Goal: Task Accomplishment & Management: Manage account settings

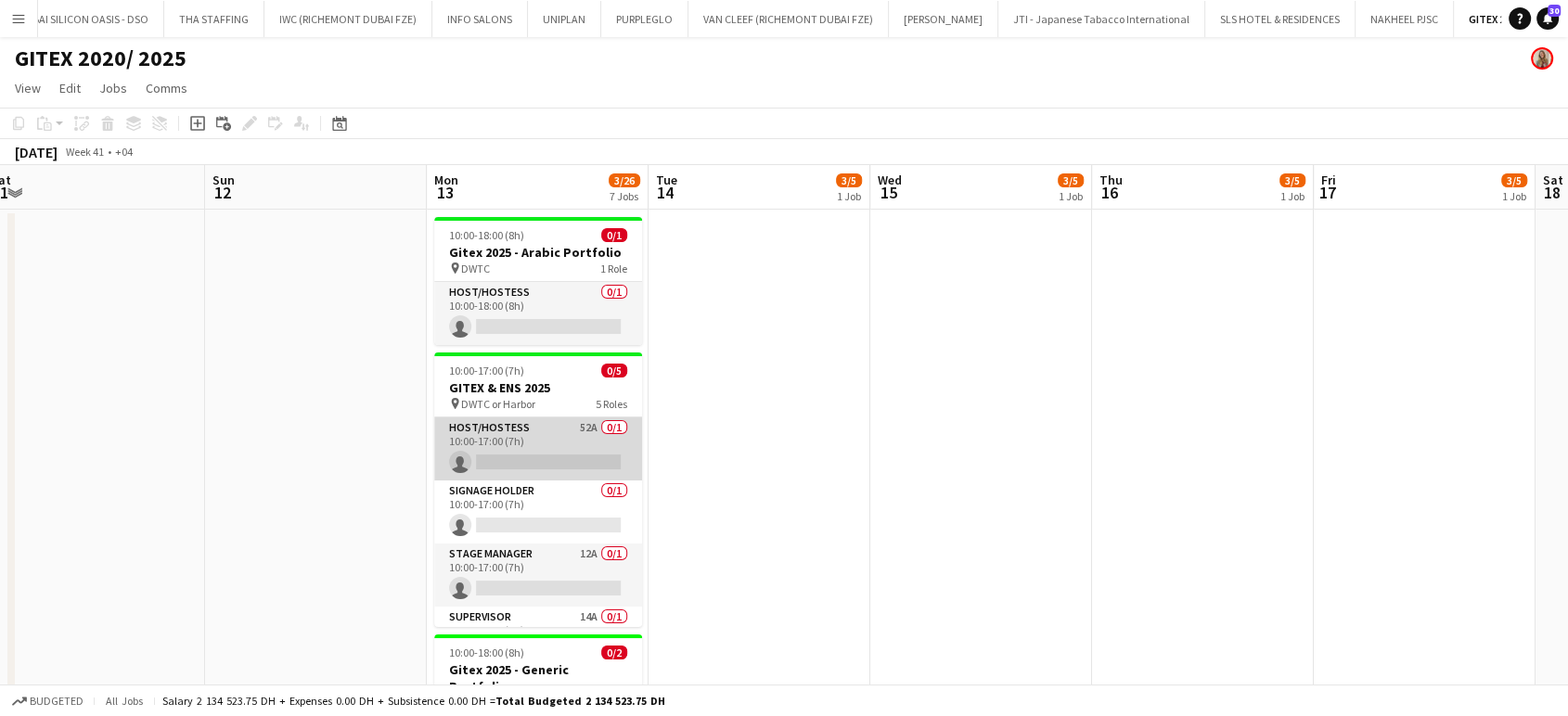
click at [557, 446] on app-card-role "Host/Hostess 52A 0/1 10:00-17:00 (7h) single-neutral-actions" at bounding box center [537, 449] width 208 height 63
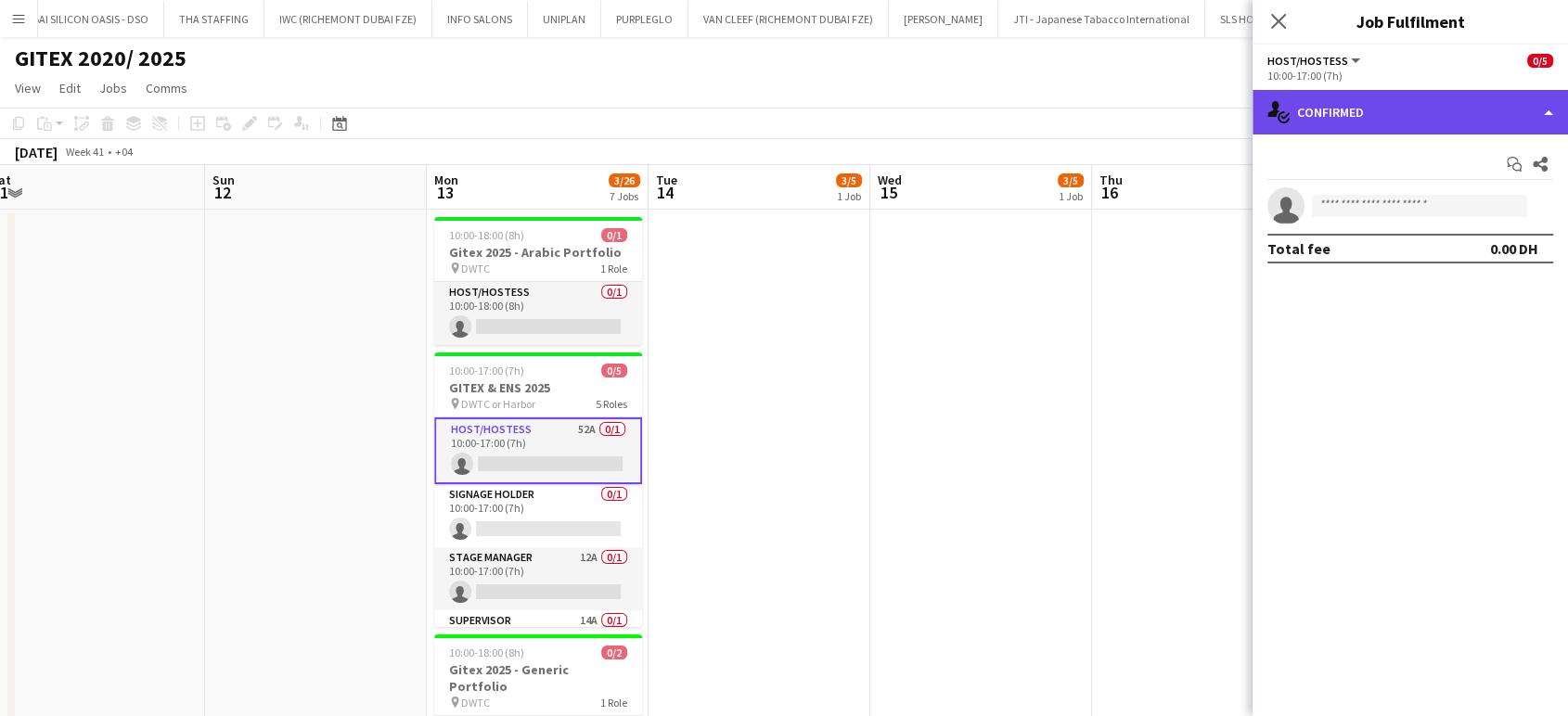
click at [1538, 107] on div "single-neutral-actions-check-2 Confirmed" at bounding box center [1409, 112] width 315 height 45
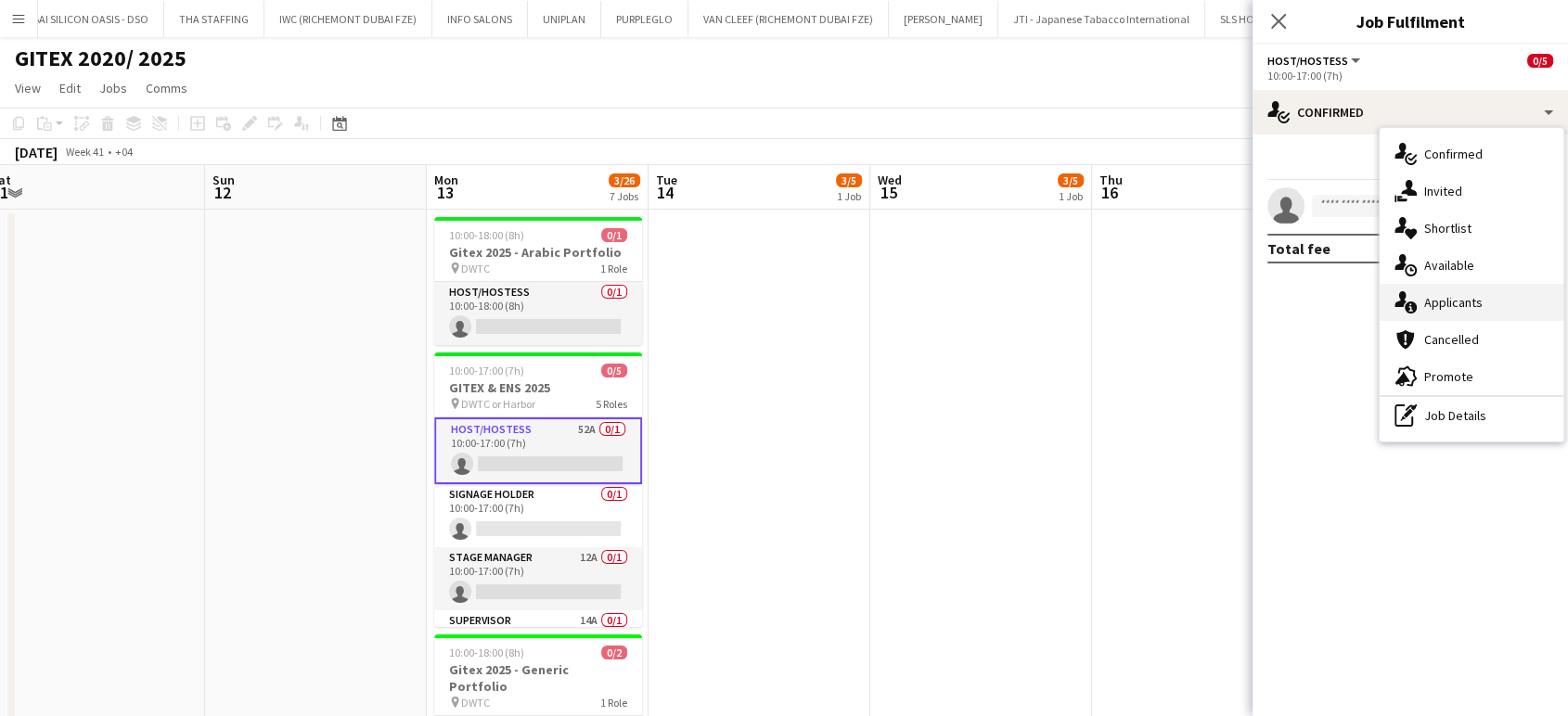
click at [1476, 304] on span "Applicants" at bounding box center [1453, 302] width 59 height 17
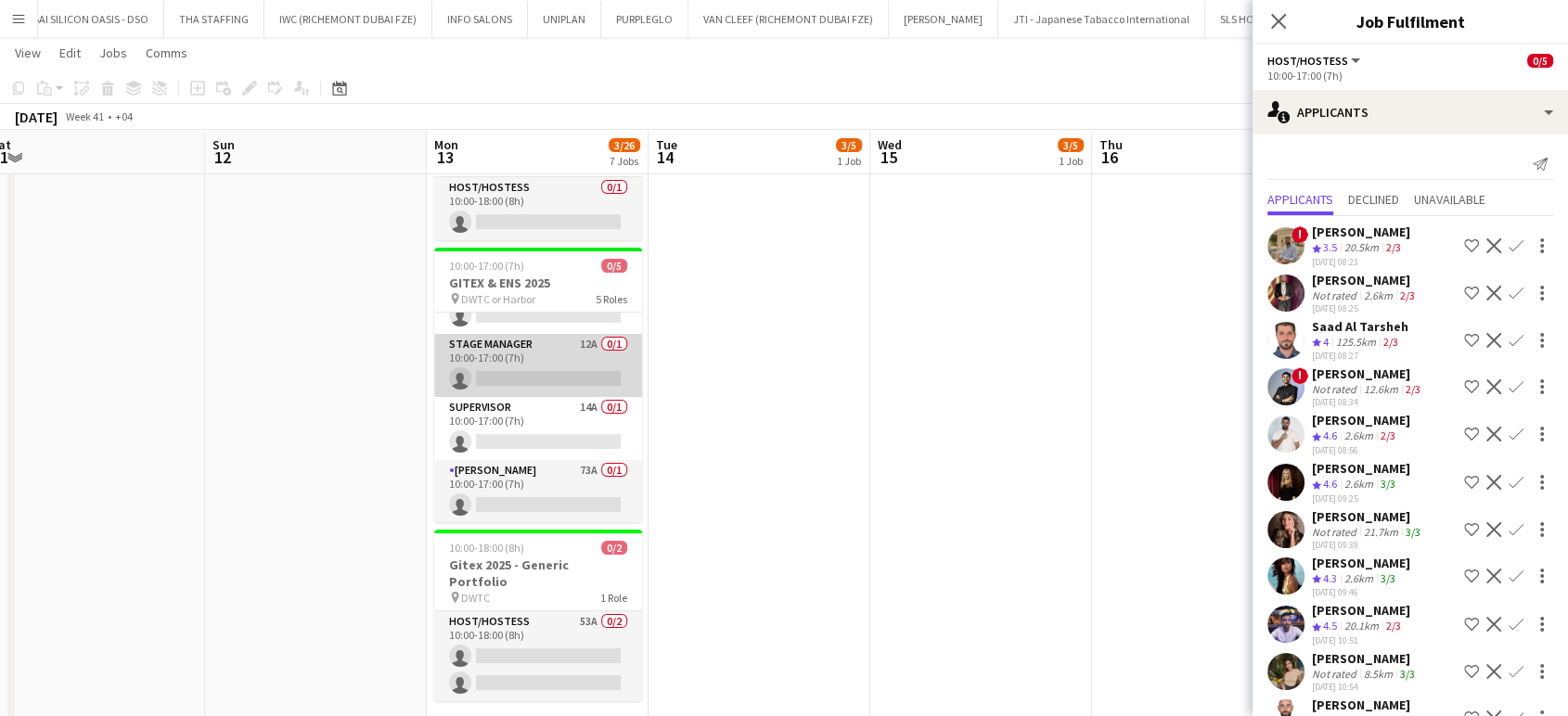
scroll to position [109, 0]
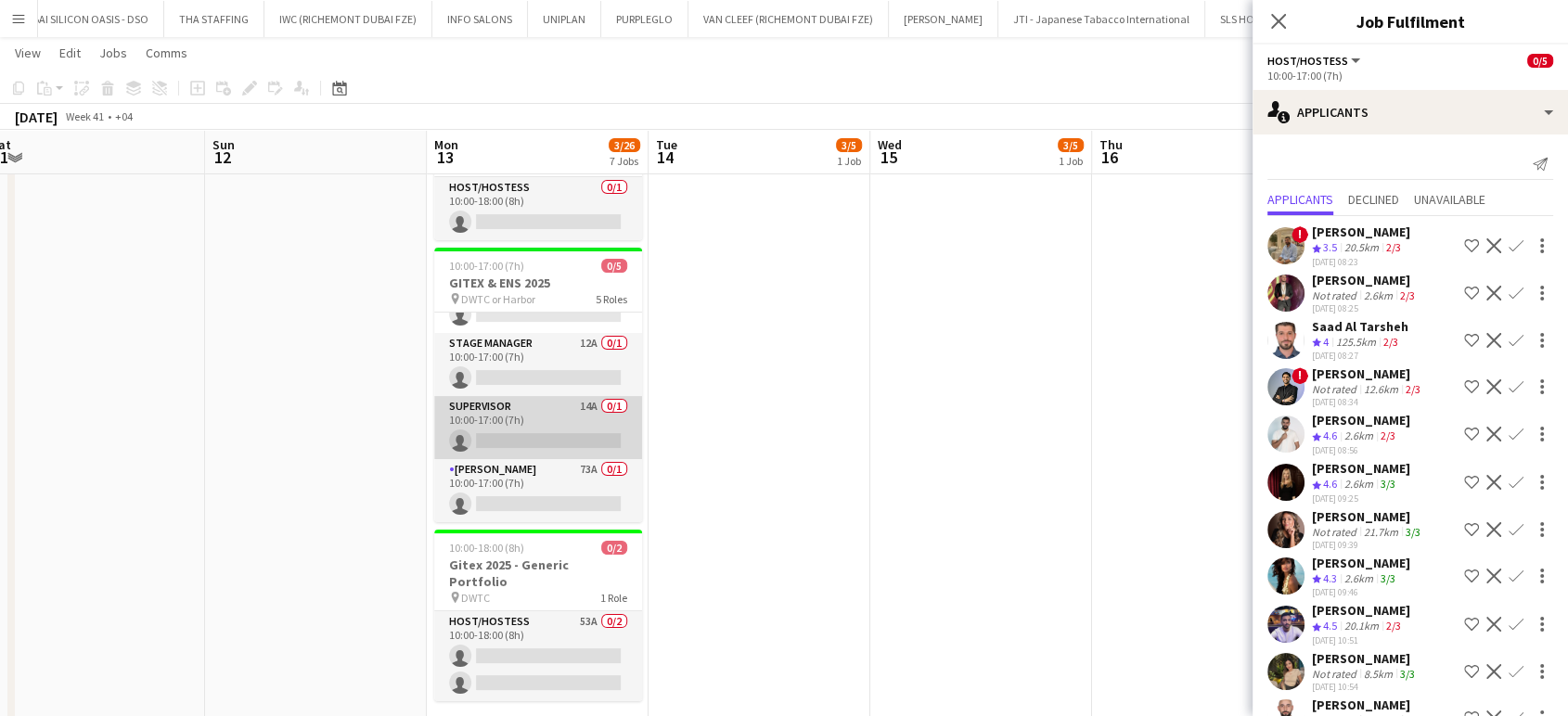
click at [549, 424] on app-card-role "Supervisor 14A 0/1 10:00-17:00 (7h) single-neutral-actions" at bounding box center [537, 427] width 208 height 63
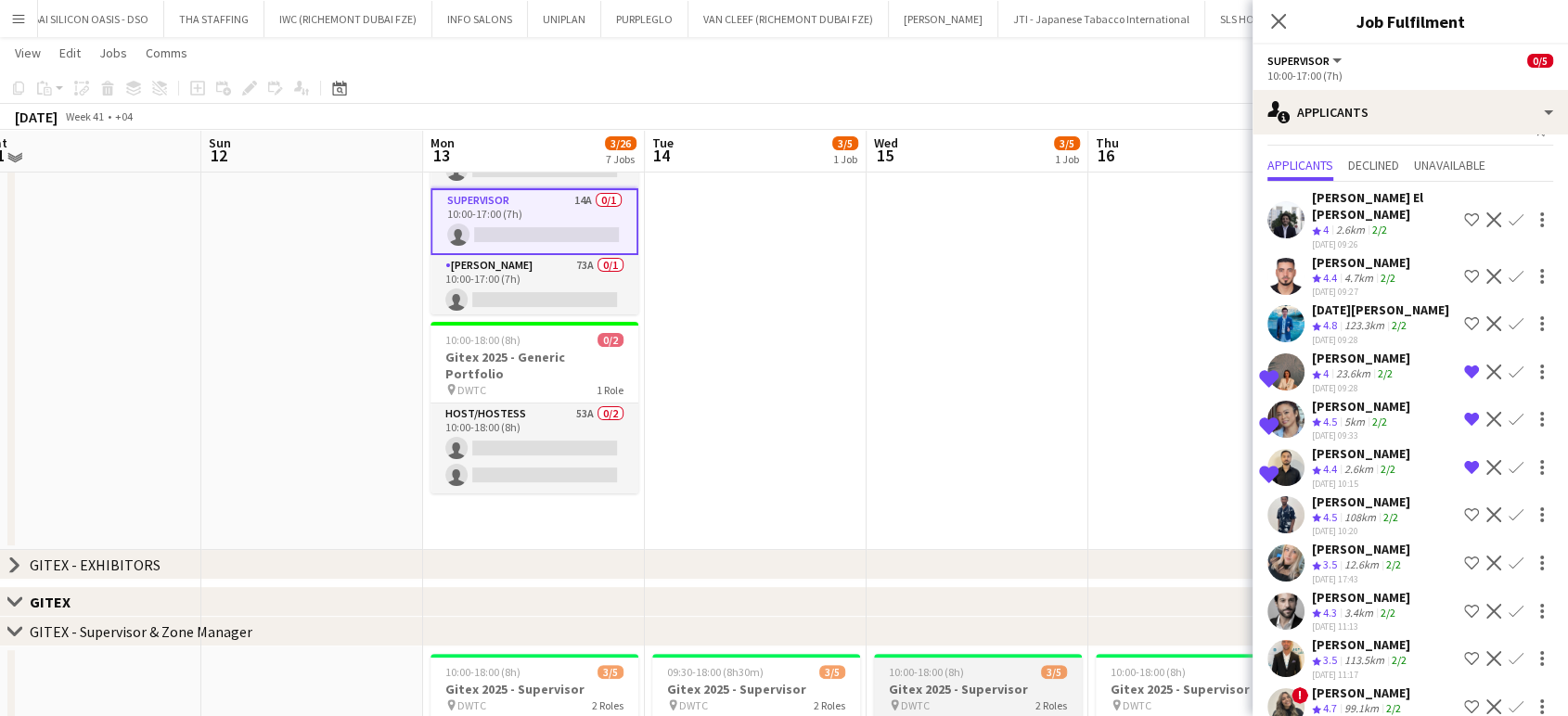
scroll to position [618, 0]
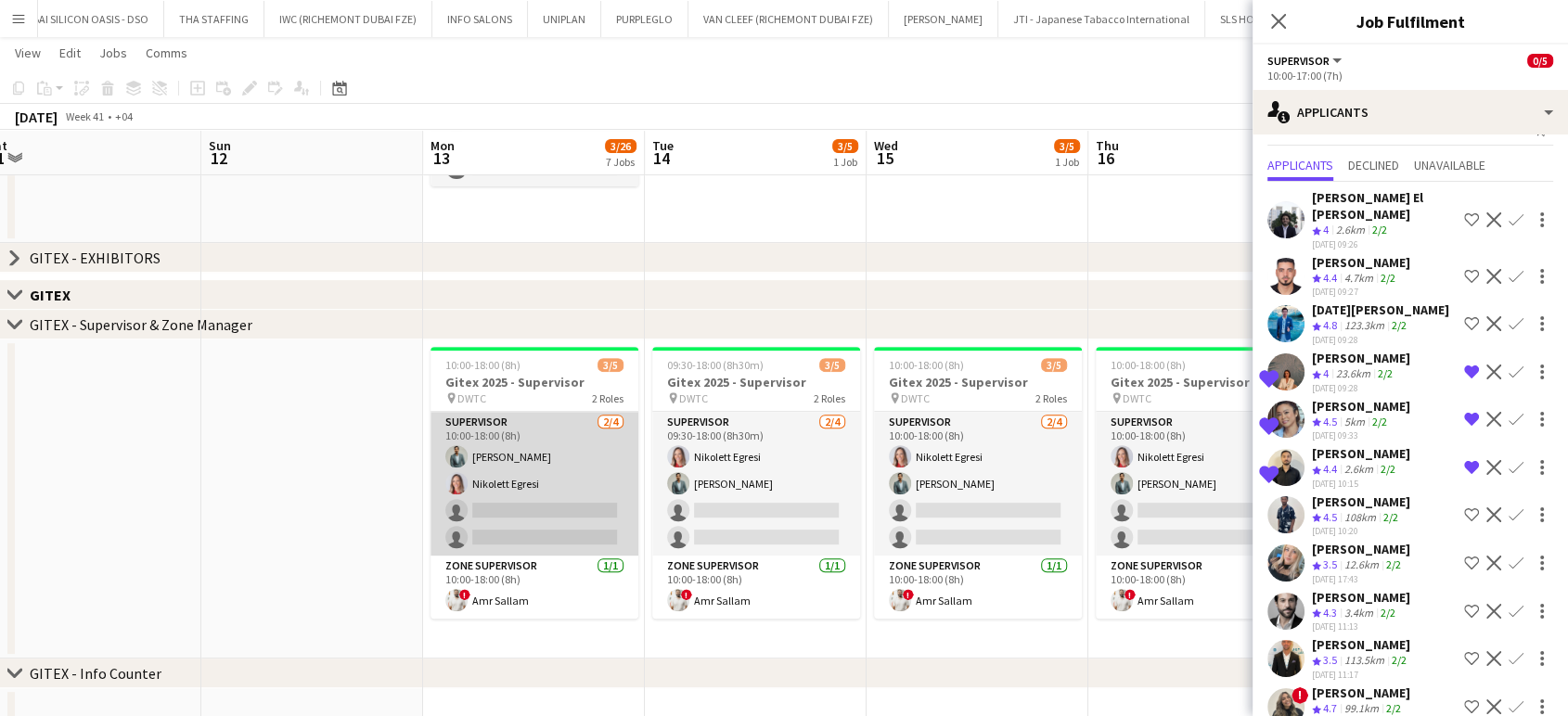
click at [570, 505] on app-card-role "Supervisor 2/4 10:00-18:00 (8h) Jefferson Manubay Nikolett Egresi single-neutra…" at bounding box center [533, 483] width 208 height 143
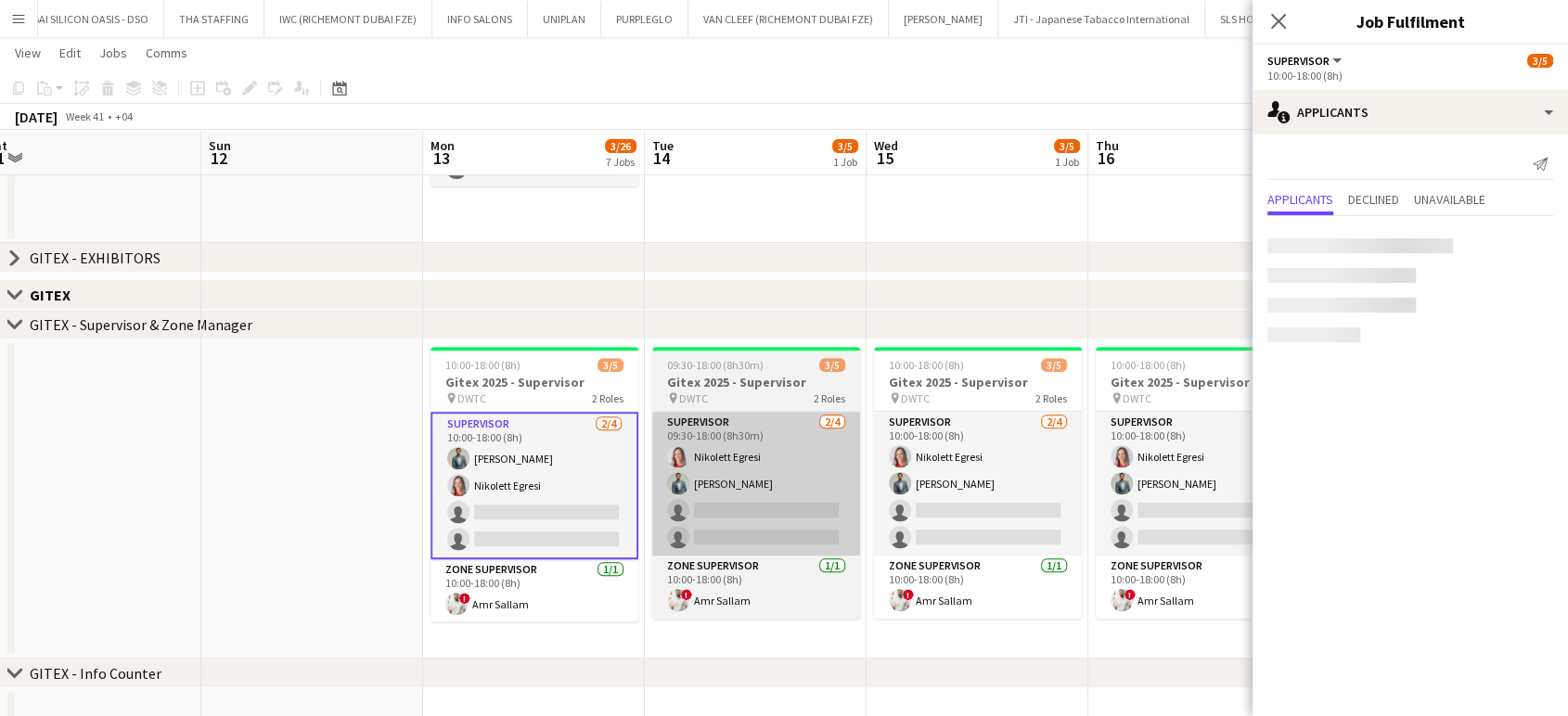
scroll to position [0, 0]
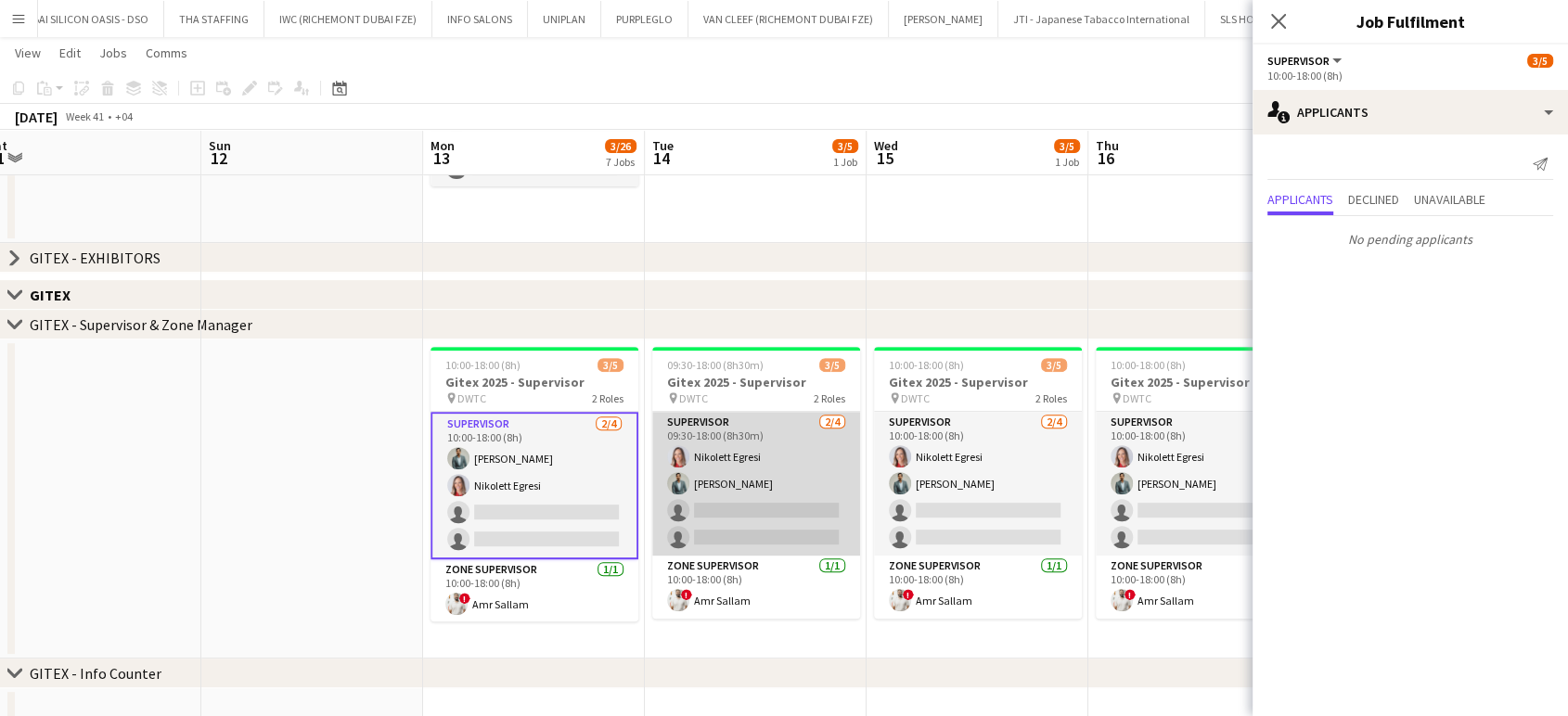
click at [740, 499] on app-card-role "Supervisor 2/4 09:30-18:00 (8h30m) Nikolett Egresi Jefferson Manubay single-neu…" at bounding box center [756, 483] width 208 height 143
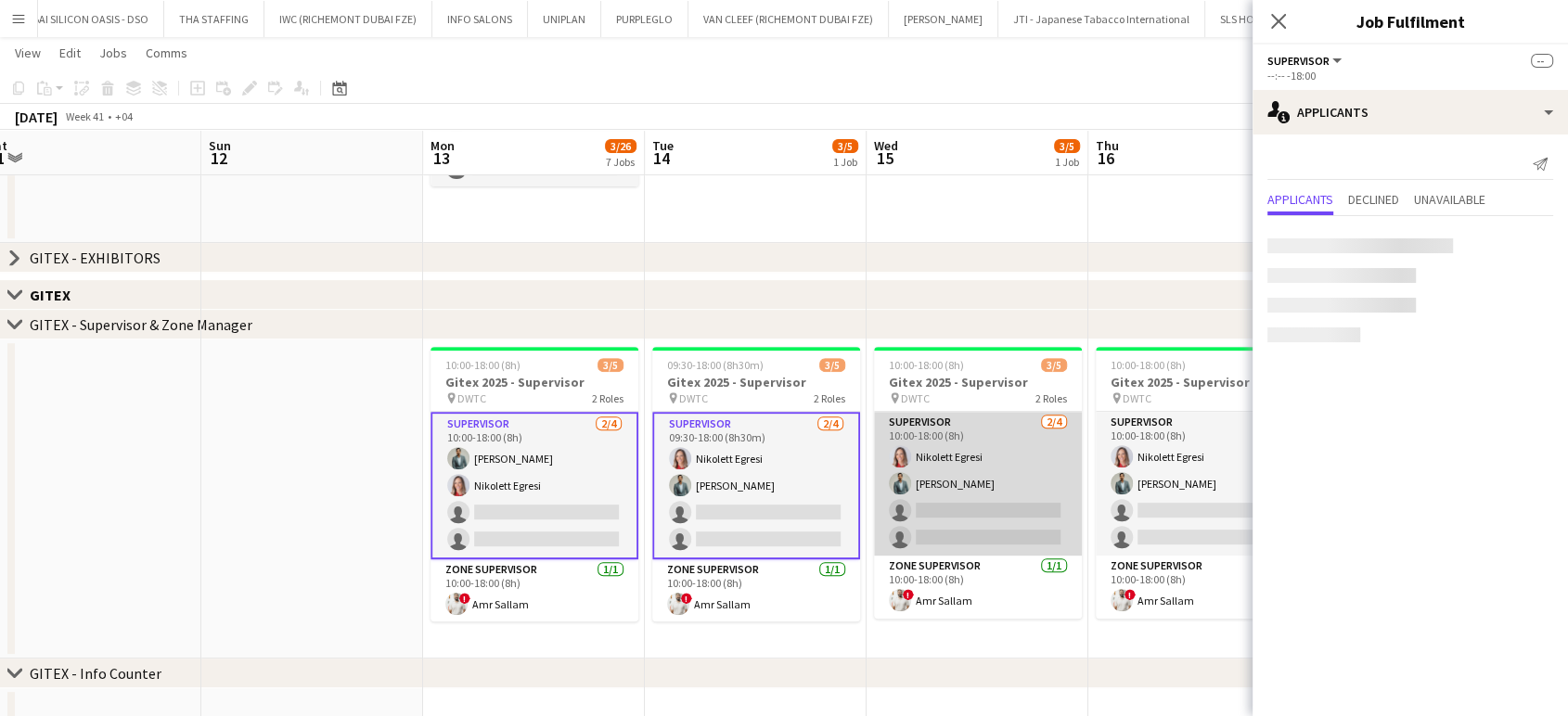
click at [1038, 506] on app-card-role "Supervisor 2/4 10:00-18:00 (8h) Nikolett Egresi Jefferson Manubay single-neutra…" at bounding box center [977, 483] width 208 height 143
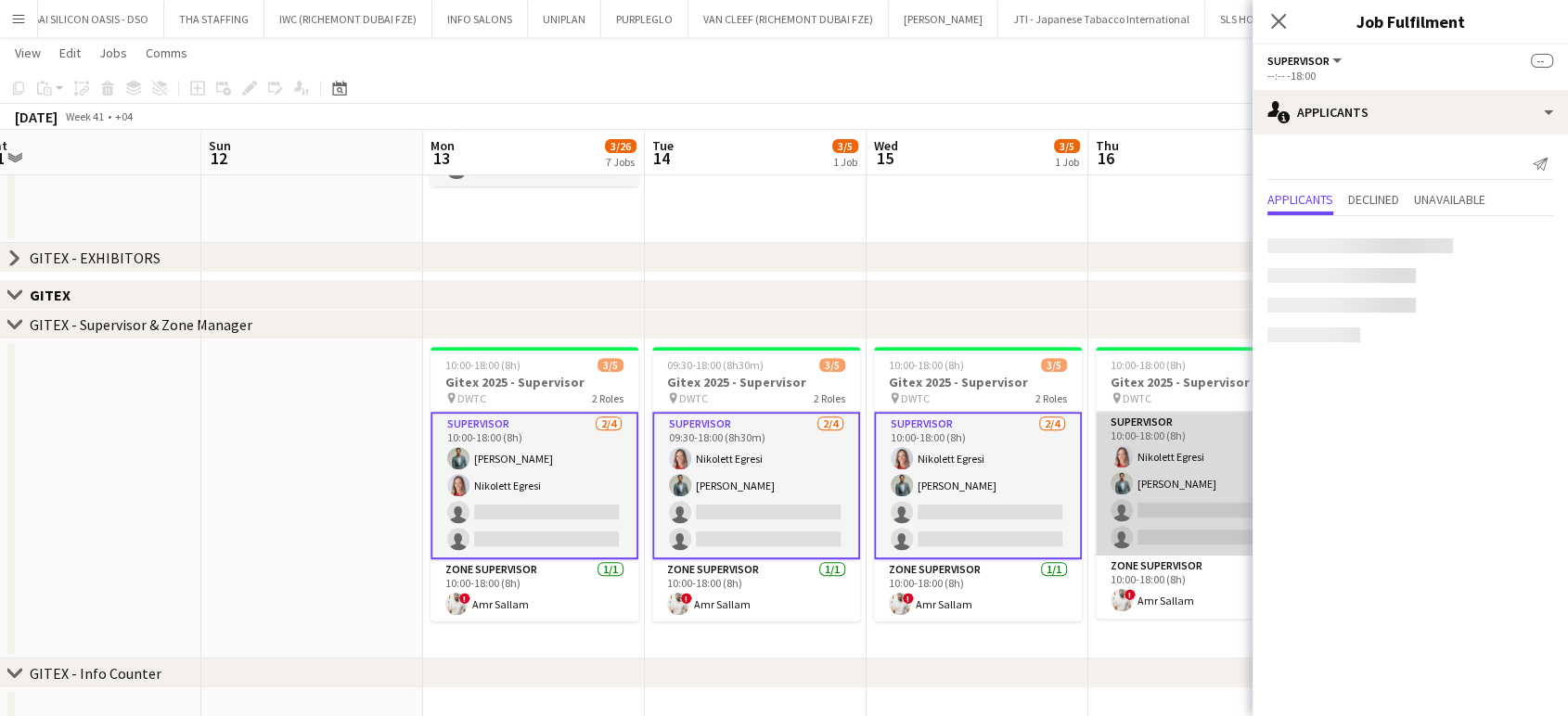
click at [1188, 507] on app-card-role "Supervisor 2/4 10:00-18:00 (8h) Nikolett Egresi Jefferson Manubay single-neutra…" at bounding box center [1198, 483] width 208 height 143
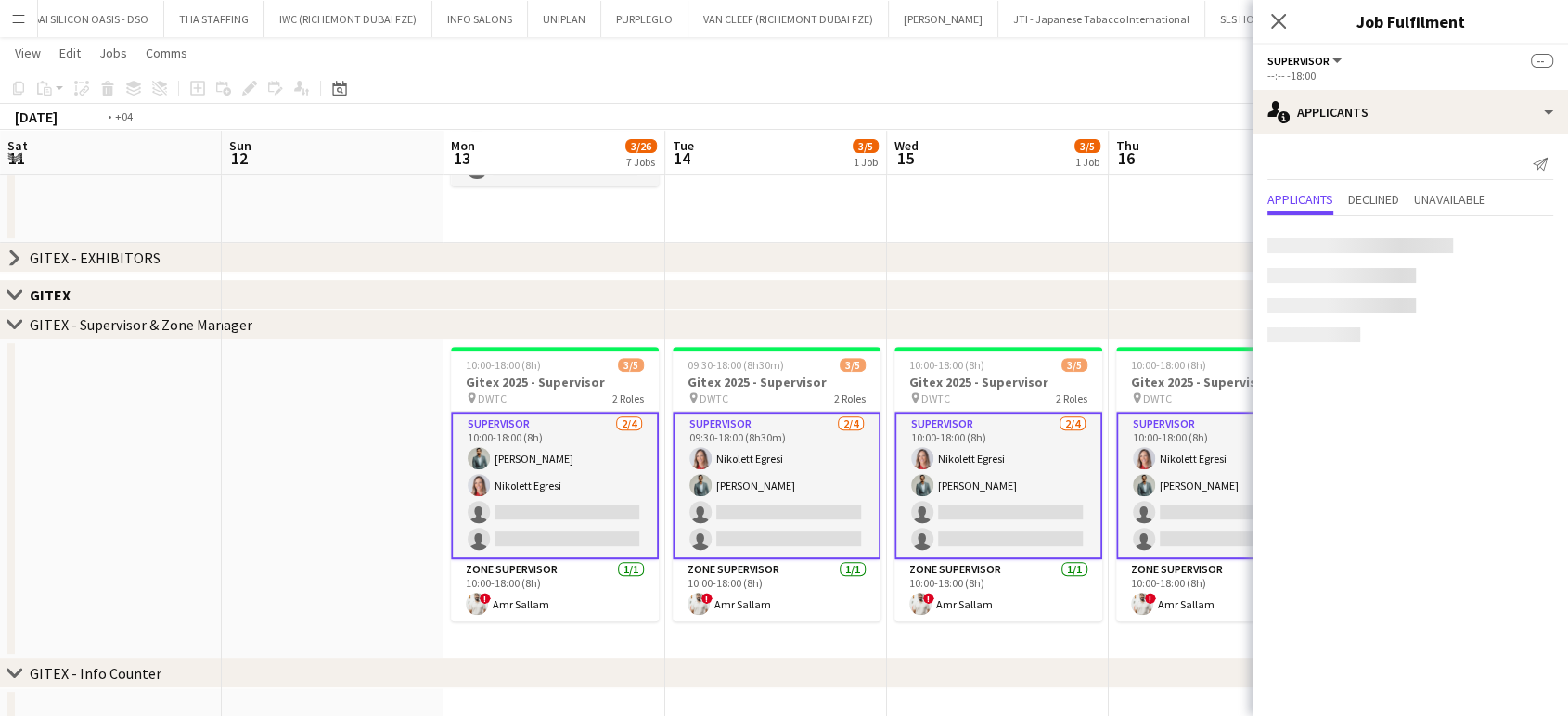
drag, startPoint x: 1188, startPoint y: 508, endPoint x: 764, endPoint y: 508, distance: 424.0
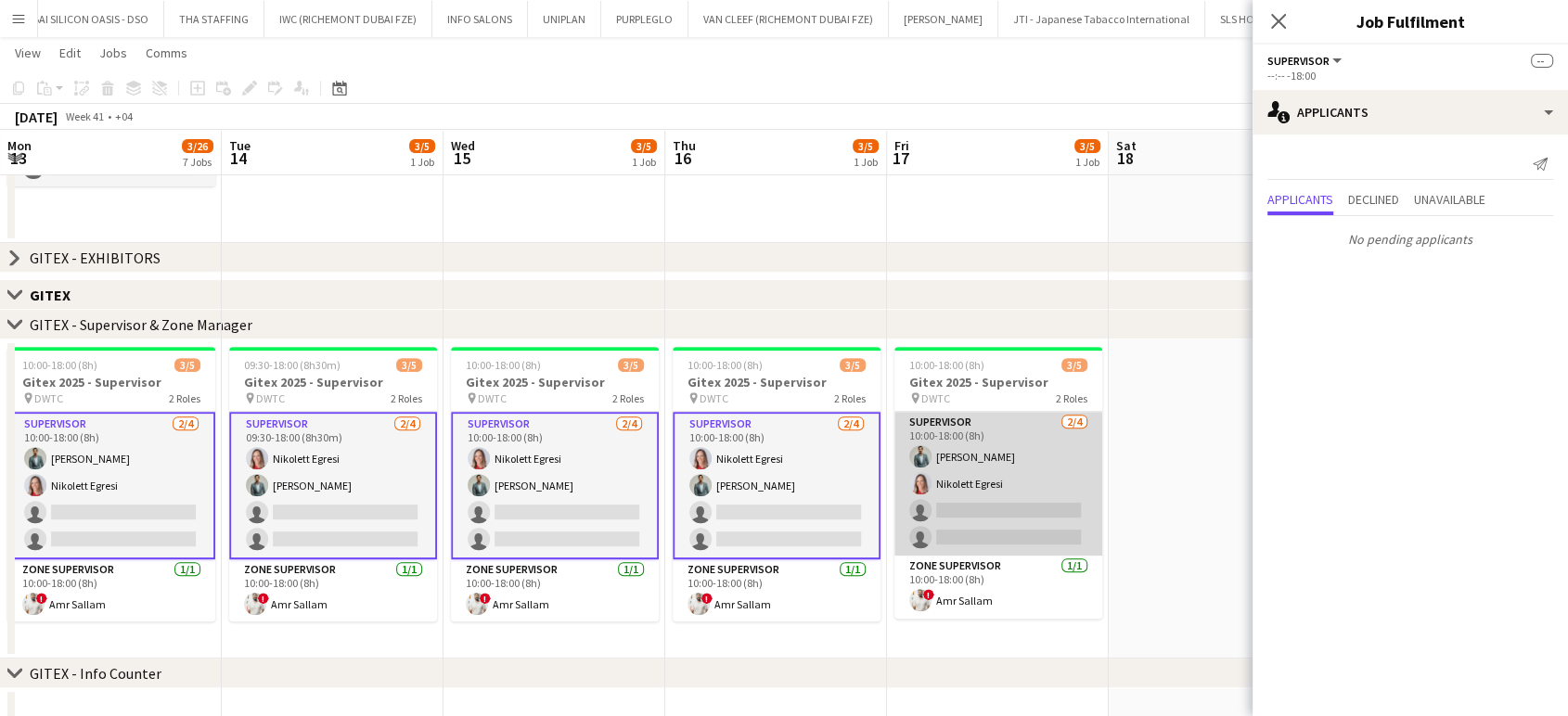
click at [920, 499] on app-card-role "Supervisor 2/4 10:00-18:00 (8h) Jefferson Manubay Nikolett Egresi single-neutra…" at bounding box center [998, 483] width 208 height 143
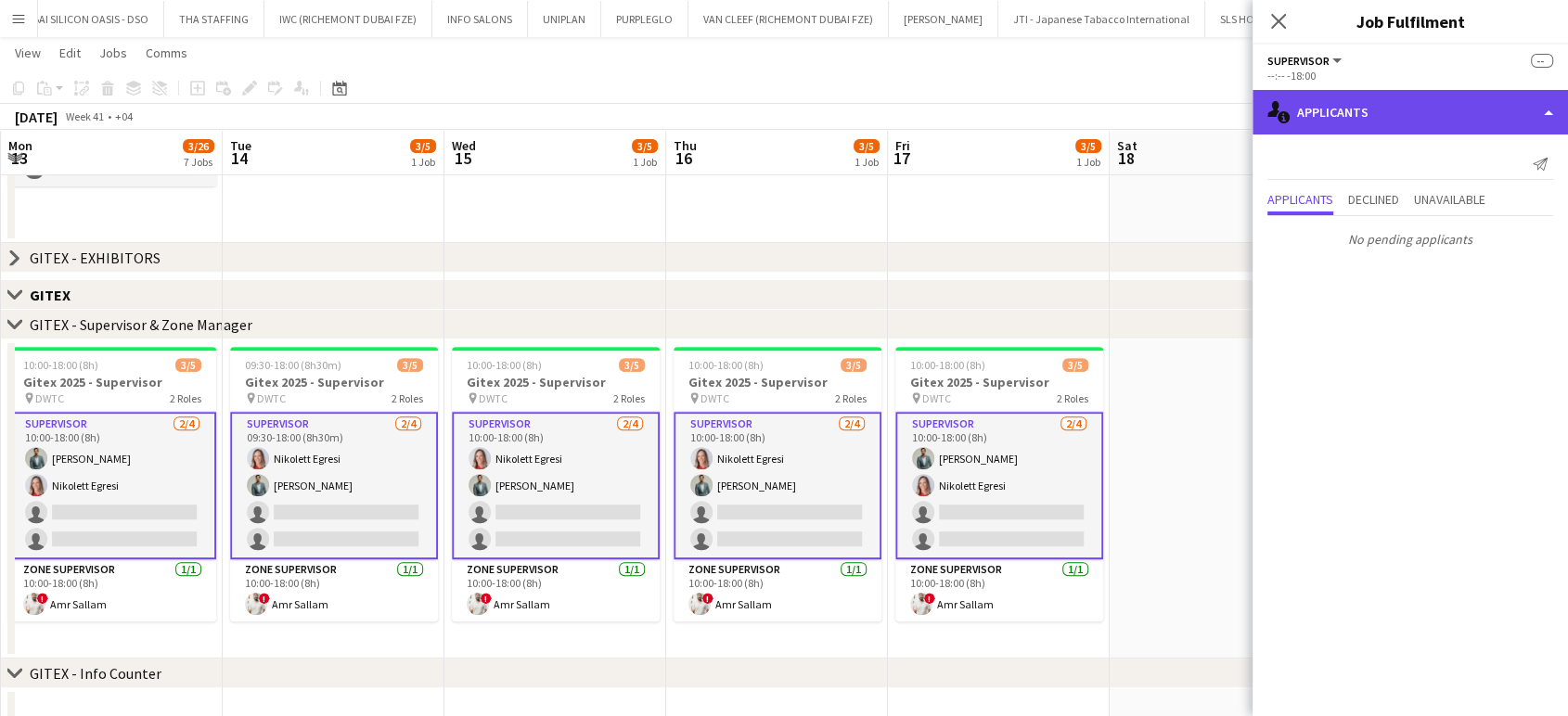
click at [1534, 106] on div "single-neutral-actions-information Applicants" at bounding box center [1409, 112] width 315 height 45
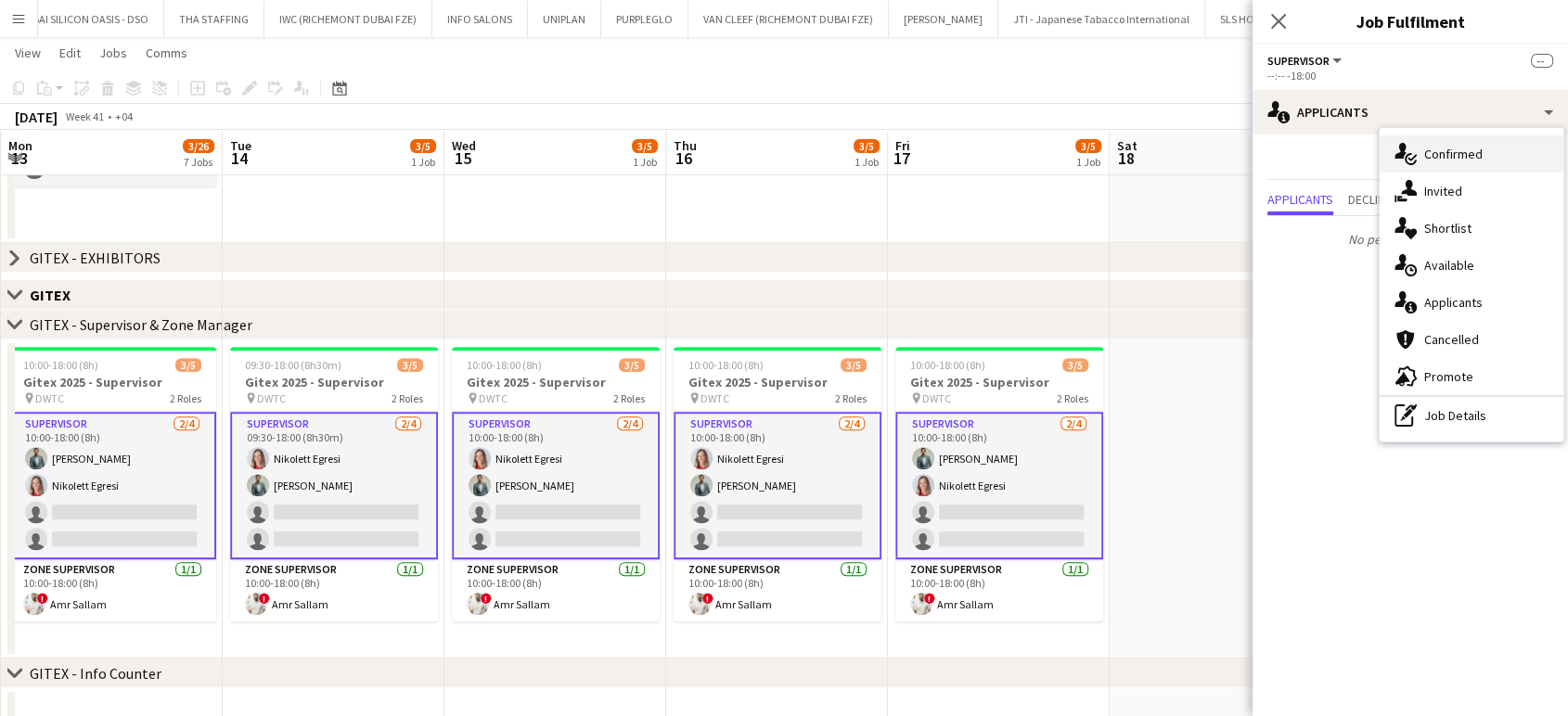
click at [1466, 155] on span "Confirmed" at bounding box center [1453, 153] width 59 height 17
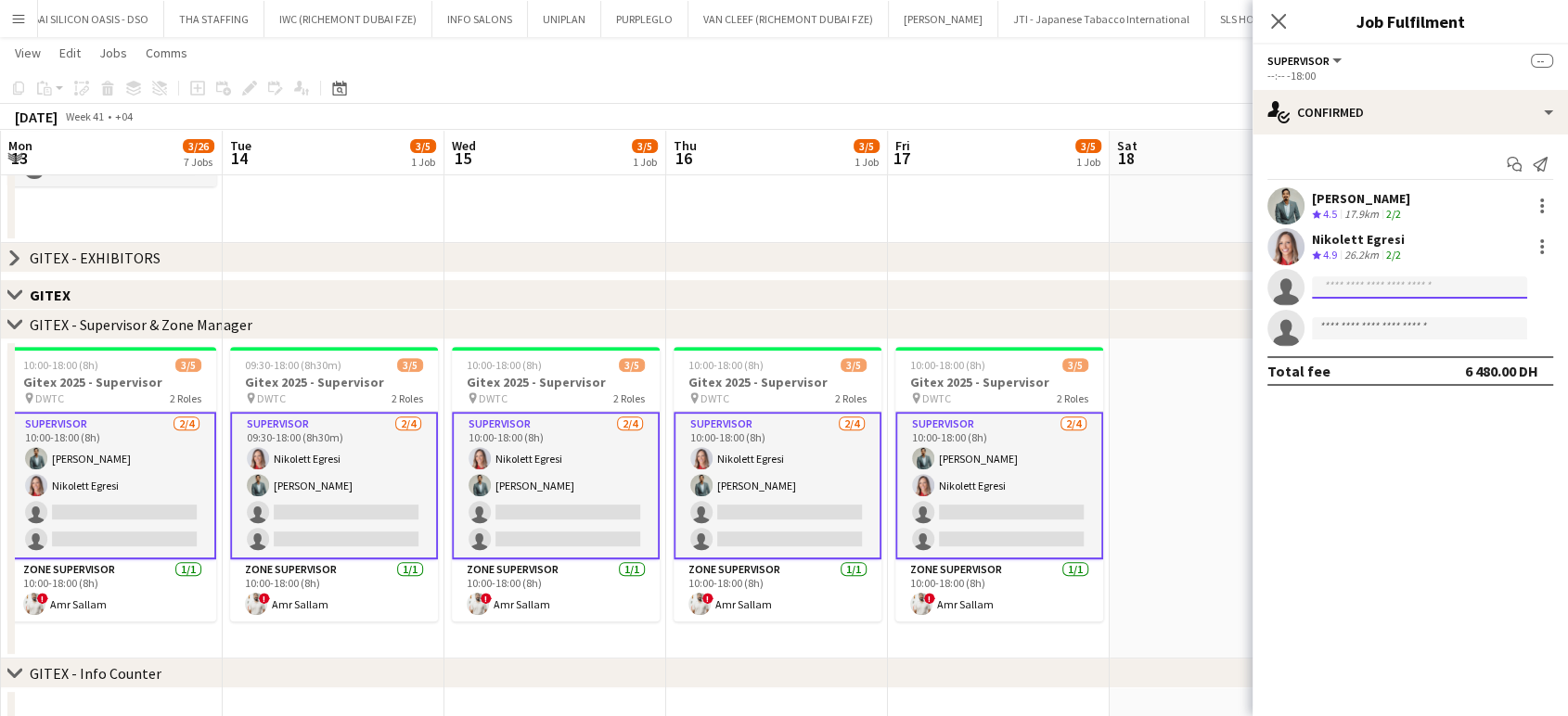
click at [1332, 284] on input at bounding box center [1419, 287] width 216 height 22
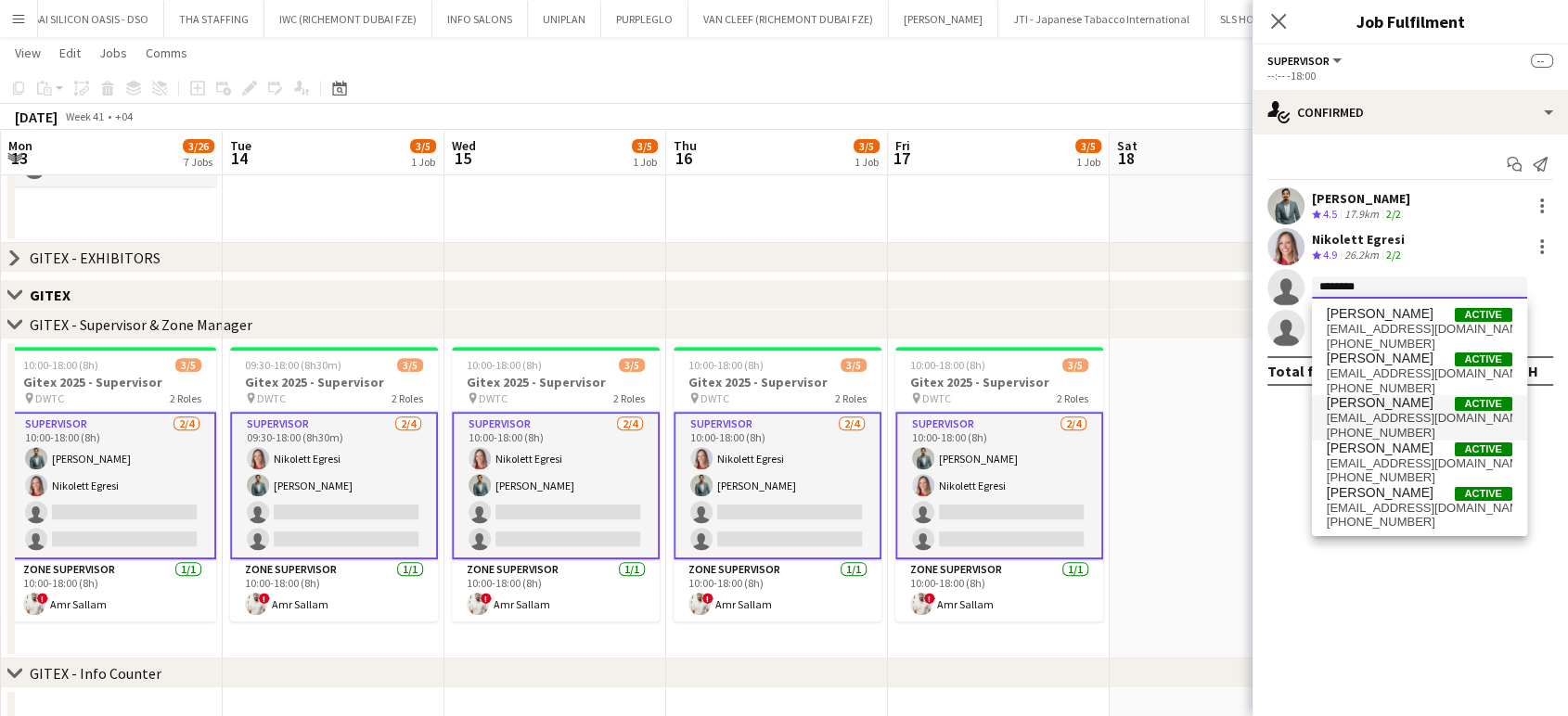
type input "********"
click at [1386, 408] on span "Kristina Kukec" at bounding box center [1379, 403] width 106 height 16
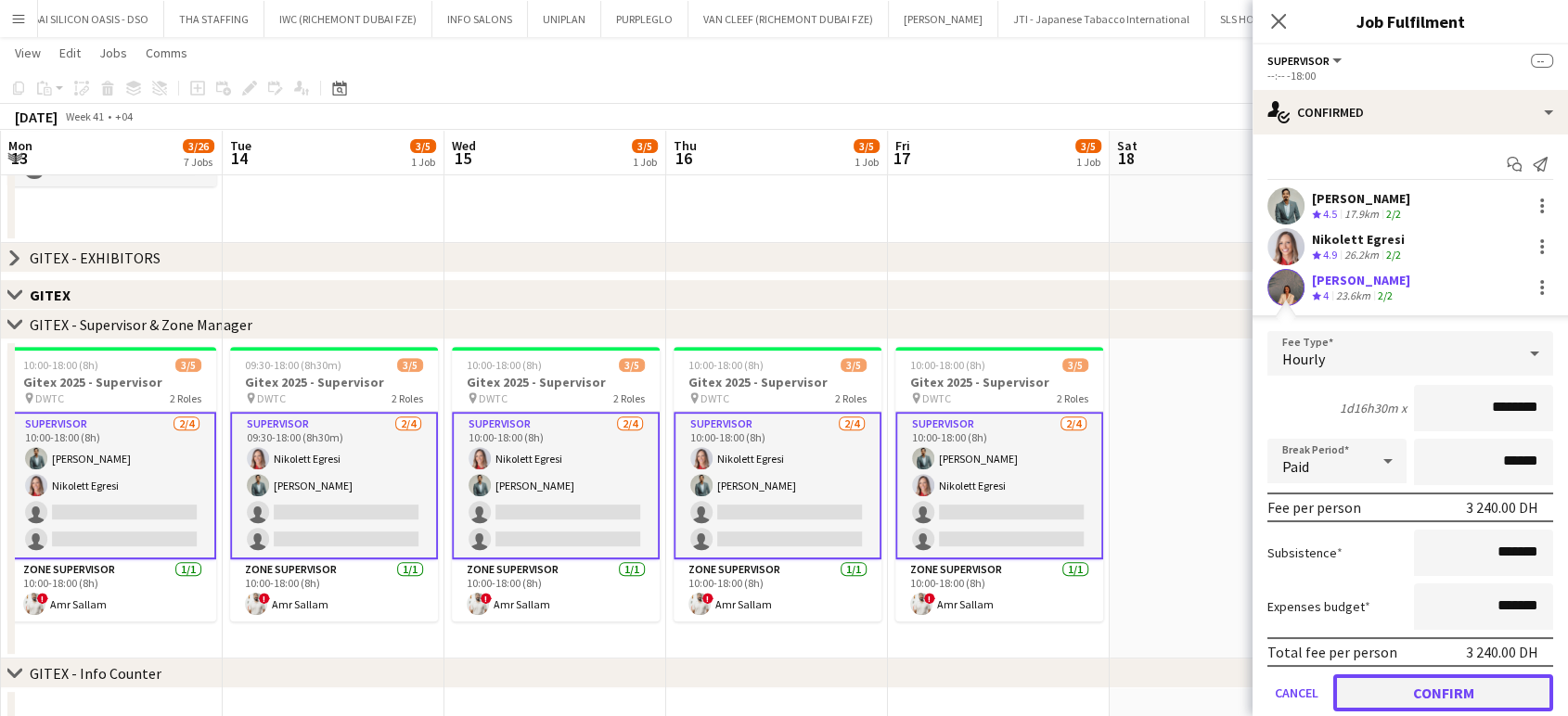
click at [1449, 696] on button "Confirm" at bounding box center [1442, 694] width 219 height 37
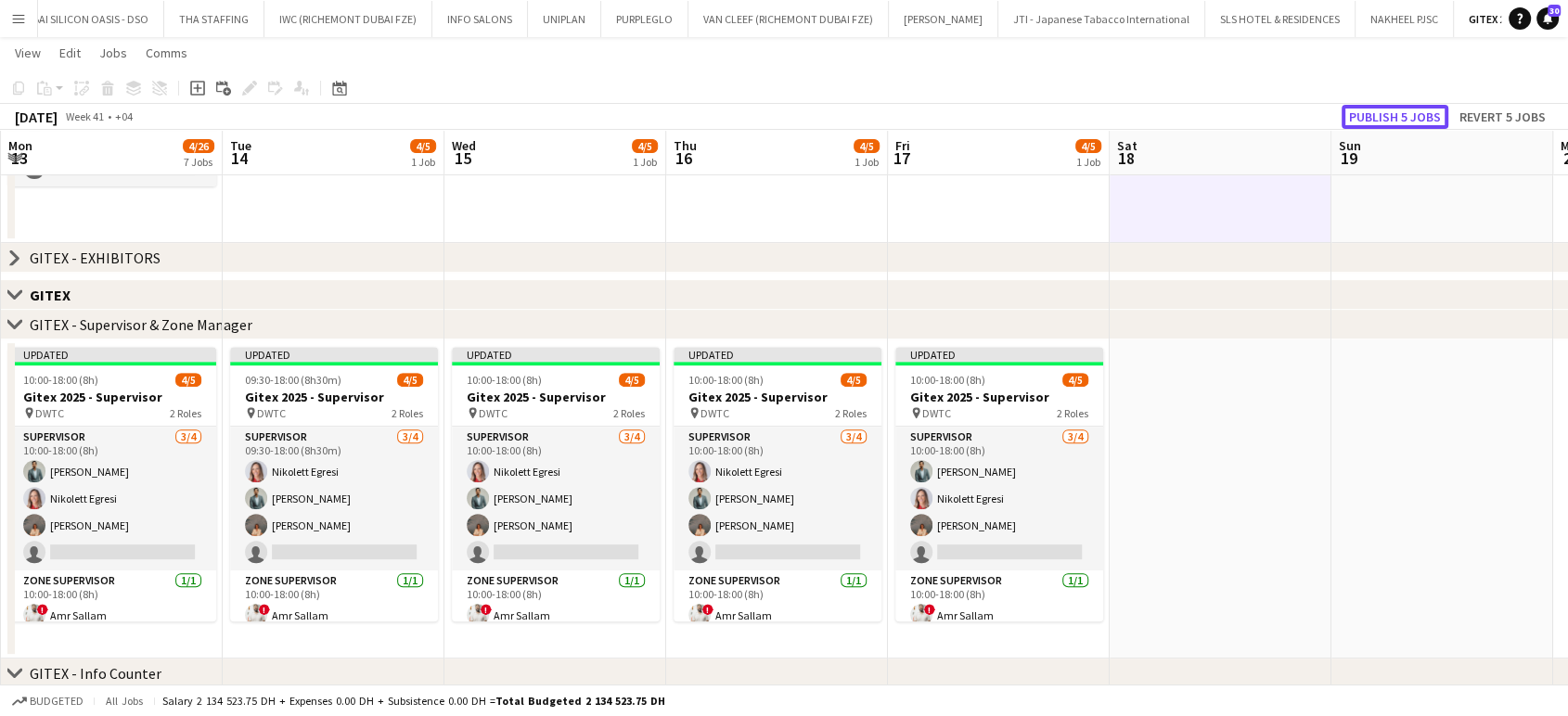
click at [1410, 124] on button "Publish 5 jobs" at bounding box center [1394, 116] width 106 height 24
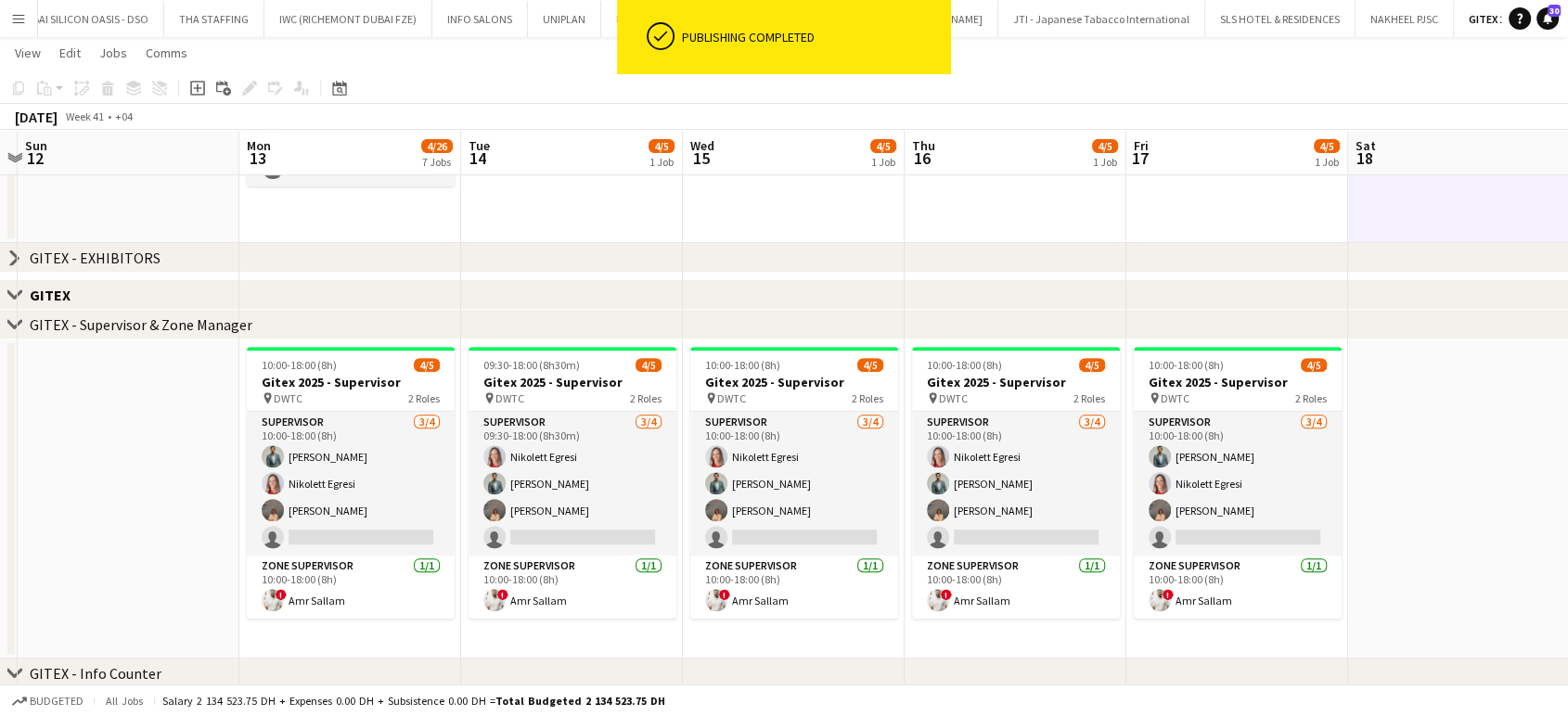
scroll to position [0, 374]
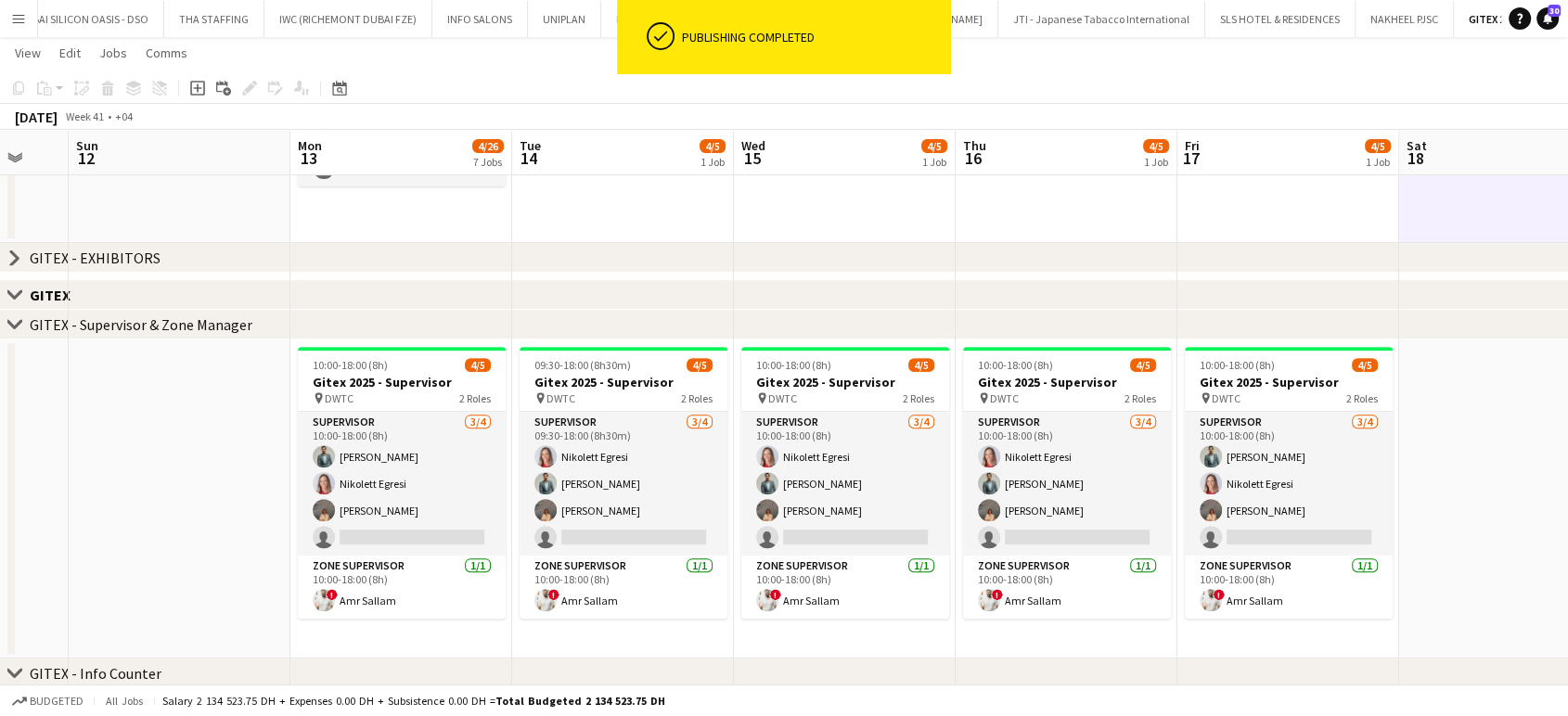
drag, startPoint x: 75, startPoint y: 525, endPoint x: 586, endPoint y: 581, distance: 514.1
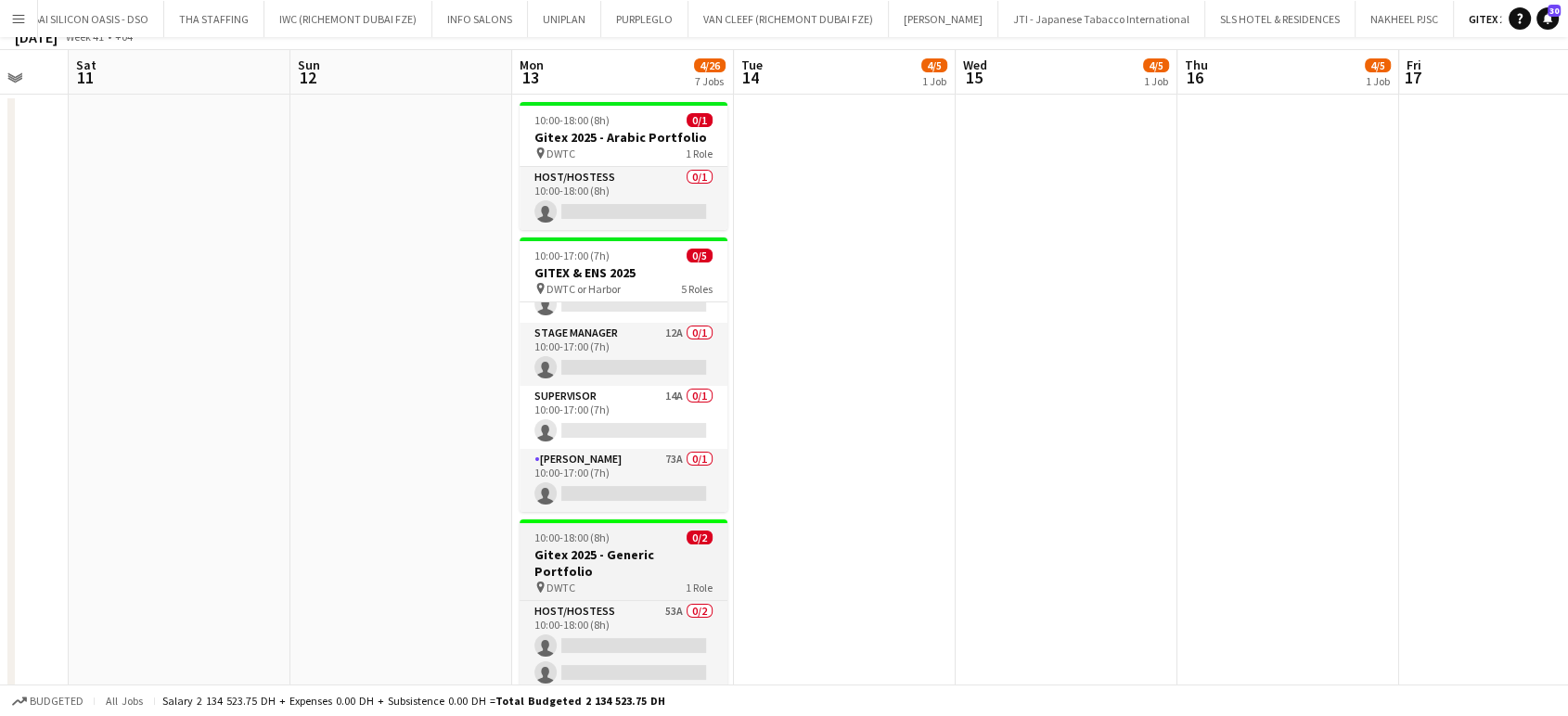
scroll to position [0, 0]
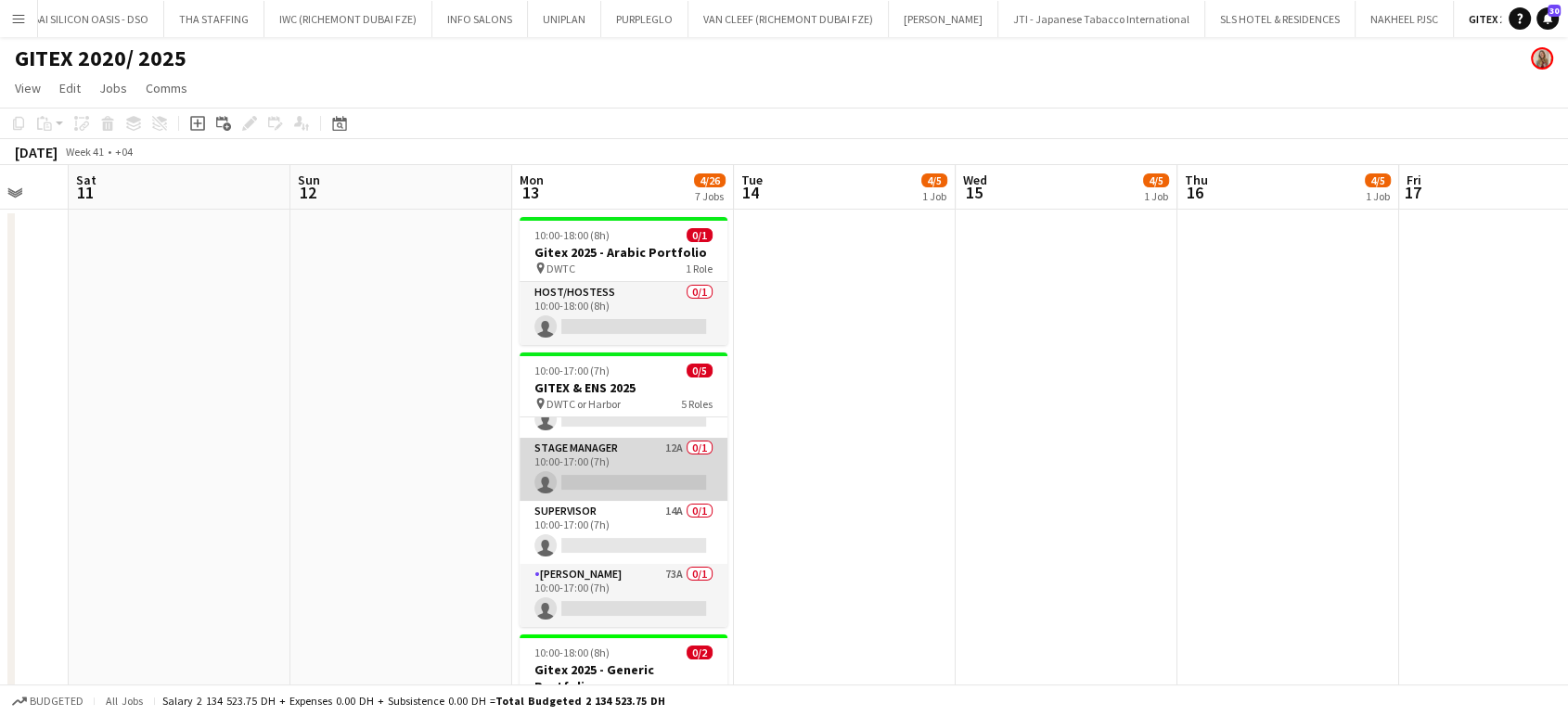
click at [631, 448] on app-card-role "Stage Manager 12A 0/1 10:00-17:00 (7h) single-neutral-actions" at bounding box center [623, 469] width 208 height 63
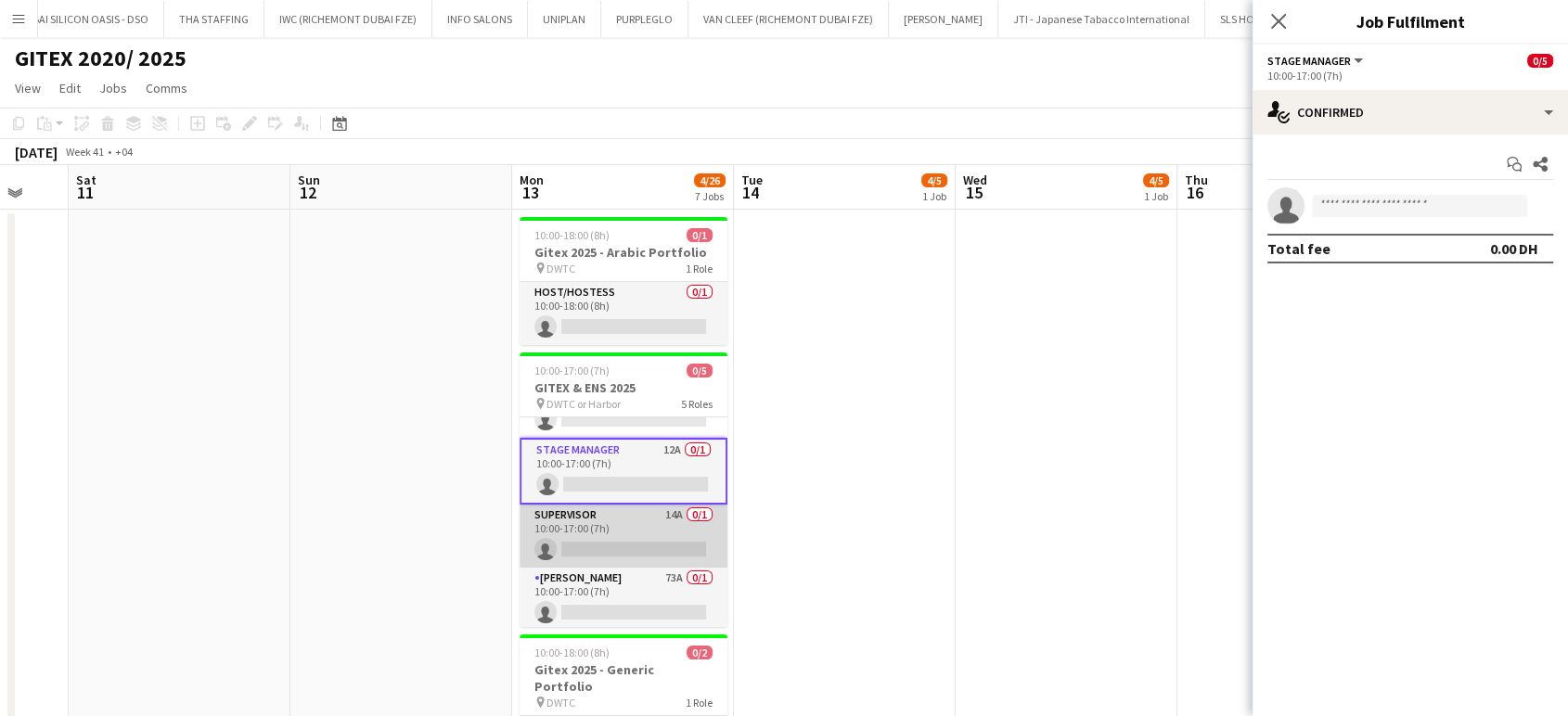
click at [658, 524] on app-card-role "Supervisor 14A 0/1 10:00-17:00 (7h) single-neutral-actions" at bounding box center [623, 537] width 208 height 63
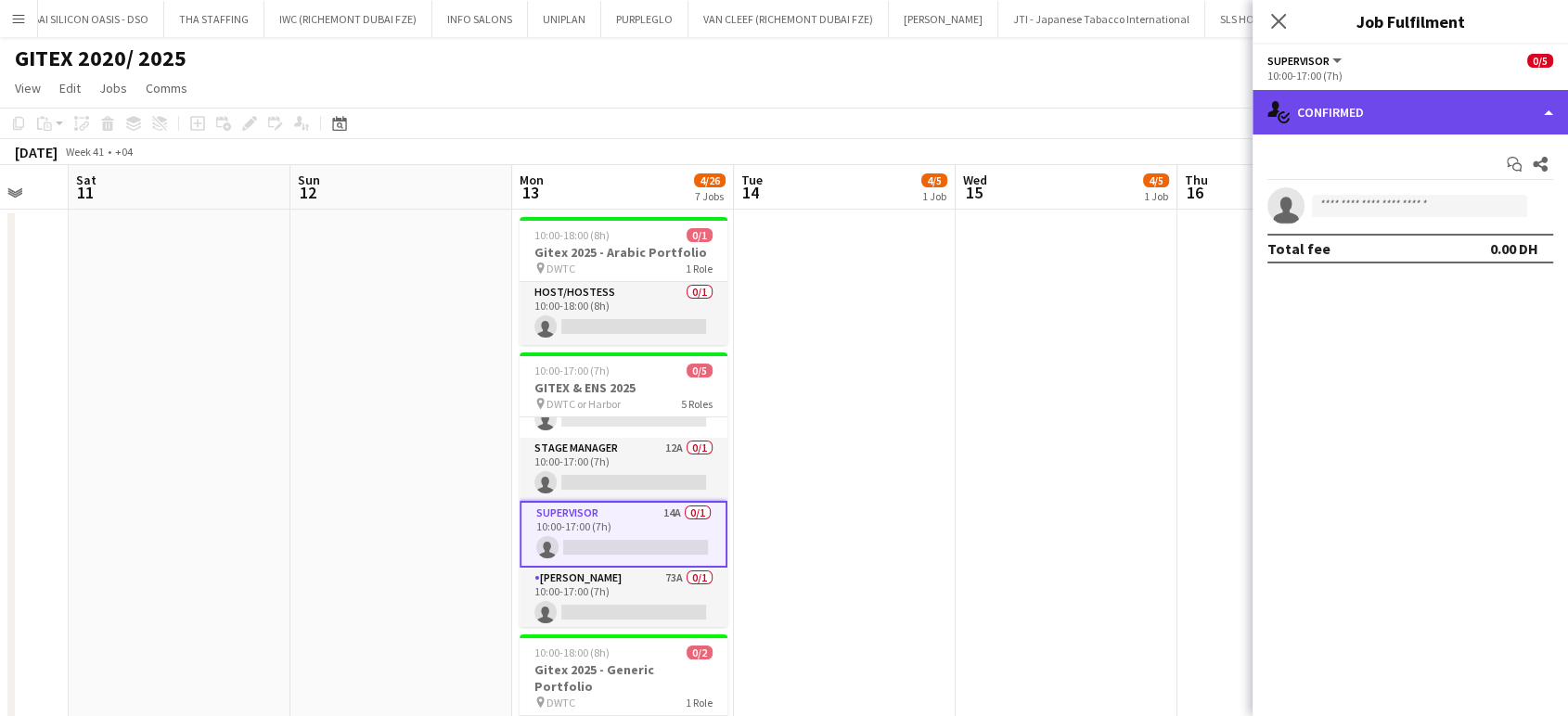
click at [1535, 117] on div "single-neutral-actions-check-2 Confirmed" at bounding box center [1409, 112] width 315 height 45
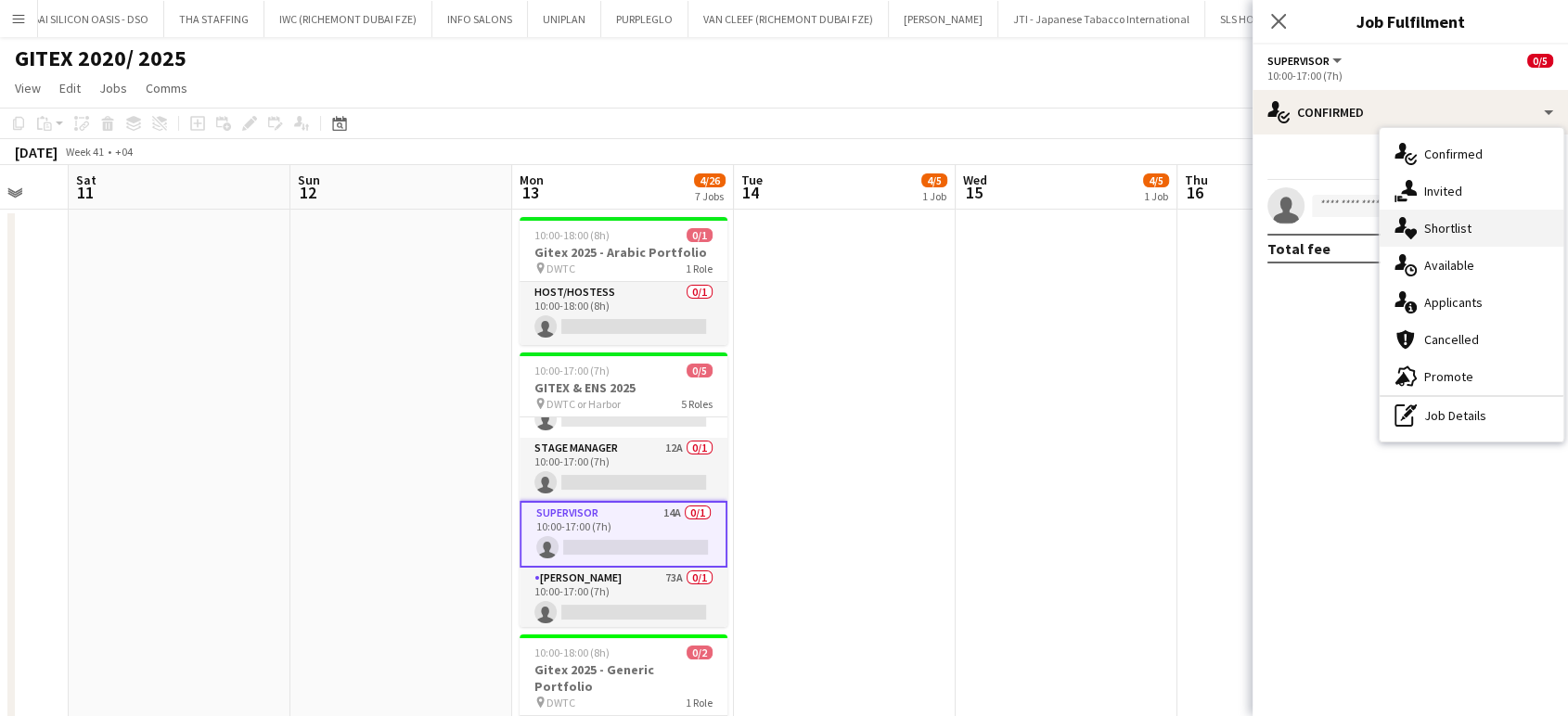
click at [1451, 233] on span "Shortlist" at bounding box center [1447, 227] width 48 height 17
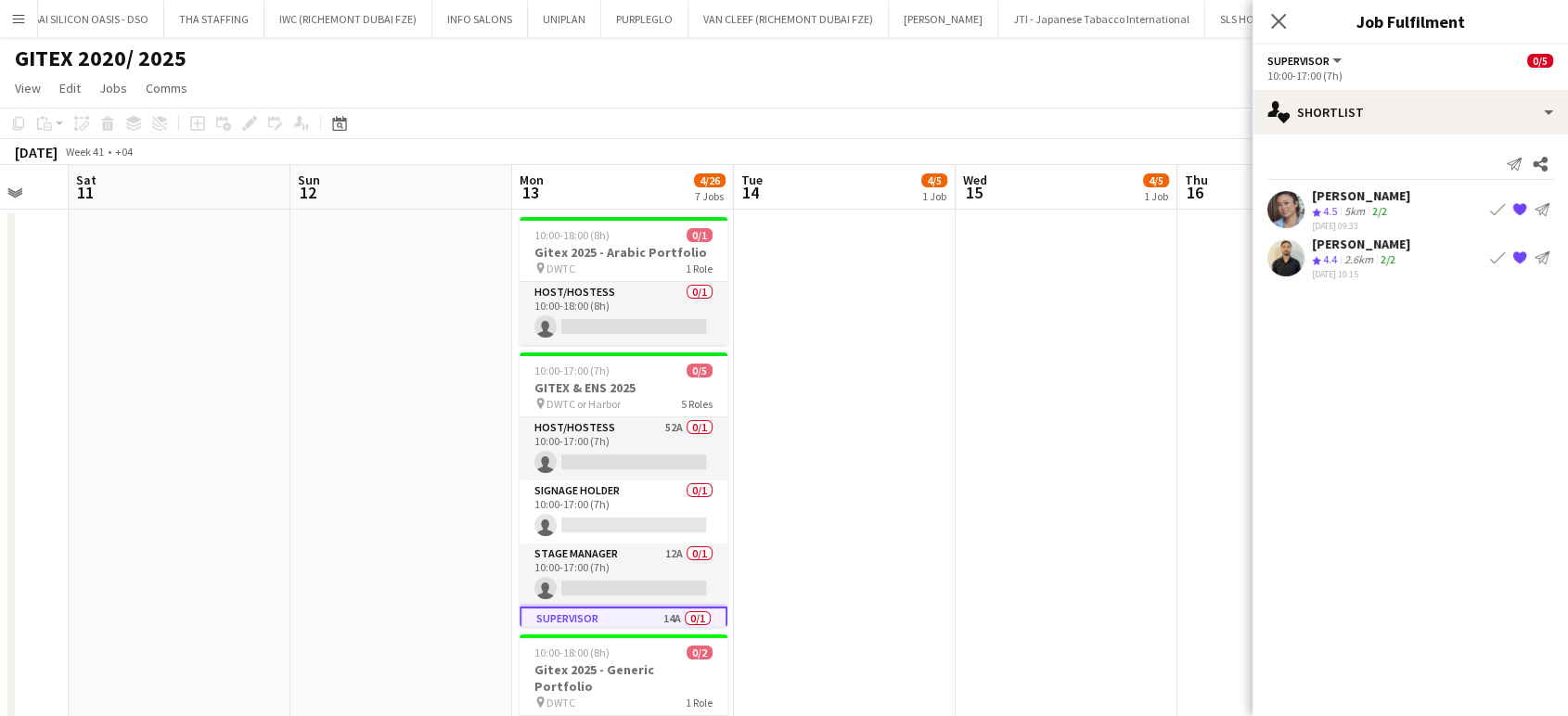
click at [911, 447] on app-date-cell at bounding box center [843, 537] width 221 height 654
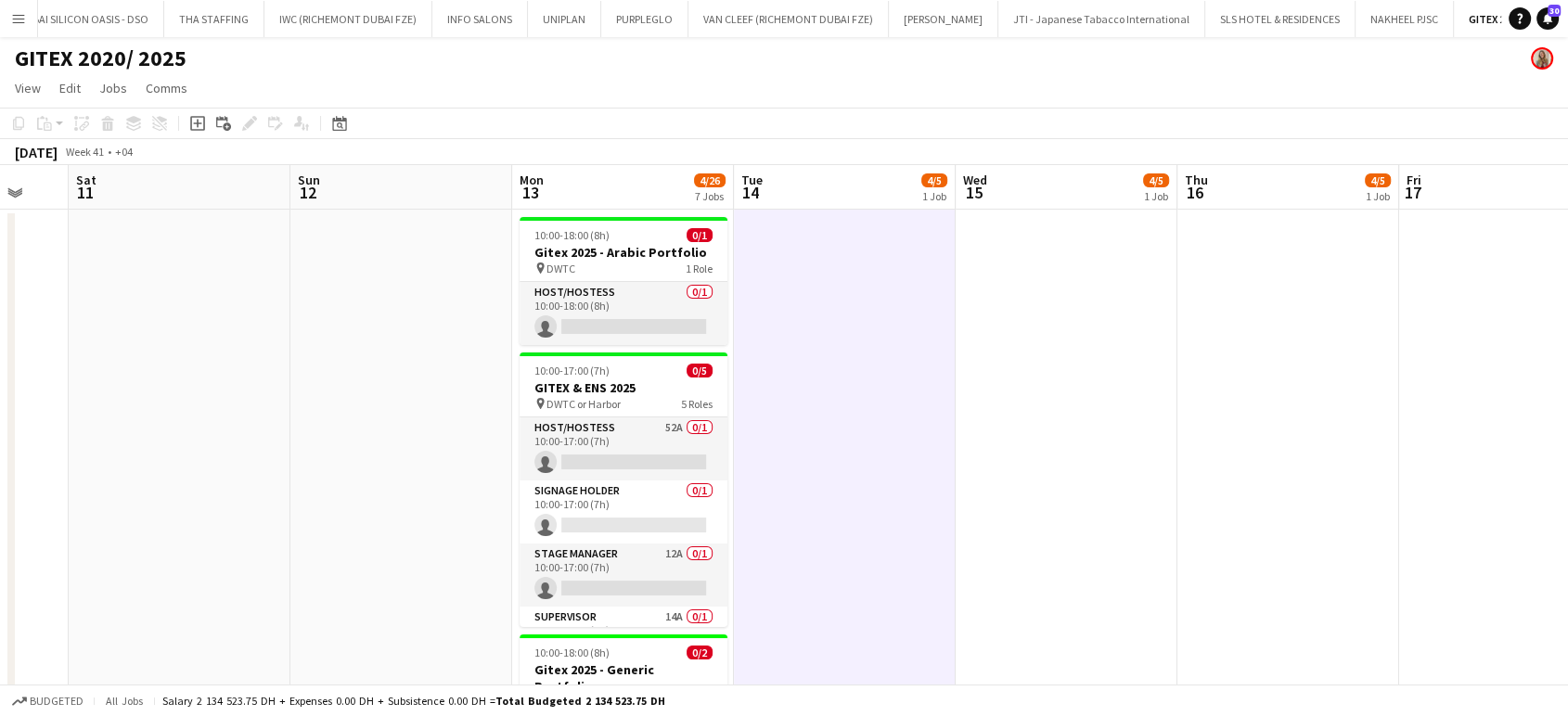
click at [11, 13] on app-icon "Menu" at bounding box center [18, 18] width 15 height 15
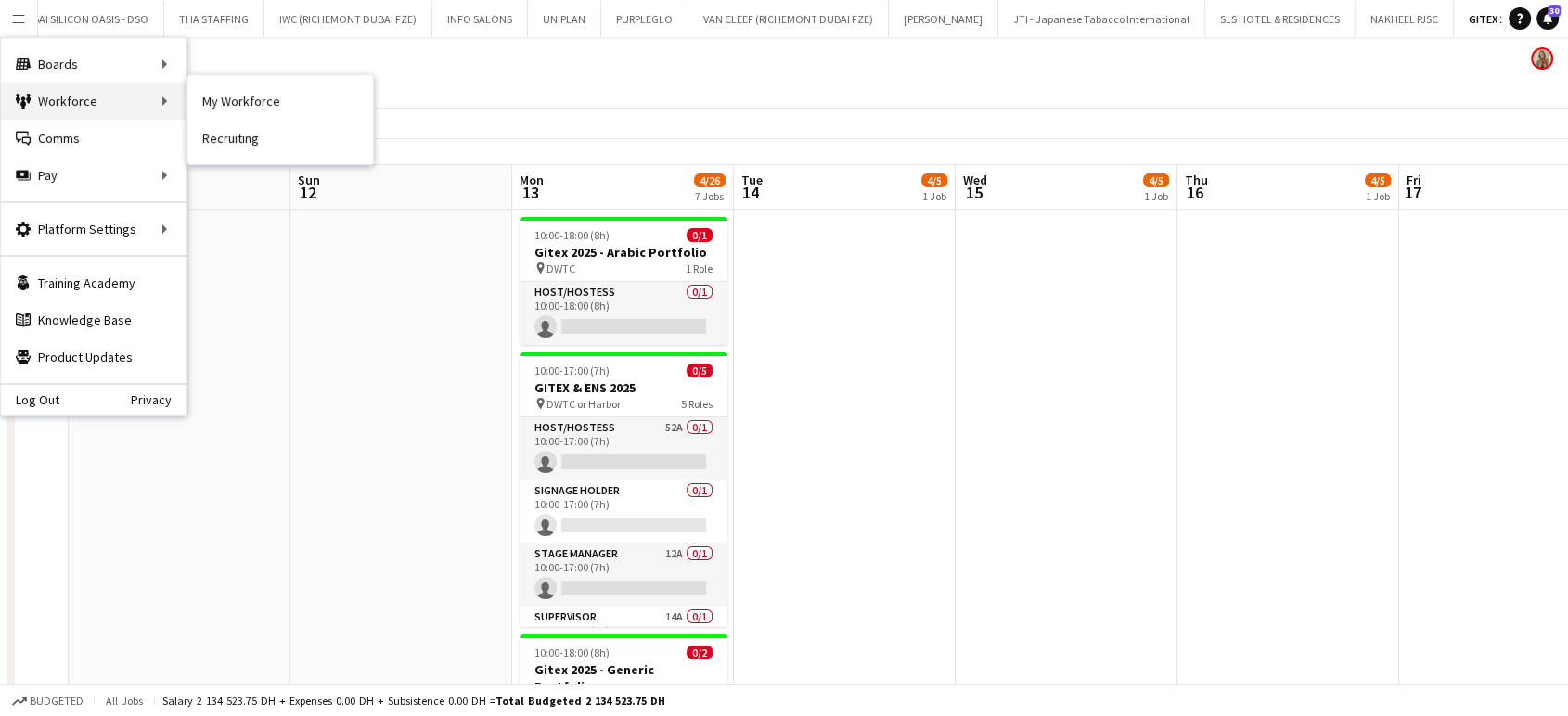
click at [88, 95] on div "Workforce Workforce" at bounding box center [94, 101] width 185 height 37
click at [238, 105] on link "My Workforce" at bounding box center [280, 101] width 185 height 37
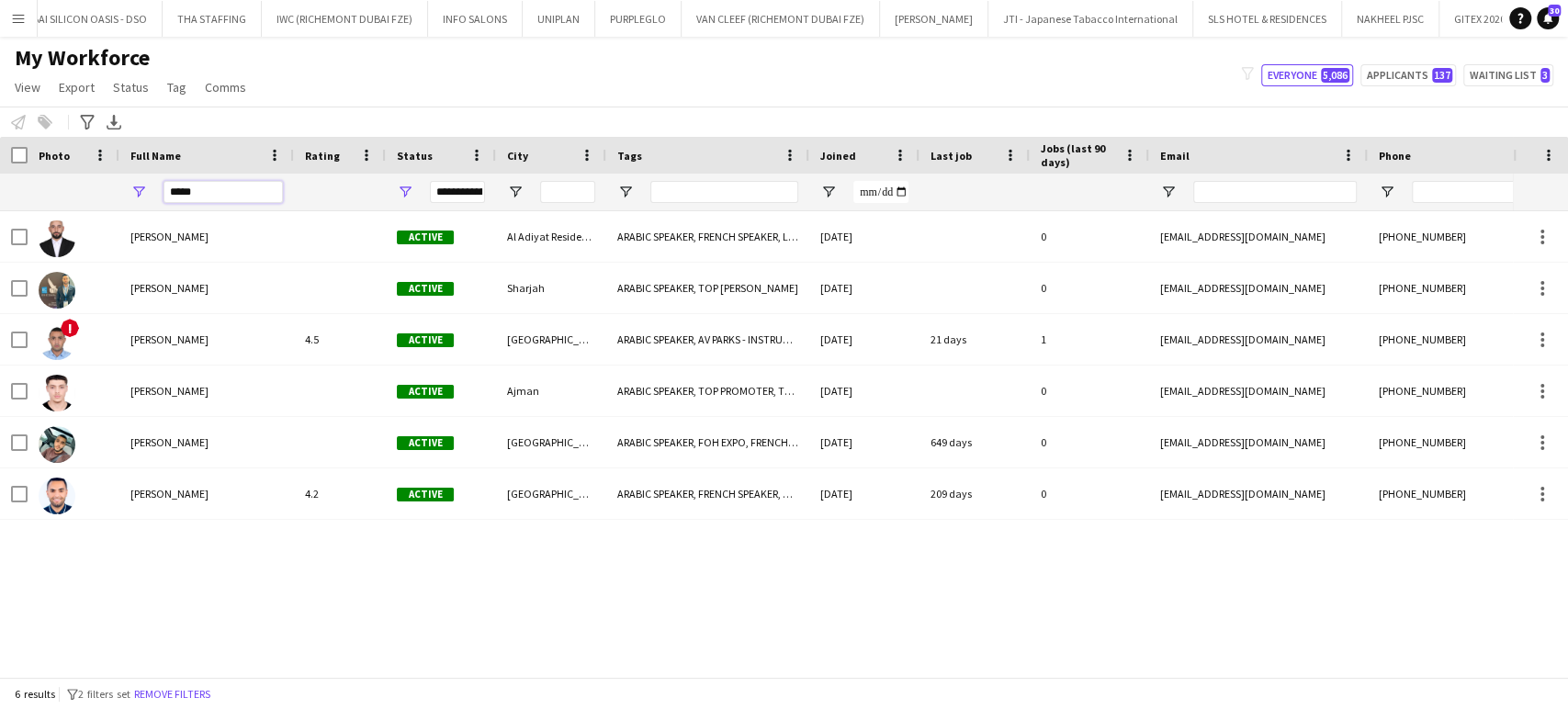
drag, startPoint x: 236, startPoint y: 194, endPoint x: 12, endPoint y: 175, distance: 224.8
click at [12, 175] on div "**********" at bounding box center [944, 192] width 1890 height 37
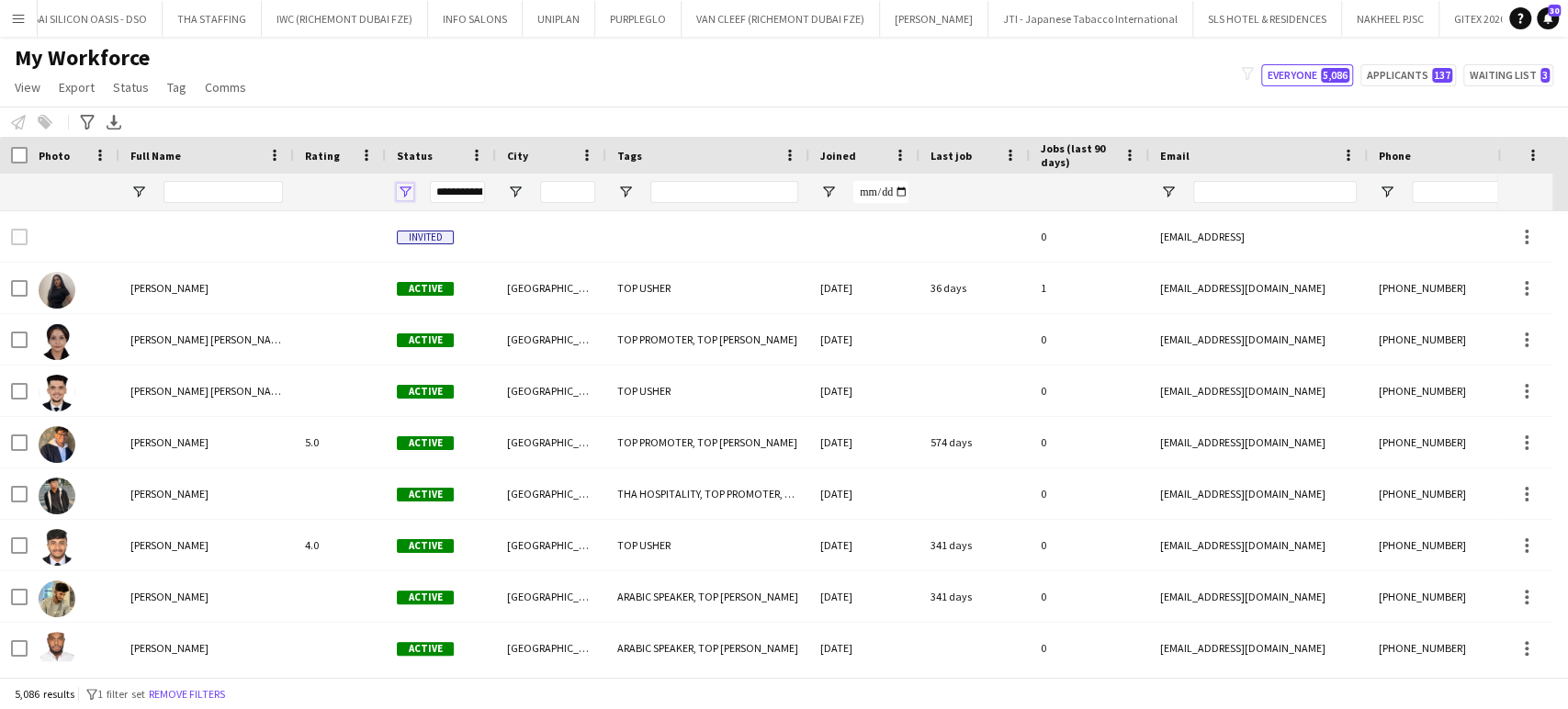
click at [401, 197] on span "Open Filter Menu" at bounding box center [405, 191] width 16 height 16
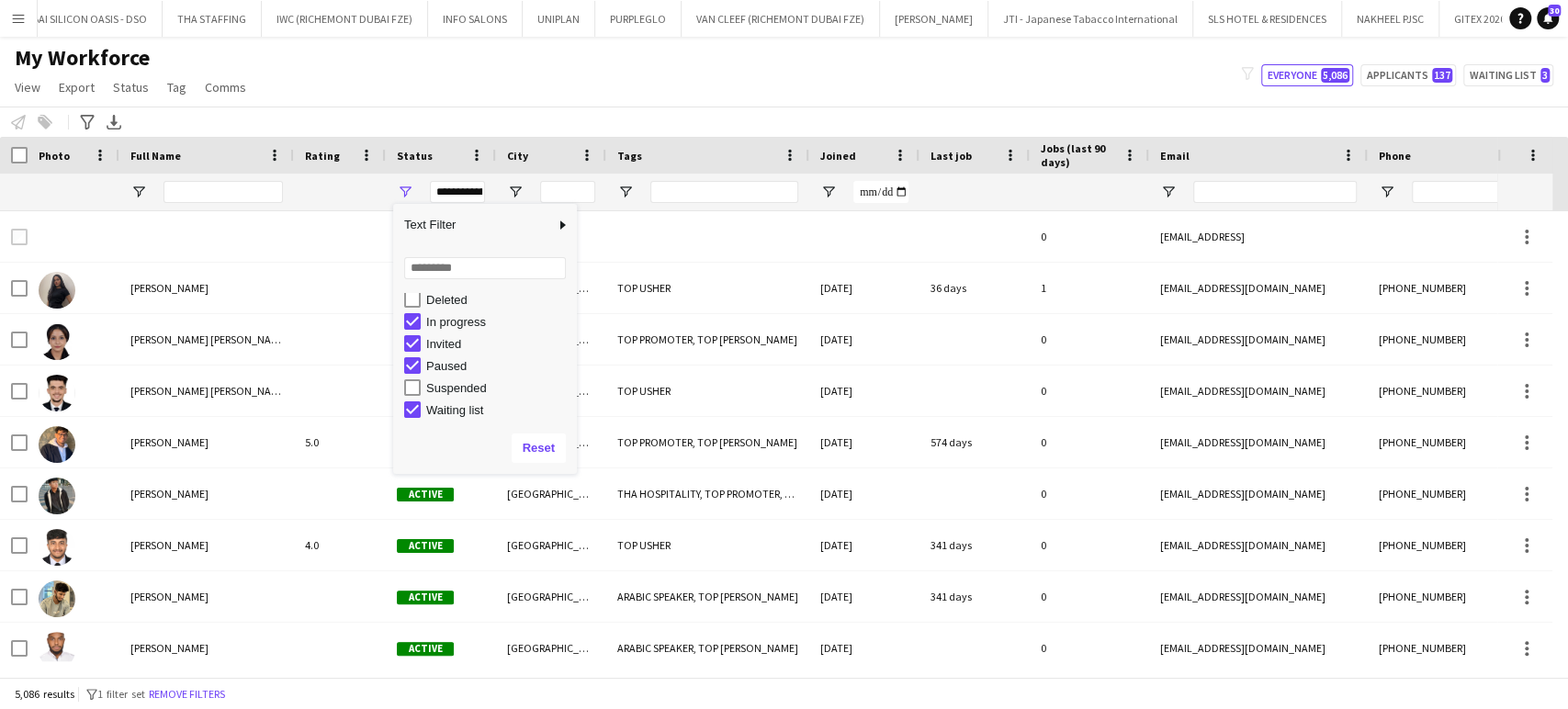
scroll to position [116, 0]
click at [270, 194] on input "Full Name Filter Input" at bounding box center [223, 191] width 120 height 22
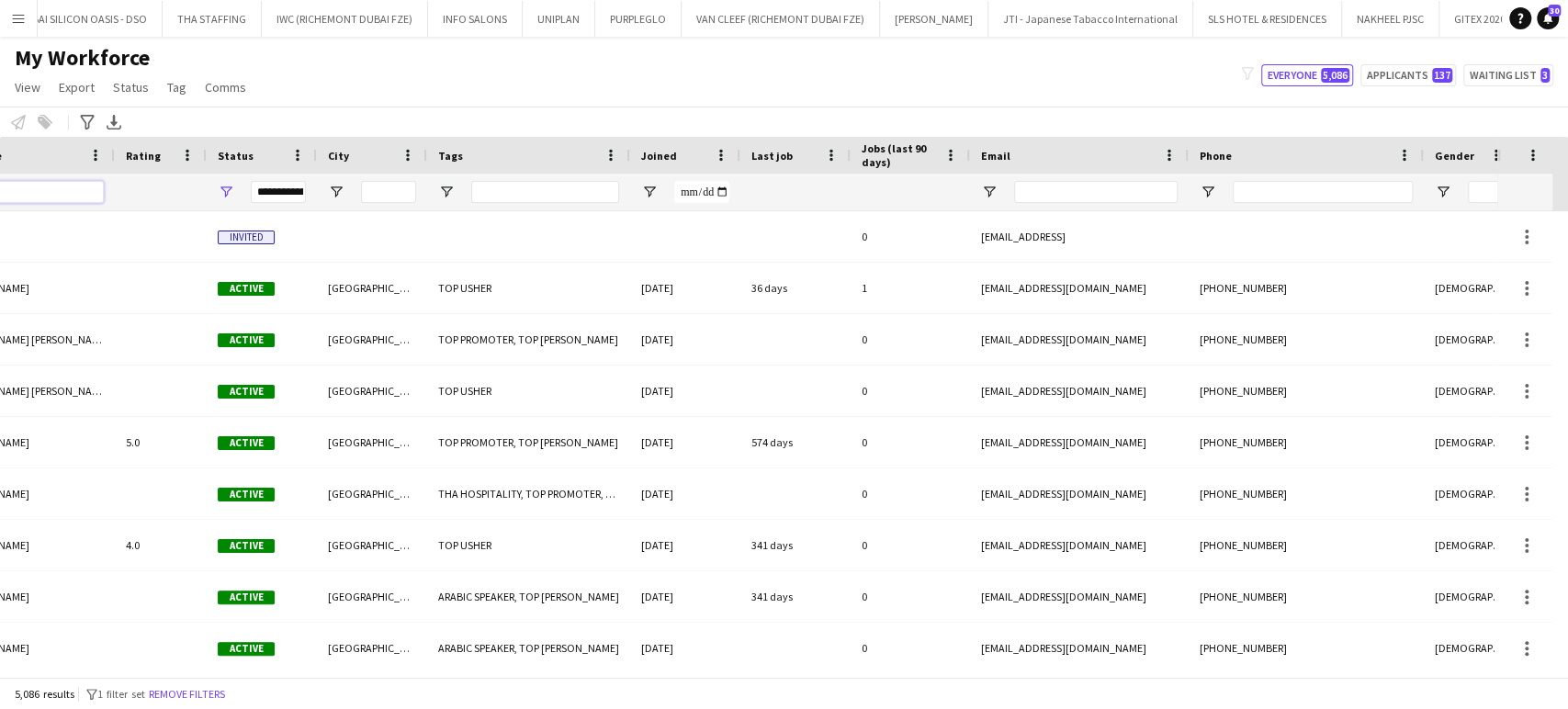
scroll to position [0, 0]
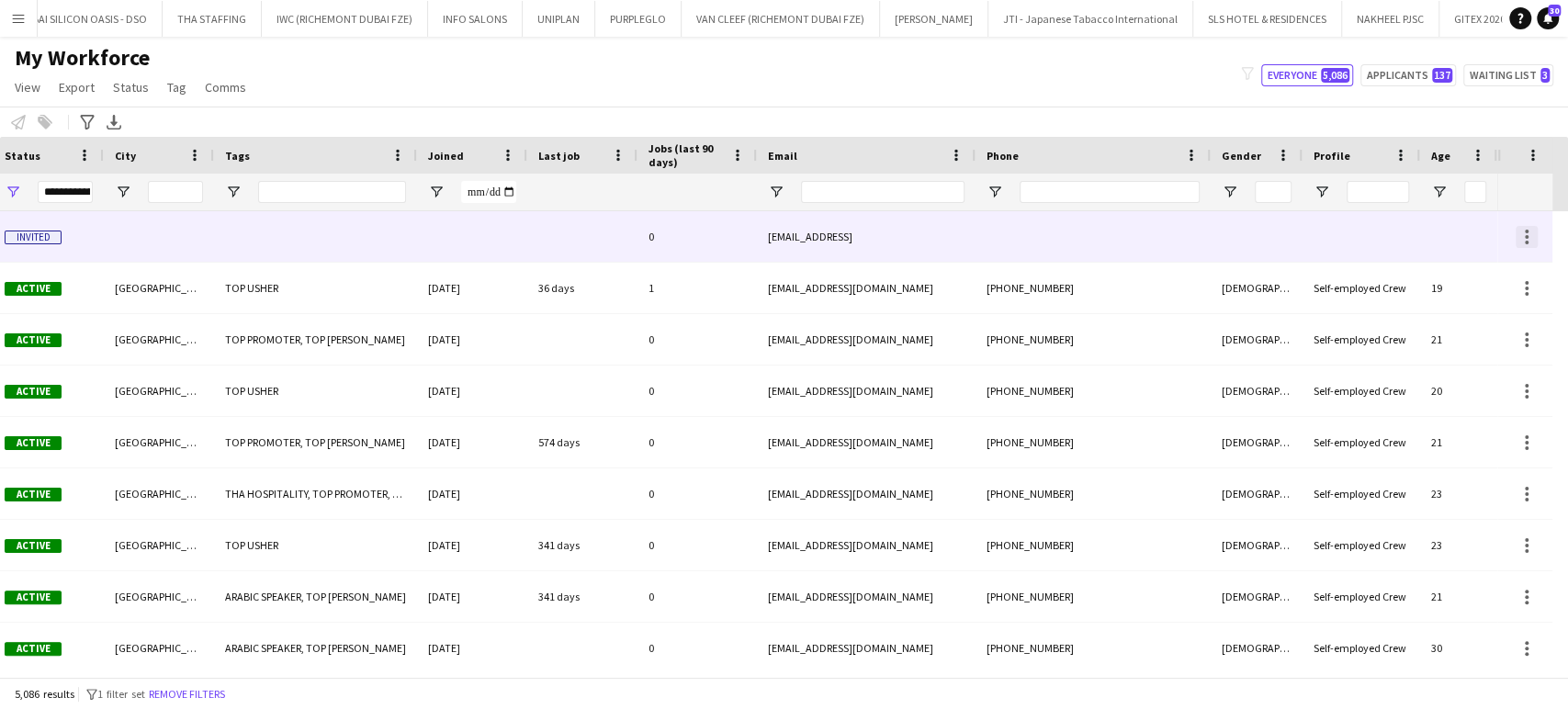
click at [1526, 236] on div at bounding box center [1526, 238] width 4 height 4
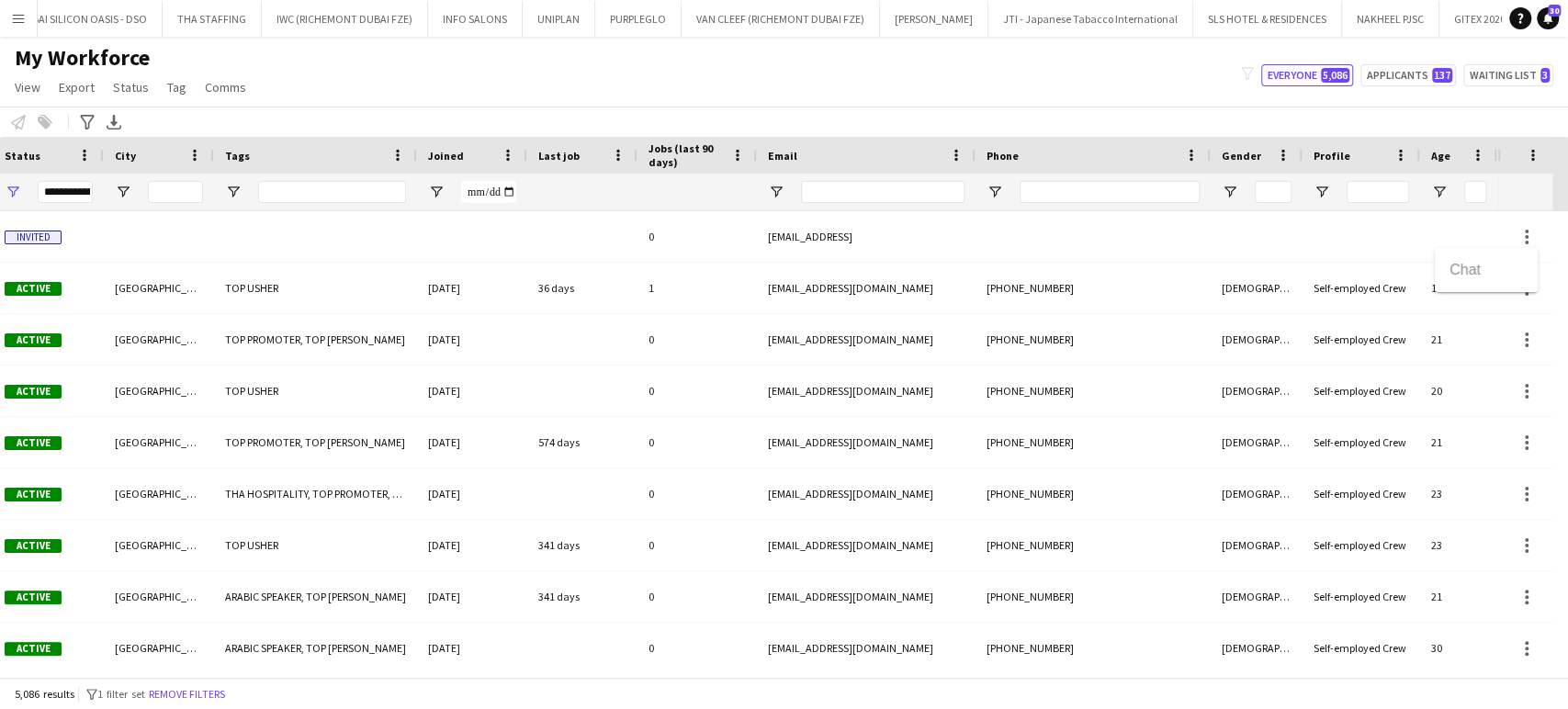
click at [807, 241] on div at bounding box center [784, 354] width 1568 height 709
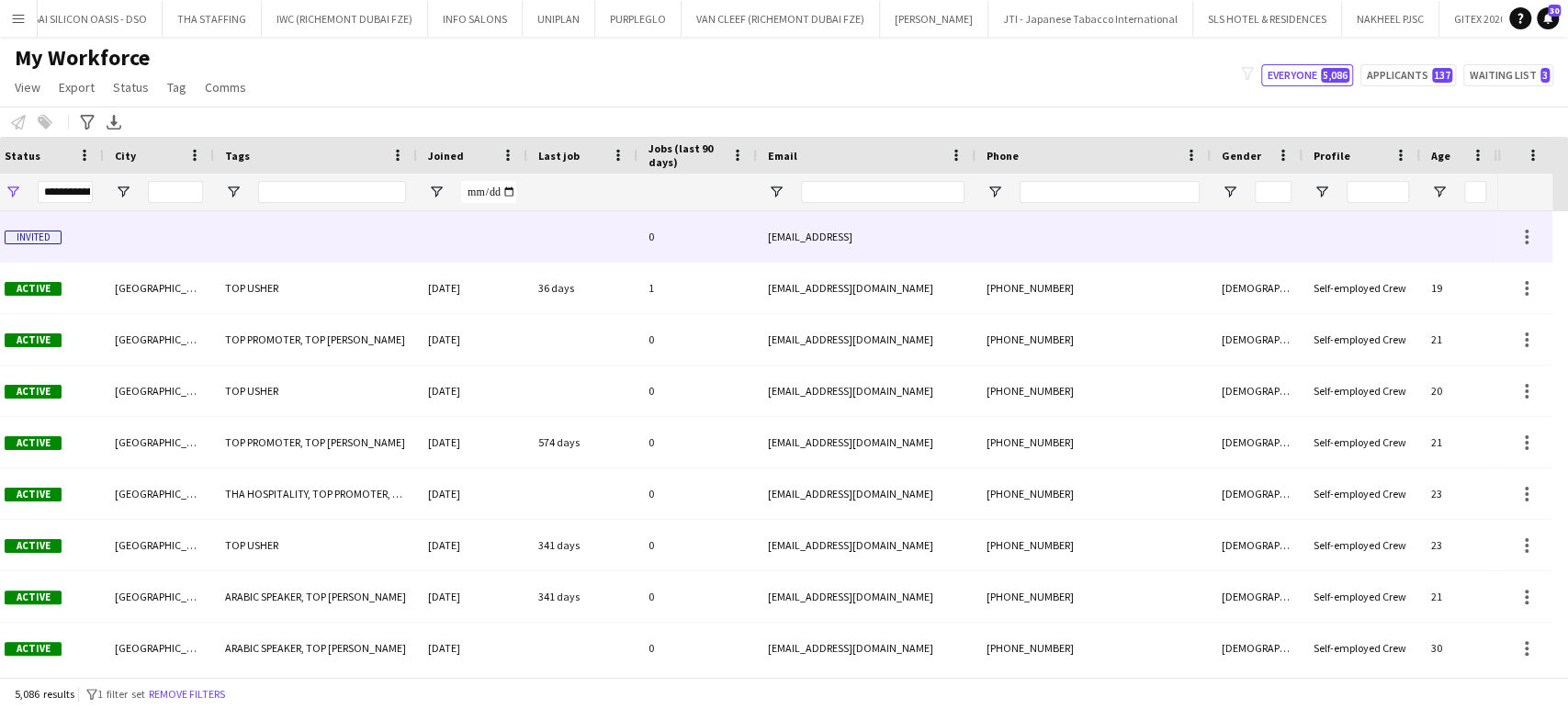
click at [19, 232] on span "Invited" at bounding box center [33, 238] width 57 height 14
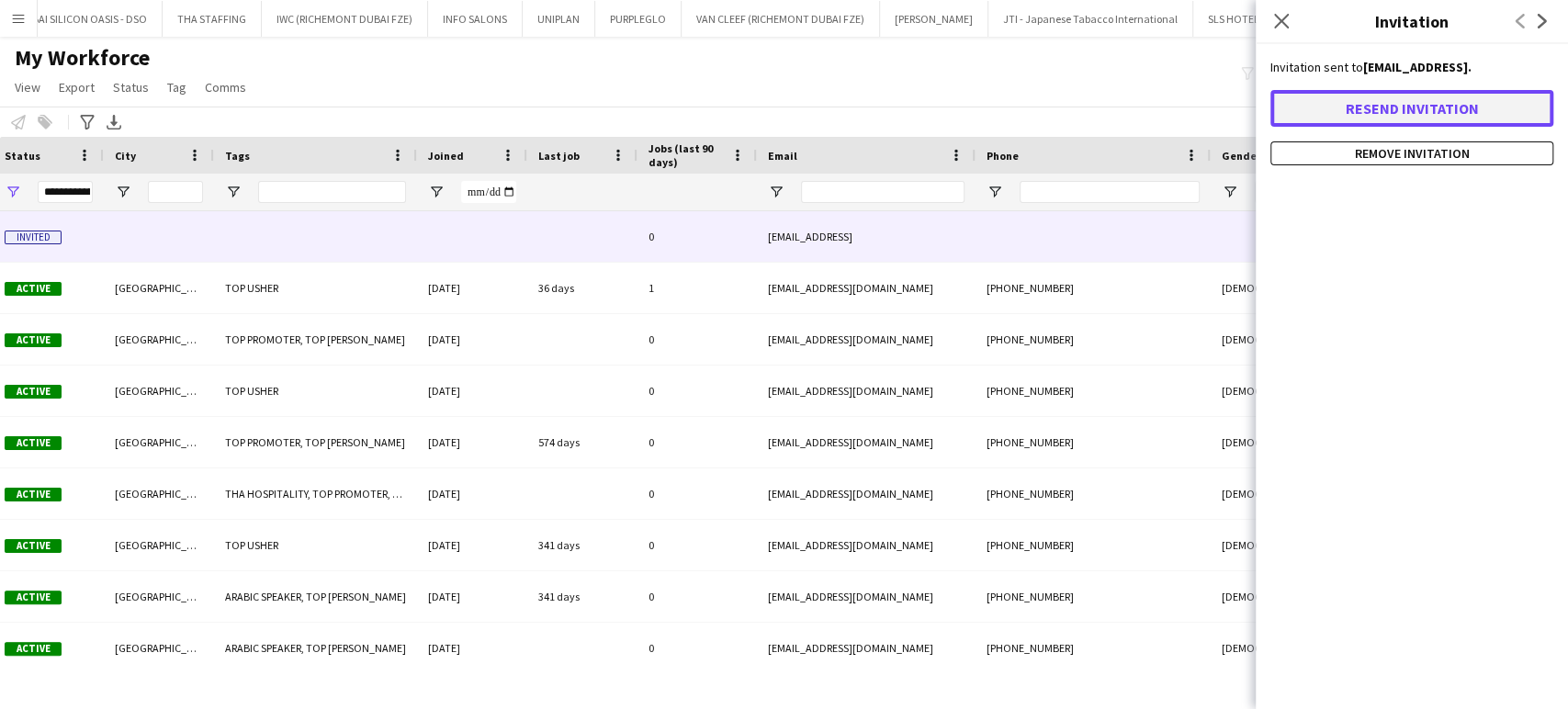
click at [1408, 116] on button "Resend invitation" at bounding box center [1412, 108] width 283 height 37
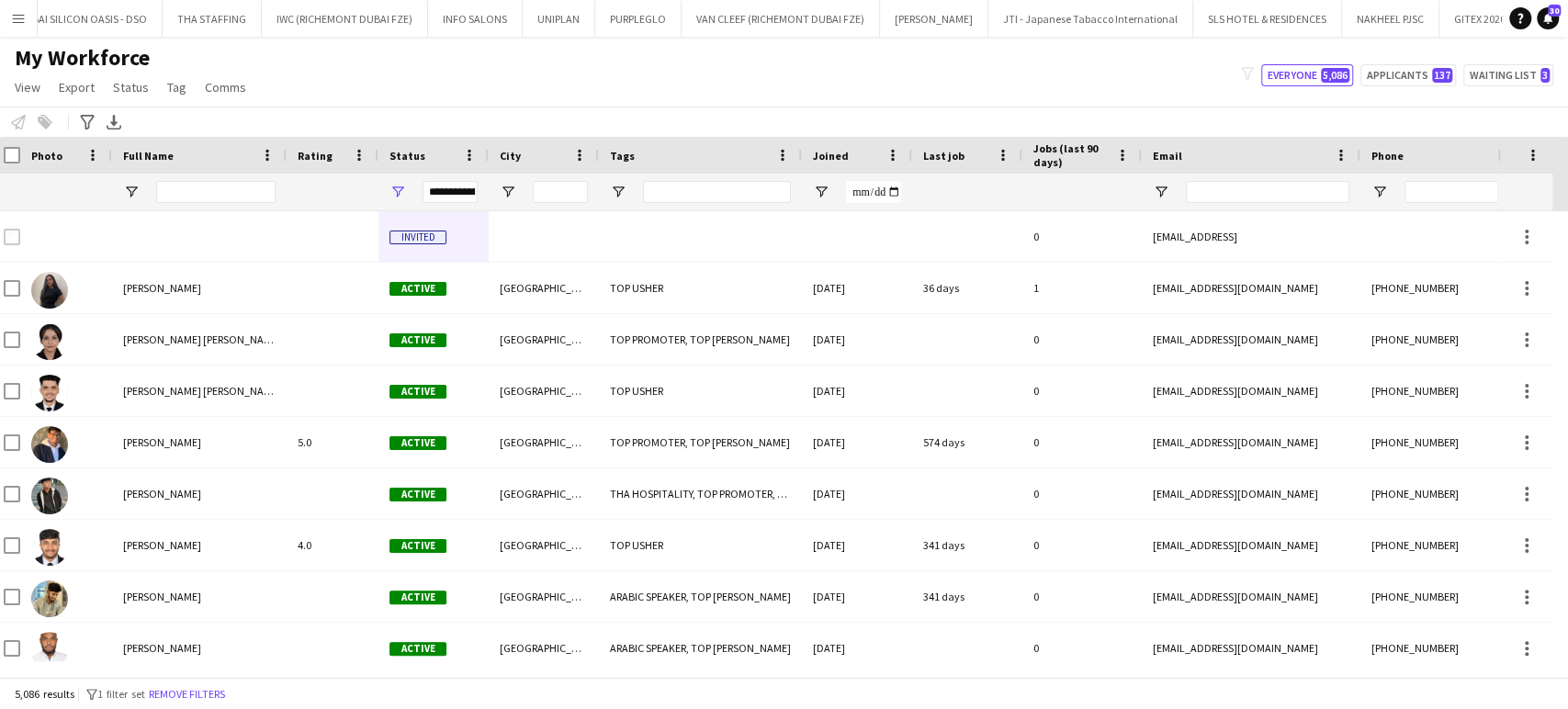
drag, startPoint x: 702, startPoint y: 98, endPoint x: 799, endPoint y: 61, distance: 103.8
click at [702, 98] on div "My Workforce View Views Default view New view Update view Delete view Edit name…" at bounding box center [784, 75] width 1568 height 63
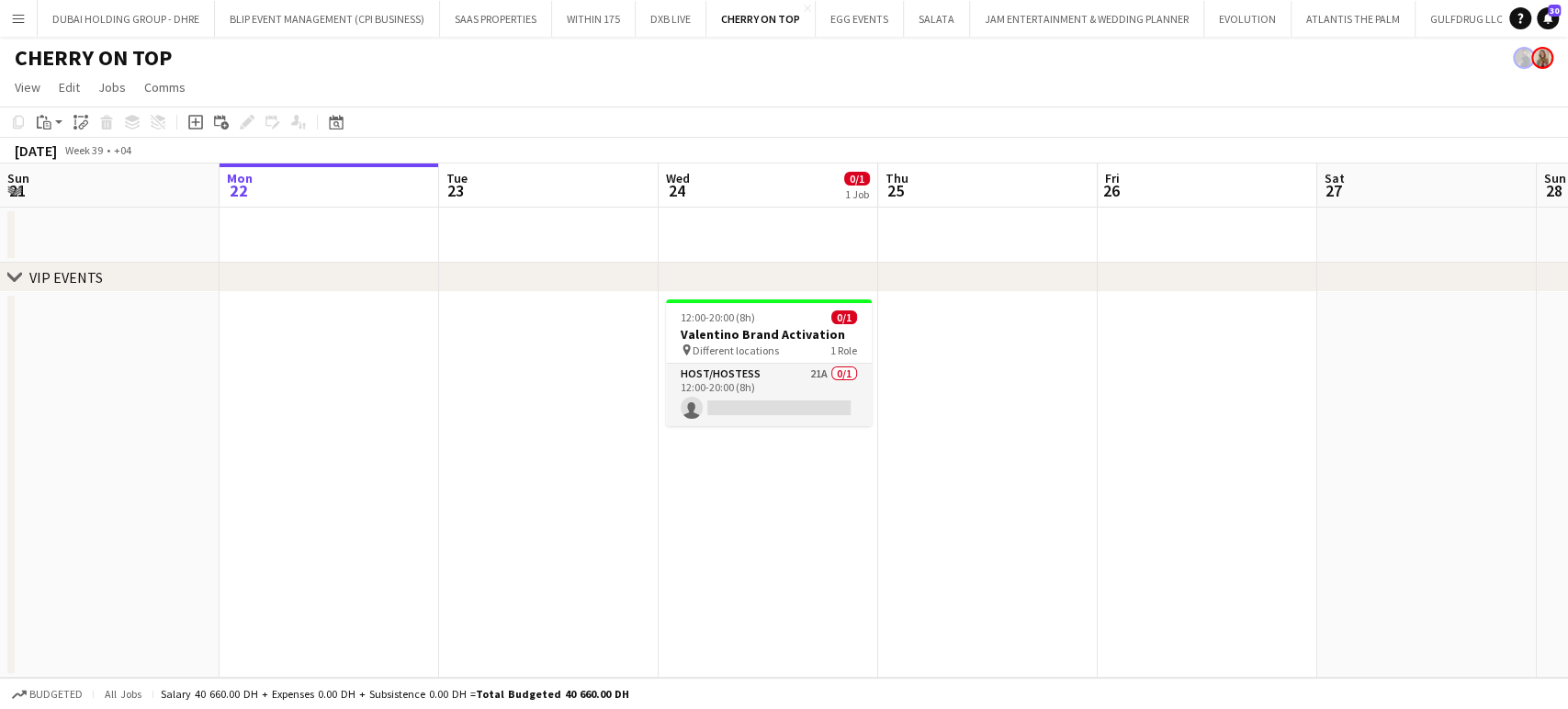
scroll to position [0, 547]
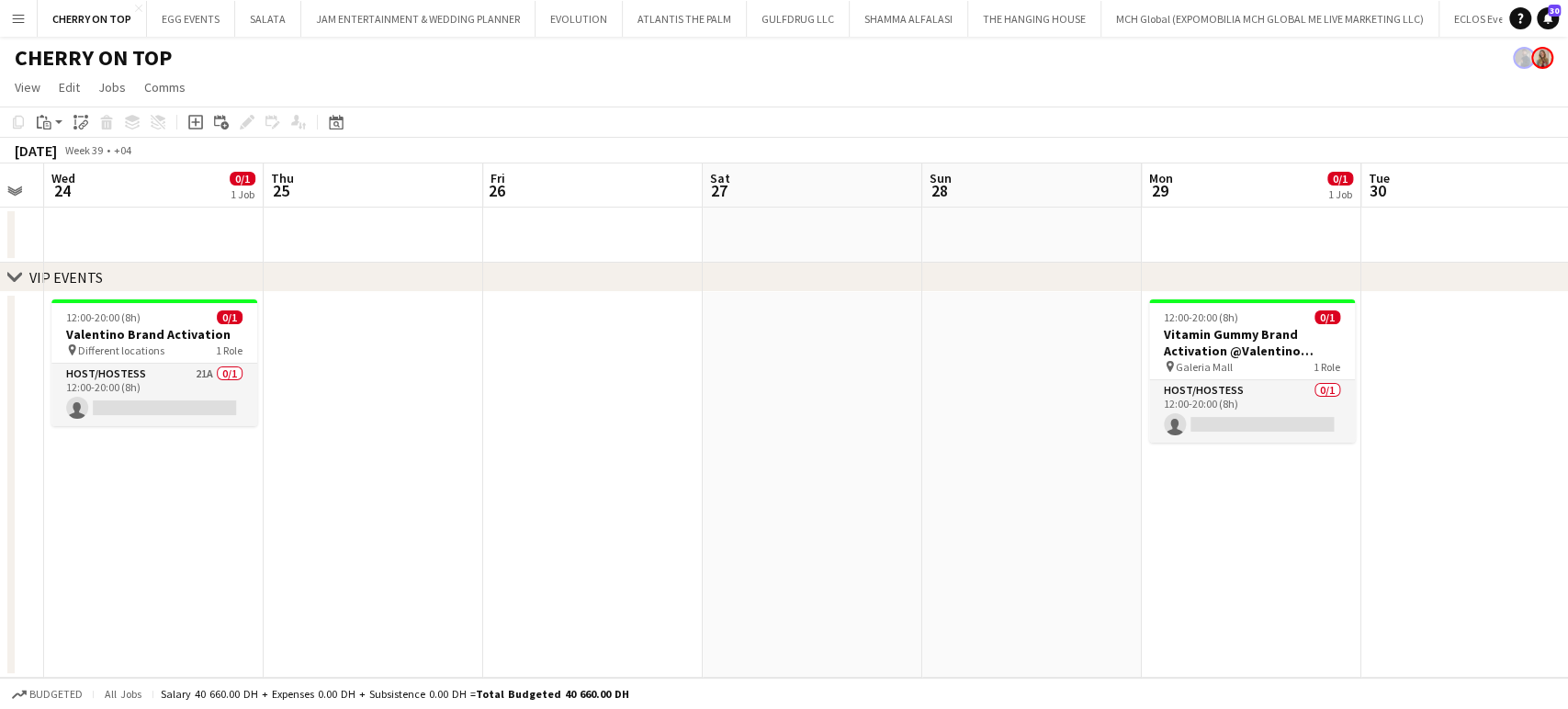
drag, startPoint x: 1457, startPoint y: 556, endPoint x: 949, endPoint y: 527, distance: 508.8
click at [951, 527] on app-calendar-viewport "Sun 21 Mon 22 Tue 23 Wed 24 0/1 1 Job Thu 25 Fri 26 Sat 27 Sun 28 Mon 29 0/1 1 …" at bounding box center [784, 420] width 1568 height 515
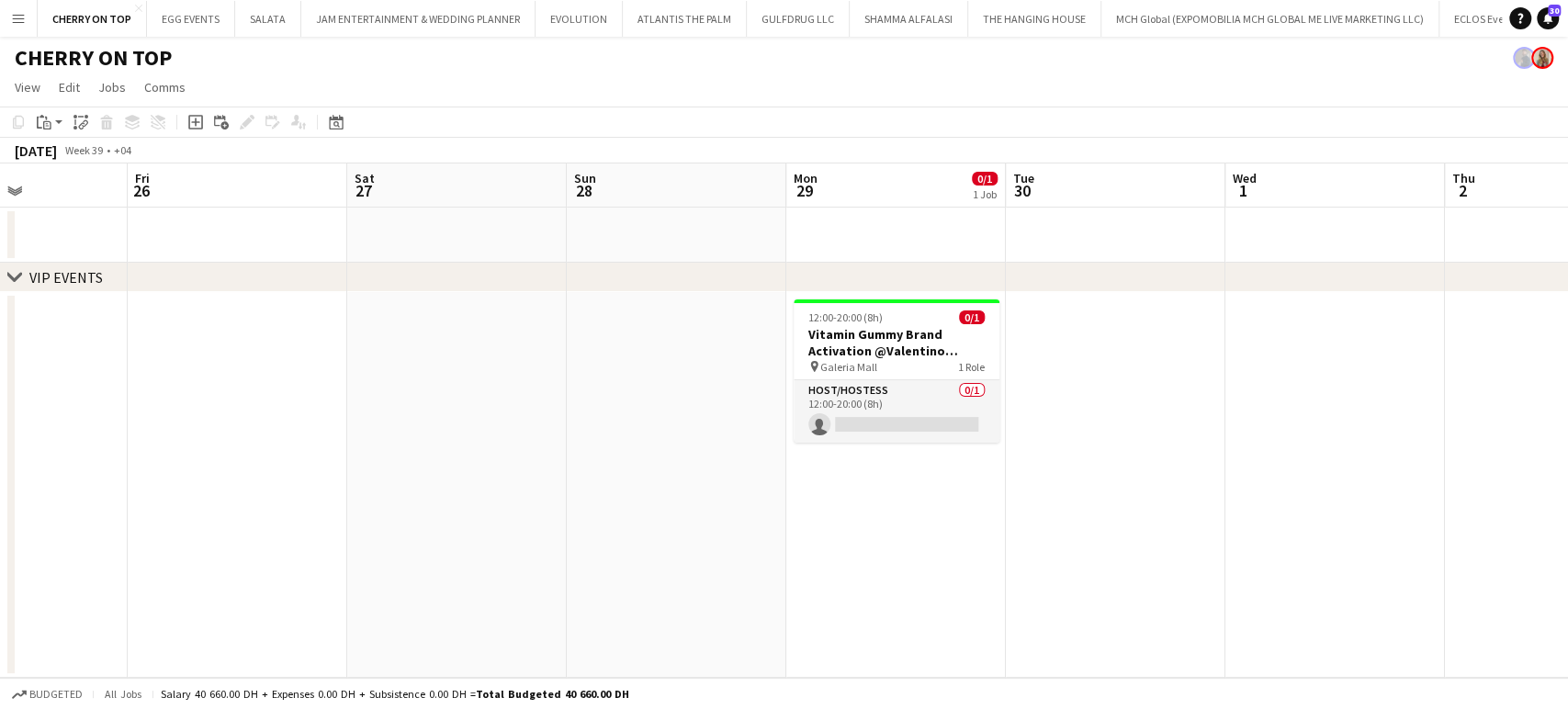
drag, startPoint x: 792, startPoint y: 462, endPoint x: 1264, endPoint y: 478, distance: 472.3
click at [1246, 474] on app-calendar-viewport "Tue 23 Wed 24 0/1 1 Job Thu 25 Fri 26 Sat 27 Sun 28 Mon 29 0/1 1 Job Tue 30 Wed…" at bounding box center [784, 420] width 1568 height 515
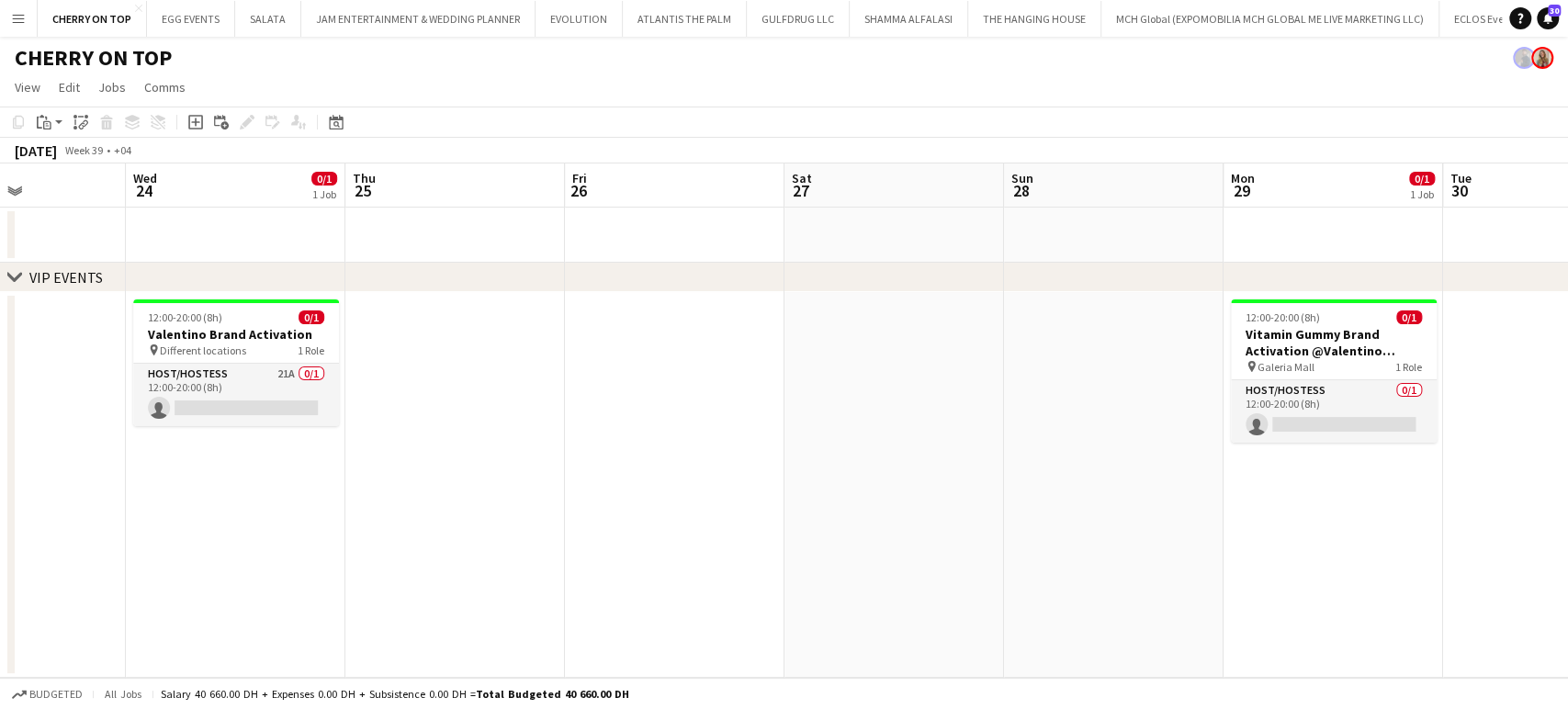
click at [20, 20] on app-icon "Menu" at bounding box center [17, 17] width 14 height 14
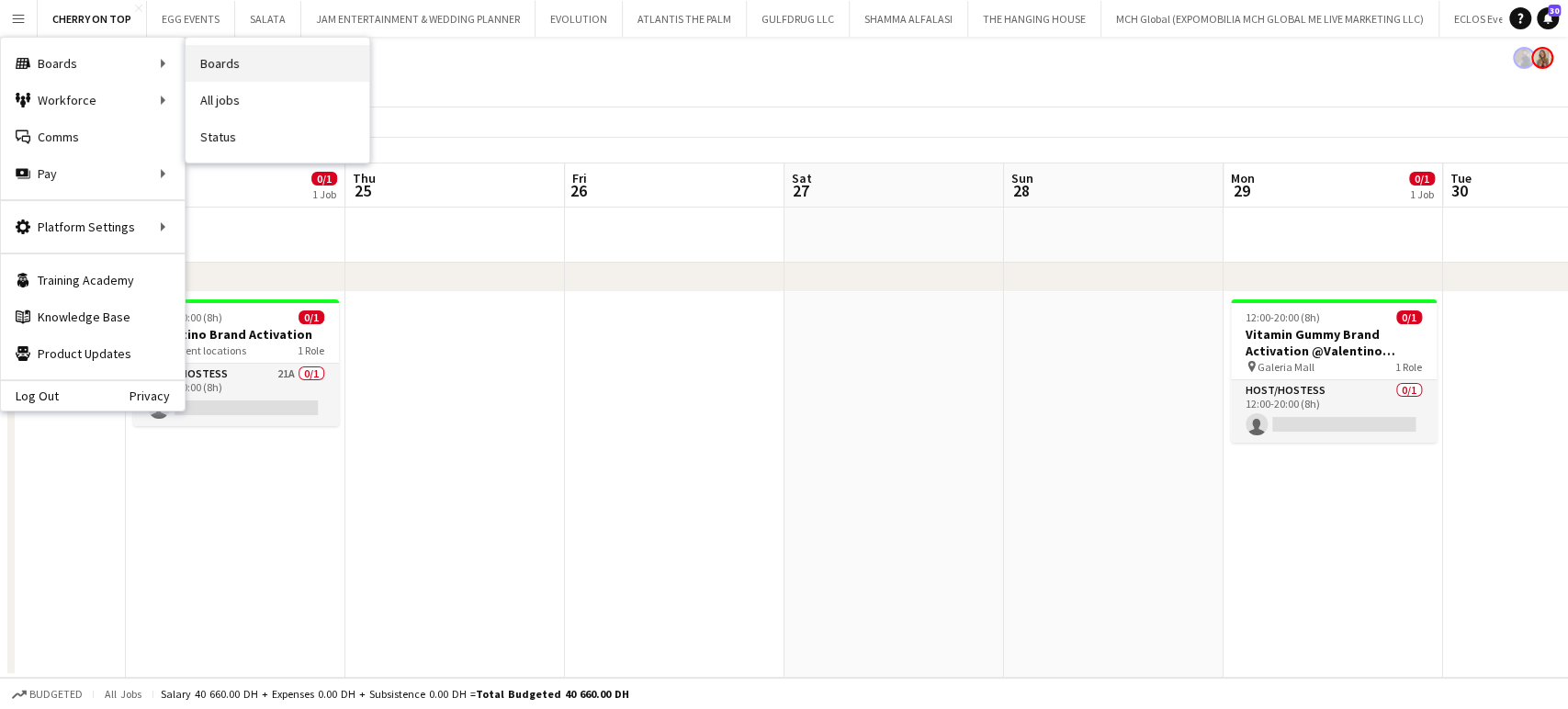
click at [225, 71] on link "Boards" at bounding box center [277, 64] width 183 height 37
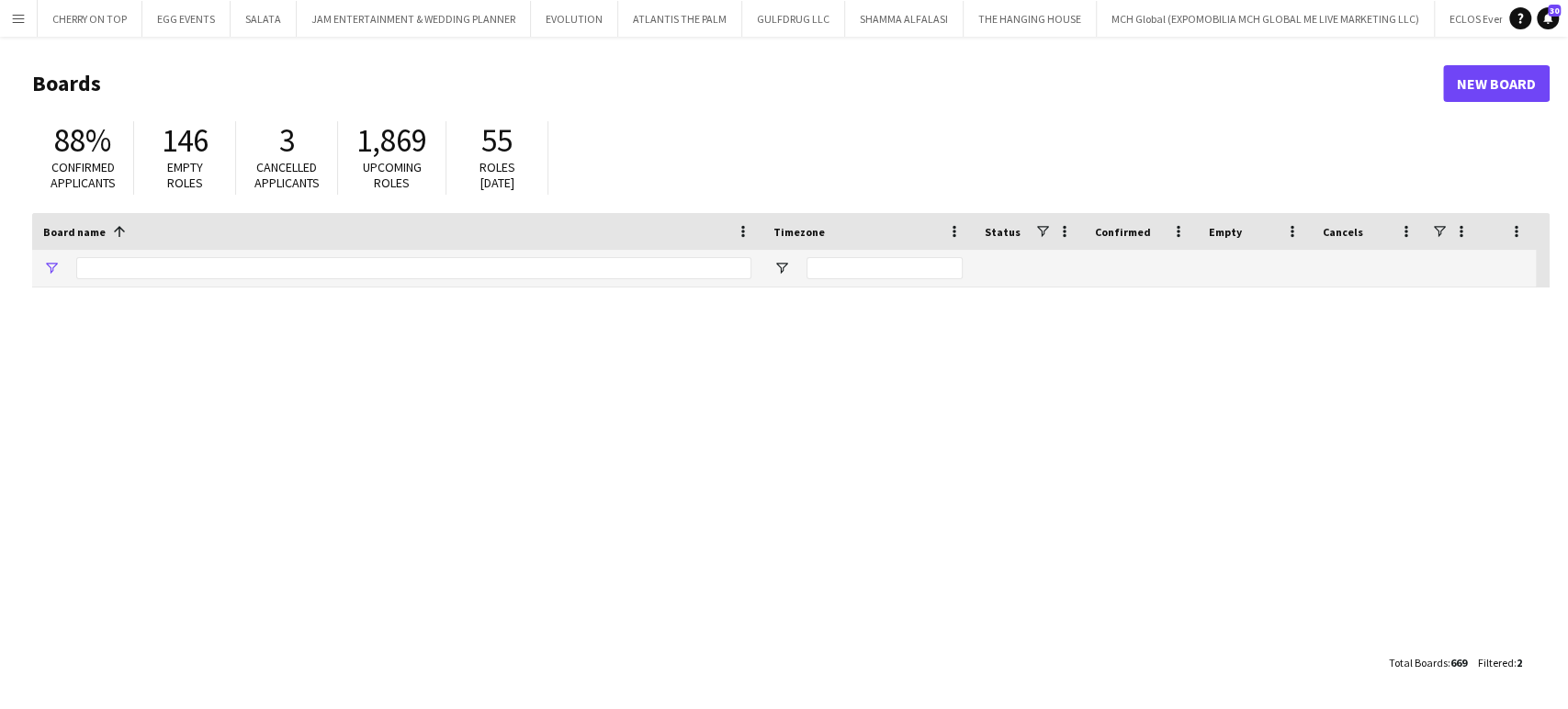
type input "*******"
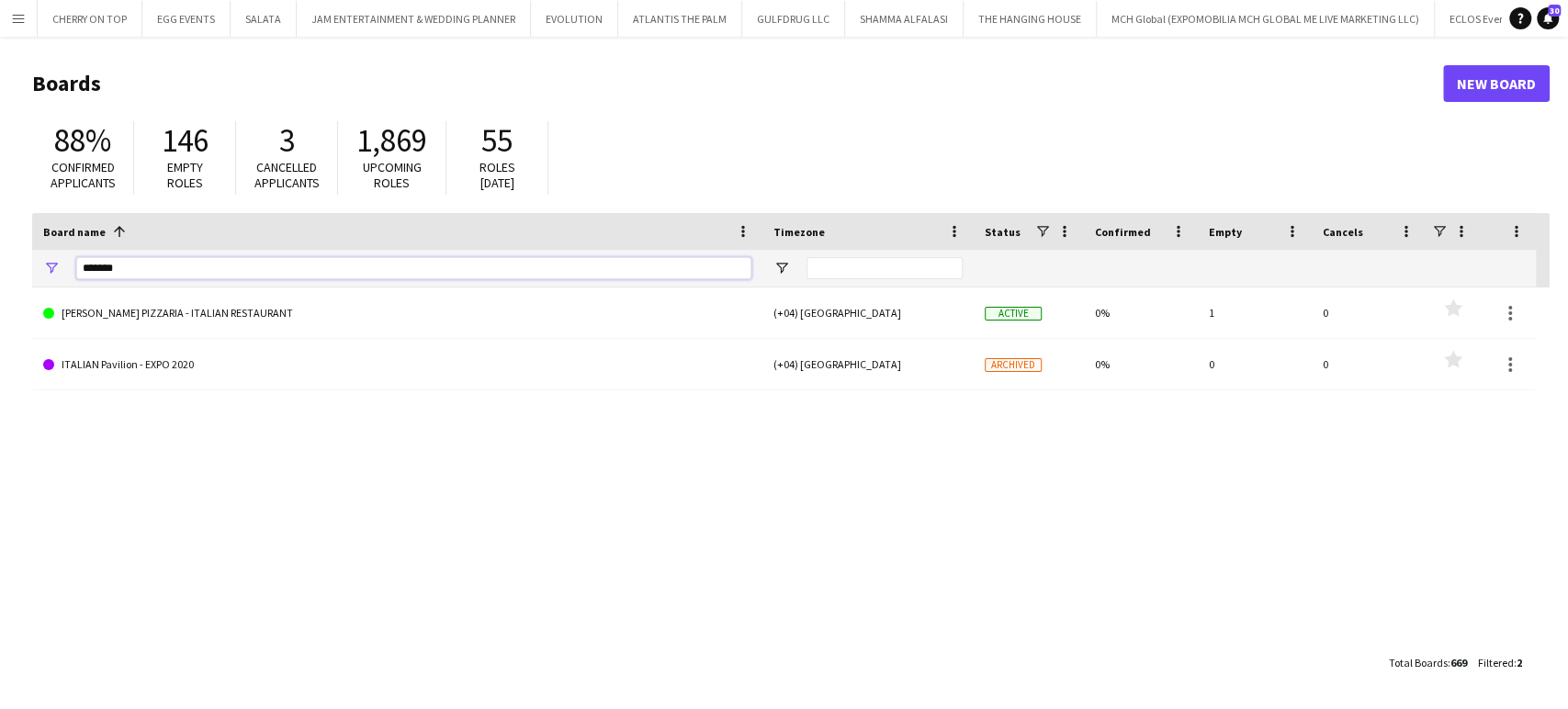
drag, startPoint x: 147, startPoint y: 277, endPoint x: 0, endPoint y: 270, distance: 147.2
click at [0, 270] on main "Boards New Board 88% Confirmed applicants 146 Empty roles 3 Cancelled applicant…" at bounding box center [784, 372] width 1568 height 671
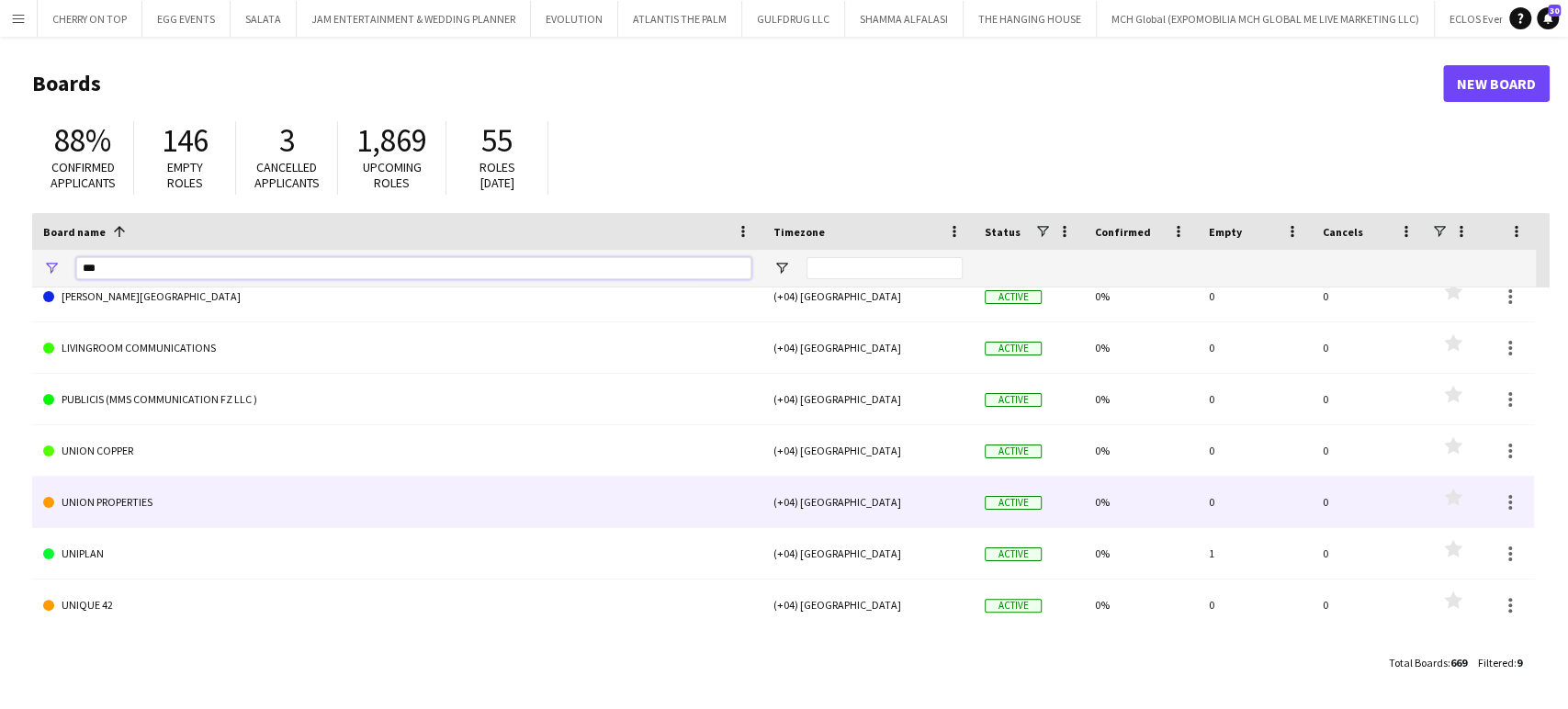
scroll to position [121, 0]
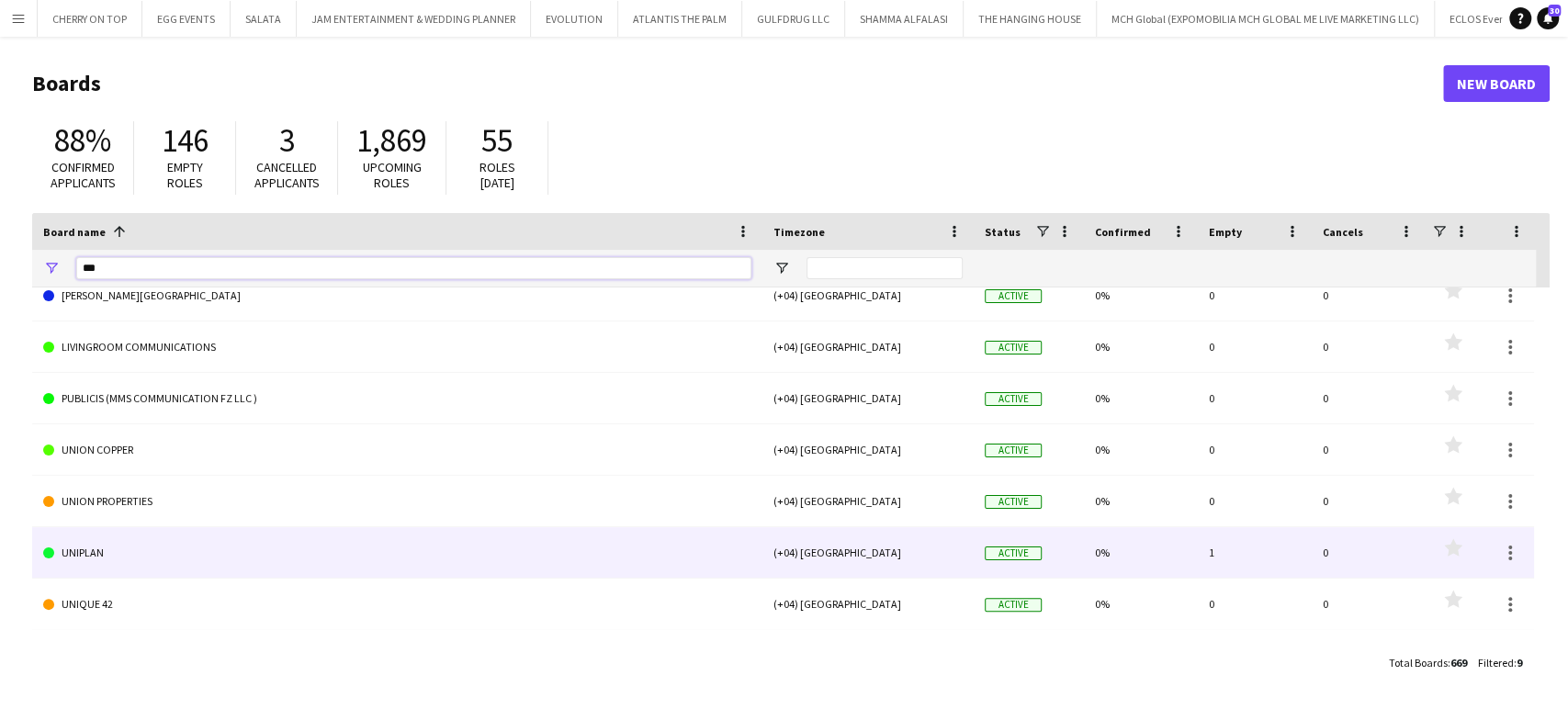
type input "***"
click at [99, 558] on link "UNIPLAN" at bounding box center [397, 553] width 708 height 51
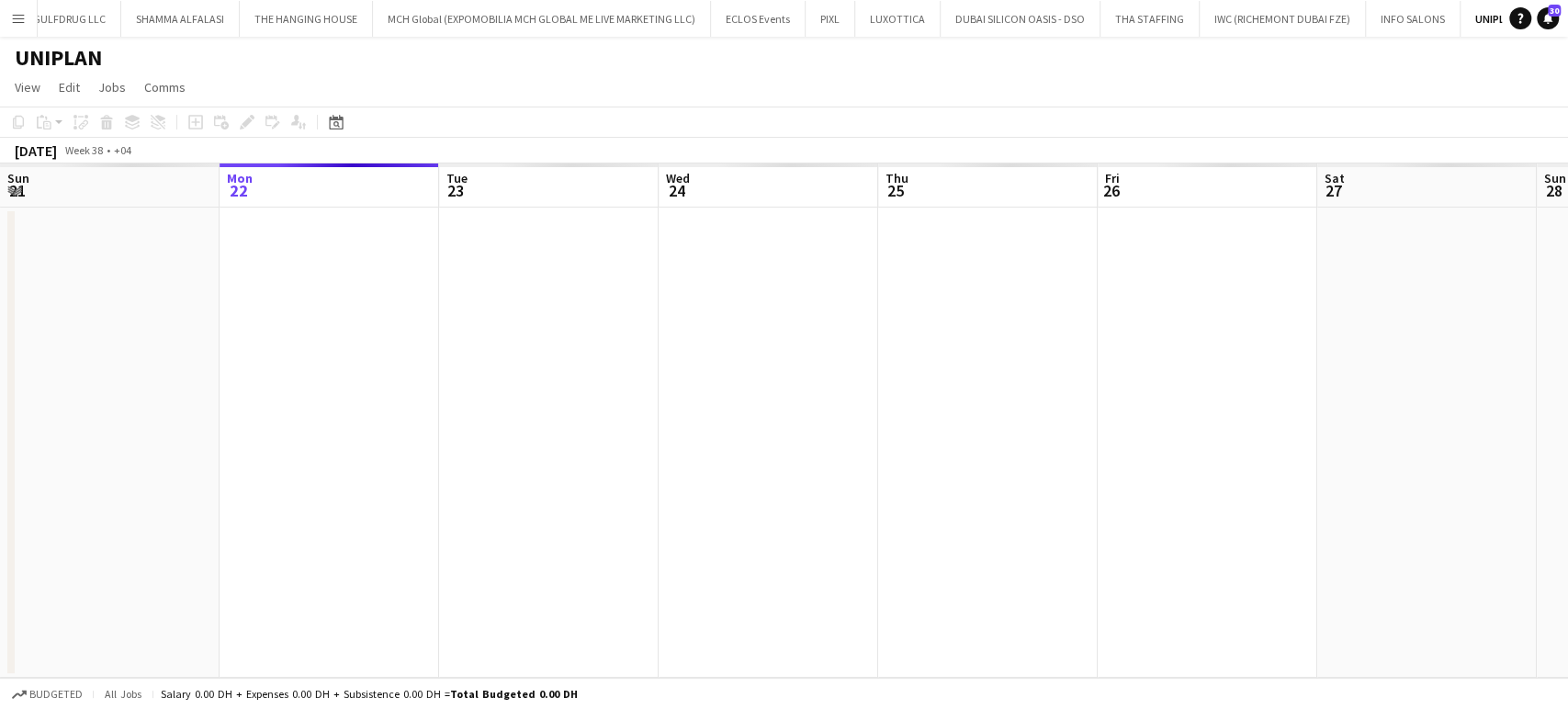
scroll to position [0, 1393]
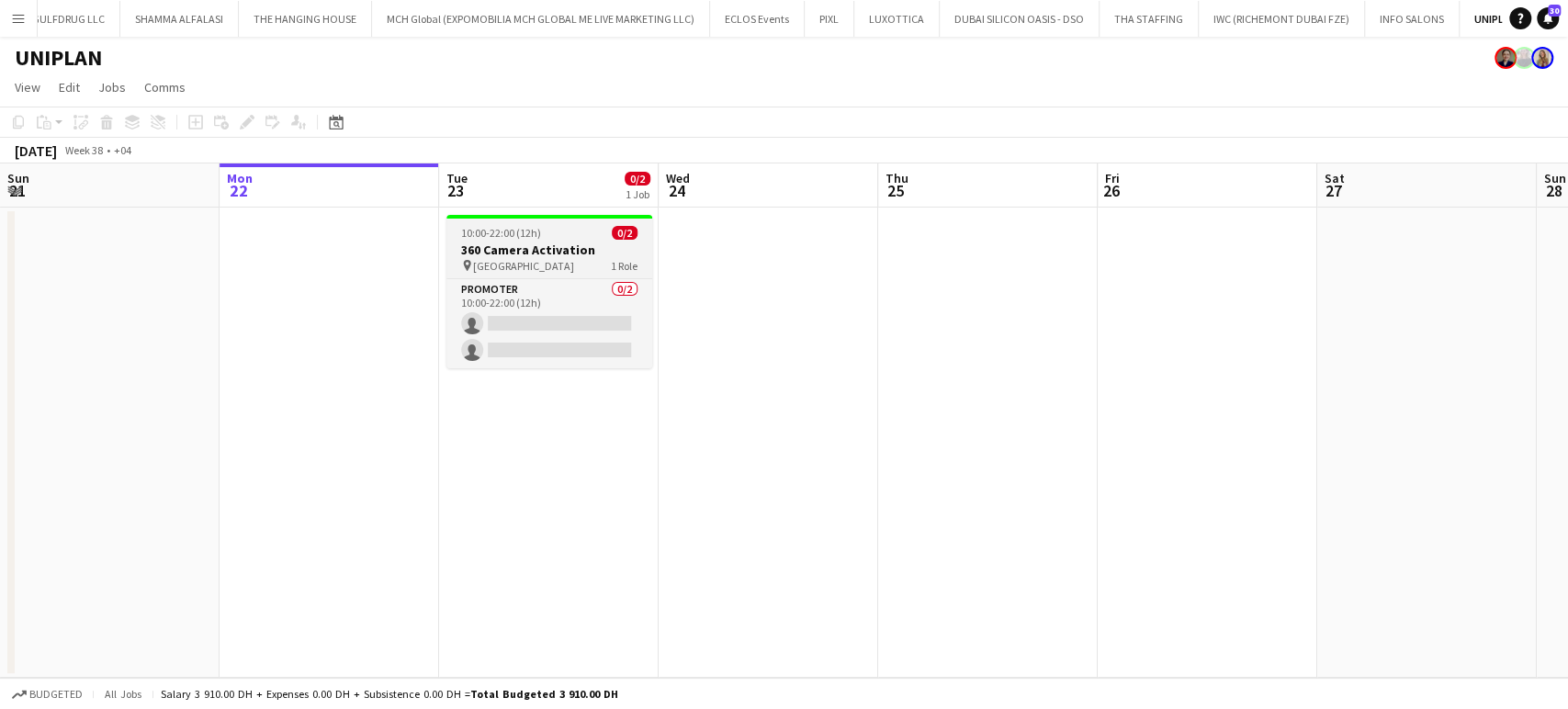
click at [564, 249] on h3 "360 Camera Activation" at bounding box center [548, 249] width 206 height 16
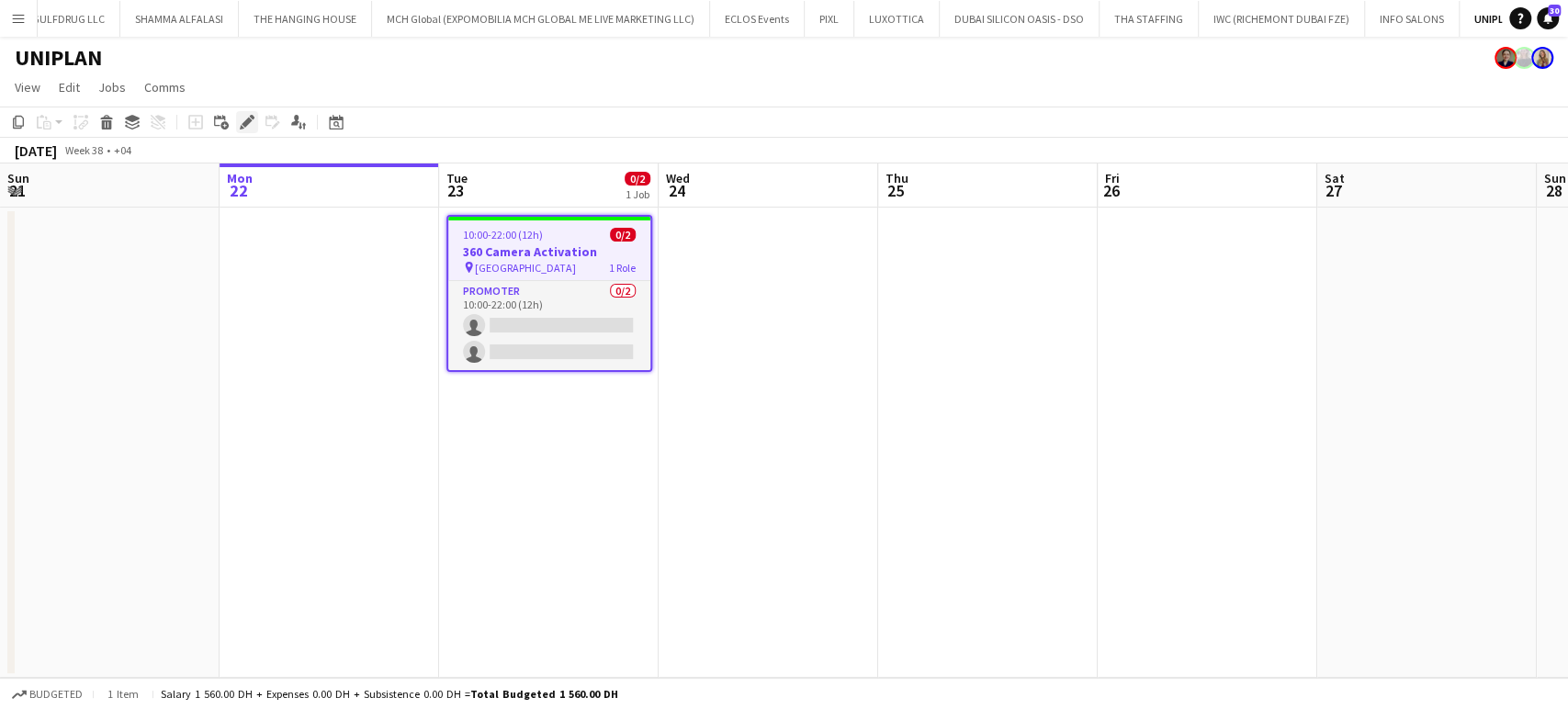
click at [239, 123] on icon "Edit" at bounding box center [246, 122] width 14 height 14
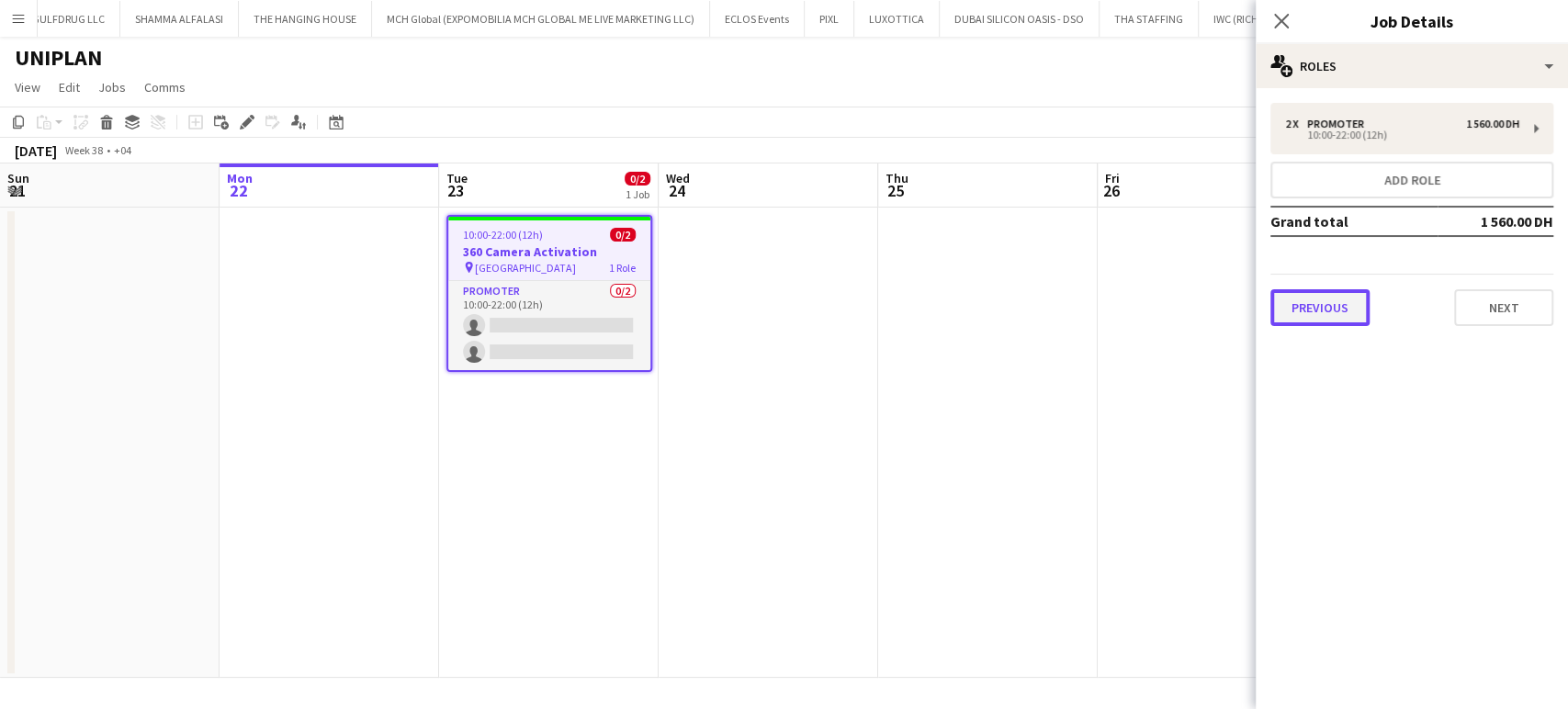
click at [1339, 309] on button "Previous" at bounding box center [1320, 308] width 99 height 37
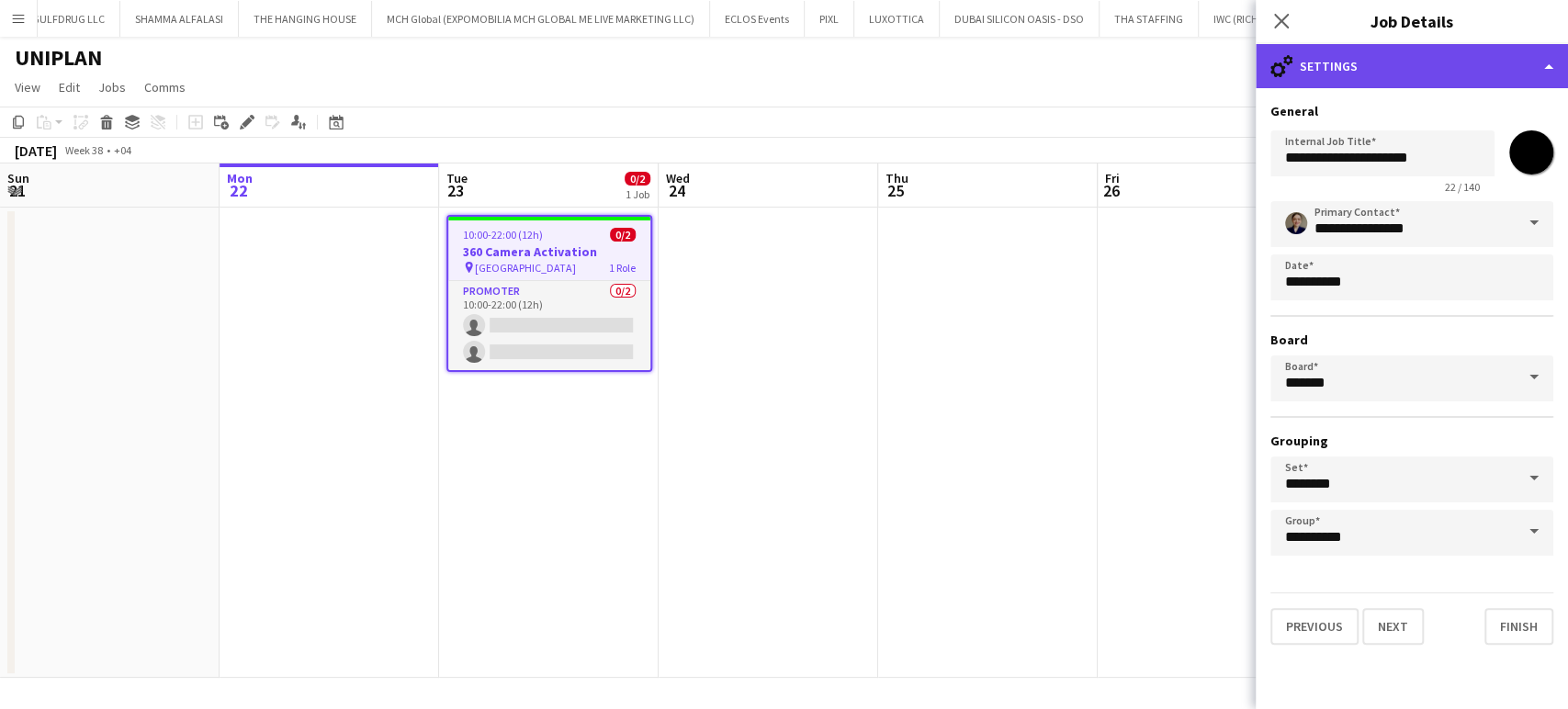
click at [1535, 72] on div "cog-double-3 Settings" at bounding box center [1411, 67] width 312 height 44
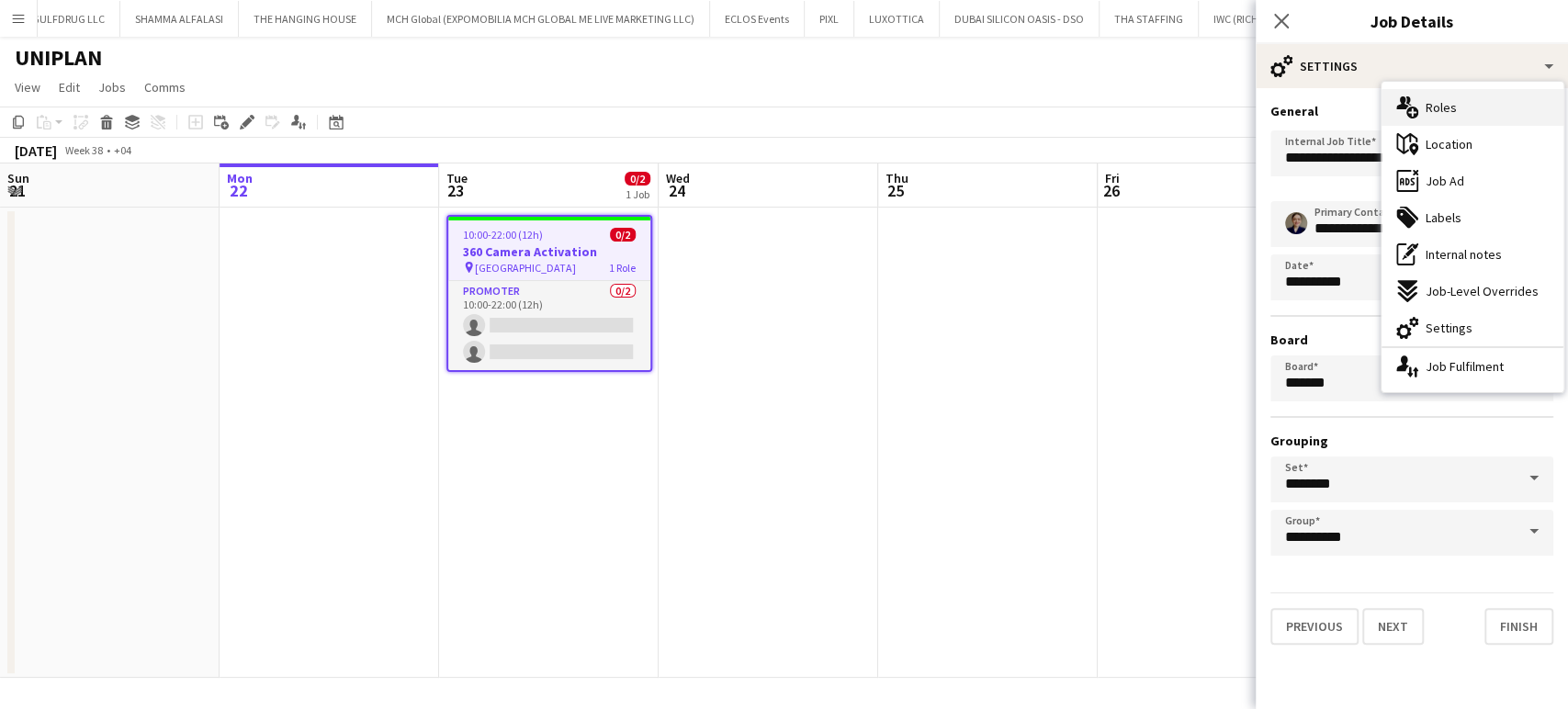
click at [1492, 113] on div "multiple-users-add Roles" at bounding box center [1472, 107] width 182 height 37
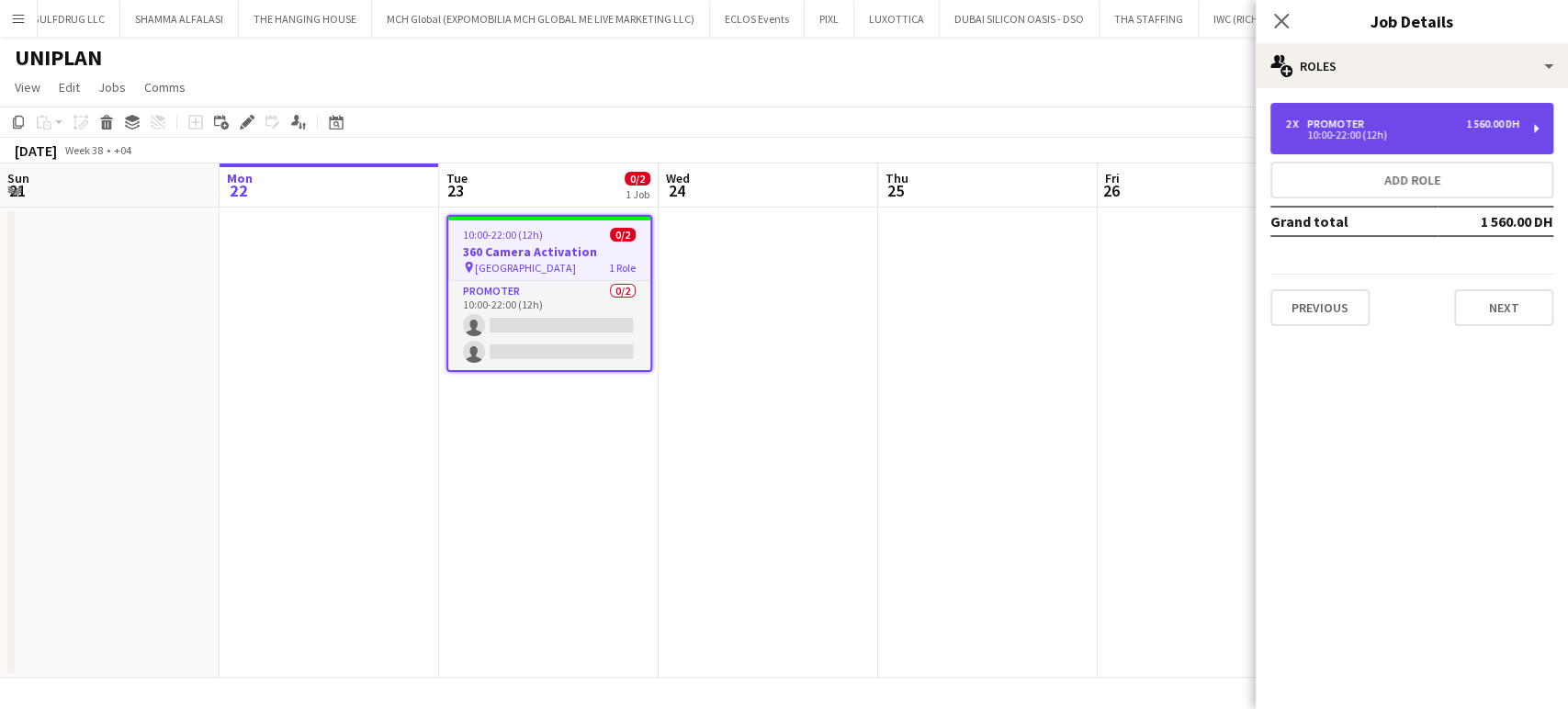
click at [1432, 137] on div "10:00-22:00 (12h)" at bounding box center [1402, 135] width 235 height 10
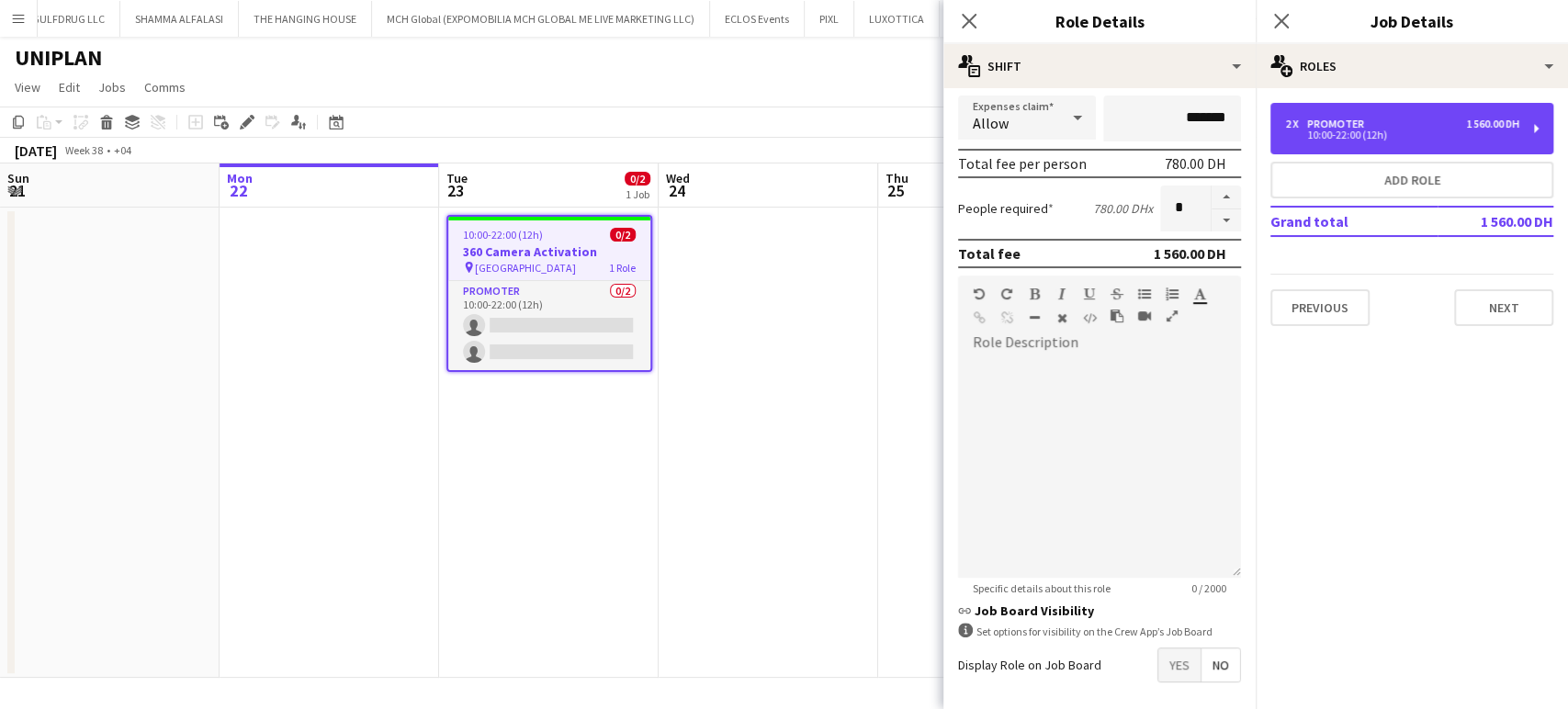
scroll to position [408, 0]
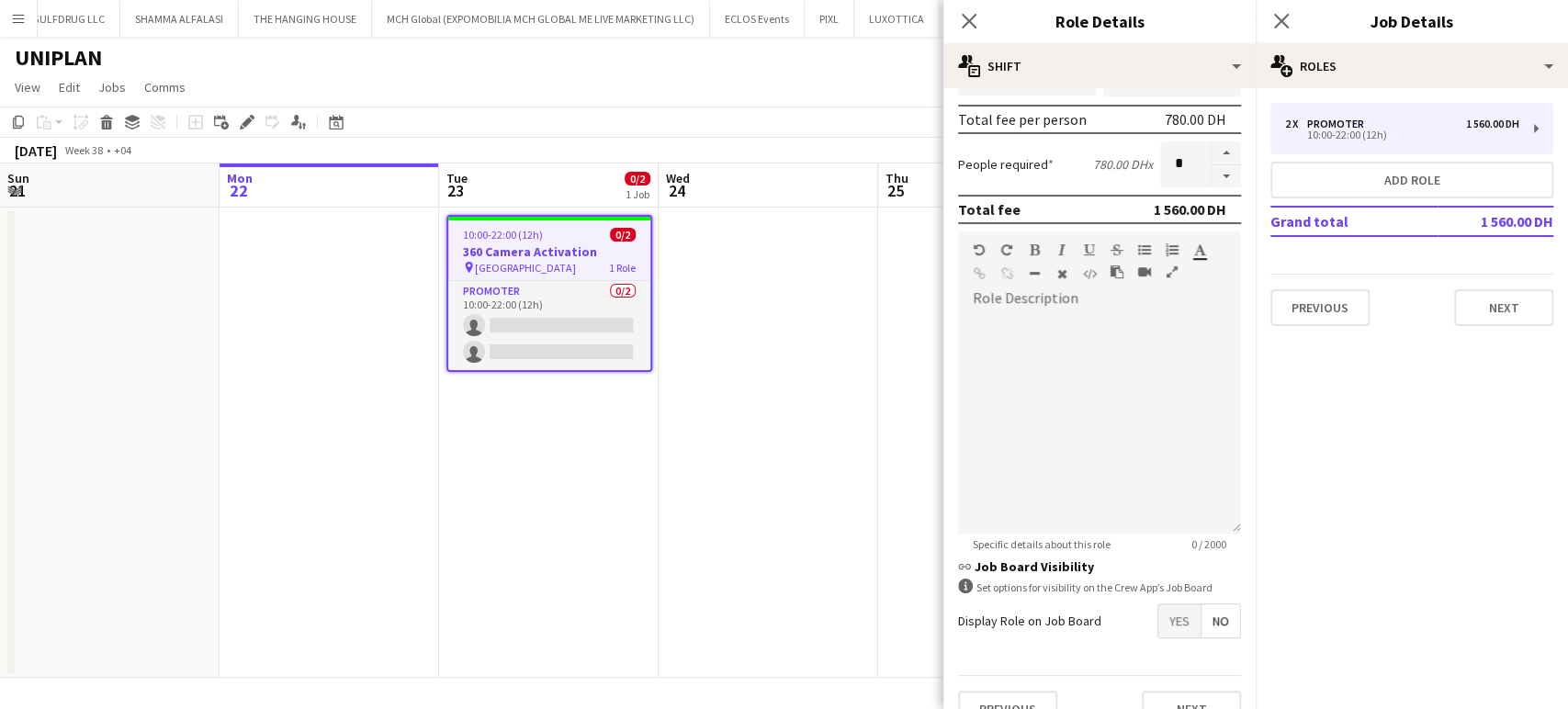
click at [1171, 628] on span "Yes" at bounding box center [1180, 621] width 42 height 33
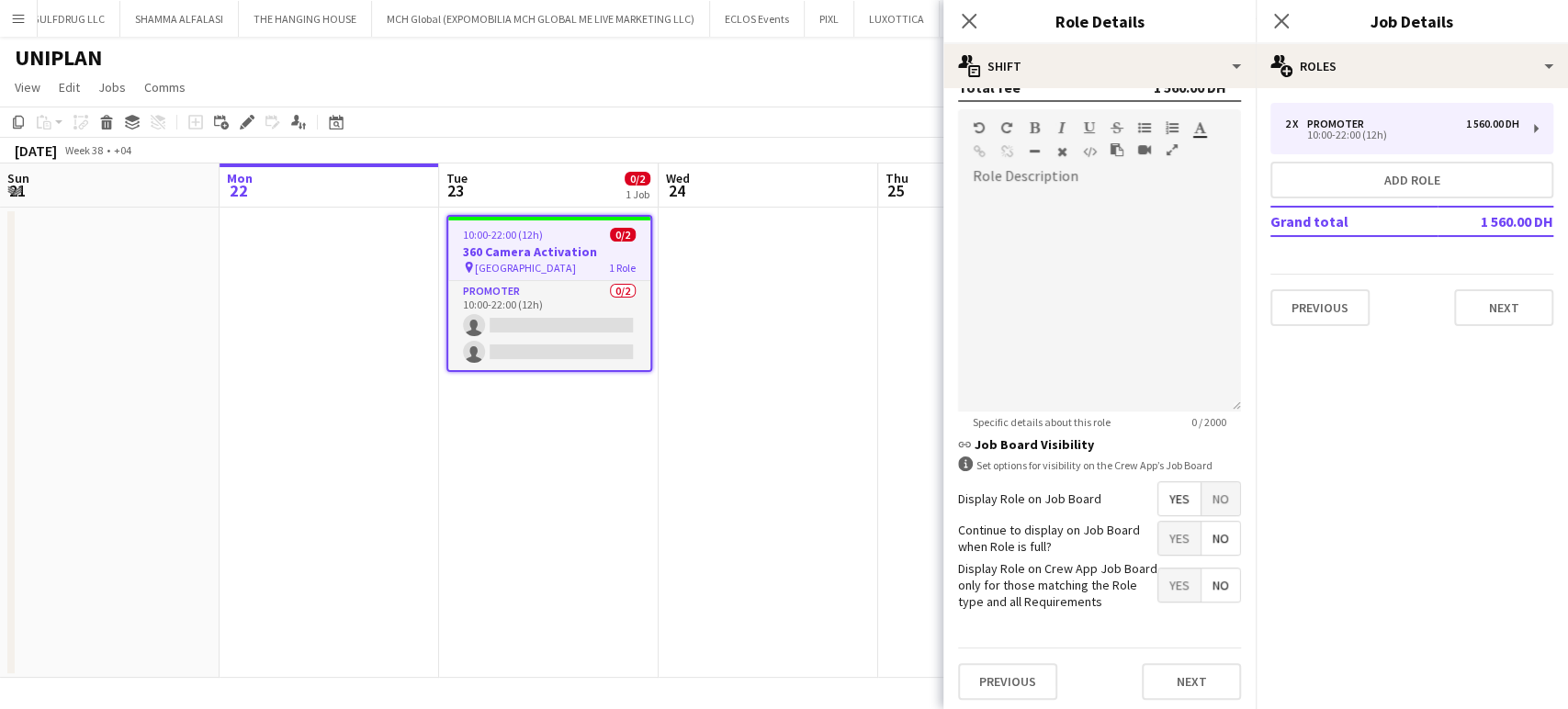
scroll to position [533, 0]
click at [1165, 581] on span "Yes" at bounding box center [1180, 582] width 42 height 33
click at [741, 400] on app-date-cell at bounding box center [768, 442] width 219 height 470
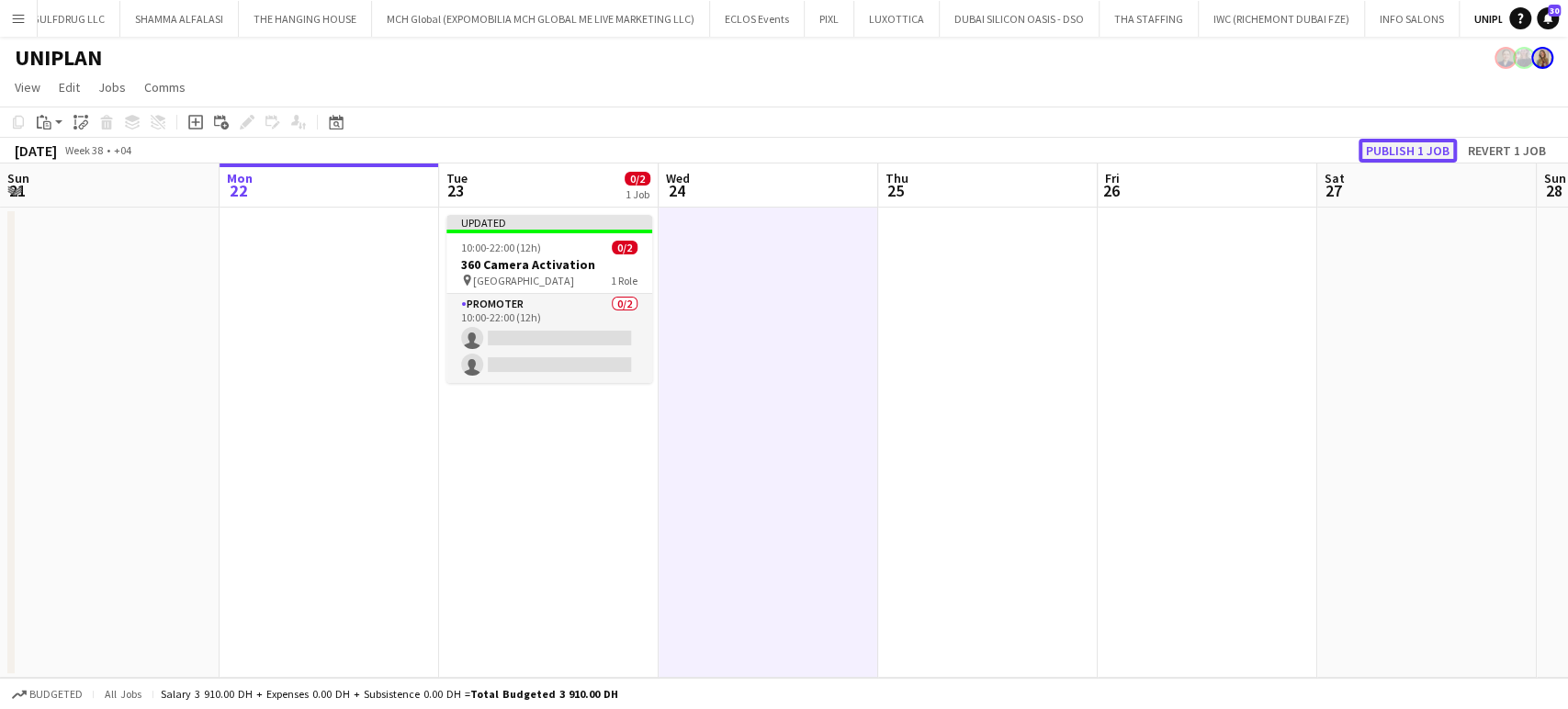
click at [1419, 151] on button "Publish 1 job" at bounding box center [1408, 151] width 98 height 24
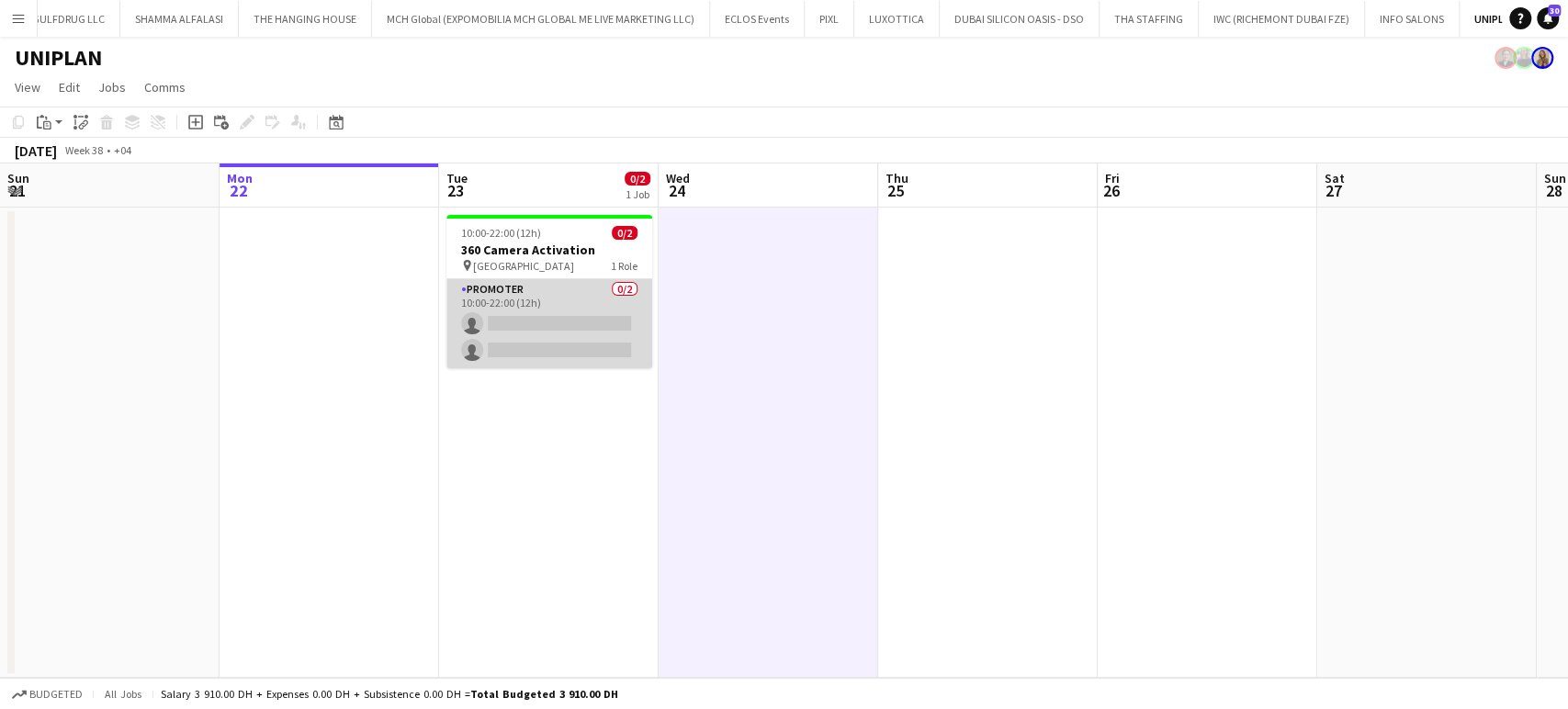
click at [518, 314] on app-card-role "Promoter 0/2 10:00-22:00 (12h) single-neutral-actions single-neutral-actions" at bounding box center [548, 324] width 206 height 89
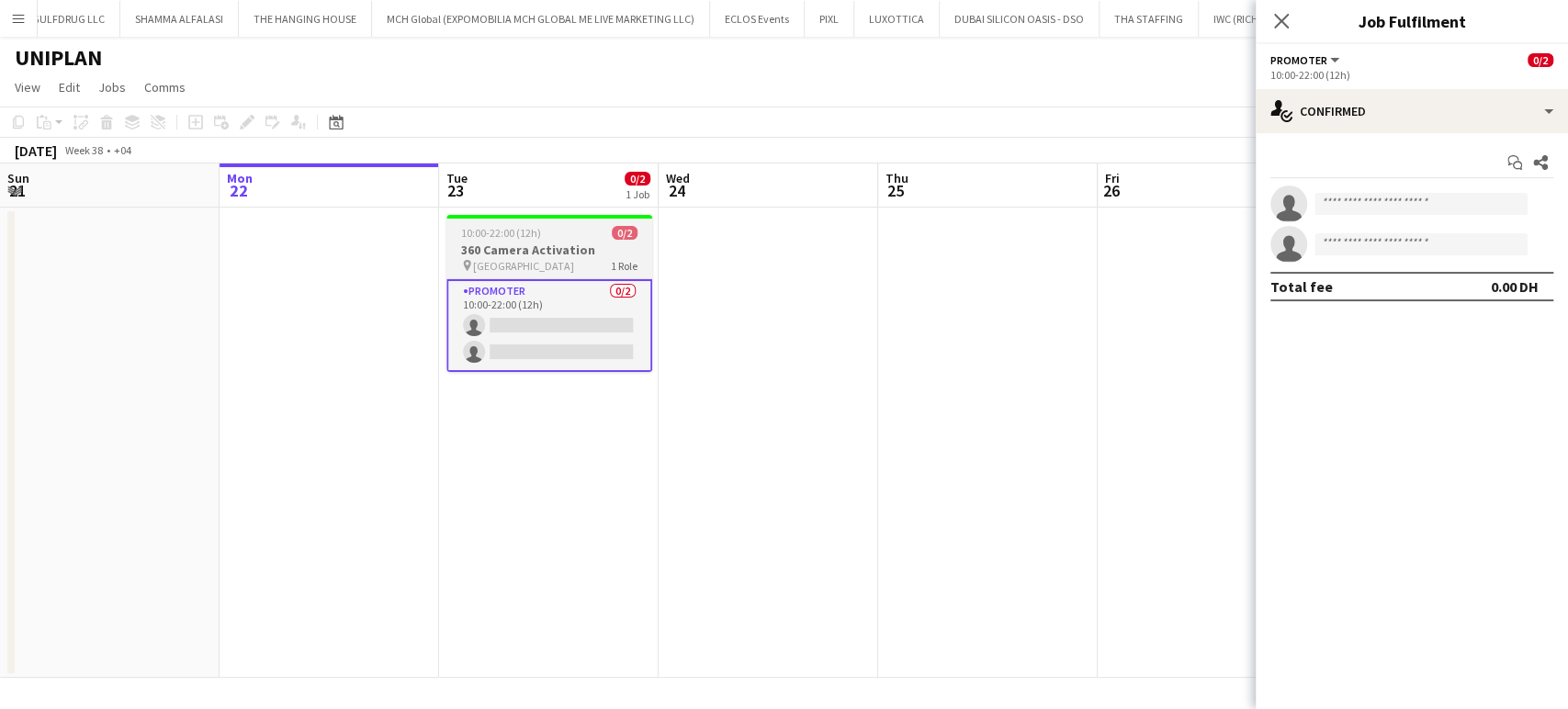
click at [519, 240] on app-job-card "10:00-22:00 (12h) 0/2 360 Camera Activation pin Dubai Festival City Mall 1 Role…" at bounding box center [548, 294] width 206 height 157
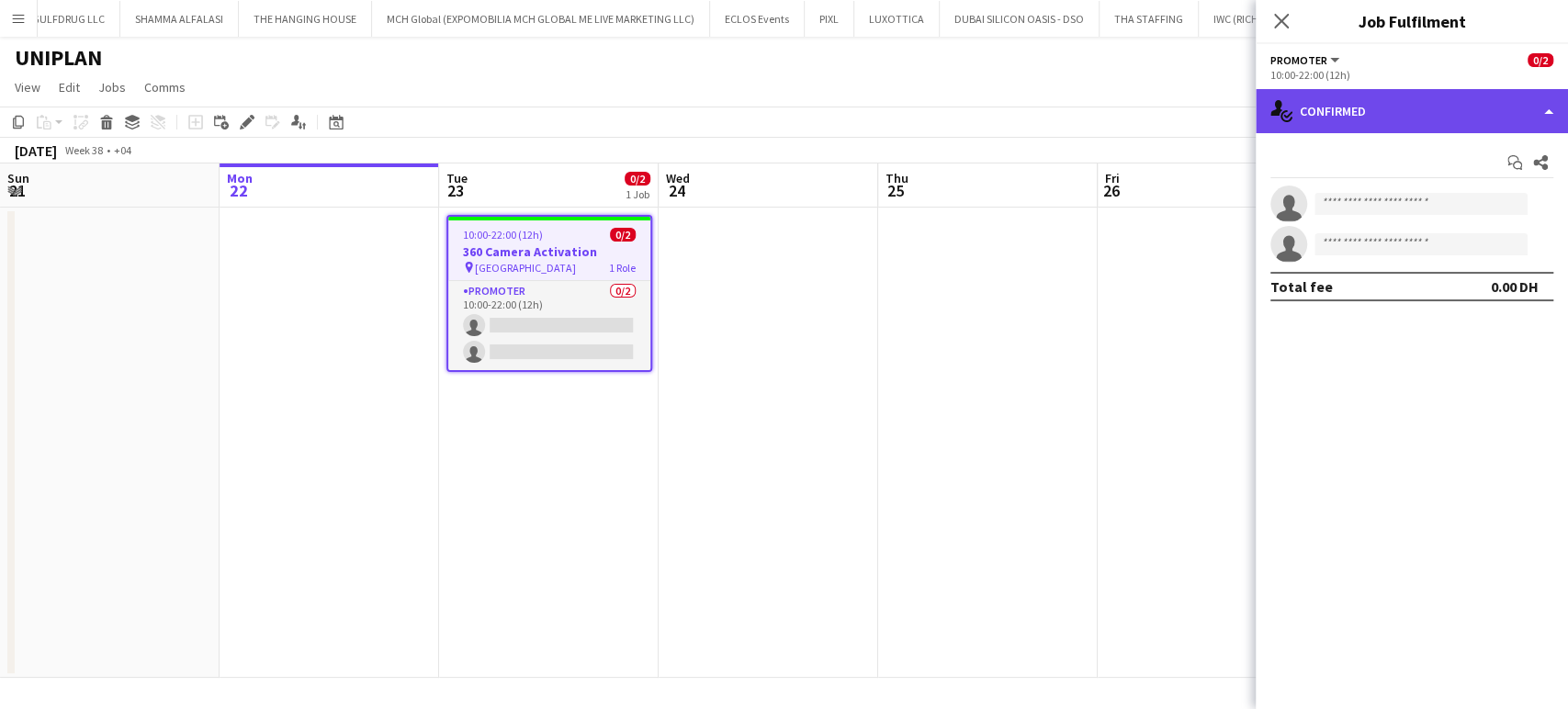
click at [1557, 100] on div "single-neutral-actions-check-2 Confirmed" at bounding box center [1411, 111] width 312 height 44
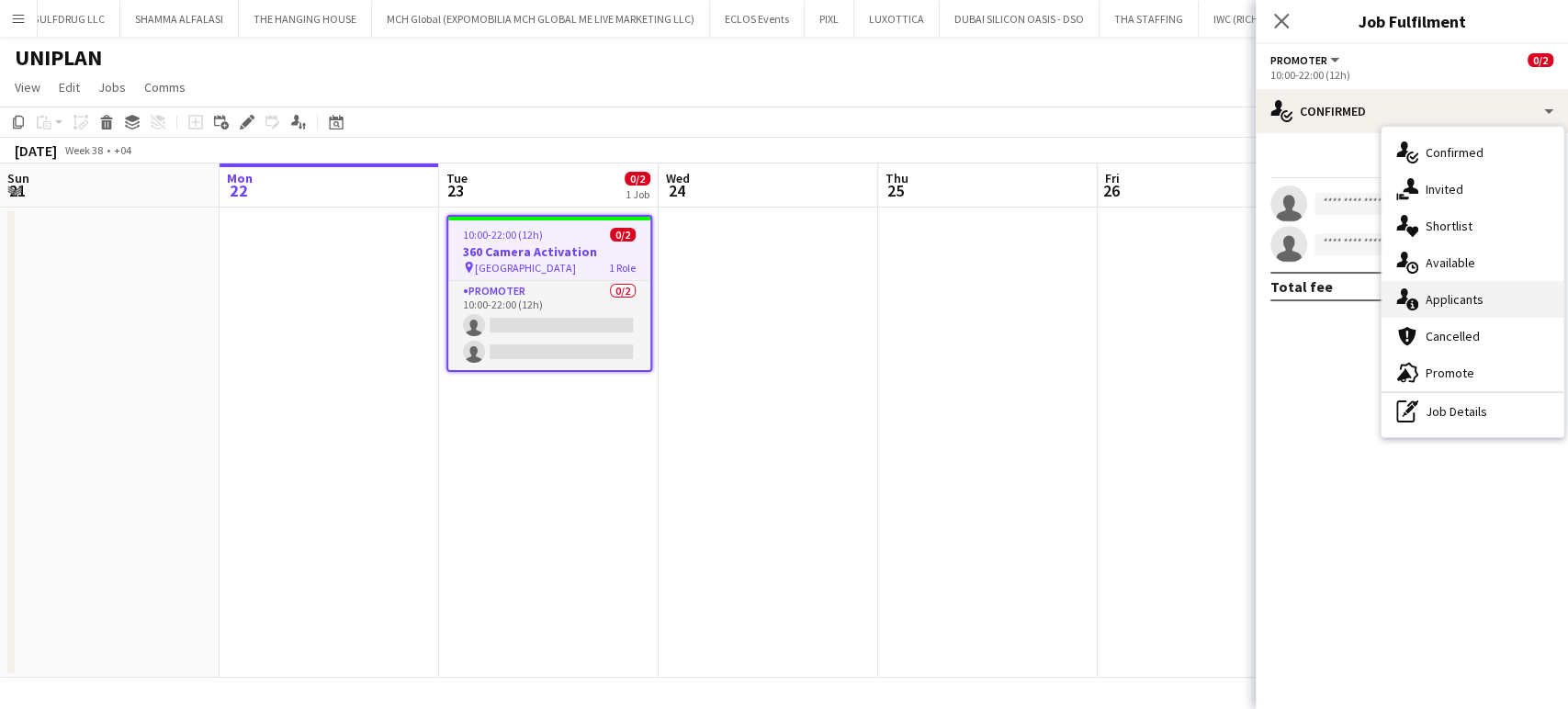
drag, startPoint x: 1463, startPoint y: 305, endPoint x: 1566, endPoint y: 349, distance: 112.0
click at [1462, 305] on span "Applicants" at bounding box center [1454, 299] width 58 height 16
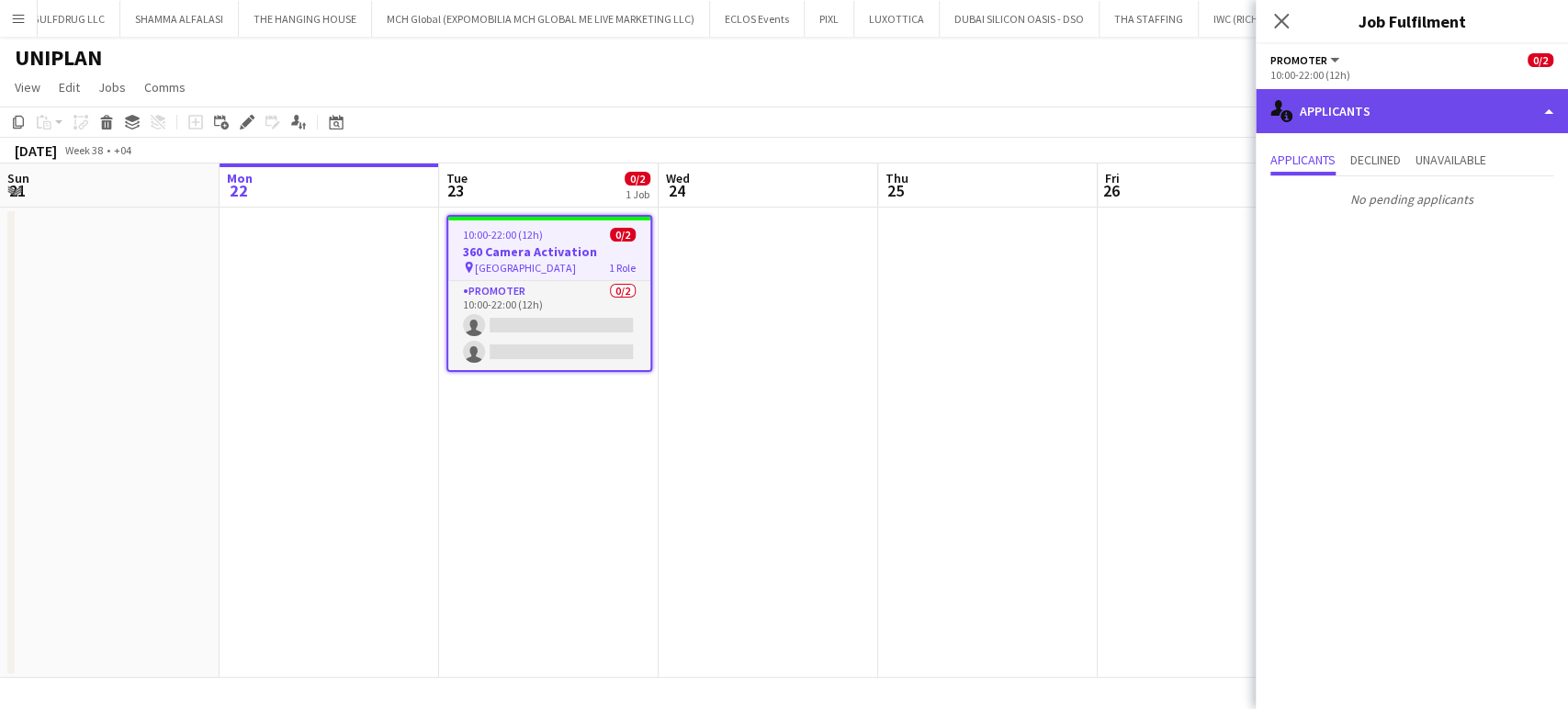
click at [1515, 117] on div "single-neutral-actions-information Applicants" at bounding box center [1411, 111] width 312 height 44
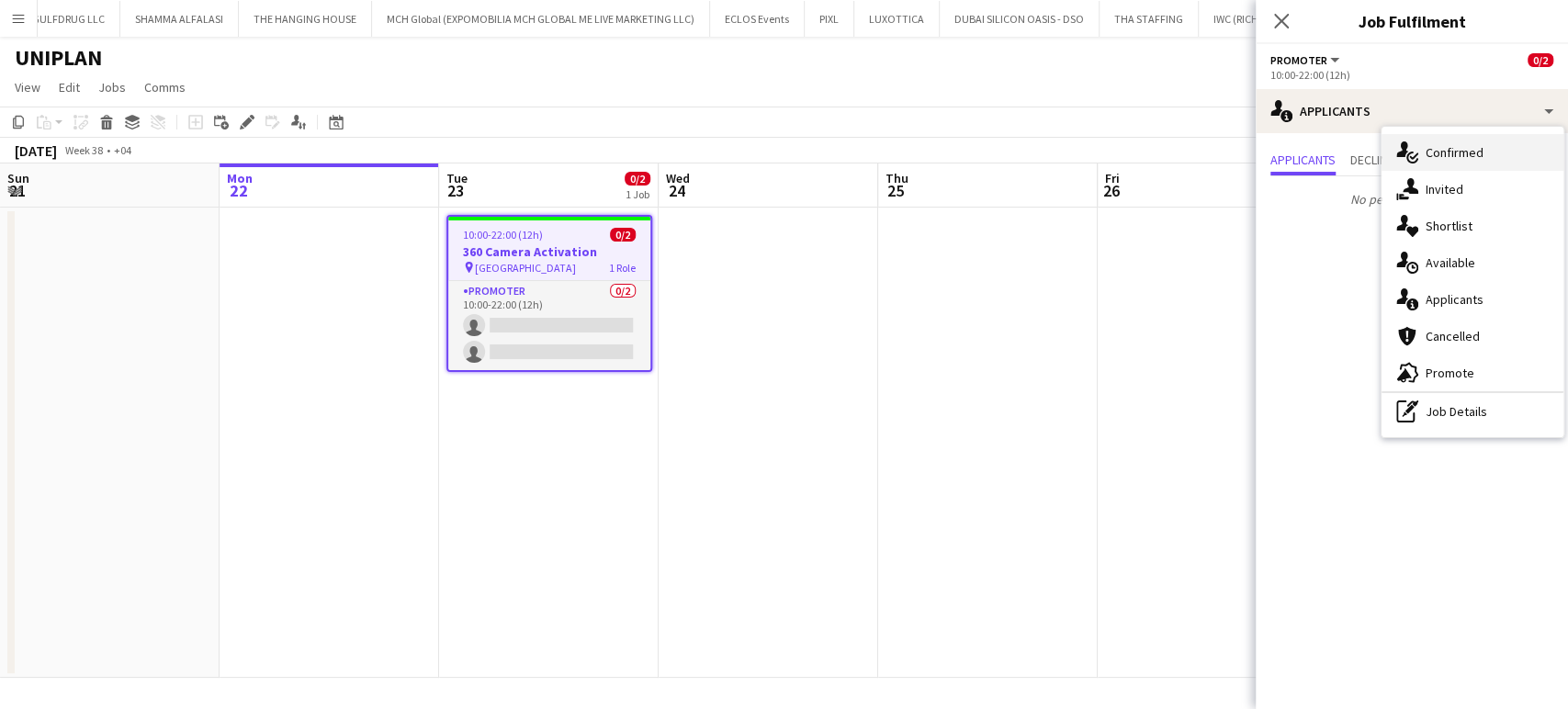
click at [1443, 153] on span "Confirmed" at bounding box center [1454, 152] width 58 height 16
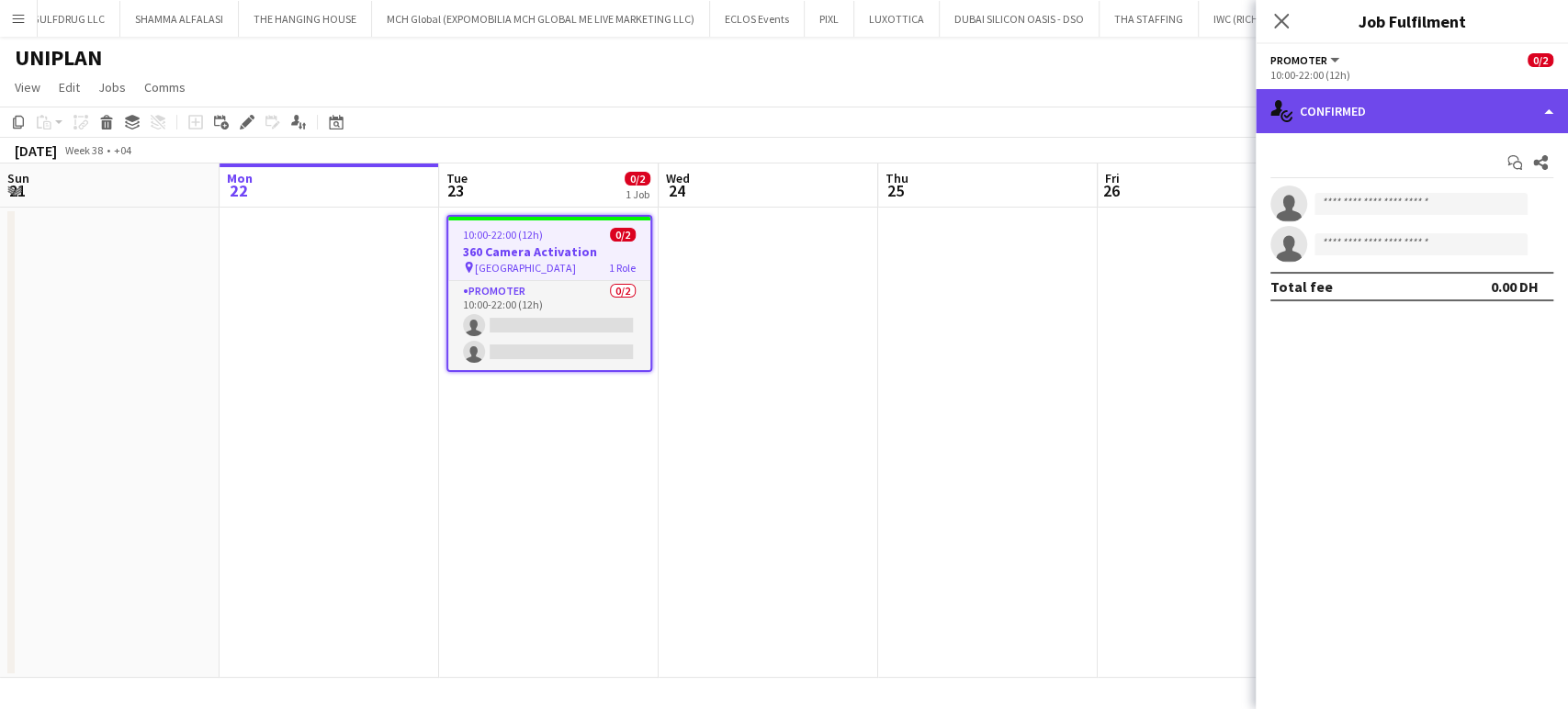
click at [1526, 121] on div "single-neutral-actions-check-2 Confirmed" at bounding box center [1411, 111] width 312 height 44
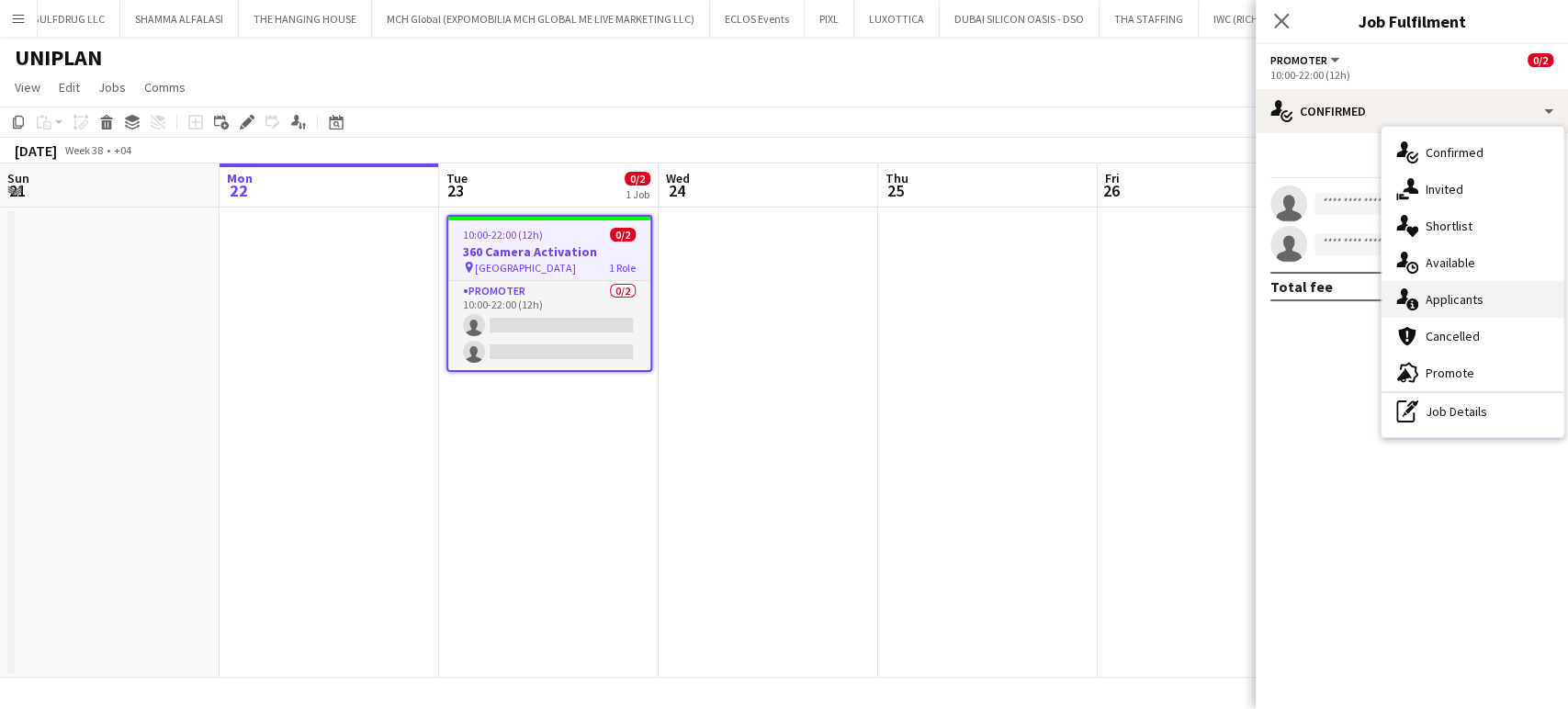
click at [1464, 299] on span "Applicants" at bounding box center [1454, 299] width 58 height 16
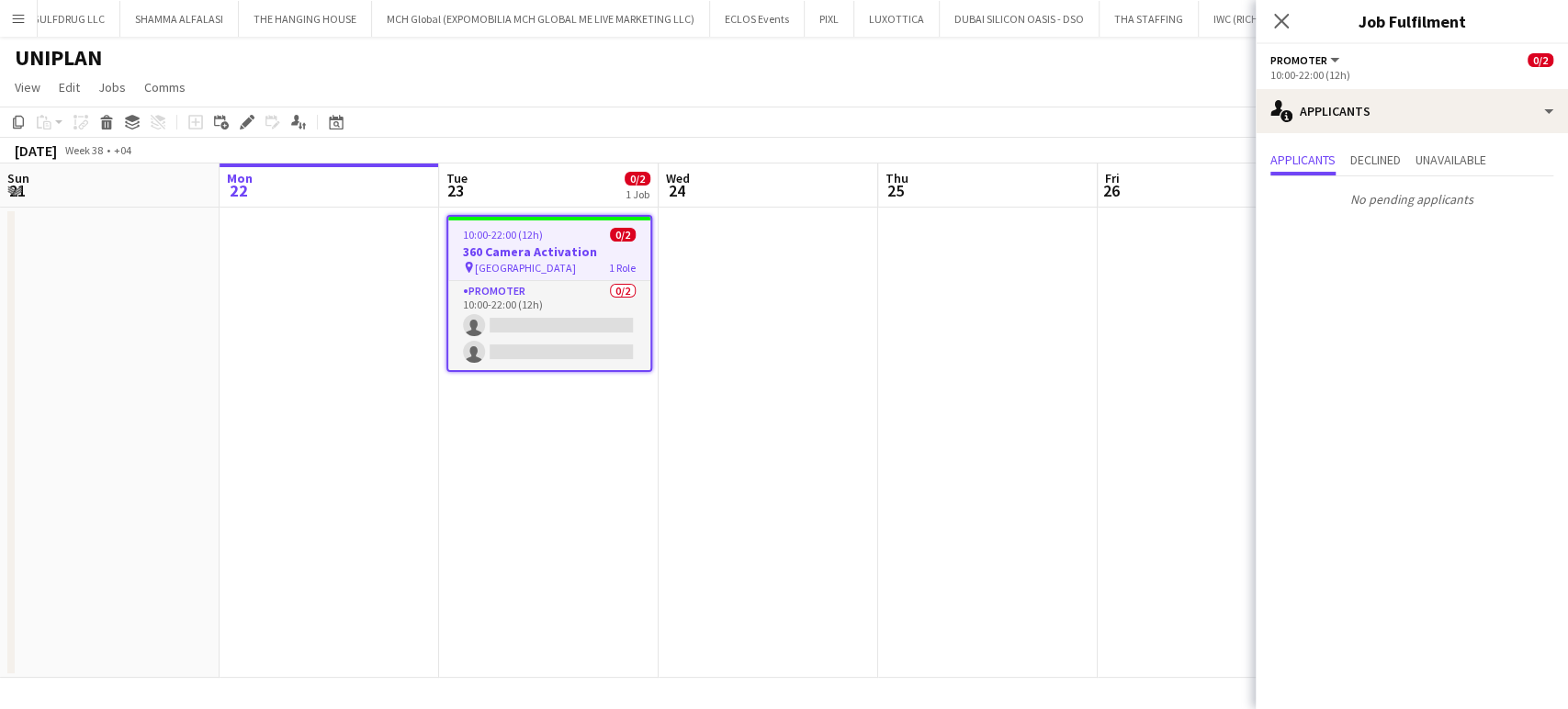
click at [1027, 341] on app-date-cell at bounding box center [987, 442] width 219 height 470
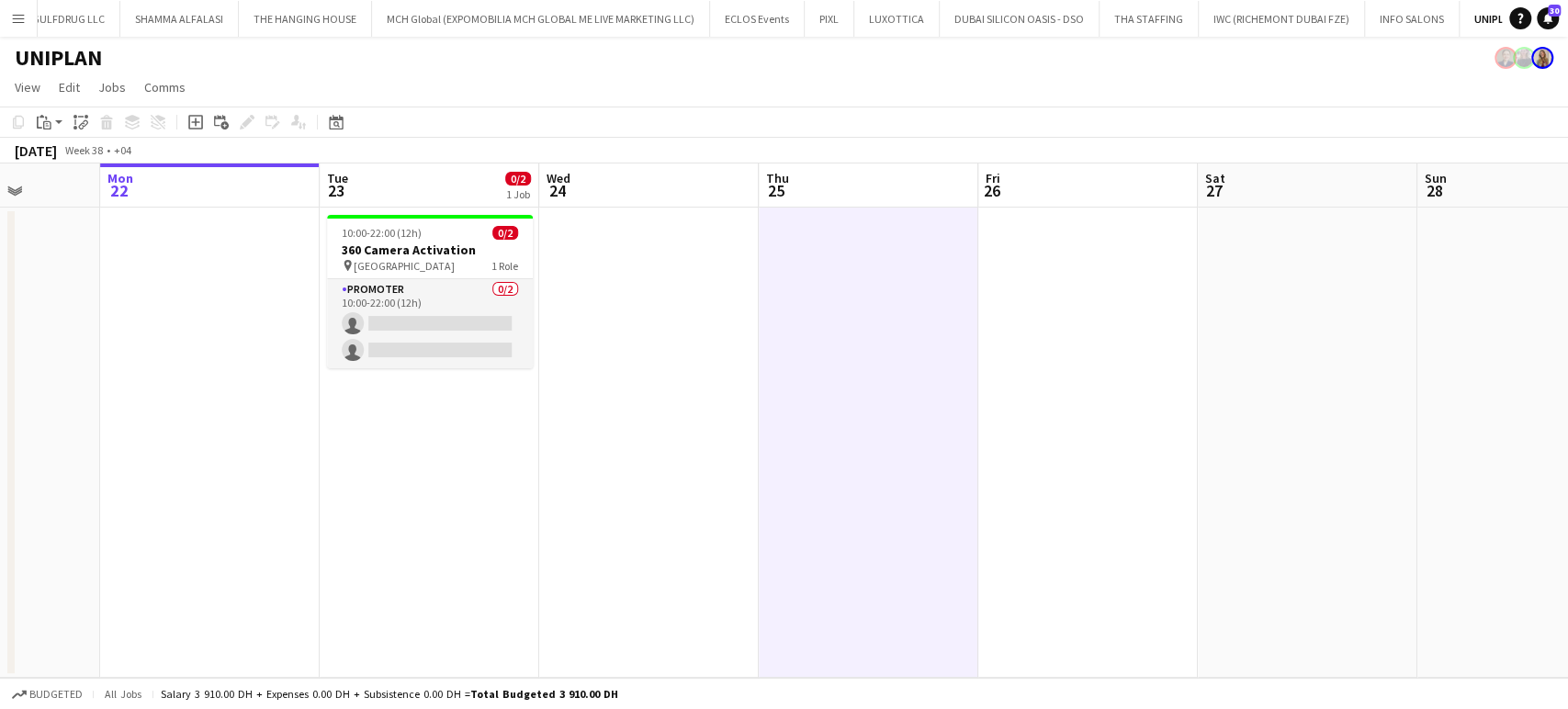
scroll to position [0, 625]
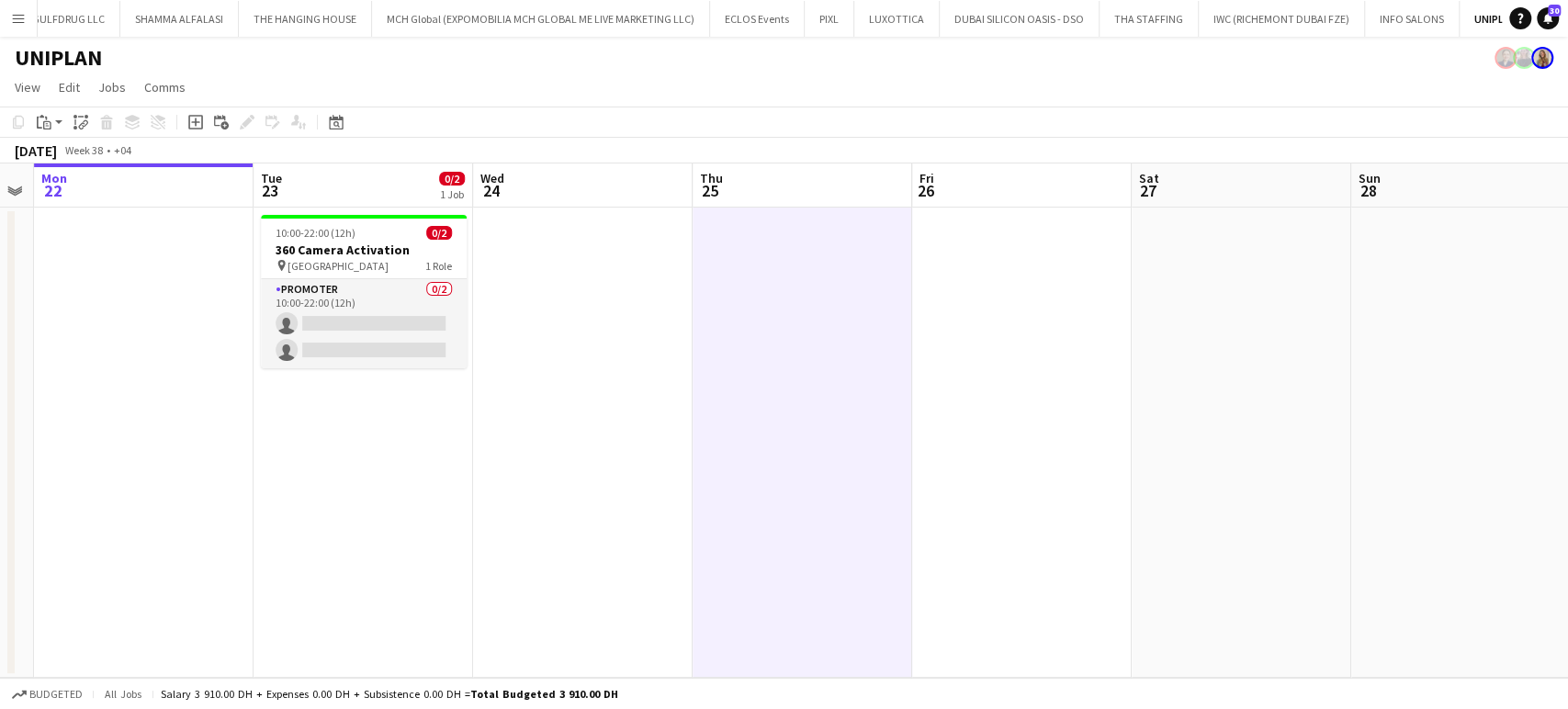
drag, startPoint x: 1168, startPoint y: 350, endPoint x: 1080, endPoint y: 350, distance: 88.0
click at [1080, 350] on app-calendar-viewport "Fri 19 Sat 20 Sun 21 Mon 22 Tue 23 0/2 1 Job Wed 24 Thu 25 Fri 26 Sat 27 Sun 28…" at bounding box center [784, 420] width 1568 height 515
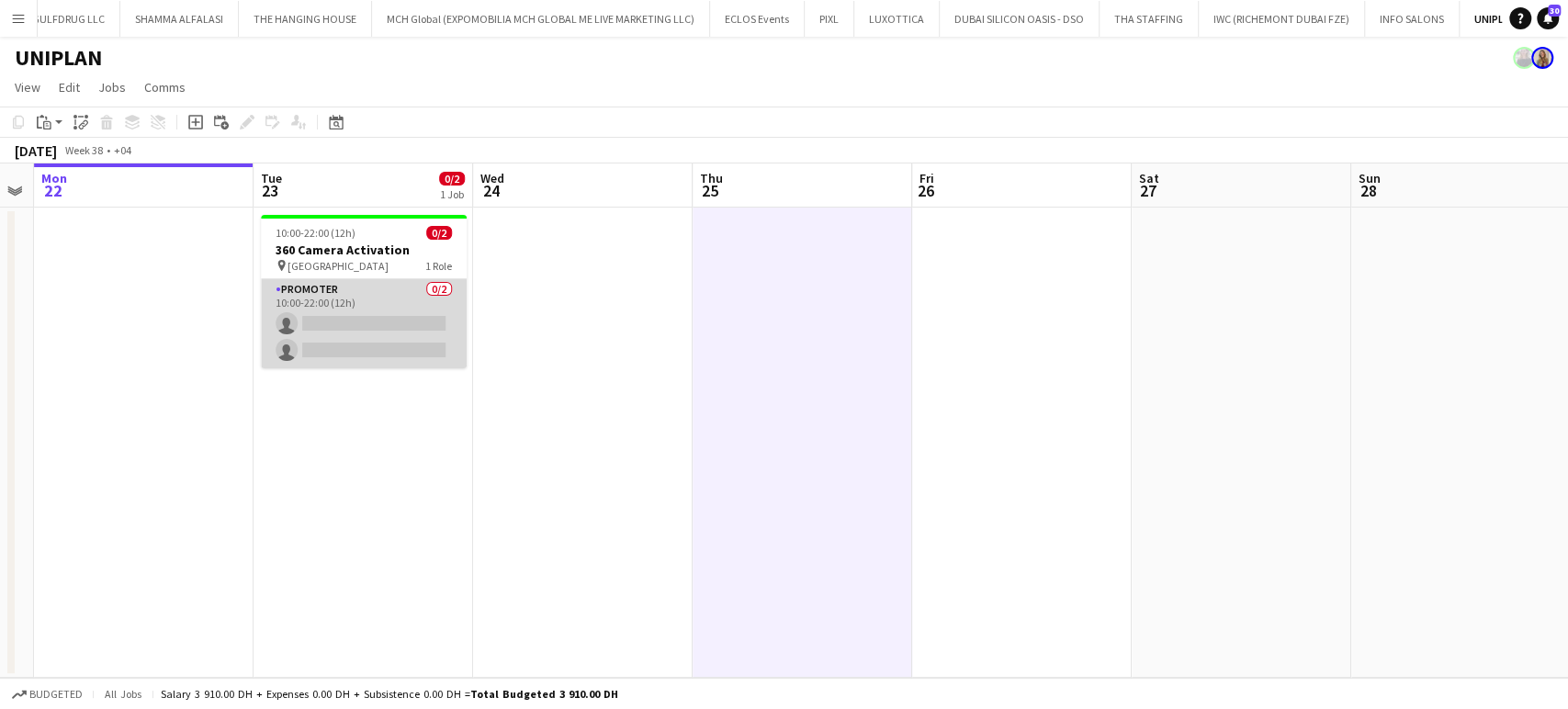
click at [356, 302] on app-card-role "Promoter 0/2 10:00-22:00 (12h) single-neutral-actions single-neutral-actions" at bounding box center [363, 324] width 206 height 89
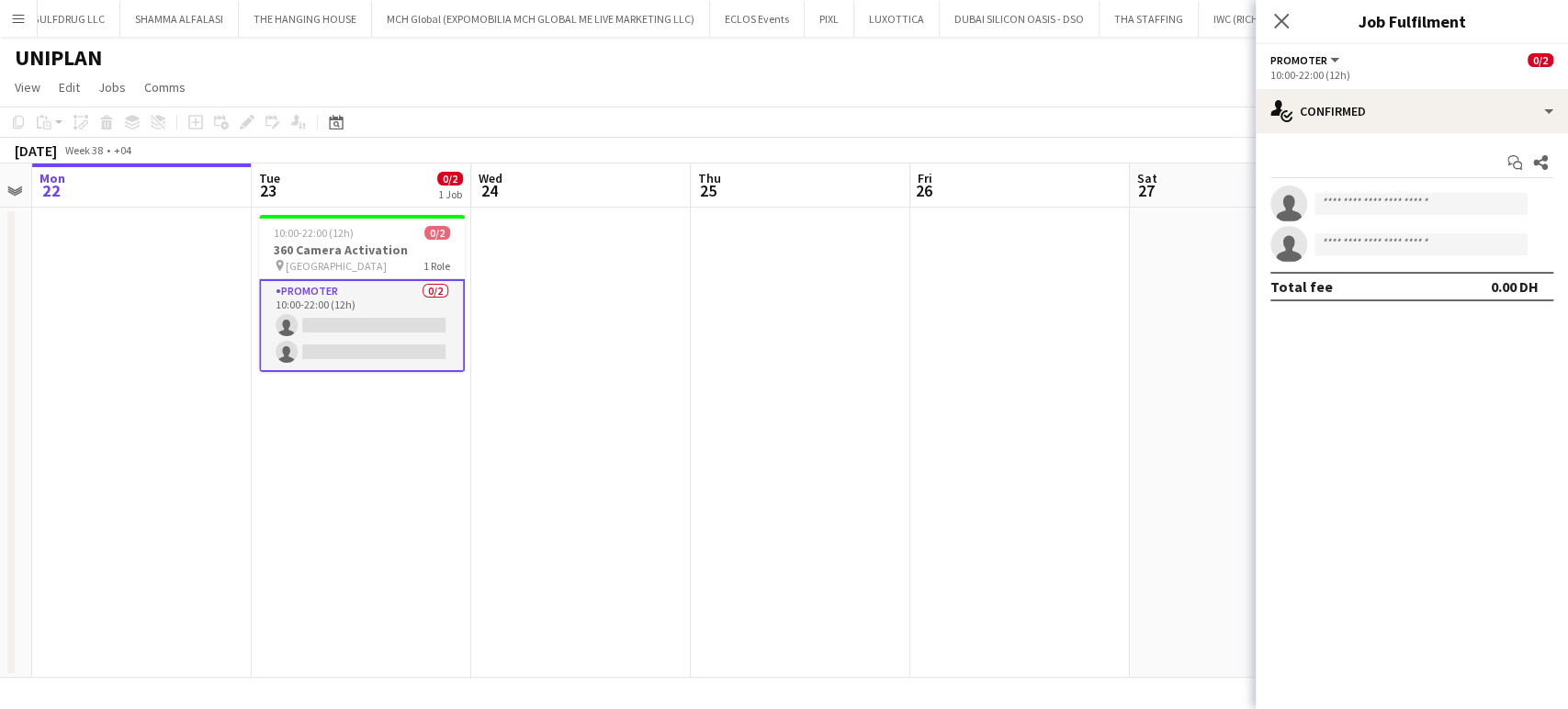
click at [11, 17] on app-icon "Menu" at bounding box center [17, 17] width 14 height 14
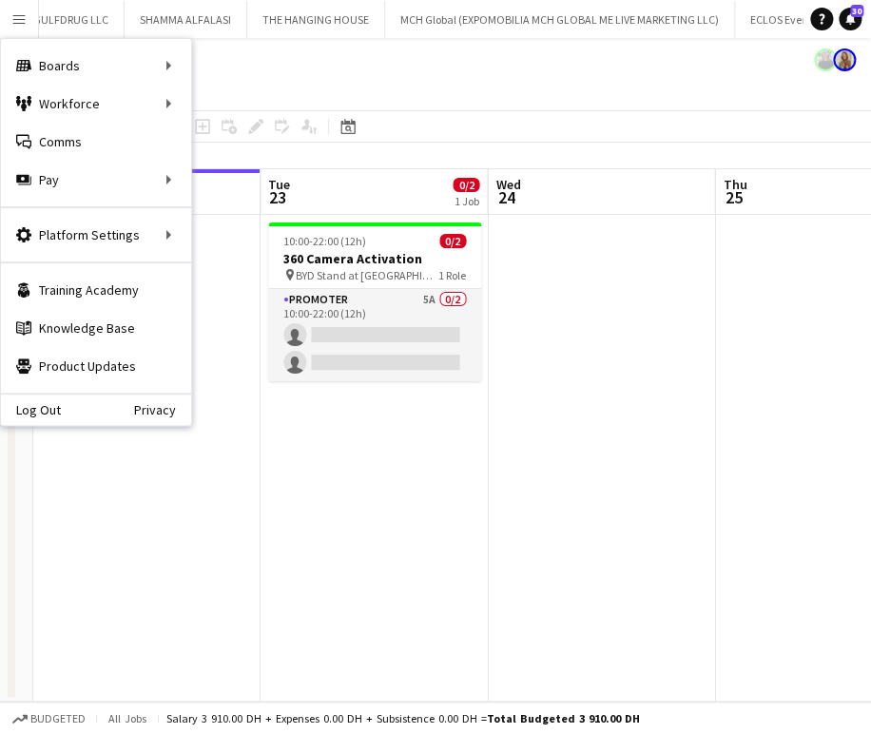
click at [592, 310] on app-date-cell at bounding box center [601, 458] width 227 height 487
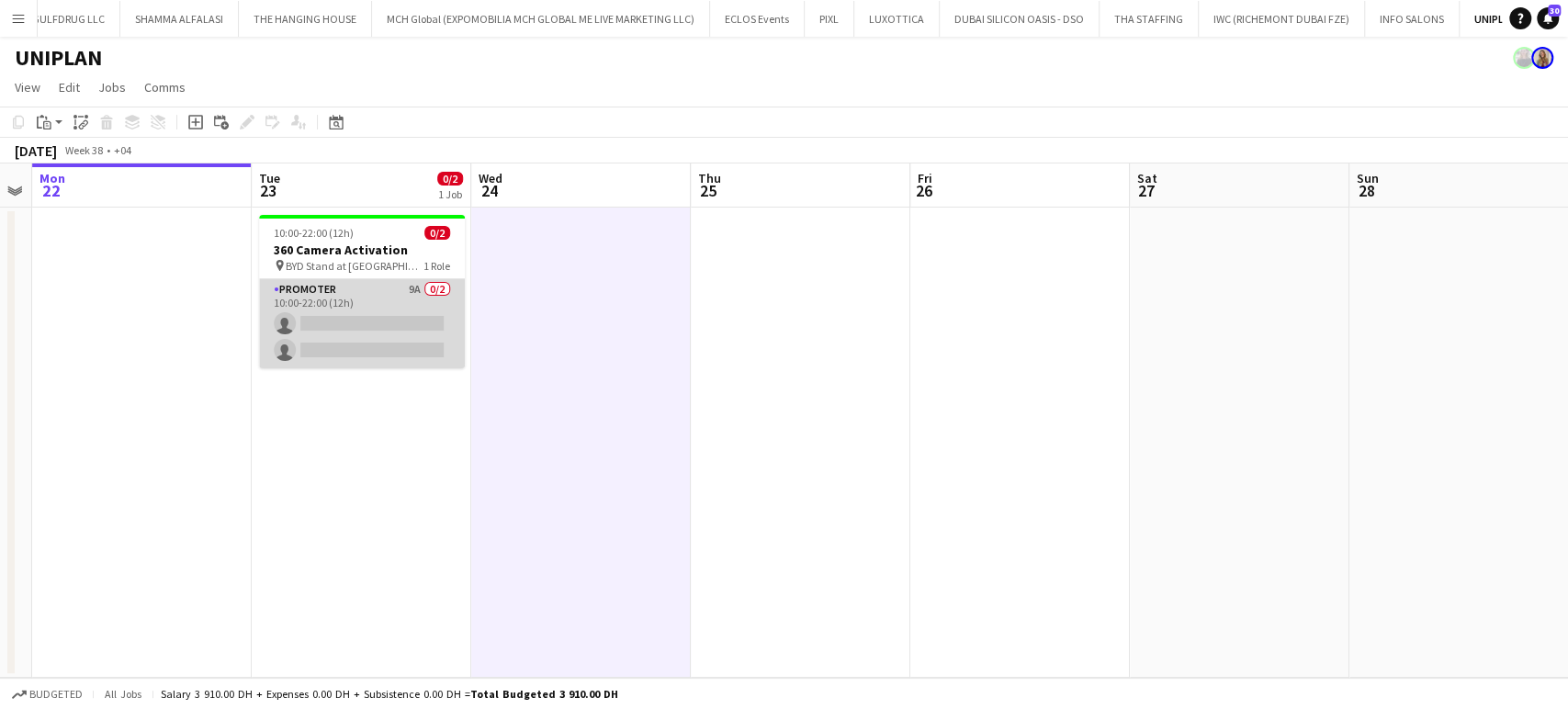
click at [362, 305] on app-card-role "Promoter 9A 0/2 10:00-22:00 (12h) single-neutral-actions single-neutral-actions" at bounding box center [361, 324] width 206 height 89
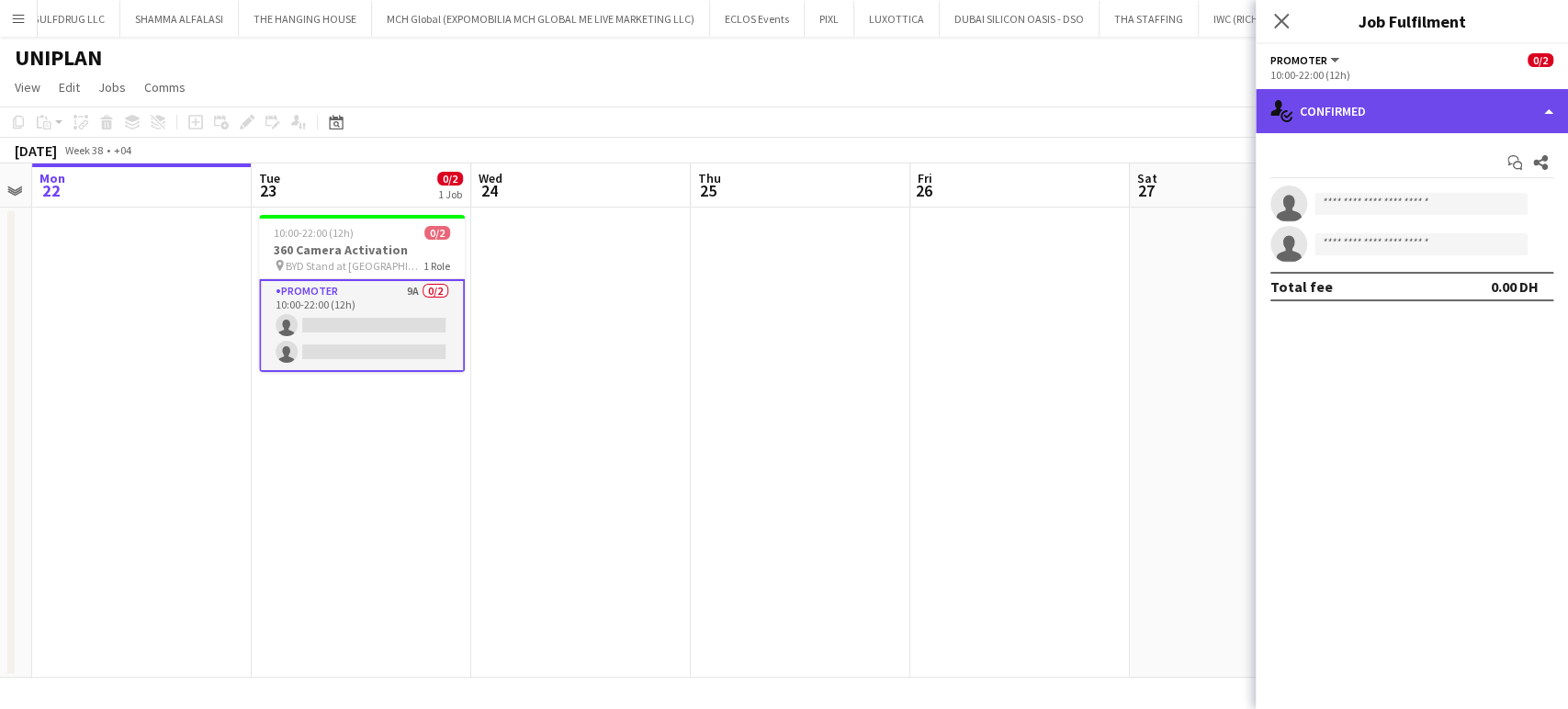
click at [1481, 110] on div "single-neutral-actions-check-2 Confirmed" at bounding box center [1411, 111] width 312 height 44
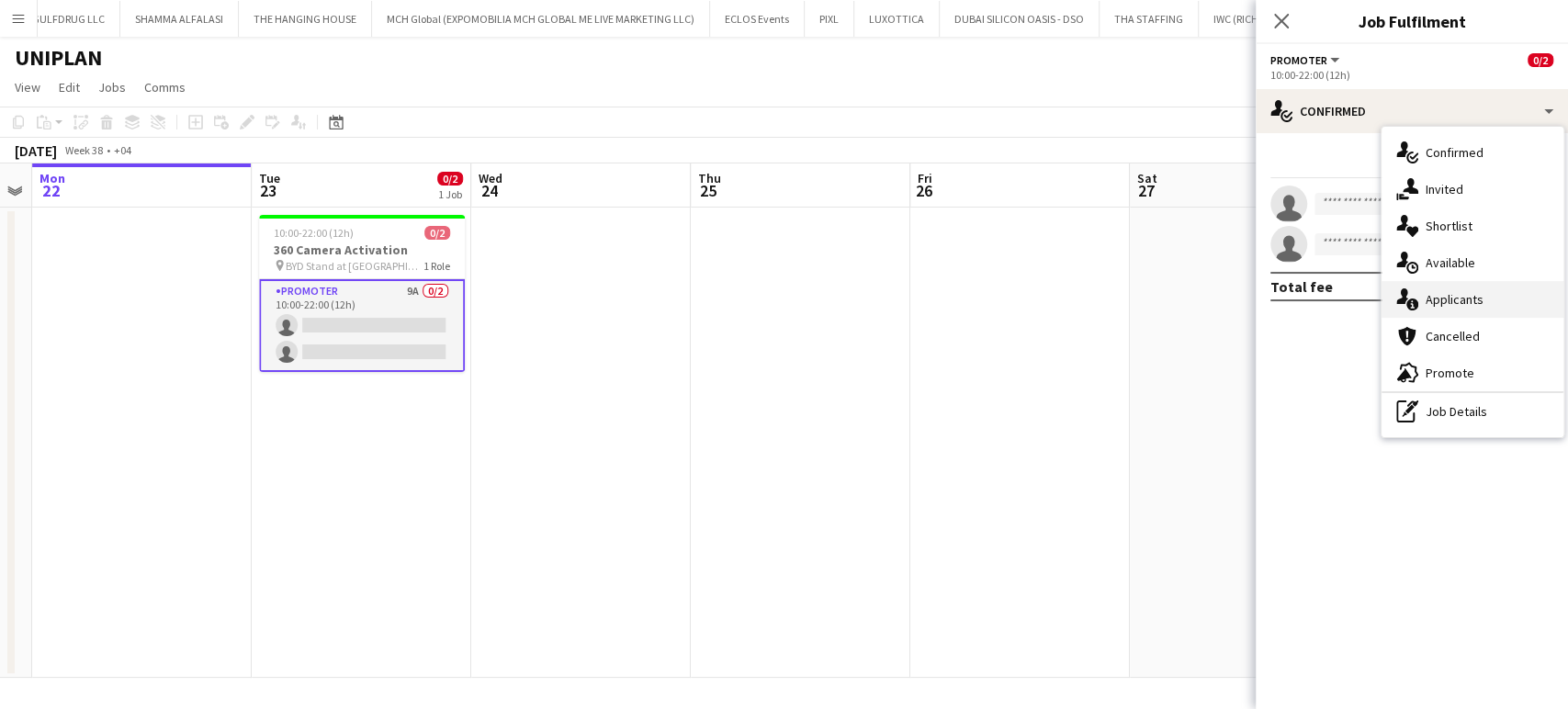
click at [1464, 300] on span "Applicants" at bounding box center [1454, 299] width 58 height 16
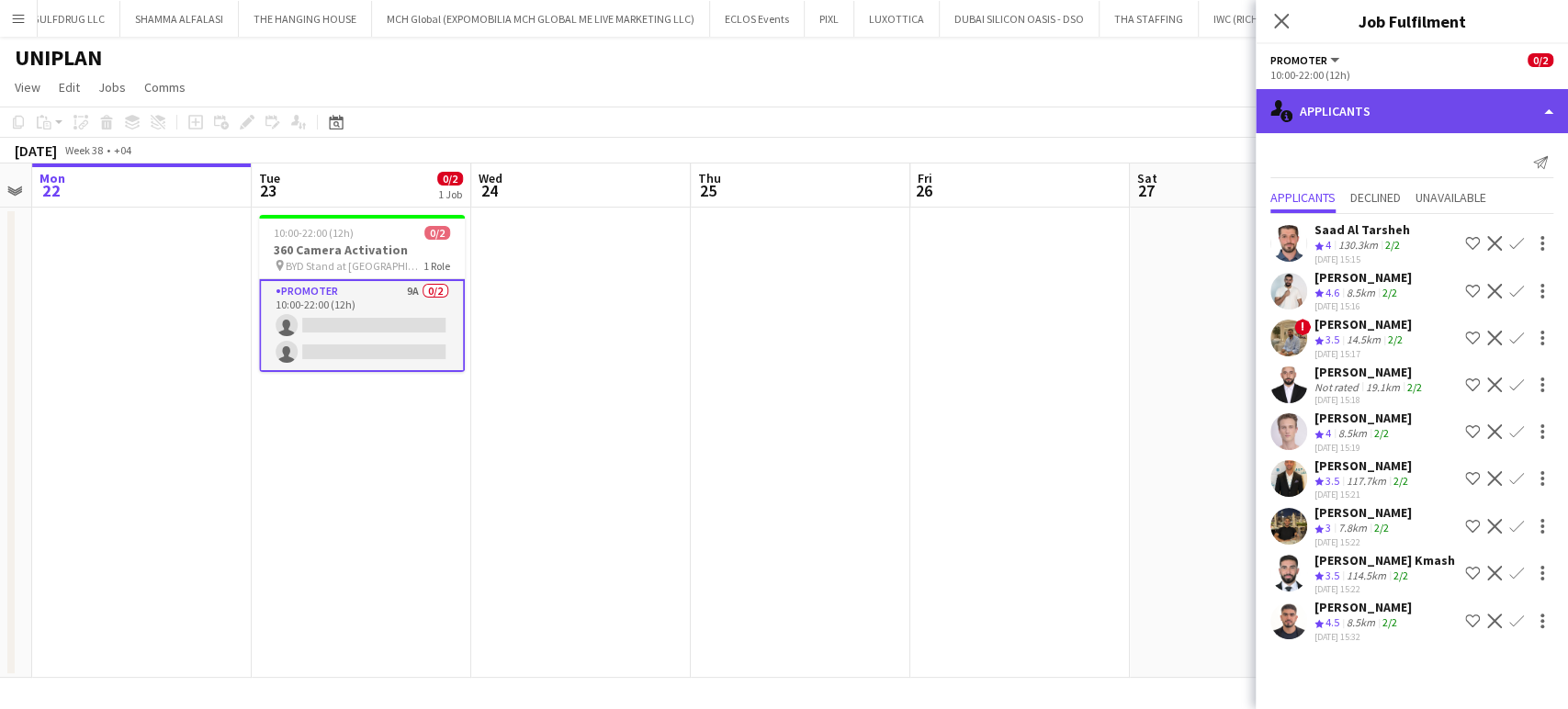
click at [1523, 111] on div "single-neutral-actions-information Applicants" at bounding box center [1411, 111] width 312 height 44
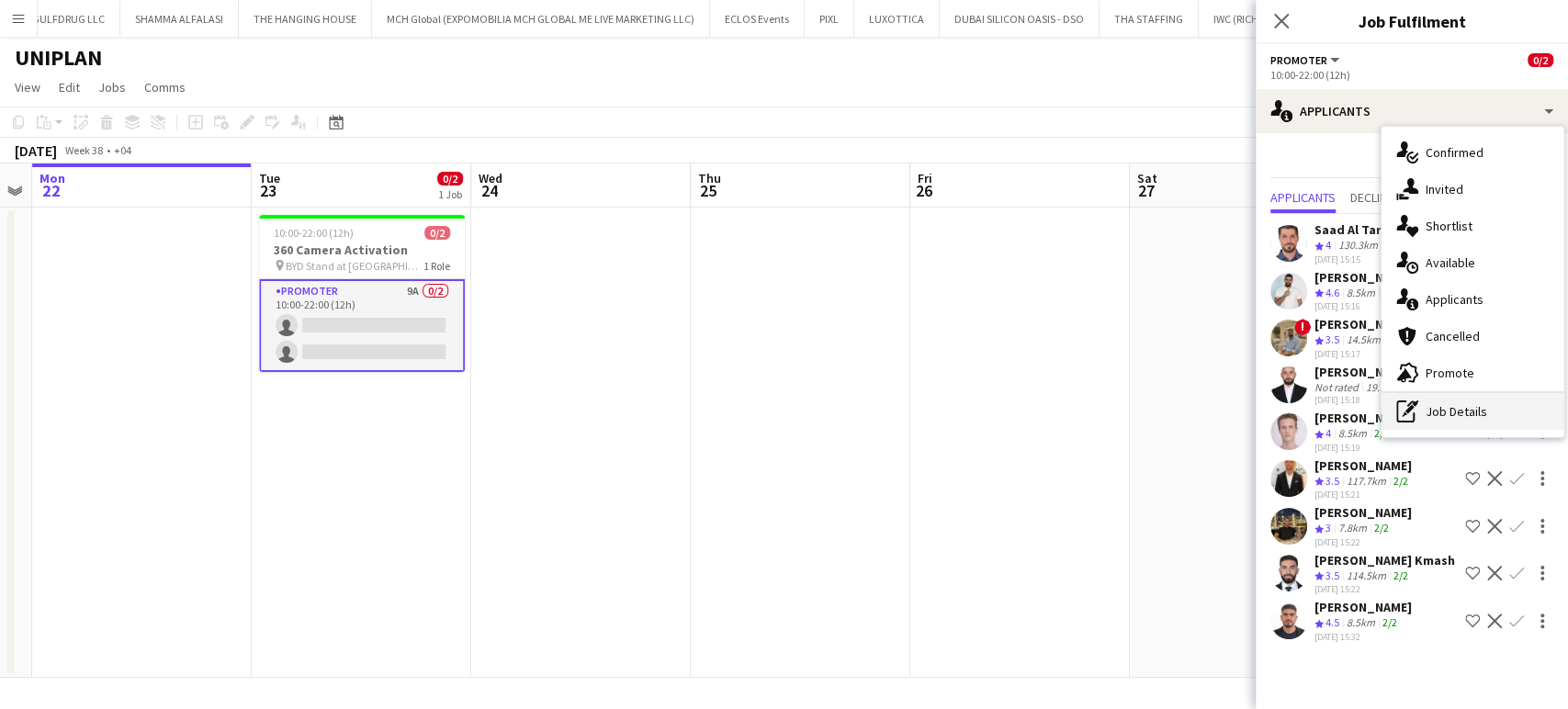
click at [1428, 411] on div "pen-write Job Details" at bounding box center [1472, 411] width 182 height 37
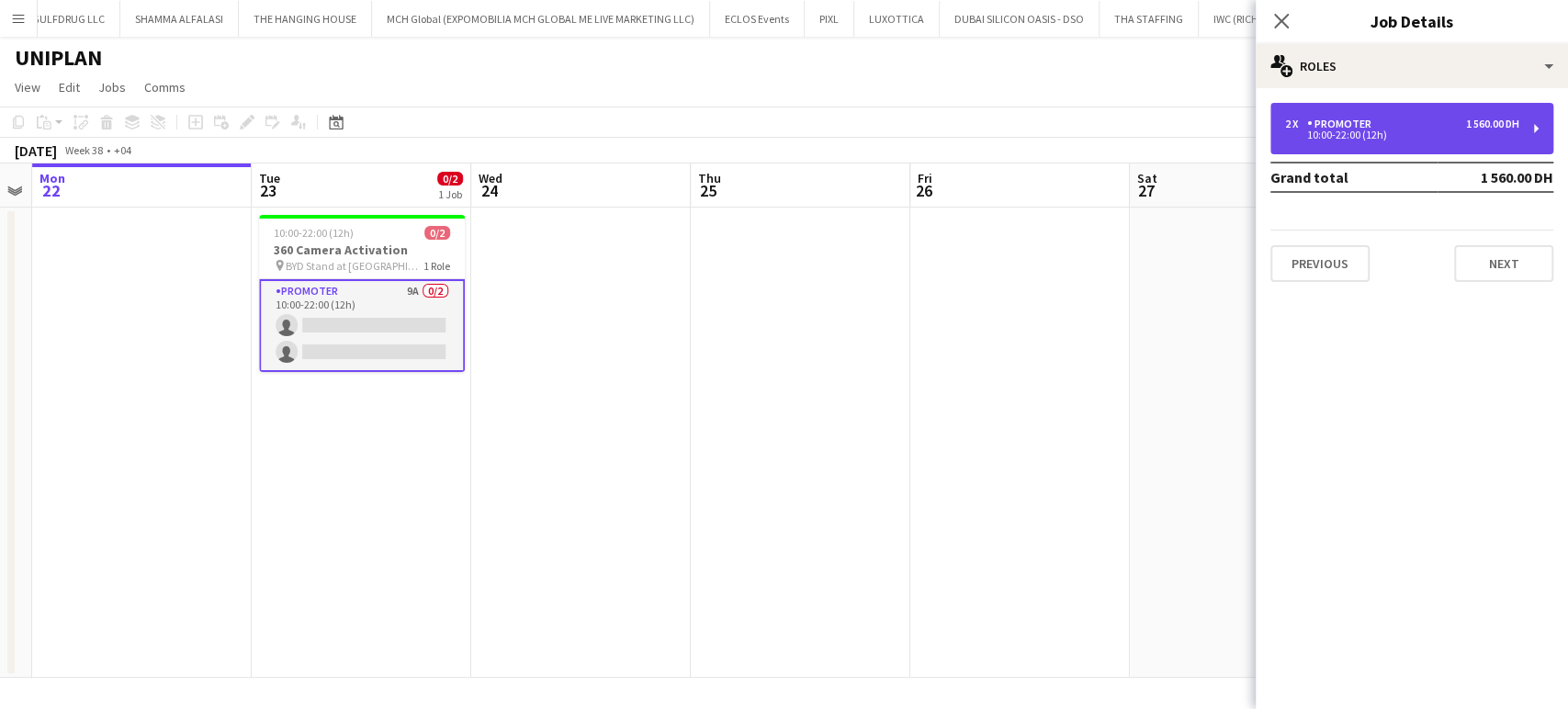
click at [1358, 140] on div "10:00-22:00 (12h)" at bounding box center [1402, 135] width 235 height 10
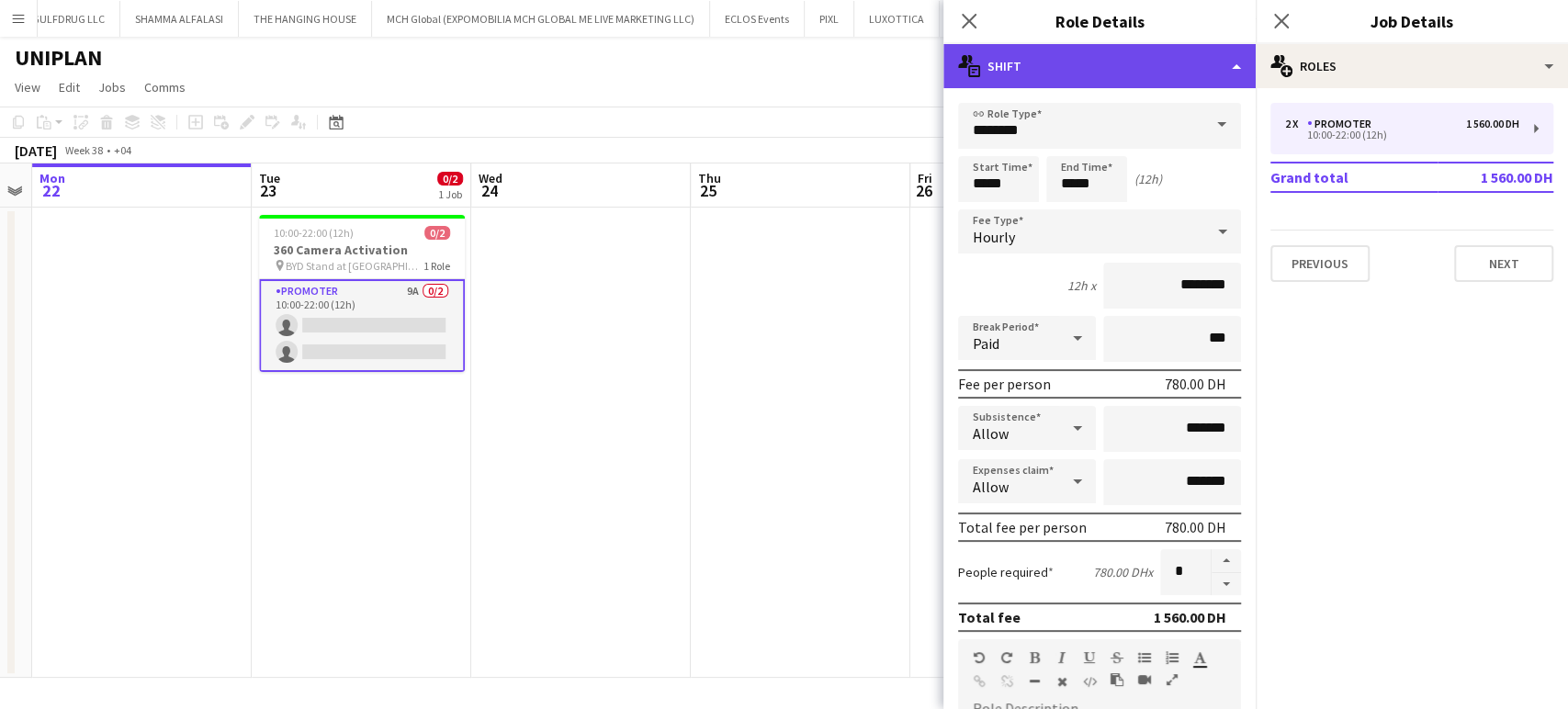
click at [1218, 53] on div "multiple-actions-text Shift" at bounding box center [1099, 67] width 312 height 44
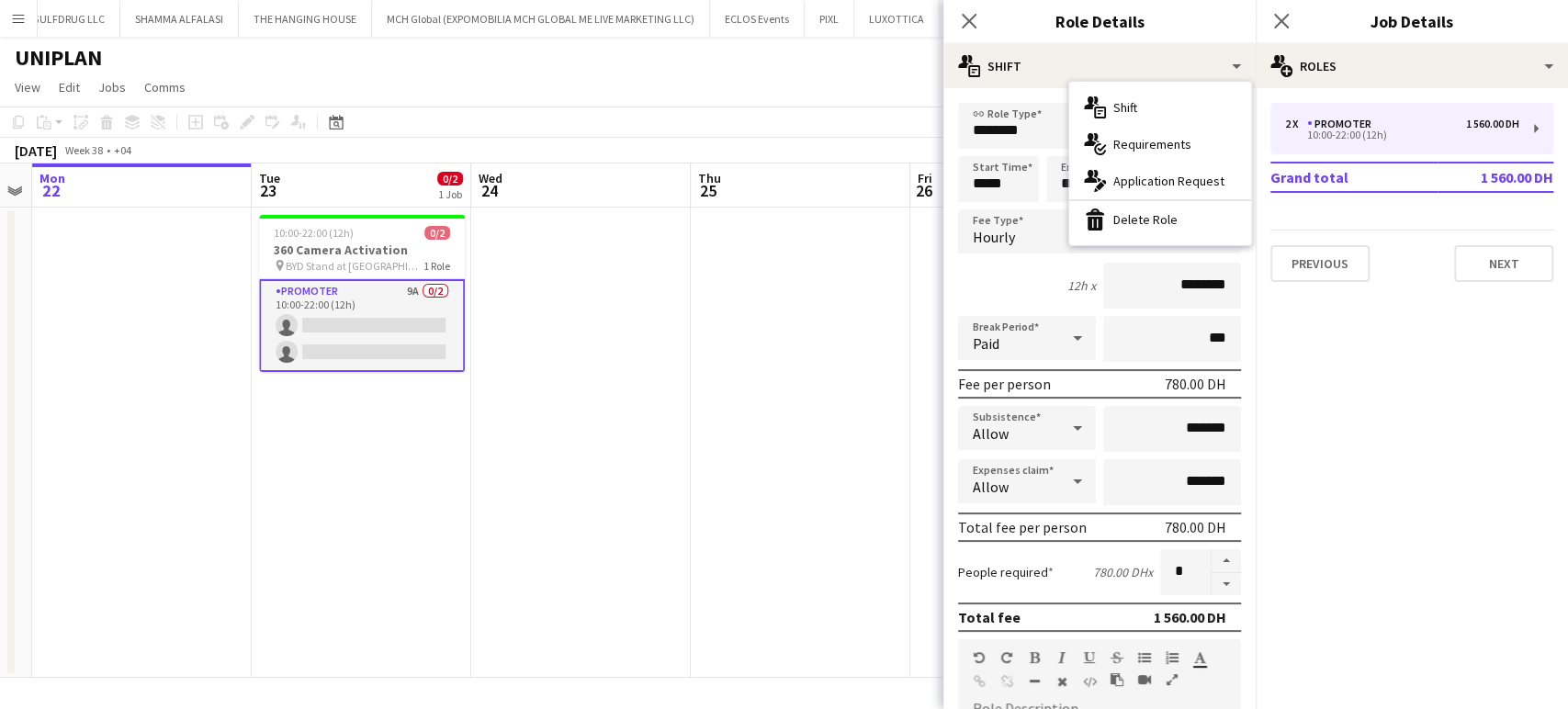
drag, startPoint x: 1154, startPoint y: 141, endPoint x: 1272, endPoint y: 201, distance: 132.4
click at [1147, 136] on span "Requirements" at bounding box center [1152, 144] width 78 height 16
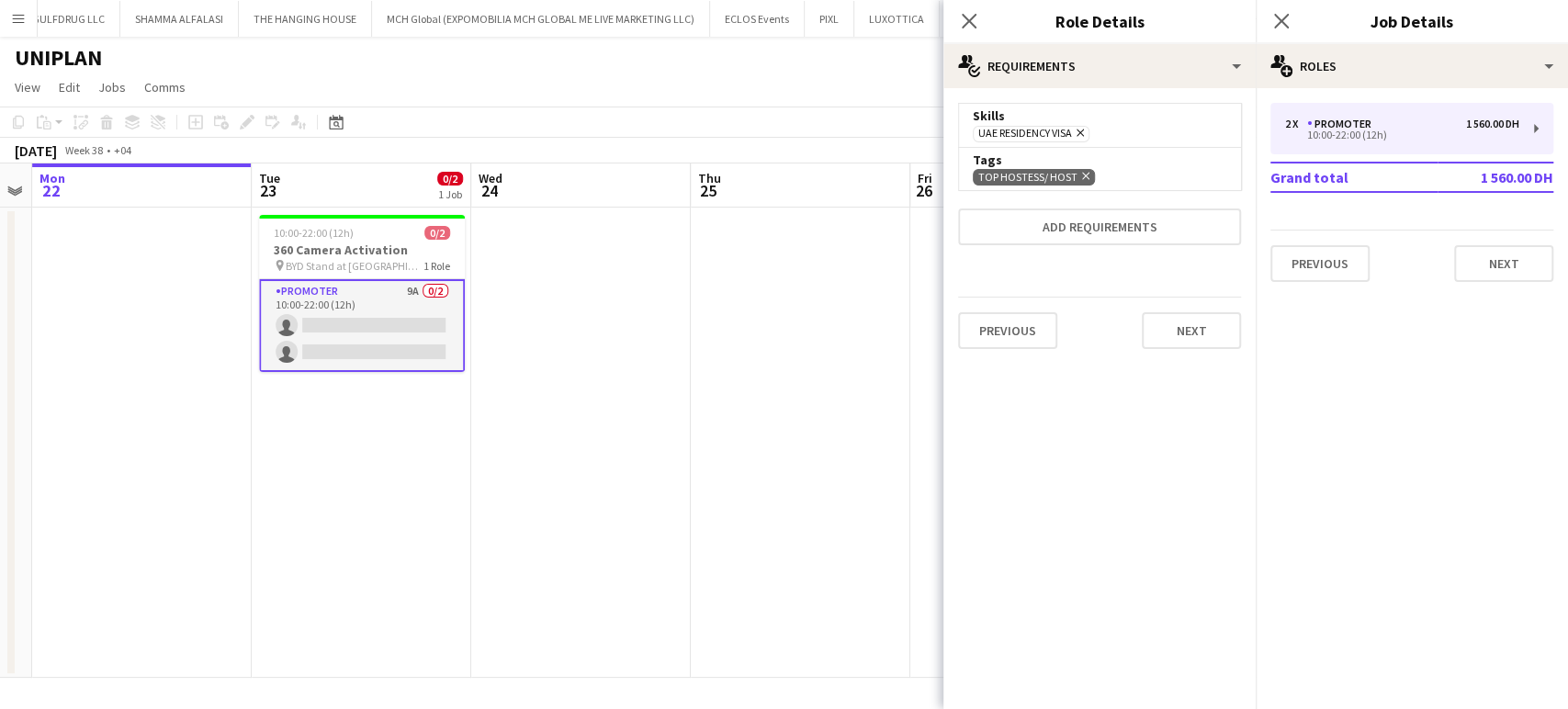
click at [1082, 177] on icon at bounding box center [1086, 177] width 8 height 8
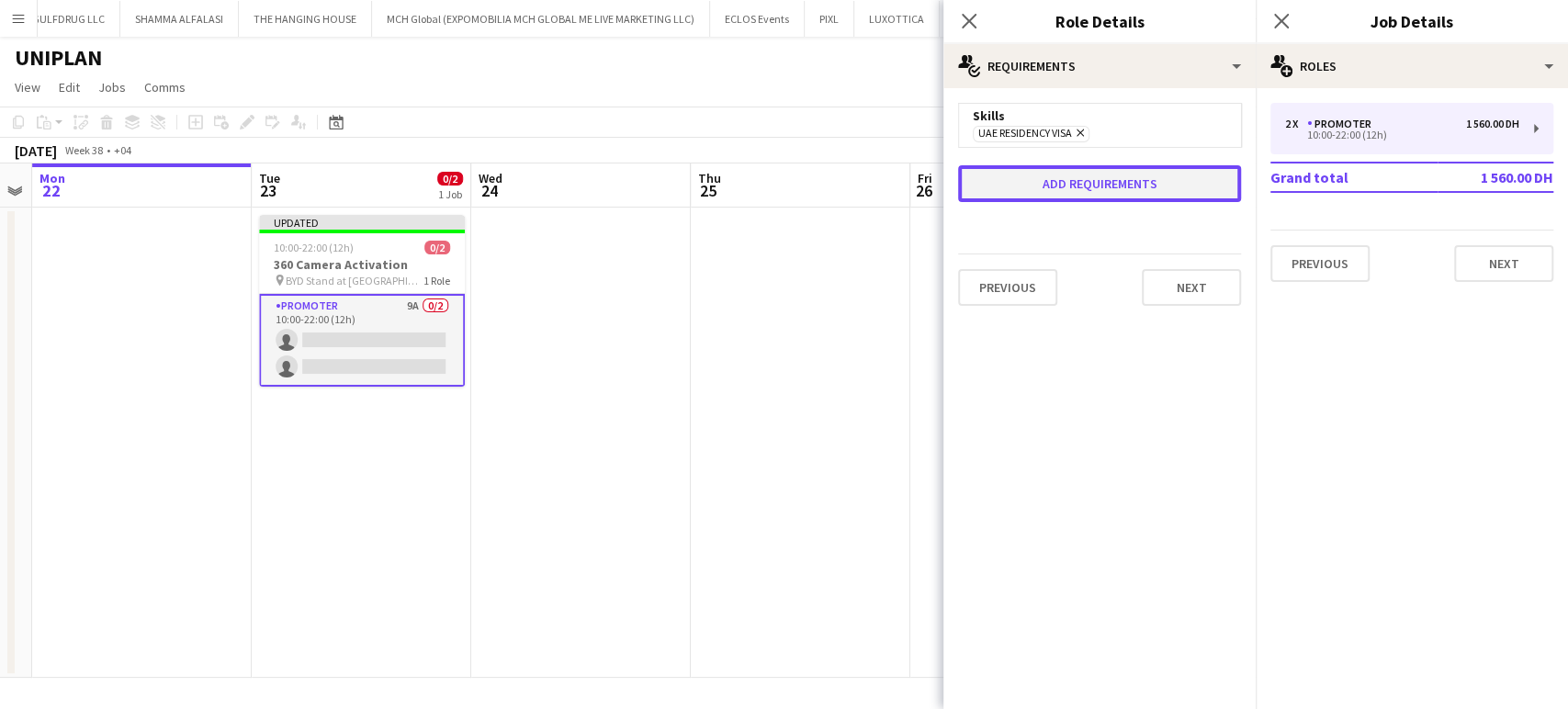
click at [1058, 186] on button "Add requirements" at bounding box center [1099, 184] width 283 height 37
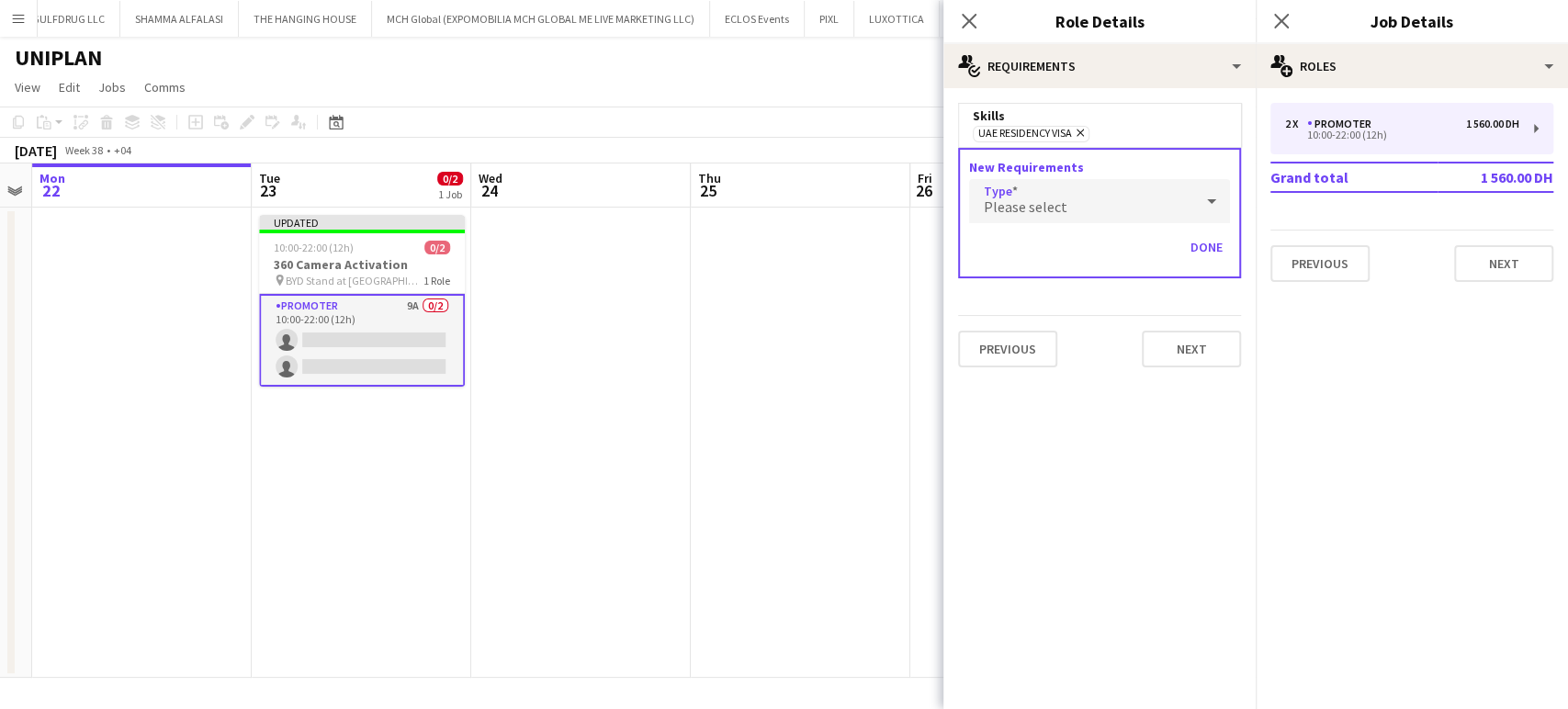
click at [1029, 213] on span "Please select" at bounding box center [1025, 207] width 84 height 18
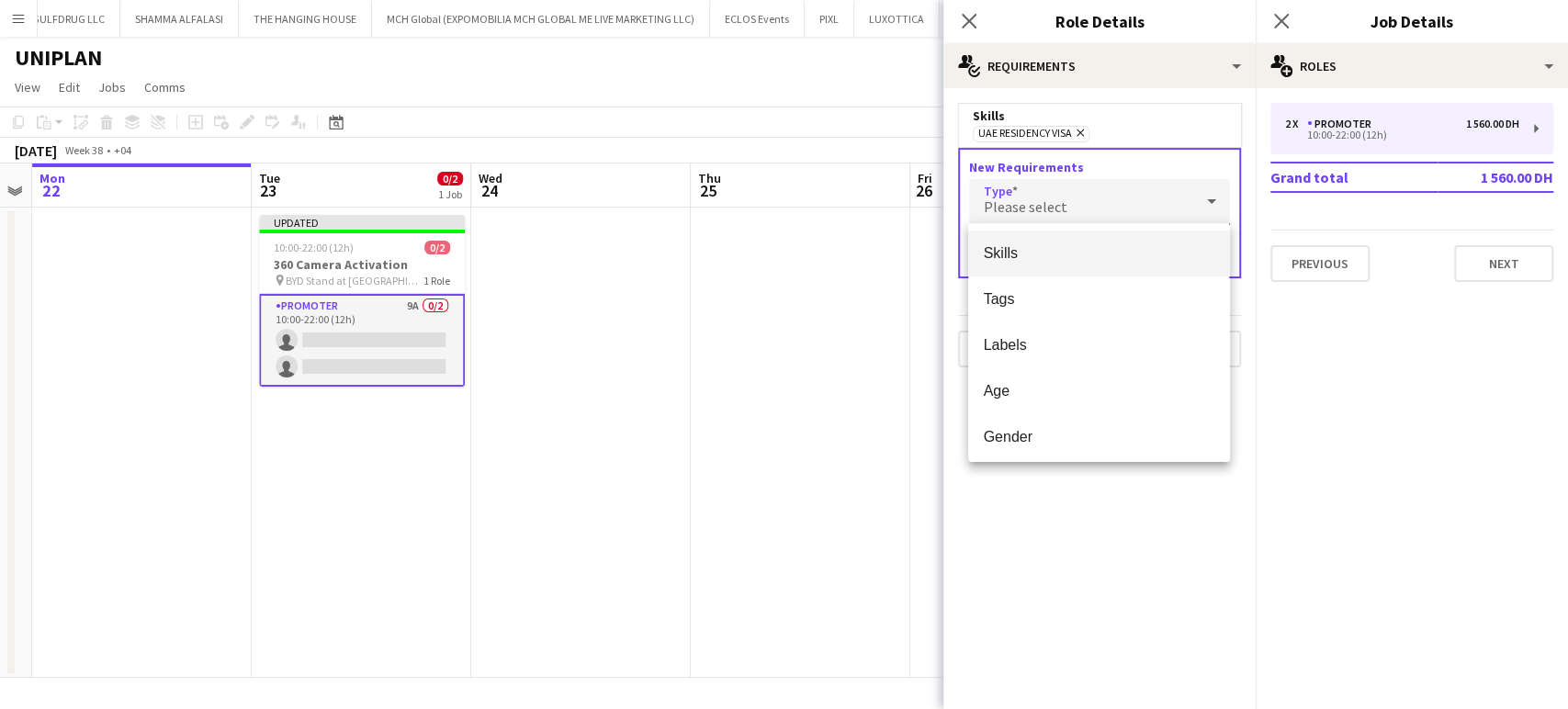
click at [1022, 255] on span "Skills" at bounding box center [1099, 253] width 232 height 17
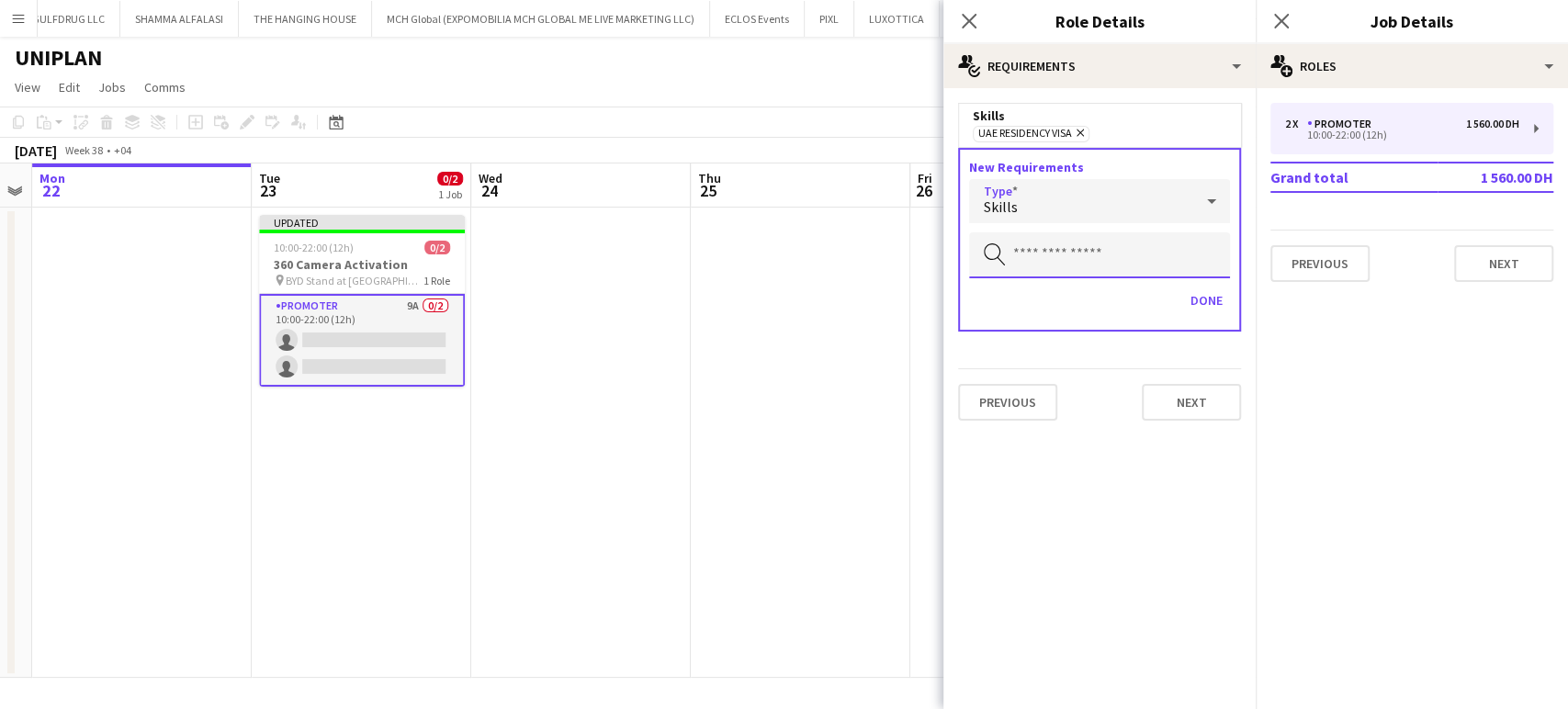
click at [1037, 254] on input "text" at bounding box center [1100, 256] width 261 height 46
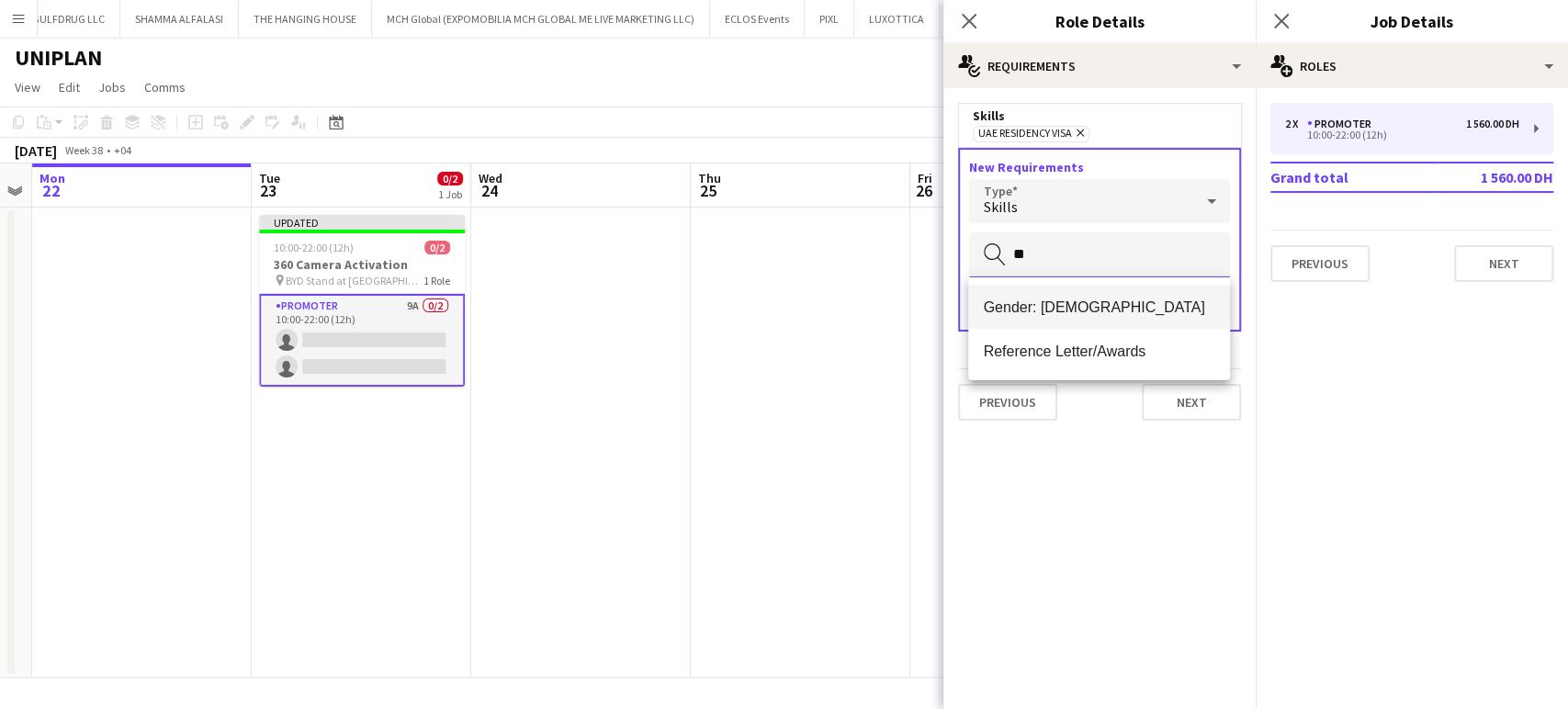
type input "**"
click at [1039, 301] on span "Gender: Female" at bounding box center [1099, 307] width 232 height 17
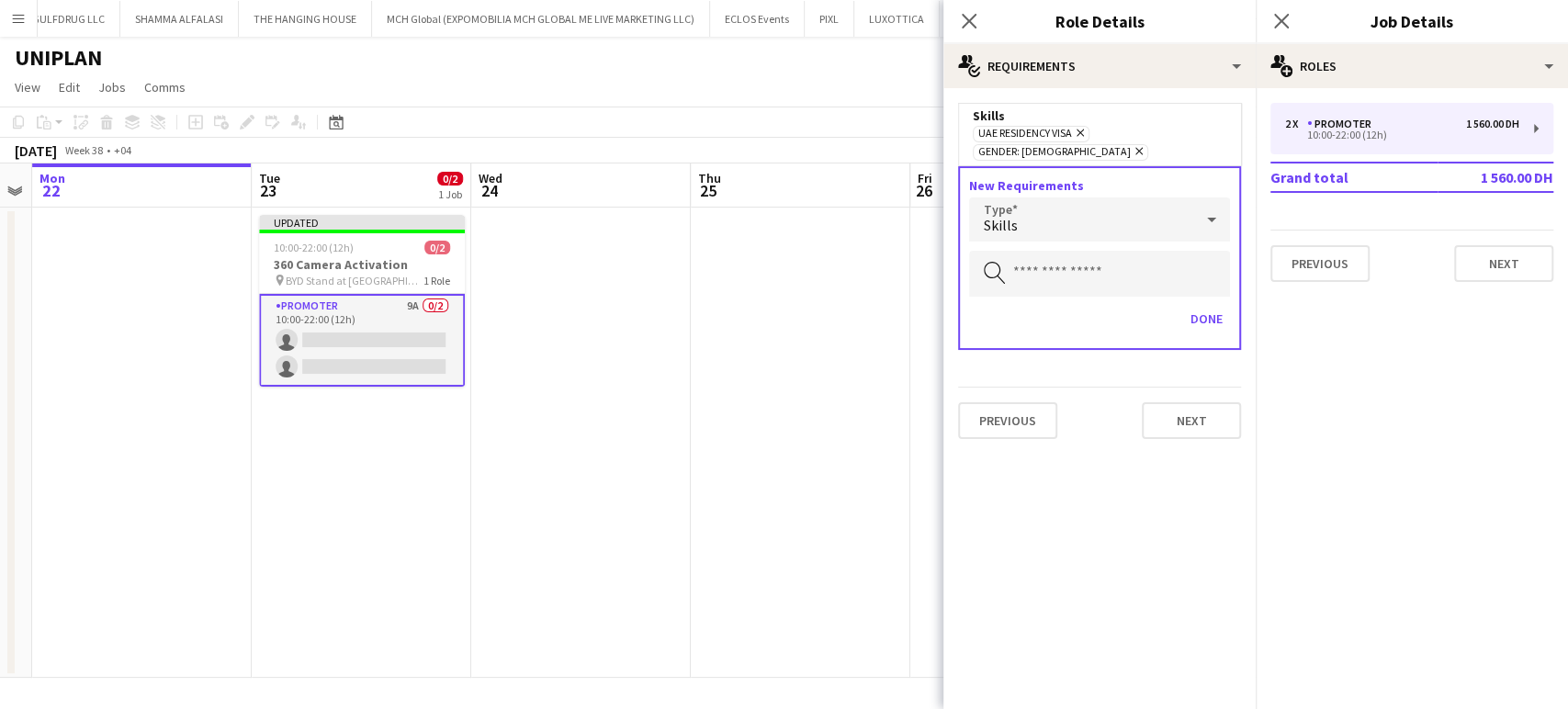
click at [1143, 201] on div "Skills" at bounding box center [1081, 220] width 224 height 44
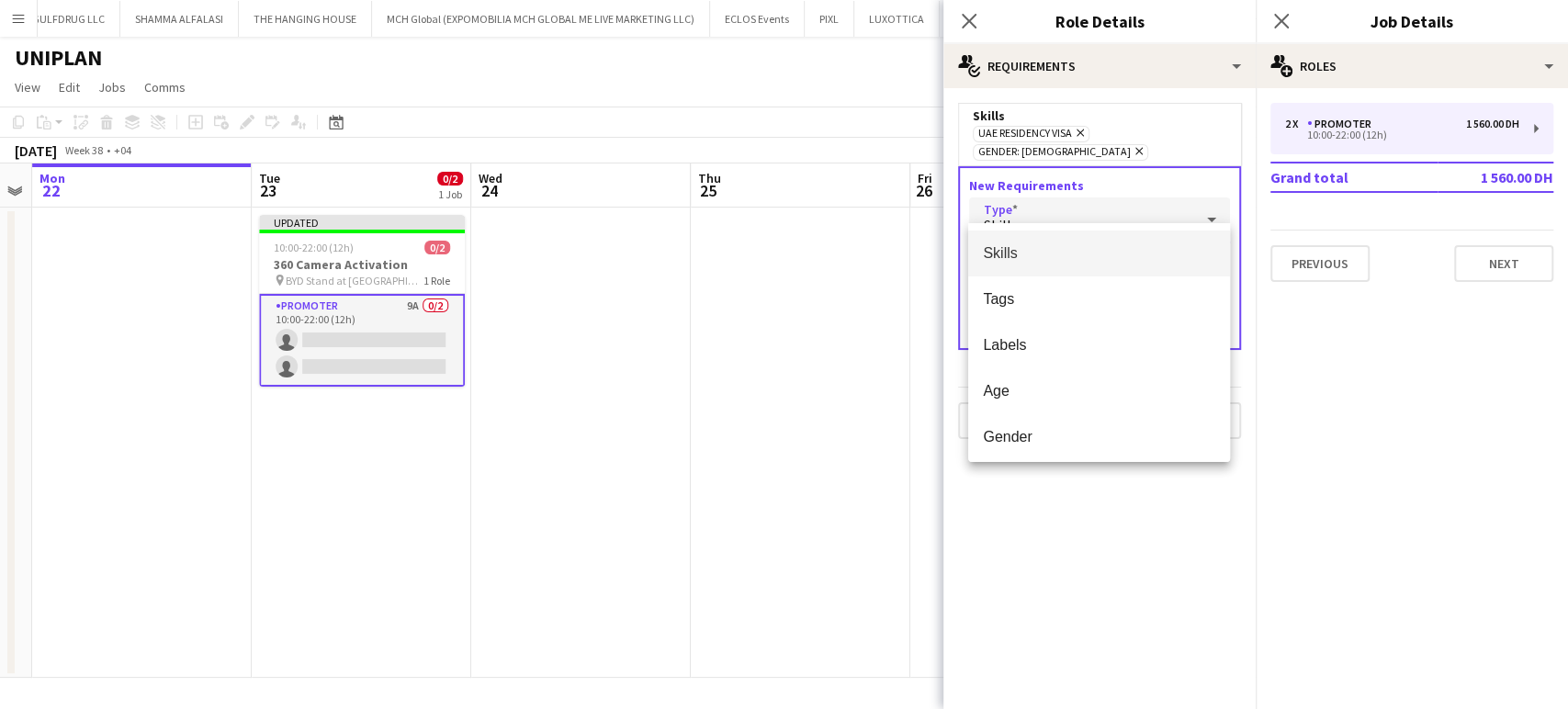
click at [1050, 198] on div at bounding box center [784, 354] width 1568 height 709
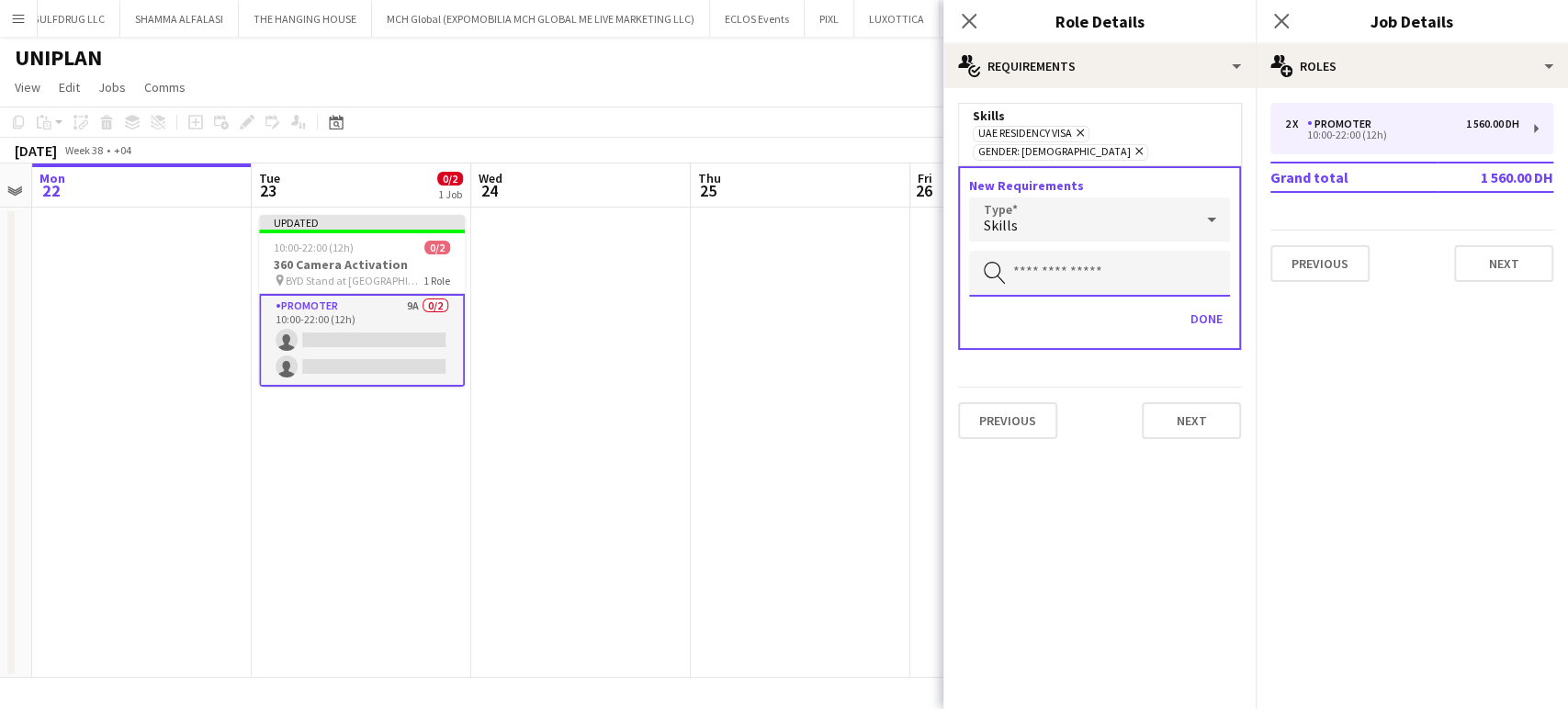
click at [1060, 251] on input "text" at bounding box center [1100, 274] width 261 height 46
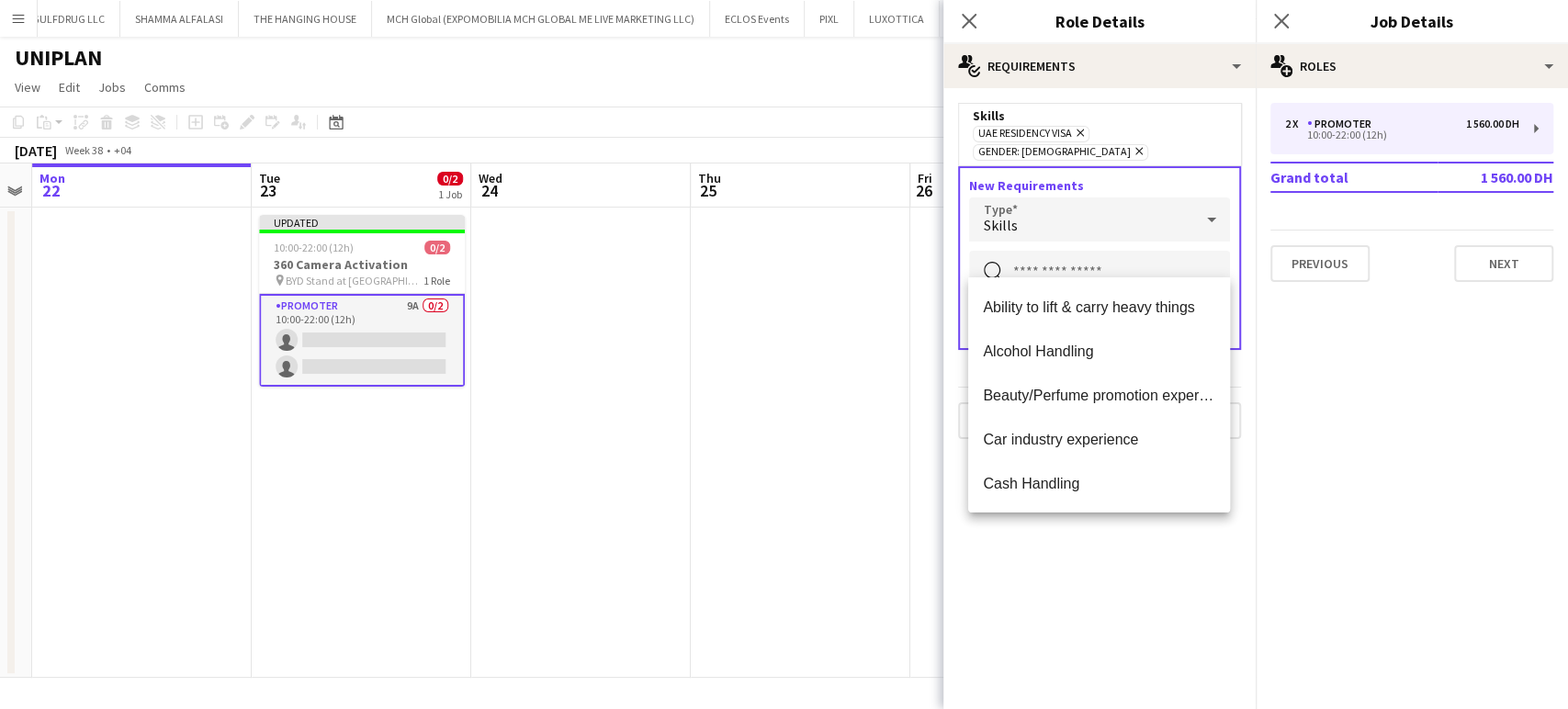
click at [1045, 216] on div "Skills" at bounding box center [1081, 220] width 224 height 44
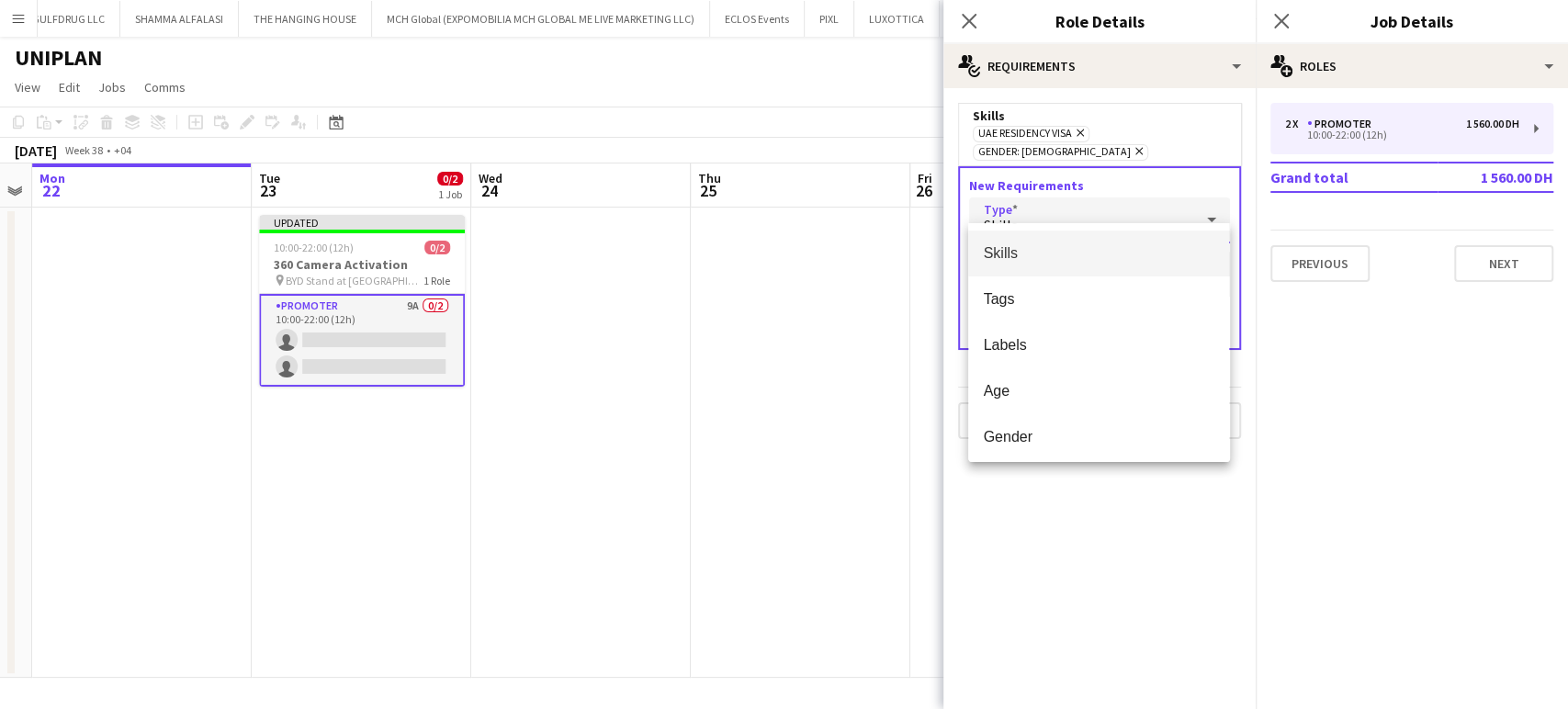
drag, startPoint x: 1022, startPoint y: 284, endPoint x: 1030, endPoint y: 273, distance: 13.6
click at [1021, 284] on mat-option "Tags" at bounding box center [1099, 299] width 261 height 46
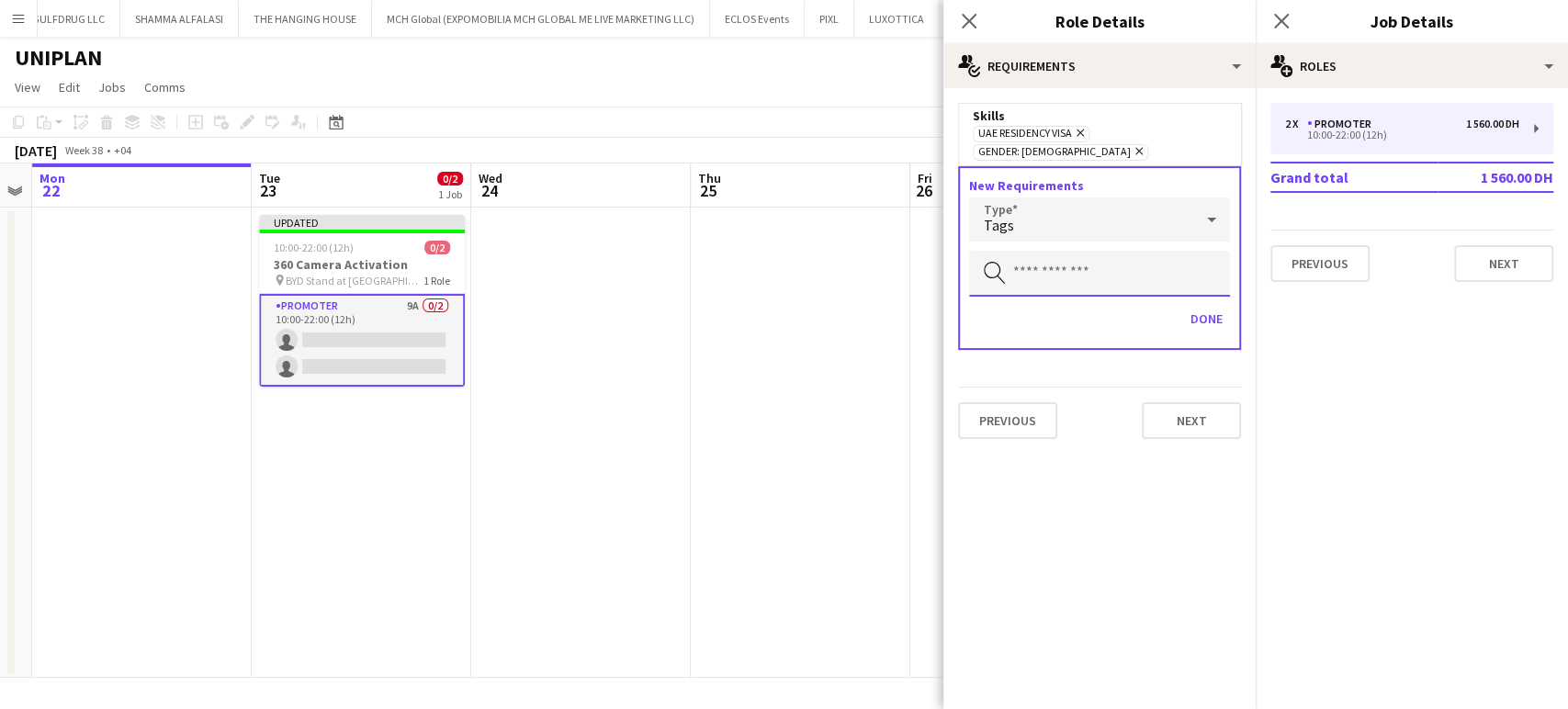
click at [1041, 261] on input "text" at bounding box center [1100, 274] width 261 height 46
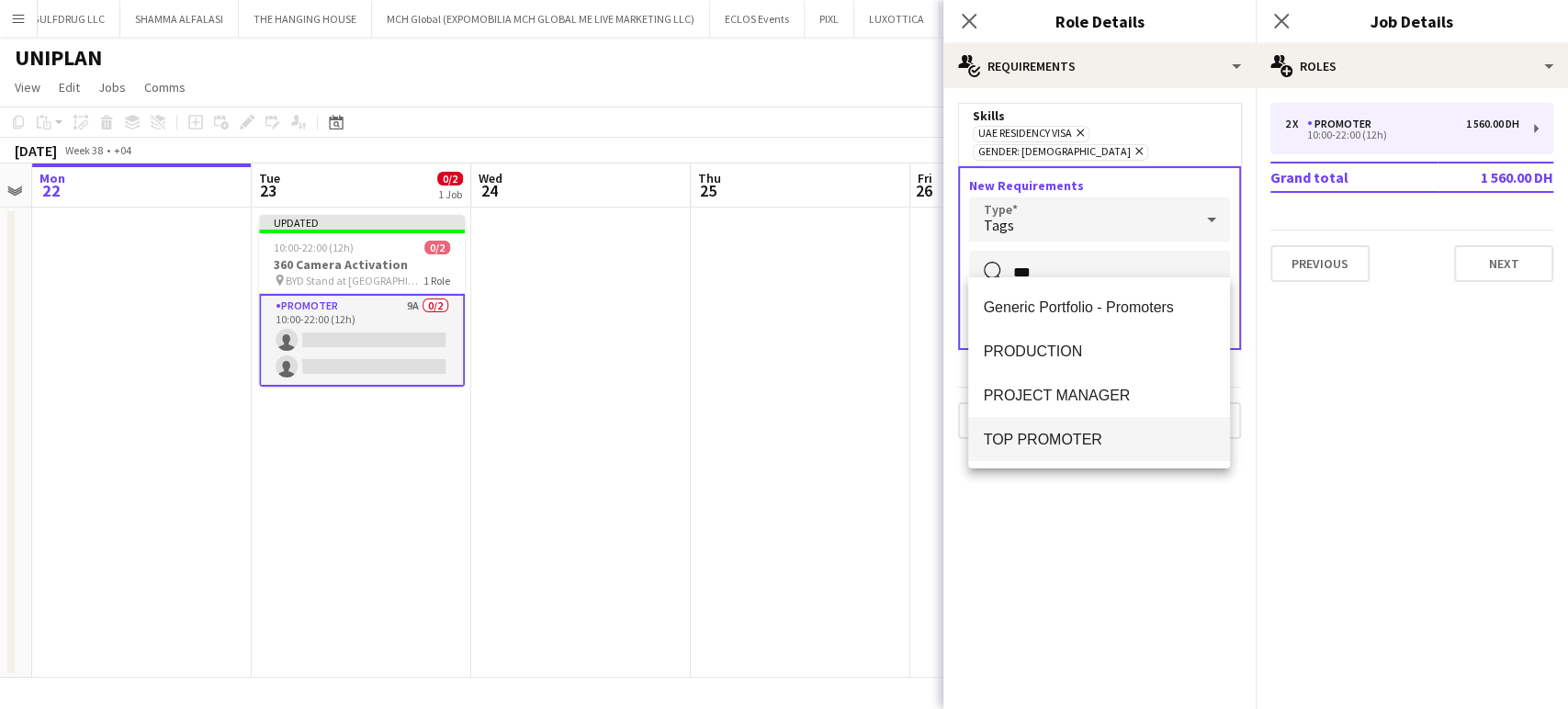
type input "***"
click at [1065, 434] on span "TOP PROMOTER" at bounding box center [1099, 440] width 232 height 17
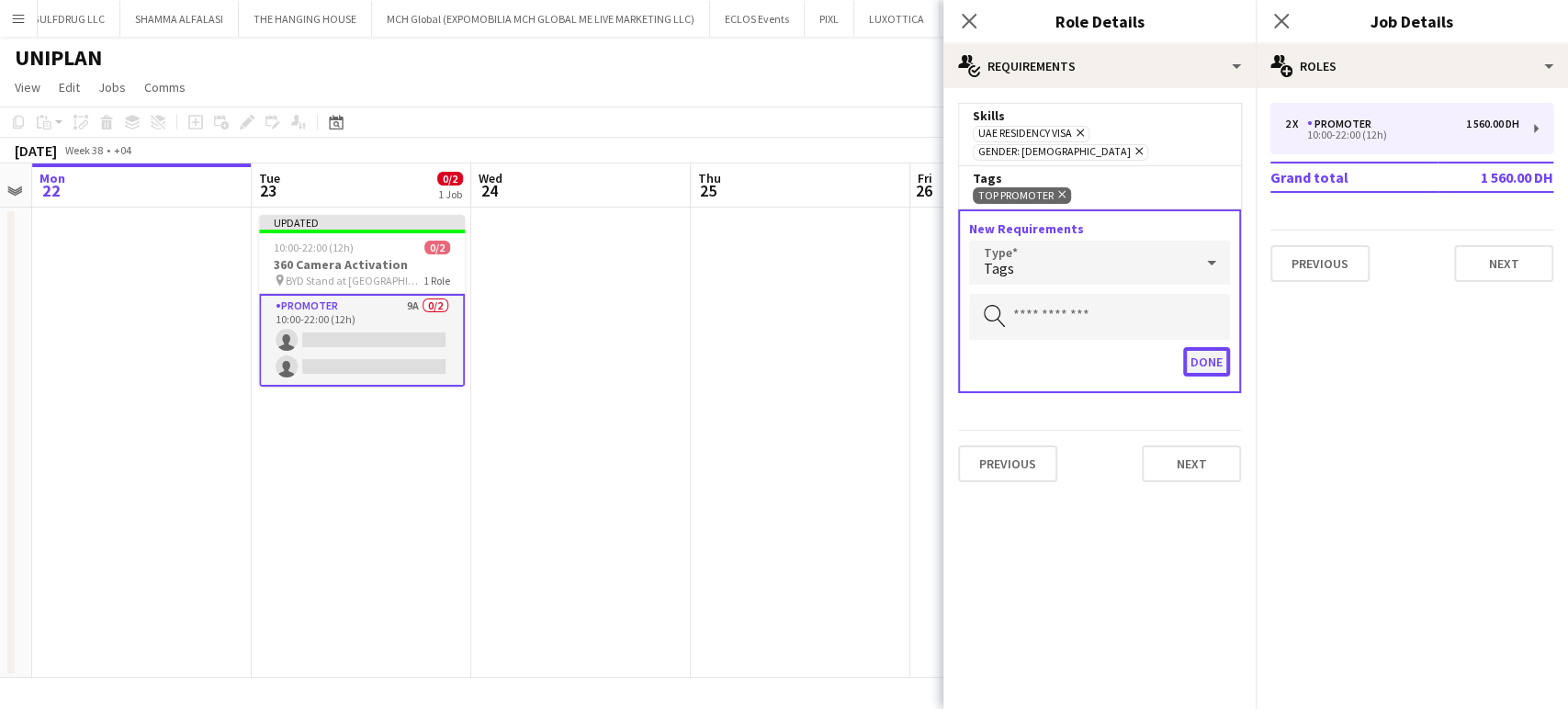
click at [1216, 348] on button "Done" at bounding box center [1206, 362] width 47 height 29
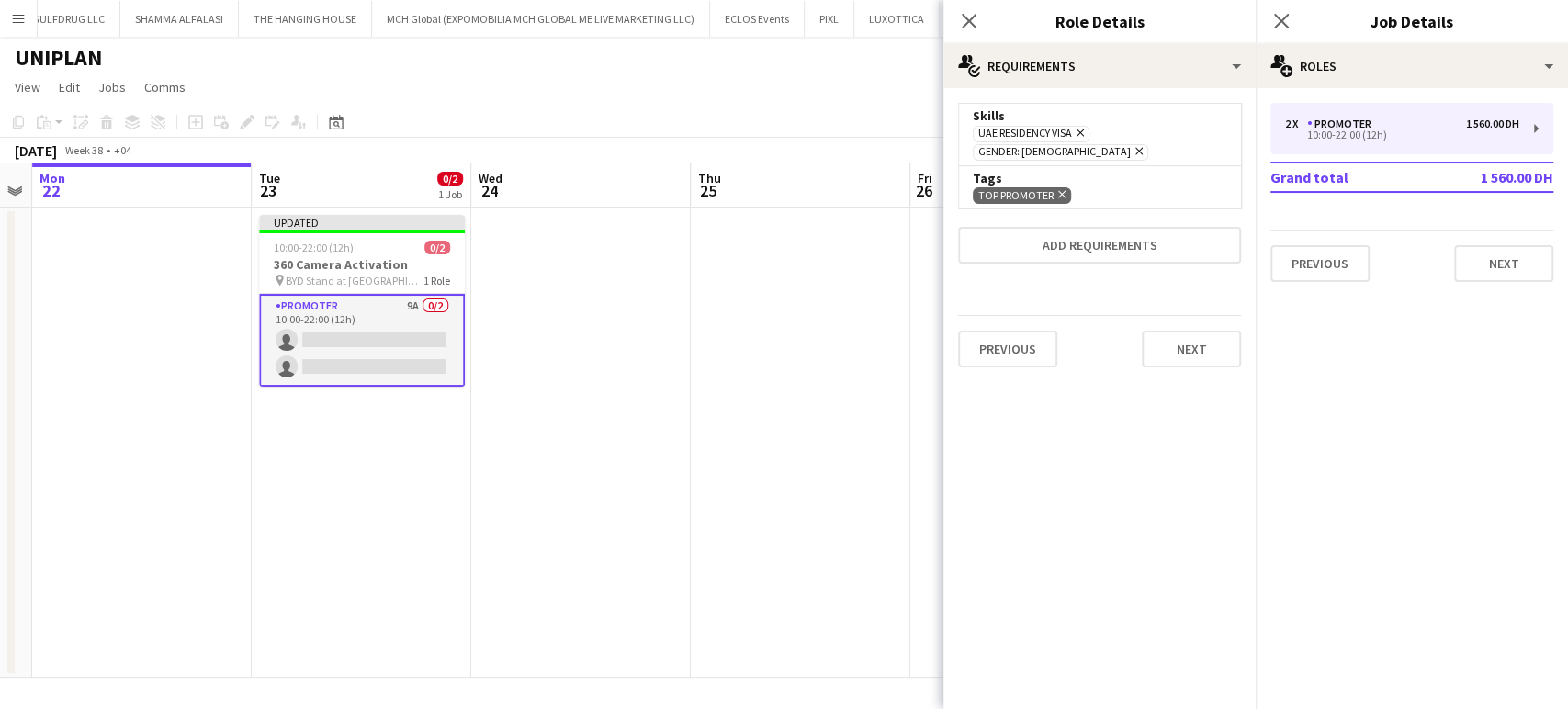
drag, startPoint x: 807, startPoint y: 339, endPoint x: 825, endPoint y: 325, distance: 22.8
click at [806, 338] on app-date-cell at bounding box center [799, 442] width 219 height 470
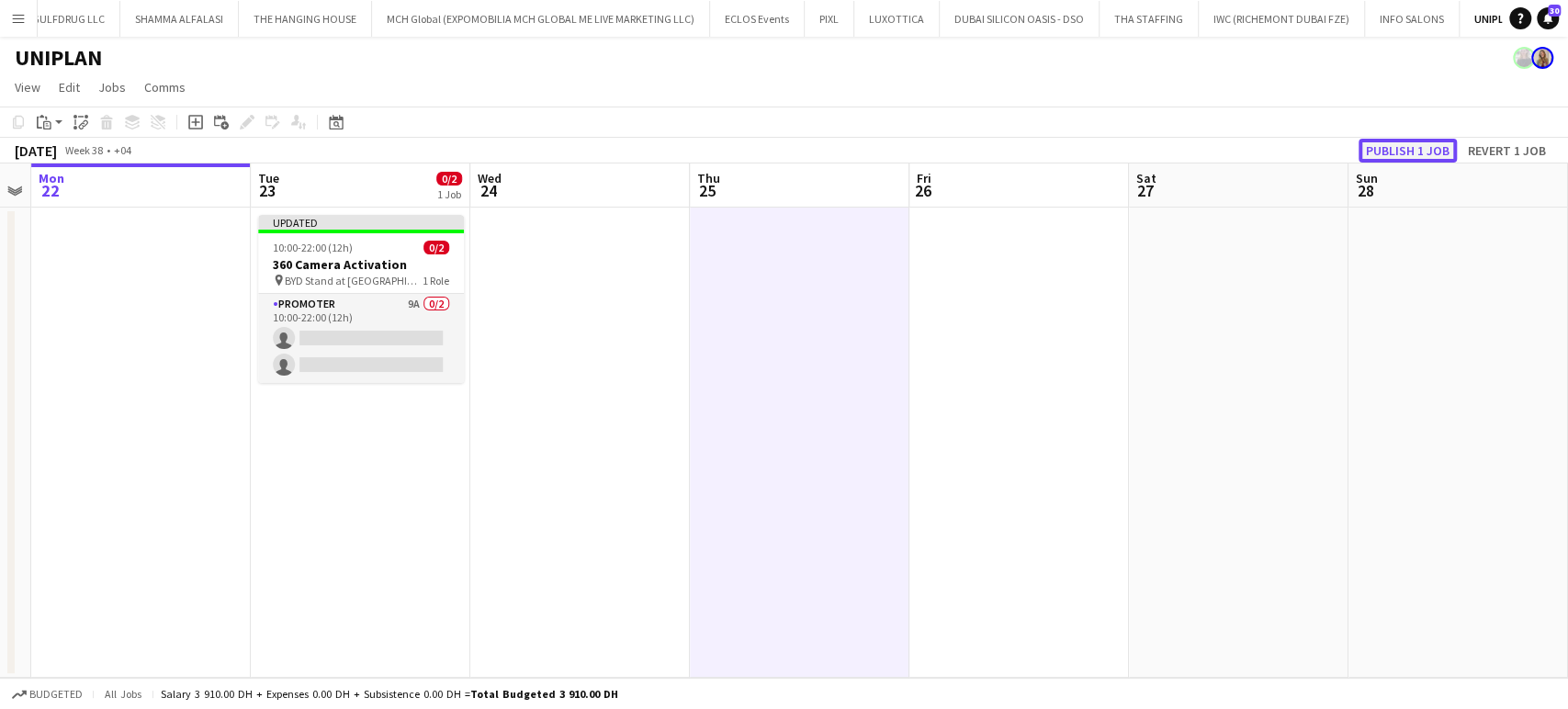
click at [1405, 152] on button "Publish 1 job" at bounding box center [1408, 151] width 98 height 24
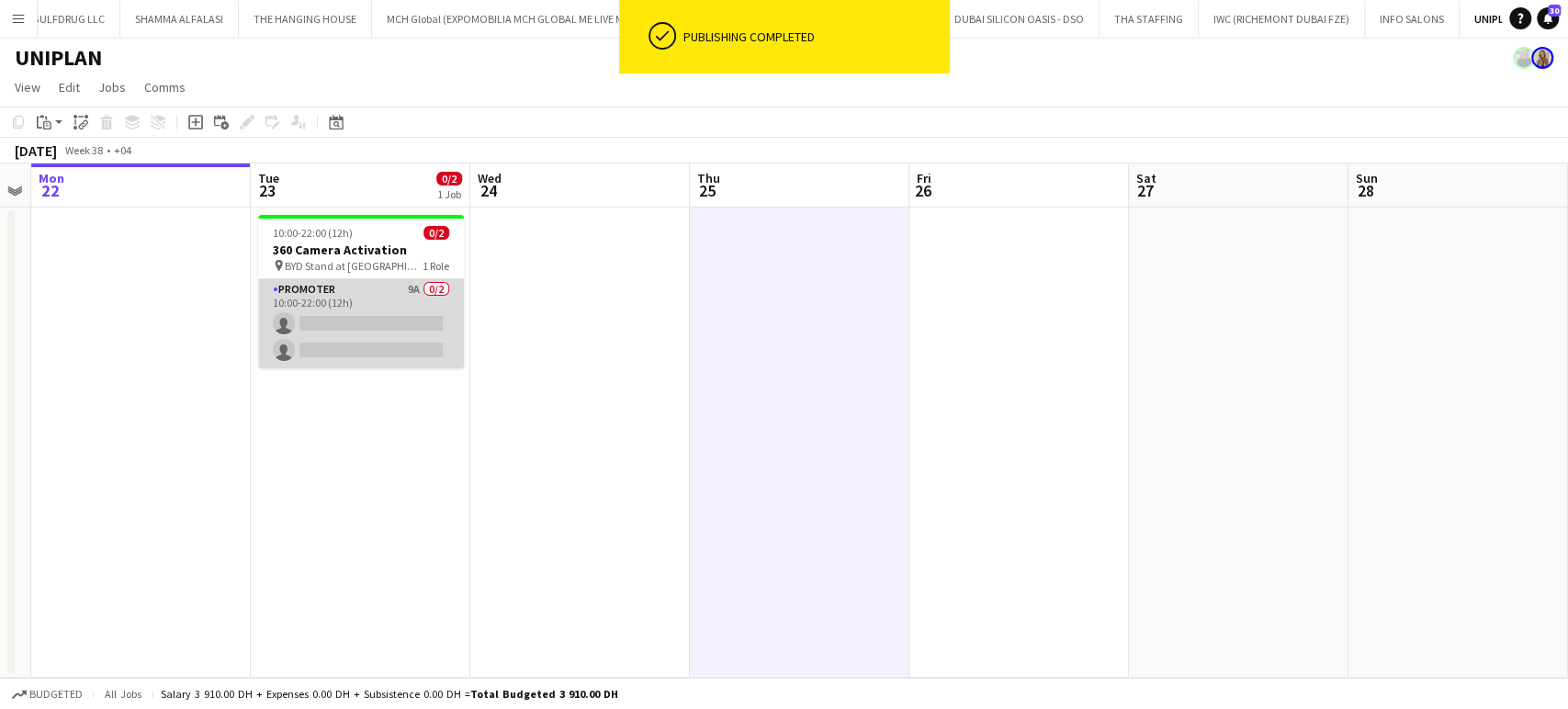
scroll to position [0, 629]
click at [354, 315] on app-card-role "Promoter 9A 0/2 10:00-22:00 (12h) single-neutral-actions single-neutral-actions" at bounding box center [359, 324] width 206 height 89
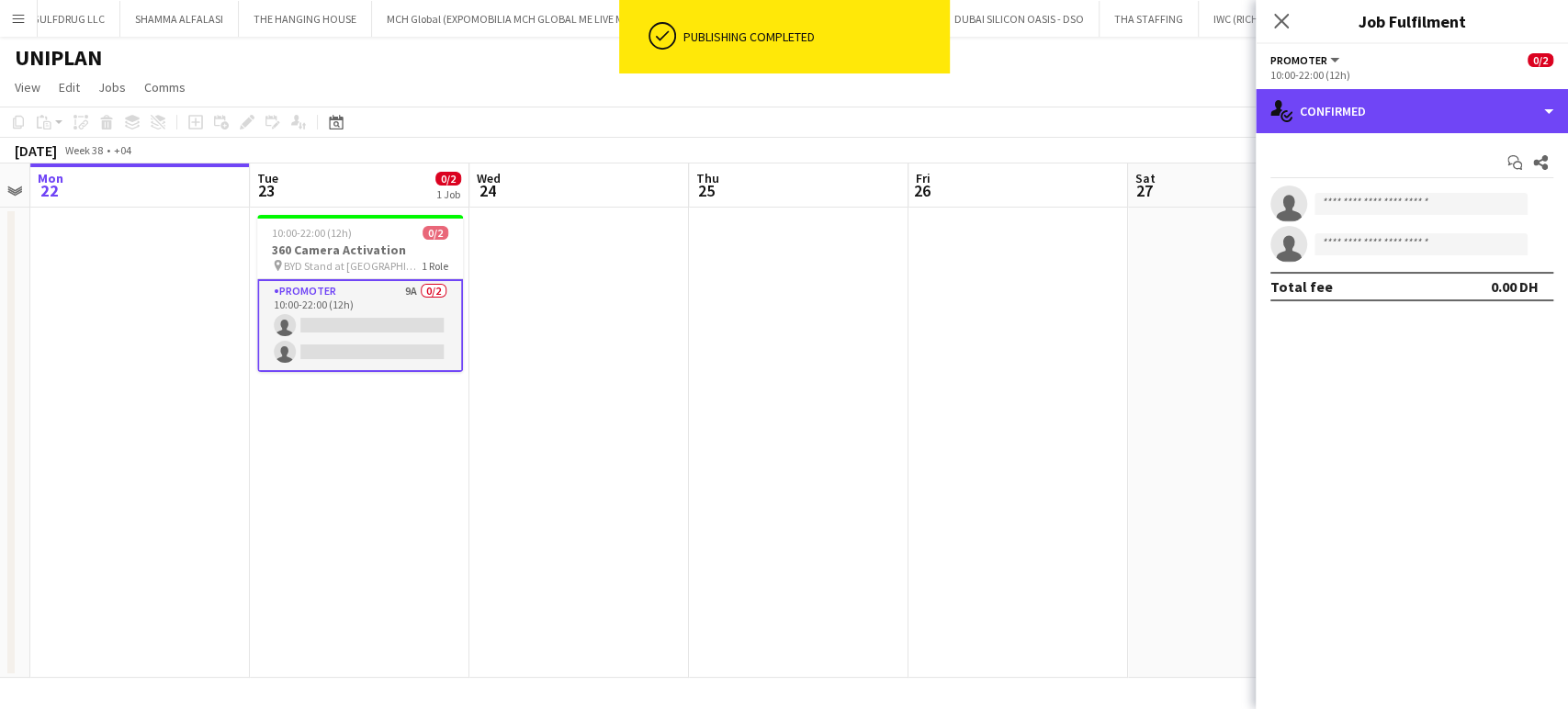
drag, startPoint x: 1507, startPoint y: 120, endPoint x: 1566, endPoint y: 149, distance: 65.7
click at [1506, 118] on div "single-neutral-actions-check-2 Confirmed" at bounding box center [1411, 111] width 312 height 44
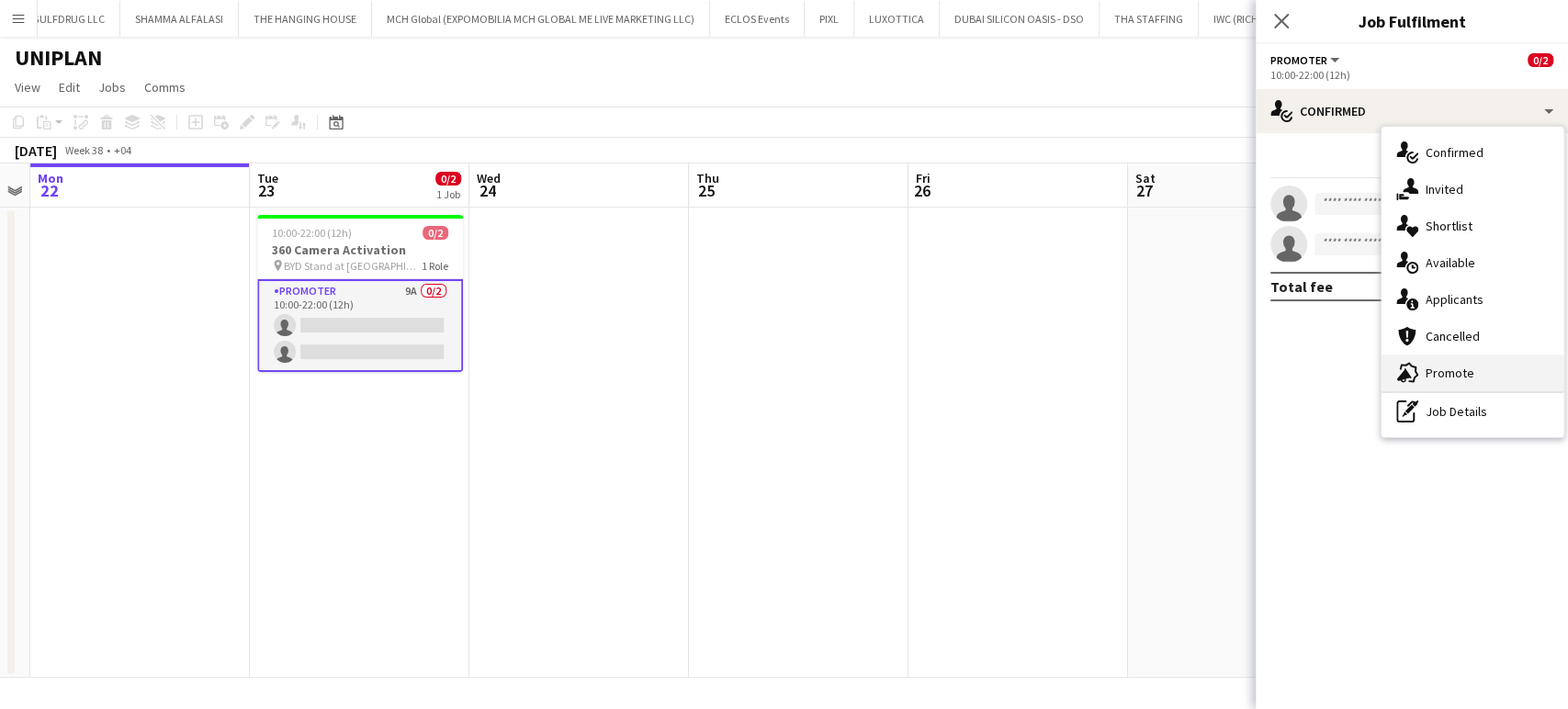
click at [1447, 371] on span "Promote" at bounding box center [1449, 373] width 48 height 16
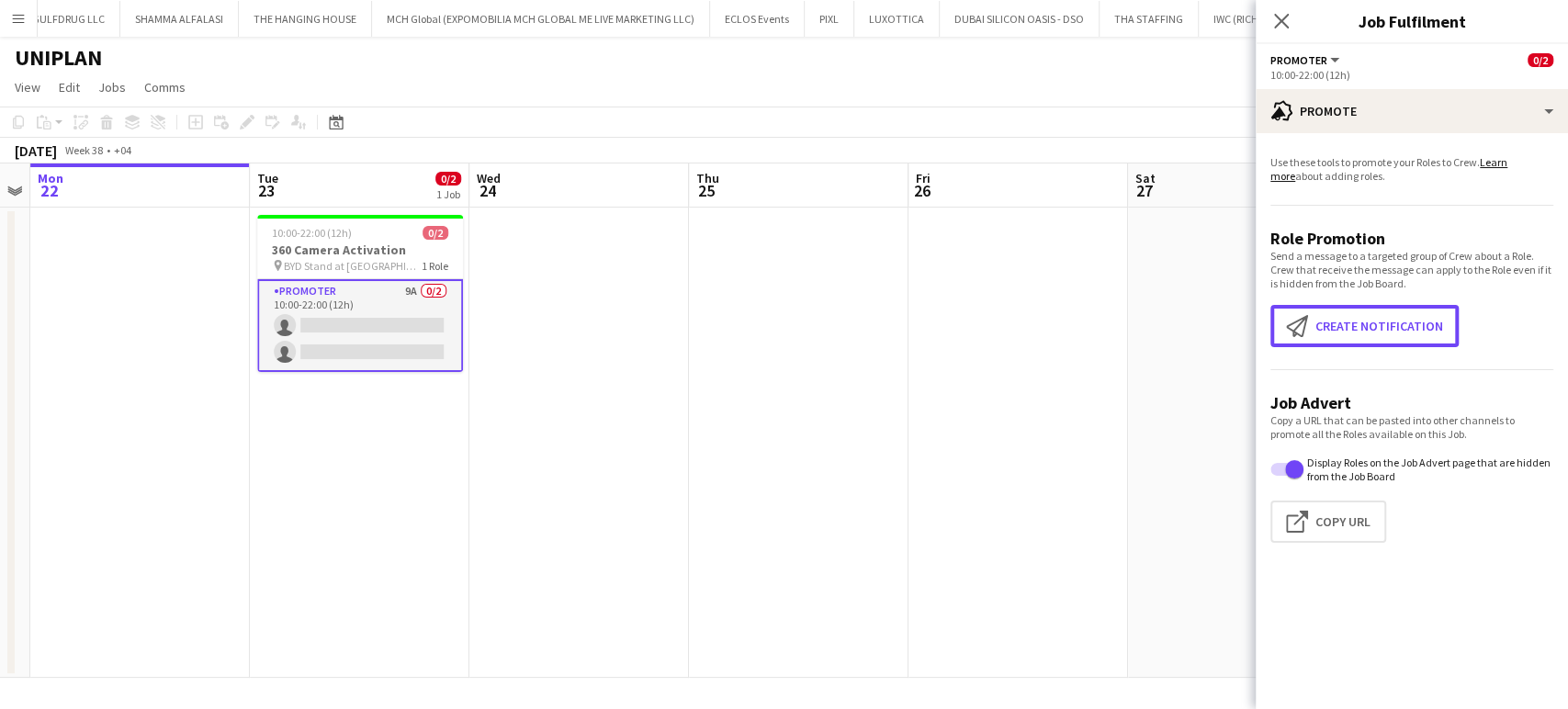
drag, startPoint x: 1381, startPoint y: 327, endPoint x: 1120, endPoint y: 246, distance: 273.3
click at [1380, 327] on button "Create notification Create notification" at bounding box center [1364, 326] width 188 height 43
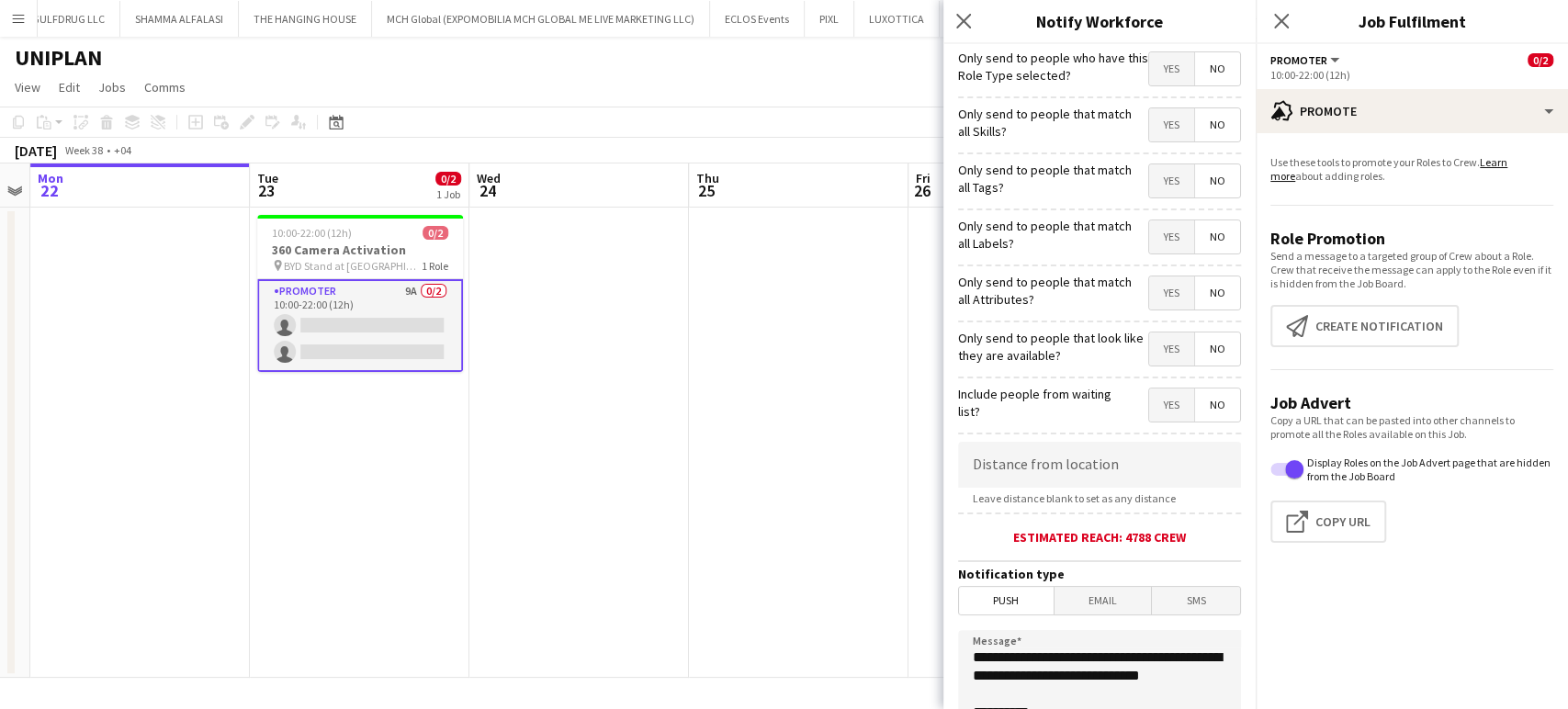
click at [1158, 114] on span "Yes" at bounding box center [1171, 125] width 45 height 33
click at [1155, 180] on span "Yes" at bounding box center [1171, 181] width 45 height 33
click at [1157, 232] on span "Yes" at bounding box center [1171, 237] width 45 height 33
click at [1163, 291] on span "Yes" at bounding box center [1171, 293] width 45 height 33
click at [1160, 352] on span "Yes" at bounding box center [1171, 349] width 45 height 33
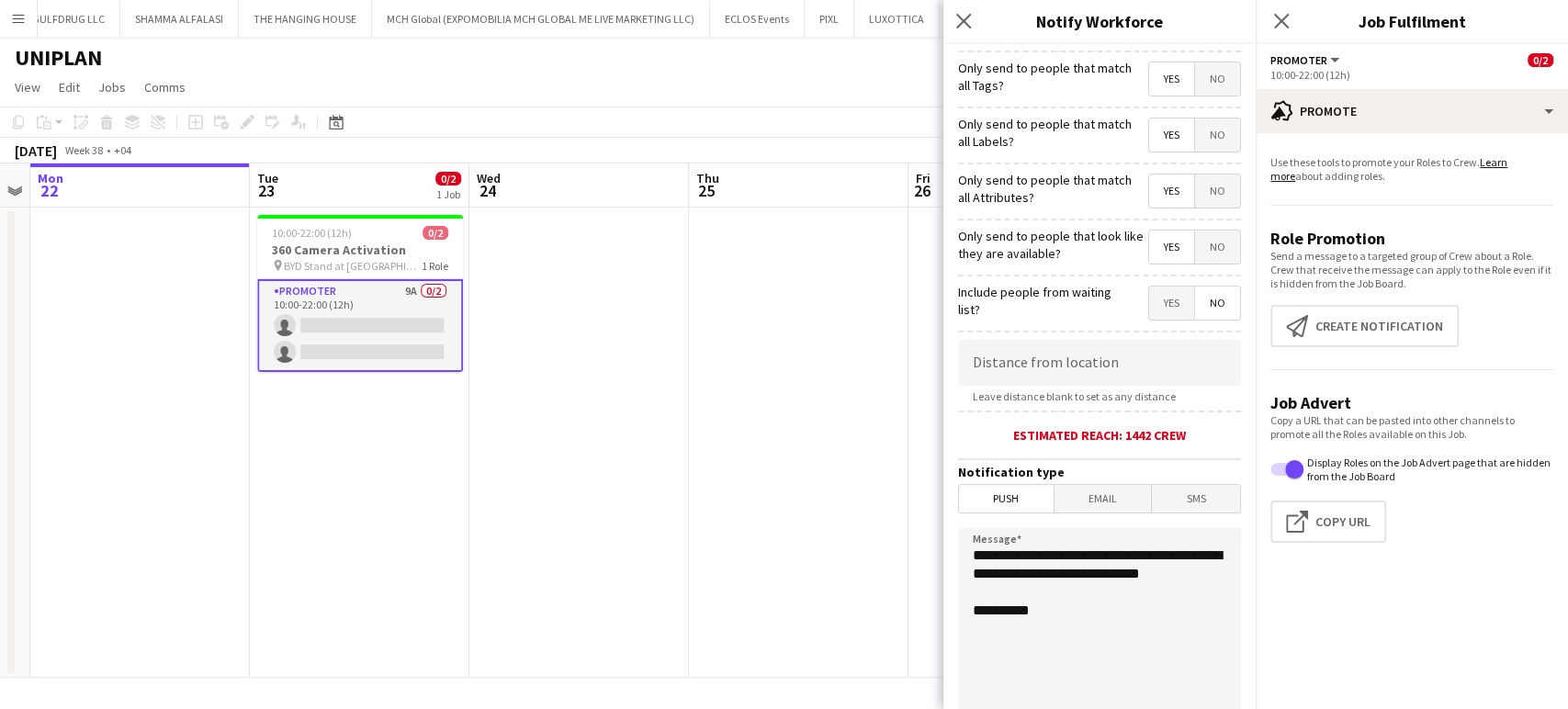
scroll to position [306, 0]
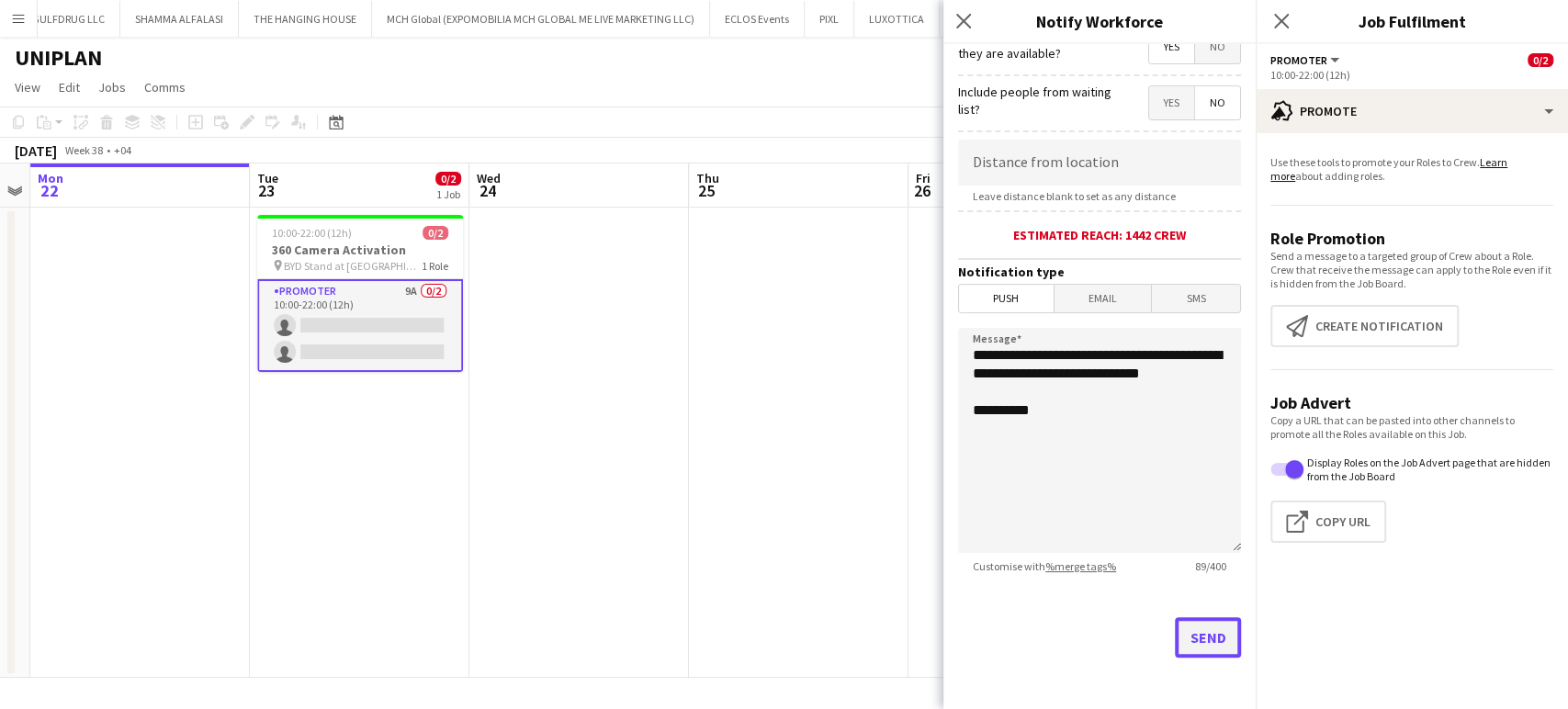
click at [1178, 645] on button "Send" at bounding box center [1208, 638] width 66 height 41
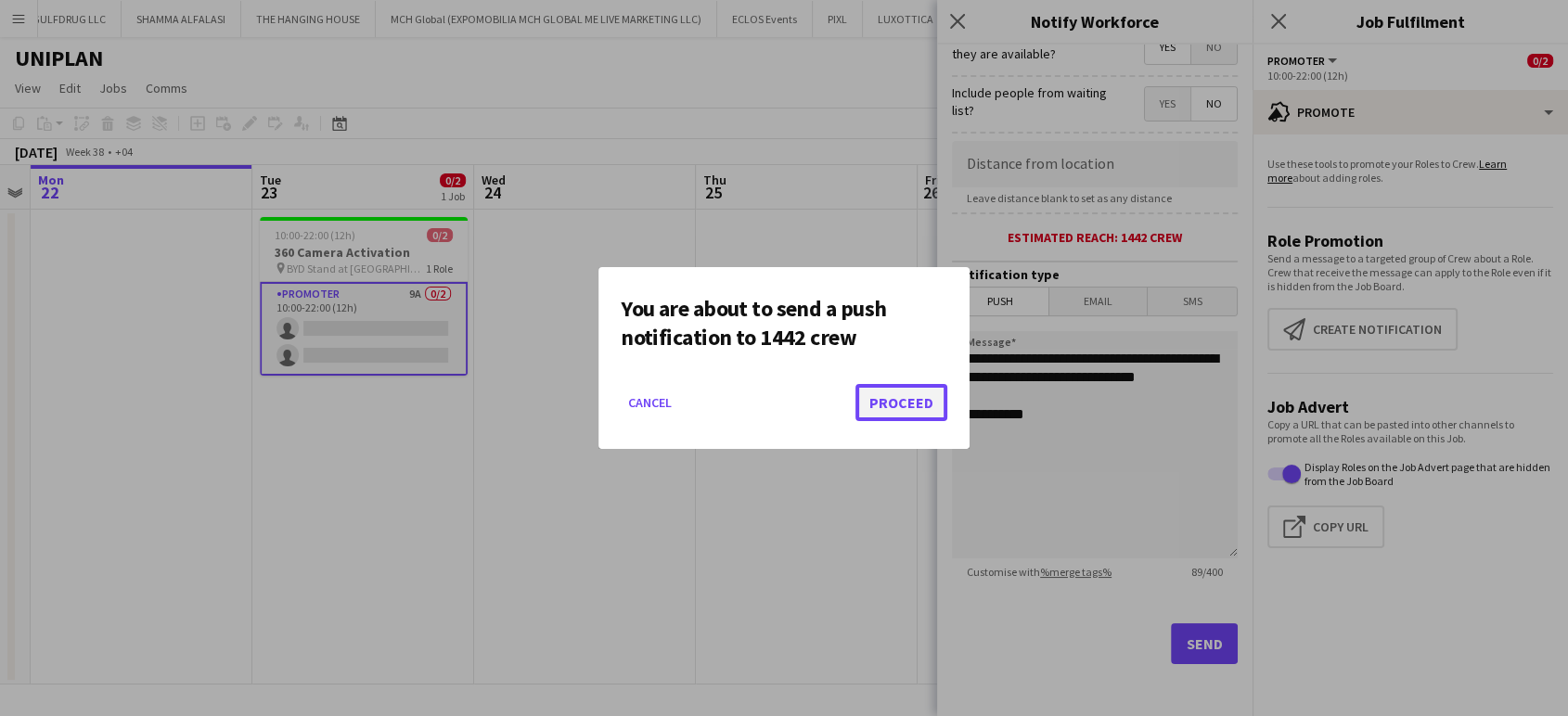
click at [913, 407] on button "Proceed" at bounding box center [901, 403] width 92 height 37
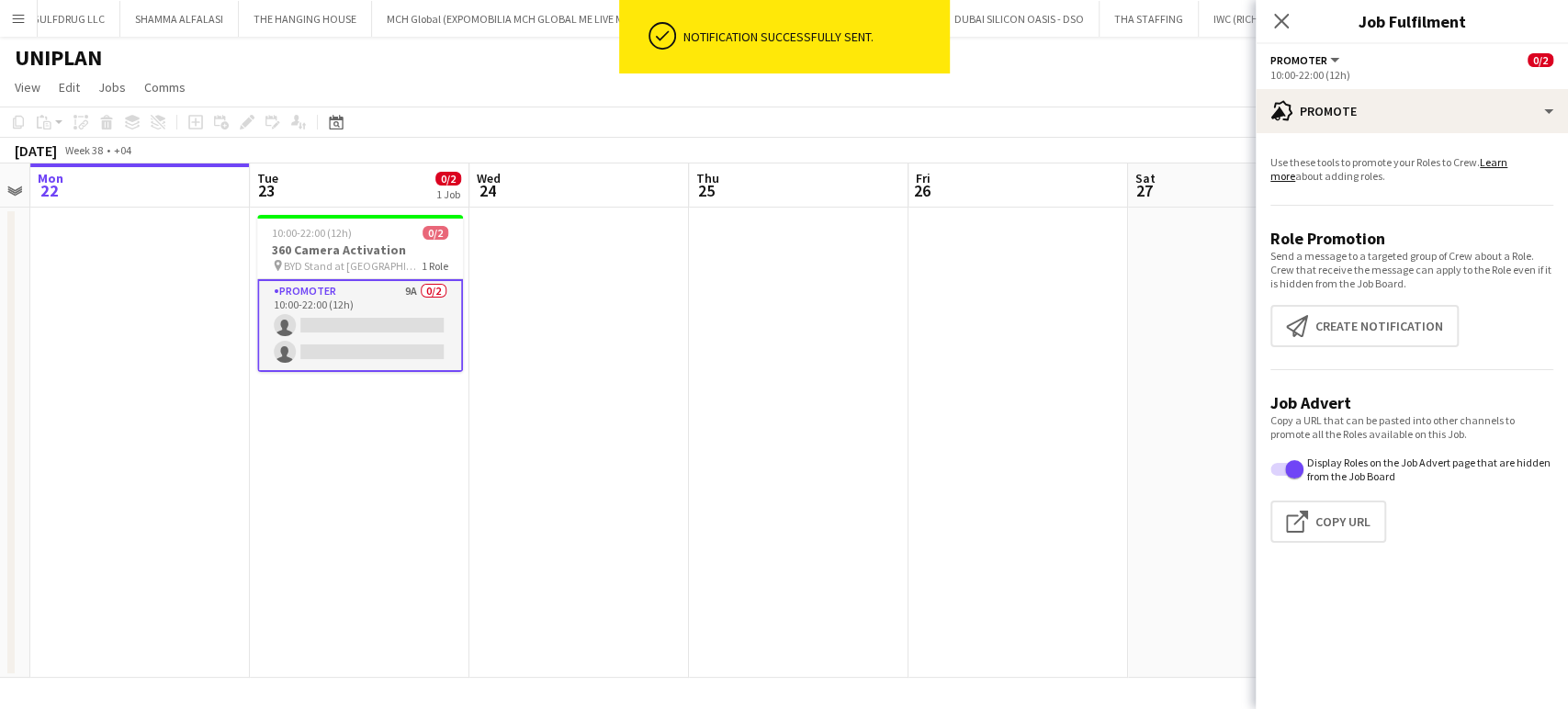
click at [385, 308] on app-card-role "Promoter 9A 0/2 10:00-22:00 (12h) single-neutral-actions single-neutral-actions" at bounding box center [359, 326] width 206 height 93
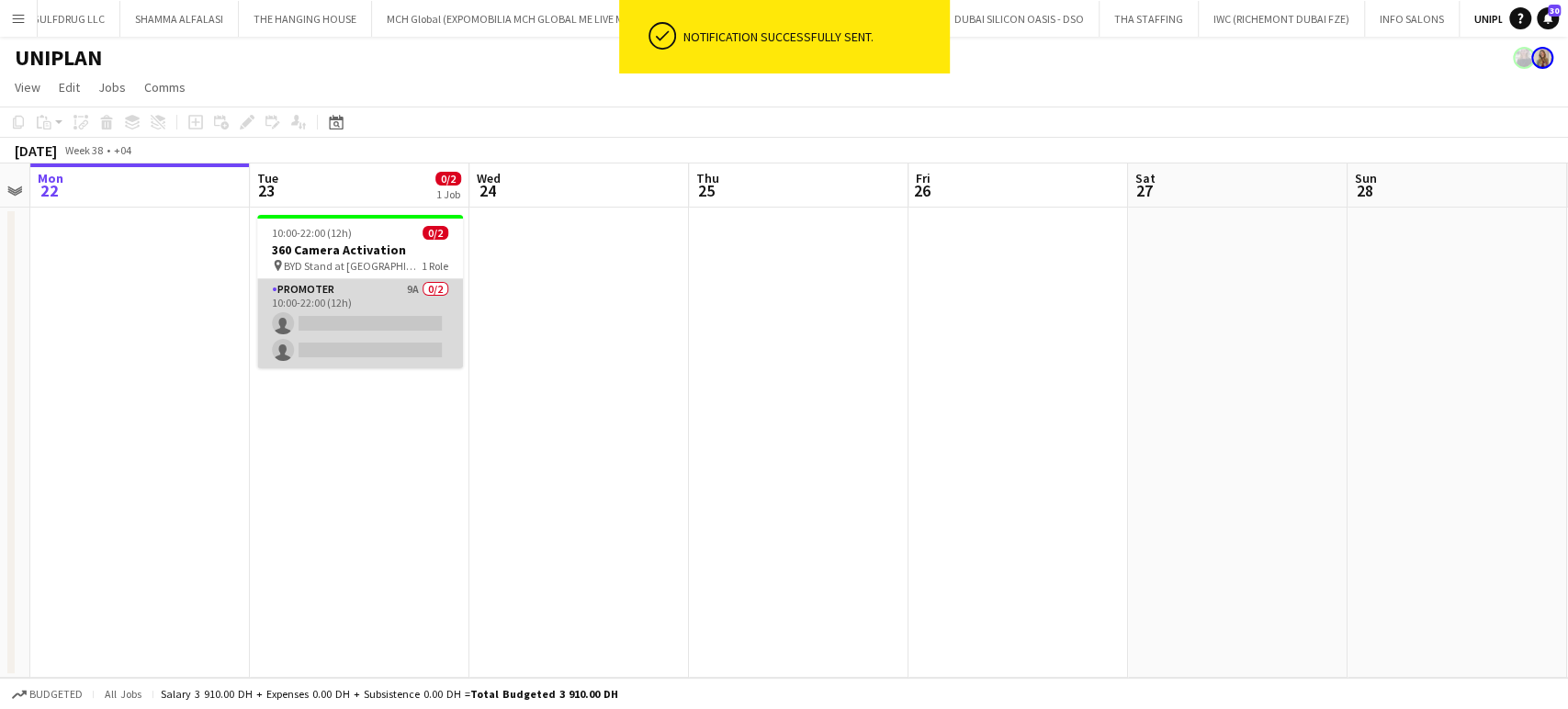
click at [346, 314] on app-card-role "Promoter 9A 0/2 10:00-22:00 (12h) single-neutral-actions single-neutral-actions" at bounding box center [359, 324] width 206 height 89
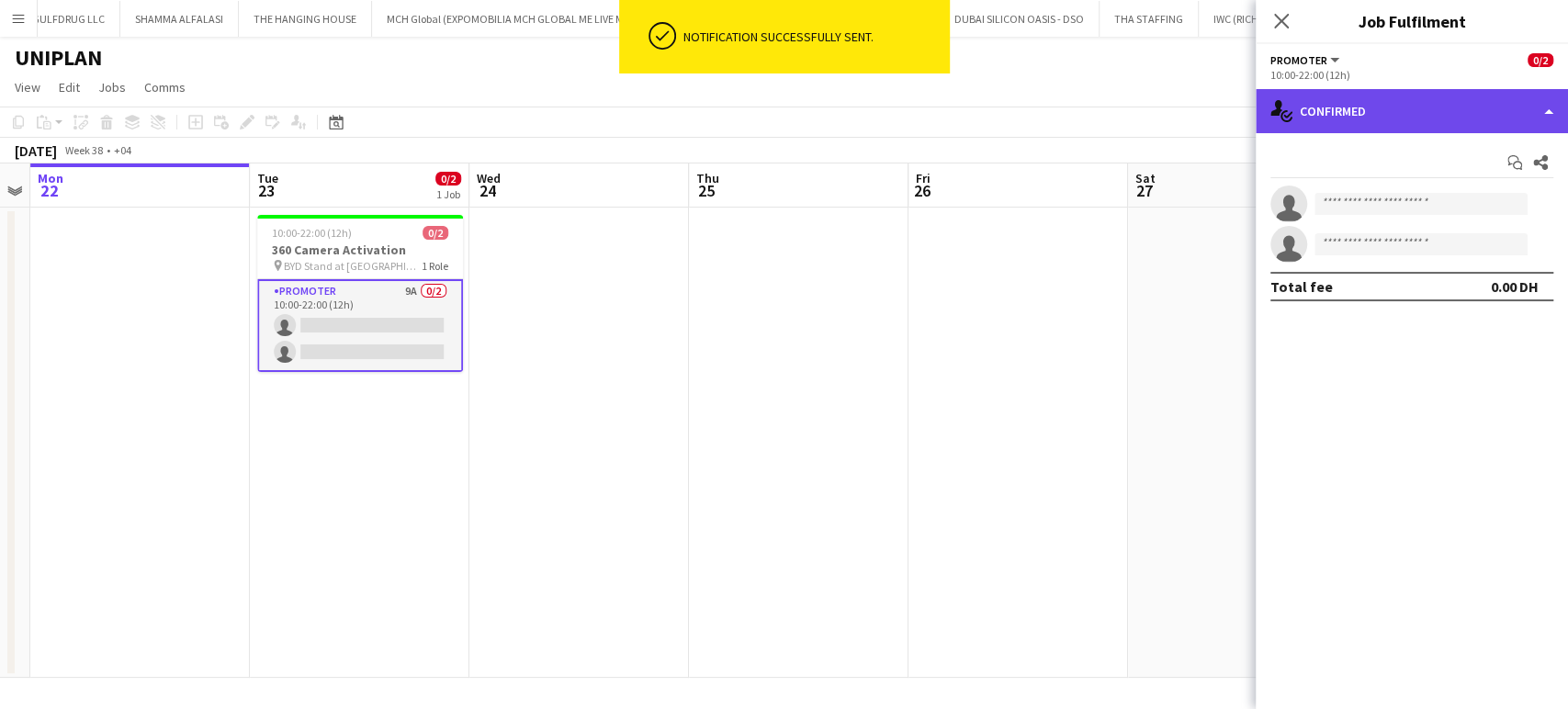
click at [1517, 112] on div "single-neutral-actions-check-2 Confirmed" at bounding box center [1411, 111] width 312 height 44
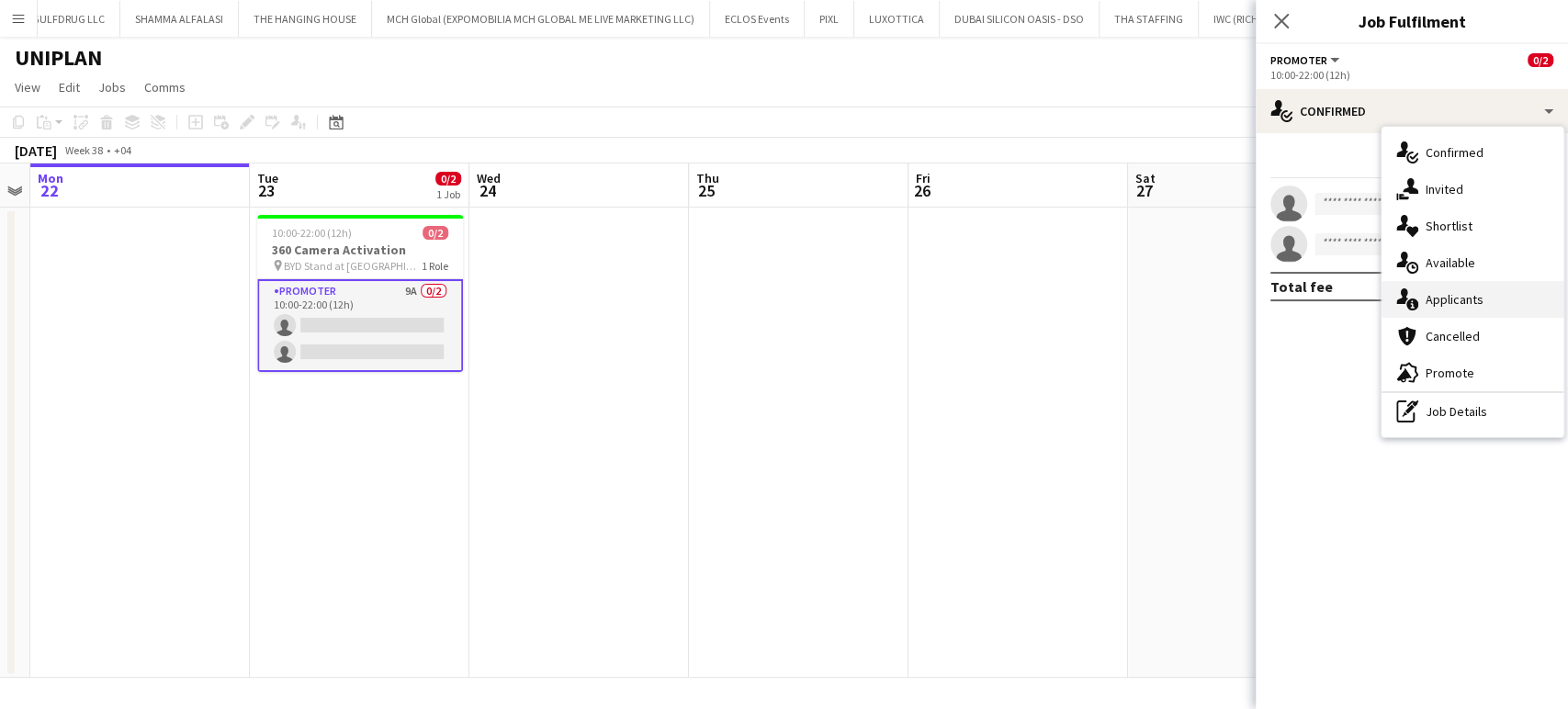
click at [1447, 298] on span "Applicants" at bounding box center [1454, 299] width 58 height 16
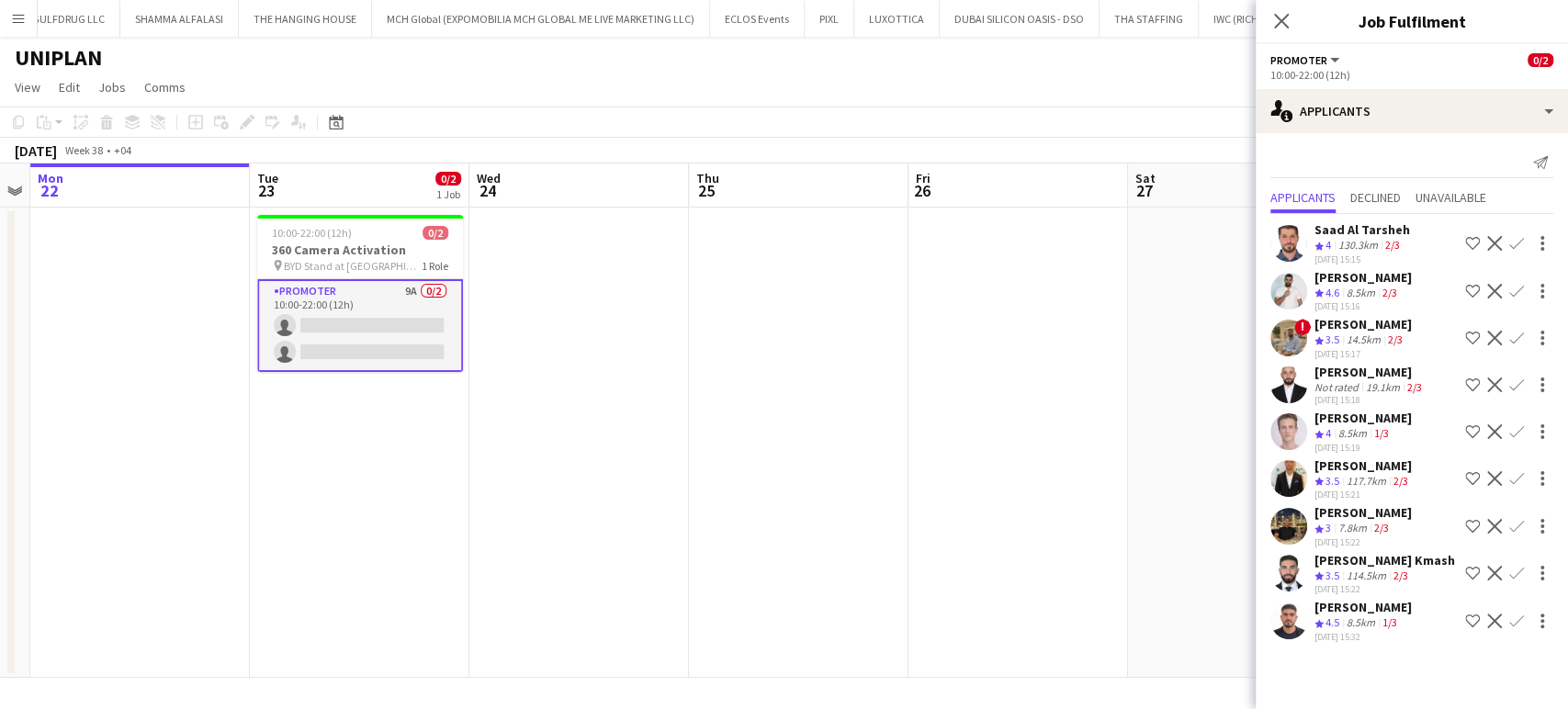
click at [1364, 234] on div "Saad Al Tarsheh" at bounding box center [1361, 229] width 96 height 16
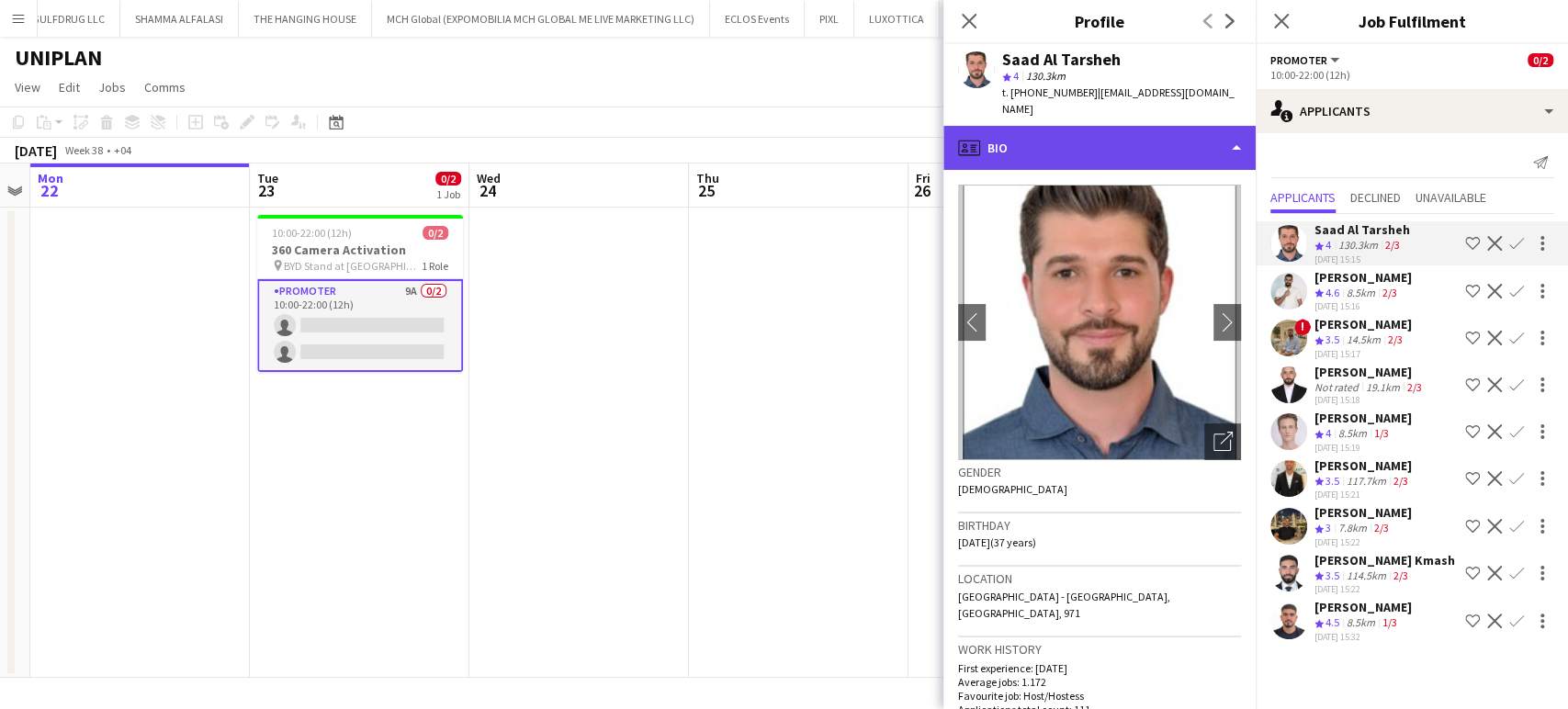
click at [1152, 126] on div "profile Bio" at bounding box center [1099, 148] width 312 height 44
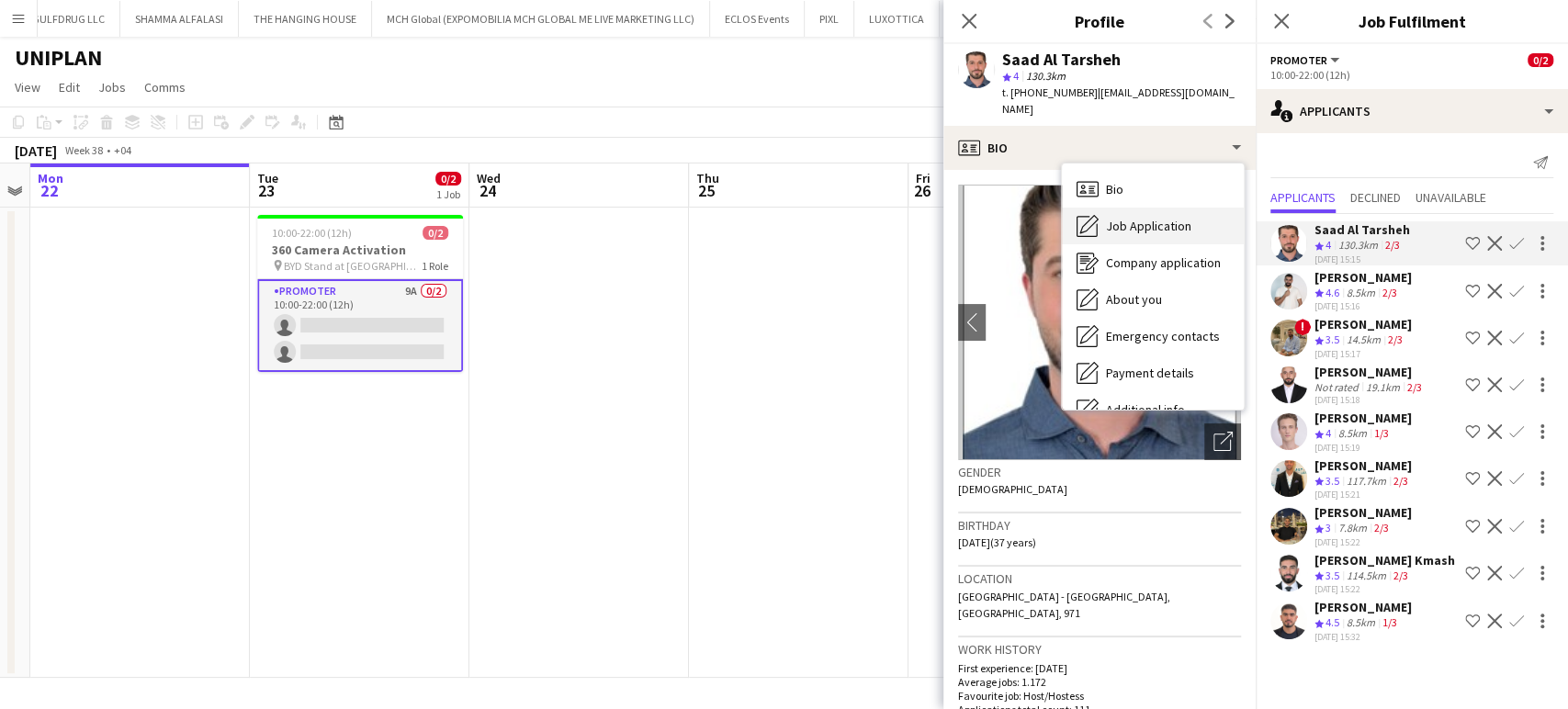
click at [1147, 217] on span "Job Application" at bounding box center [1148, 225] width 85 height 16
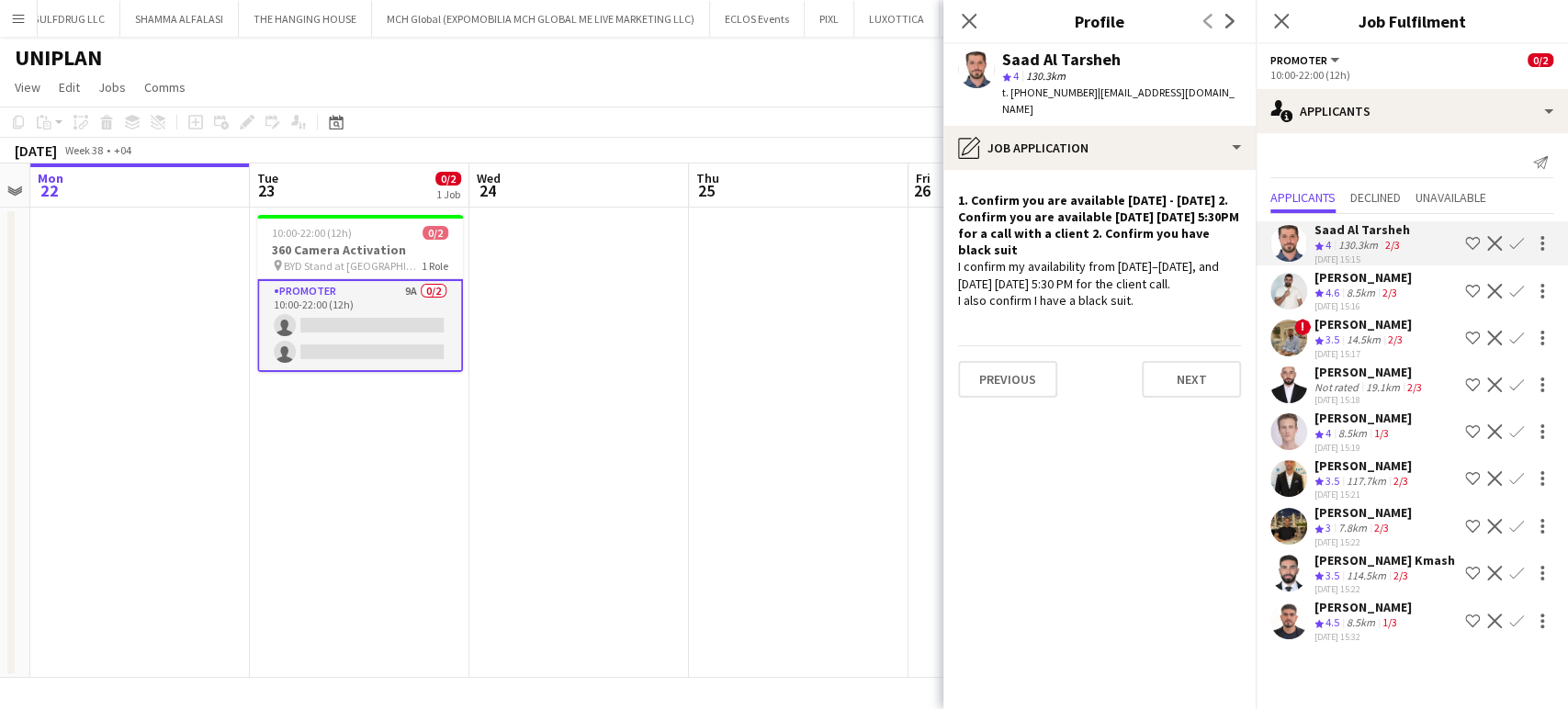
click at [1465, 241] on app-icon "Shortlist crew" at bounding box center [1471, 242] width 14 height 14
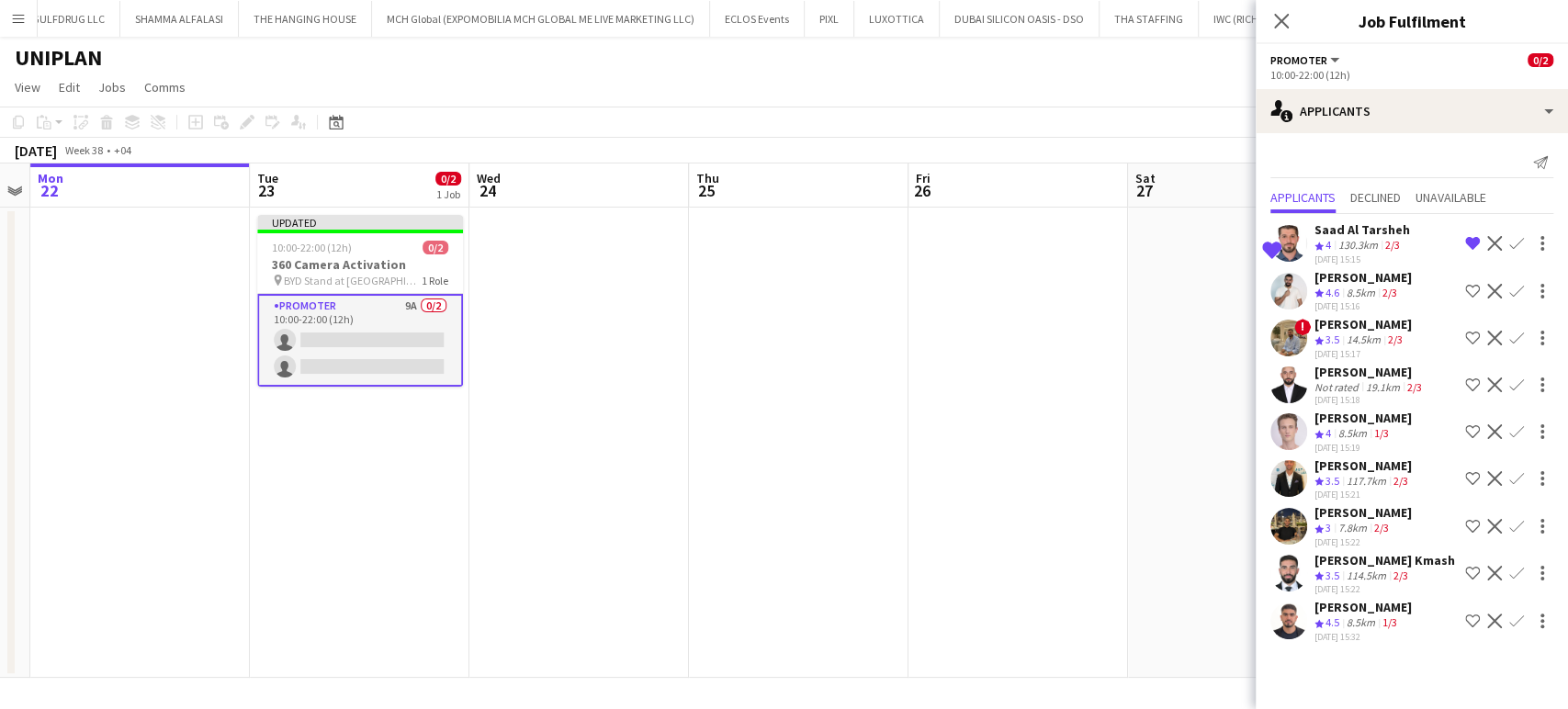
click at [1348, 281] on div "George charbel Mbayed" at bounding box center [1362, 277] width 98 height 16
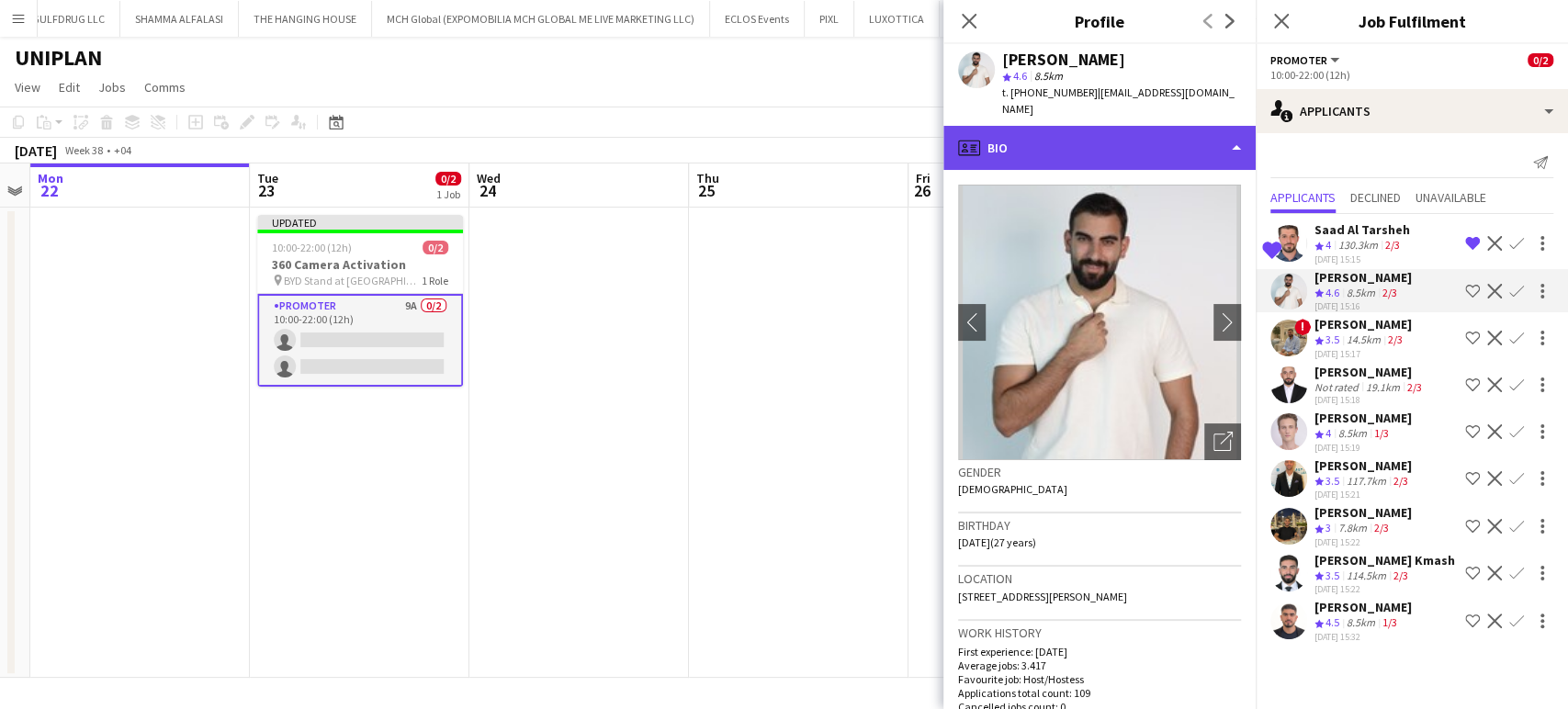
click at [1207, 126] on div "profile Bio" at bounding box center [1099, 148] width 312 height 44
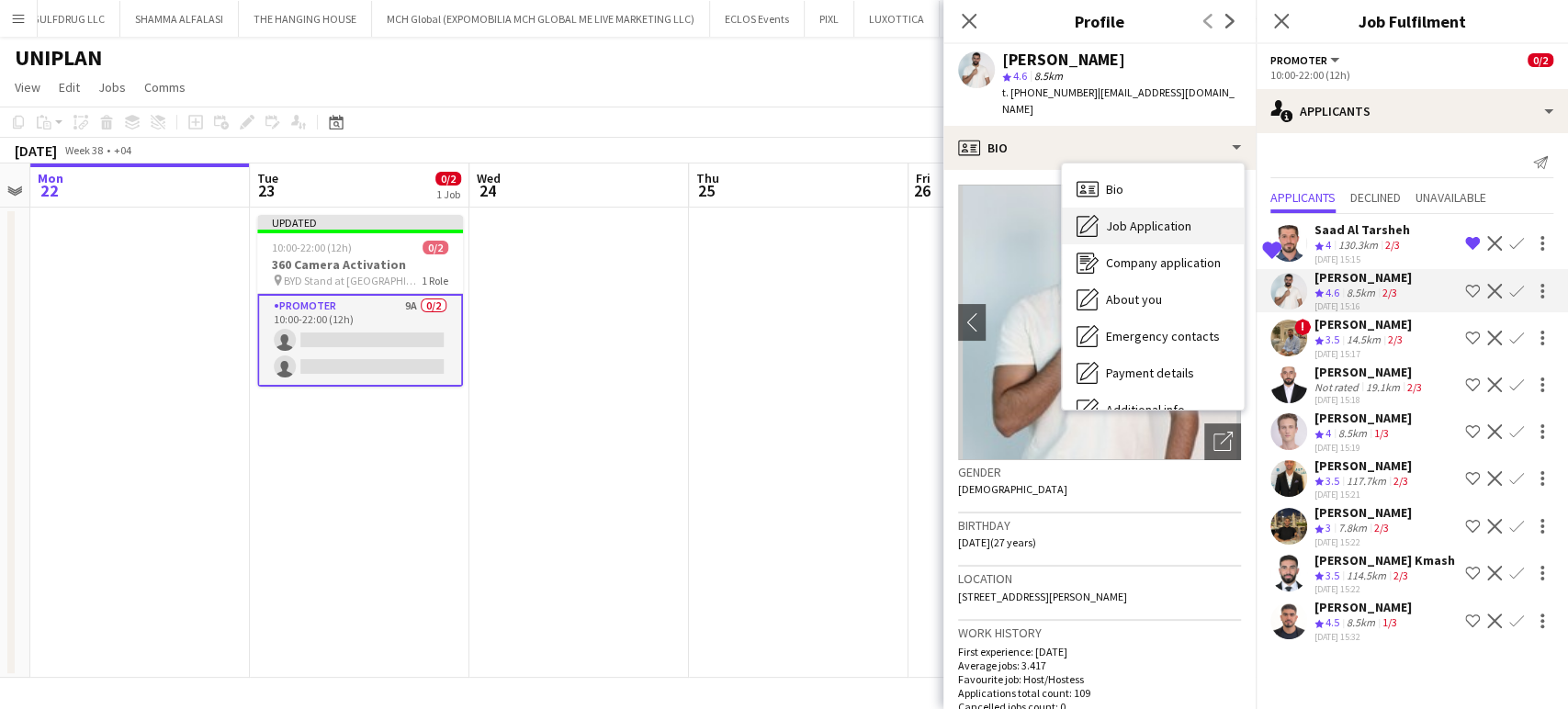
click at [1137, 217] on span "Job Application" at bounding box center [1148, 225] width 85 height 16
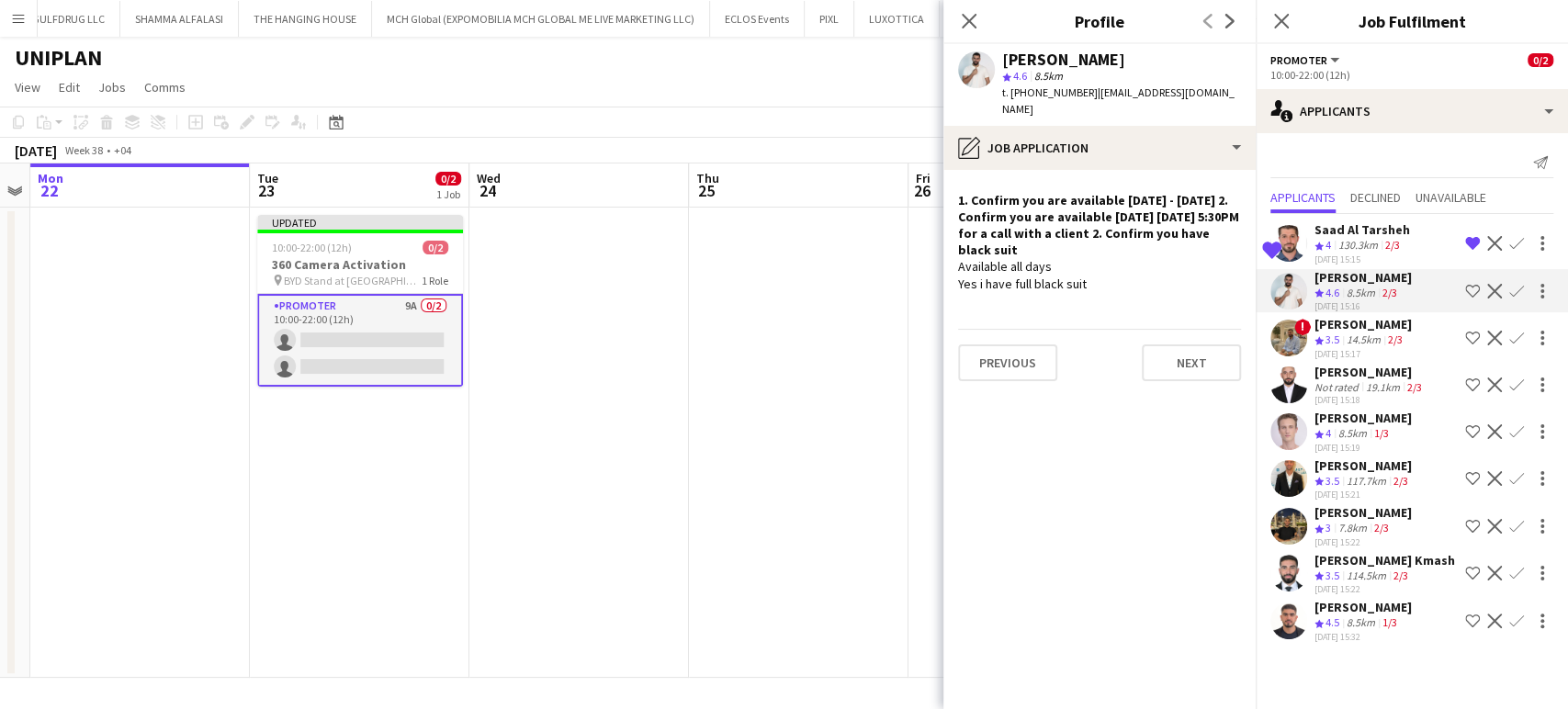
click at [1472, 288] on app-icon "Shortlist crew" at bounding box center [1471, 291] width 14 height 14
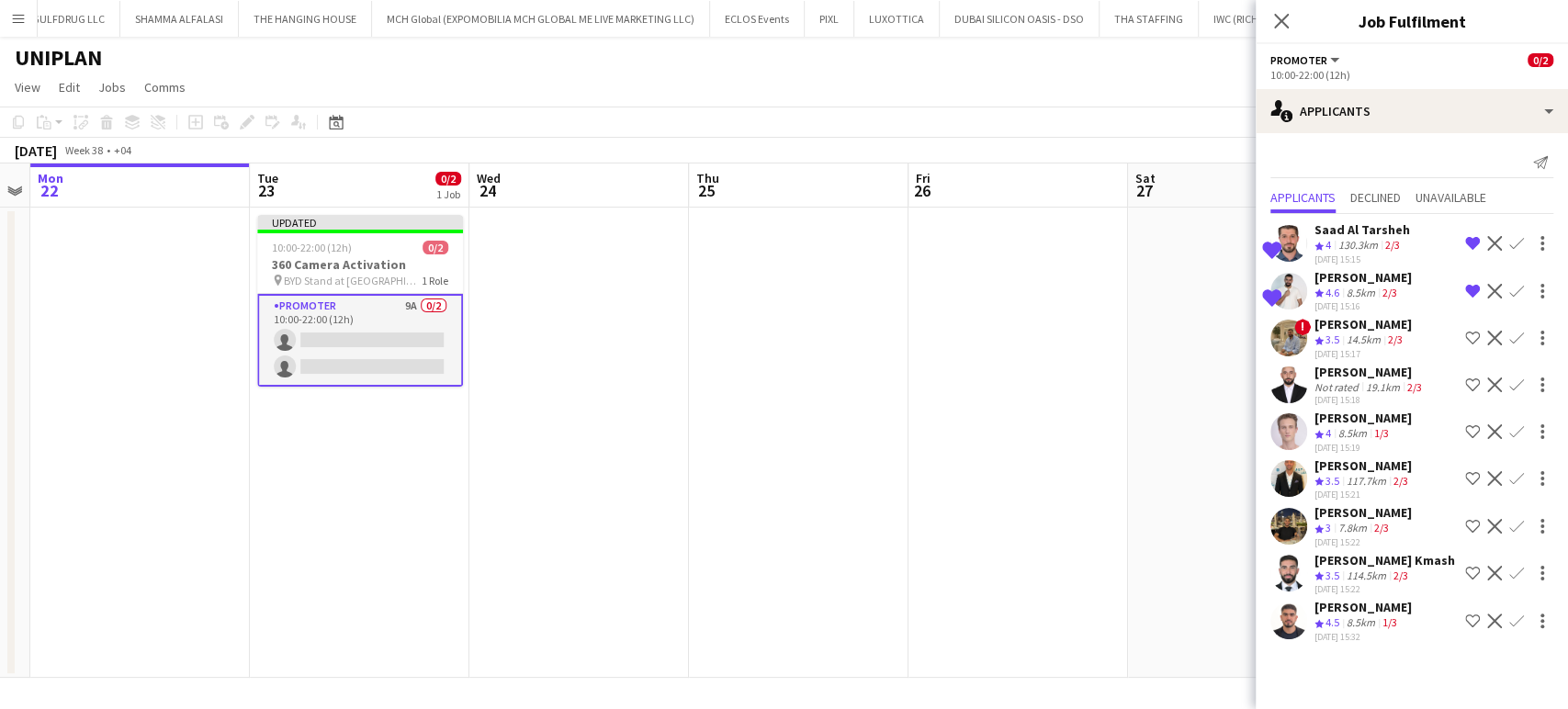
click at [1320, 388] on div "Not rated" at bounding box center [1337, 387] width 47 height 14
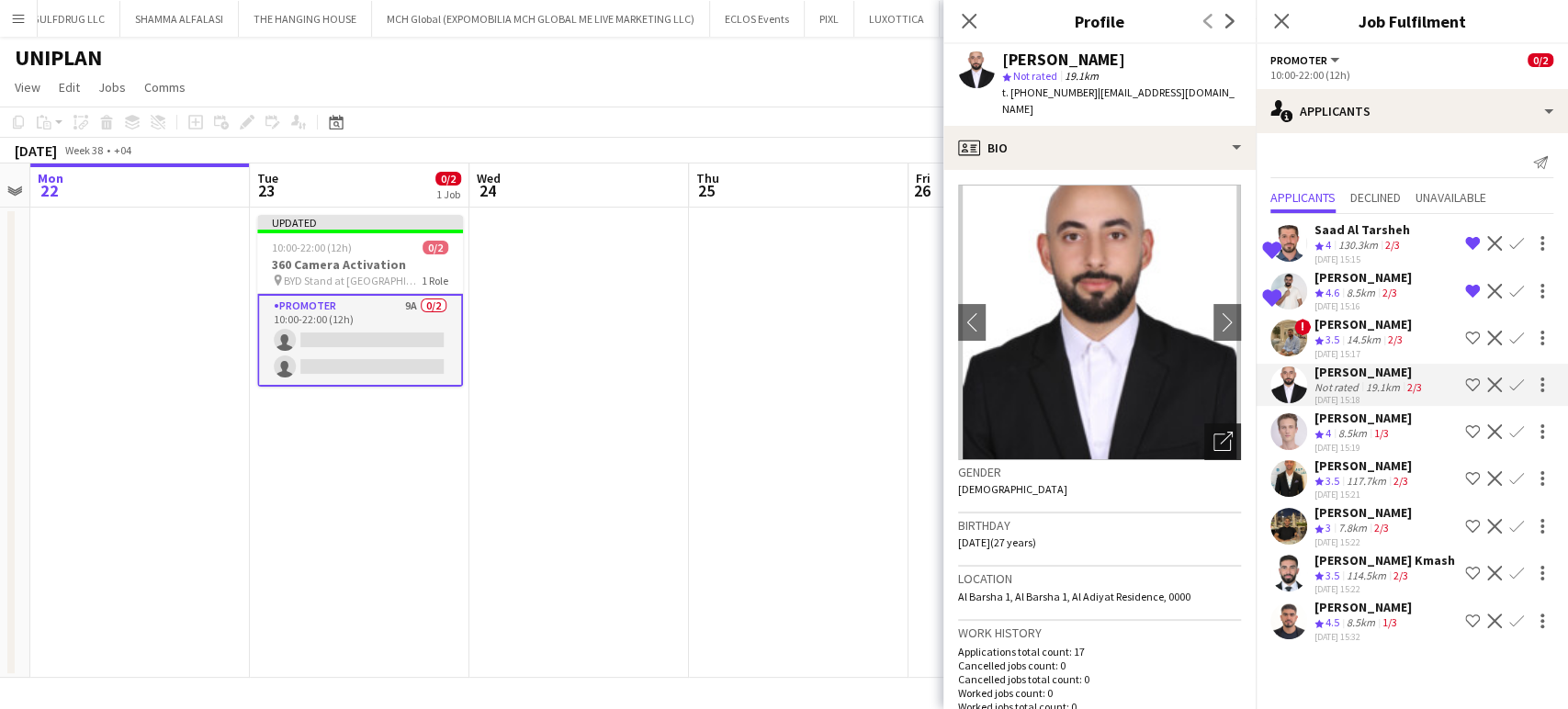
click at [1204, 424] on div "Open photos pop-in" at bounding box center [1222, 442] width 37 height 37
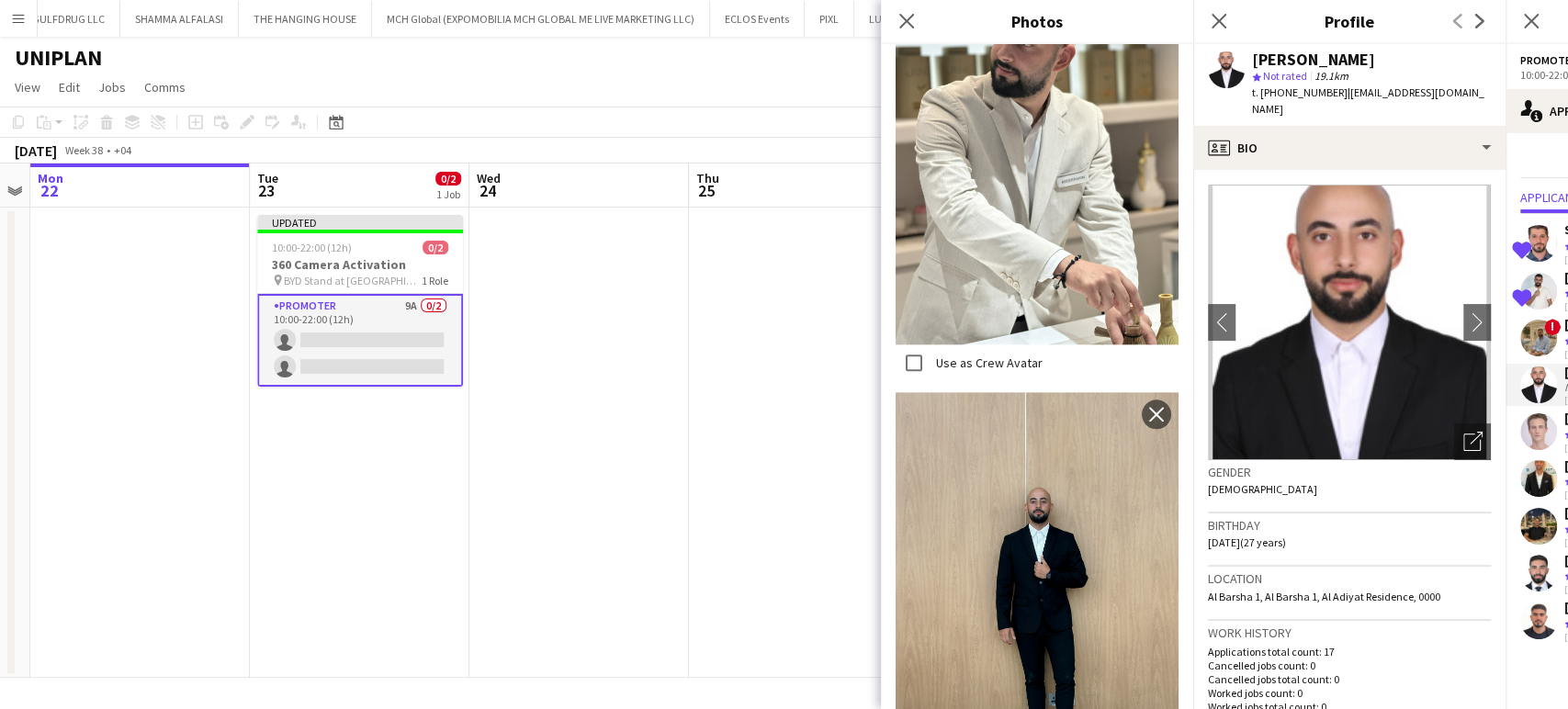
scroll to position [1787, 0]
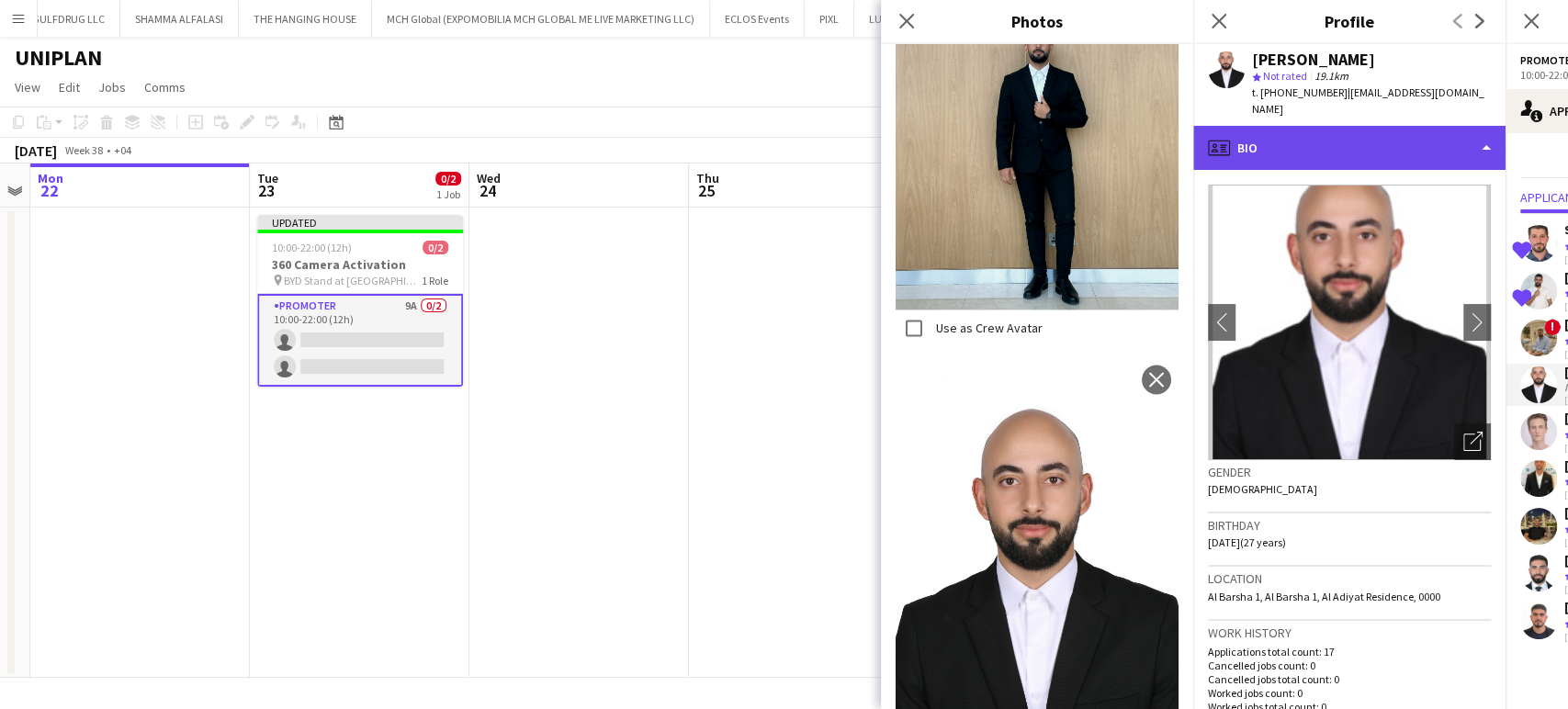
click at [1359, 126] on div "profile Bio" at bounding box center [1349, 148] width 312 height 44
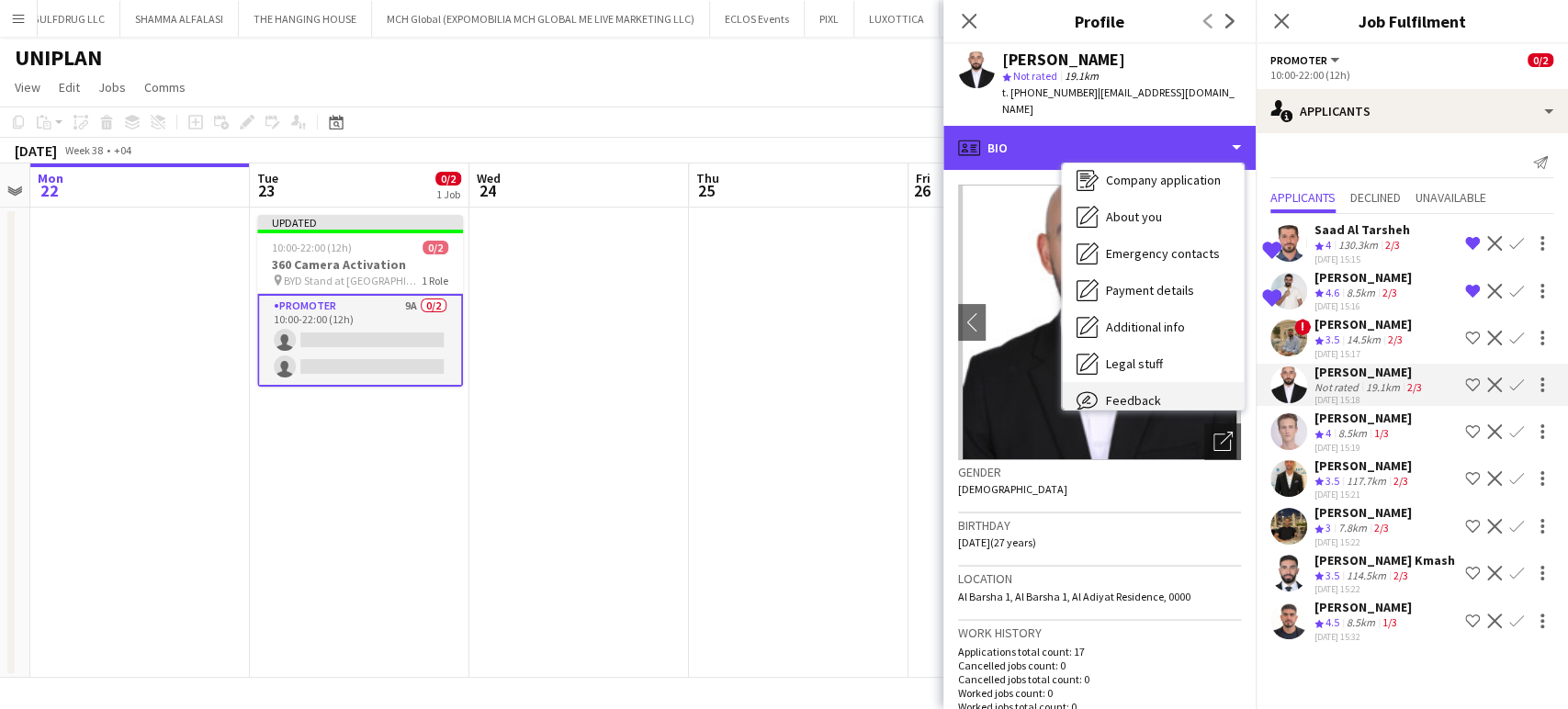
scroll to position [135, 0]
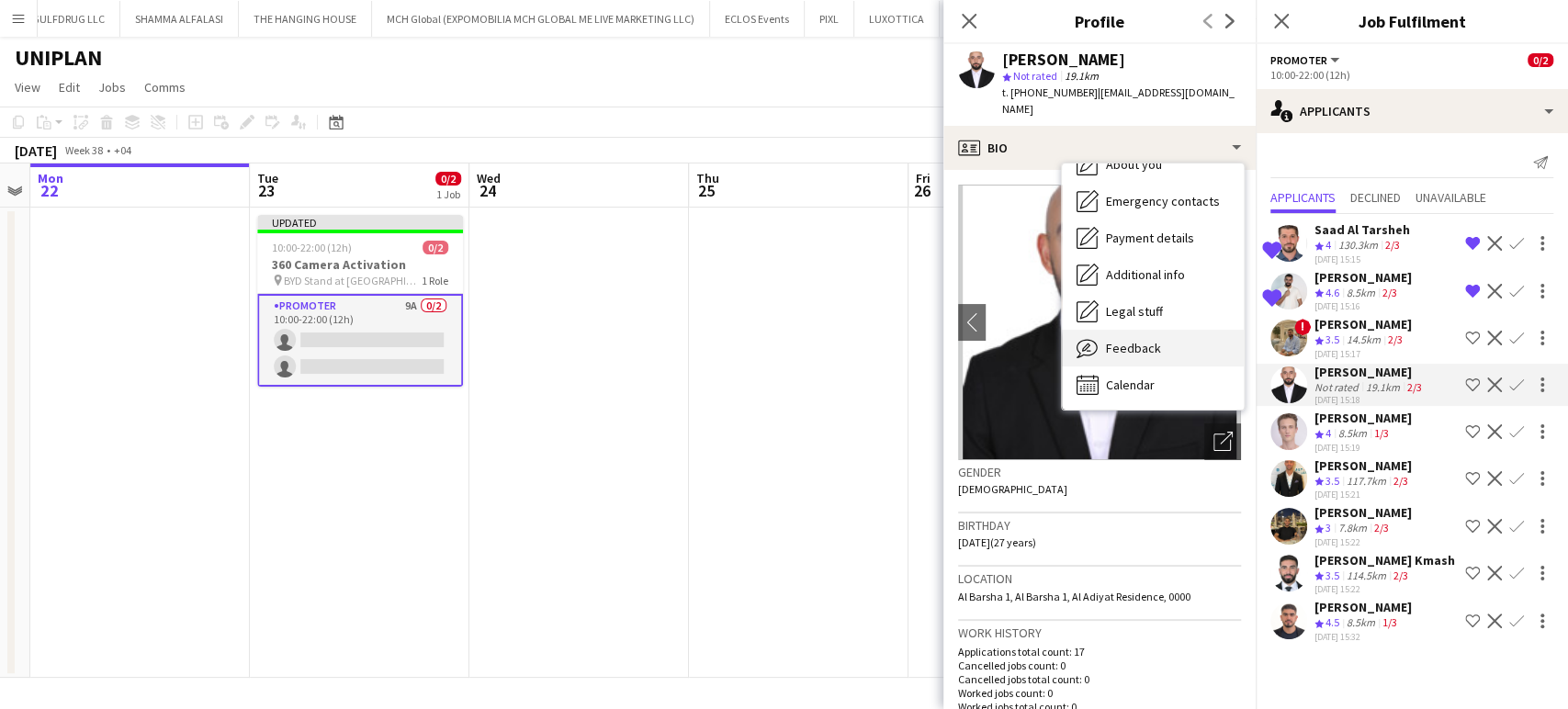
click at [1177, 331] on div "Feedback Feedback" at bounding box center [1153, 349] width 182 height 37
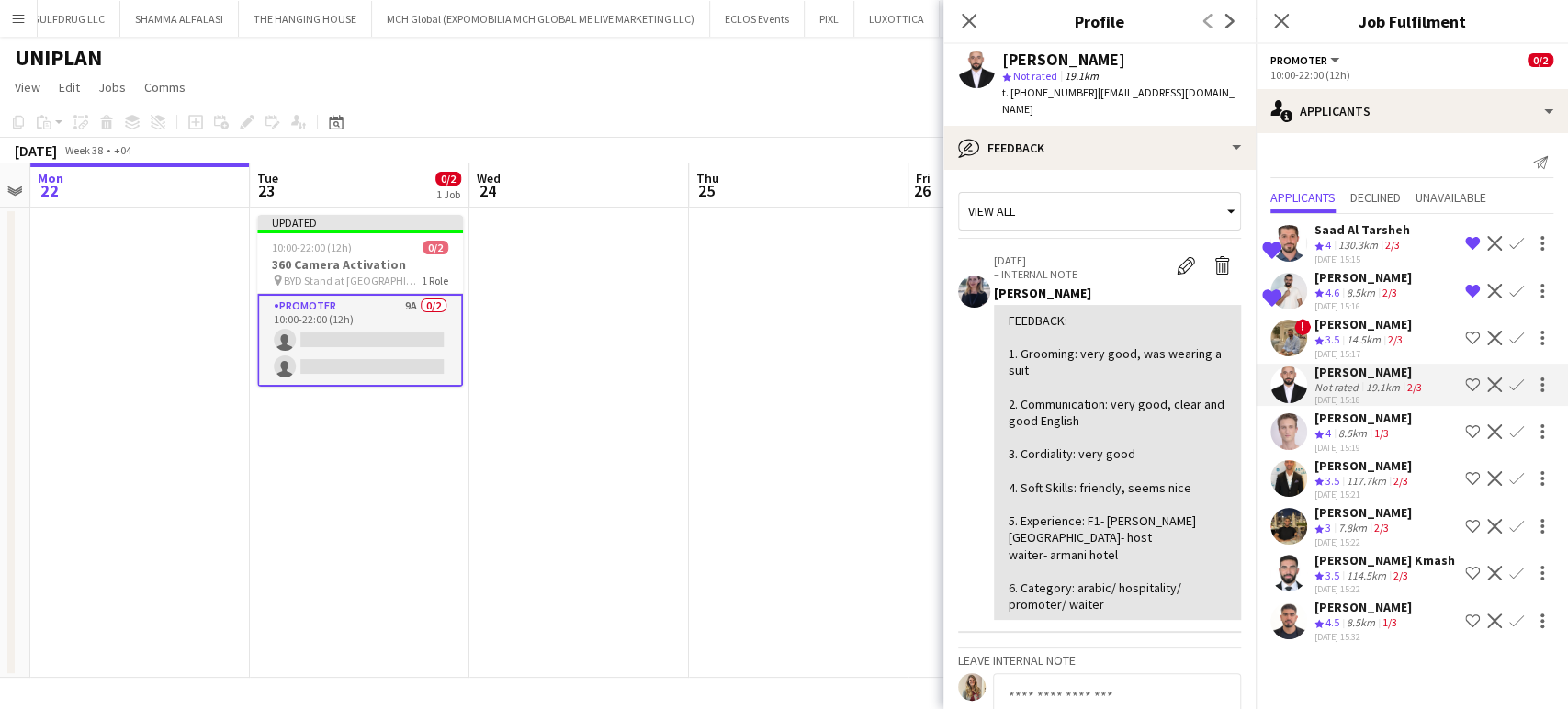
click at [1195, 101] on div "Abderrahim Baloul star Not rated 19.1km t. +971567359045 | vizwelcreator@gmail.…" at bounding box center [1099, 85] width 312 height 82
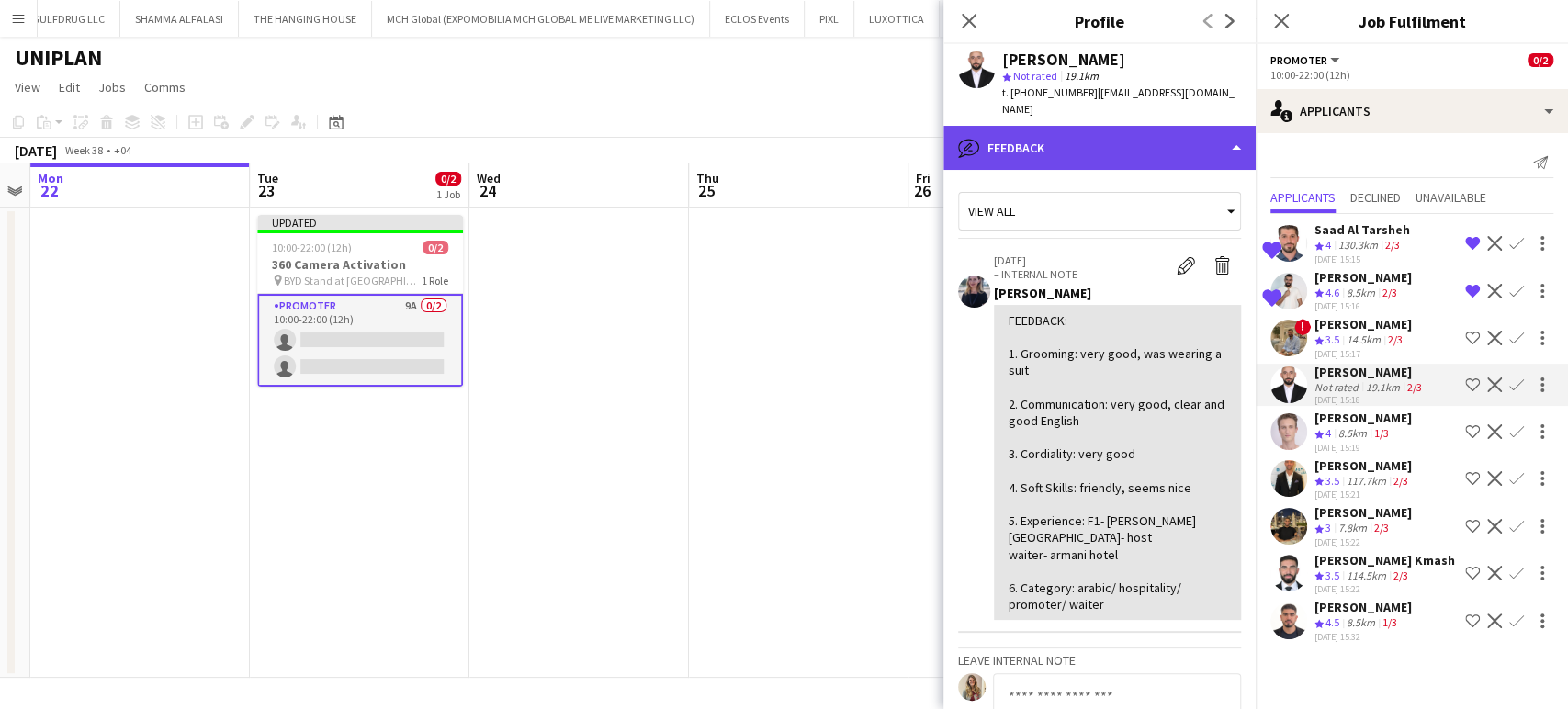
click at [1205, 136] on div "bubble-pencil Feedback" at bounding box center [1099, 148] width 312 height 44
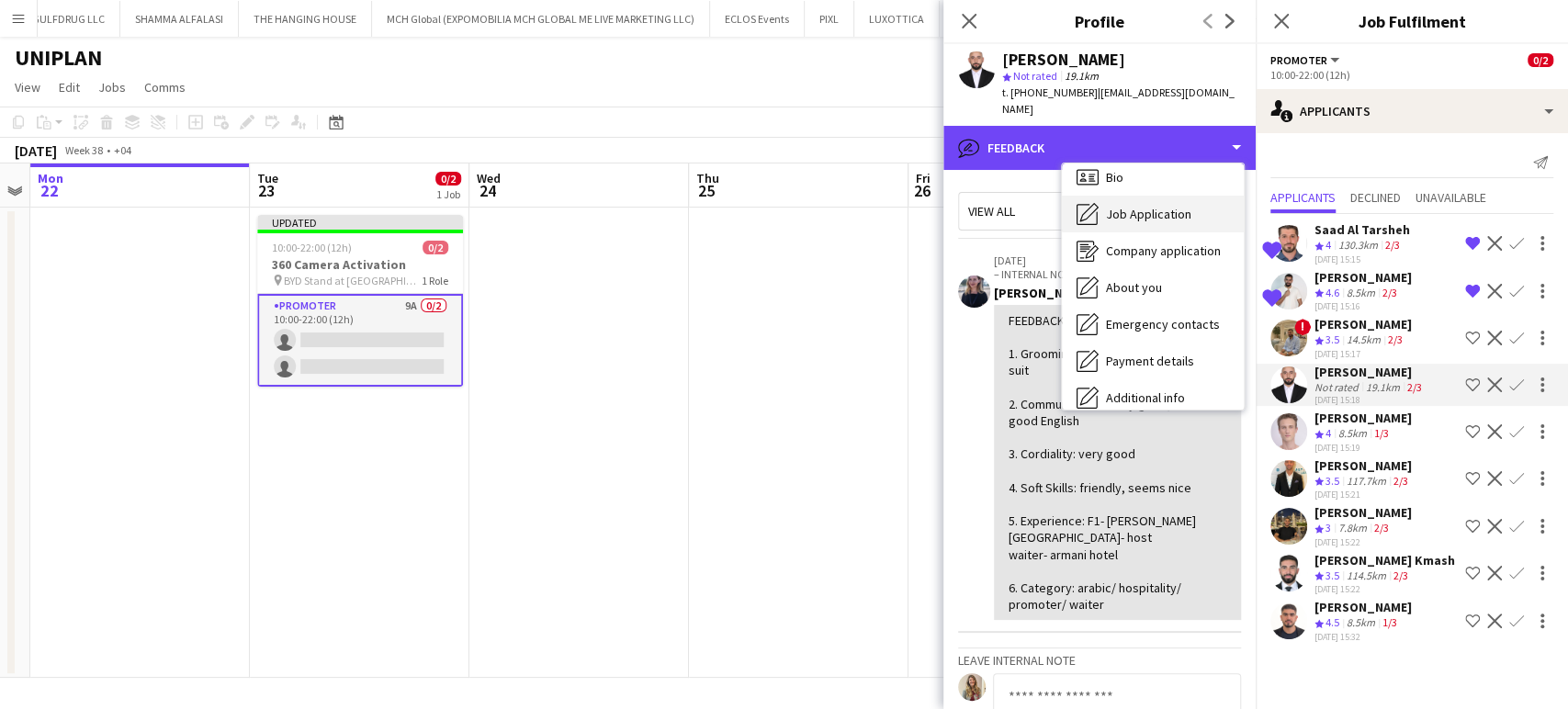
scroll to position [0, 0]
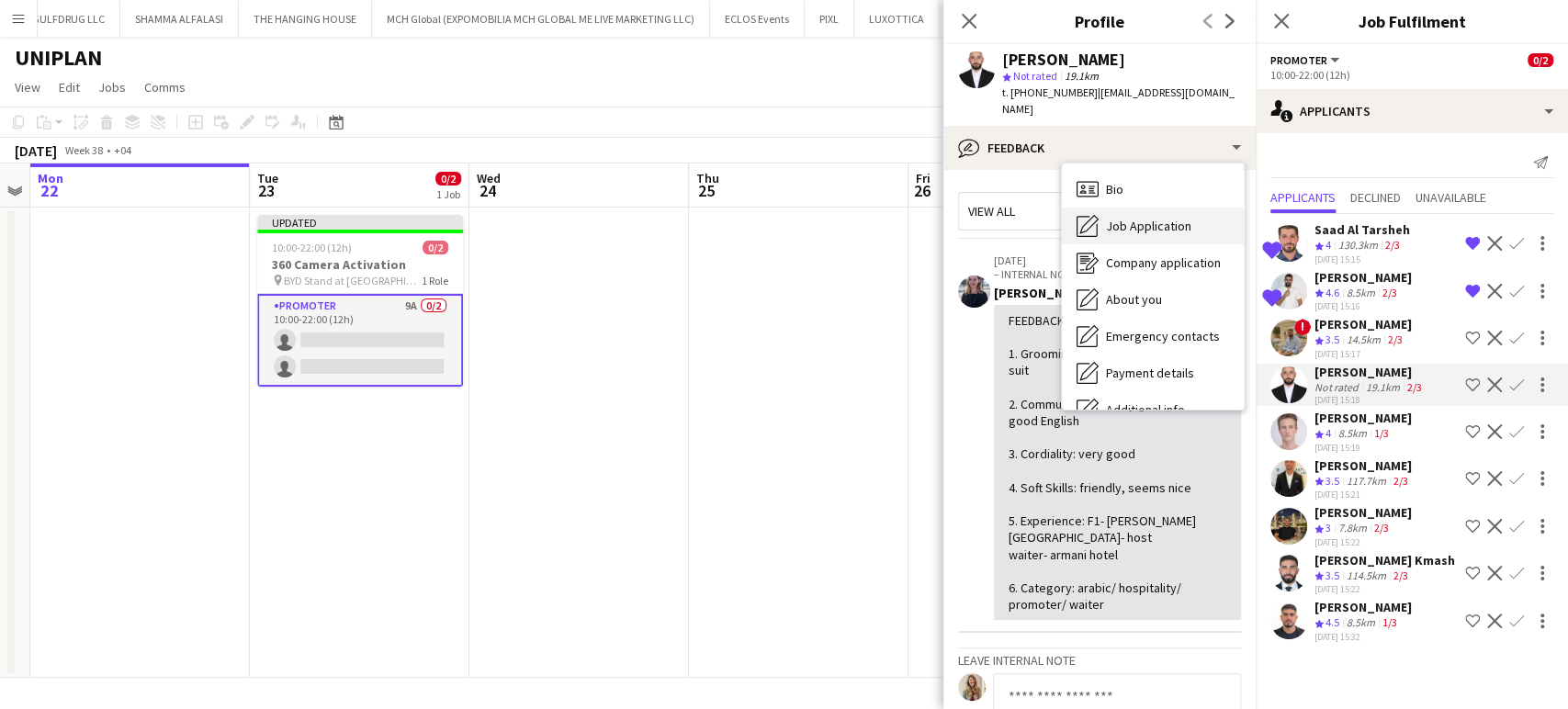
click at [1144, 217] on span "Job Application" at bounding box center [1148, 225] width 85 height 16
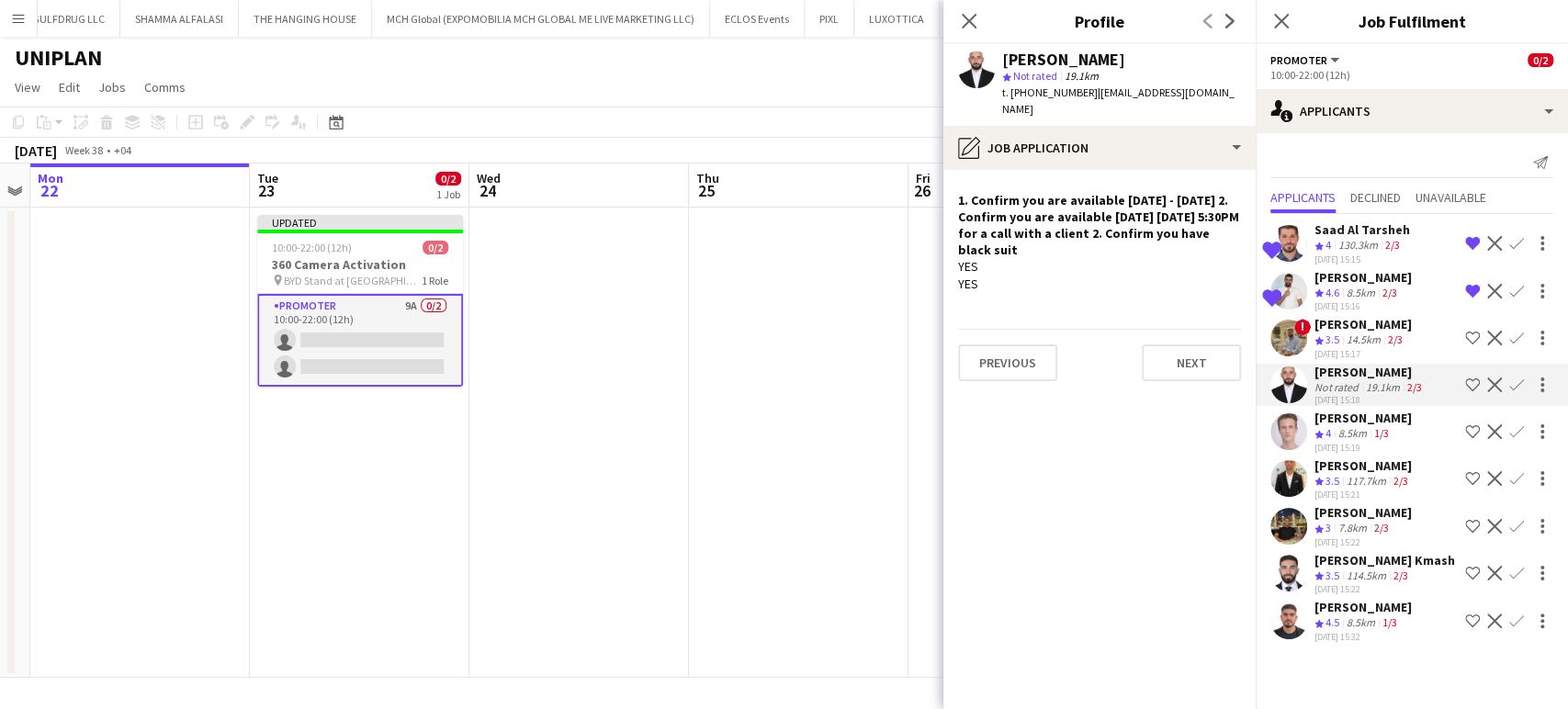
click at [1380, 426] on app-skills-label "1/3" at bounding box center [1381, 433] width 14 height 14
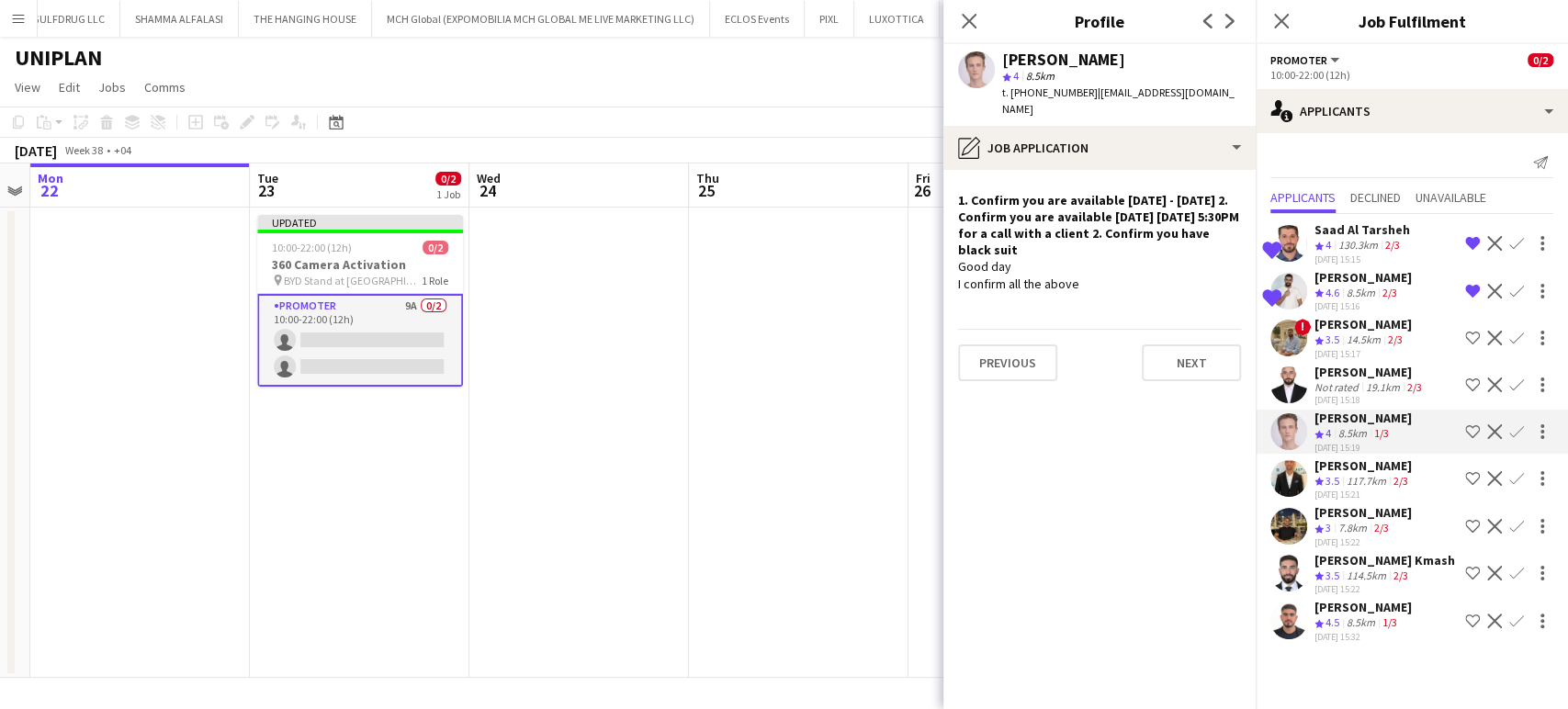
click at [1472, 380] on app-icon "Shortlist crew" at bounding box center [1471, 384] width 14 height 14
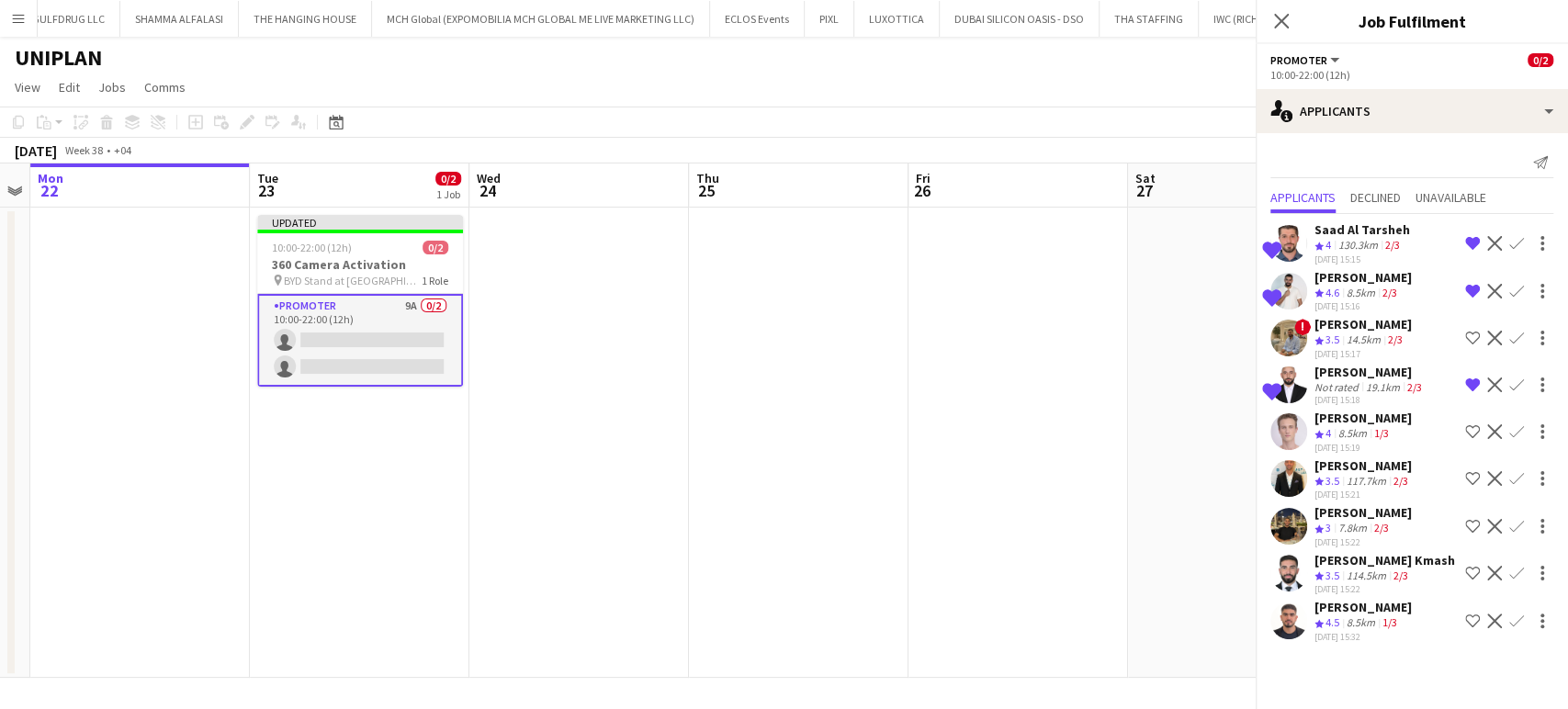
click at [1328, 429] on span "4" at bounding box center [1329, 433] width 6 height 14
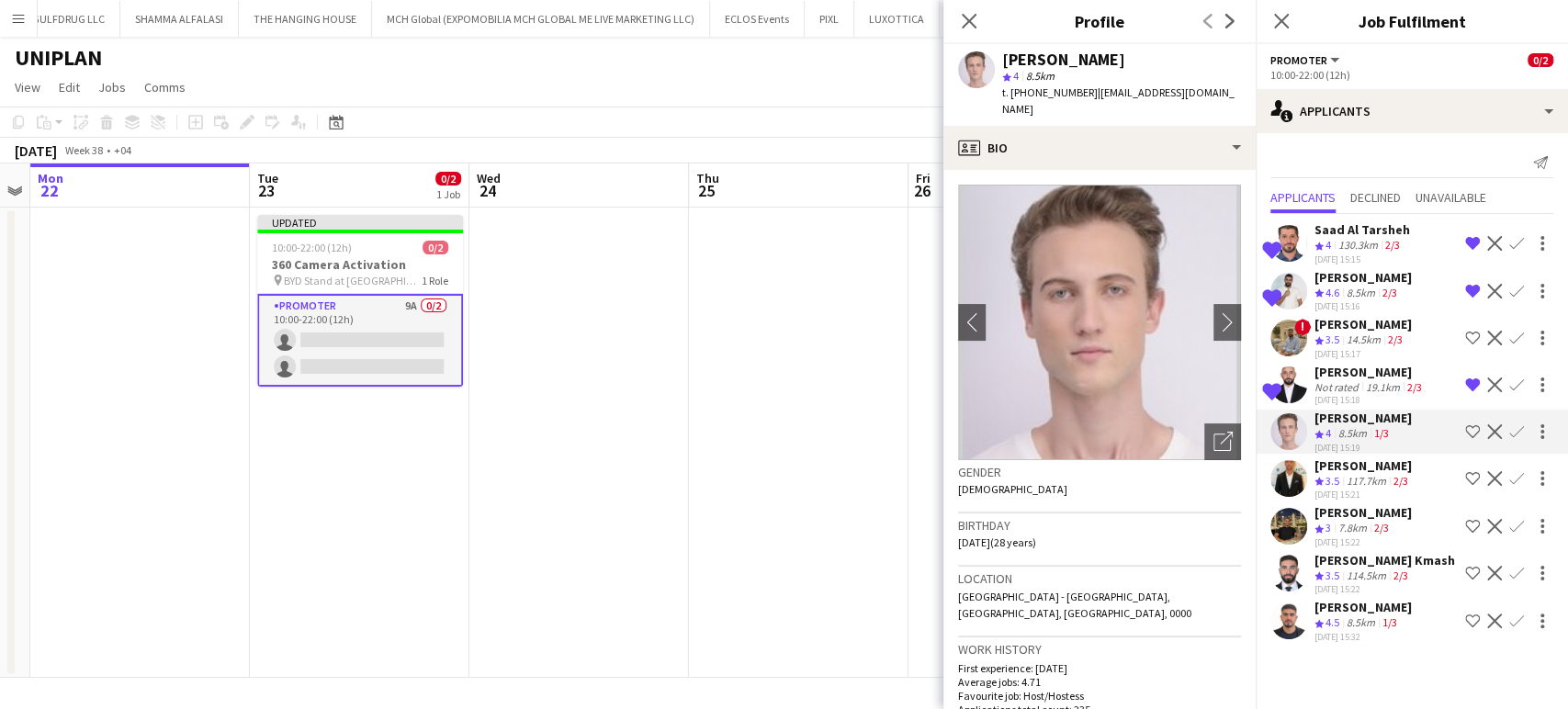
click at [1329, 458] on div "Mustafa Kamal" at bounding box center [1362, 466] width 98 height 16
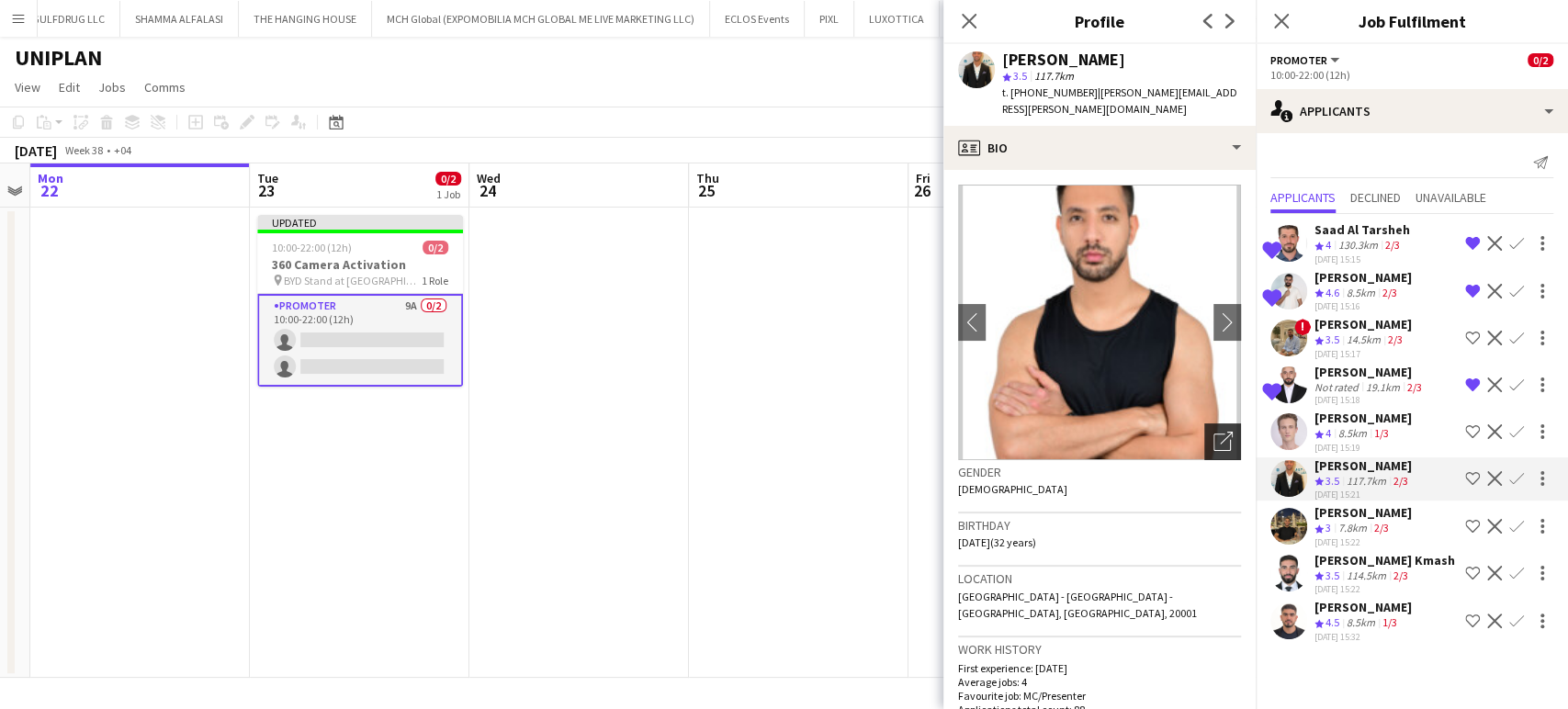
click at [1214, 433] on icon "Open photos pop-in" at bounding box center [1223, 441] width 19 height 19
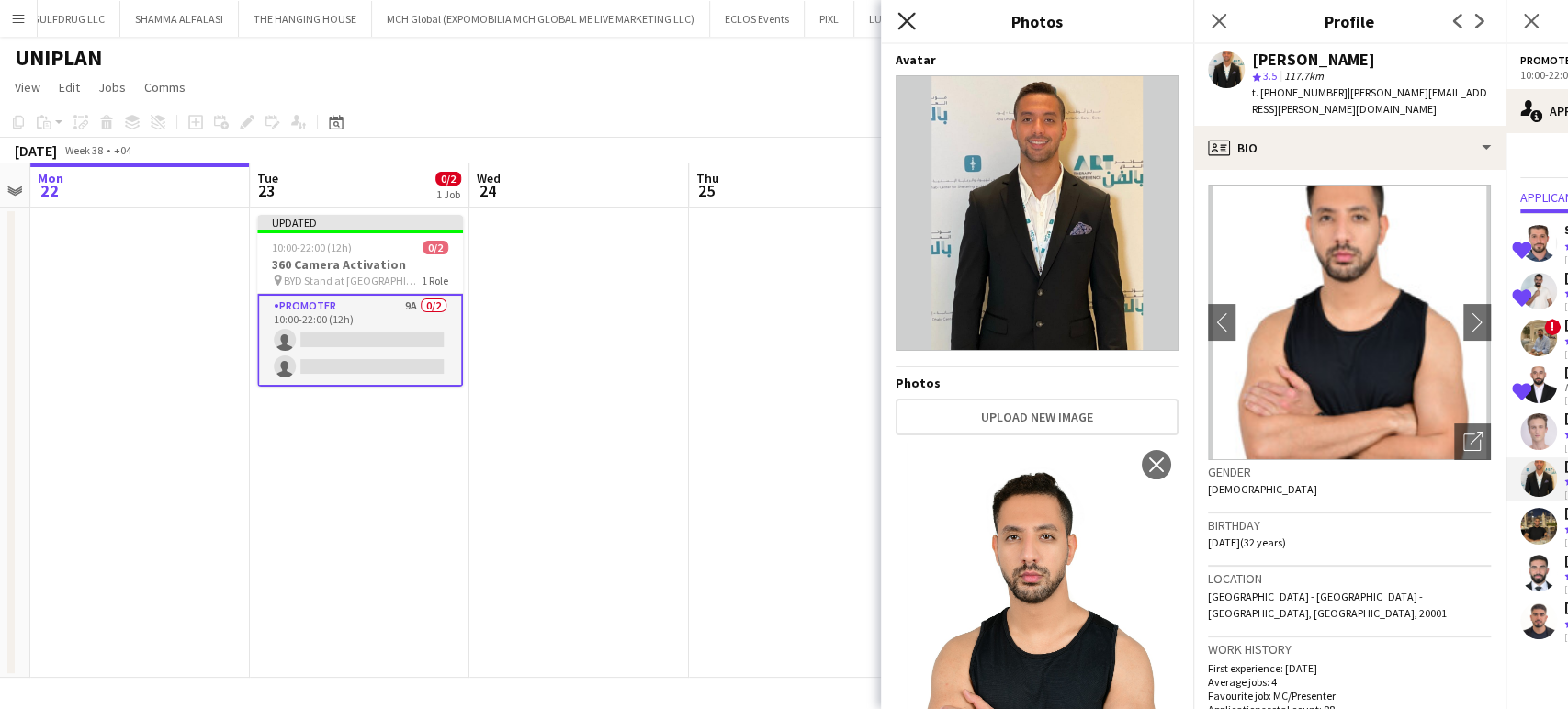
click at [904, 17] on icon at bounding box center [906, 20] width 17 height 17
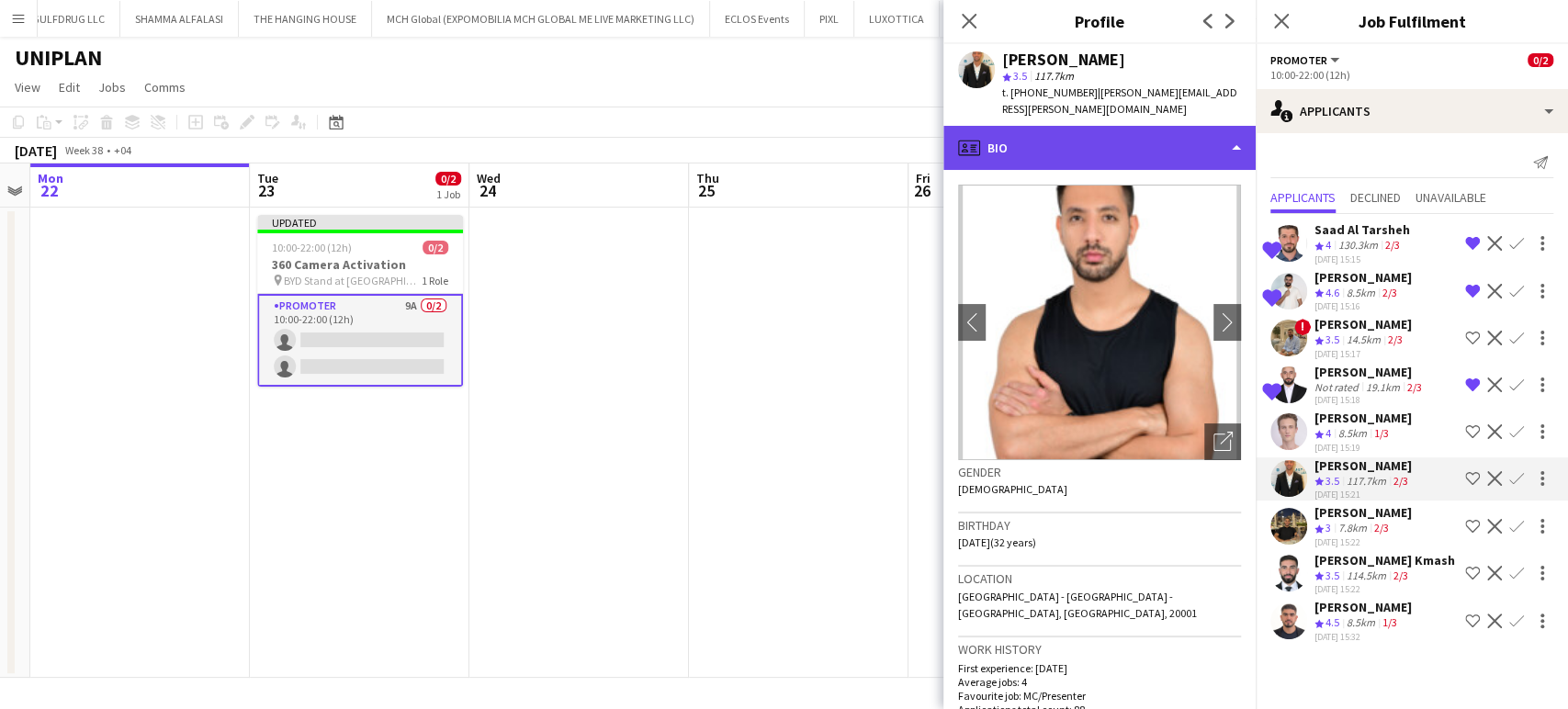
click at [1153, 141] on div "profile Bio" at bounding box center [1099, 148] width 312 height 44
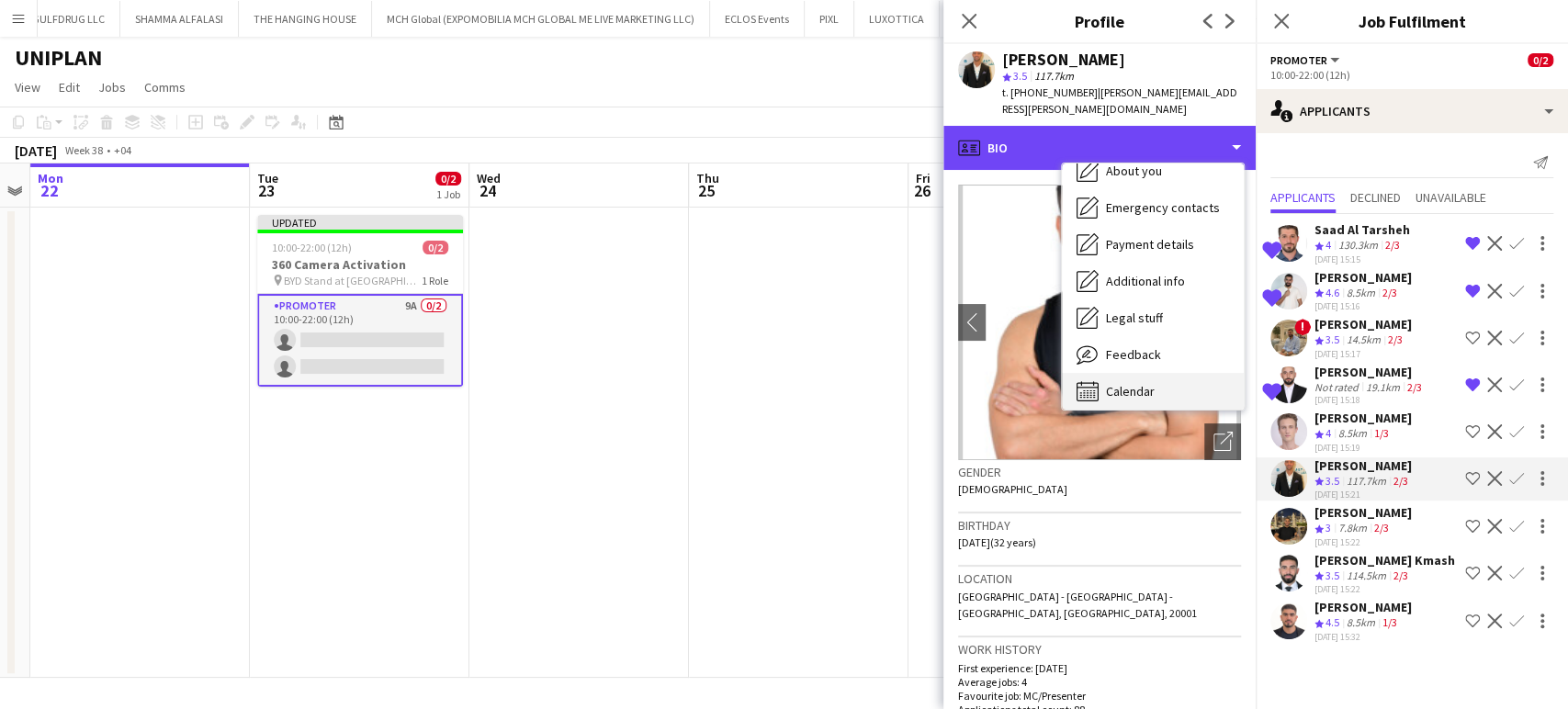
scroll to position [135, 0]
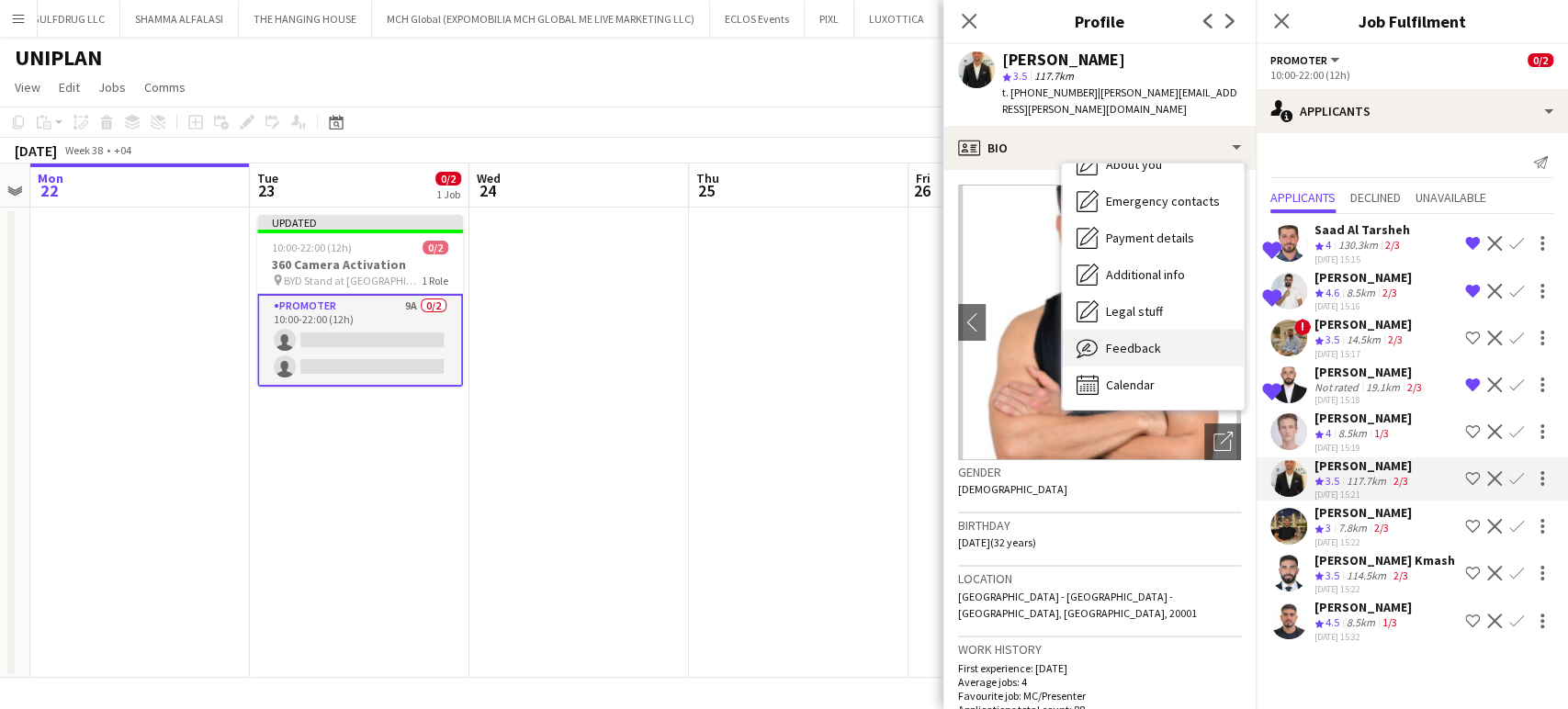
click at [1143, 351] on span "Feedback" at bounding box center [1133, 348] width 55 height 16
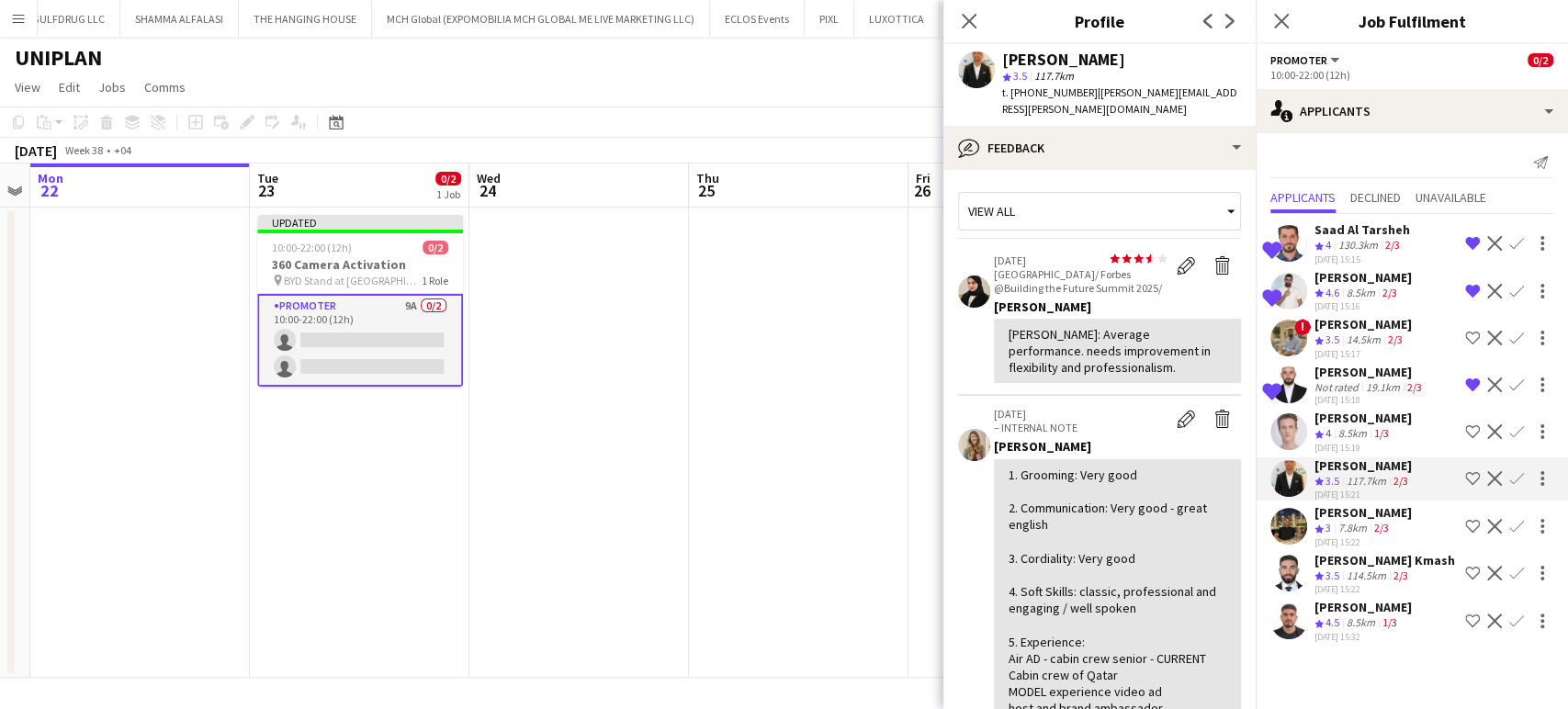
click at [1359, 615] on div "8.5km" at bounding box center [1360, 623] width 36 height 15
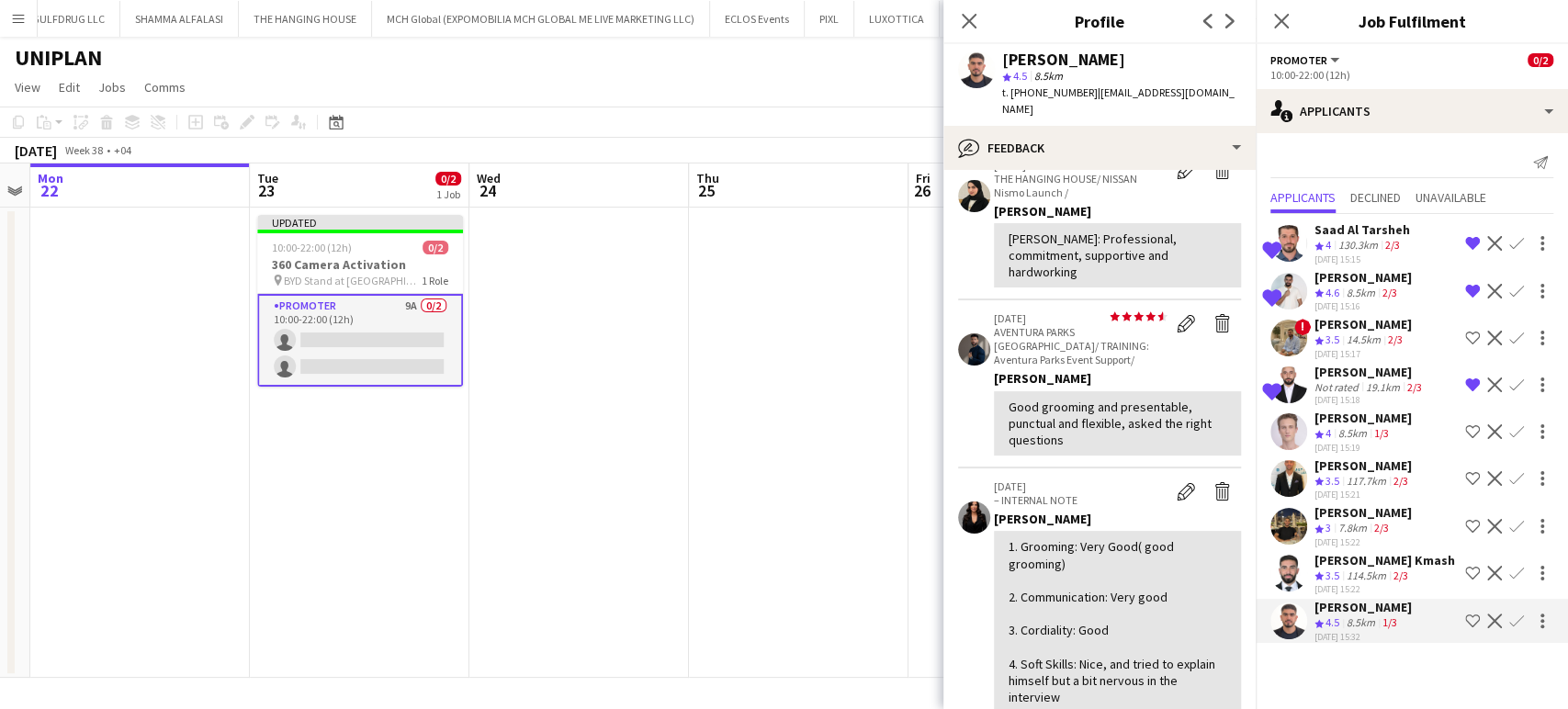
scroll to position [204, 0]
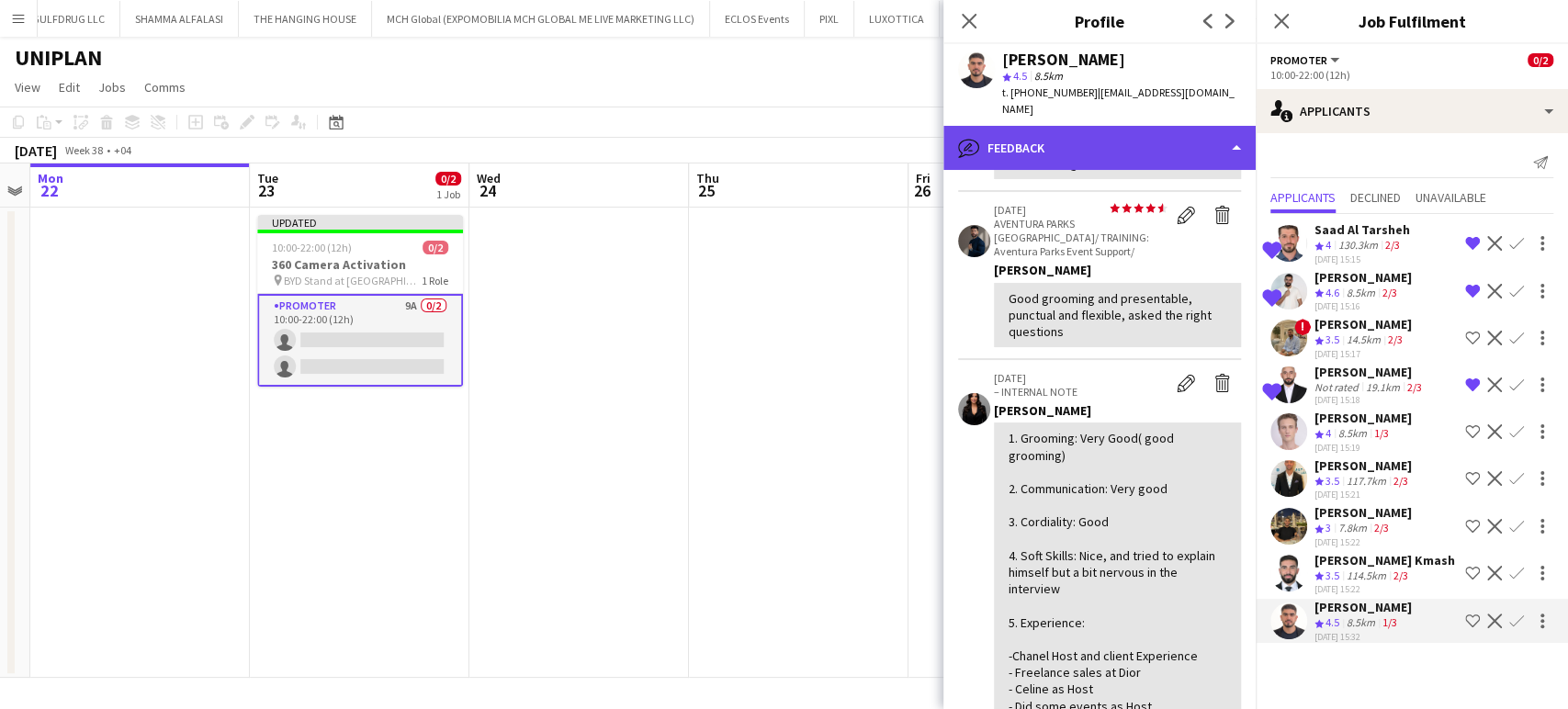
click at [1193, 132] on div "bubble-pencil Feedback" at bounding box center [1099, 148] width 312 height 44
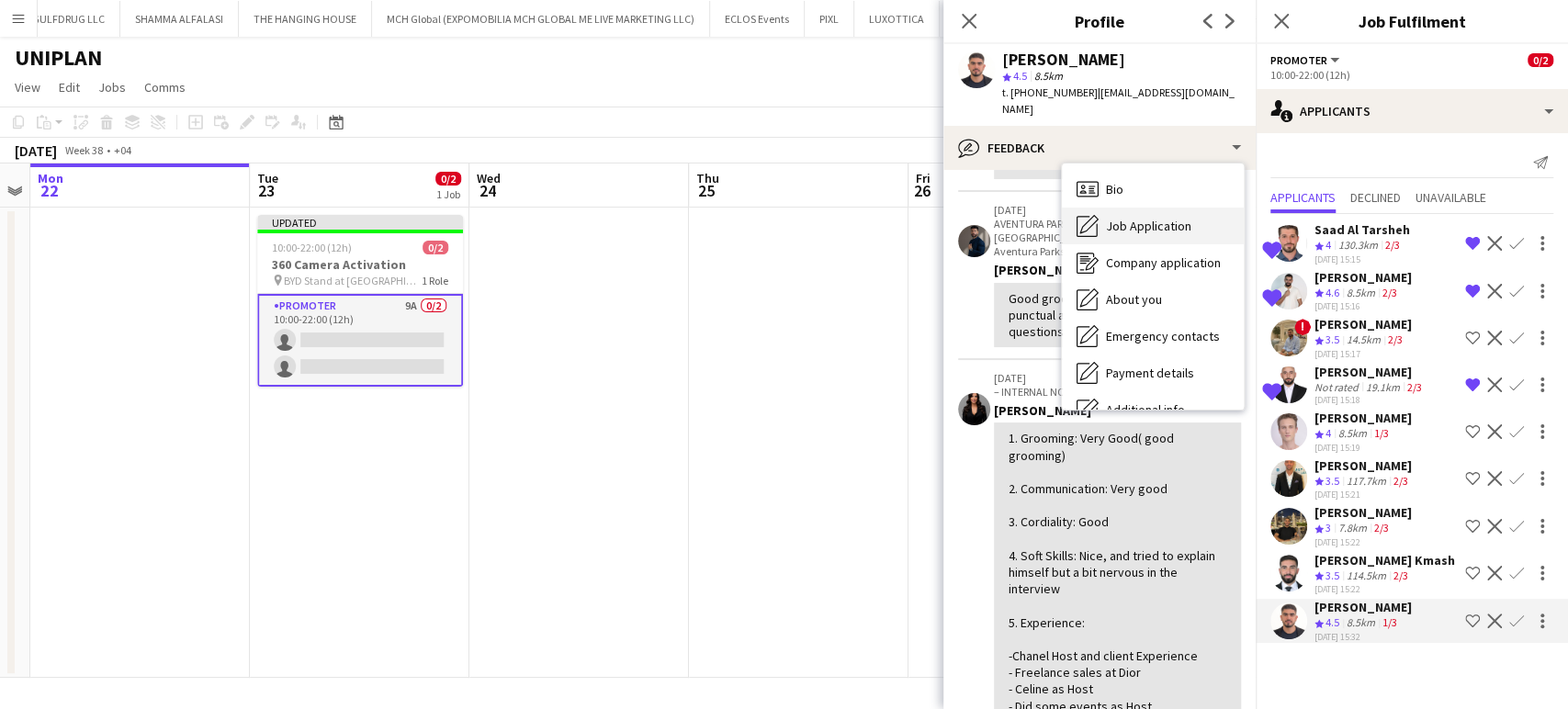
click at [1138, 217] on span "Job Application" at bounding box center [1148, 225] width 85 height 16
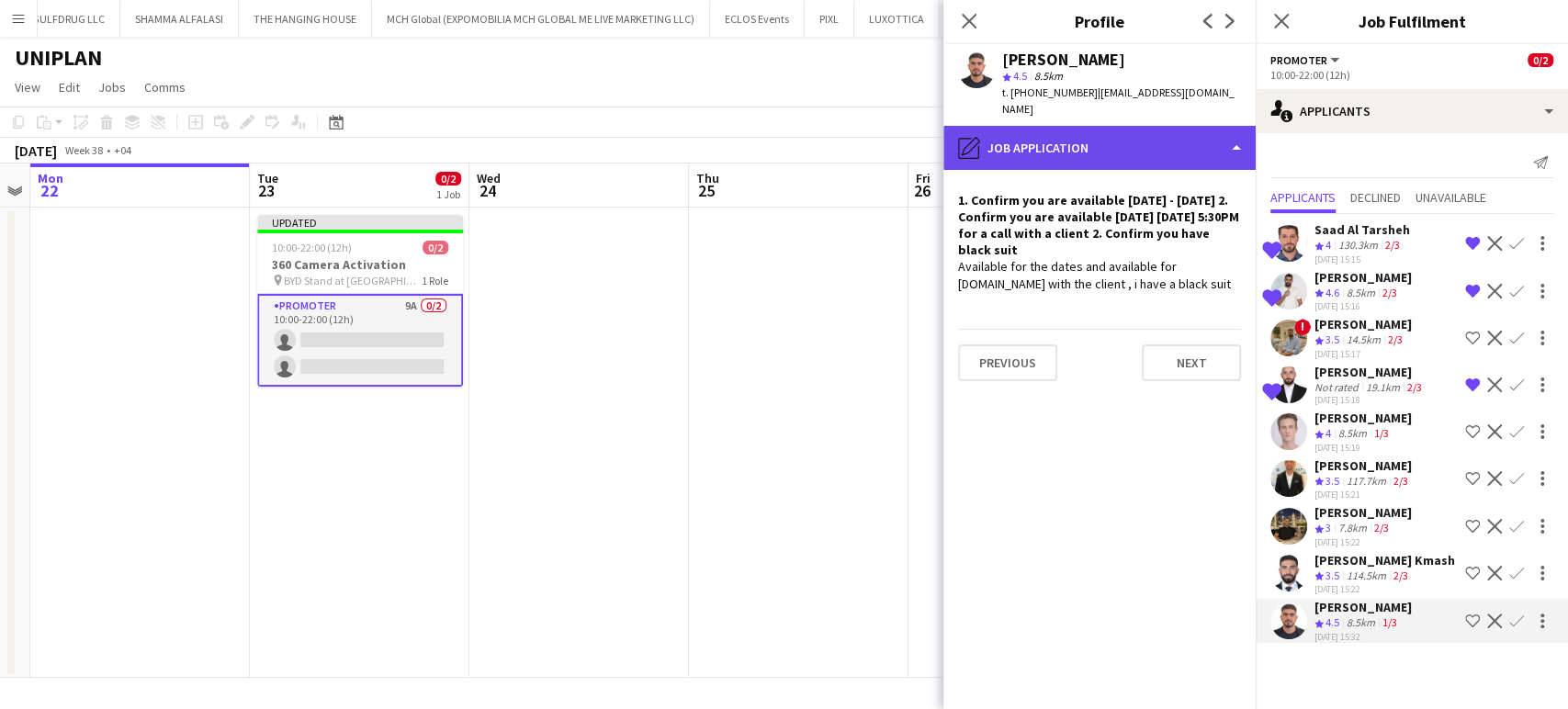
click at [1210, 126] on div "pencil4 Job Application" at bounding box center [1099, 148] width 312 height 44
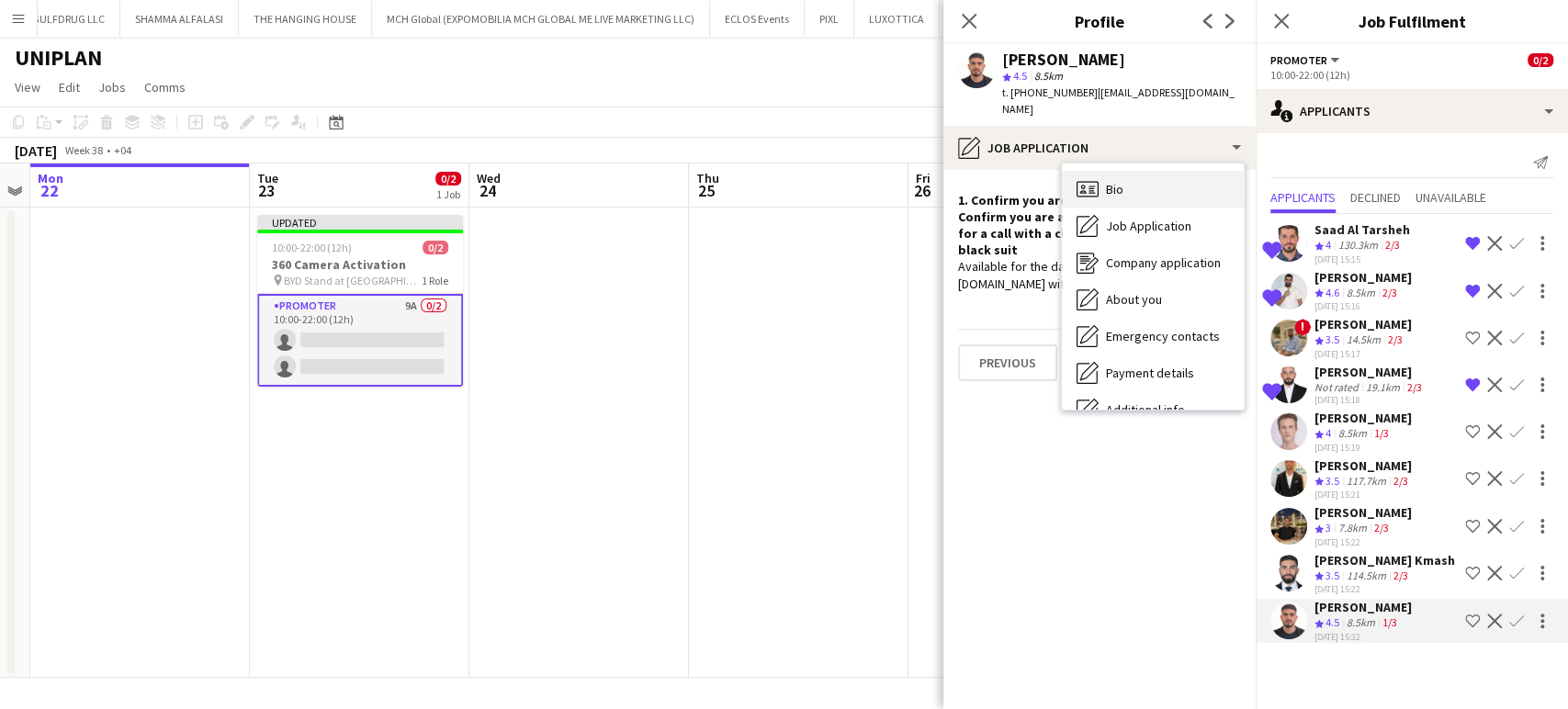
click at [1138, 180] on div "Bio Bio" at bounding box center [1153, 189] width 182 height 37
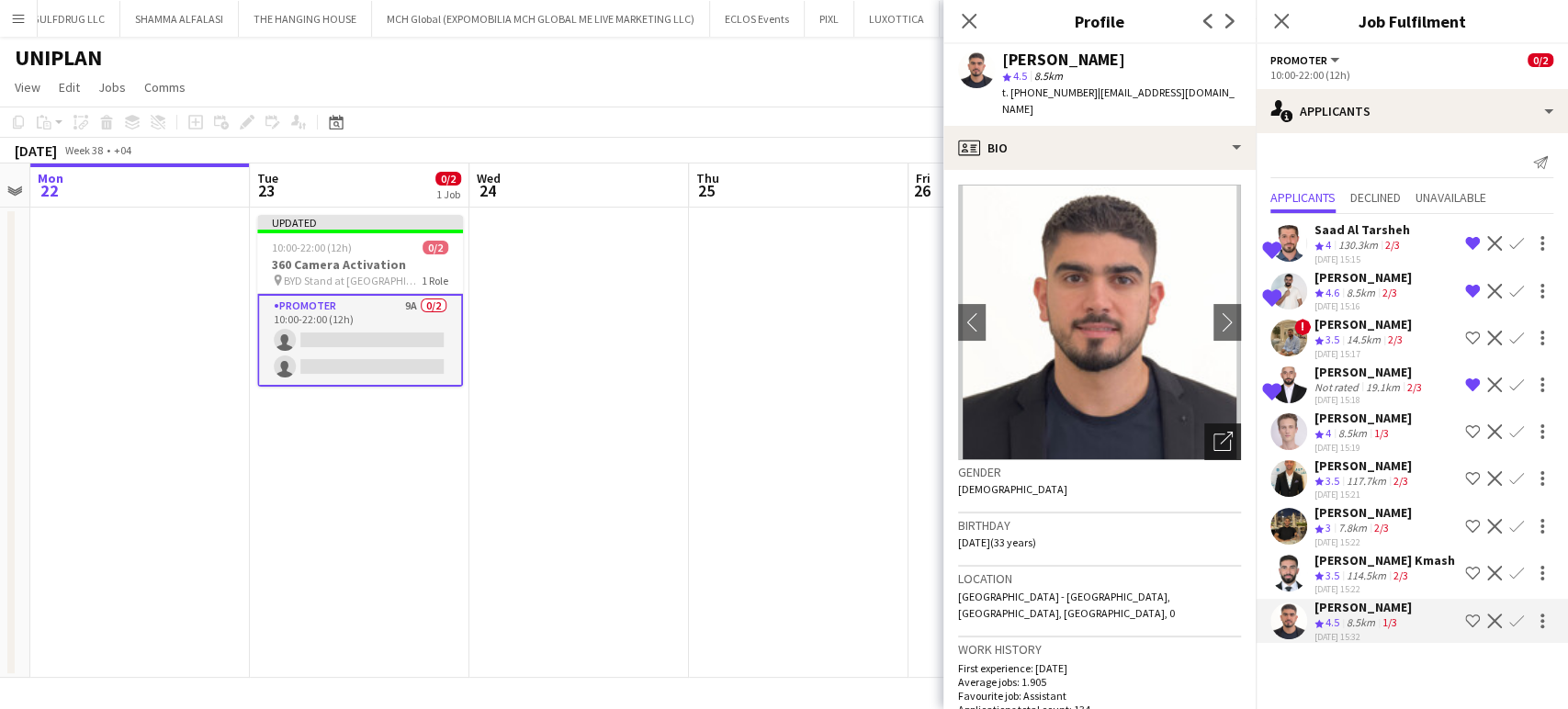
click at [1214, 432] on icon "Open photos pop-in" at bounding box center [1223, 441] width 19 height 19
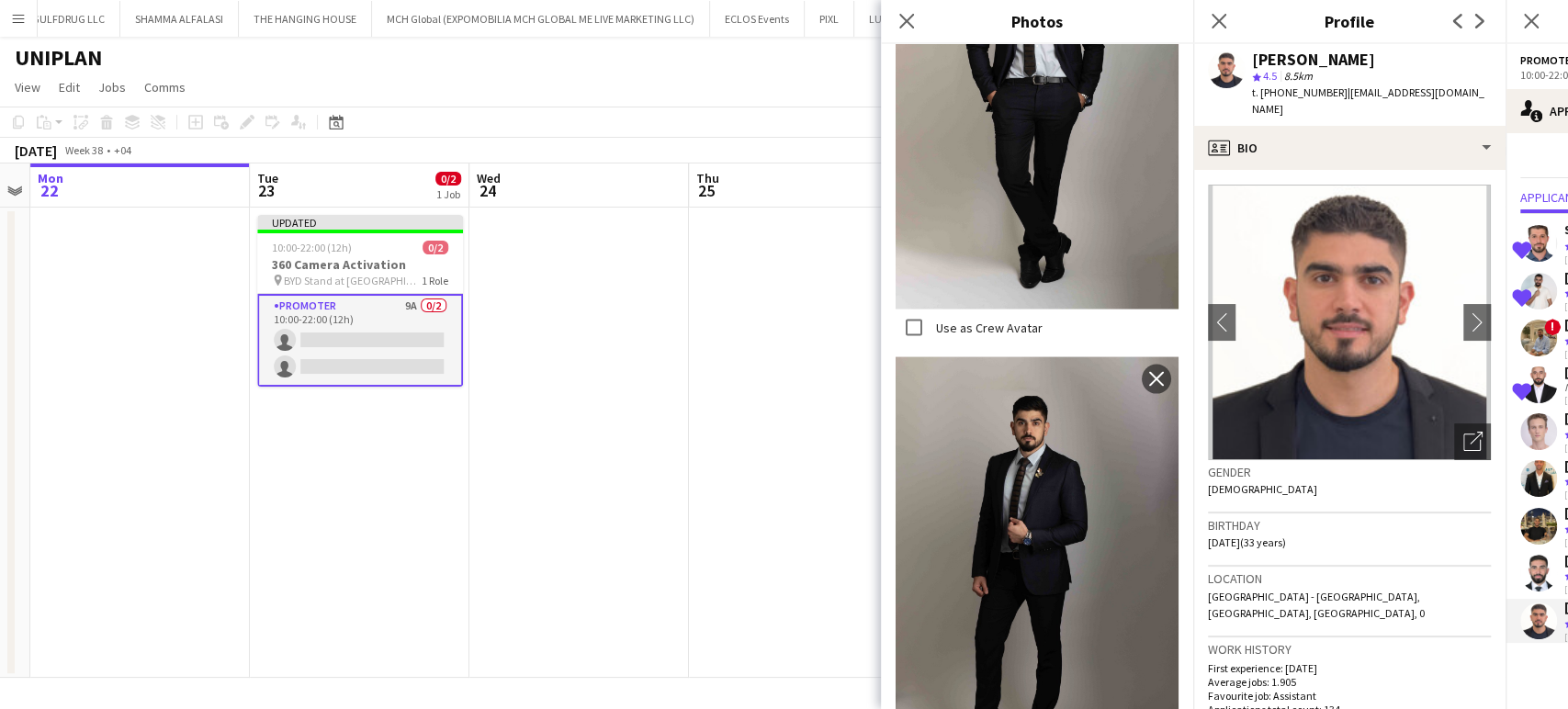
scroll to position [2593, 0]
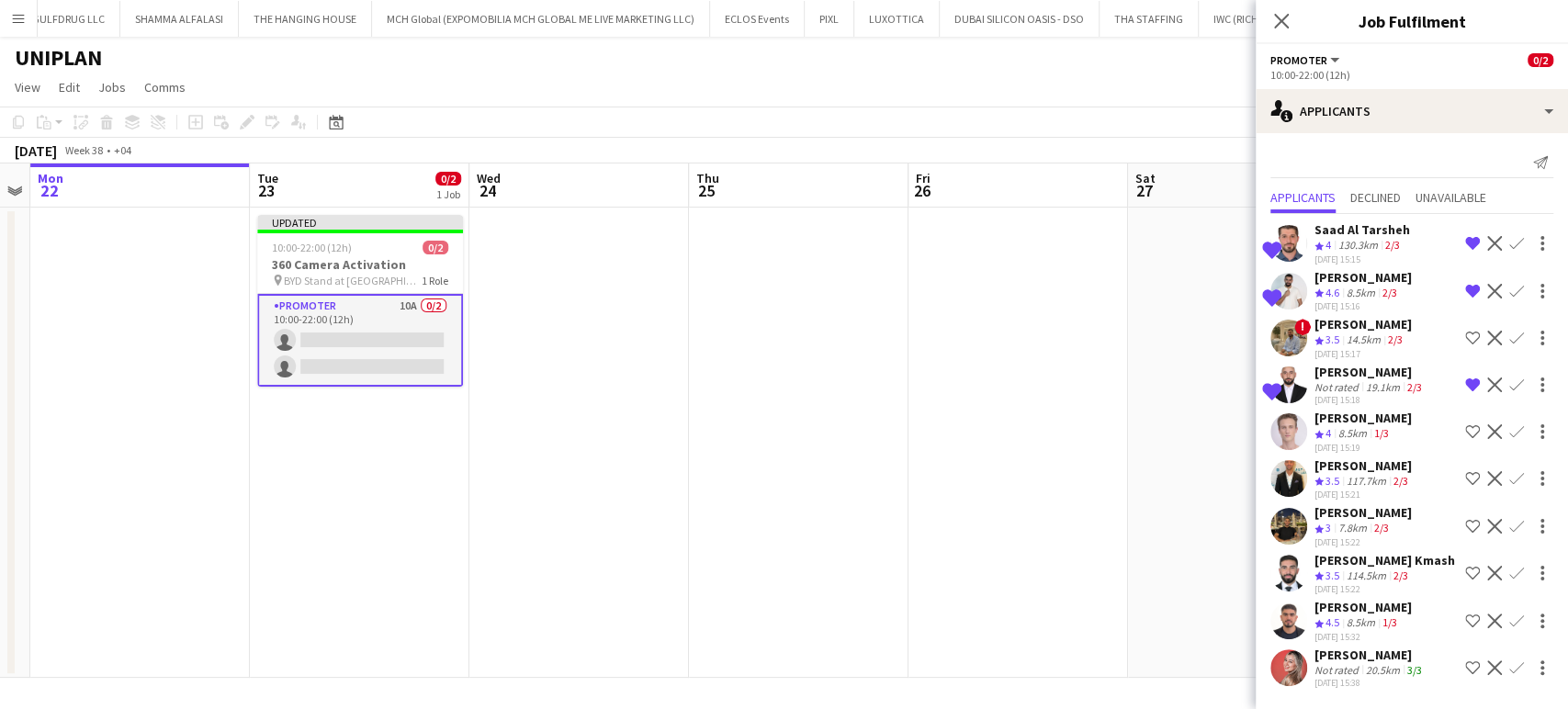
click at [1473, 613] on app-icon "Shortlist crew" at bounding box center [1471, 620] width 14 height 14
click at [1332, 664] on div "Not rated" at bounding box center [1337, 670] width 47 height 14
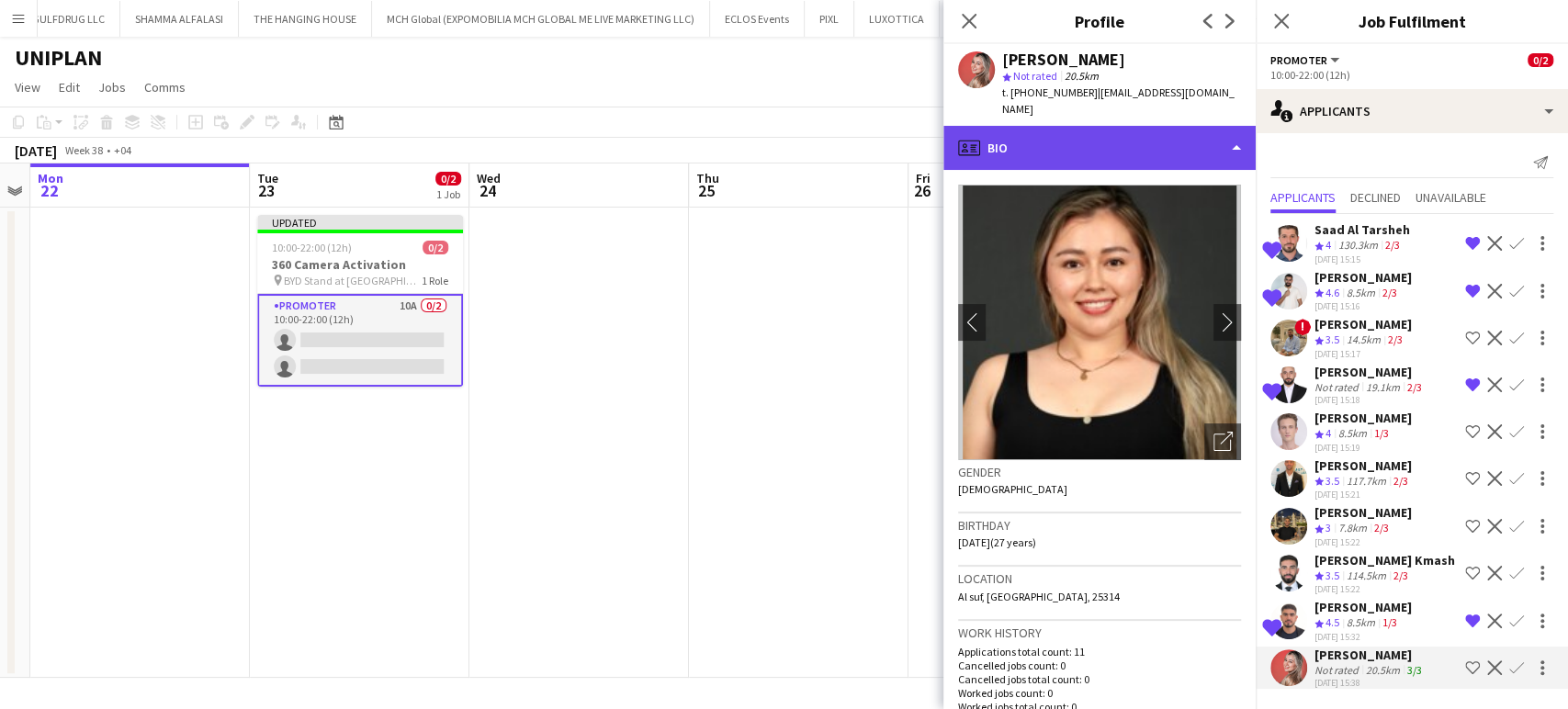
click at [1215, 128] on div "profile Bio" at bounding box center [1099, 148] width 312 height 44
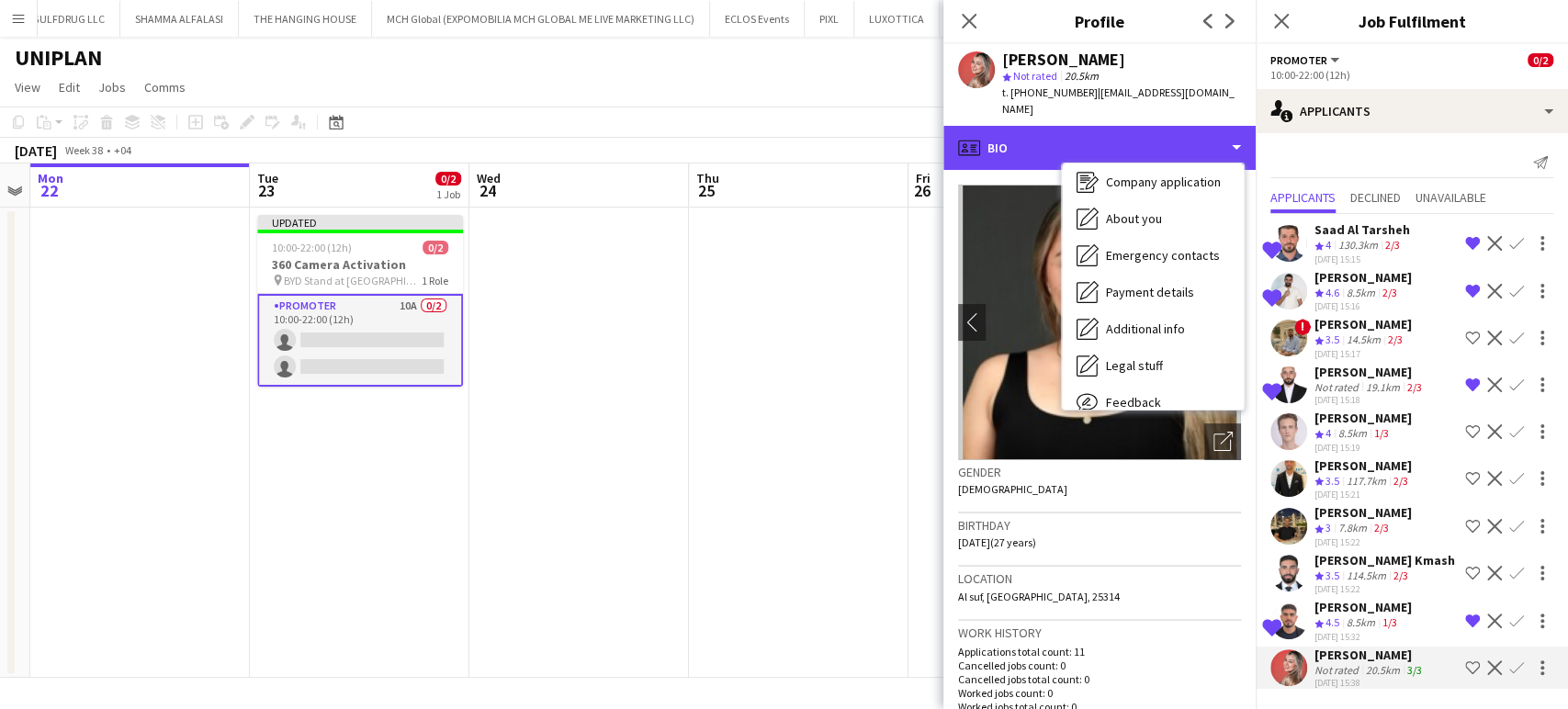
scroll to position [135, 0]
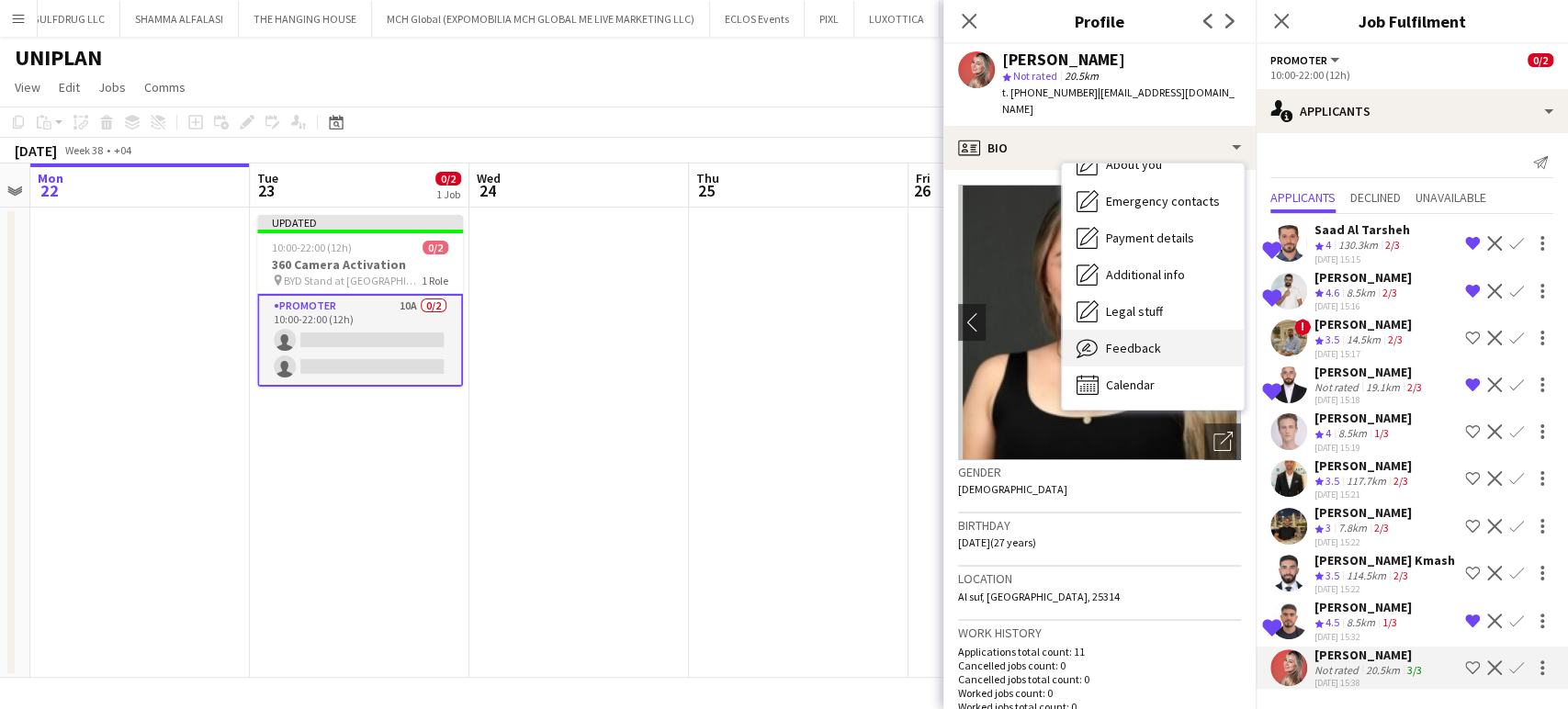
click at [1153, 340] on span "Feedback" at bounding box center [1133, 348] width 55 height 16
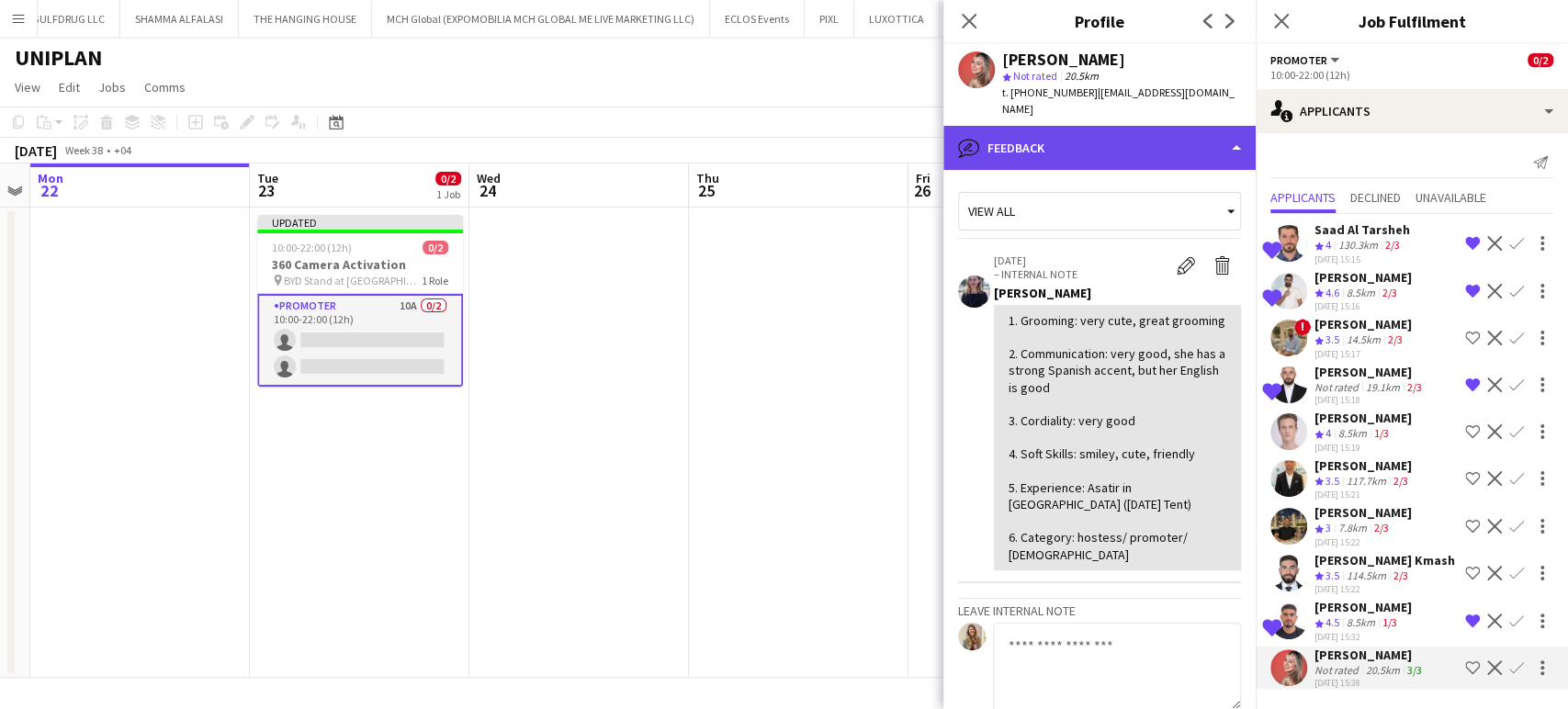
click at [1196, 133] on div "bubble-pencil Feedback" at bounding box center [1099, 148] width 312 height 44
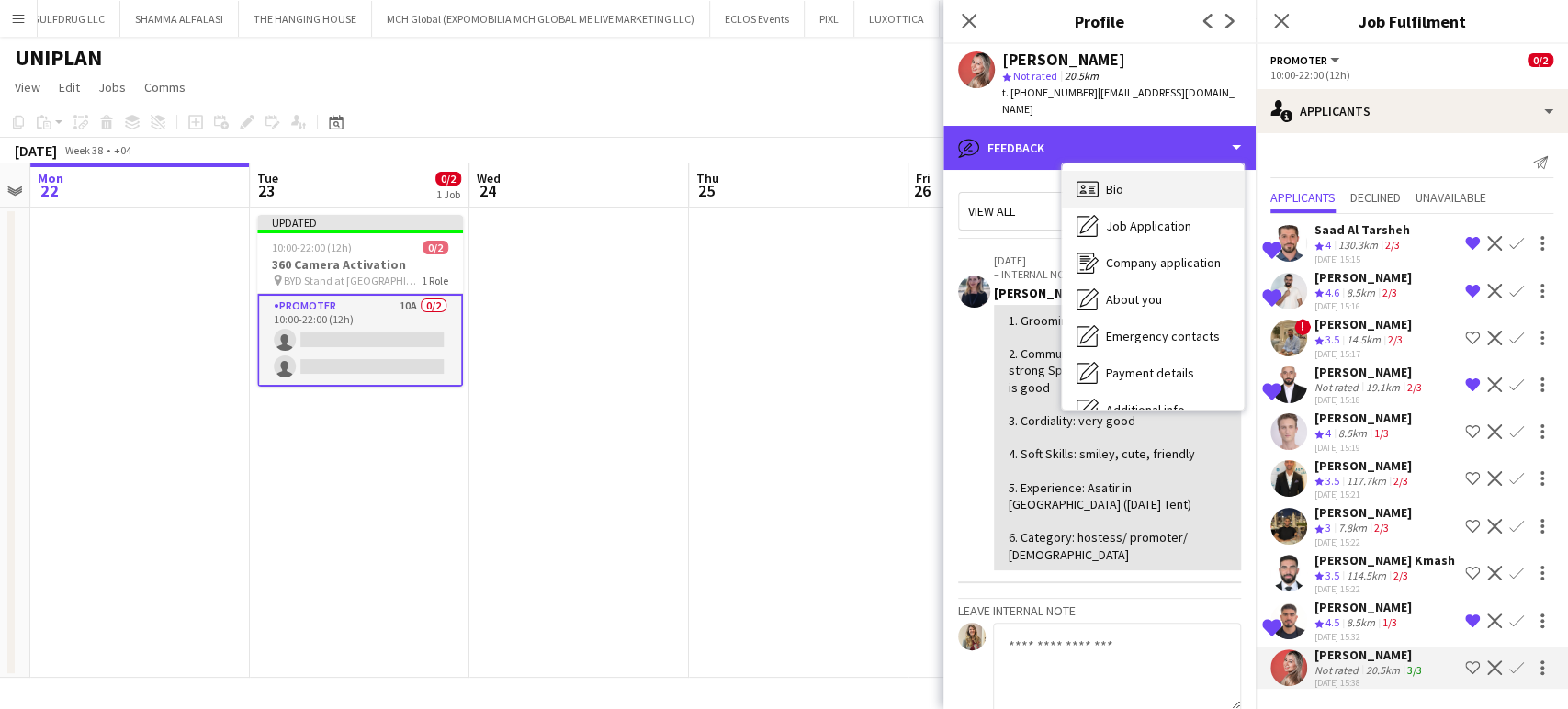
scroll to position [0, 0]
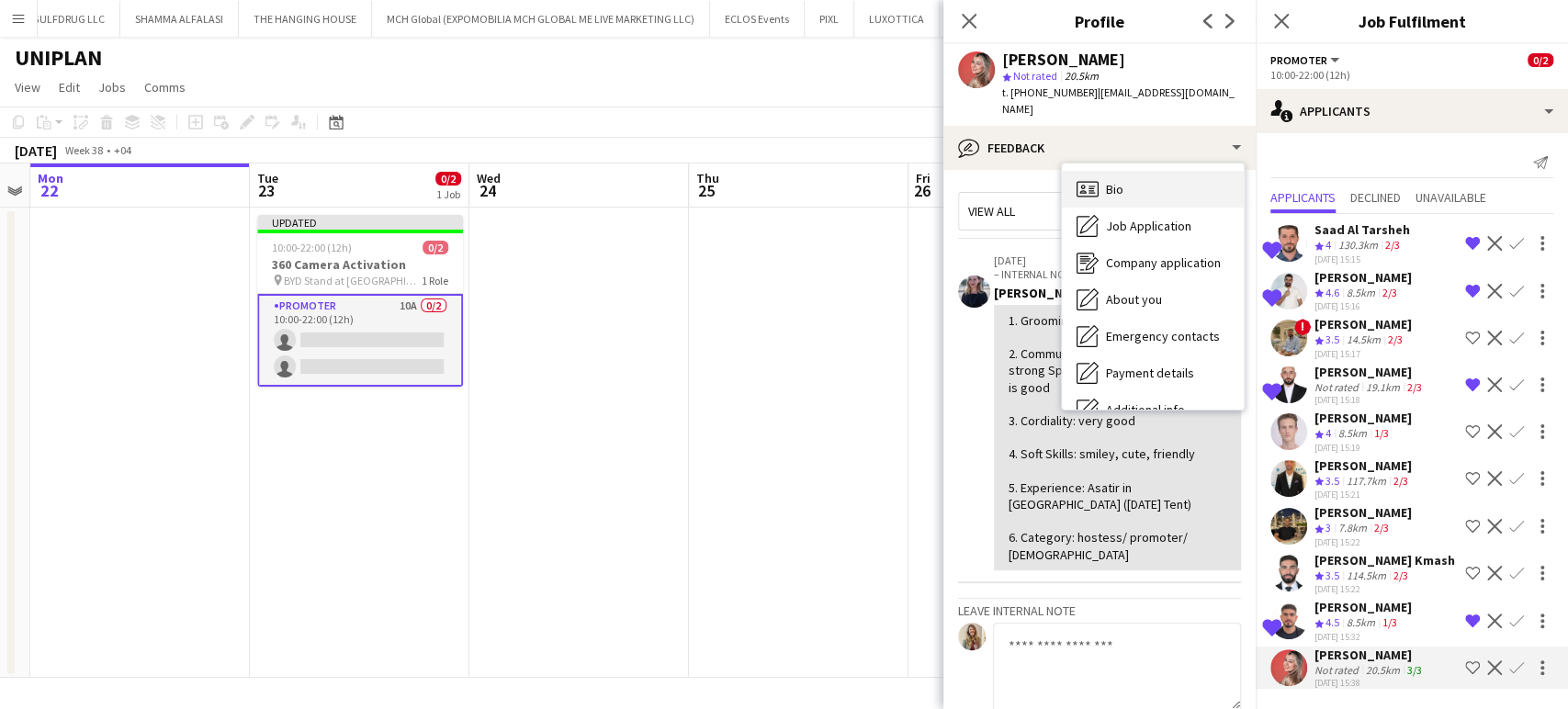
click at [1126, 171] on div "Bio Bio" at bounding box center [1153, 189] width 182 height 37
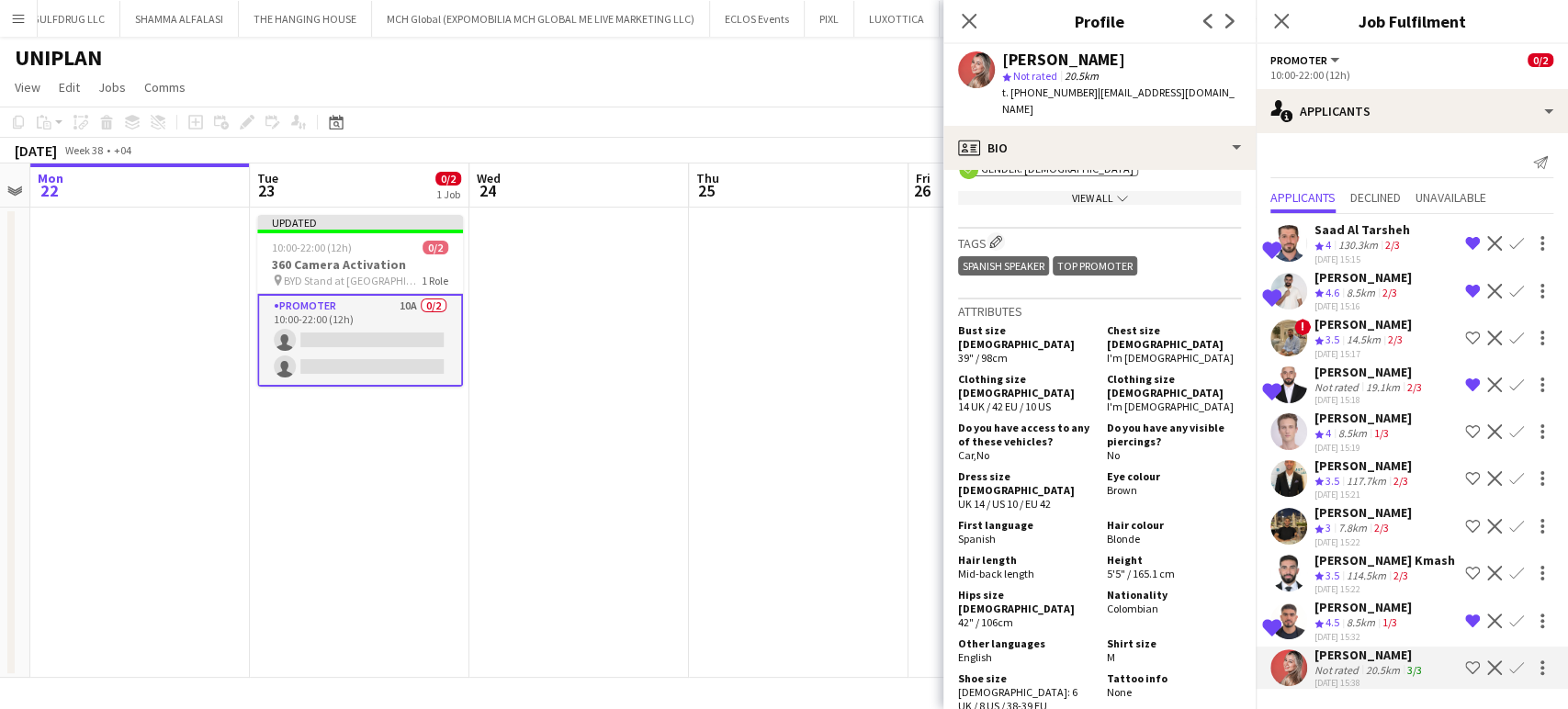
scroll to position [816, 0]
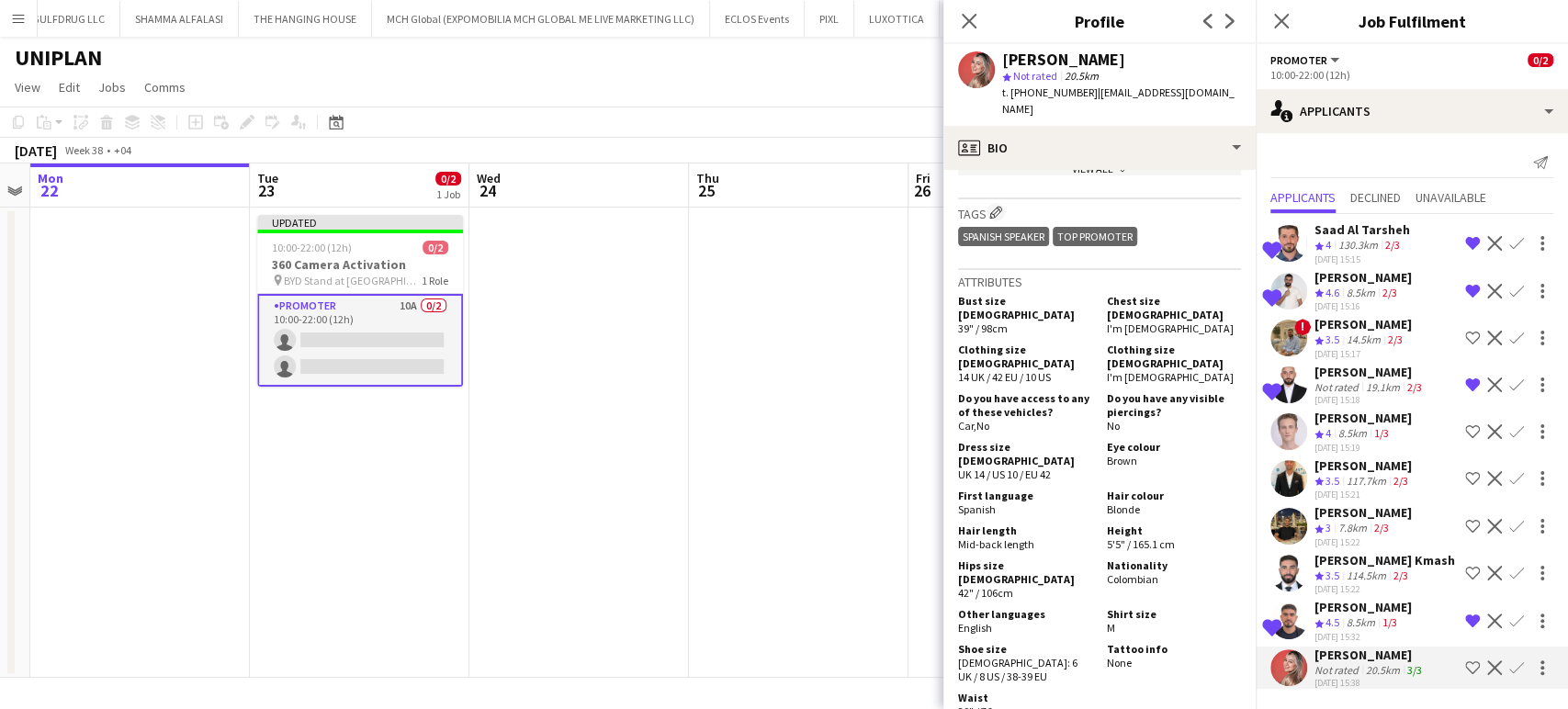
click at [801, 356] on app-date-cell at bounding box center [798, 442] width 219 height 470
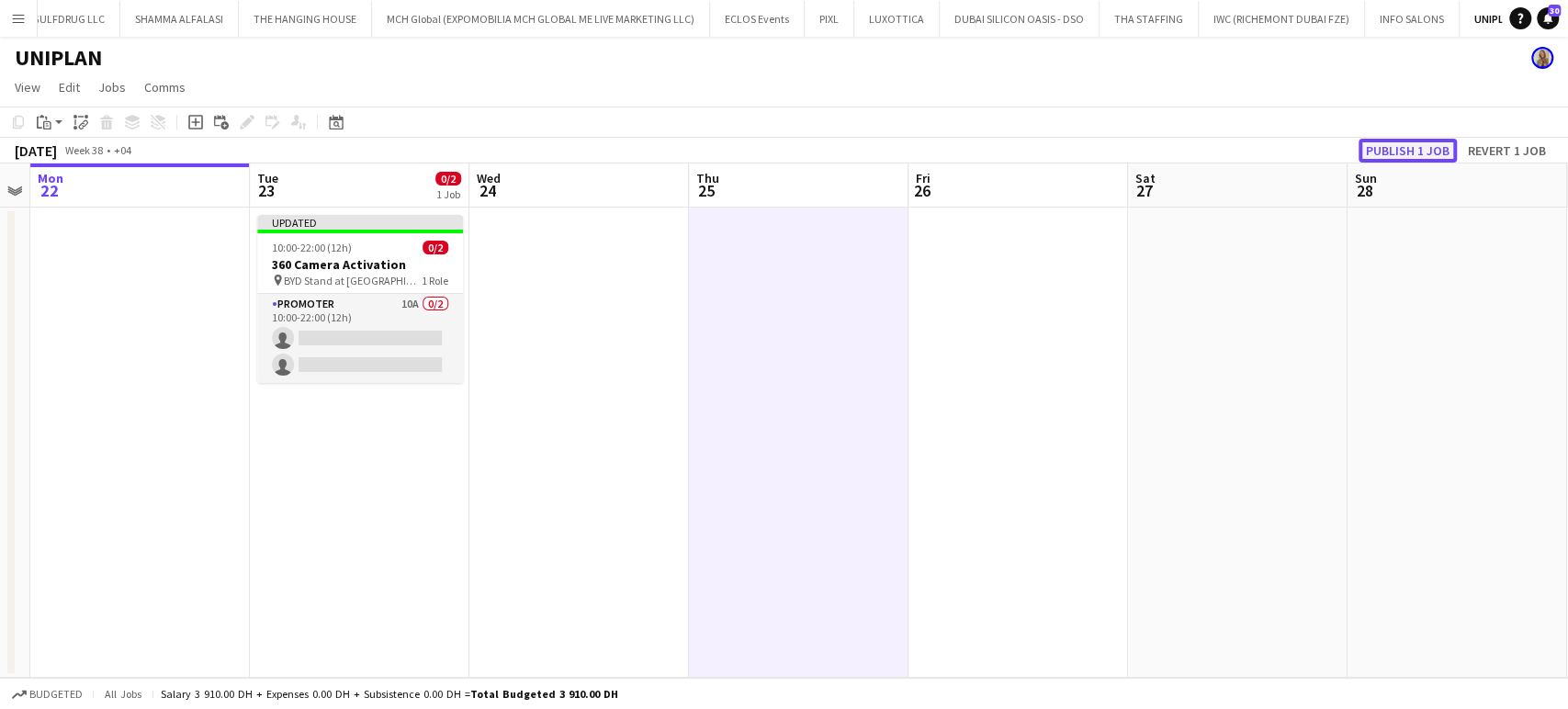
click at [1411, 147] on button "Publish 1 job" at bounding box center [1408, 151] width 98 height 24
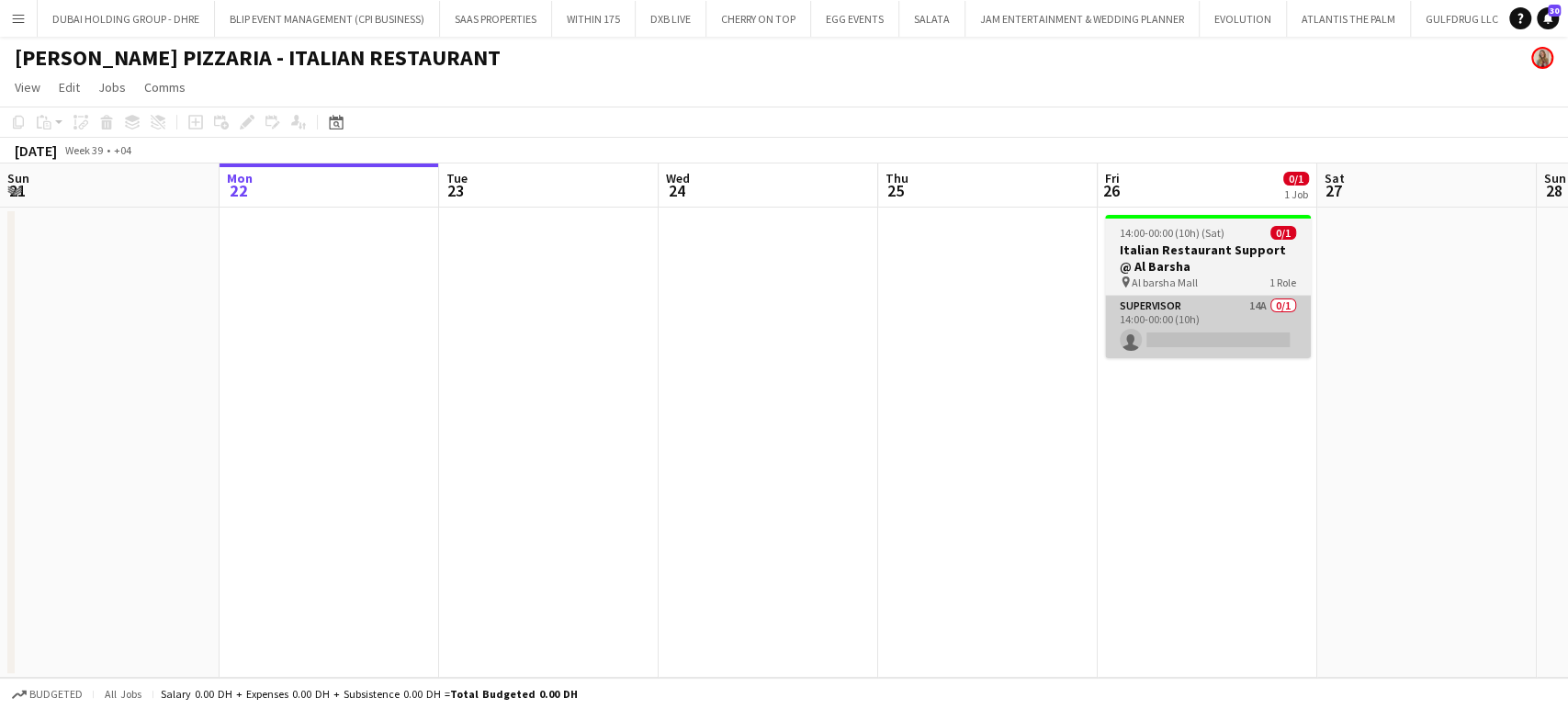
scroll to position [0, 724]
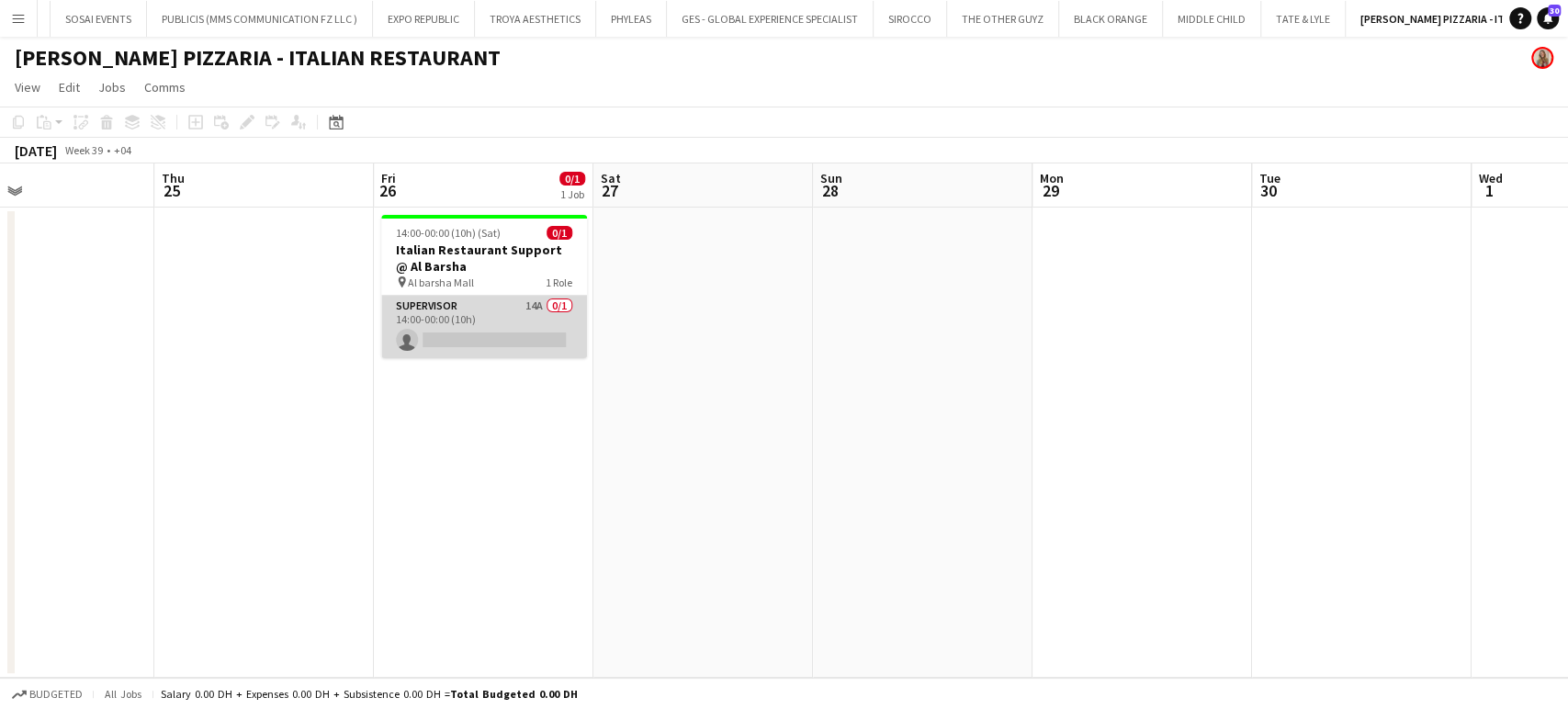
click at [512, 322] on app-card-role "Supervisor 14A 0/1 14:00-00:00 (10h) single-neutral-actions" at bounding box center [484, 326] width 206 height 63
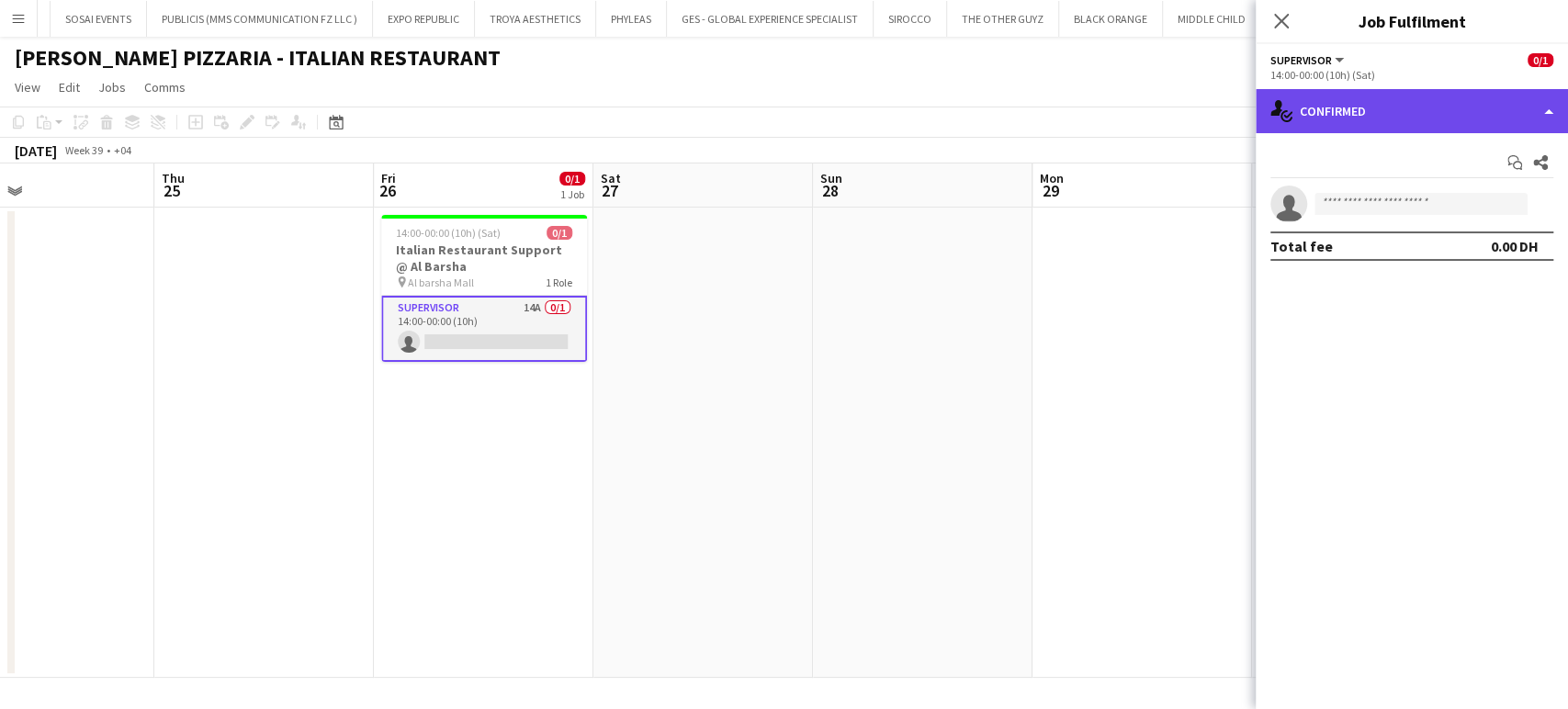
click at [1557, 114] on div "single-neutral-actions-check-2 Confirmed" at bounding box center [1411, 111] width 312 height 44
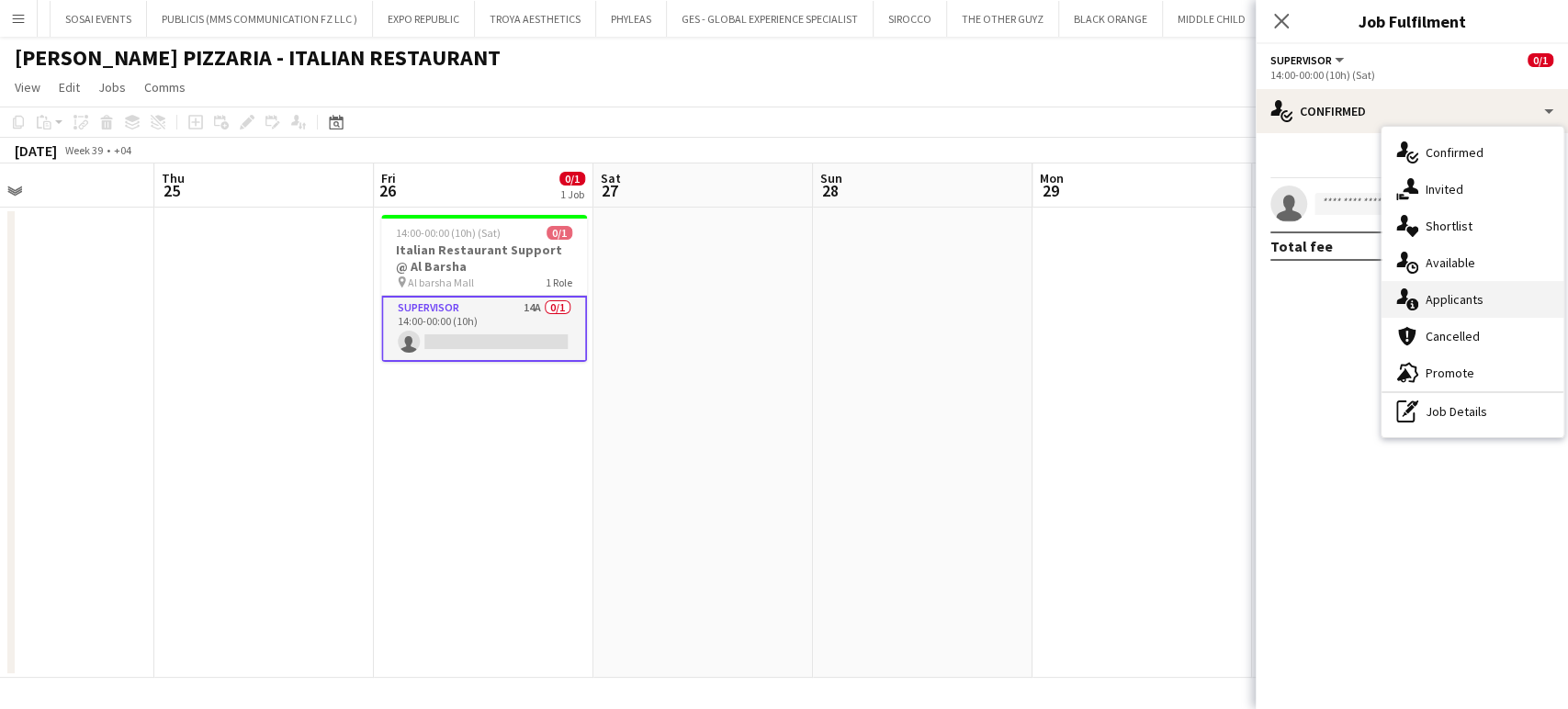
click at [1497, 303] on div "single-neutral-actions-information Applicants" at bounding box center [1472, 299] width 182 height 37
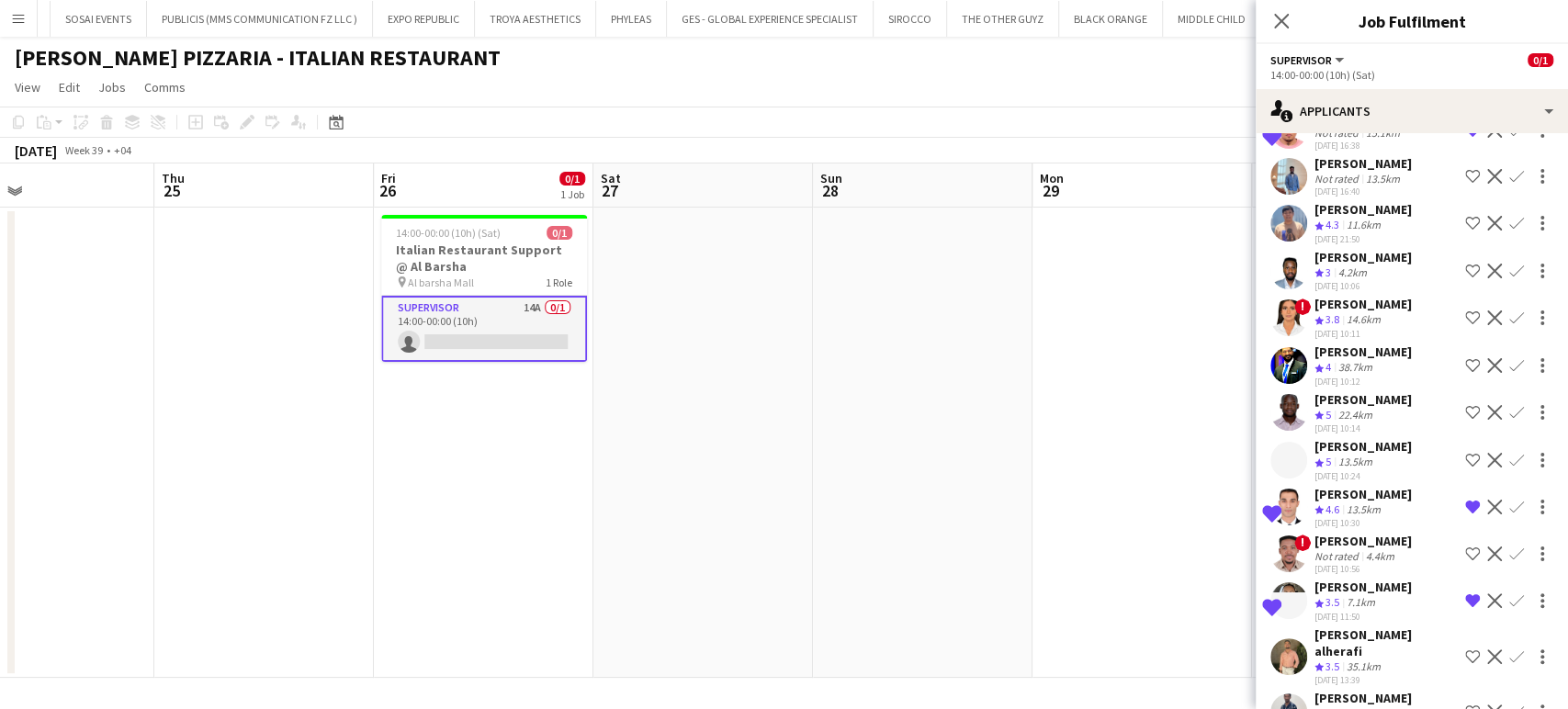
scroll to position [171, 0]
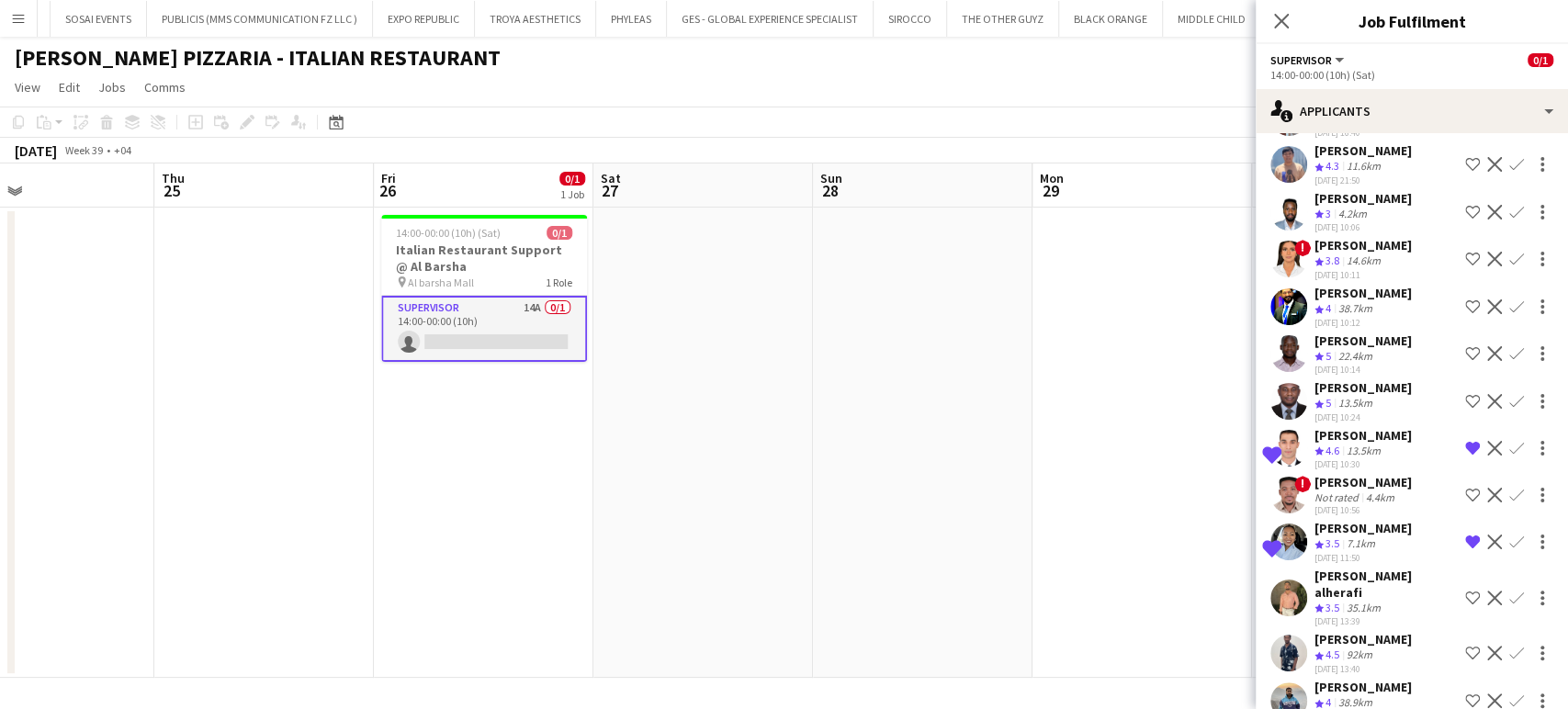
click at [767, 432] on app-date-cell at bounding box center [703, 442] width 219 height 470
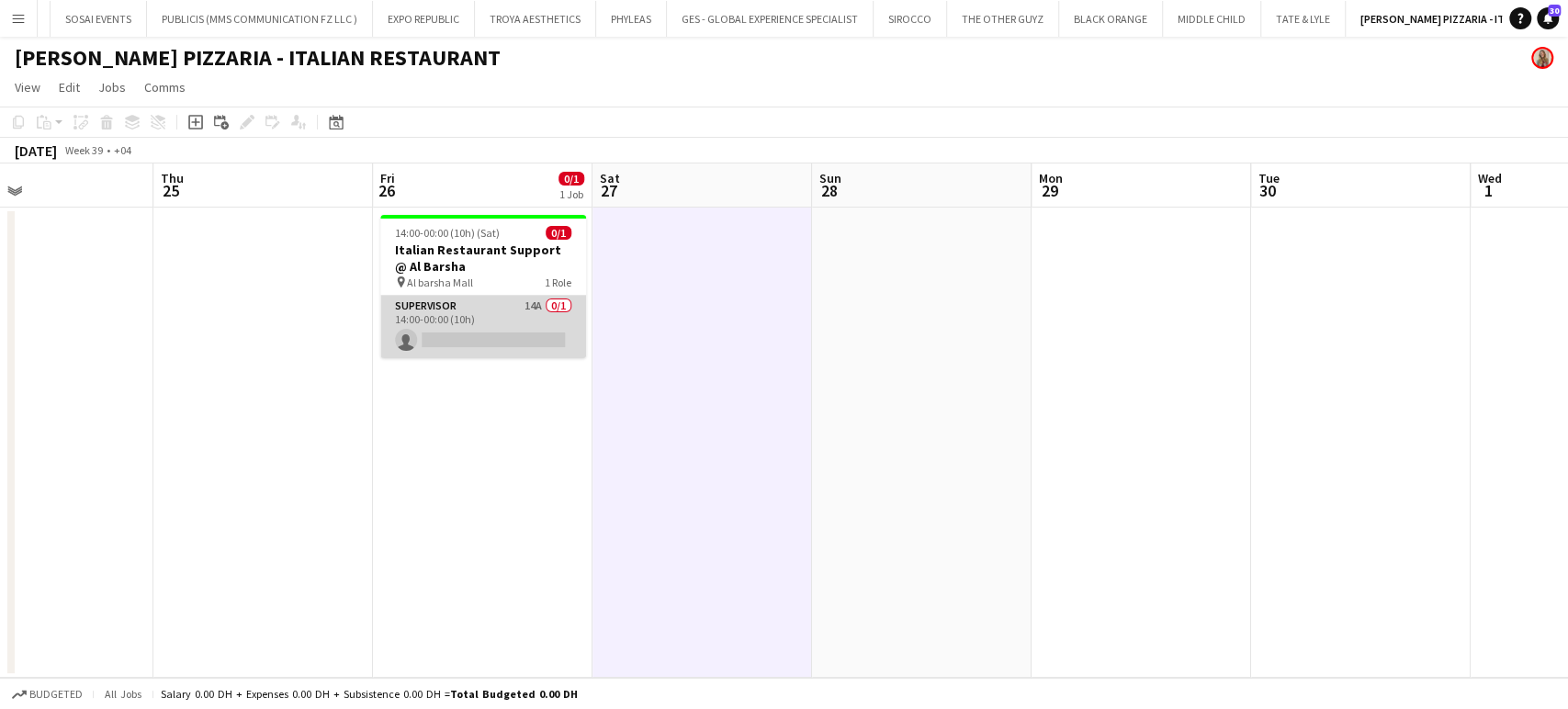
click at [508, 310] on app-card-role "Supervisor 14A 0/1 14:00-00:00 (10h) single-neutral-actions" at bounding box center [483, 326] width 206 height 63
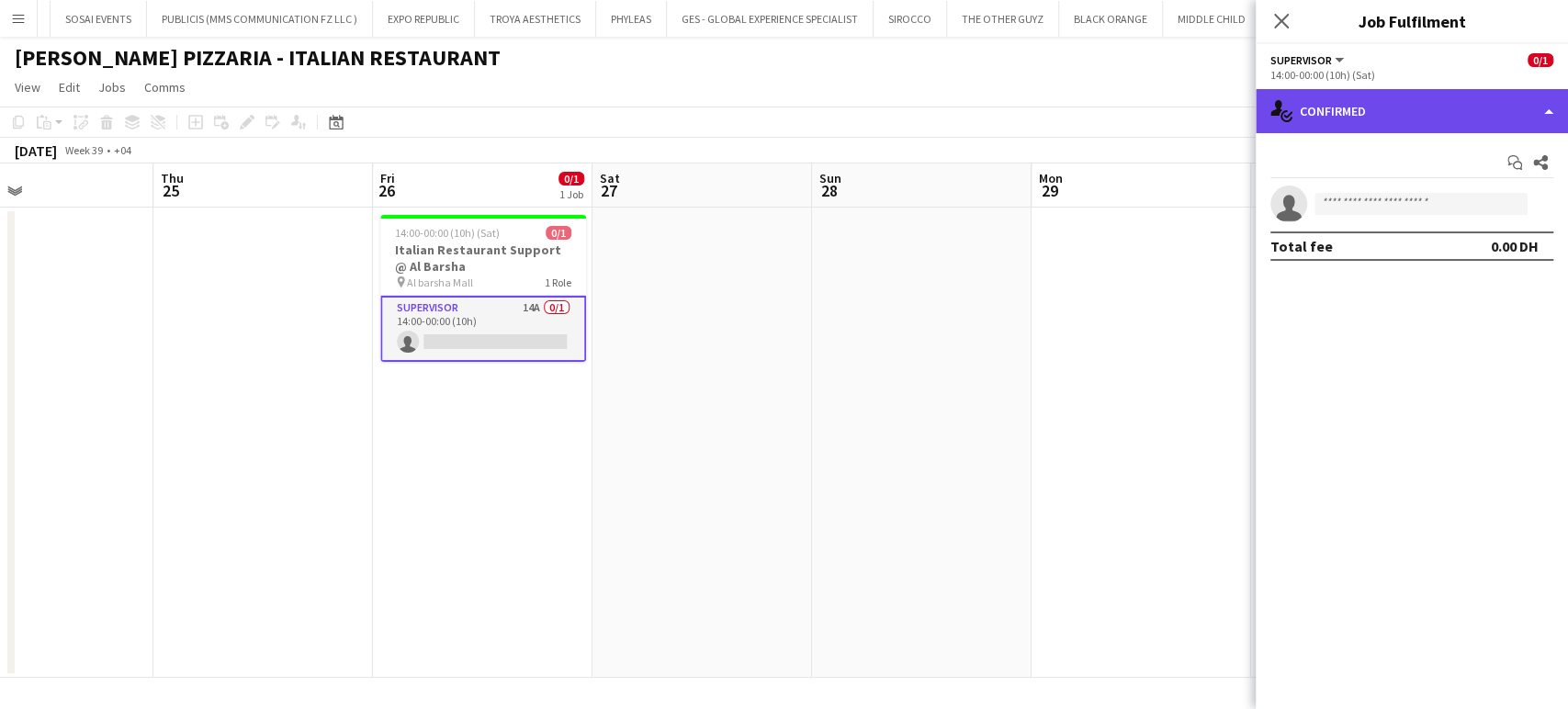
click at [1535, 102] on div "single-neutral-actions-check-2 Confirmed" at bounding box center [1411, 111] width 312 height 44
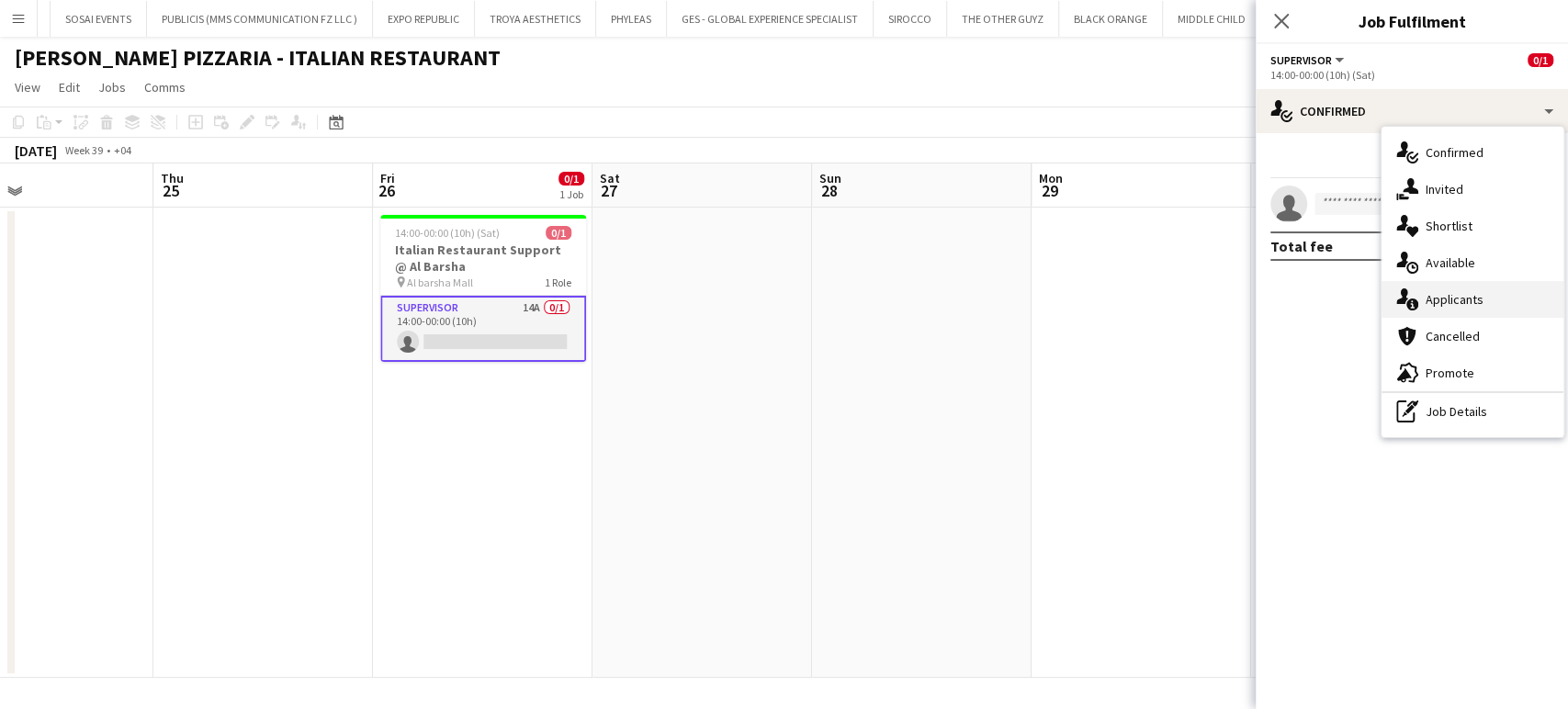
click at [1461, 306] on span "Applicants" at bounding box center [1454, 299] width 58 height 16
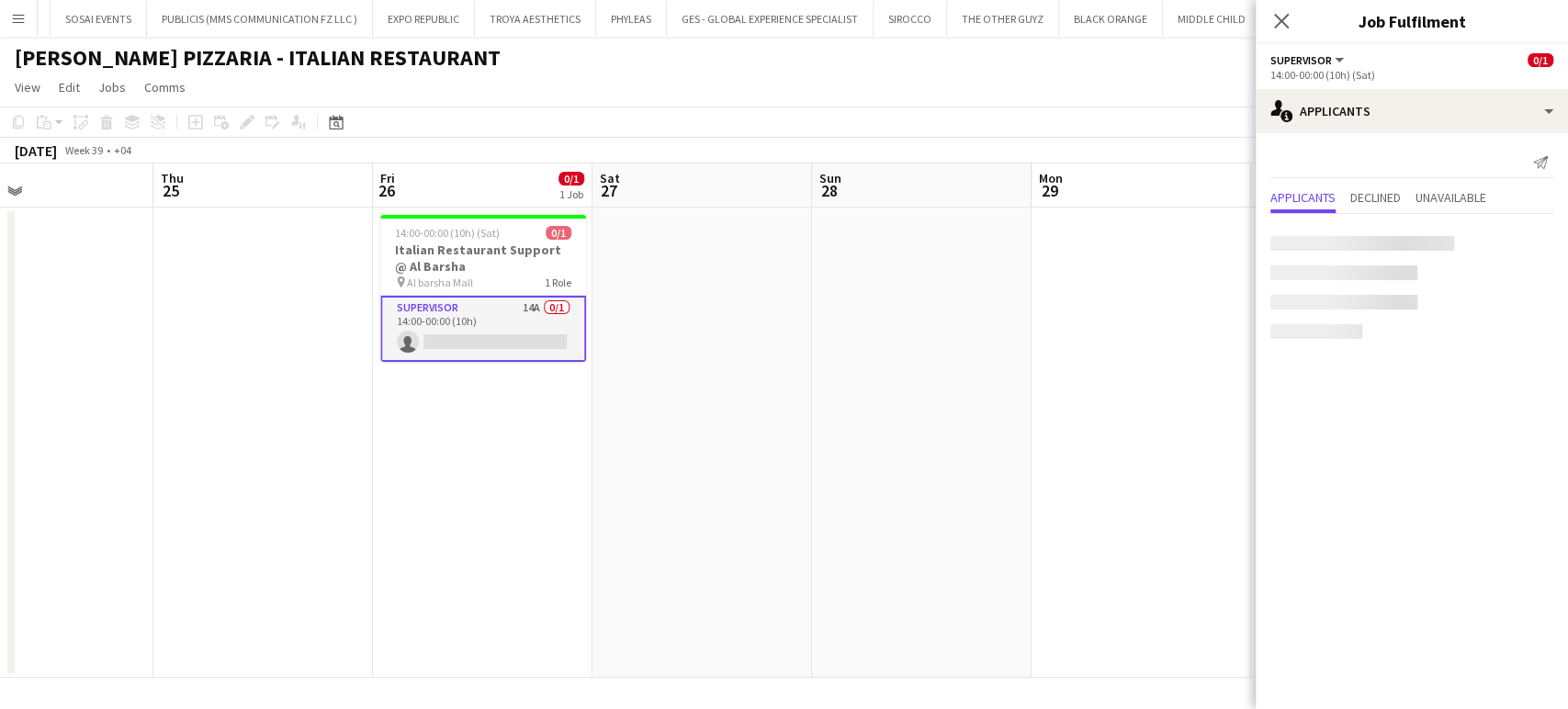
click at [1136, 387] on app-date-cell at bounding box center [1140, 442] width 219 height 470
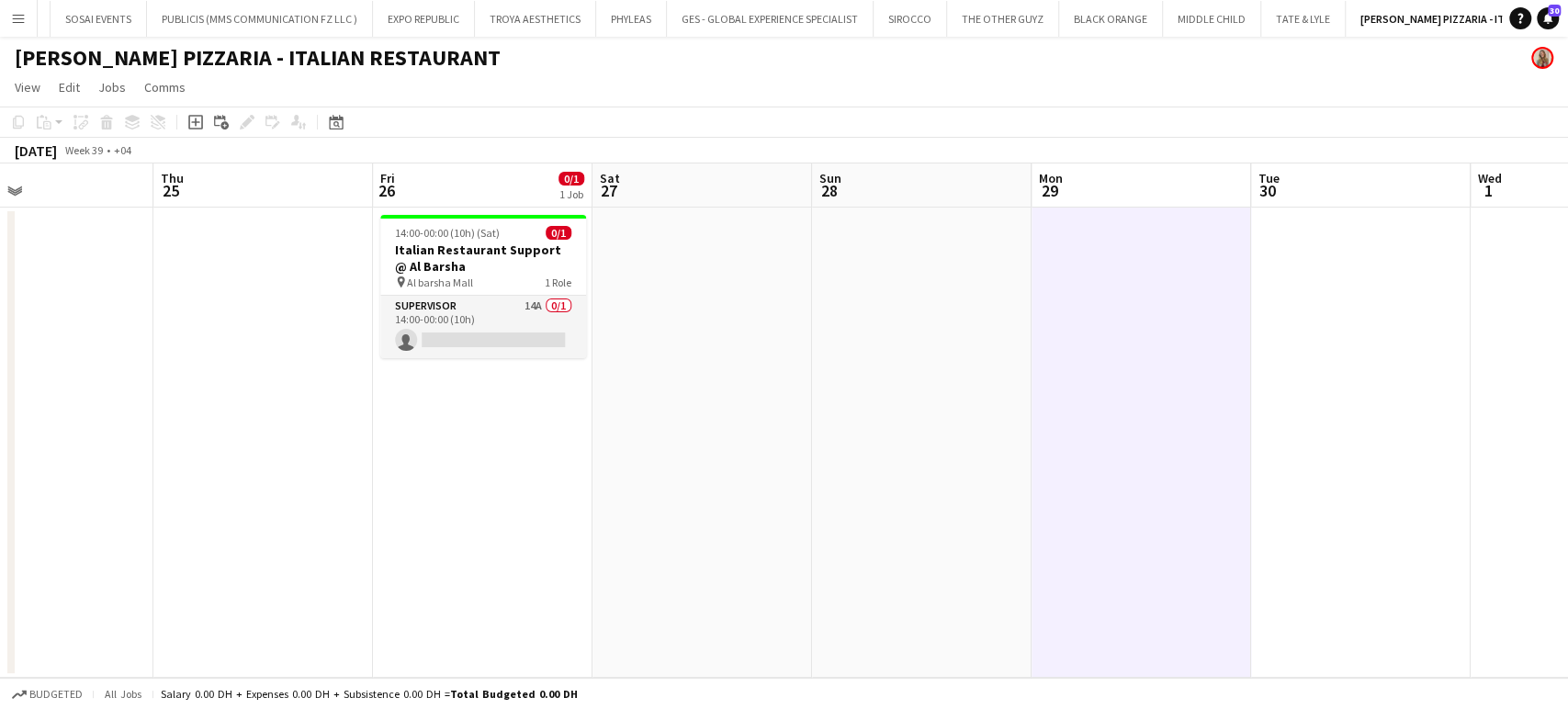
scroll to position [0, 726]
click at [11, 15] on app-icon "Menu" at bounding box center [17, 17] width 14 height 14
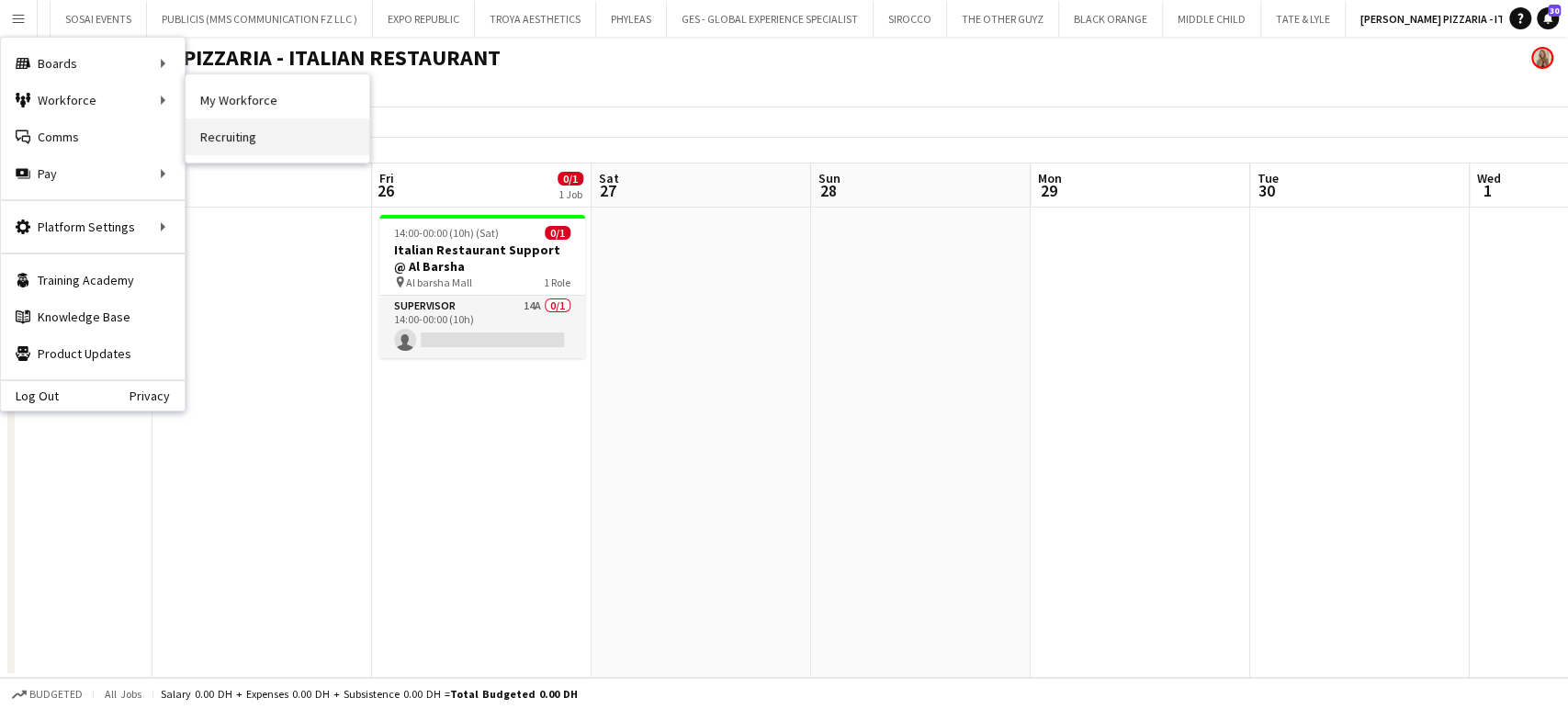
click at [230, 138] on link "Recruiting" at bounding box center [277, 137] width 183 height 37
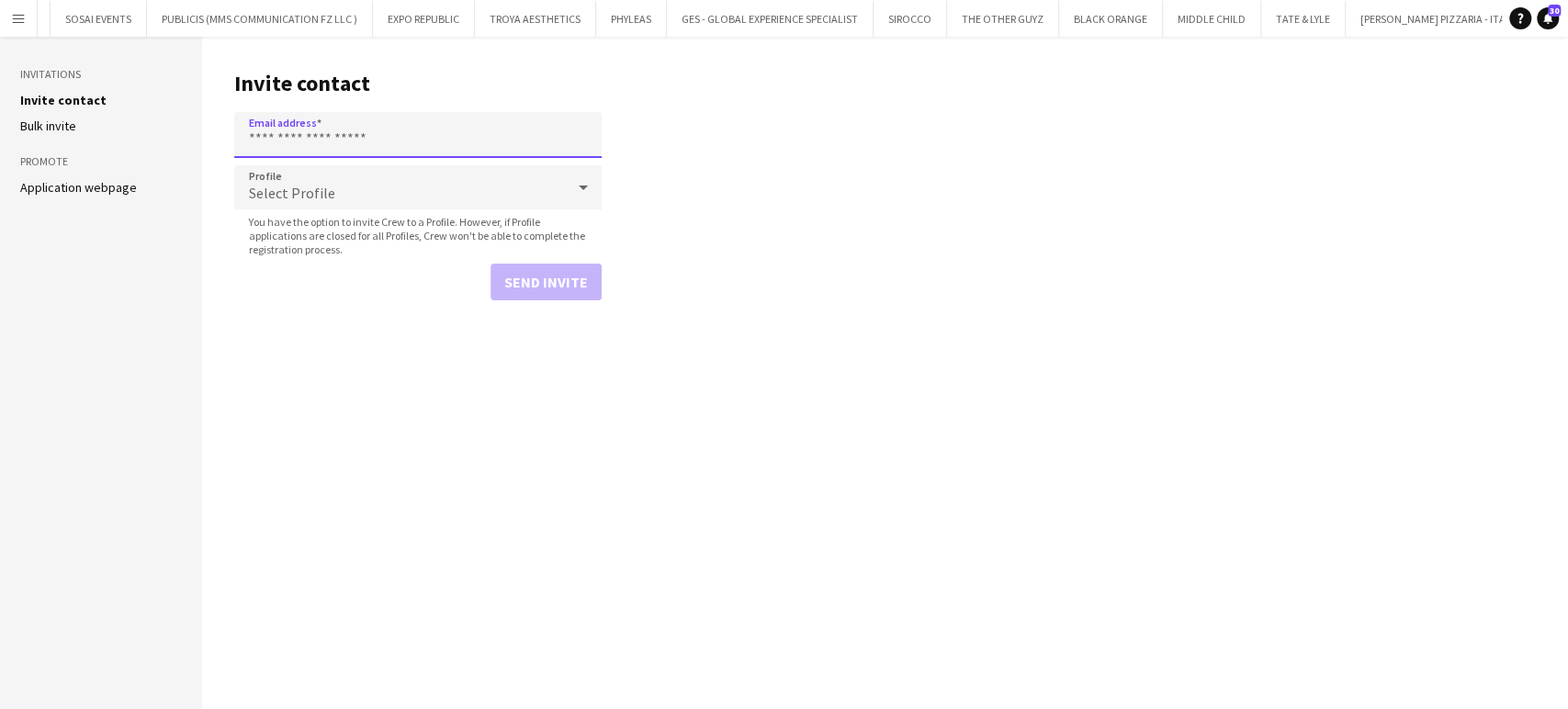
click at [380, 138] on input "Email address" at bounding box center [418, 135] width 368 height 46
type input "**********"
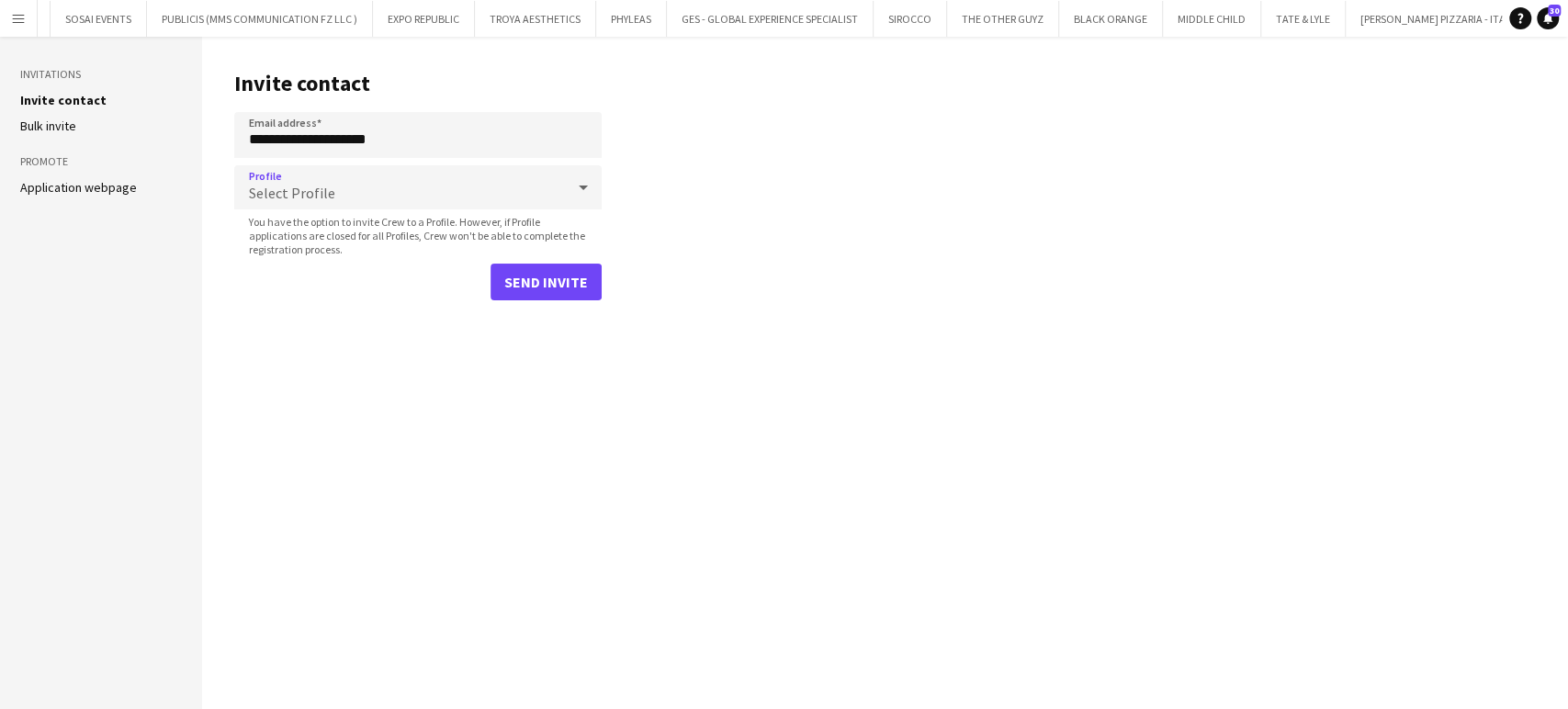
click at [297, 197] on span "Select Profile" at bounding box center [292, 192] width 86 height 18
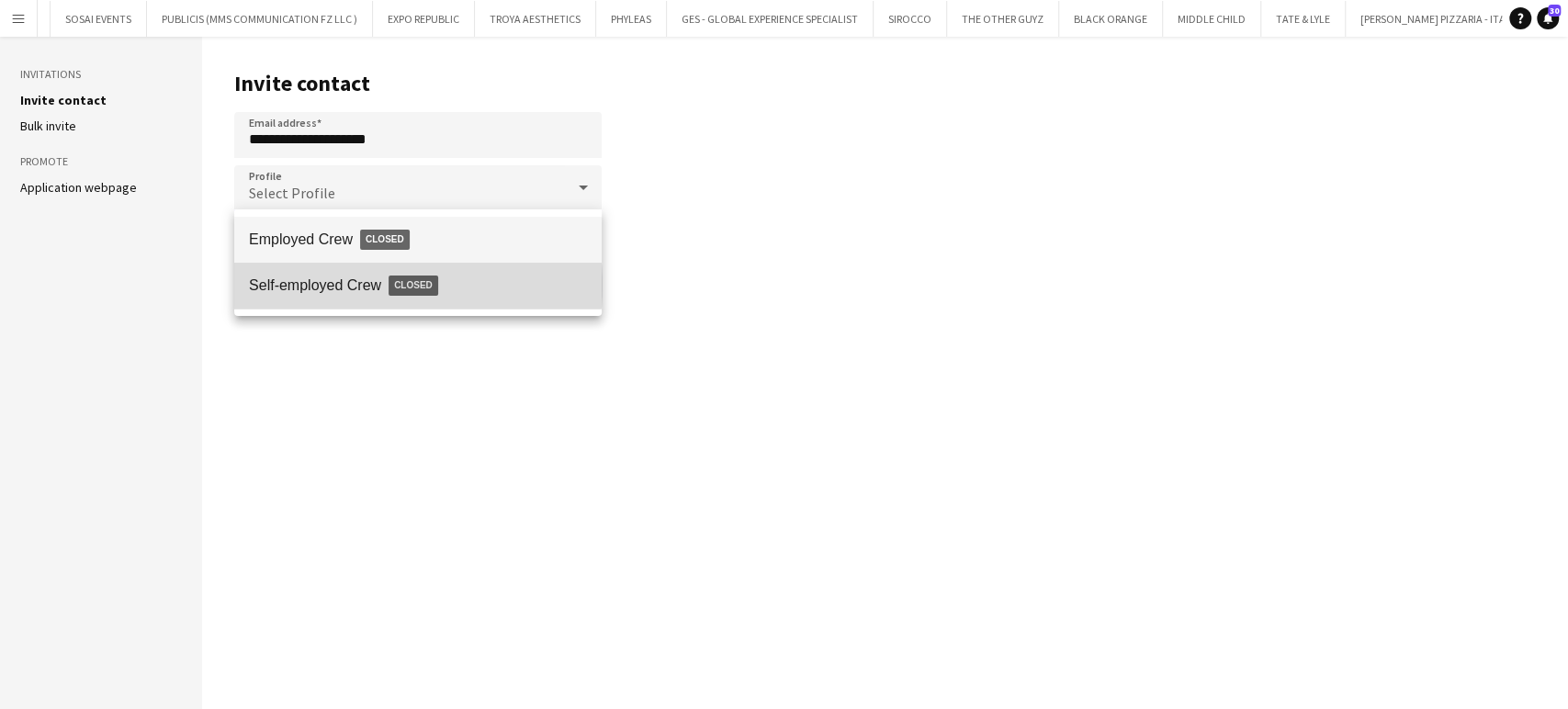
click at [351, 286] on span "Self-employed Crew Closed" at bounding box center [418, 286] width 338 height 43
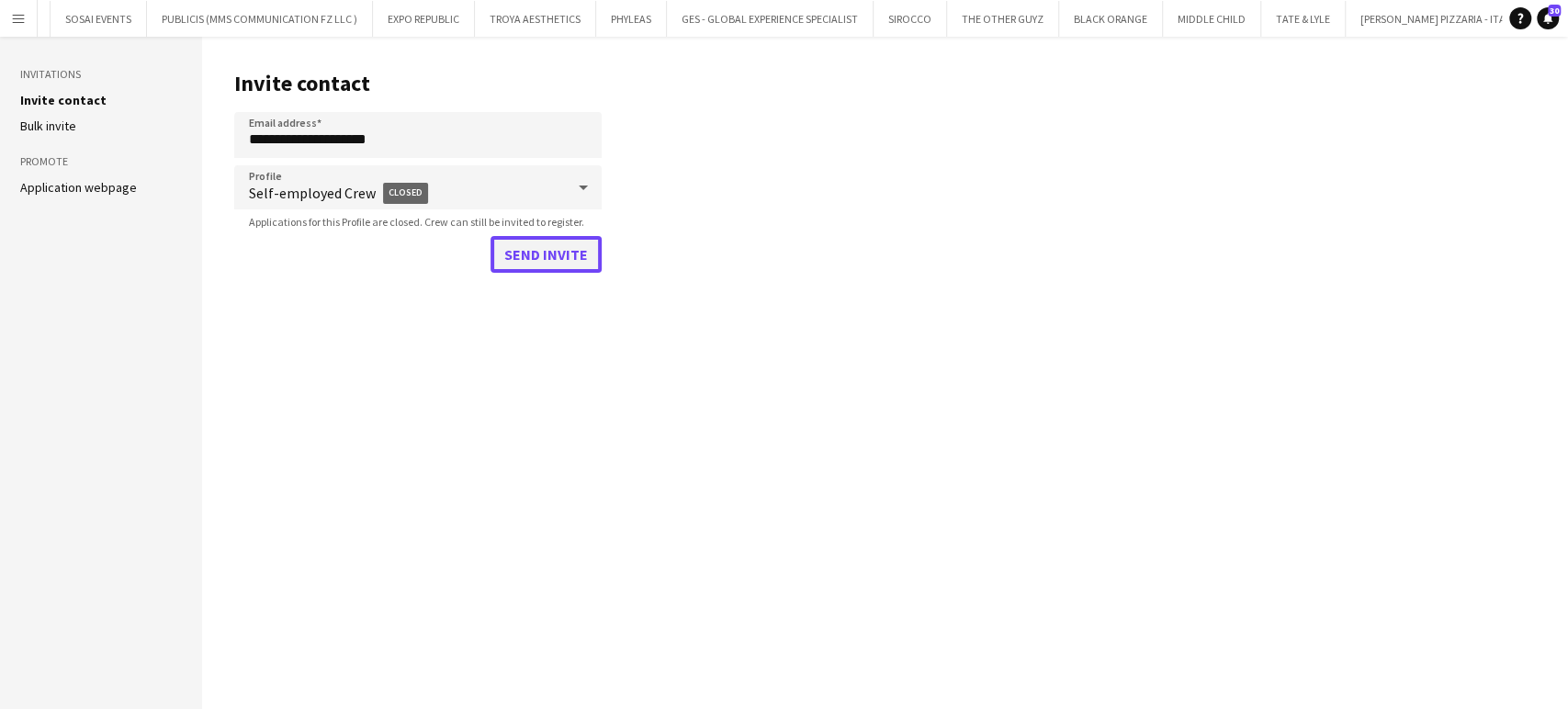
click at [523, 261] on button "Send invite" at bounding box center [546, 254] width 111 height 37
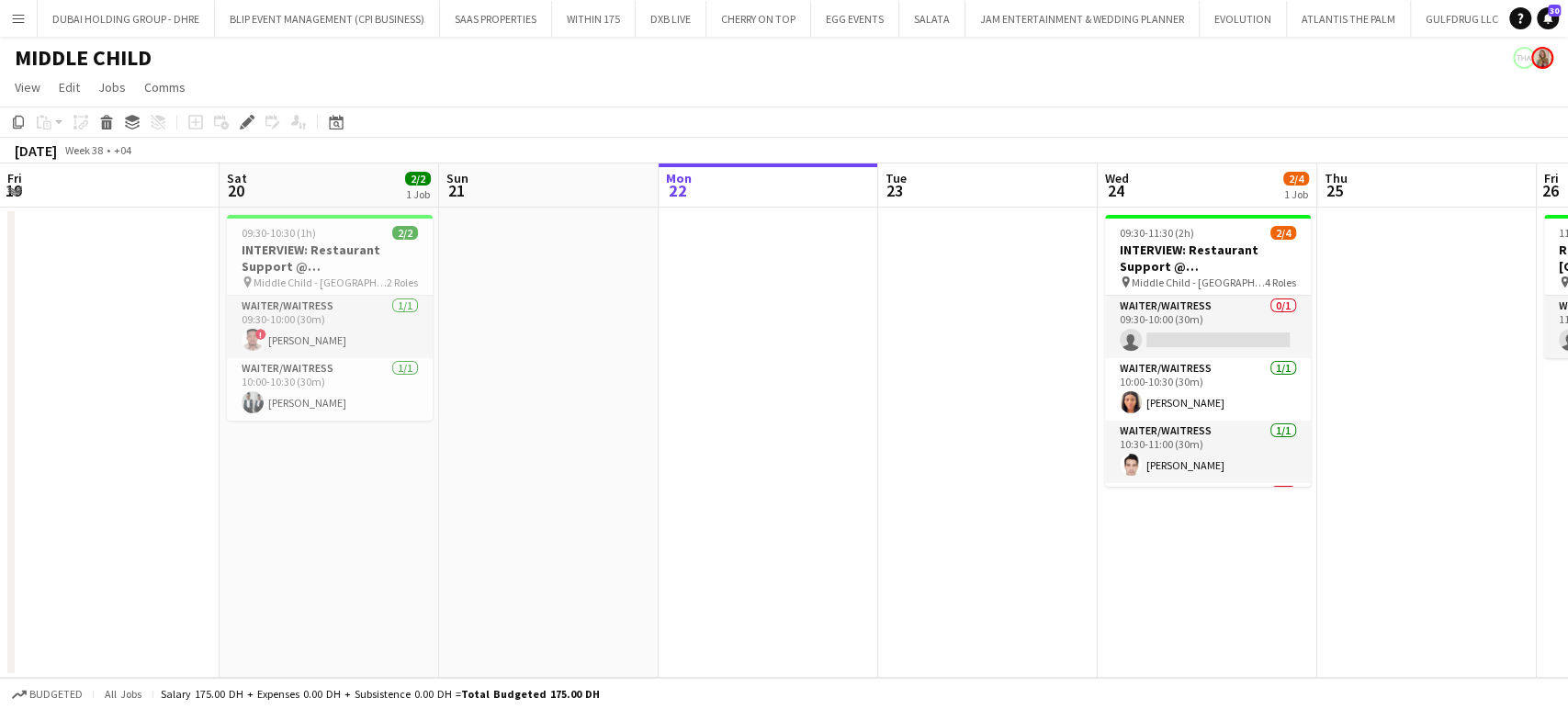
scroll to position [0, 631]
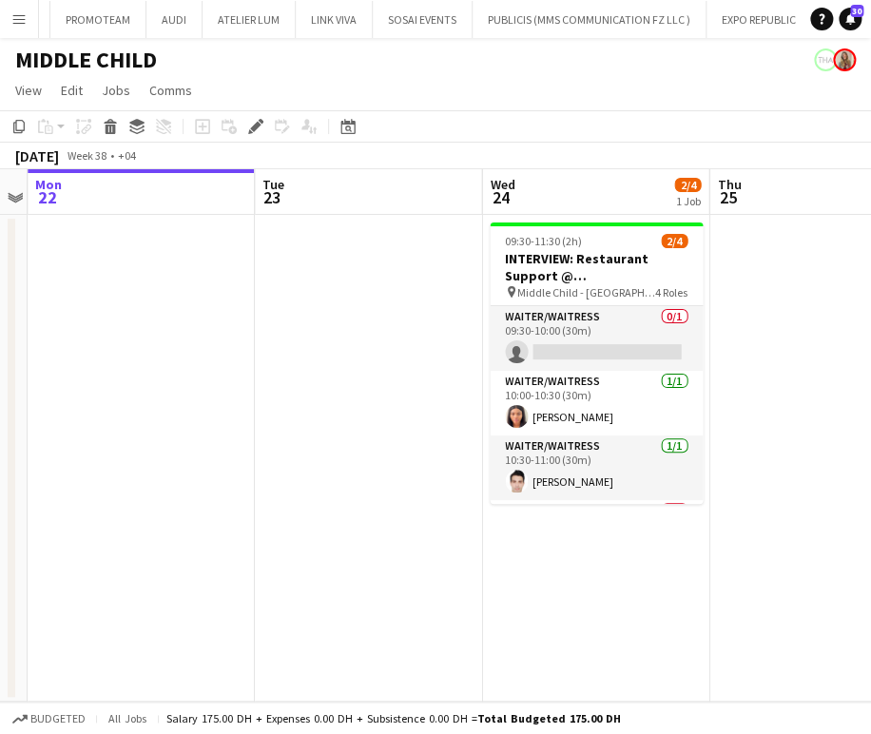
click at [16, 11] on app-icon "Menu" at bounding box center [18, 18] width 15 height 15
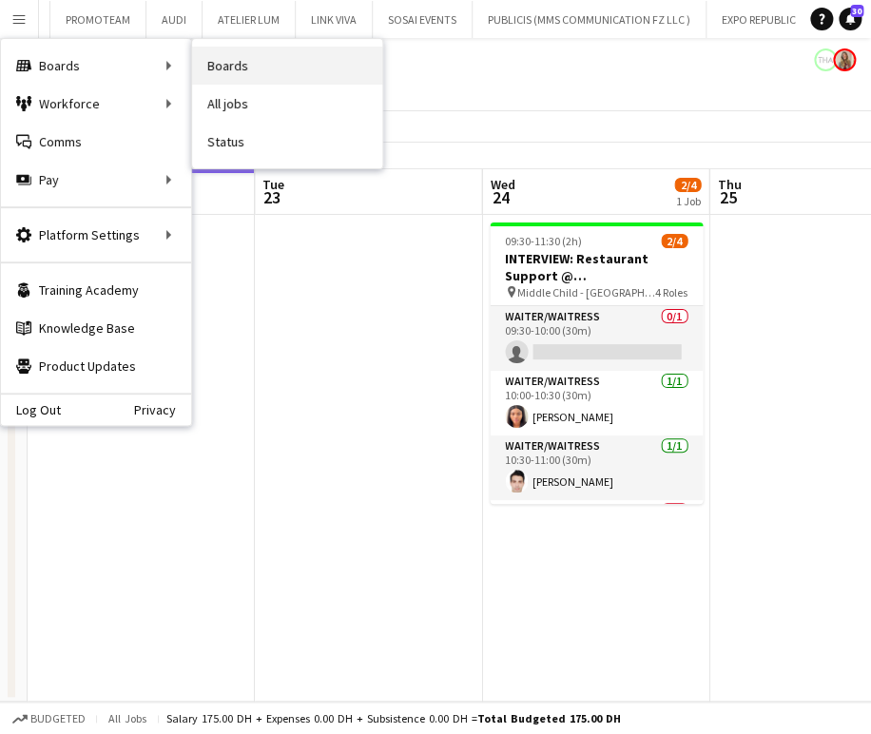
click at [235, 68] on link "Boards" at bounding box center [287, 66] width 190 height 38
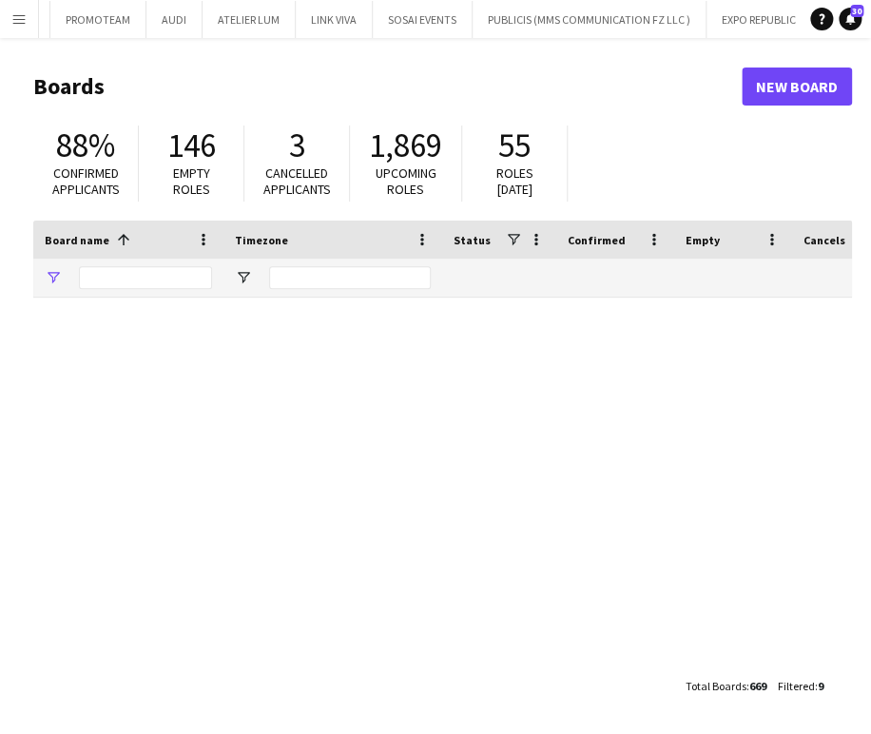
type input "***"
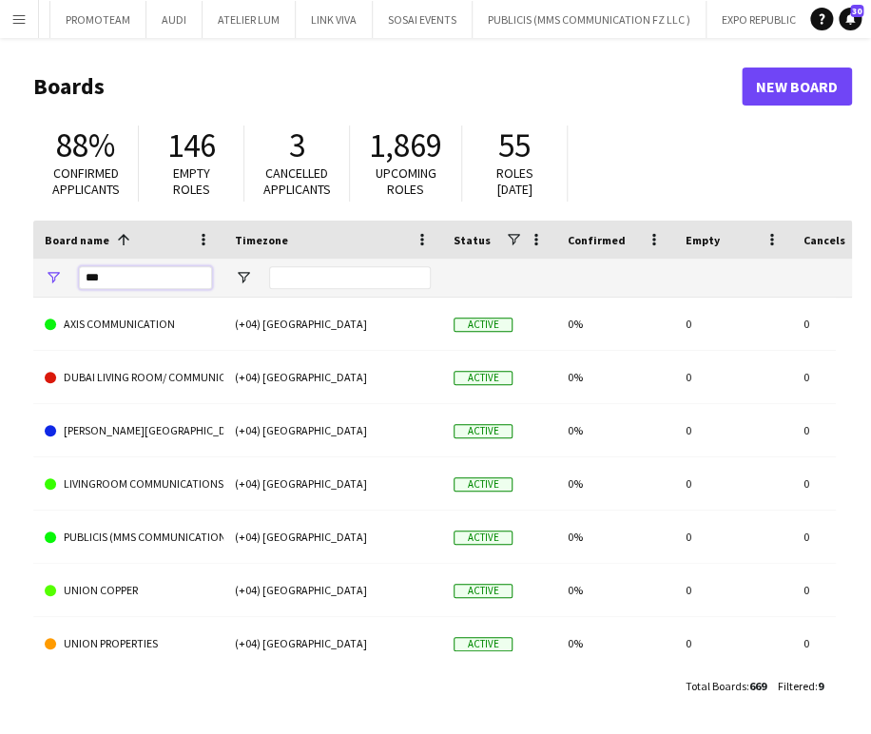
drag, startPoint x: 172, startPoint y: 280, endPoint x: -18, endPoint y: 283, distance: 190.3
click at [0, 283] on html "Menu Boards Boards Boards All jobs Status Workforce Workforce My Workforce Recr…" at bounding box center [435, 367] width 871 height 734
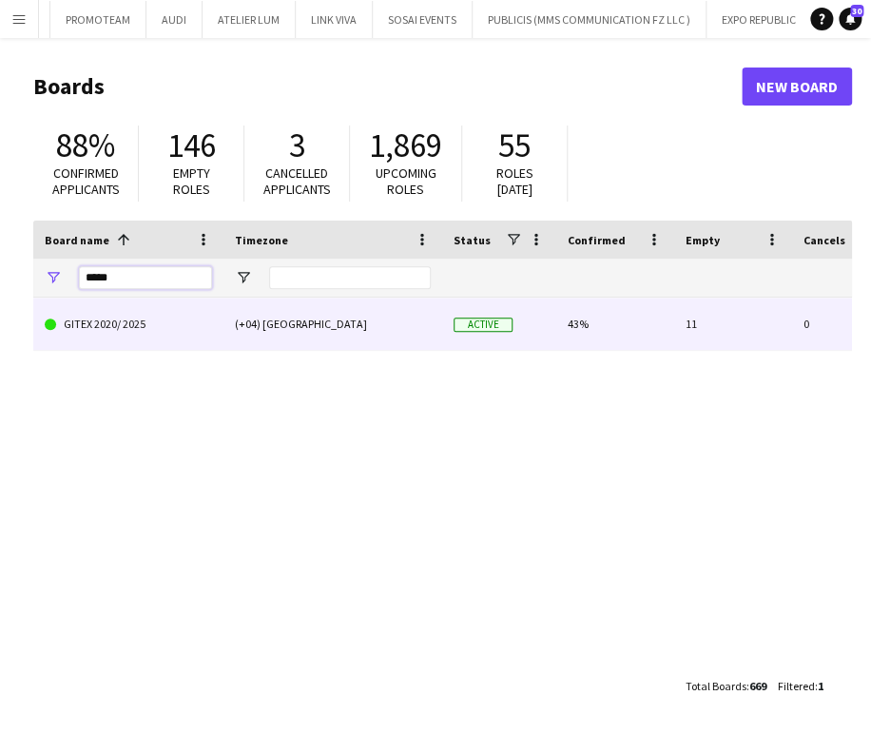
type input "*****"
click at [130, 316] on link "GITEX 2020/ 2025" at bounding box center [128, 324] width 167 height 53
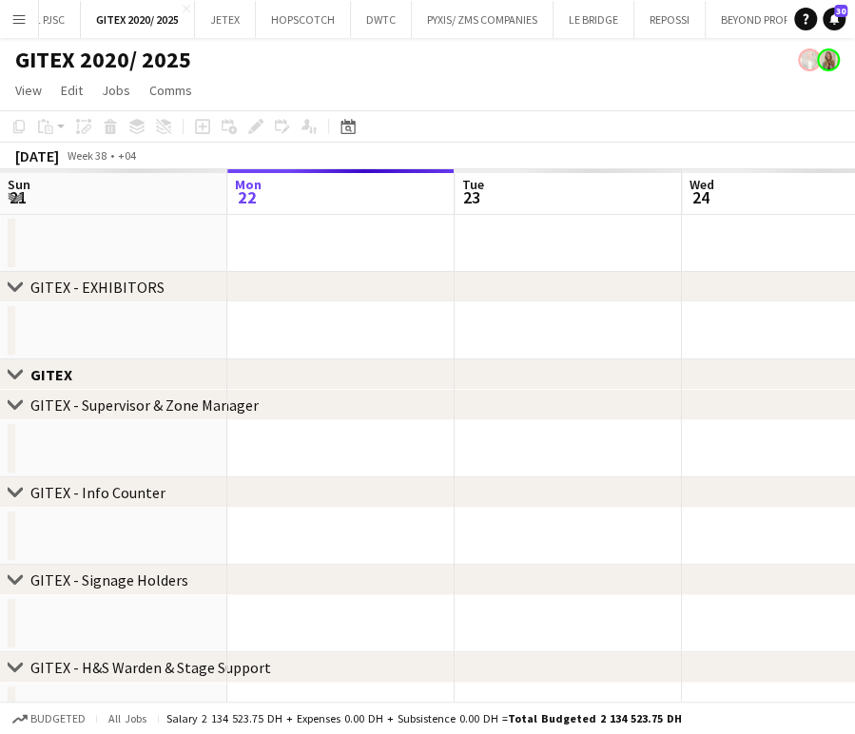
scroll to position [0, 3815]
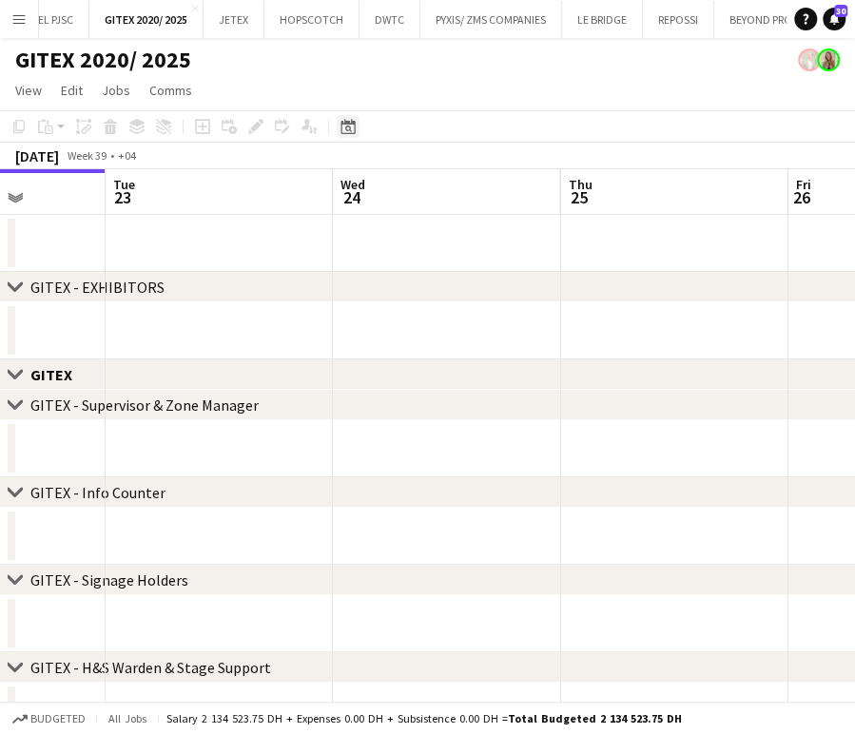
click at [349, 126] on icon "Date picker" at bounding box center [348, 126] width 15 height 15
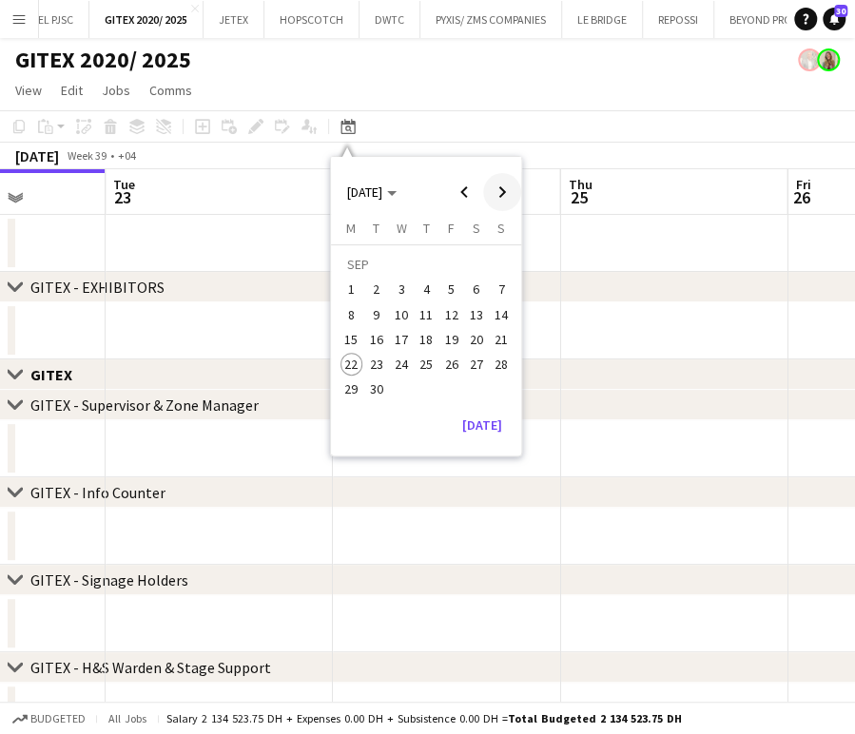
click at [506, 192] on span "Next month" at bounding box center [502, 192] width 38 height 38
click at [349, 334] on span "13" at bounding box center [352, 339] width 23 height 23
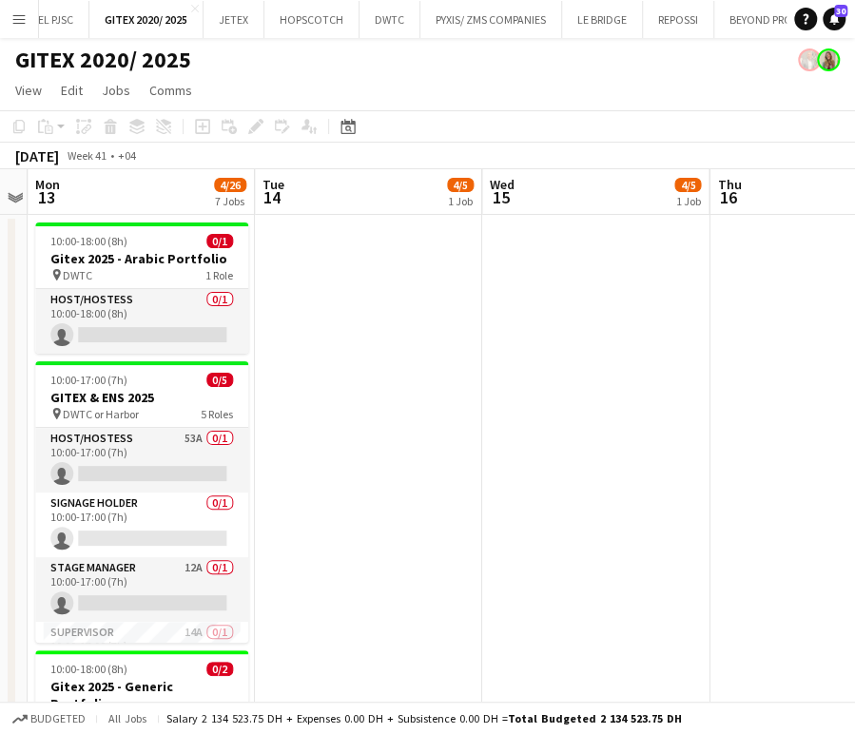
scroll to position [0, 390]
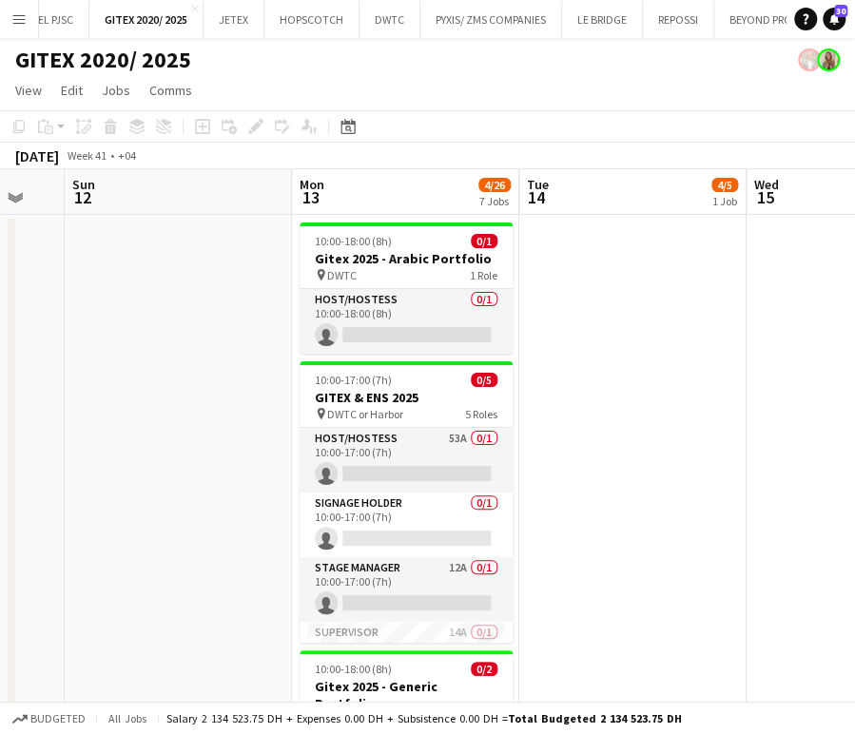
drag, startPoint x: 350, startPoint y: 402, endPoint x: 578, endPoint y: 392, distance: 228.5
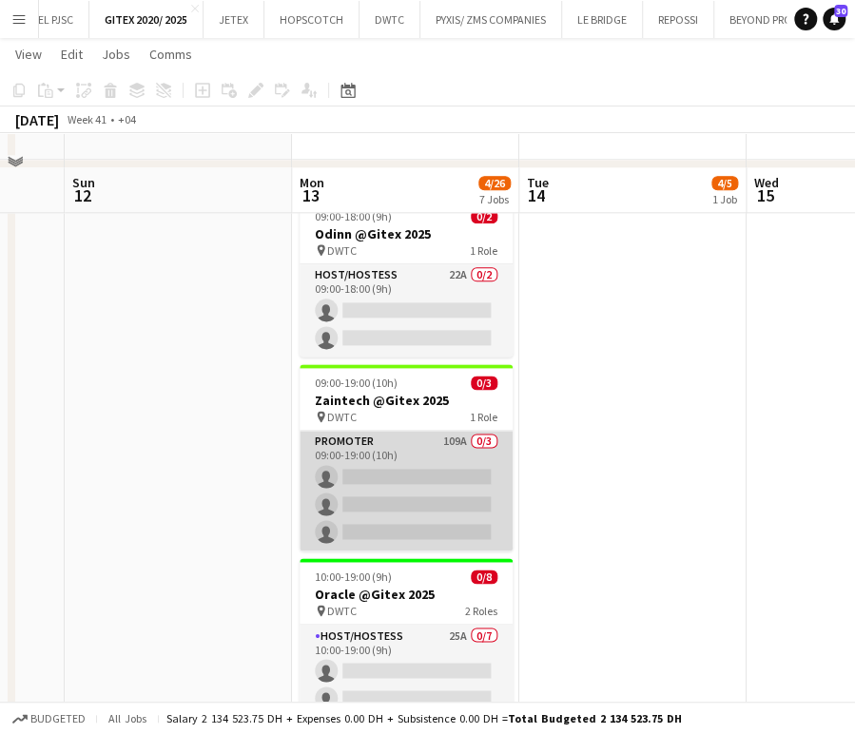
scroll to position [634, 0]
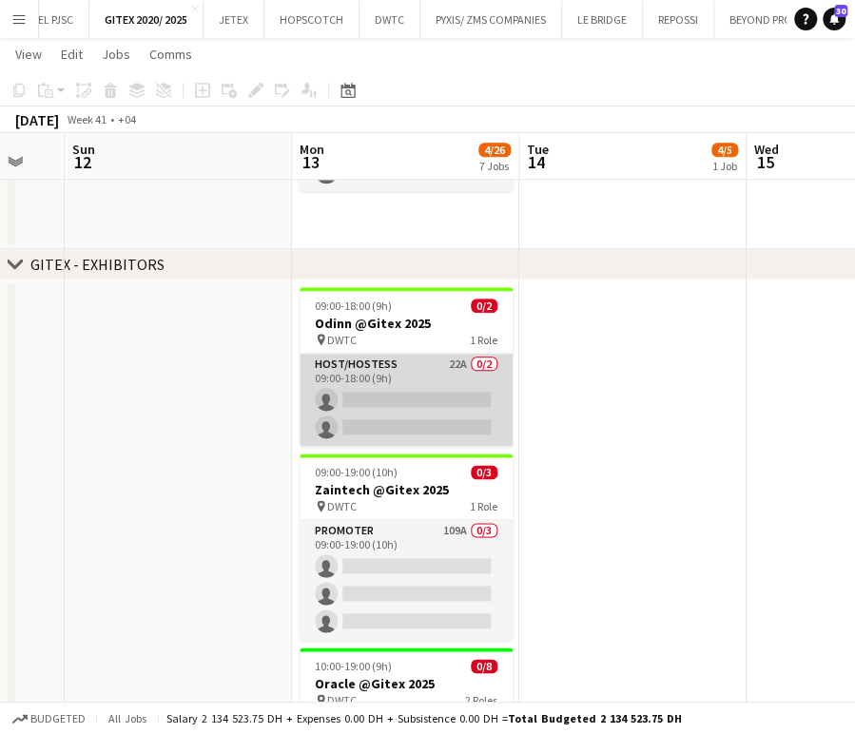
click at [427, 410] on app-card-role "Host/Hostess 22A 0/2 09:00-18:00 (9h) single-neutral-actions single-neutral-act…" at bounding box center [406, 400] width 213 height 92
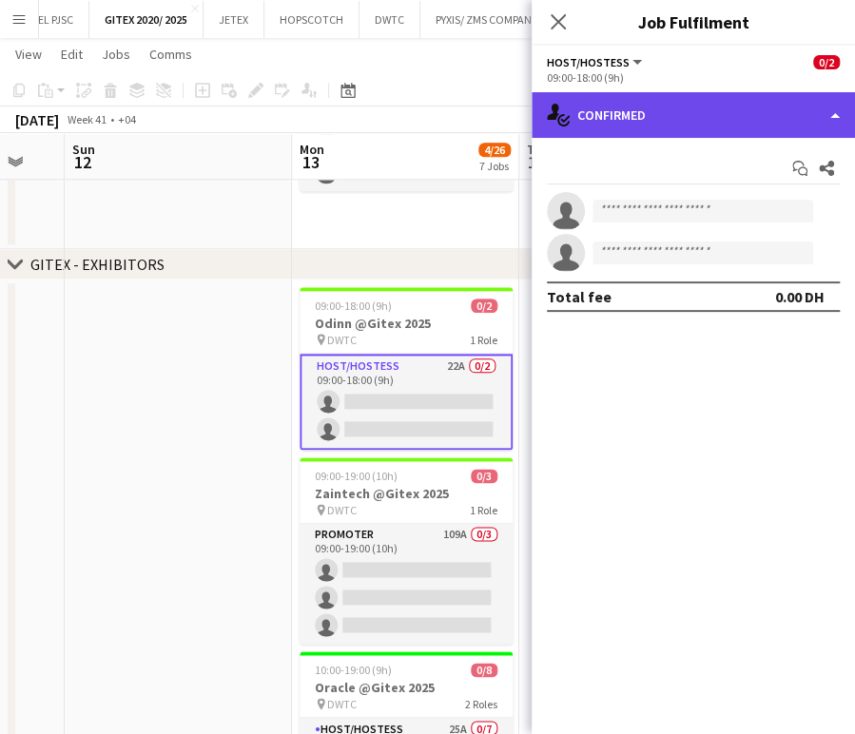
click at [789, 106] on div "single-neutral-actions-check-2 Confirmed" at bounding box center [693, 115] width 323 height 46
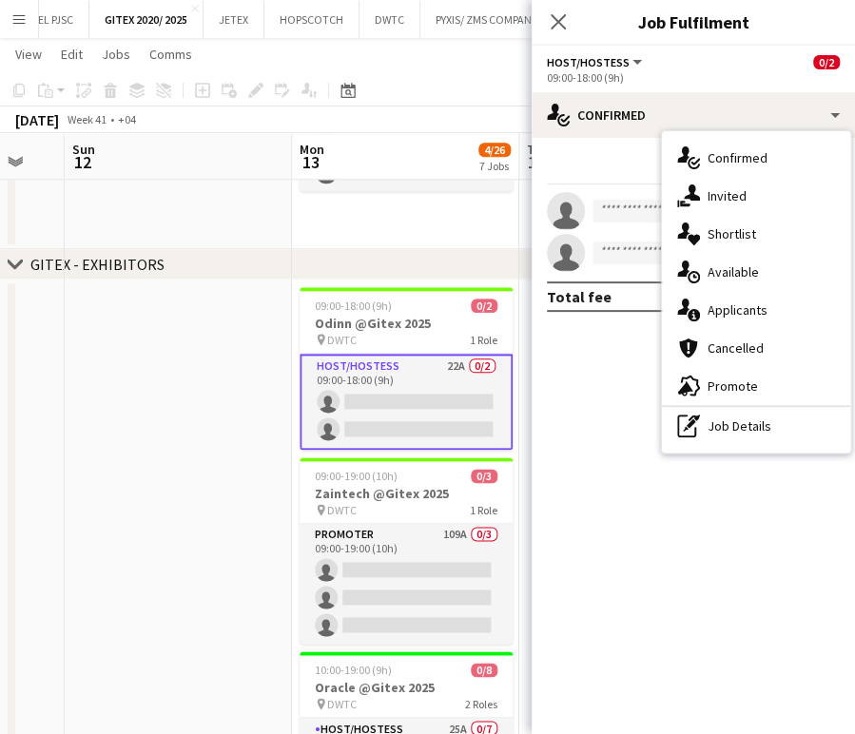
click at [733, 417] on div "pen-write Job Details" at bounding box center [756, 426] width 188 height 38
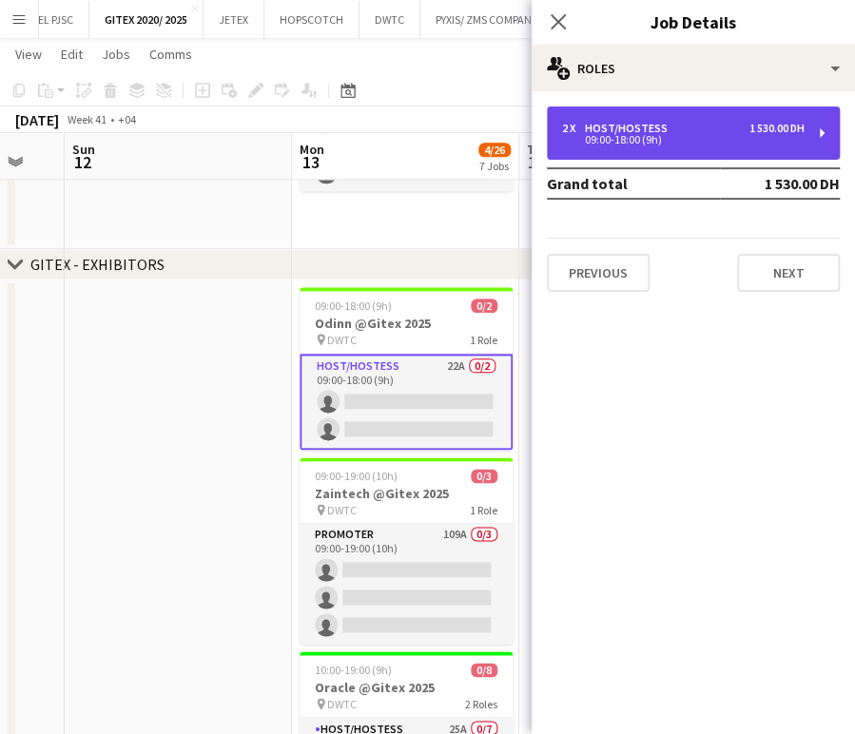
click at [615, 122] on div "Host/Hostess" at bounding box center [630, 128] width 90 height 13
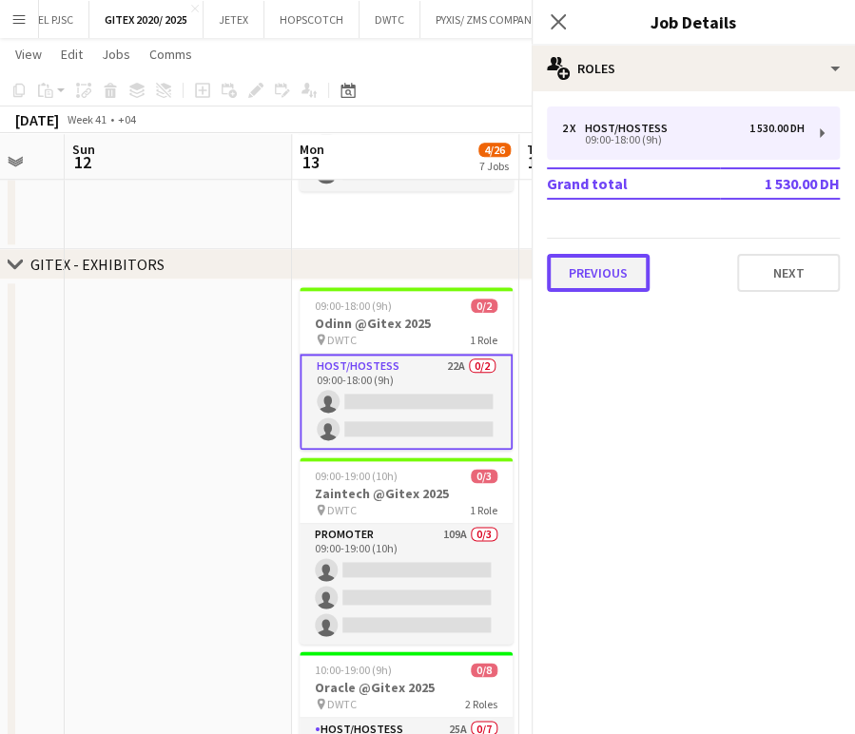
click at [608, 256] on button "Previous" at bounding box center [598, 273] width 103 height 38
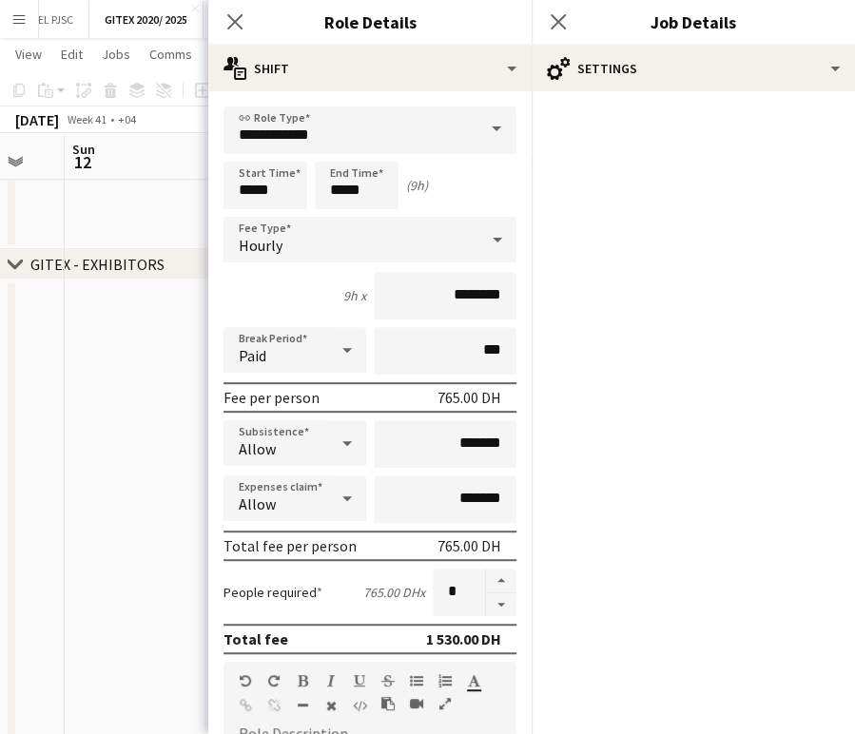
drag, startPoint x: 76, startPoint y: 368, endPoint x: 326, endPoint y: 408, distance: 253.4
click at [76, 367] on app-date-cell at bounding box center [178, 625] width 227 height 691
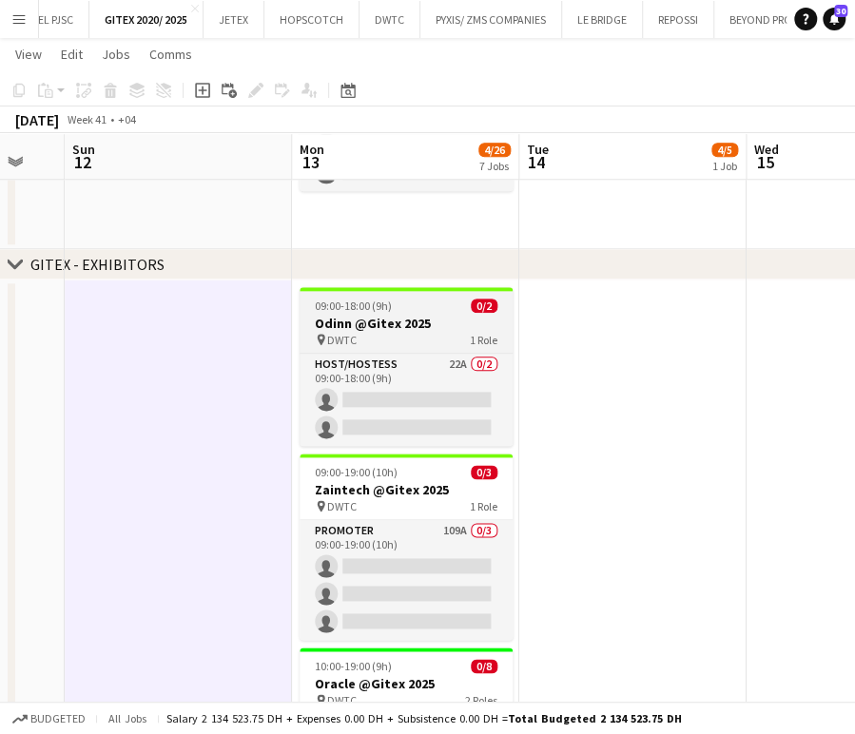
click at [396, 319] on h3 "Odinn @Gitex 2025" at bounding box center [406, 323] width 213 height 17
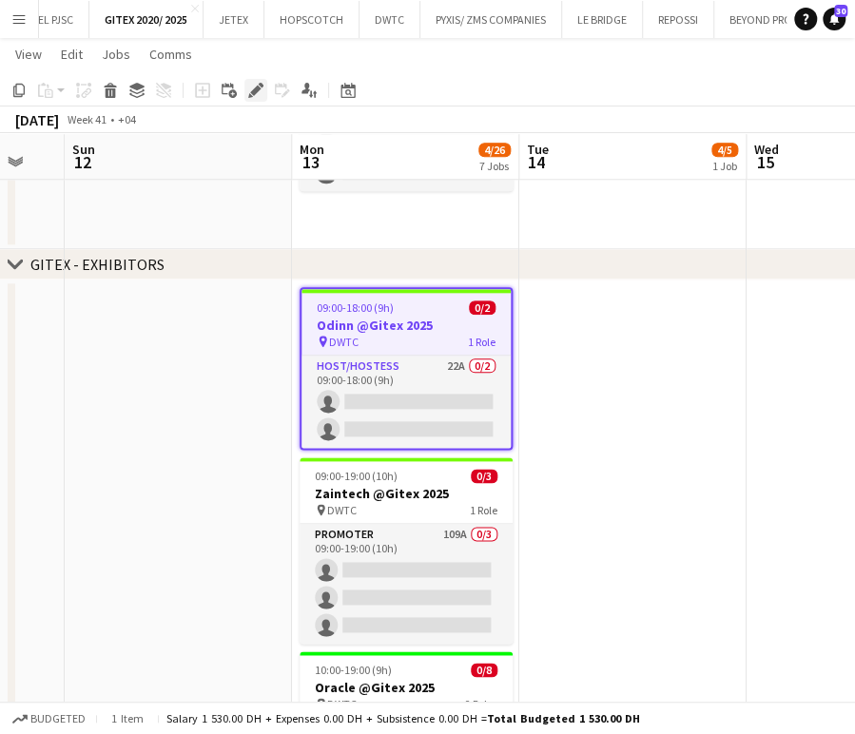
click at [254, 92] on icon at bounding box center [255, 91] width 10 height 10
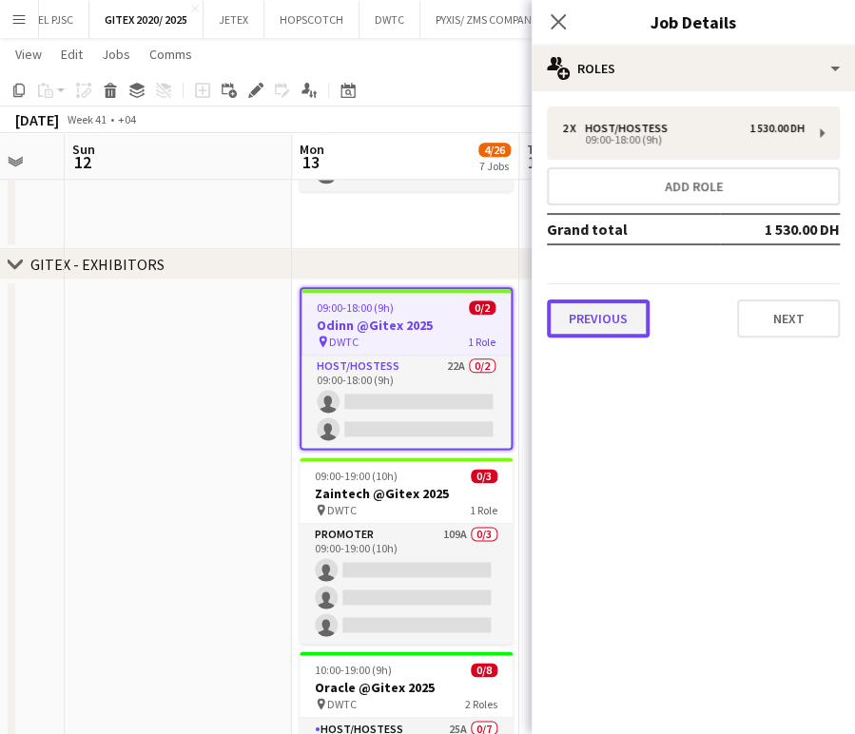
click at [637, 315] on button "Previous" at bounding box center [598, 319] width 103 height 38
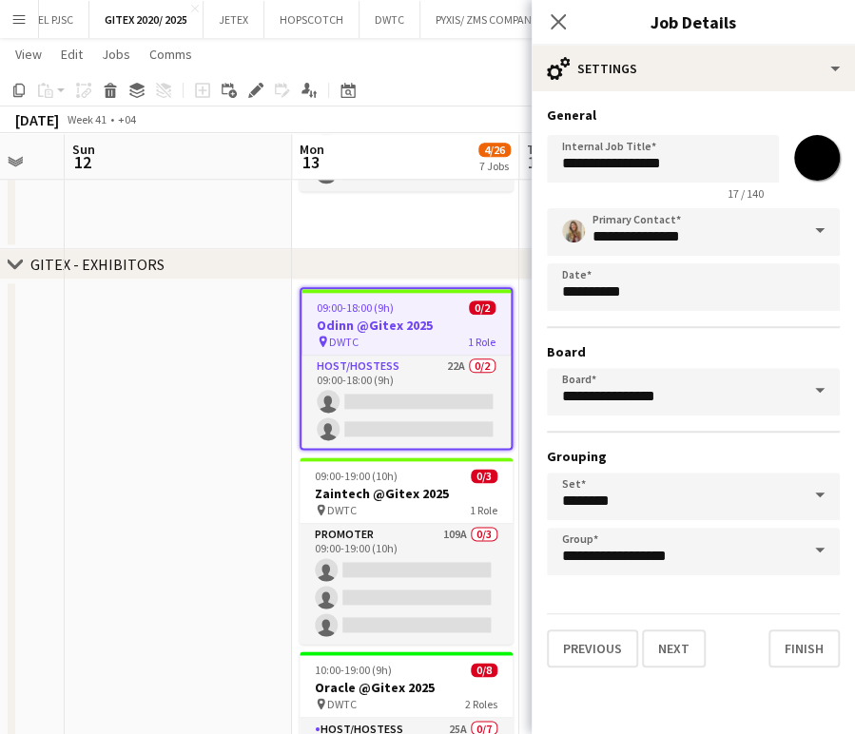
click at [394, 330] on h3 "Odinn @Gitex 2025" at bounding box center [406, 325] width 209 height 17
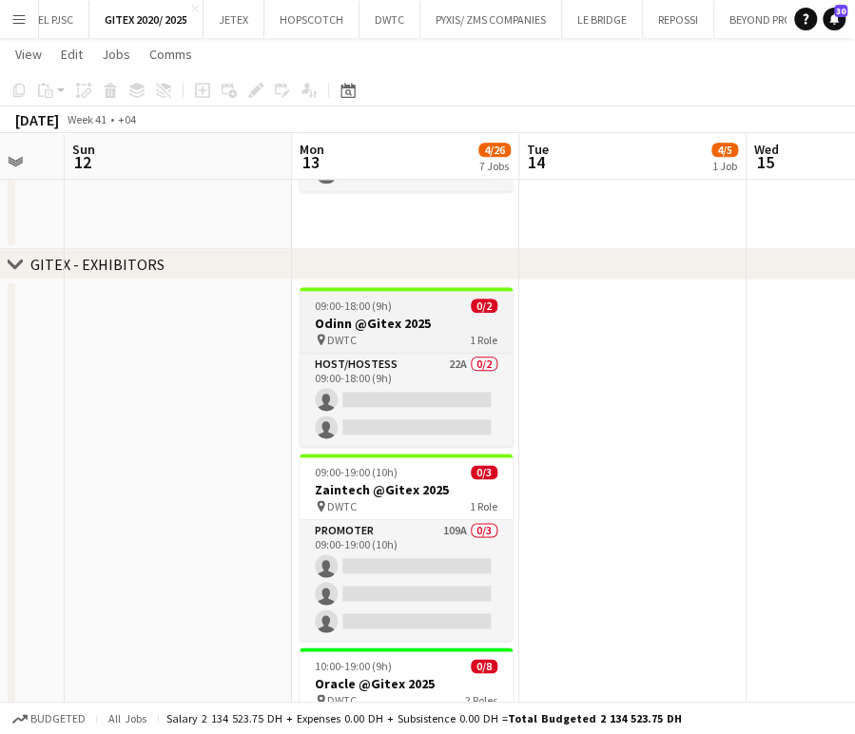
click at [386, 319] on h3 "Odinn @Gitex 2025" at bounding box center [406, 323] width 213 height 17
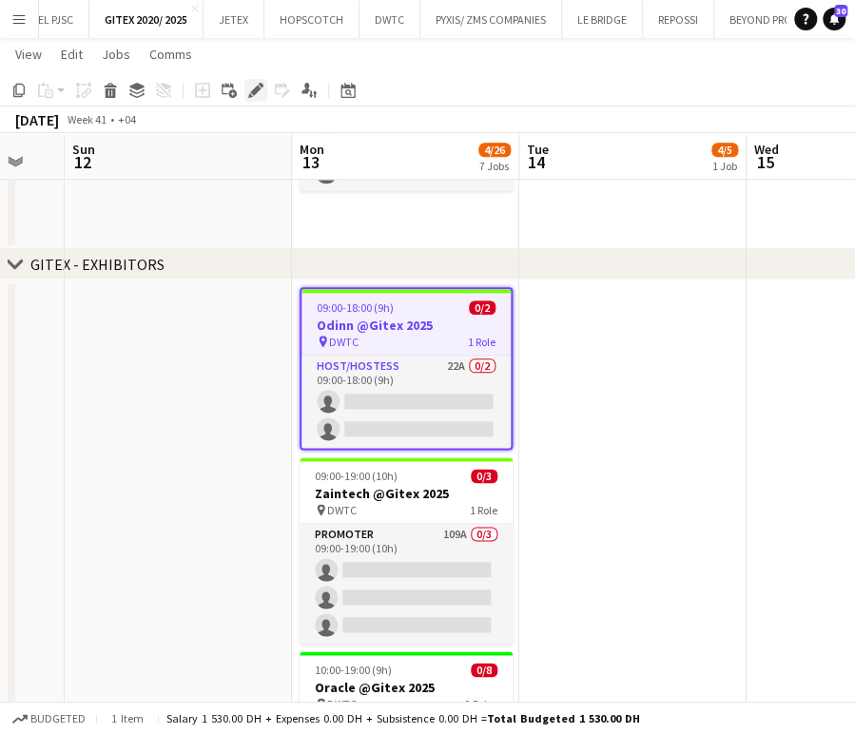
click at [258, 90] on icon "Edit" at bounding box center [255, 90] width 15 height 15
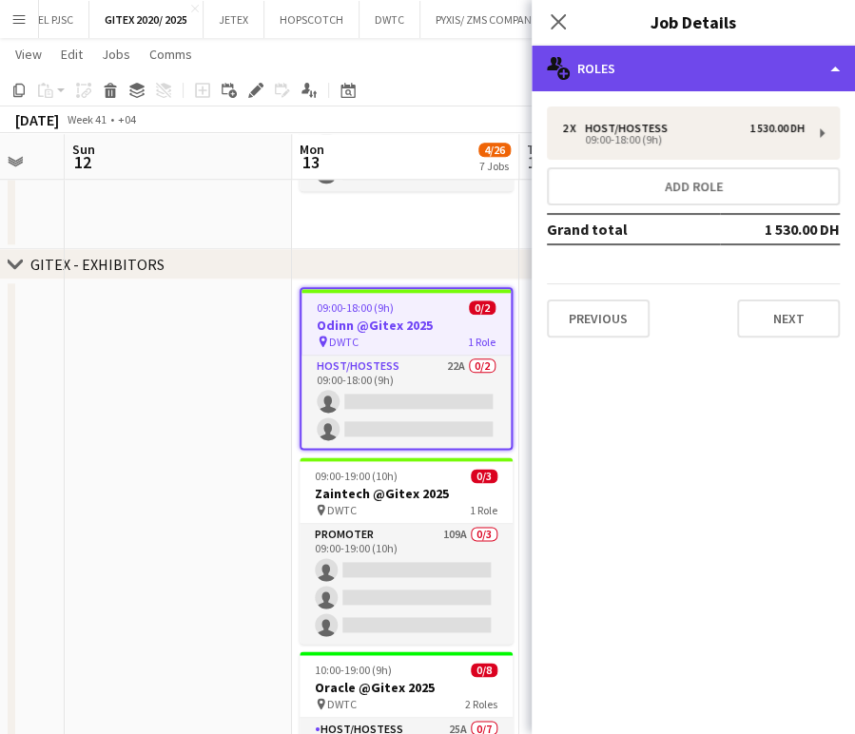
click at [823, 61] on div "multiple-users-add Roles" at bounding box center [693, 69] width 323 height 46
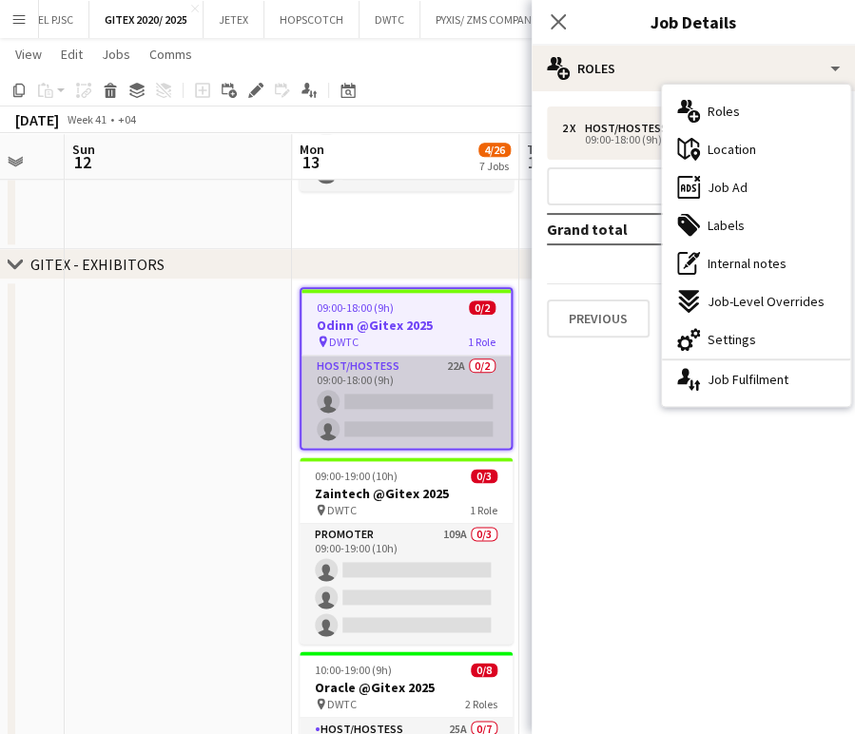
click at [448, 395] on app-card-role "Host/Hostess 22A 0/2 09:00-18:00 (9h) single-neutral-actions single-neutral-act…" at bounding box center [406, 402] width 209 height 92
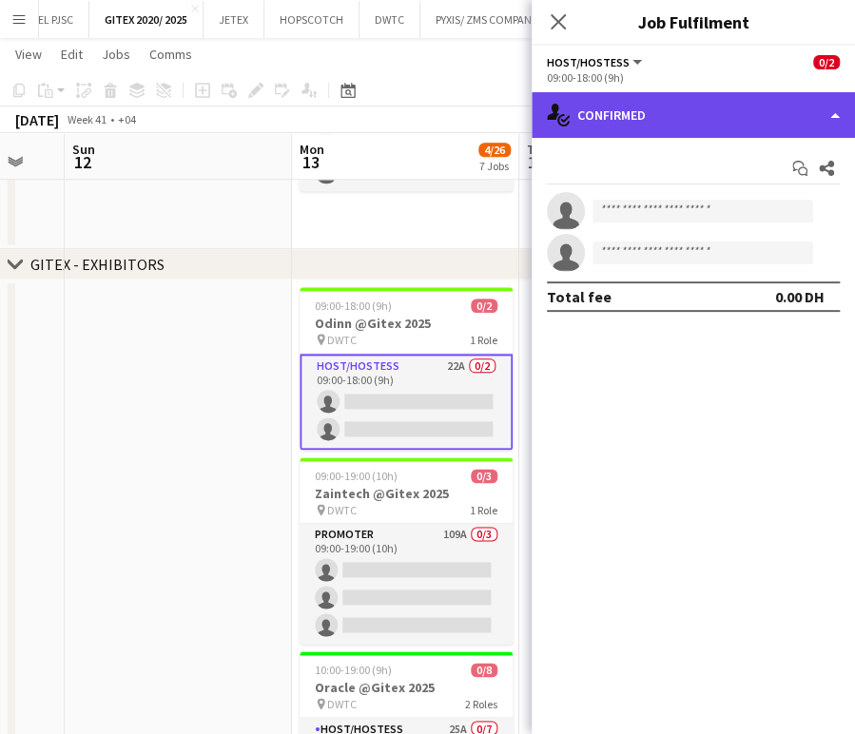
click at [818, 107] on div "single-neutral-actions-check-2 Confirmed" at bounding box center [693, 115] width 323 height 46
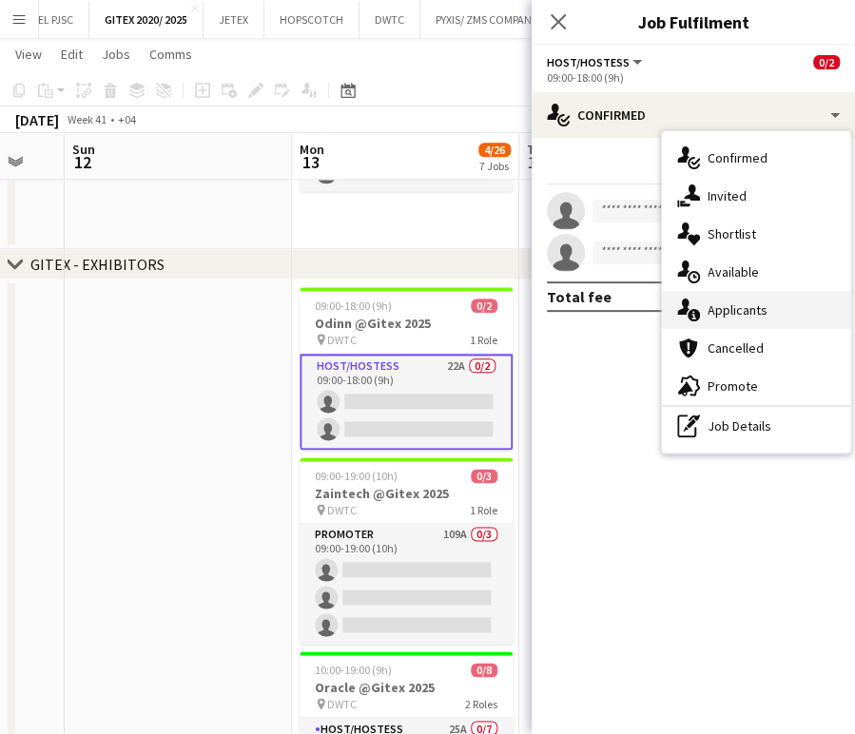
click at [758, 309] on span "Applicants" at bounding box center [738, 310] width 60 height 17
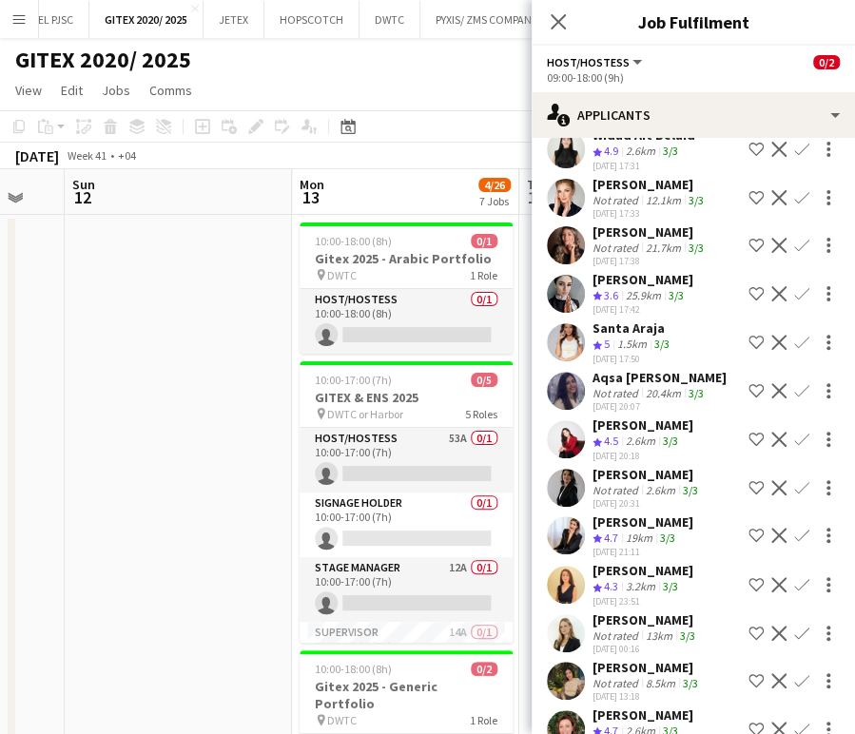
scroll to position [480, 0]
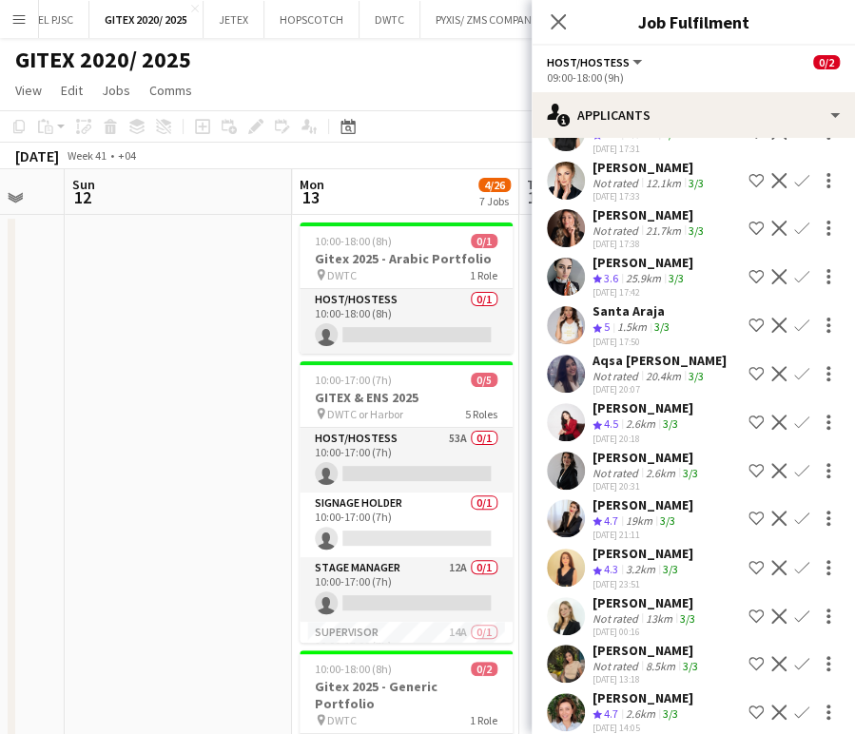
click at [749, 705] on app-icon "Shortlist crew" at bounding box center [756, 712] width 15 height 15
click at [659, 612] on div "13km" at bounding box center [659, 619] width 34 height 14
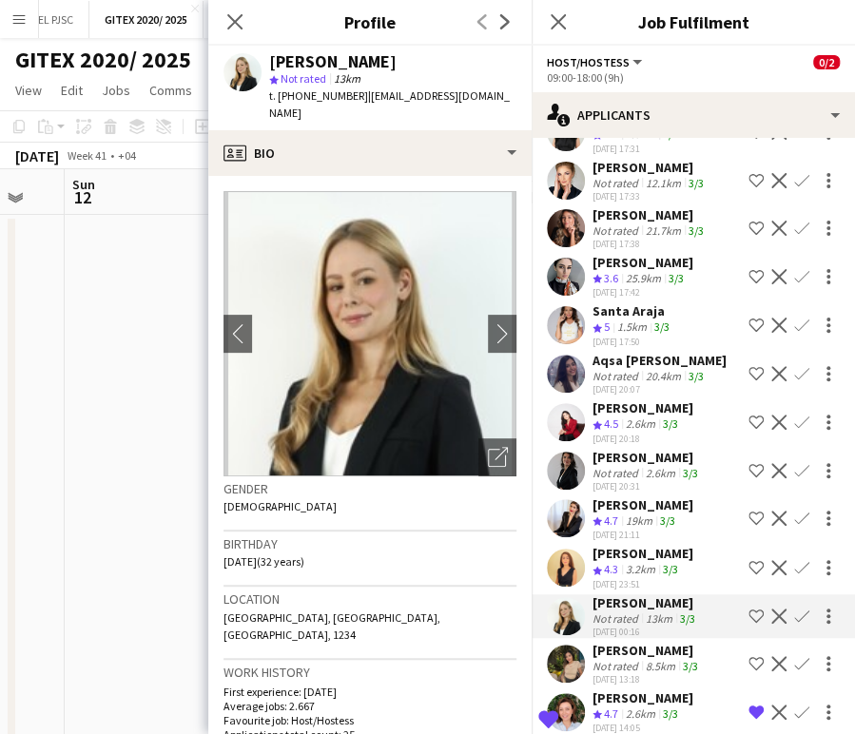
click at [749, 609] on app-icon "Shortlist crew" at bounding box center [756, 616] width 15 height 15
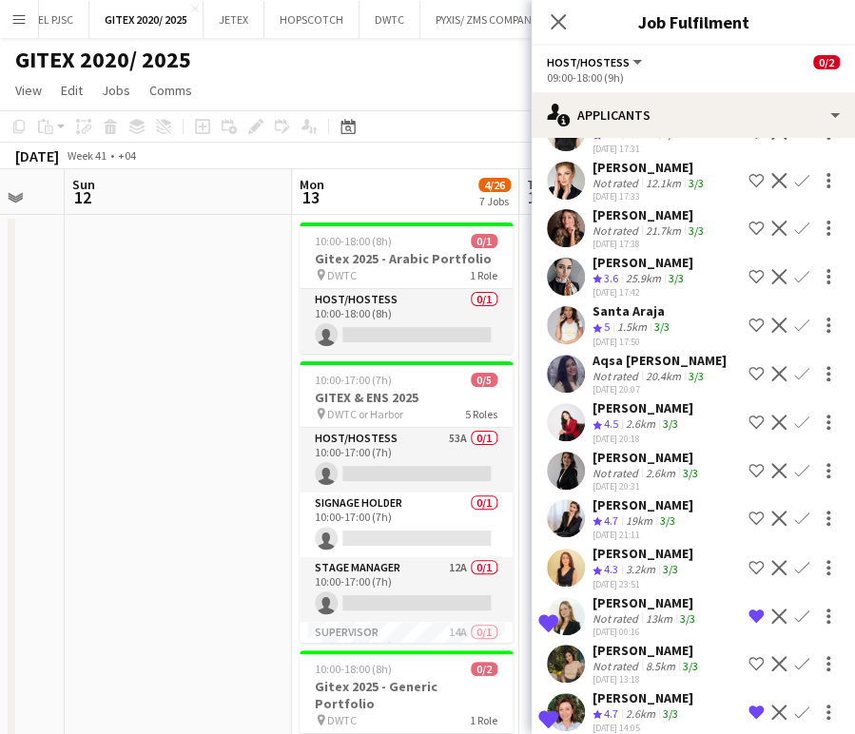
click at [749, 511] on app-icon "Shortlist crew" at bounding box center [756, 518] width 15 height 15
click at [749, 415] on app-icon "Shortlist crew" at bounding box center [756, 422] width 15 height 15
click at [749, 318] on app-icon "Shortlist crew" at bounding box center [756, 325] width 15 height 15
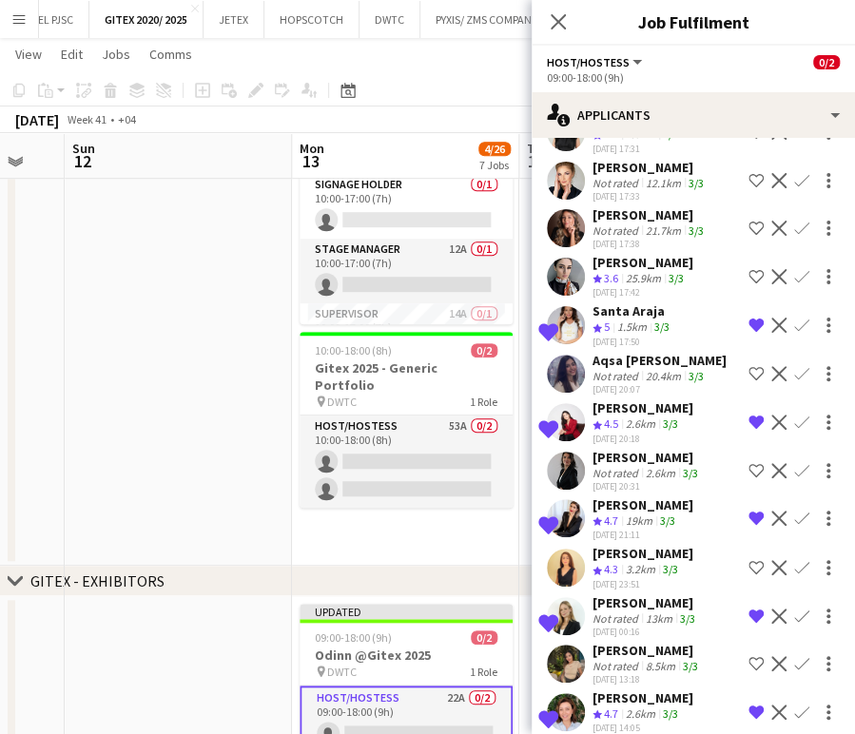
scroll to position [164, 0]
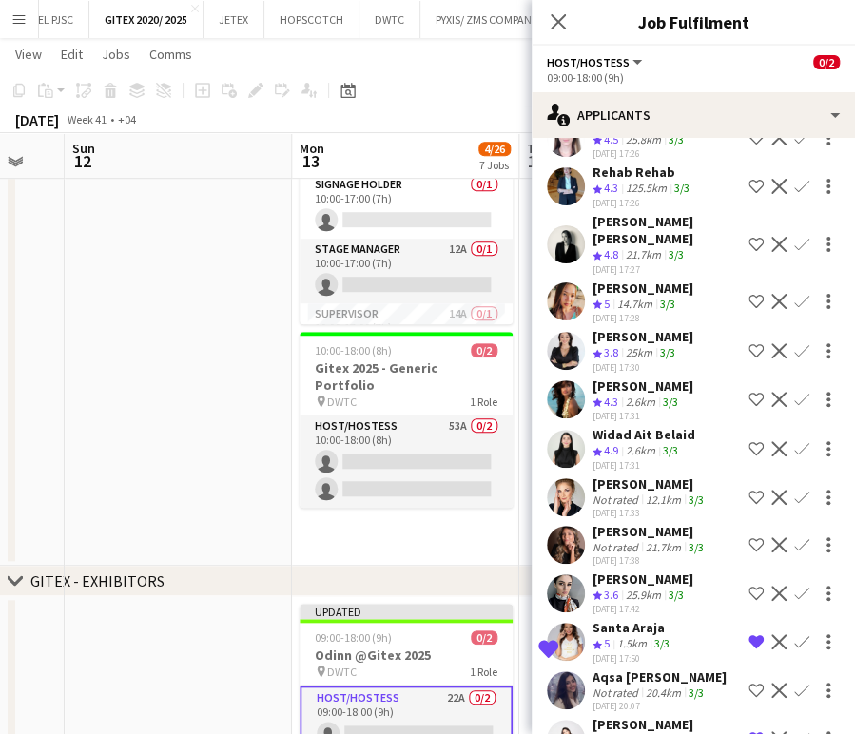
click at [749, 441] on app-icon "Shortlist crew" at bounding box center [756, 448] width 15 height 15
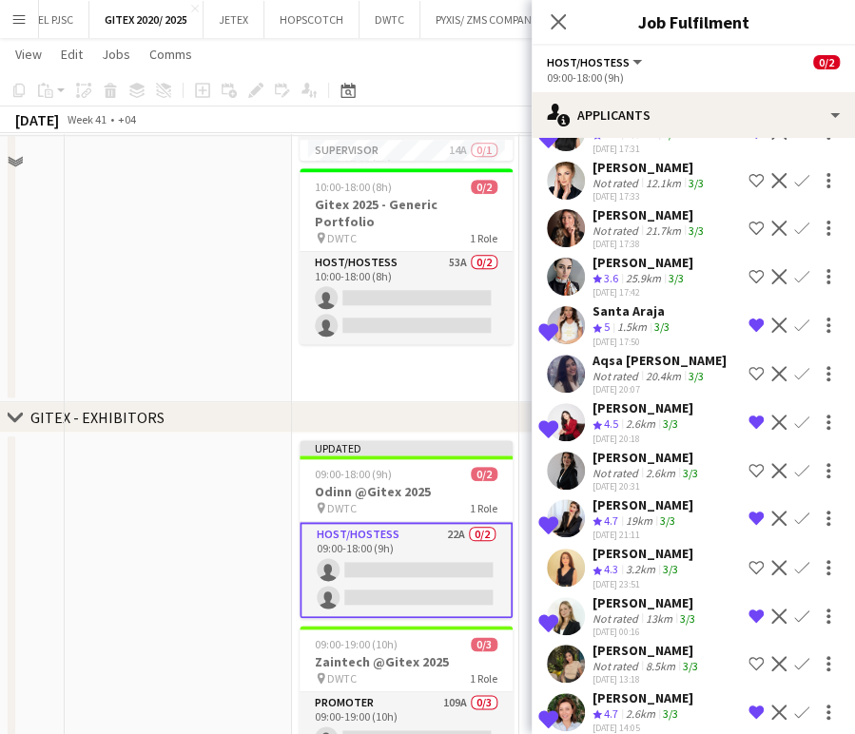
scroll to position [528, 0]
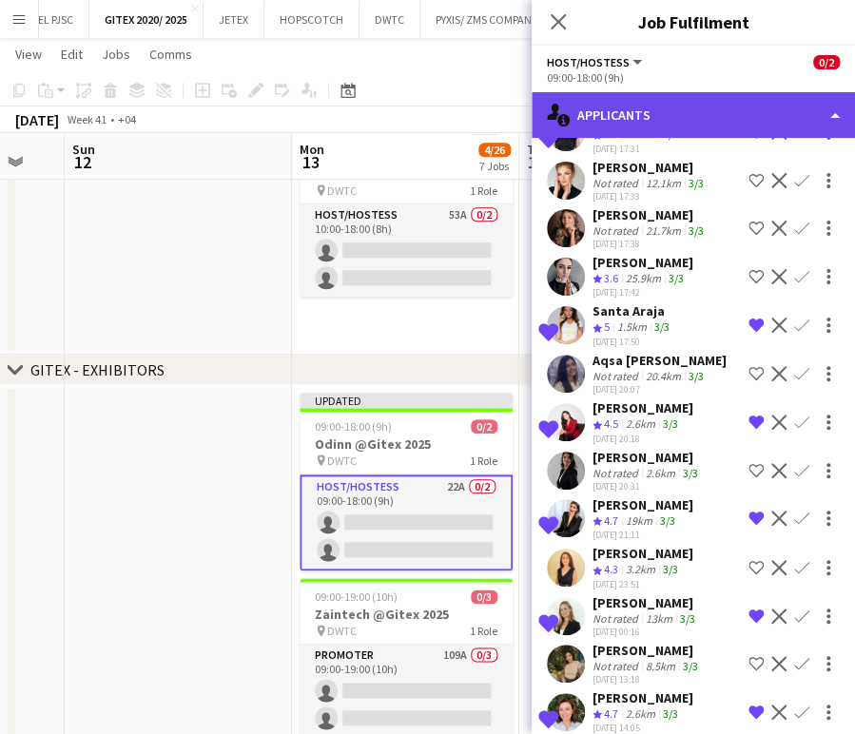
click at [829, 105] on div "single-neutral-actions-information Applicants" at bounding box center [693, 115] width 323 height 46
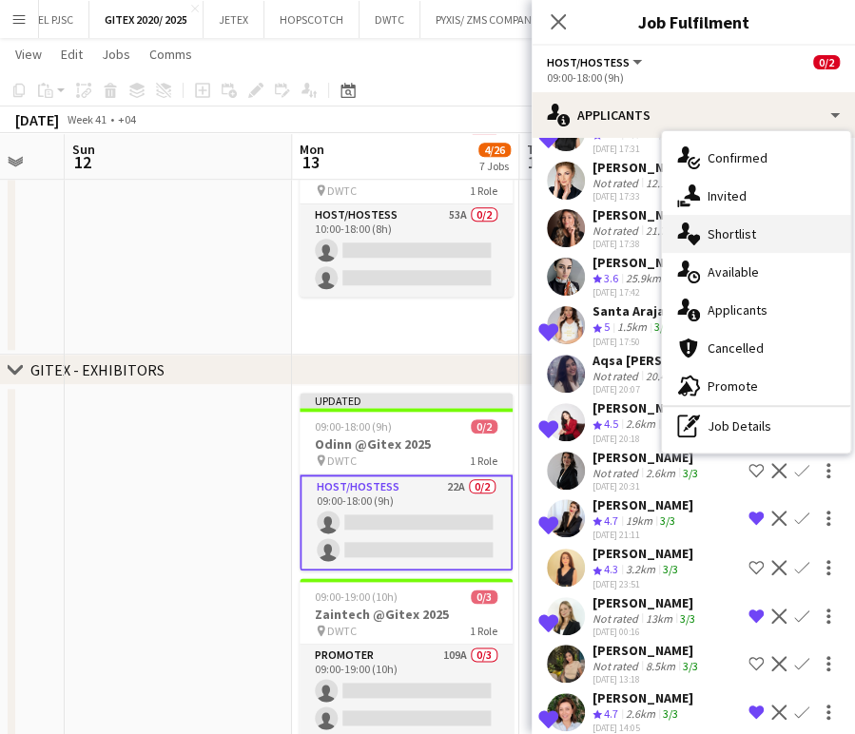
click at [739, 226] on span "Shortlist" at bounding box center [732, 233] width 49 height 17
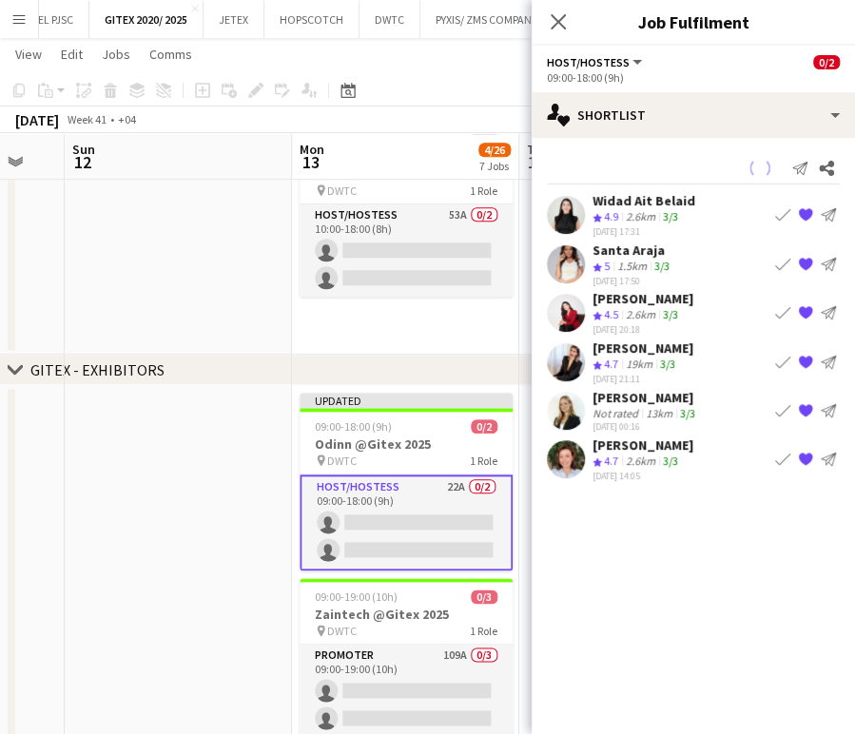
scroll to position [0, 0]
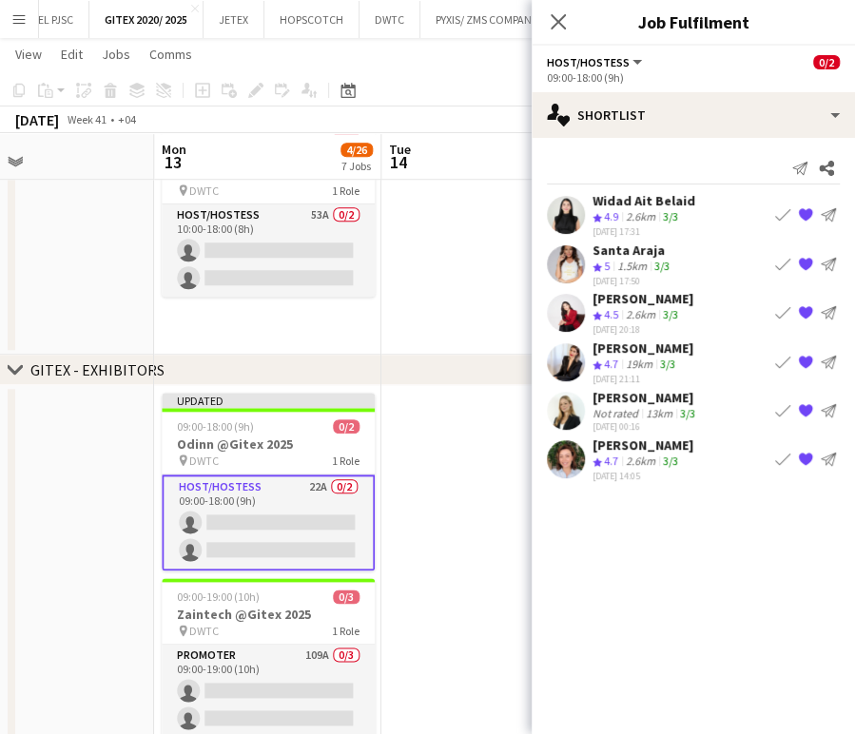
drag, startPoint x: 467, startPoint y: 311, endPoint x: 312, endPoint y: 311, distance: 155.1
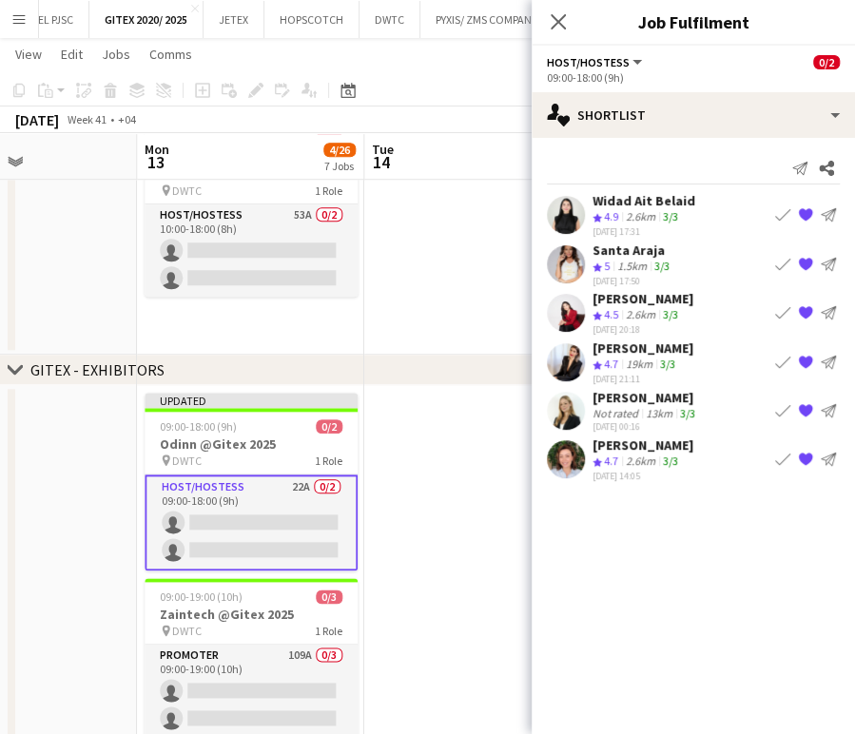
click at [670, 408] on div "13km" at bounding box center [659, 413] width 34 height 14
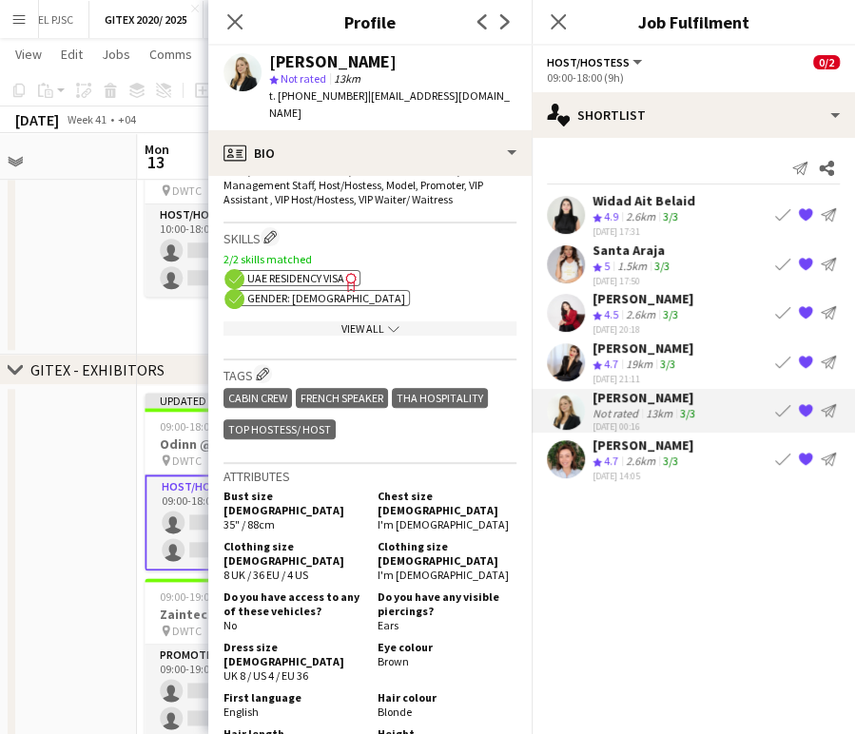
scroll to position [739, 0]
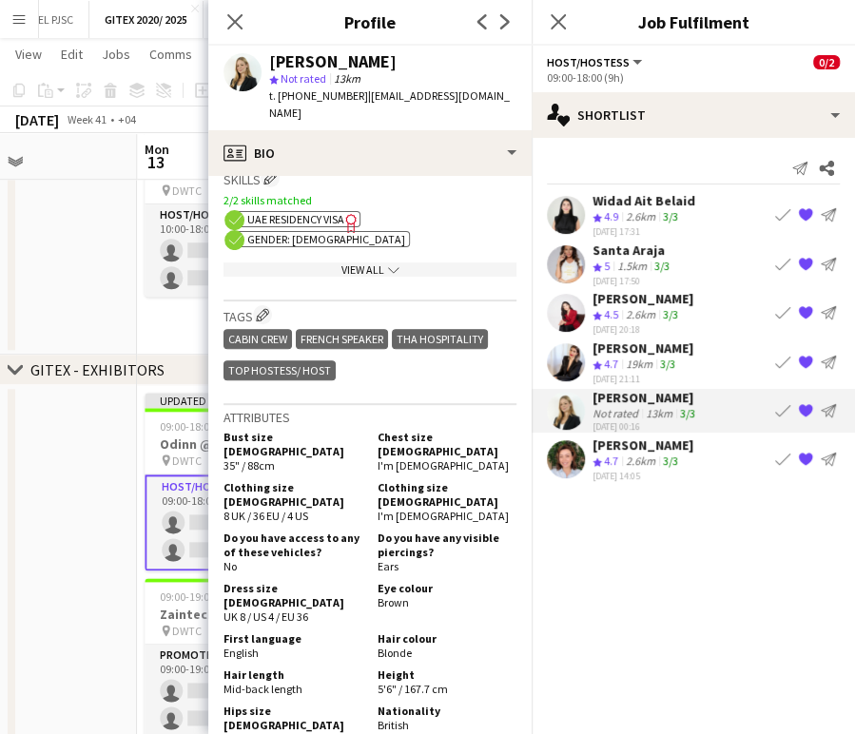
click at [635, 309] on div "2.6km" at bounding box center [640, 315] width 37 height 16
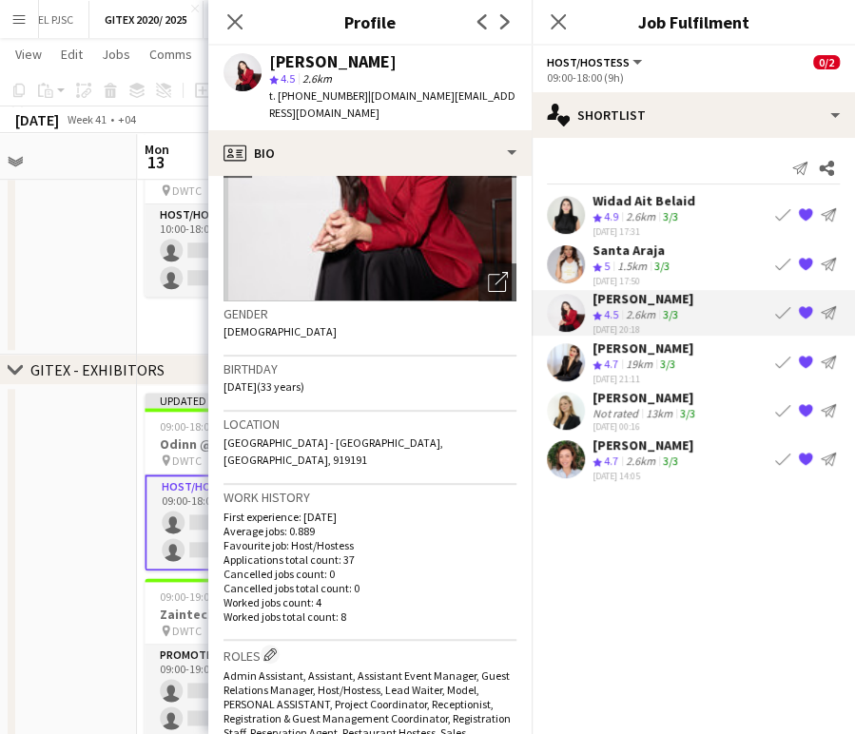
scroll to position [422, 0]
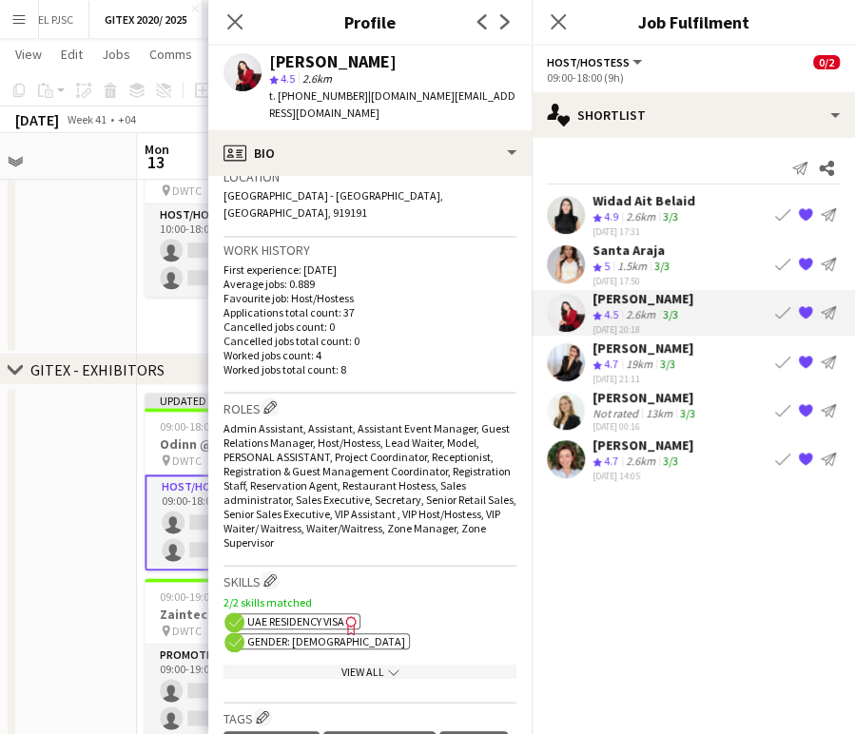
click at [624, 234] on div "19-09-2025 17:31" at bounding box center [644, 231] width 103 height 12
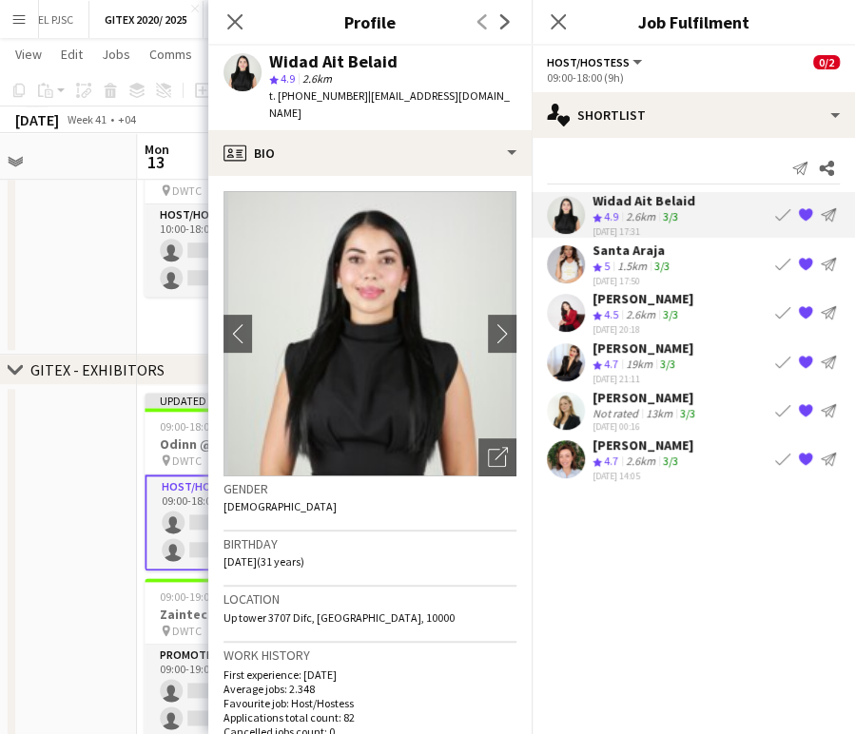
click at [96, 251] on app-date-cell at bounding box center [23, 20] width 227 height 670
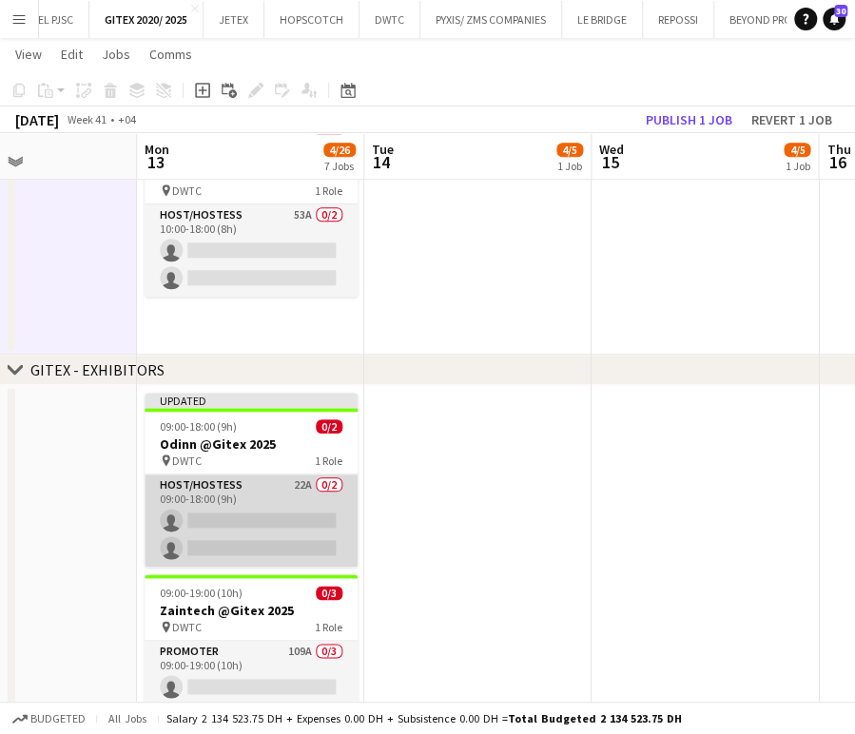
click at [257, 485] on app-card-role "Host/Hostess 22A 0/2 09:00-18:00 (9h) single-neutral-actions single-neutral-act…" at bounding box center [251, 521] width 213 height 92
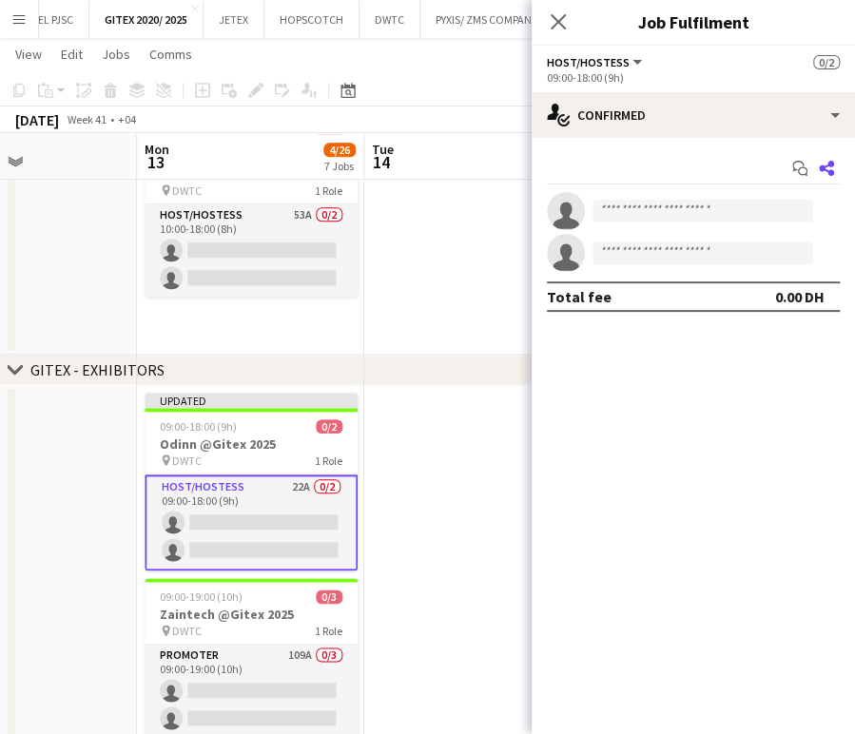
click at [820, 163] on icon "Share" at bounding box center [826, 168] width 15 height 15
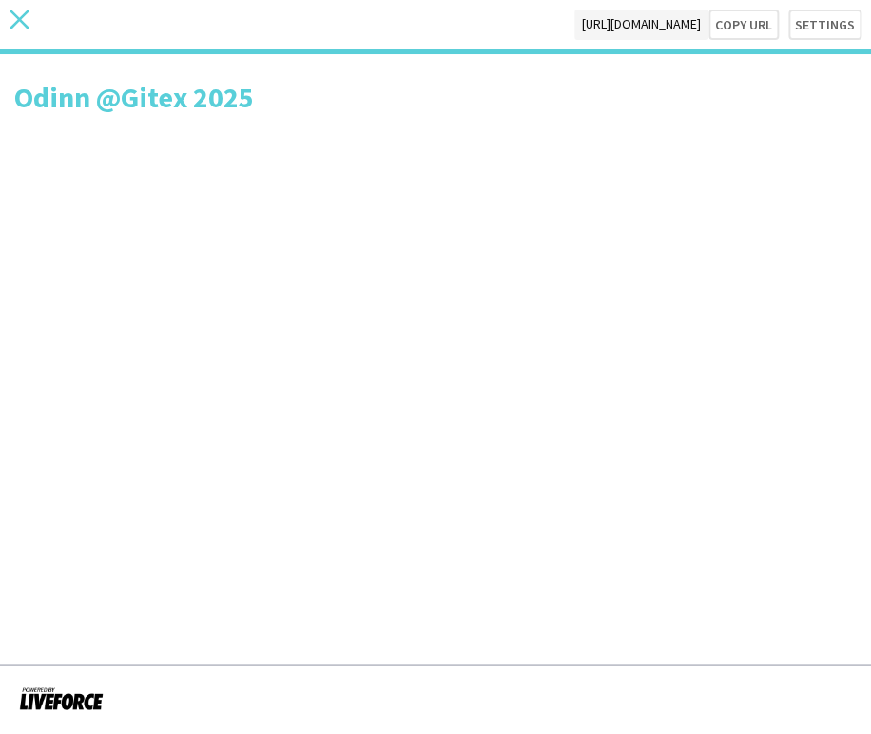
click at [11, 19] on icon "close" at bounding box center [20, 20] width 20 height 20
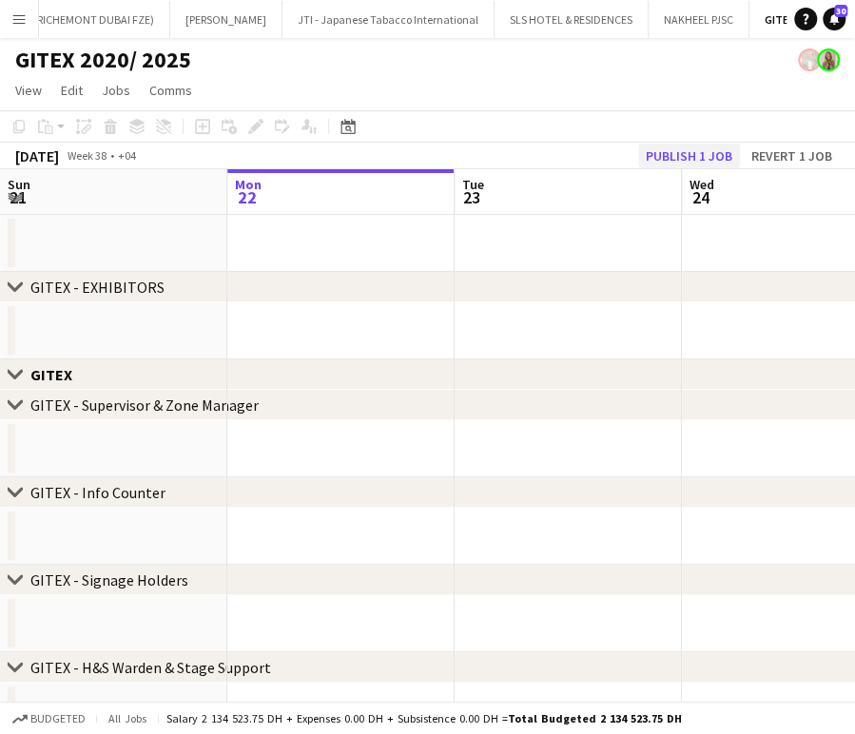
scroll to position [0, 3166]
click at [693, 158] on button "Publish 1 job" at bounding box center [689, 156] width 102 height 25
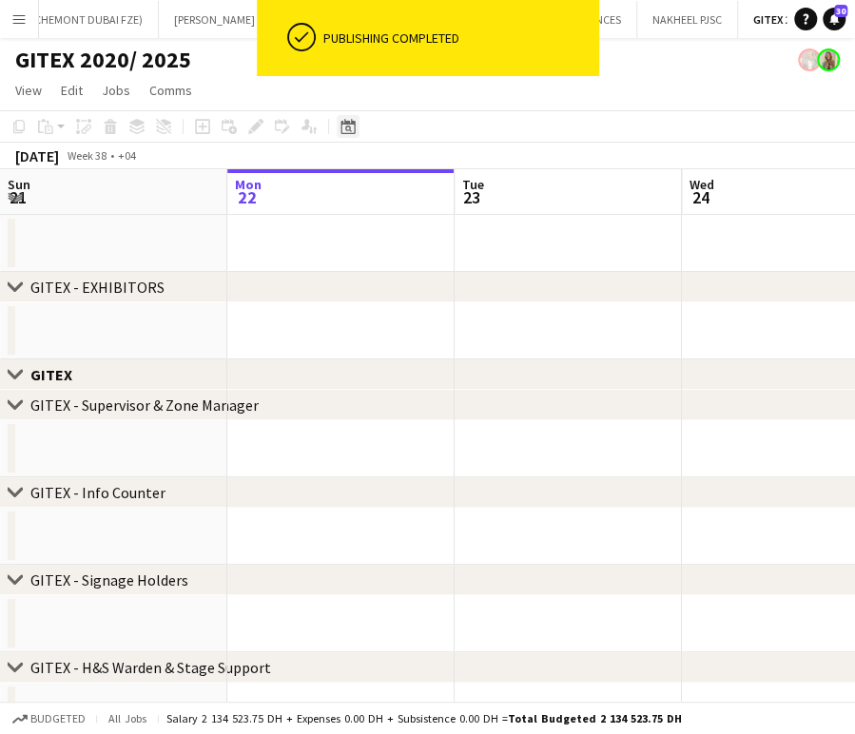
click at [347, 124] on icon at bounding box center [348, 126] width 14 height 15
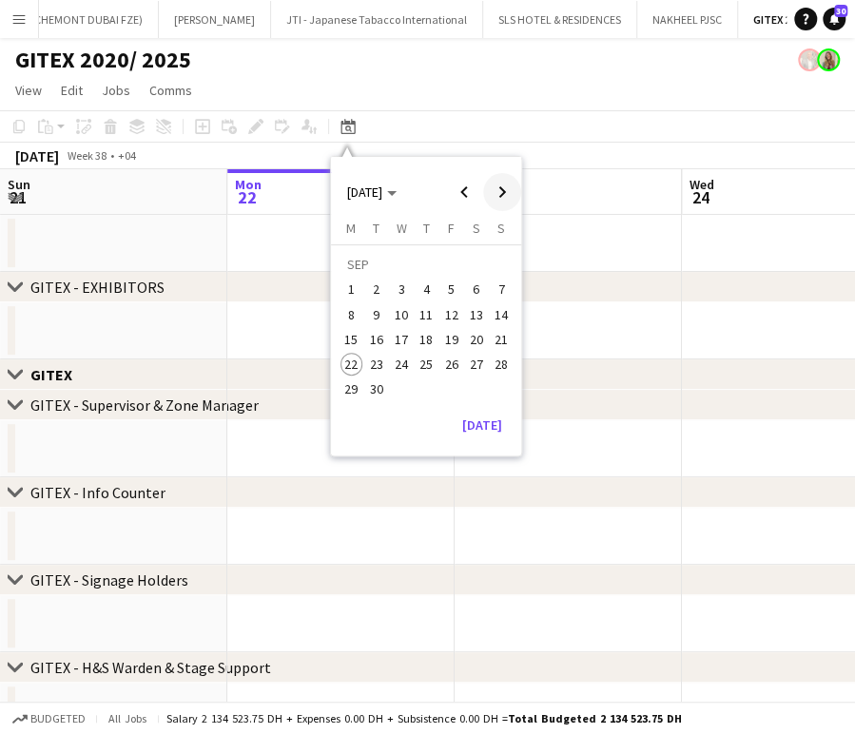
click at [504, 199] on span "Next month" at bounding box center [502, 192] width 38 height 38
click at [349, 348] on span "13" at bounding box center [352, 339] width 23 height 23
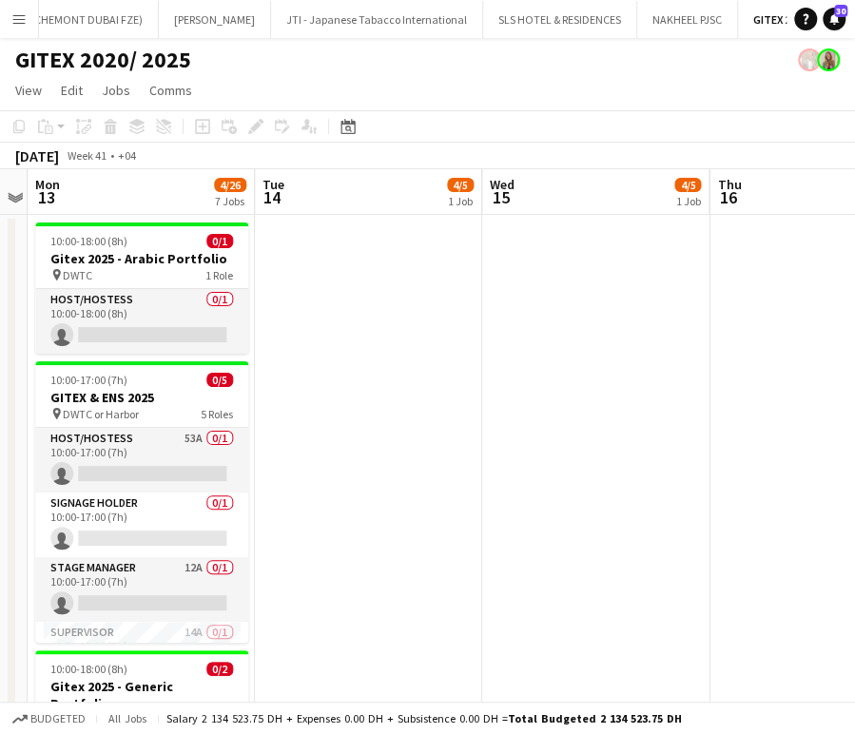
scroll to position [0, 530]
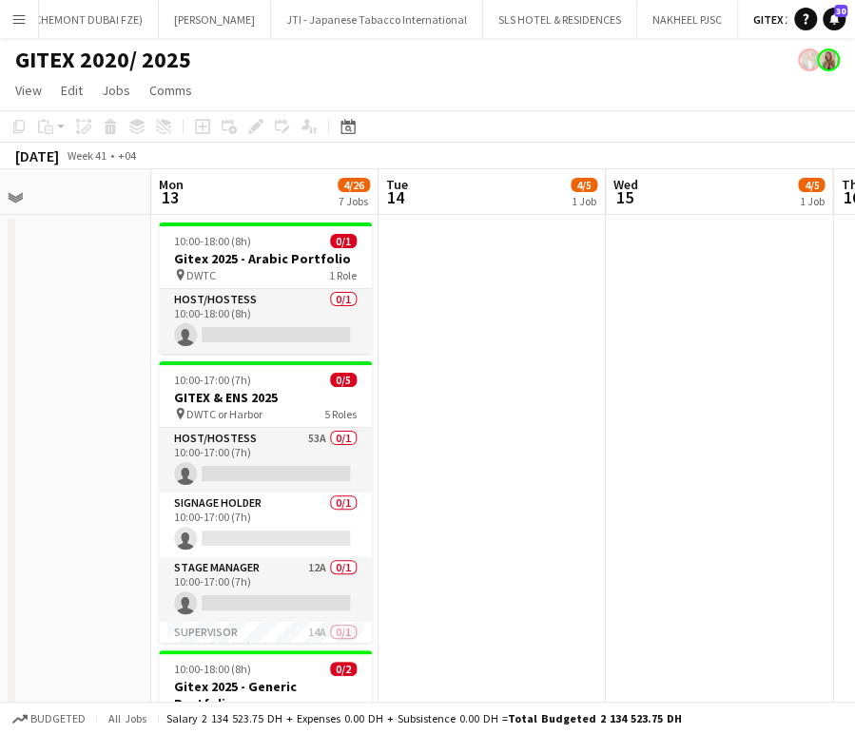
drag, startPoint x: 654, startPoint y: 470, endPoint x: 697, endPoint y: 462, distance: 43.5
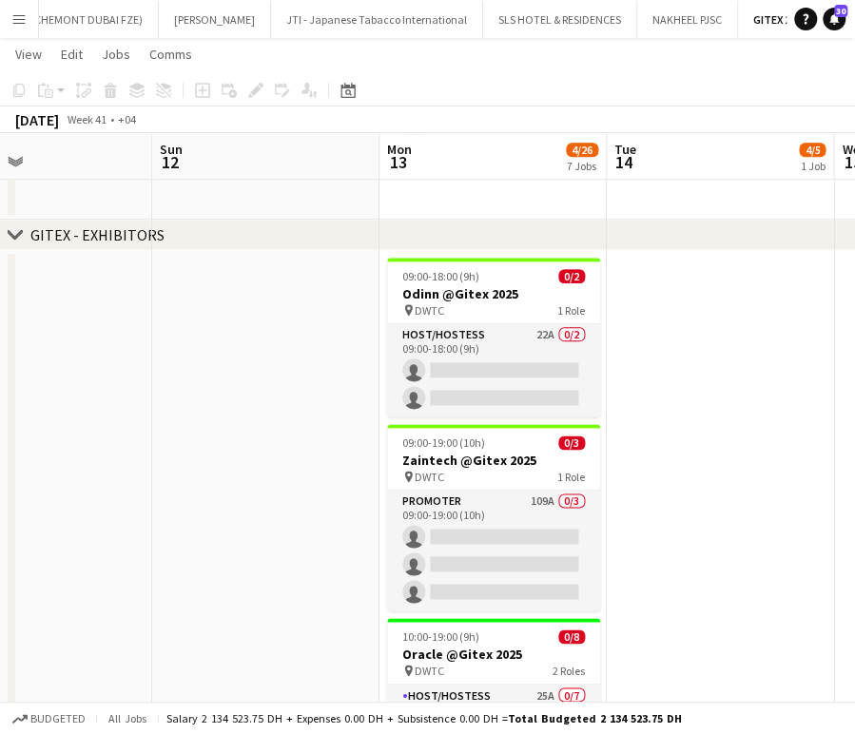
scroll to position [634, 0]
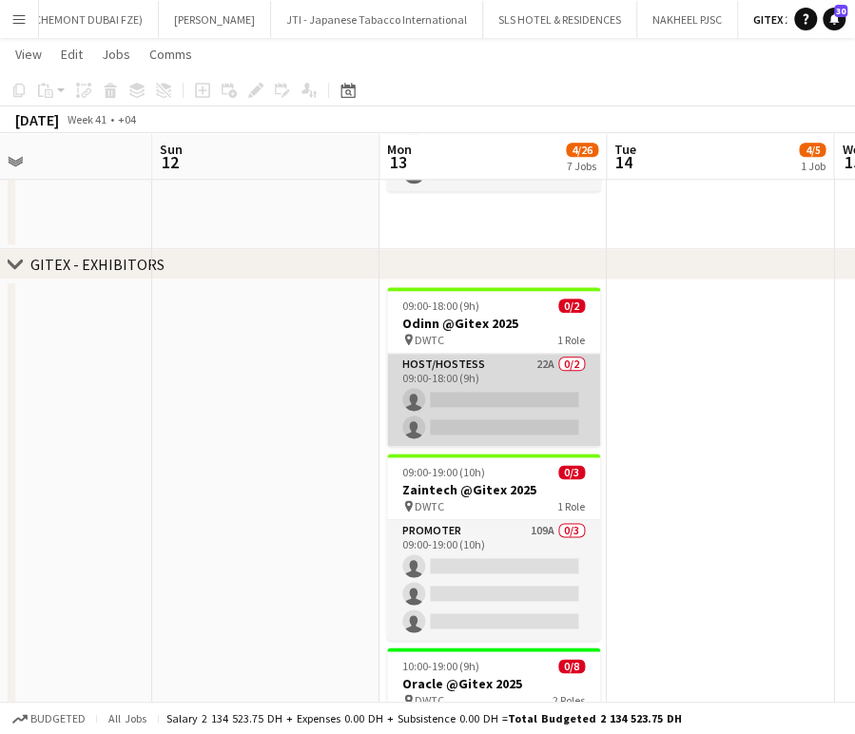
click at [505, 414] on app-card-role "Host/Hostess 22A 0/2 09:00-18:00 (9h) single-neutral-actions single-neutral-act…" at bounding box center [493, 400] width 213 height 92
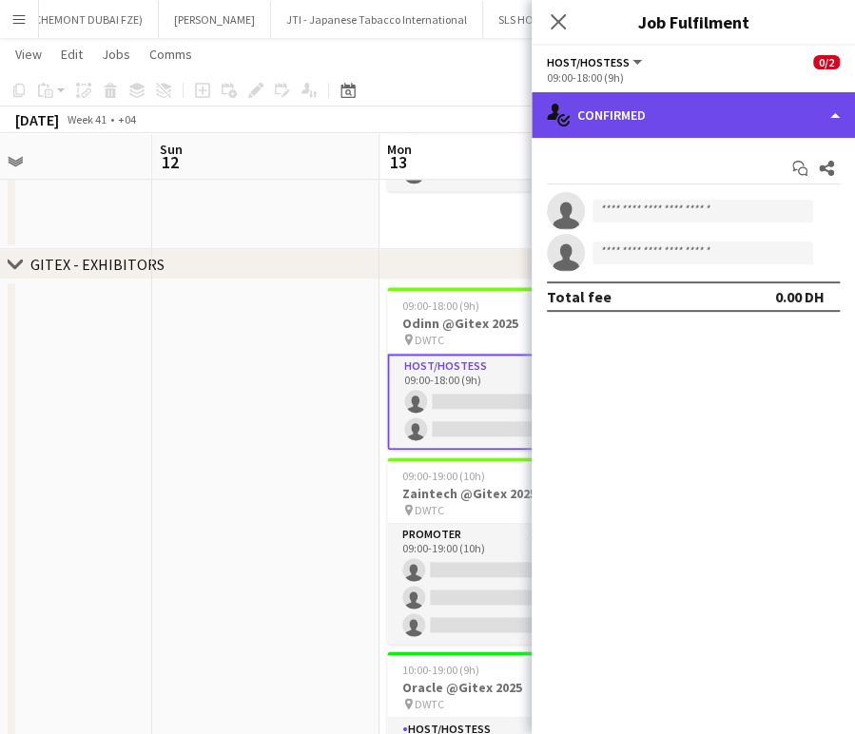
click at [815, 111] on div "single-neutral-actions-check-2 Confirmed" at bounding box center [693, 115] width 323 height 46
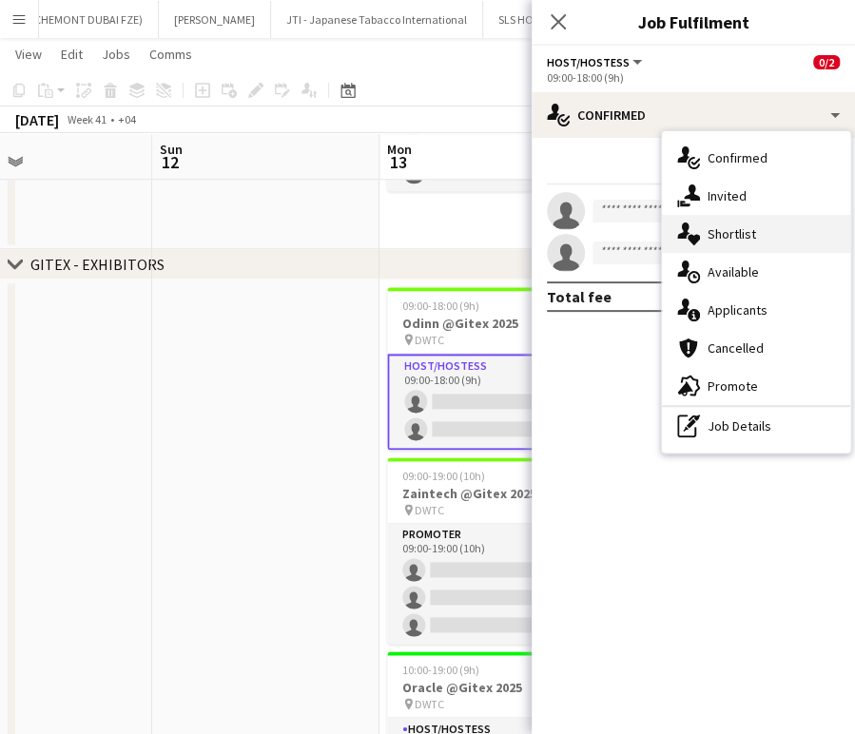
click at [731, 244] on div "single-neutral-actions-heart Shortlist" at bounding box center [756, 234] width 188 height 38
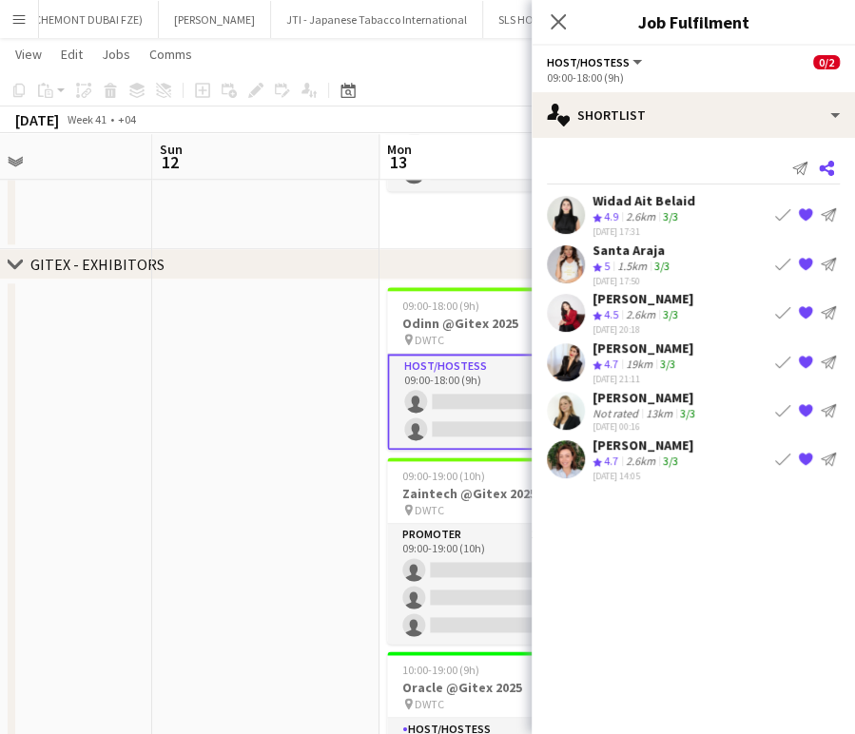
click at [829, 174] on icon at bounding box center [826, 168] width 15 height 15
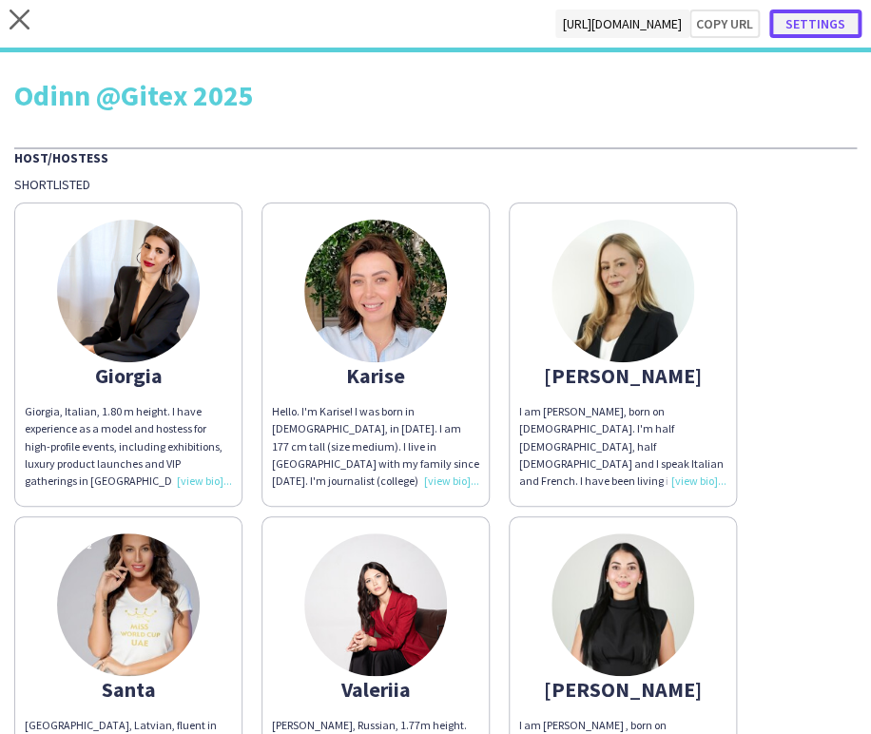
click at [803, 26] on button "Settings" at bounding box center [816, 24] width 92 height 29
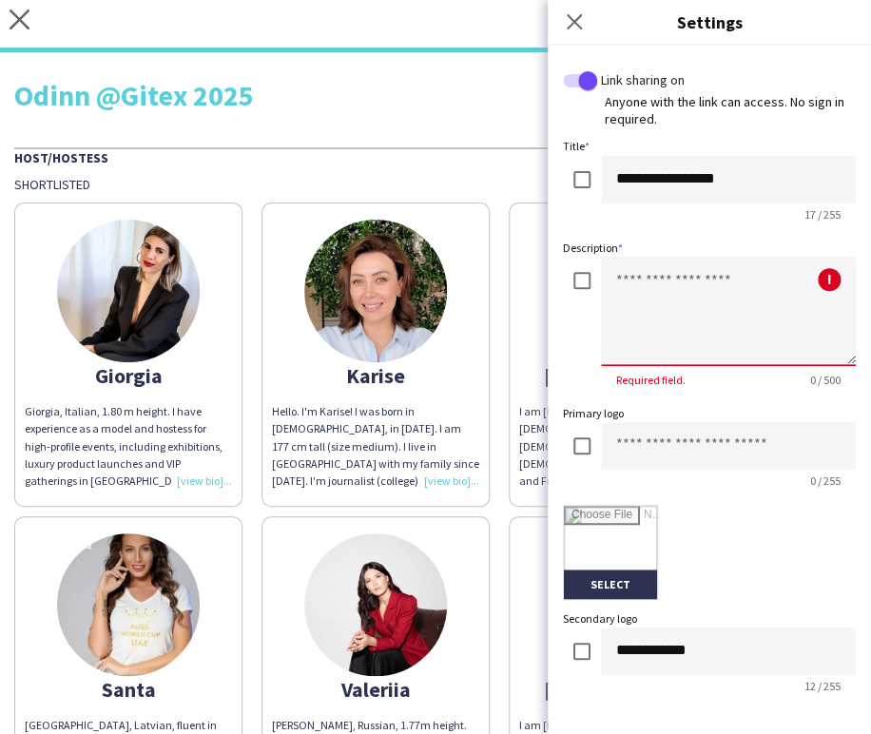
click at [723, 299] on textarea at bounding box center [728, 311] width 255 height 109
paste textarea "**********"
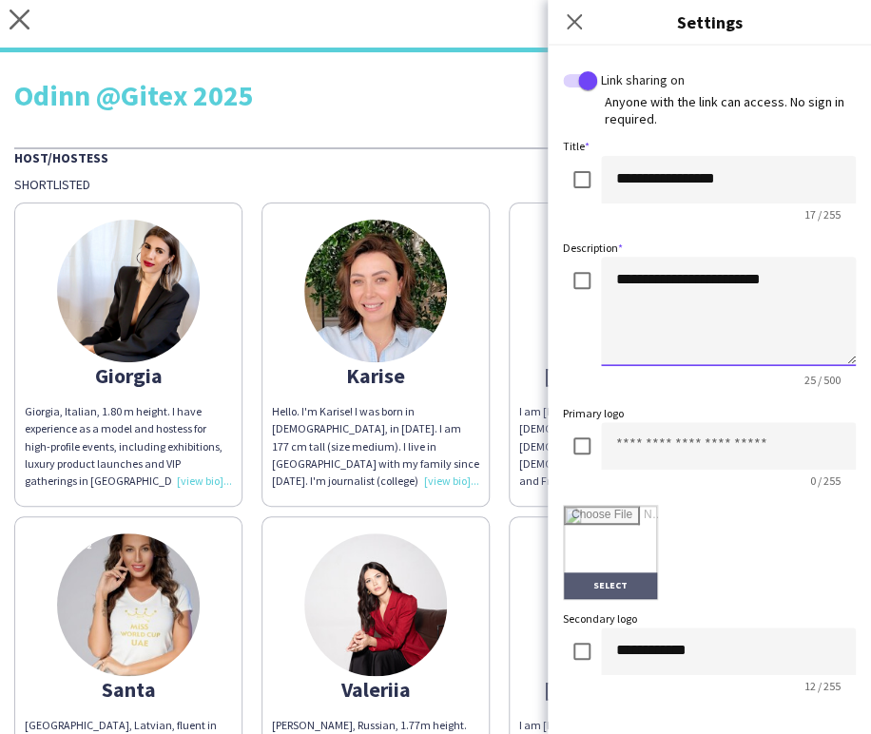
scroll to position [106, 0]
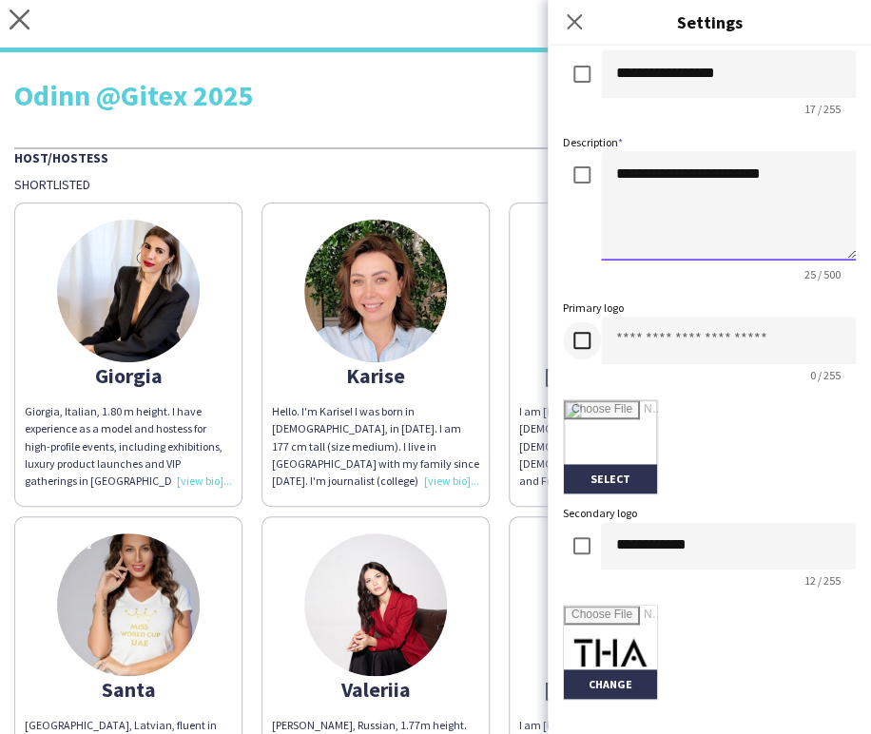
type textarea "**********"
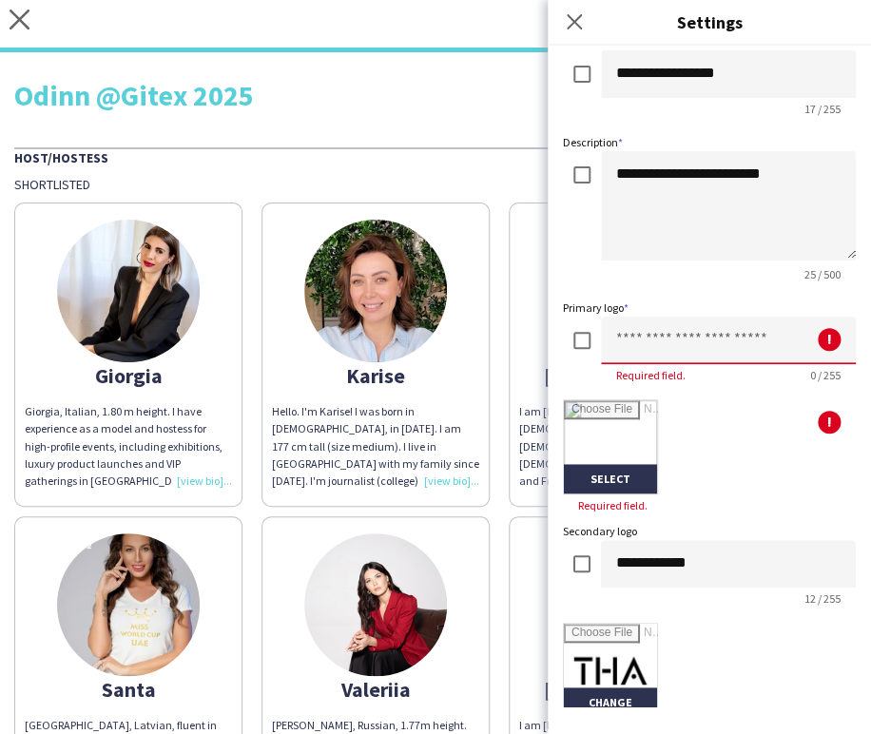
click at [643, 342] on input at bounding box center [728, 341] width 255 height 48
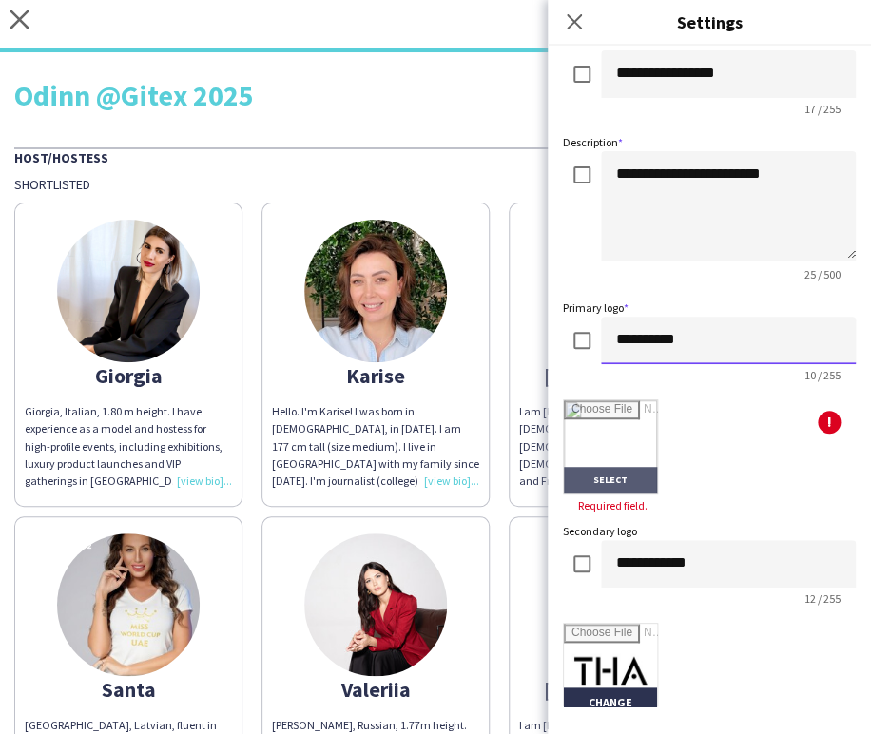
type input "**********"
click at [646, 441] on input "file" at bounding box center [610, 446] width 93 height 93
type input "**********"
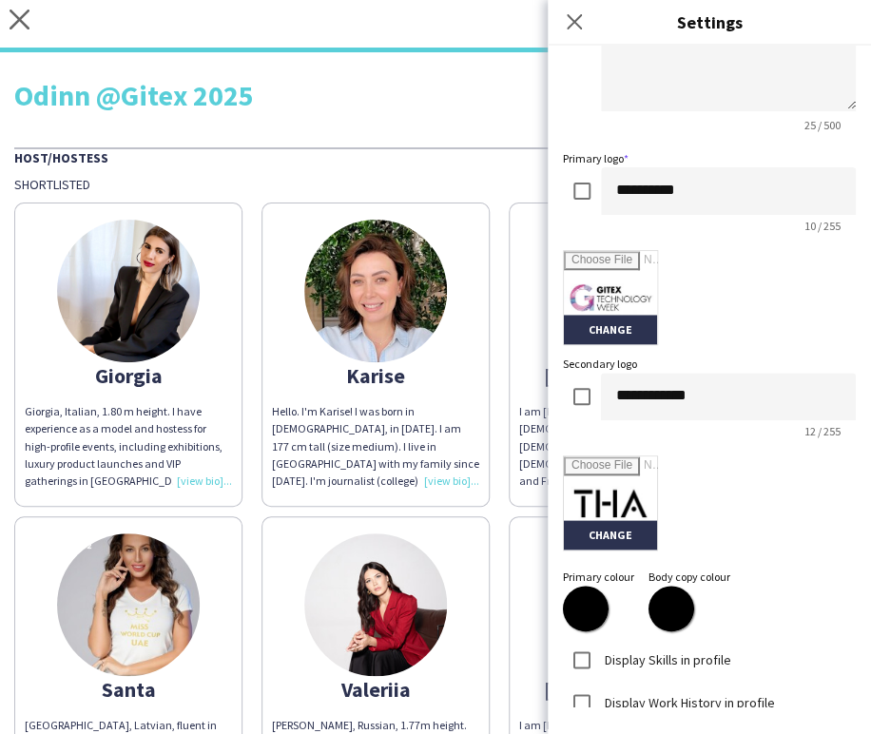
scroll to position [382, 0]
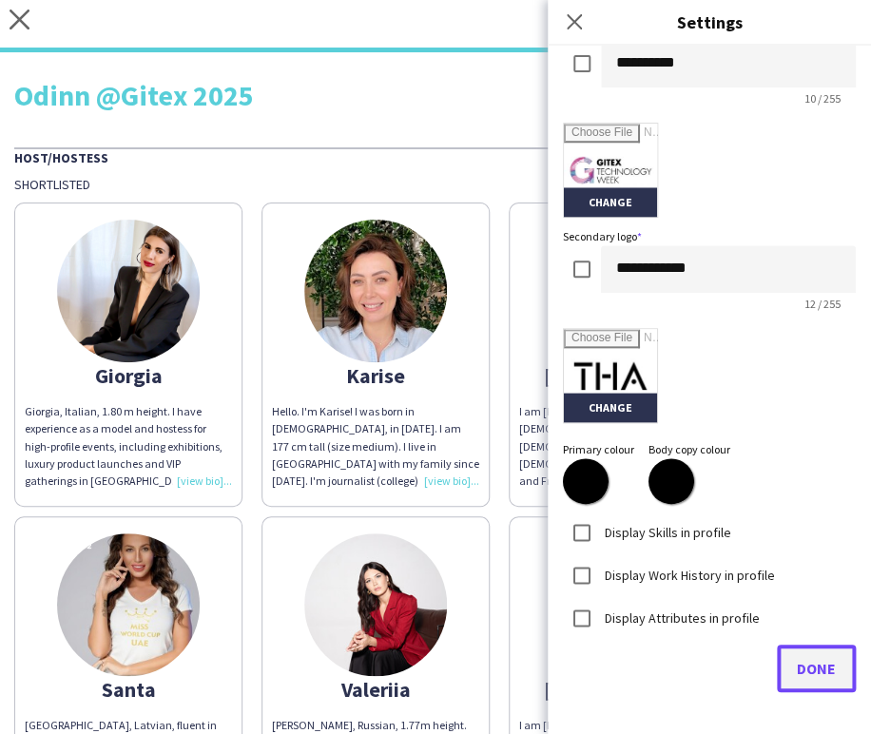
click at [801, 668] on span "Done" at bounding box center [816, 668] width 39 height 19
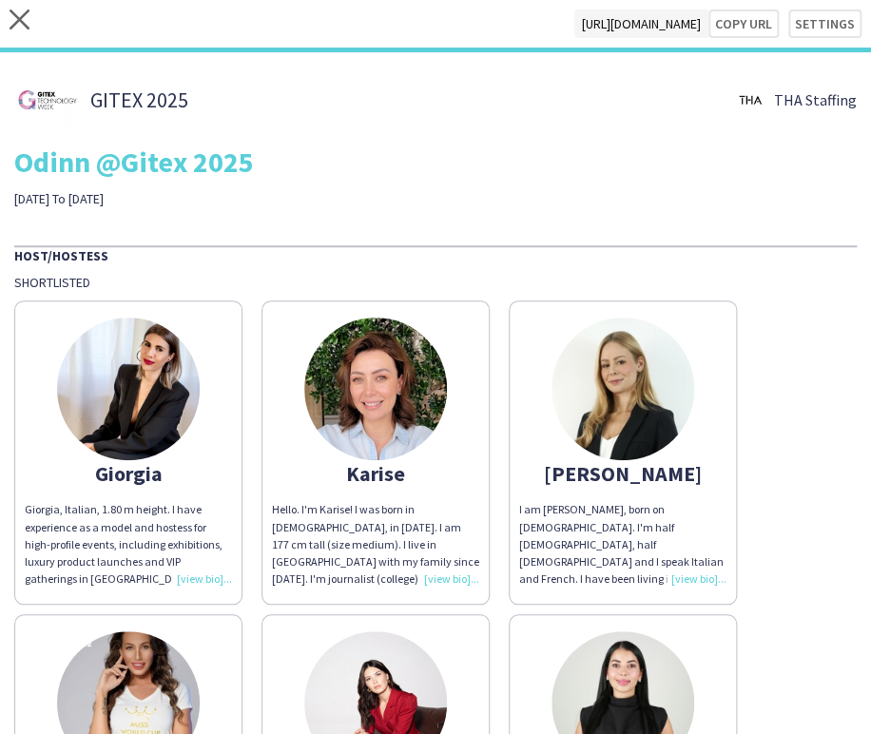
click at [478, 137] on div "GITEX 2025 THA Staffing Odinn @Gitex 2025 13/10/2025 To 17/10/2025" at bounding box center [435, 137] width 843 height 141
click at [738, 17] on button "Copy url" at bounding box center [734, 24] width 89 height 29
click at [20, 13] on icon "close" at bounding box center [20, 20] width 20 height 20
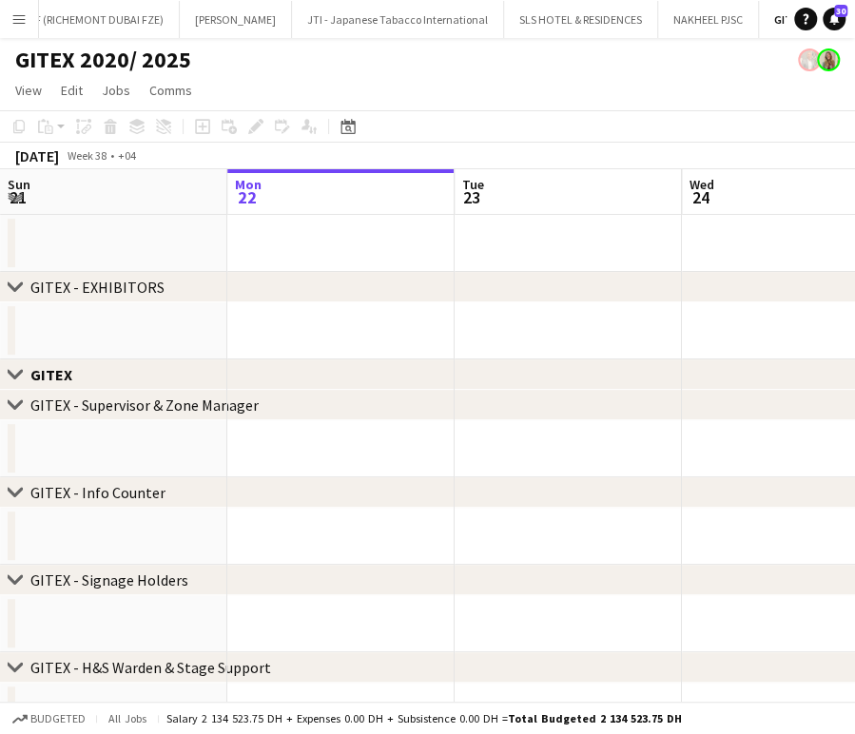
scroll to position [0, 3166]
click at [343, 125] on icon "Date picker" at bounding box center [348, 126] width 15 height 15
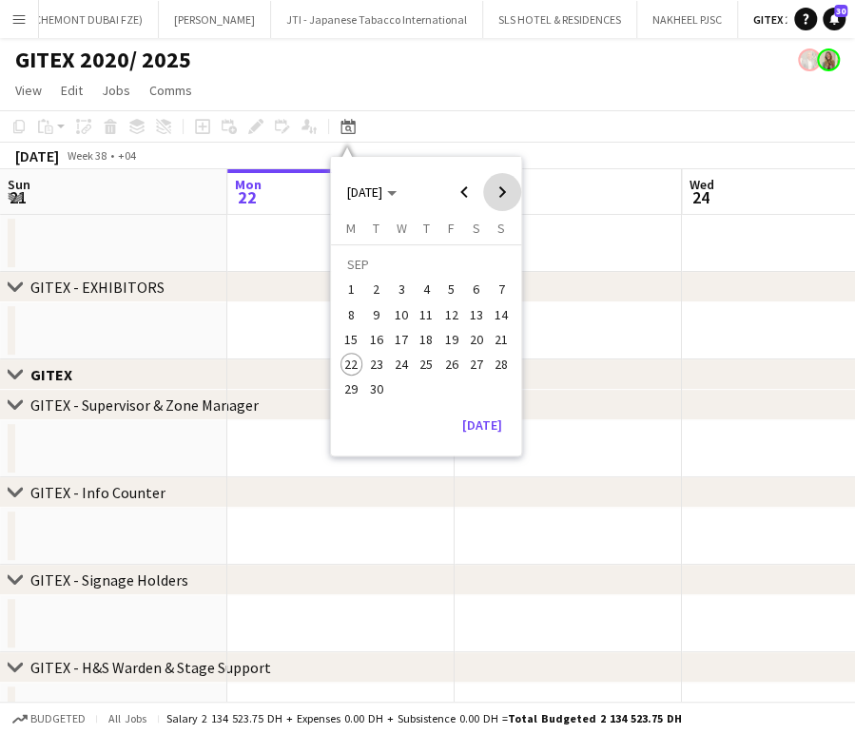
click at [495, 196] on span "Next month" at bounding box center [502, 192] width 38 height 38
click at [348, 335] on span "13" at bounding box center [352, 339] width 23 height 23
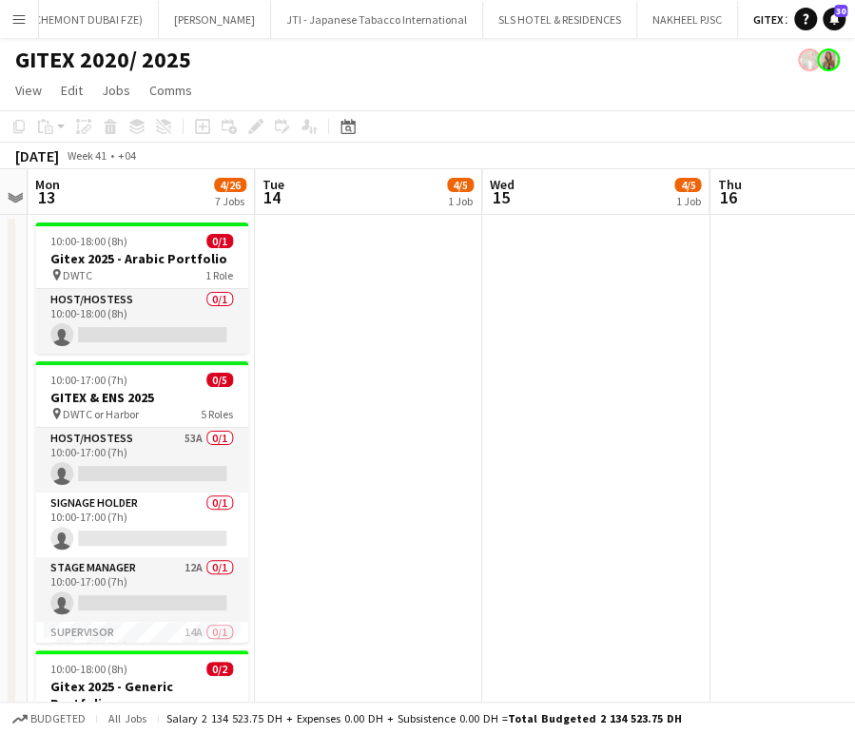
scroll to position [0, 567]
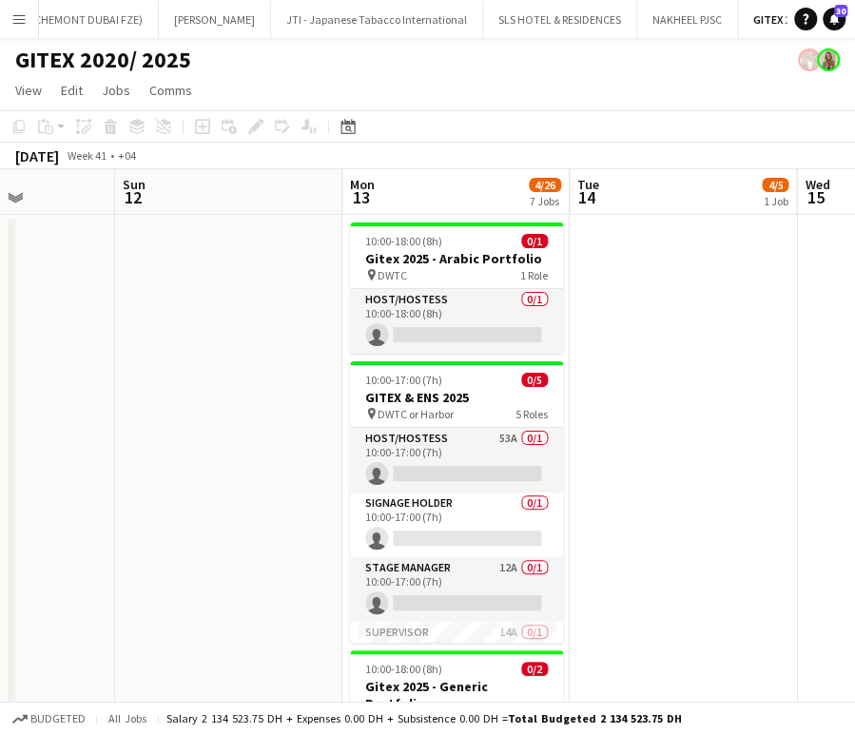
drag, startPoint x: 404, startPoint y: 359, endPoint x: 719, endPoint y: 369, distance: 315.1
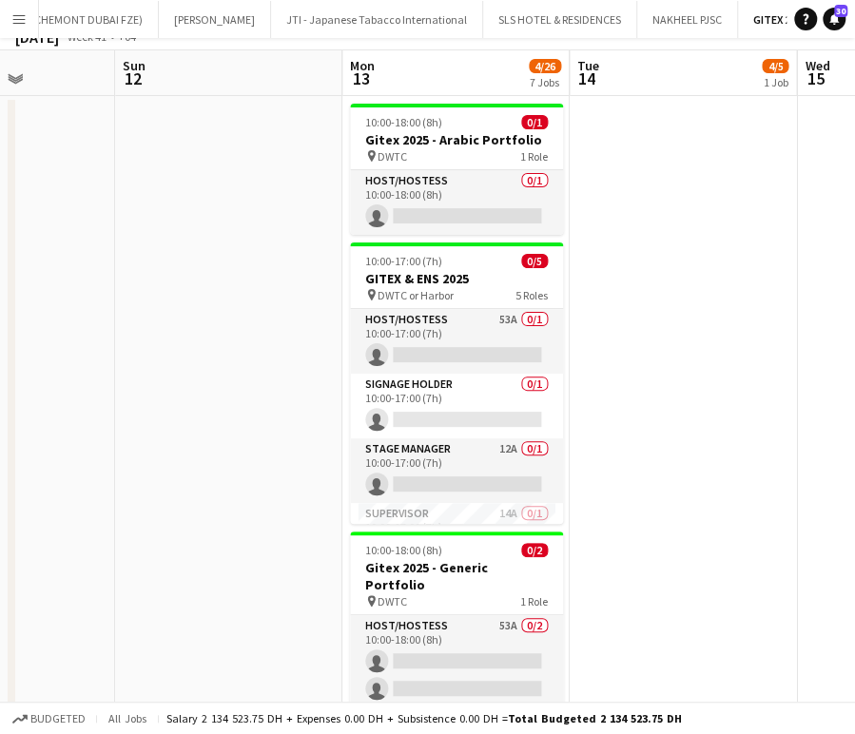
scroll to position [317, 0]
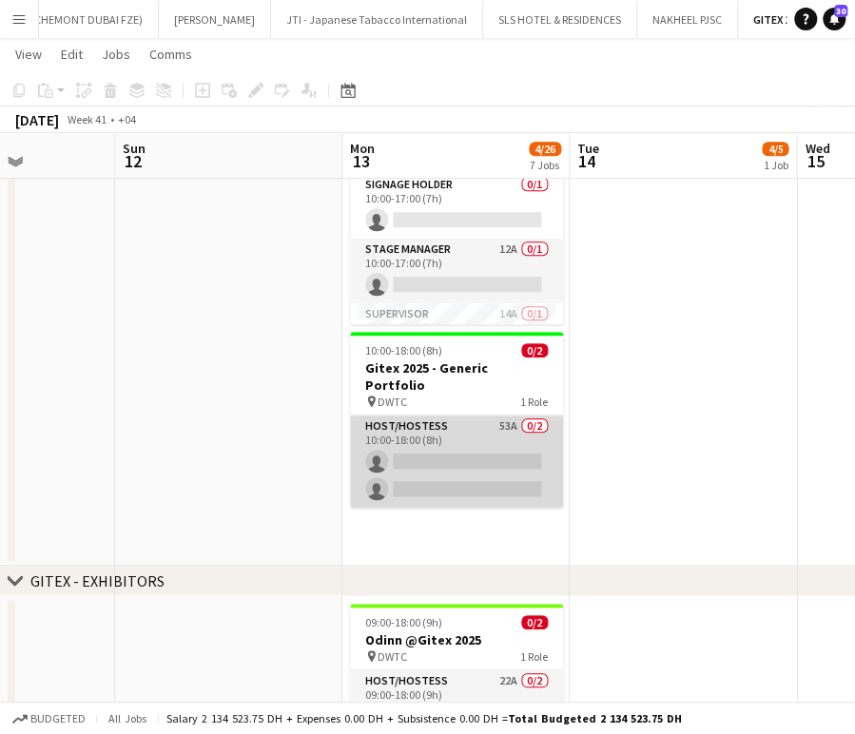
click at [460, 422] on app-card-role "Host/Hostess 53A 0/2 10:00-18:00 (8h) single-neutral-actions single-neutral-act…" at bounding box center [456, 462] width 213 height 92
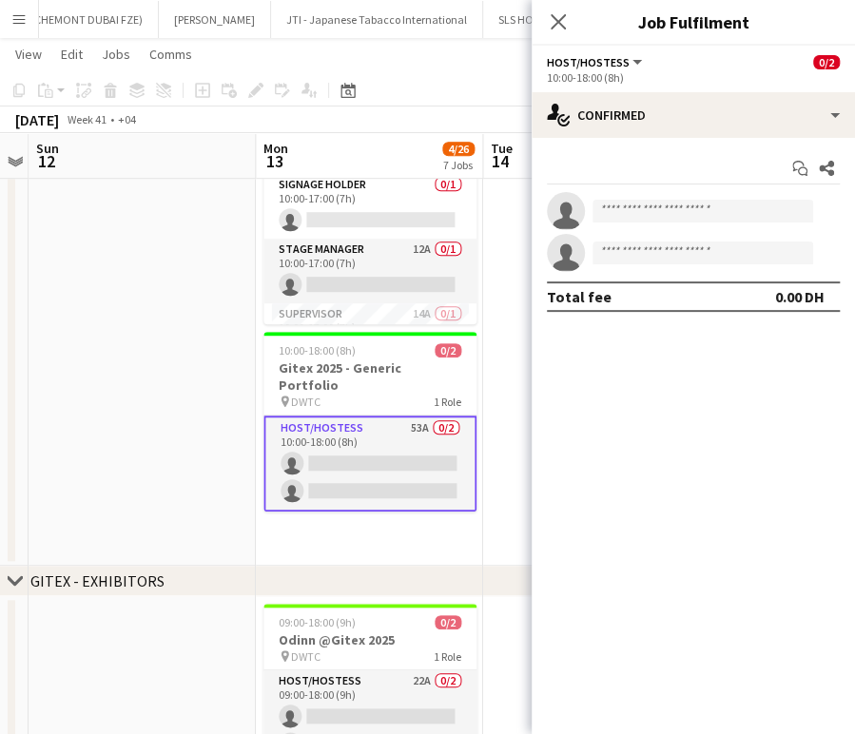
scroll to position [0, 655]
drag, startPoint x: 421, startPoint y: 379, endPoint x: 333, endPoint y: 361, distance: 90.3
click at [342, 435] on app-card-role "Host/Hostess 53A 0/2 10:00-18:00 (8h) single-neutral-actions single-neutral-act…" at bounding box center [368, 464] width 213 height 96
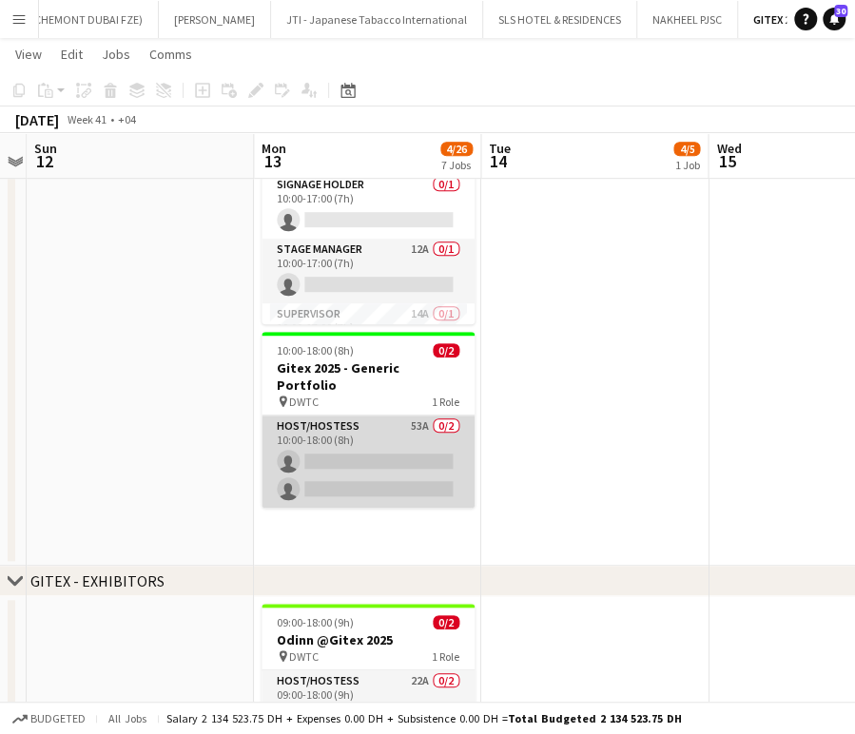
click at [354, 435] on app-card-role "Host/Hostess 53A 0/2 10:00-18:00 (8h) single-neutral-actions single-neutral-act…" at bounding box center [368, 462] width 213 height 92
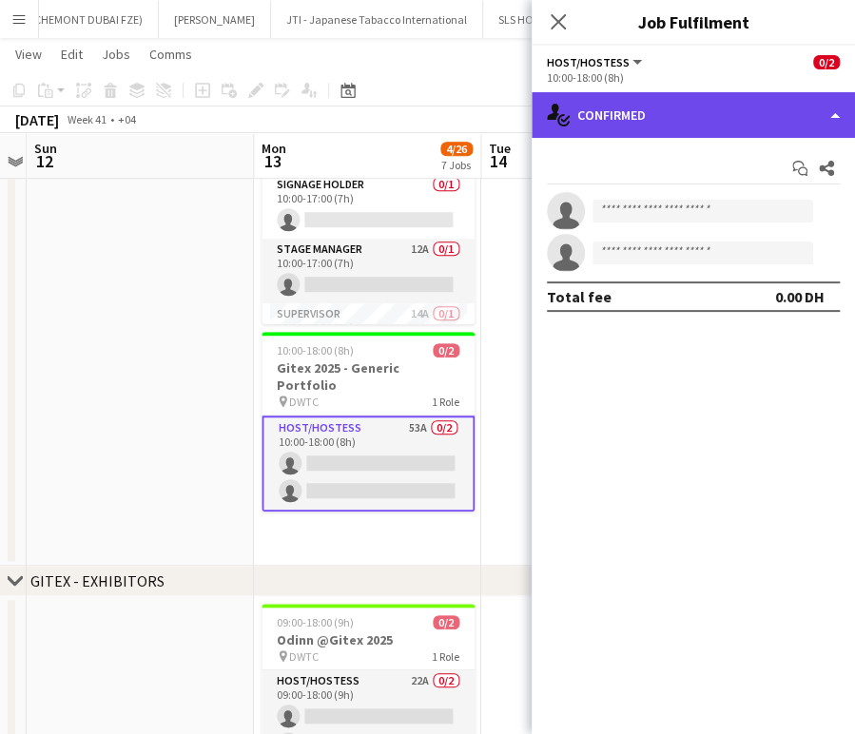
click at [807, 112] on div "single-neutral-actions-check-2 Confirmed" at bounding box center [693, 115] width 323 height 46
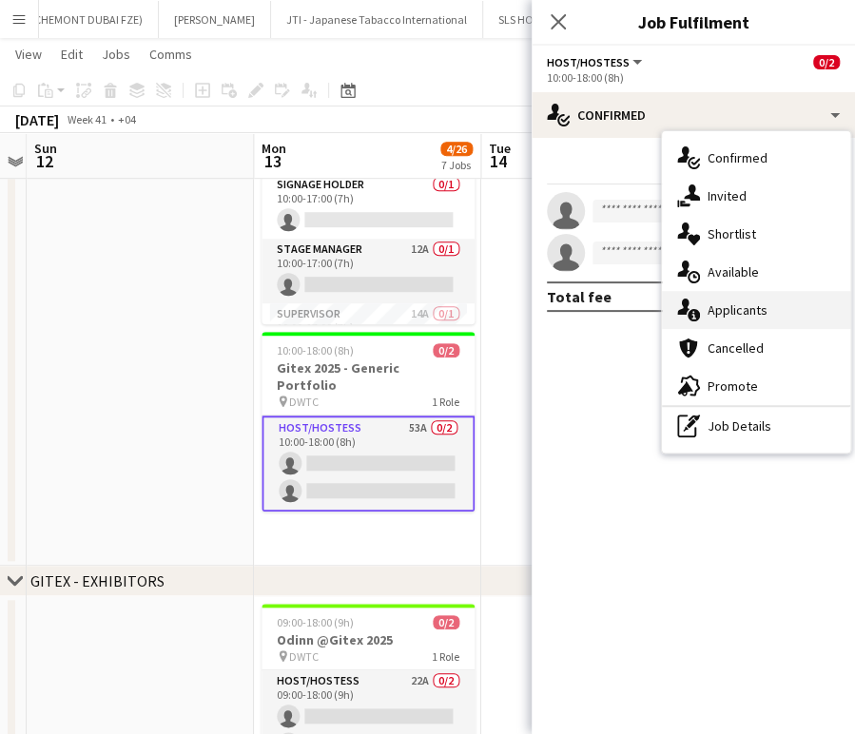
click at [752, 318] on span "Applicants" at bounding box center [738, 310] width 60 height 17
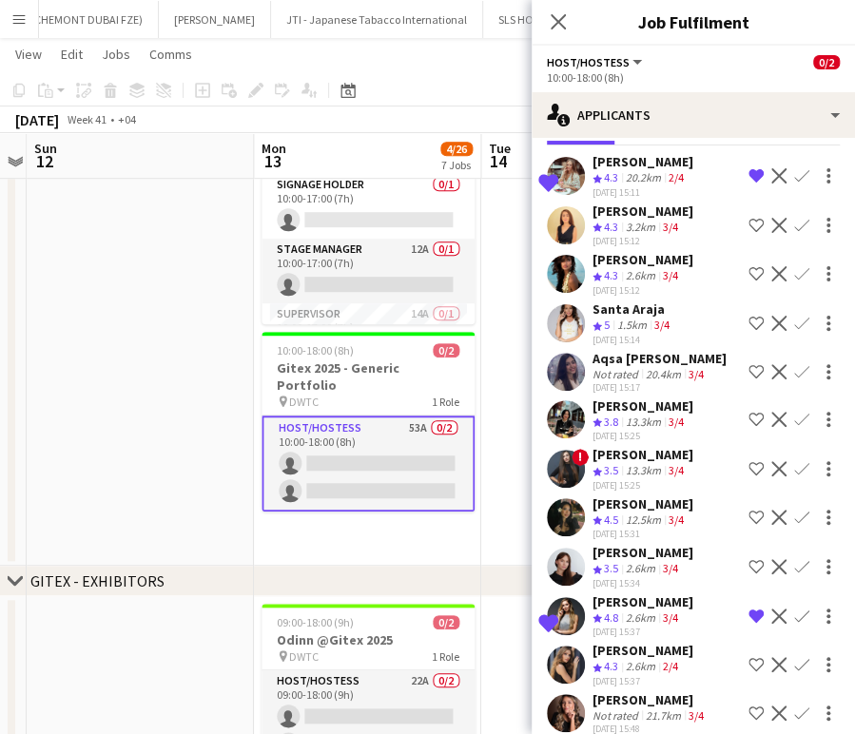
scroll to position [106, 0]
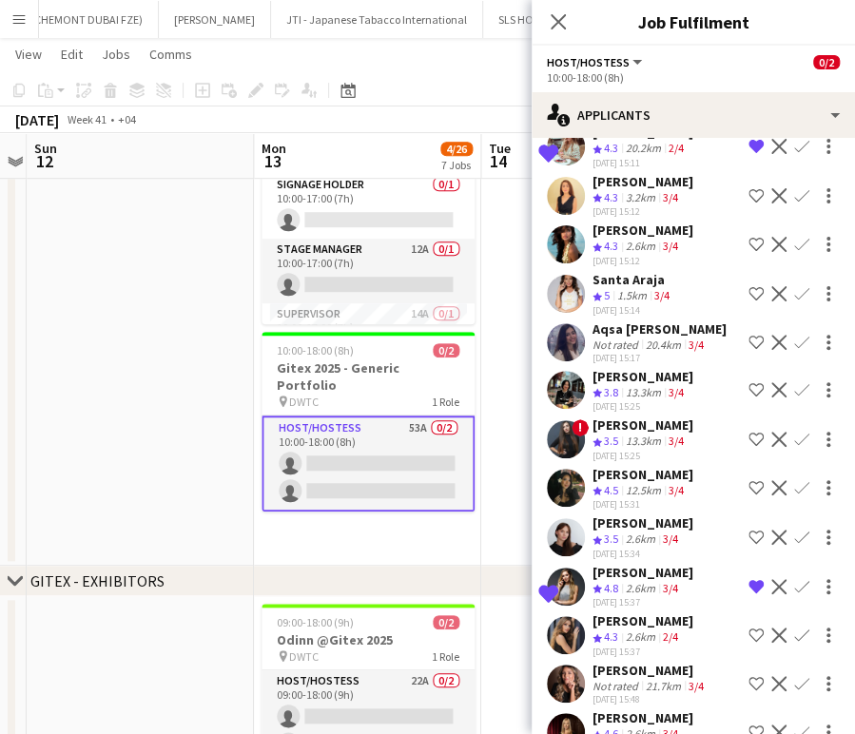
click at [749, 203] on app-icon "Shortlist crew" at bounding box center [756, 195] width 15 height 15
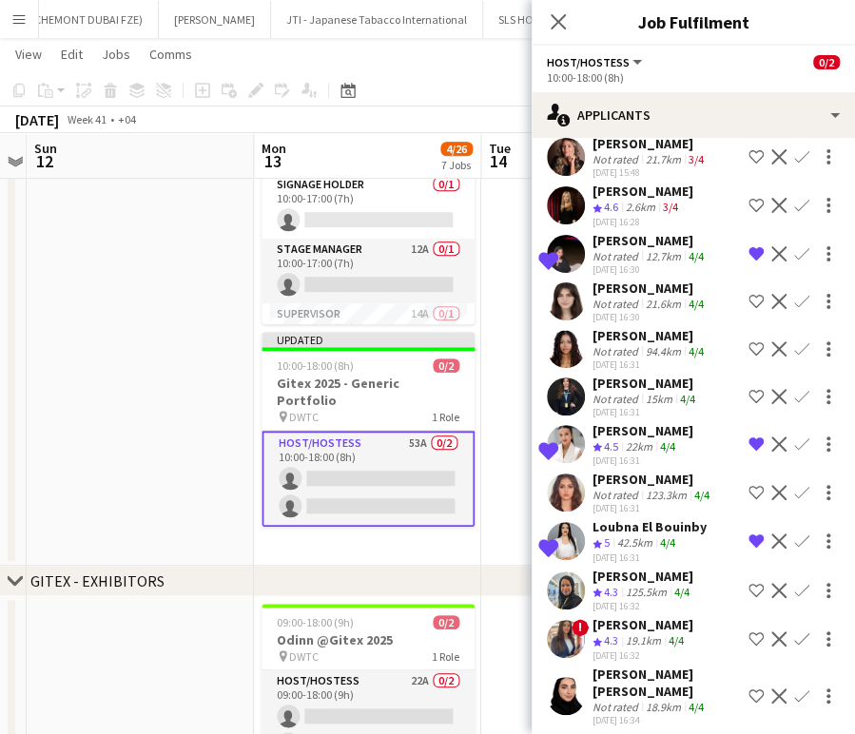
scroll to position [634, 0]
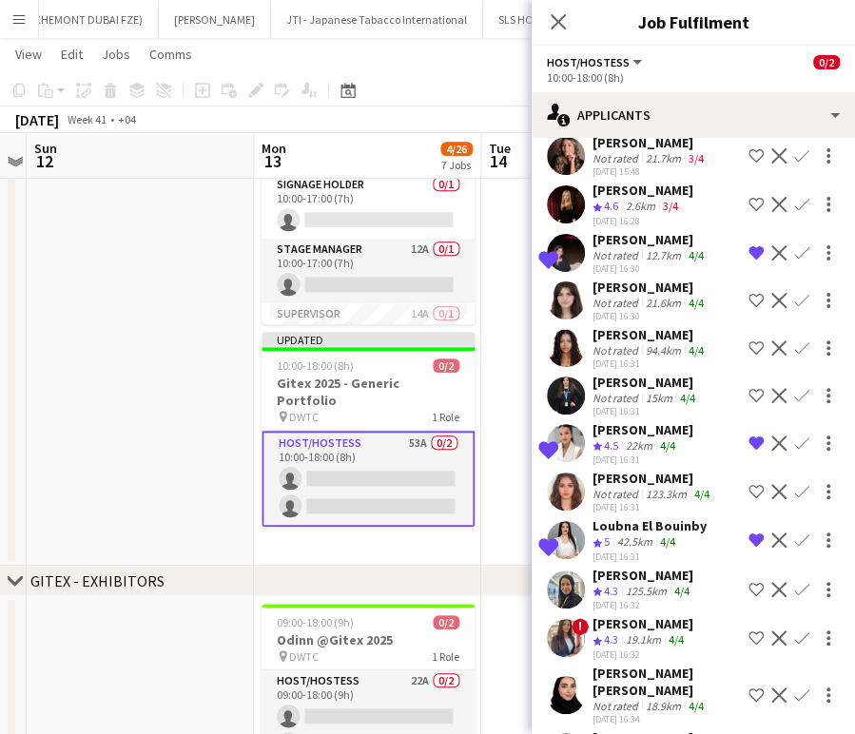
click at [749, 212] on app-icon "Shortlist crew" at bounding box center [756, 204] width 15 height 15
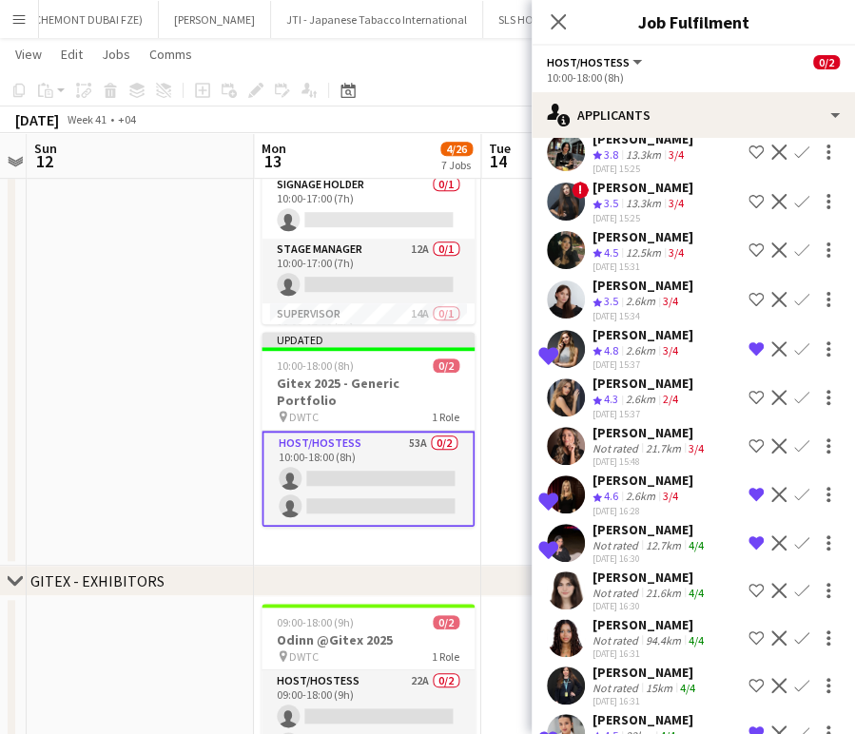
scroll to position [238, 0]
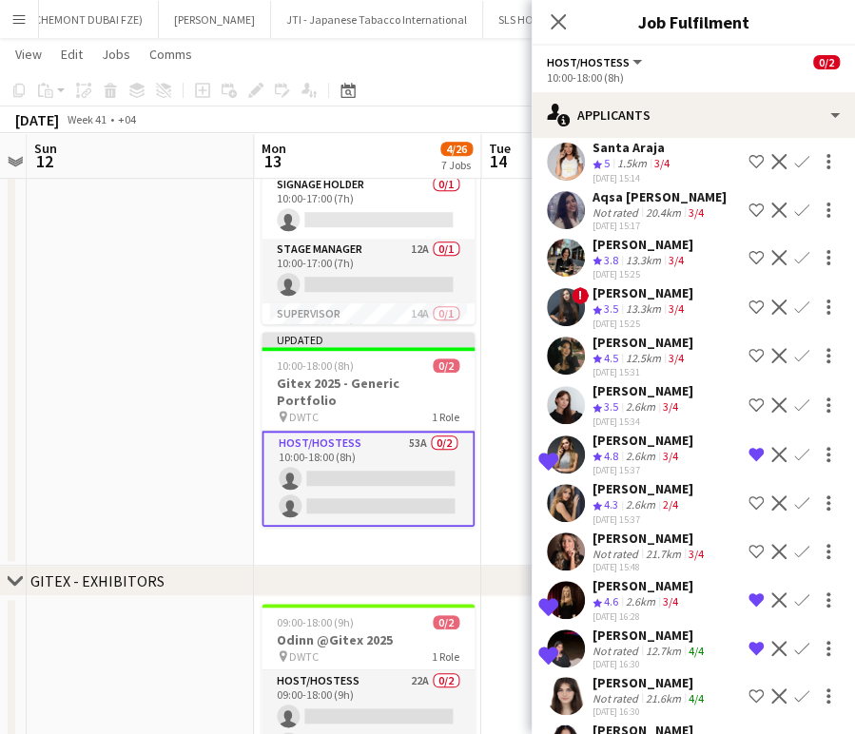
click at [749, 511] on app-icon "Shortlist crew" at bounding box center [756, 503] width 15 height 15
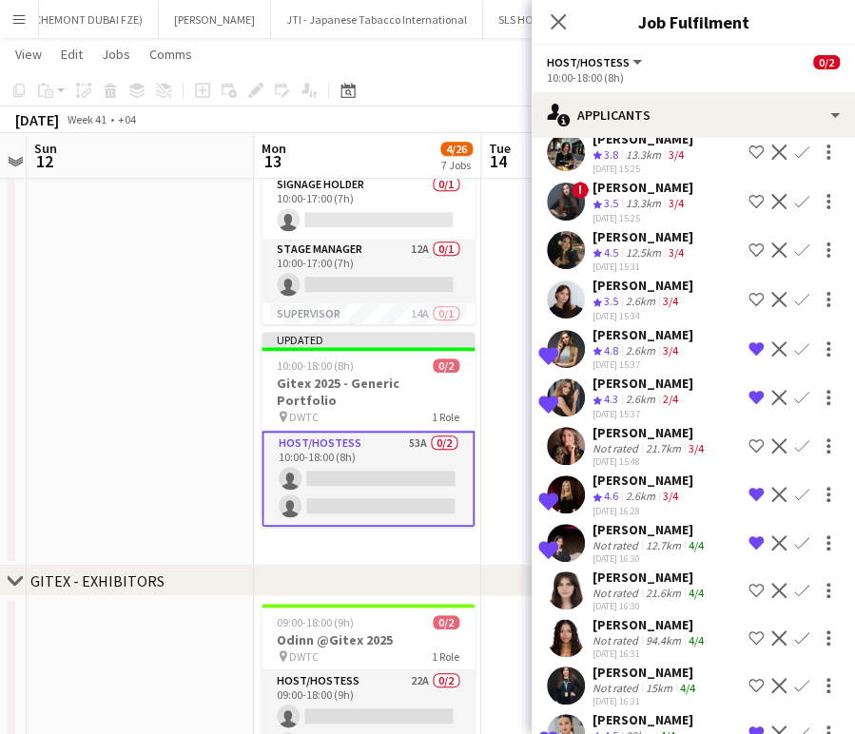
click at [749, 405] on app-icon "Remove crew from shortlist" at bounding box center [756, 397] width 15 height 15
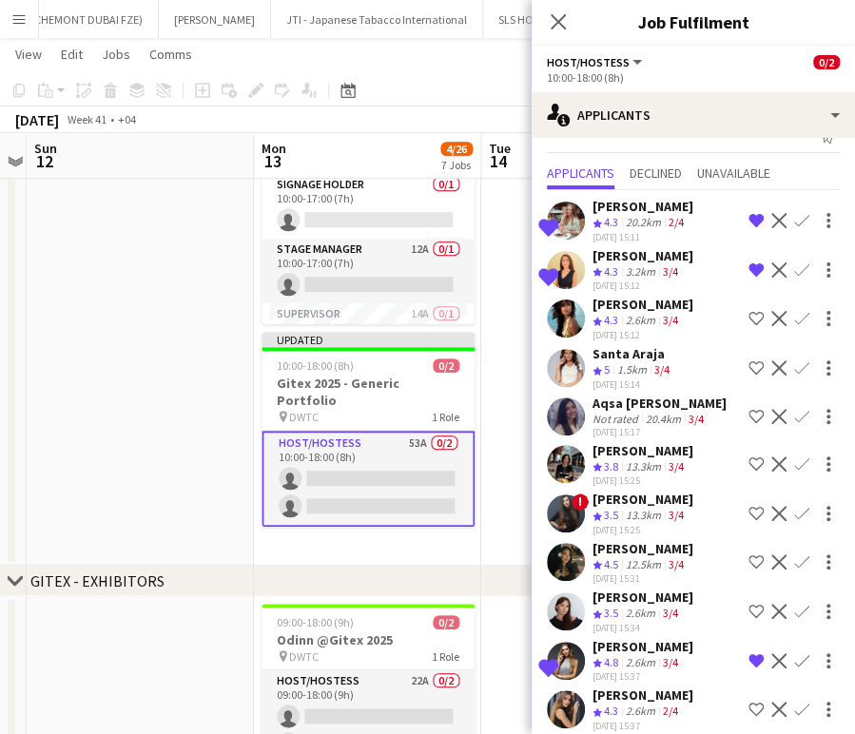
scroll to position [0, 0]
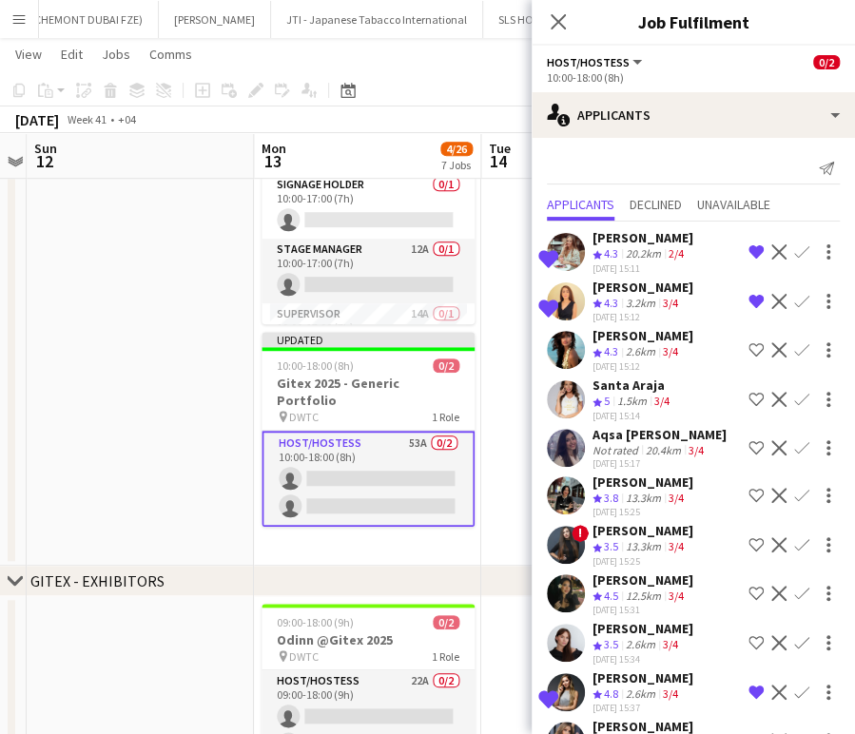
click at [178, 276] on app-date-cell at bounding box center [140, 231] width 227 height 670
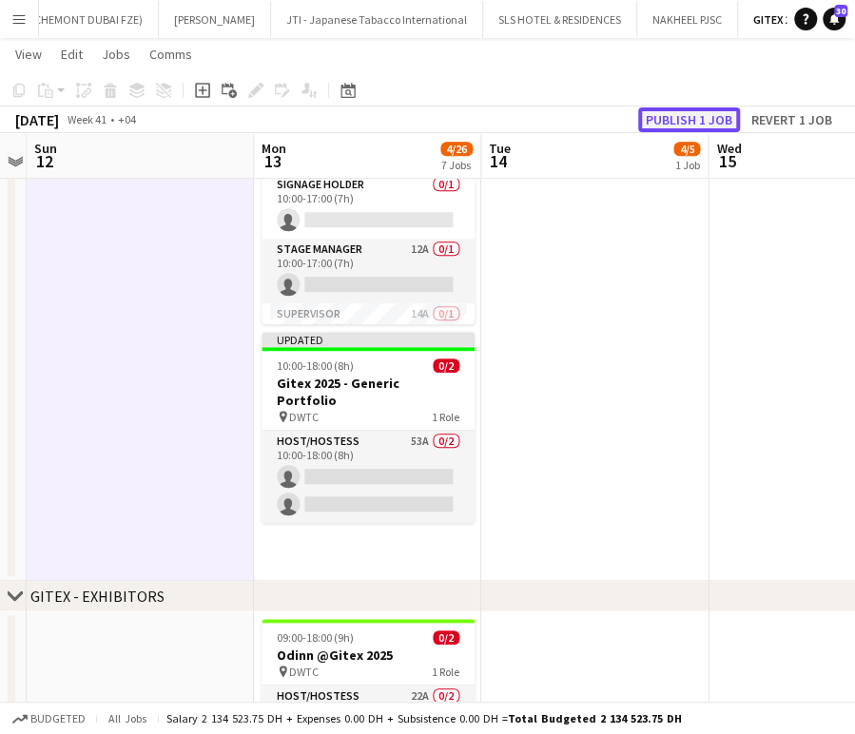
click at [693, 110] on button "Publish 1 job" at bounding box center [689, 119] width 102 height 25
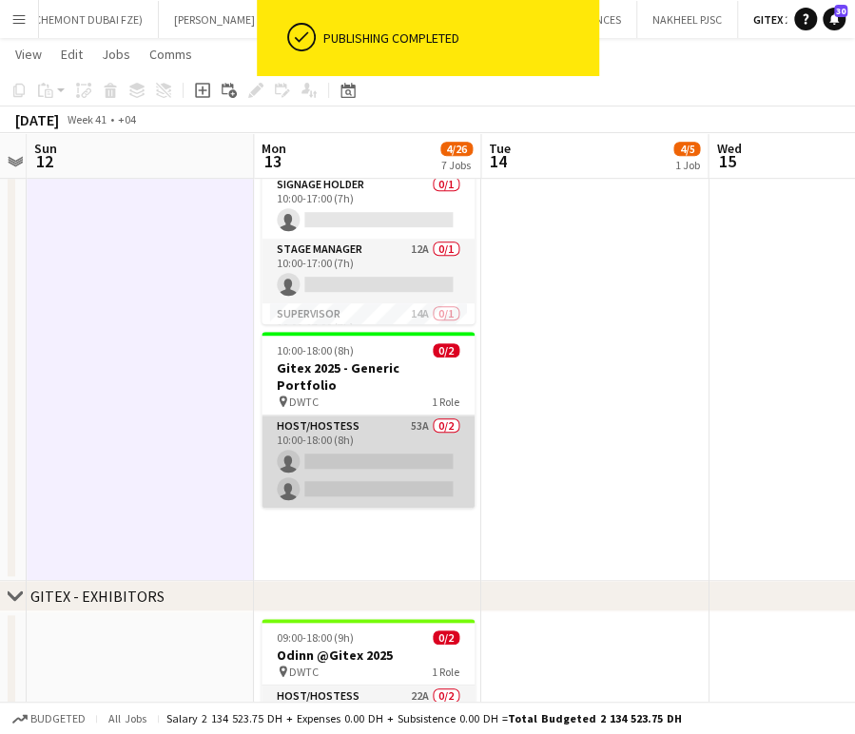
click at [398, 426] on app-card-role "Host/Hostess 53A 0/2 10:00-18:00 (8h) single-neutral-actions single-neutral-act…" at bounding box center [368, 462] width 213 height 92
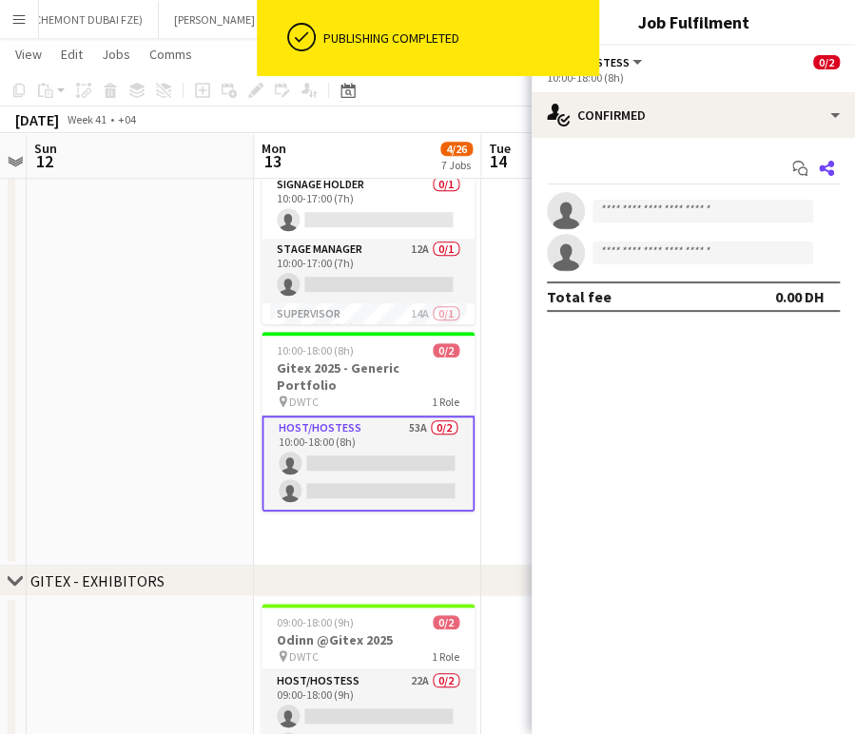
click at [831, 167] on icon "Share" at bounding box center [826, 168] width 15 height 15
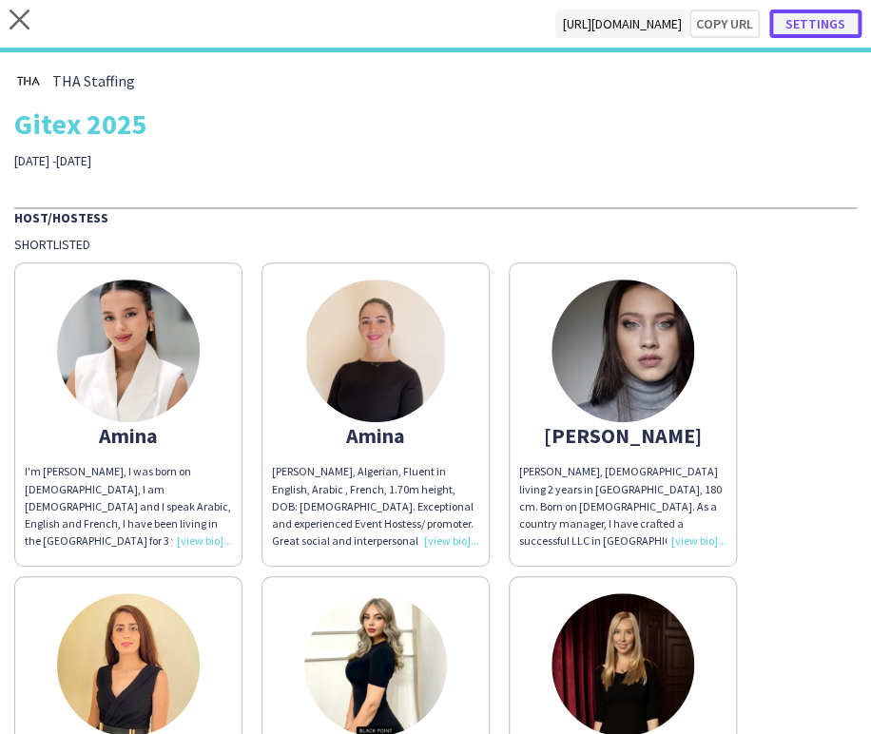
click at [822, 28] on button "Settings" at bounding box center [816, 24] width 92 height 29
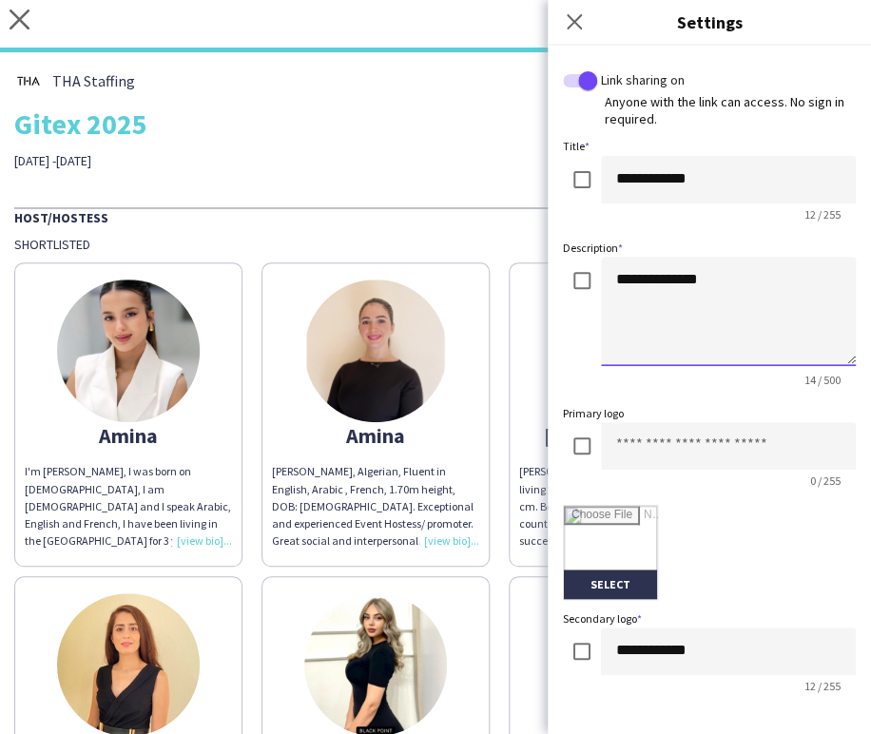
click at [632, 273] on textarea "**********" at bounding box center [728, 311] width 255 height 109
click at [670, 277] on textarea "**********" at bounding box center [728, 311] width 255 height 109
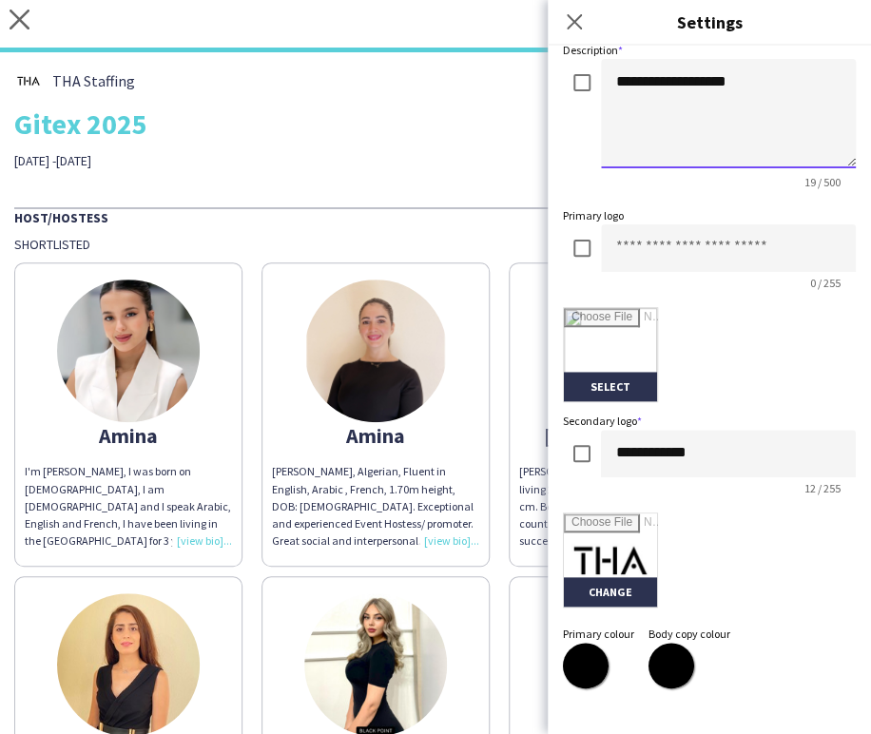
scroll to position [211, 0]
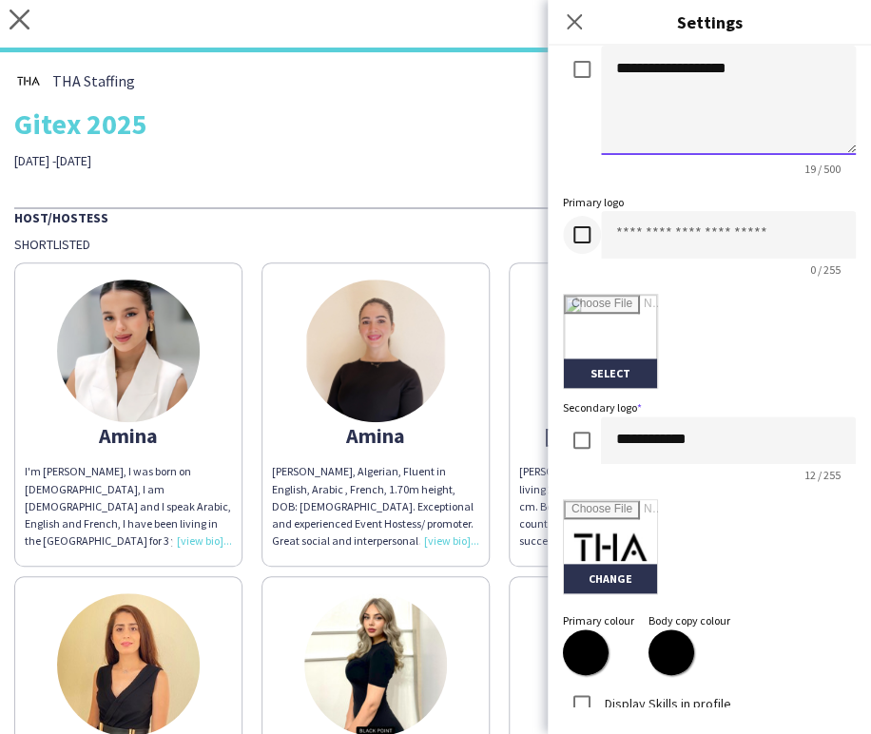
type textarea "**********"
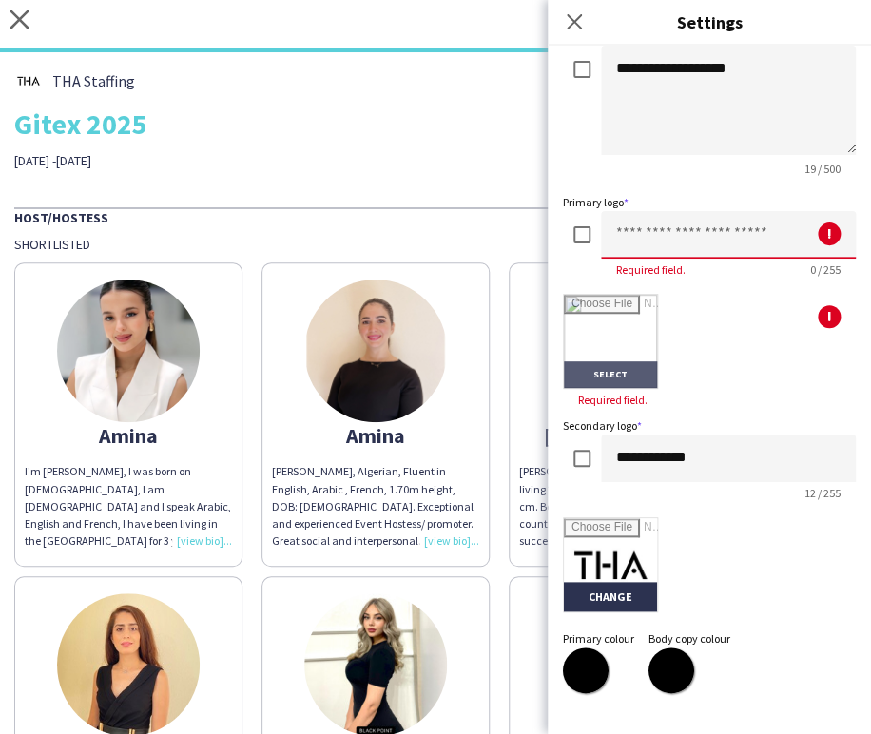
click at [602, 338] on input "file" at bounding box center [610, 341] width 93 height 93
type input "**********"
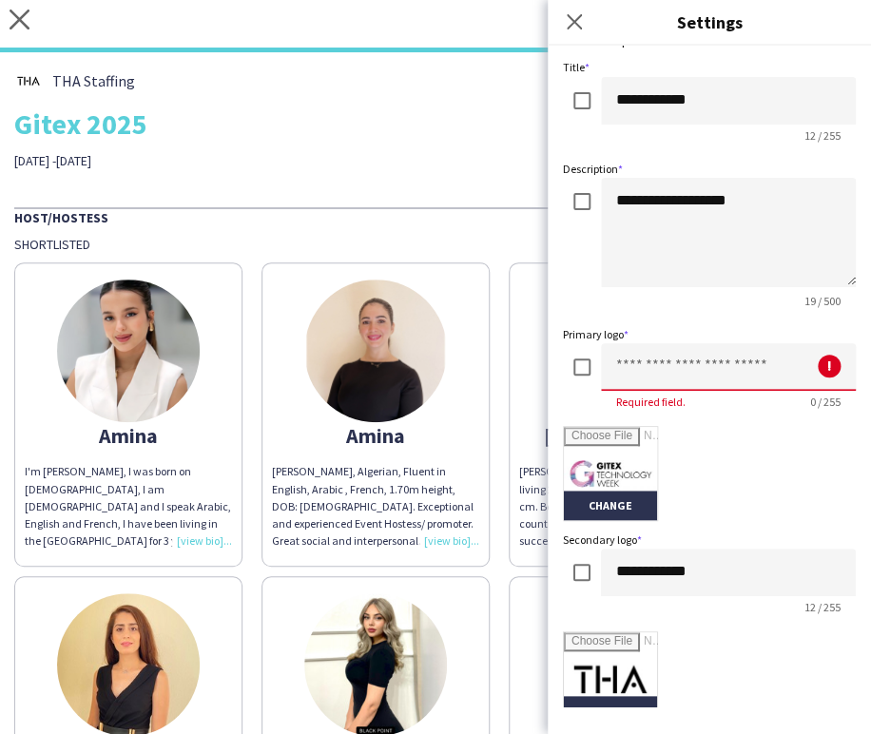
scroll to position [0, 0]
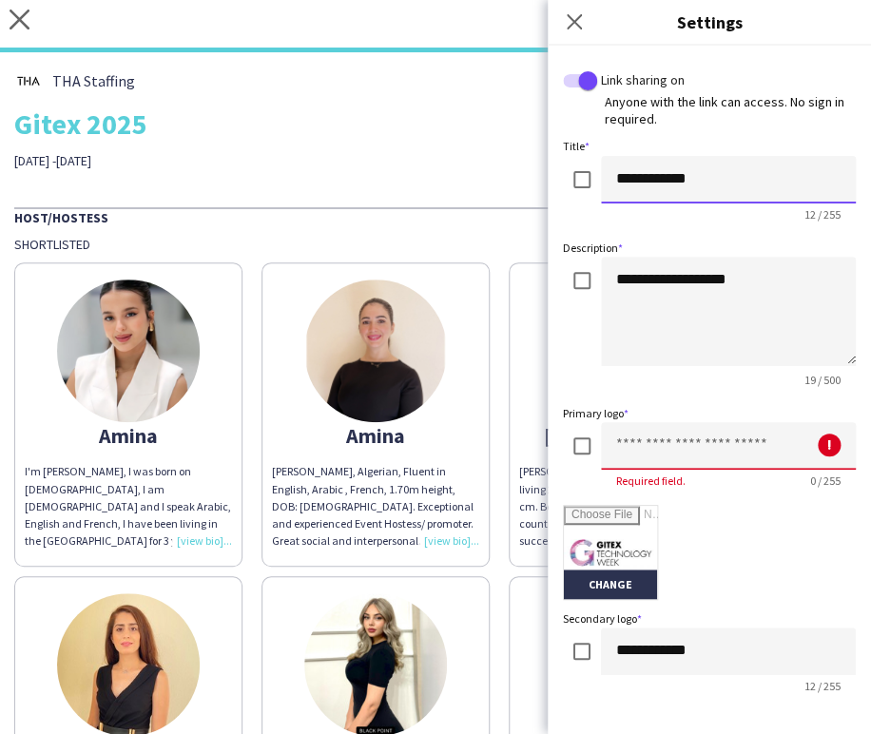
click at [723, 183] on input "**********" at bounding box center [728, 180] width 255 height 48
drag, startPoint x: 700, startPoint y: 173, endPoint x: 561, endPoint y: 173, distance: 138.9
click at [561, 173] on div "**********" at bounding box center [709, 376] width 323 height 661
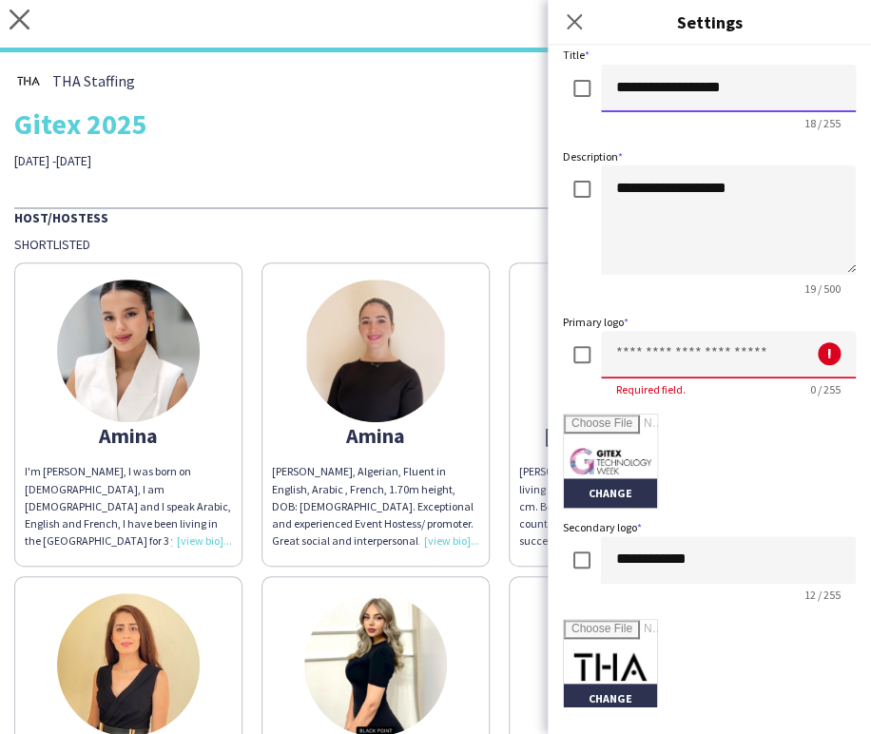
scroll to position [211, 0]
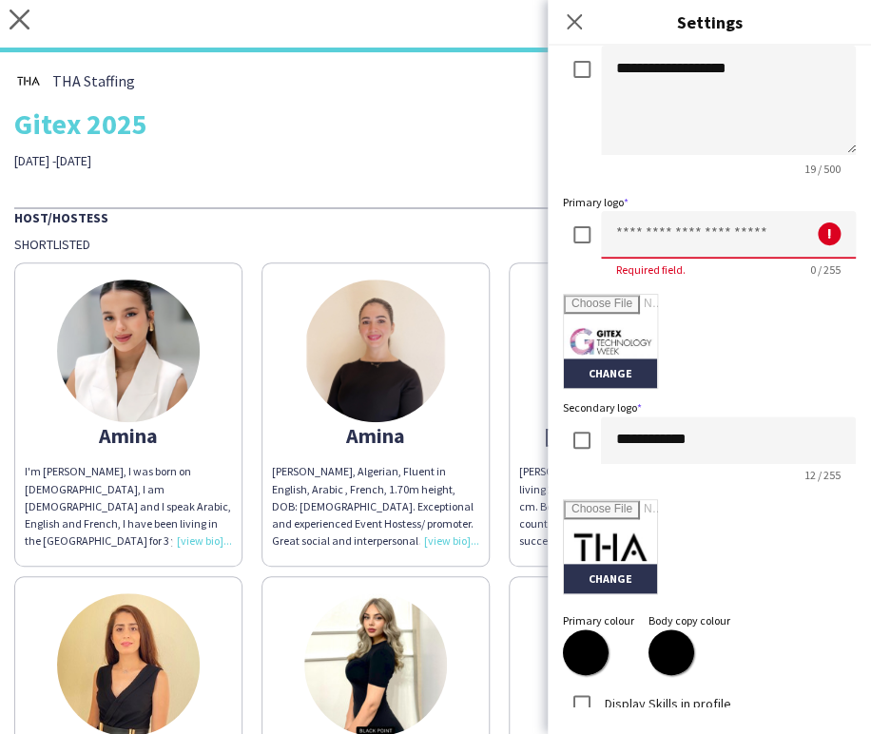
type input "**********"
click at [645, 239] on input at bounding box center [728, 235] width 255 height 48
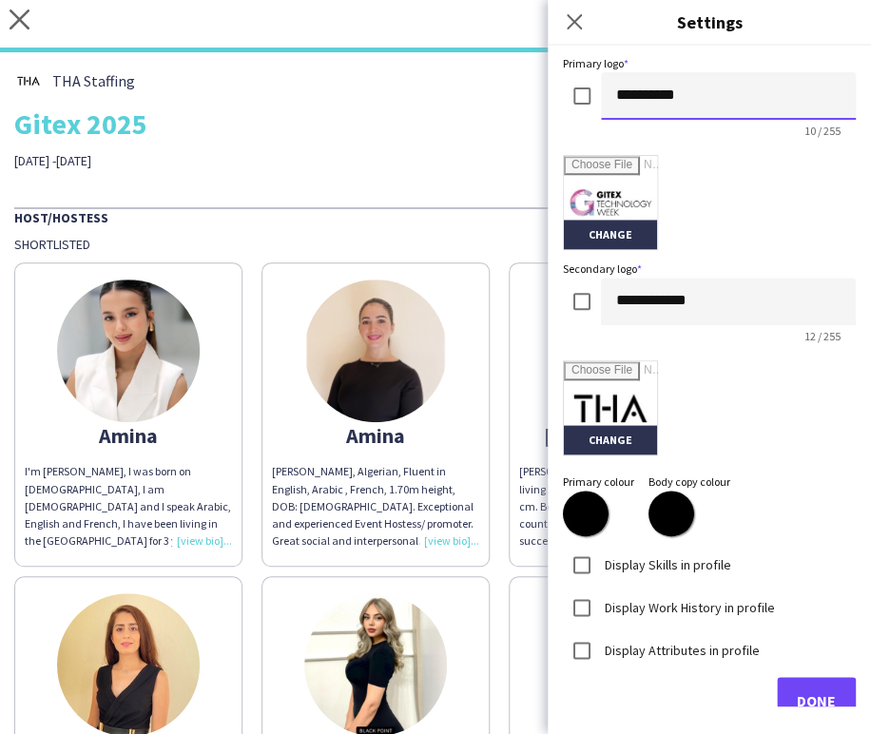
scroll to position [382, 0]
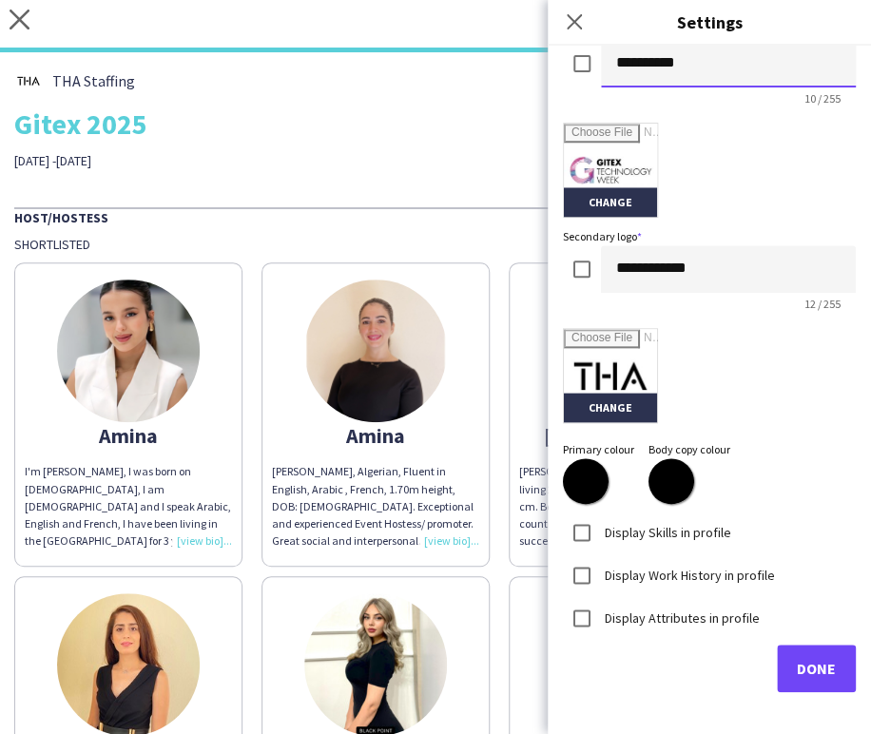
type input "**********"
click at [799, 668] on span "Done" at bounding box center [816, 668] width 39 height 19
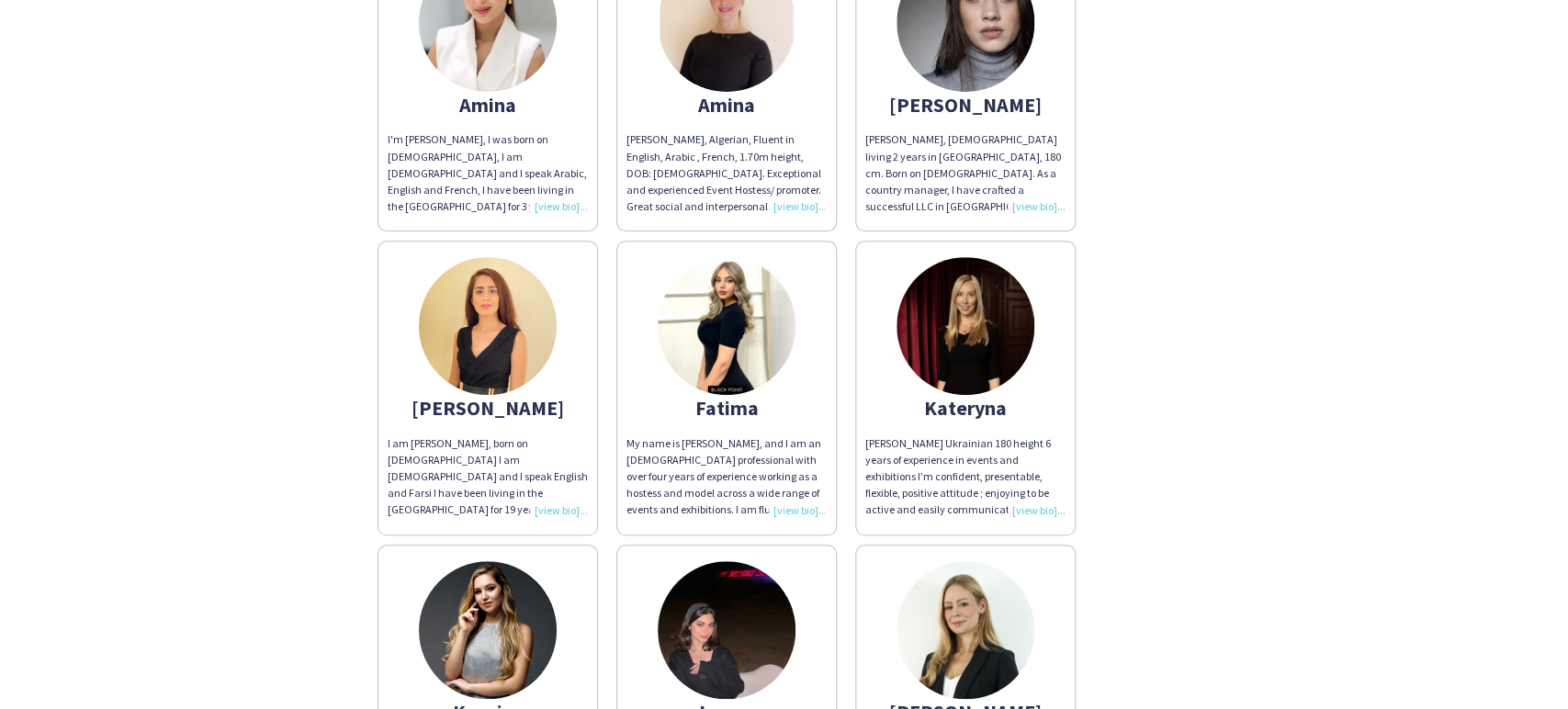
scroll to position [0, 0]
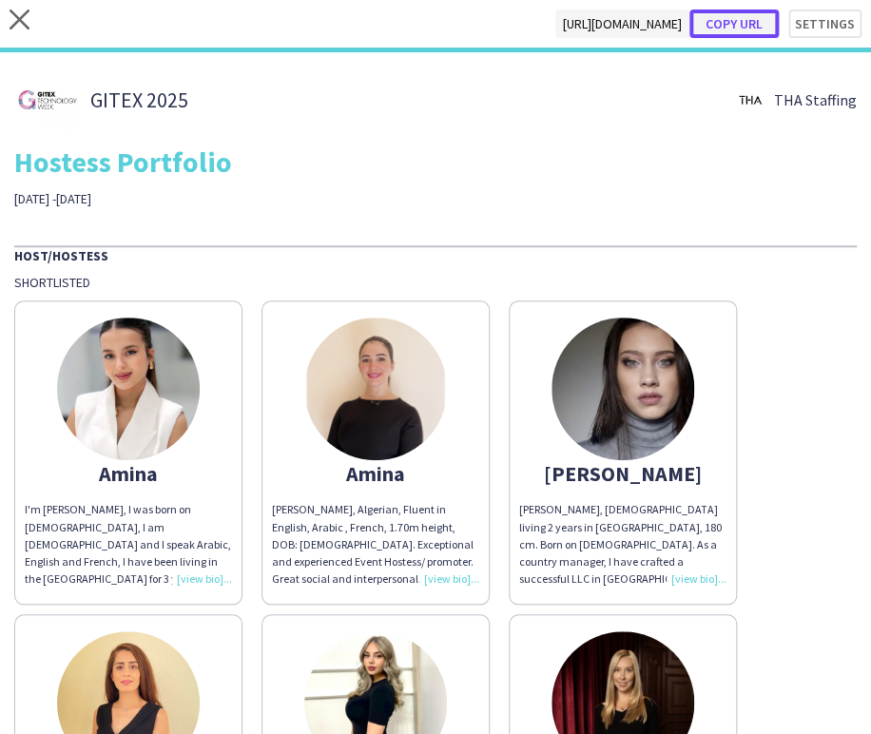
click at [723, 20] on button "Copy url" at bounding box center [734, 24] width 89 height 29
type textarea "**********"
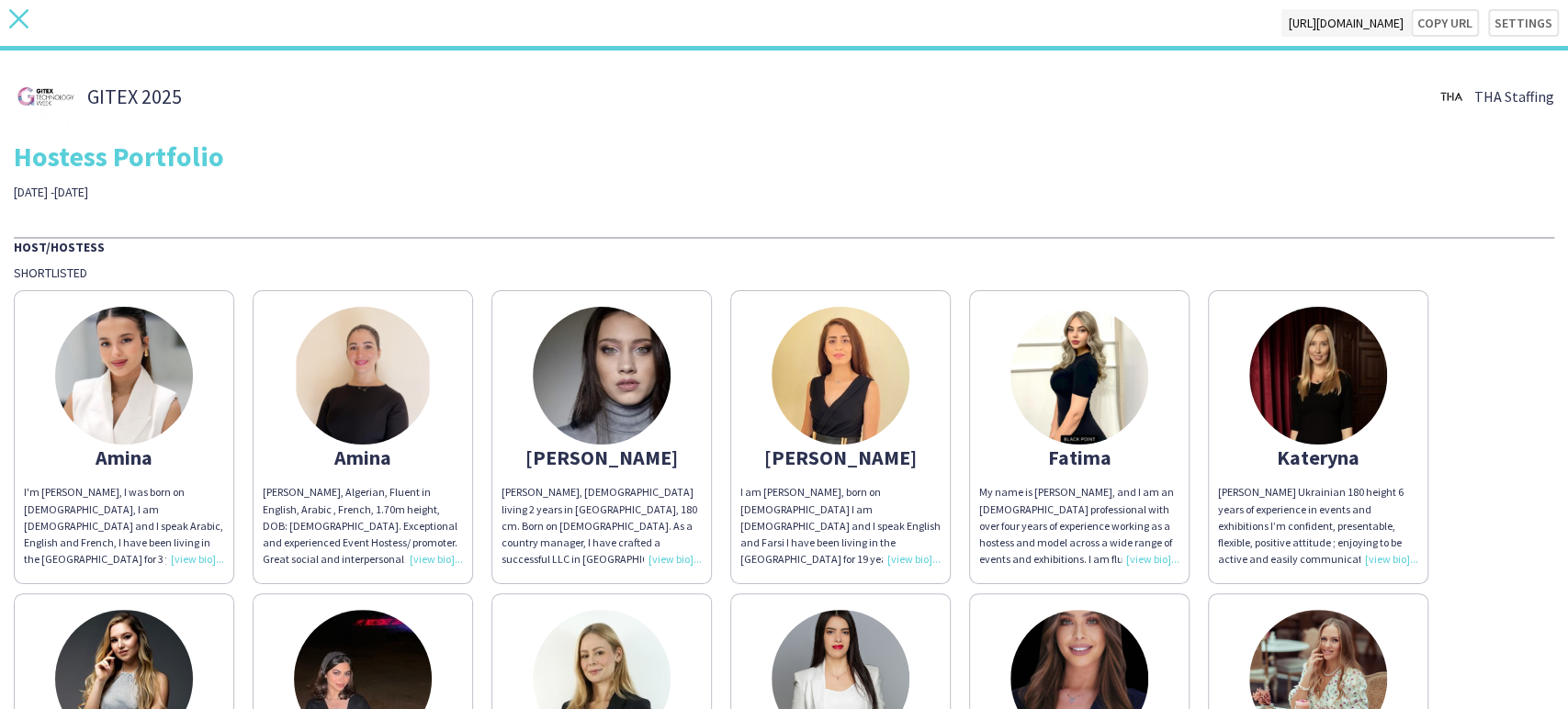
click at [22, 18] on icon "close" at bounding box center [19, 19] width 19 height 19
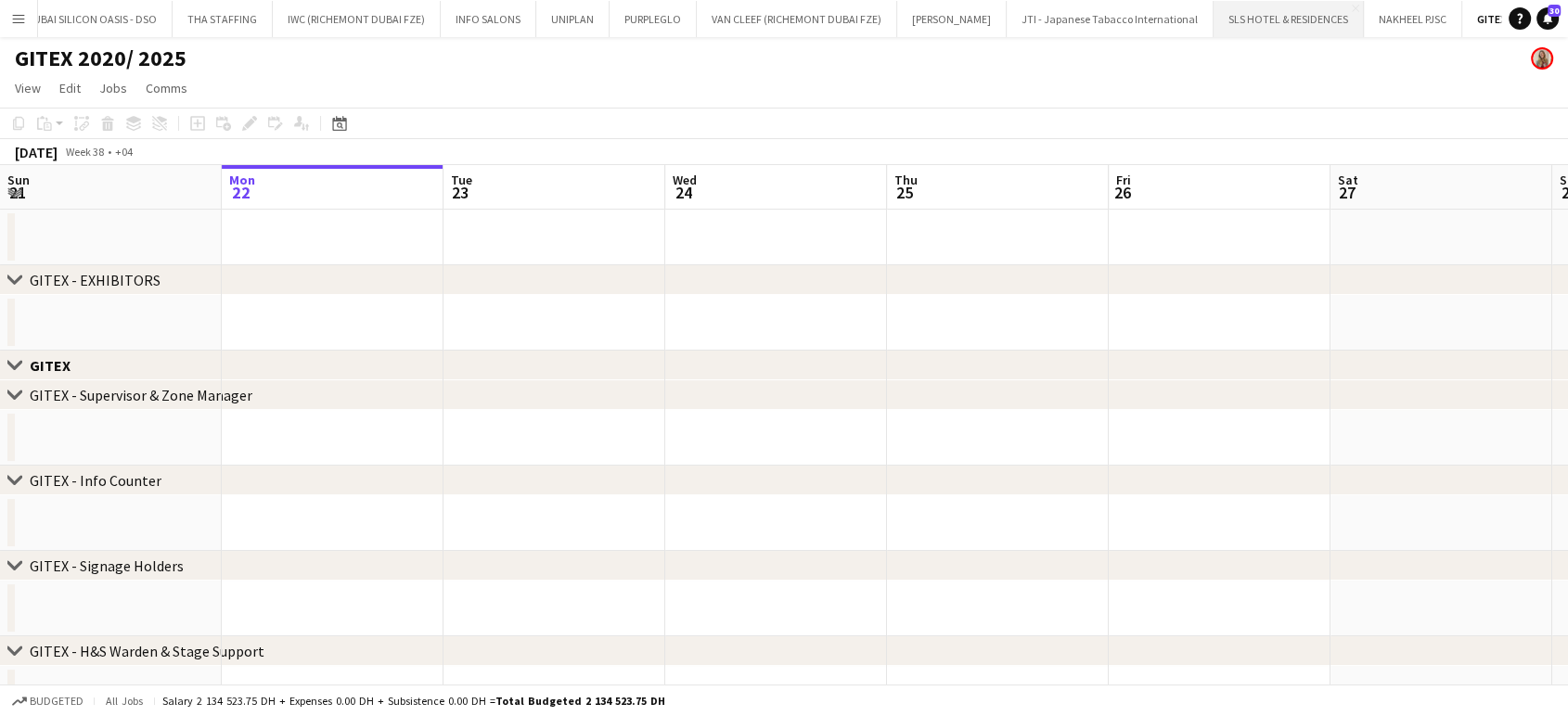
scroll to position [0, 2353]
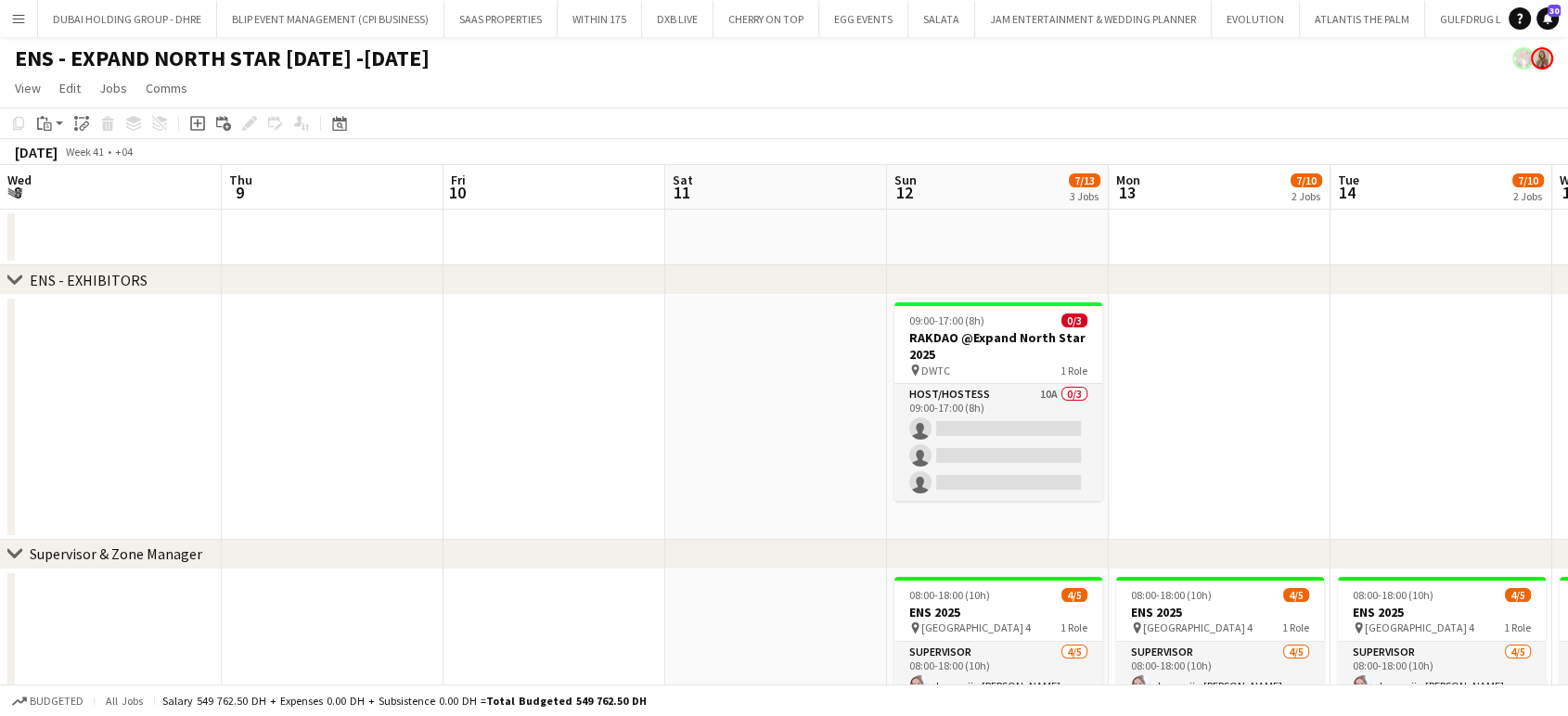
scroll to position [0, 535]
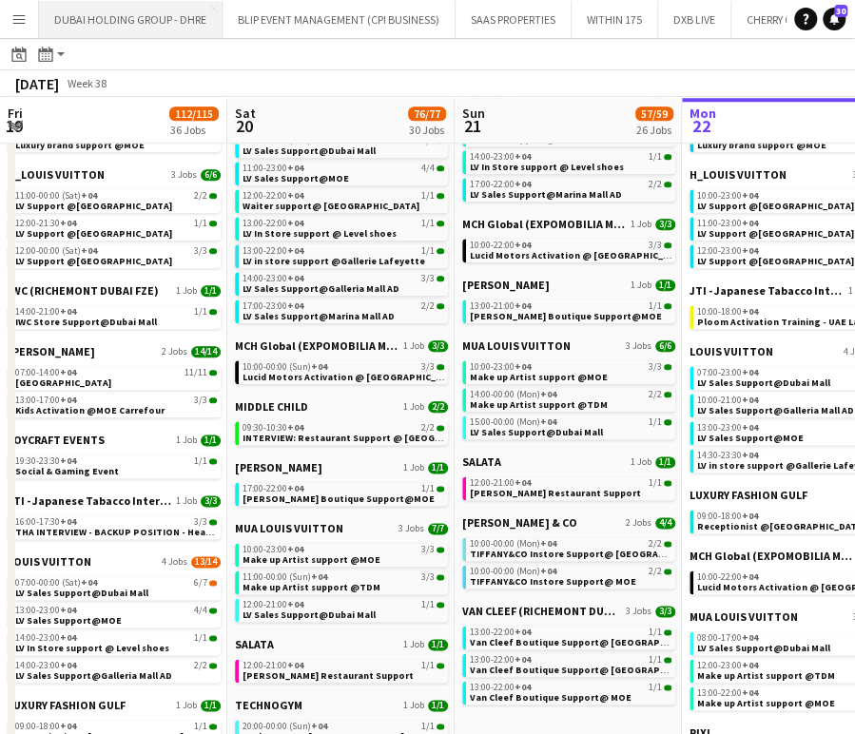
scroll to position [0, 455]
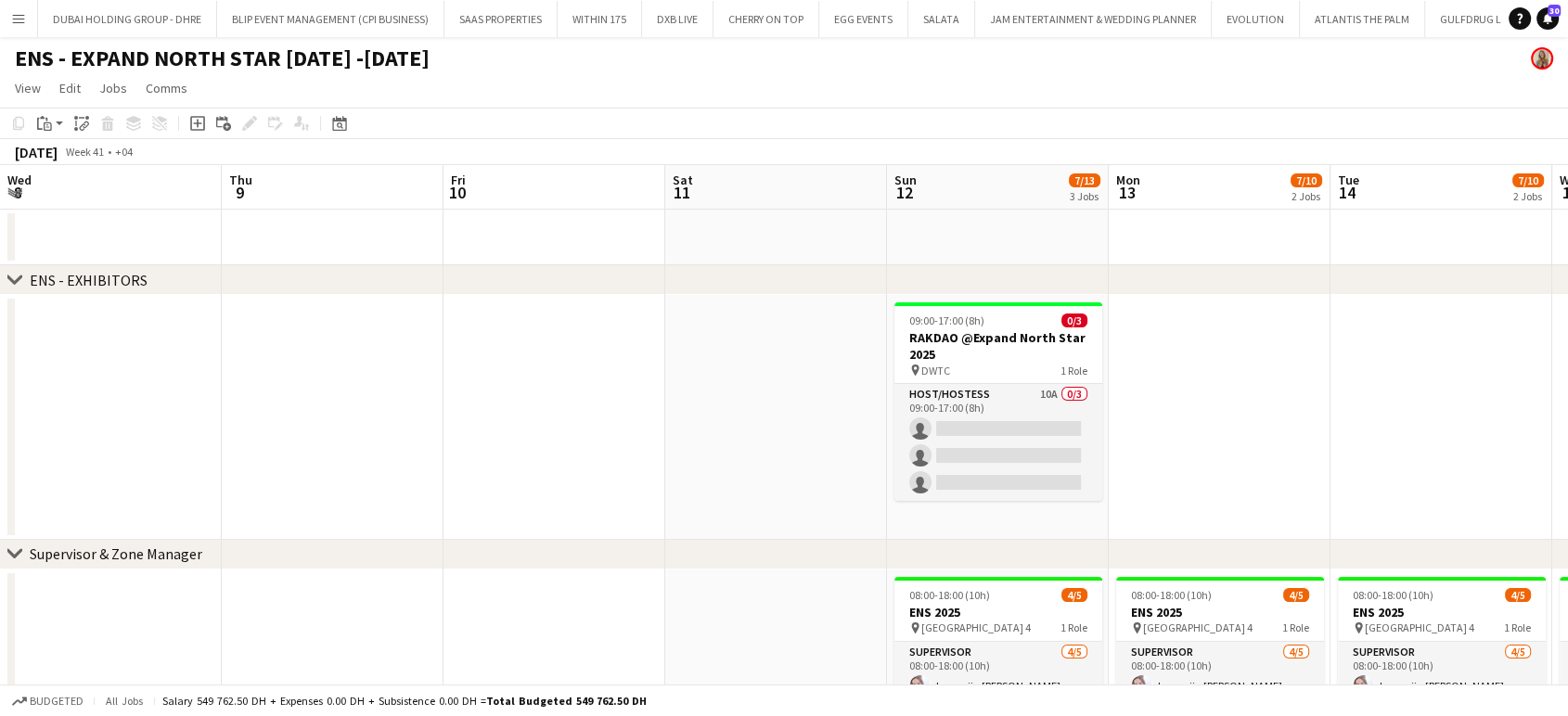
scroll to position [0, 535]
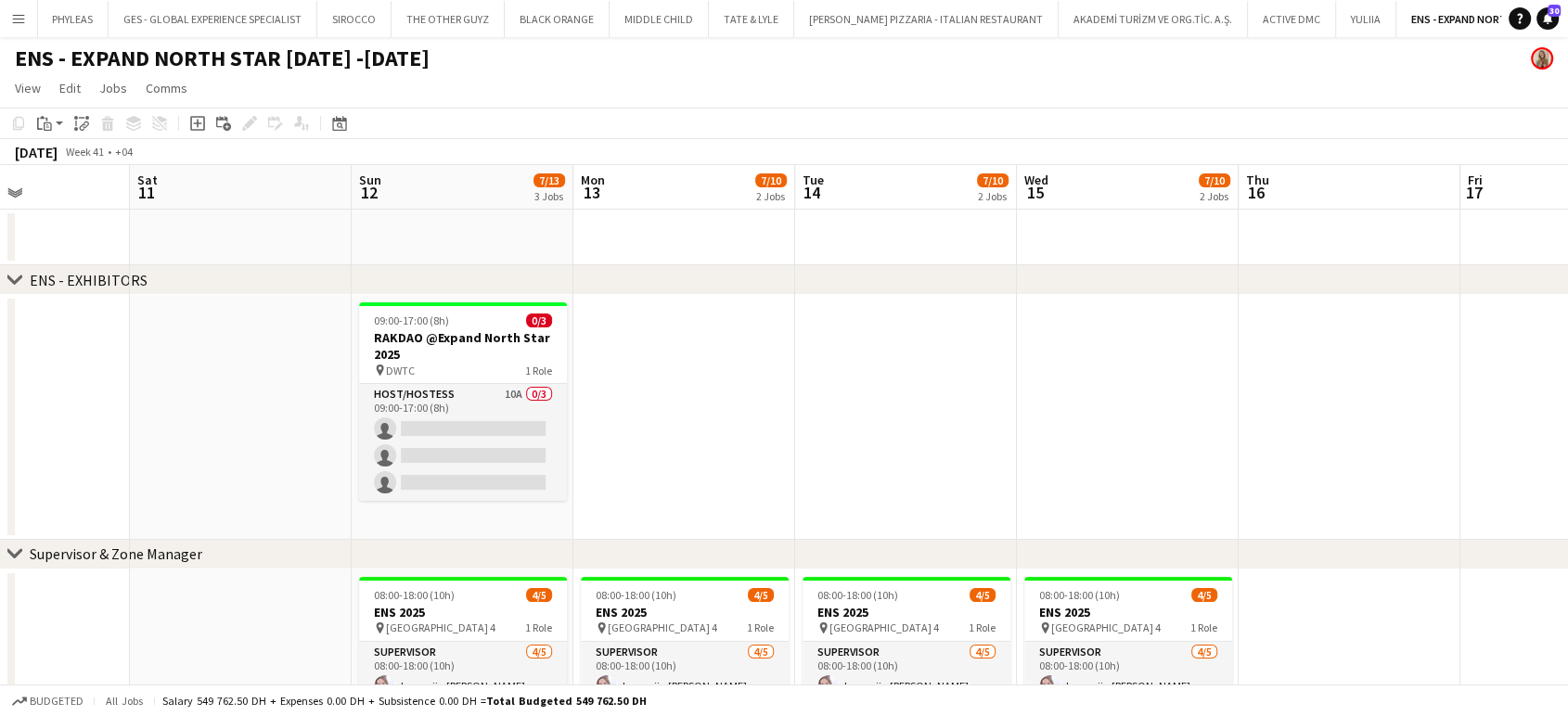
click at [20, 17] on app-icon "Menu" at bounding box center [18, 18] width 15 height 15
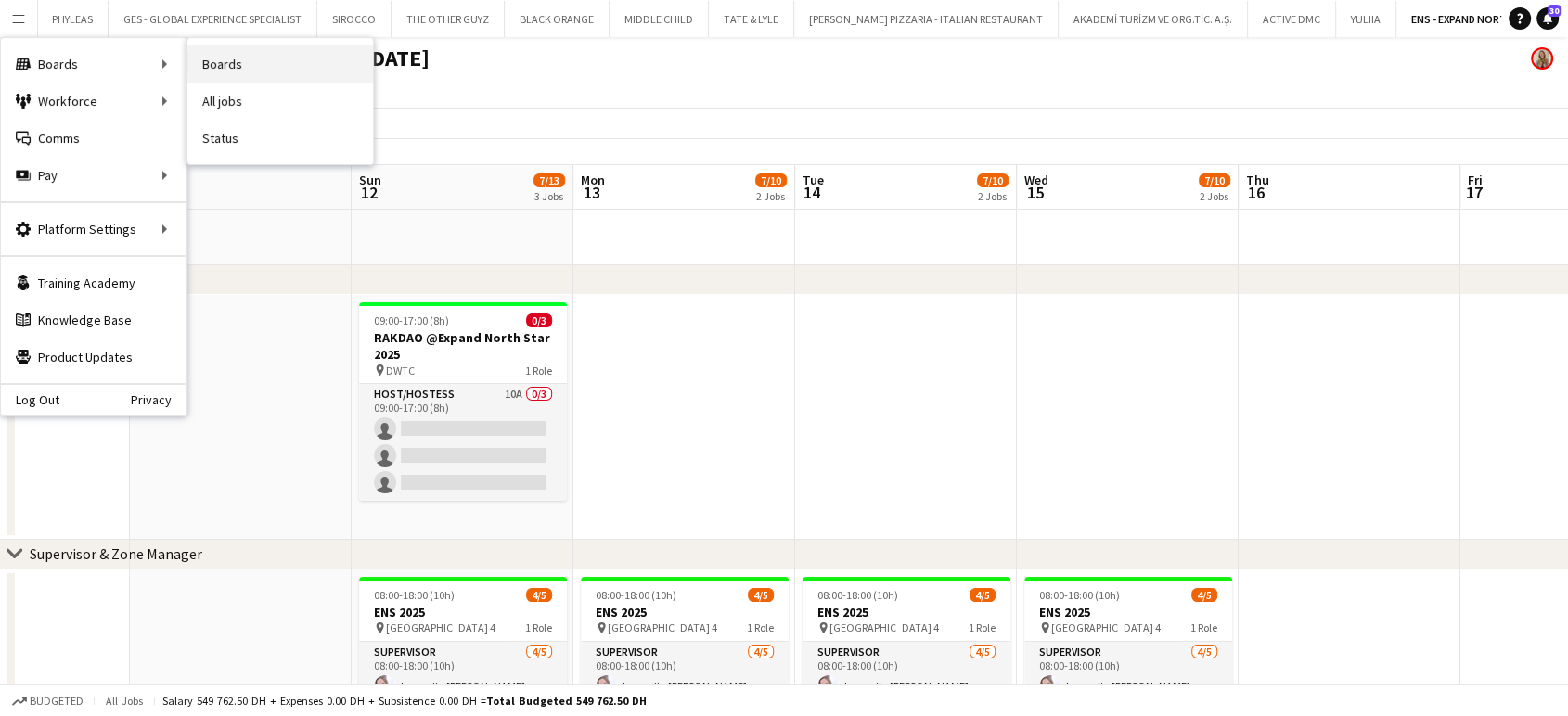
click at [253, 61] on link "Boards" at bounding box center [280, 64] width 185 height 37
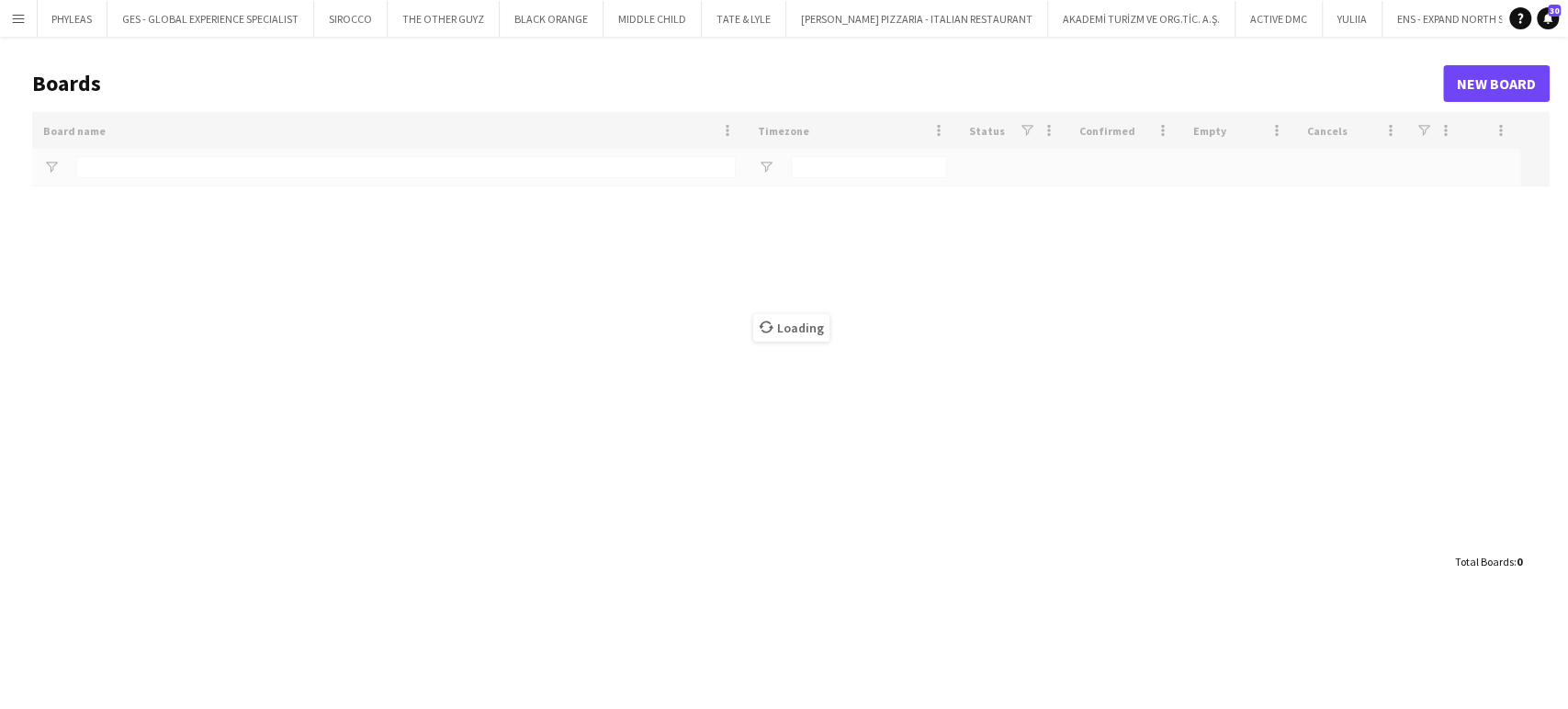
scroll to position [0, 6078]
type input "*****"
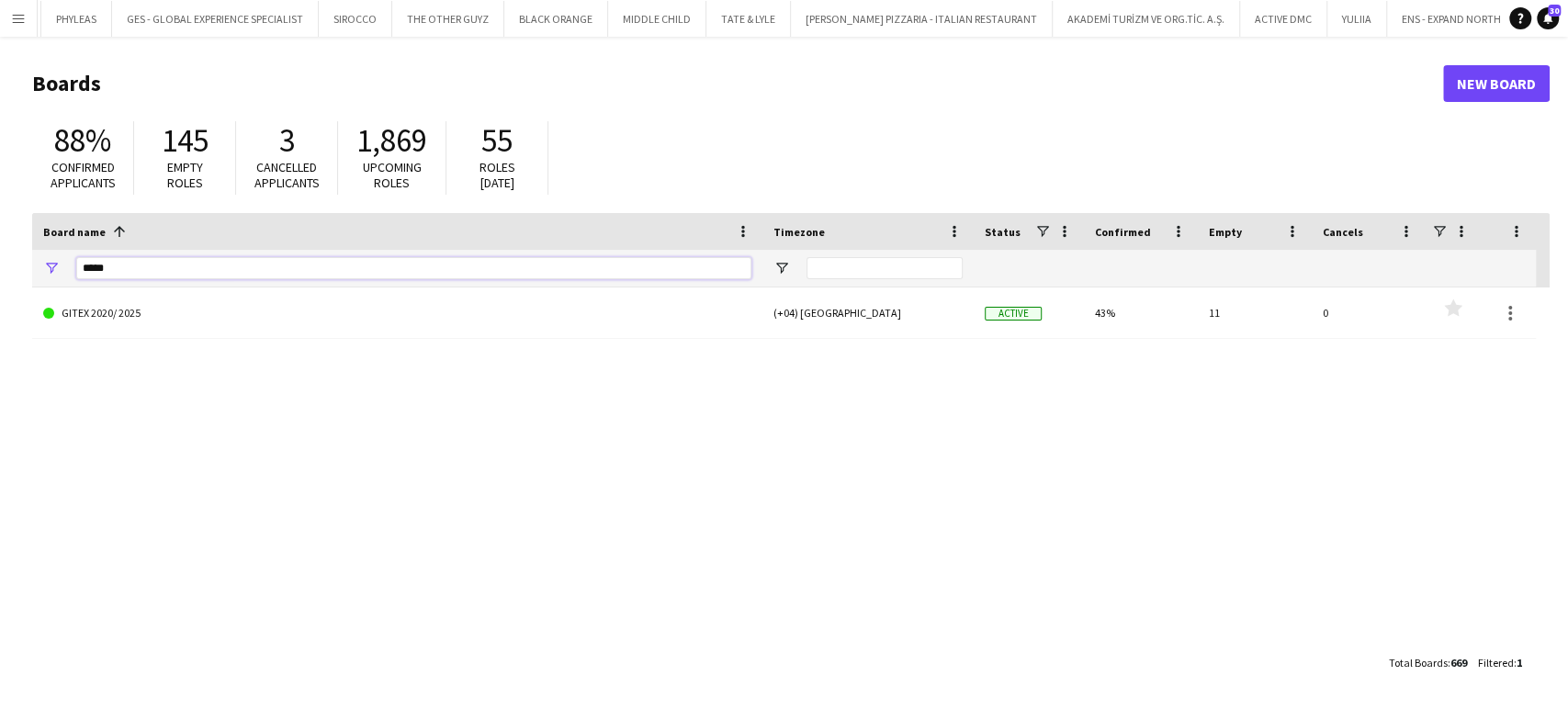
drag, startPoint x: 105, startPoint y: 273, endPoint x: 24, endPoint y: 262, distance: 81.7
click at [24, 262] on main "Boards New Board 88% Confirmed applicants 145 Empty roles 3 Cancelled applicant…" at bounding box center [784, 372] width 1568 height 671
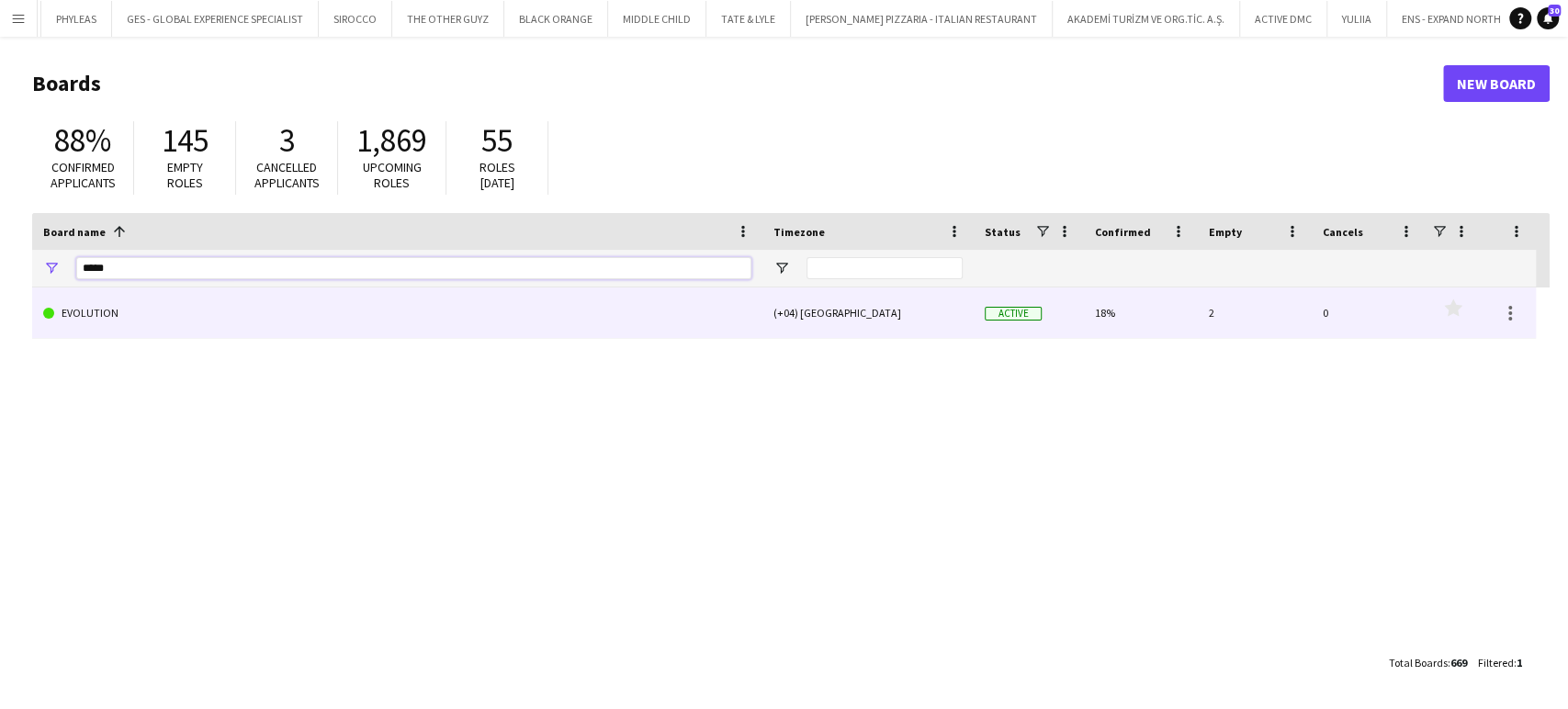
type input "*****"
click at [147, 310] on link "EVOLUTION" at bounding box center [397, 313] width 708 height 51
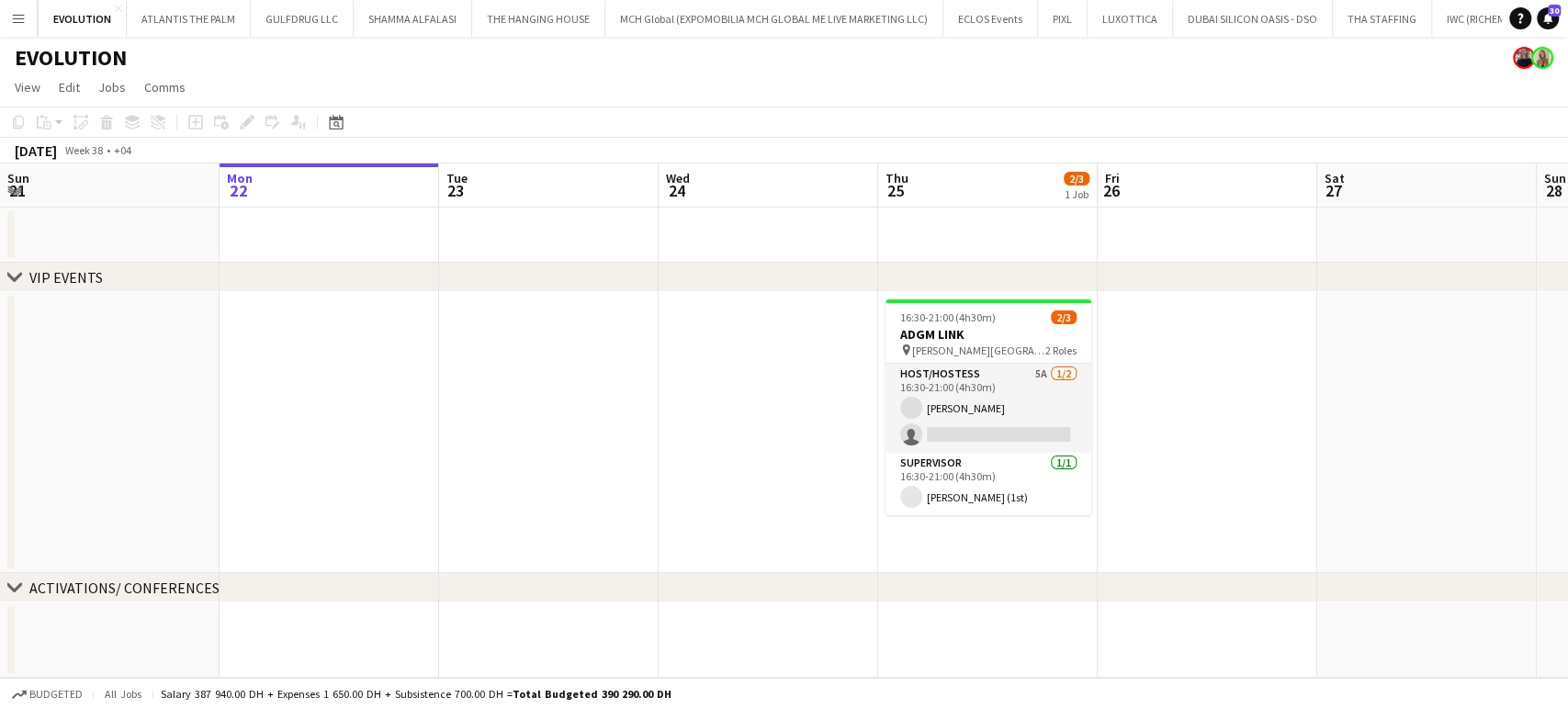
scroll to position [0, 1160]
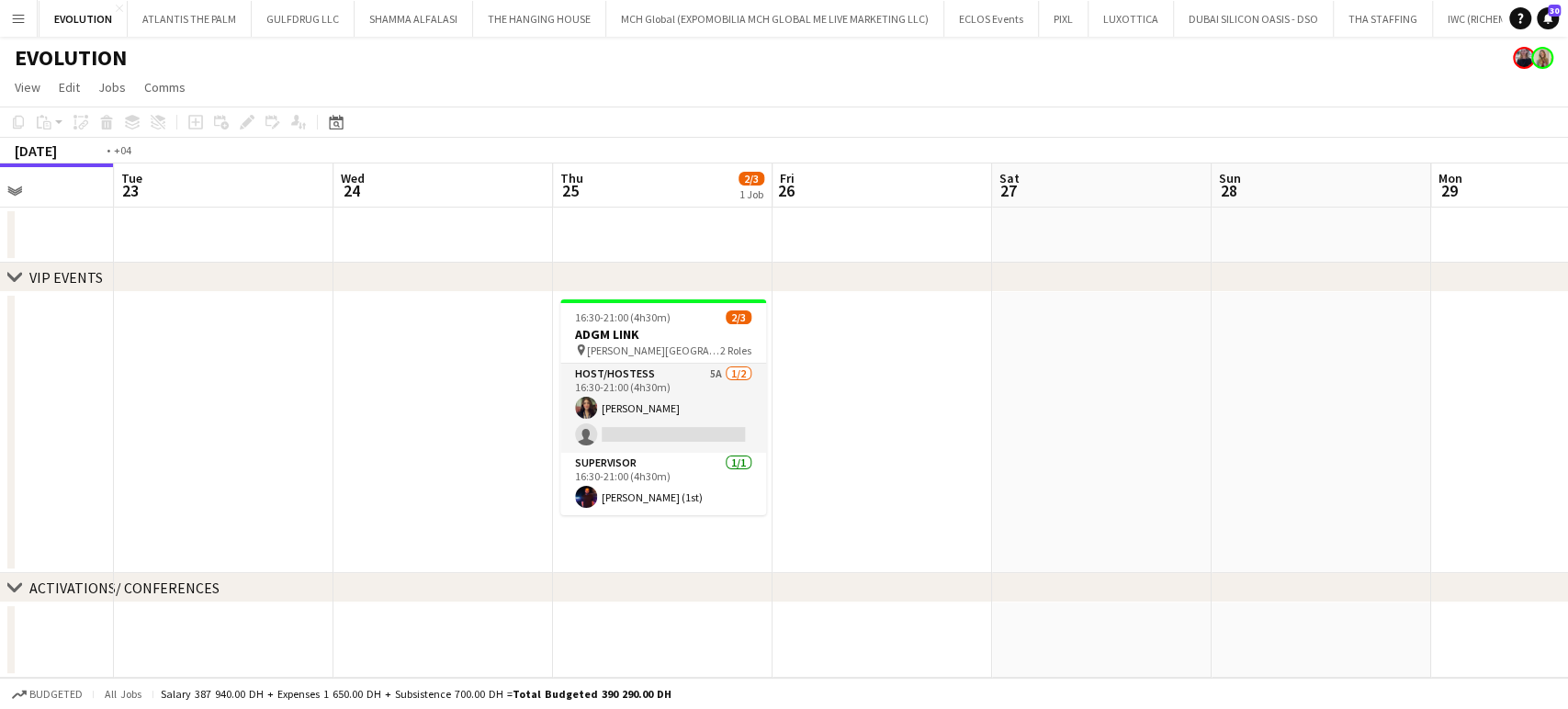
drag, startPoint x: 1393, startPoint y: 424, endPoint x: 1004, endPoint y: 417, distance: 389.1
click at [1004, 417] on app-calendar-viewport "Fri 19 Sat 20 Sun 21 Mon 22 Tue 23 Wed 24 Thu 25 2/3 1 Job Fri 26 Sat 27 Sun 28…" at bounding box center [784, 420] width 1568 height 515
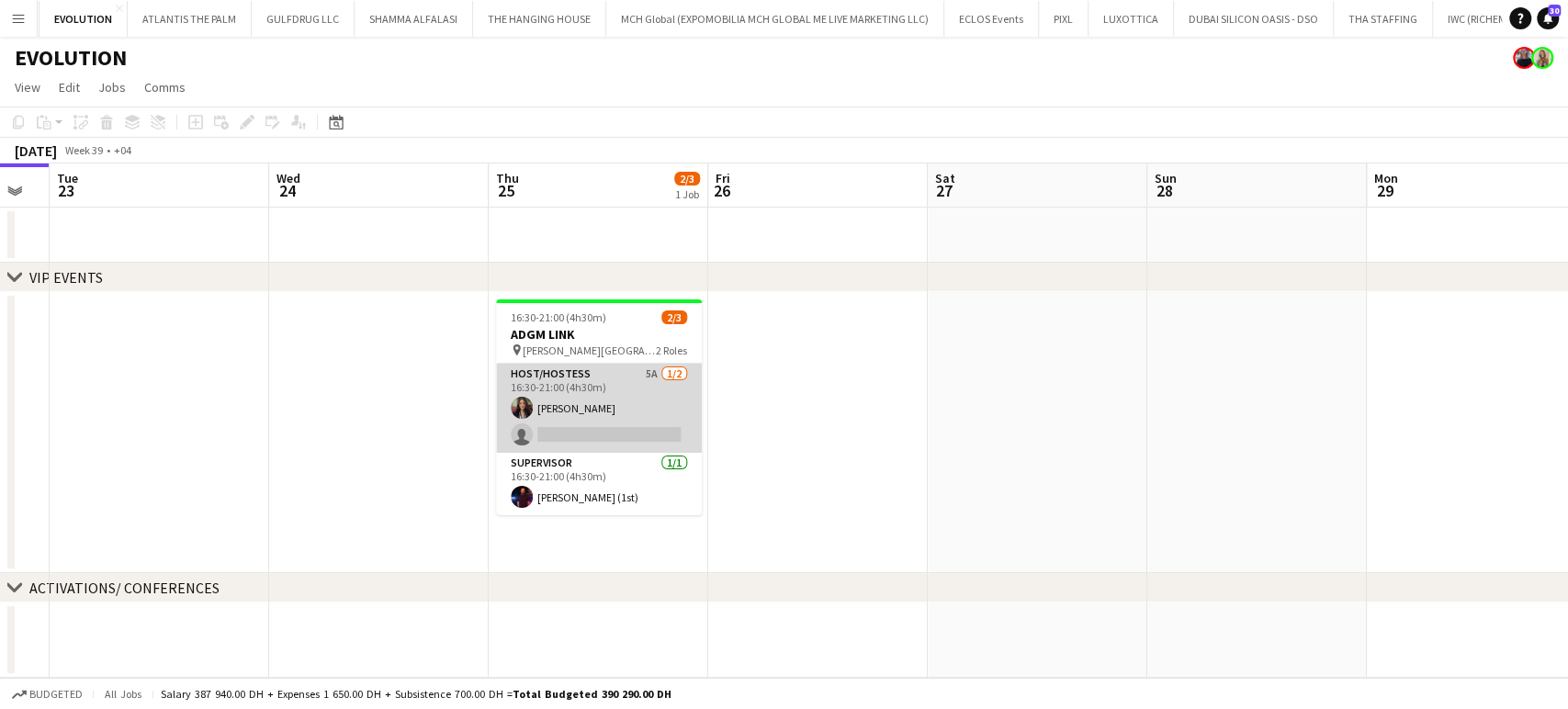
click at [639, 415] on app-card-role "Host/Hostess 5A [DATE] 16:30-21:00 (4h30m) [PERSON_NAME] single-neutral-actions" at bounding box center [599, 409] width 206 height 89
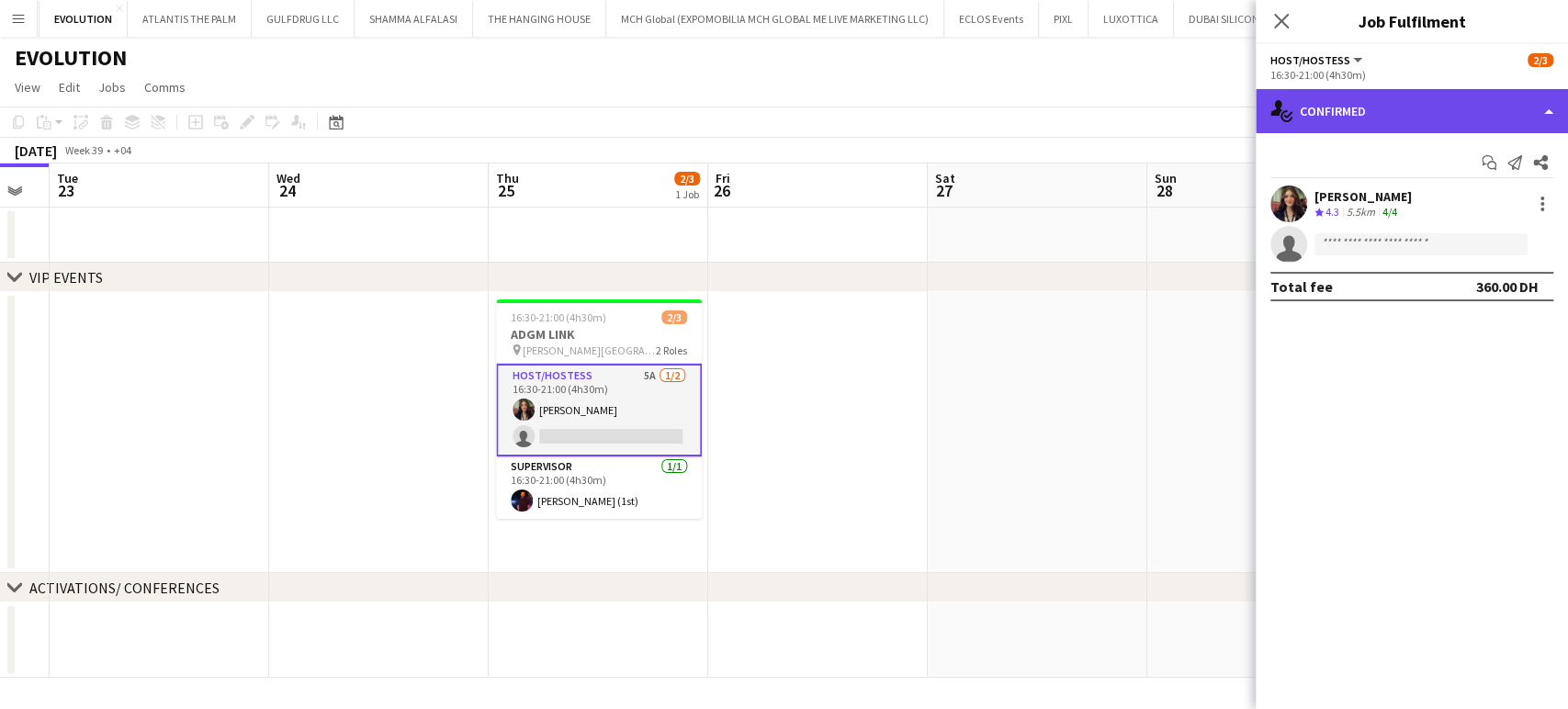
click at [1543, 111] on div "single-neutral-actions-check-2 Confirmed" at bounding box center [1411, 111] width 312 height 44
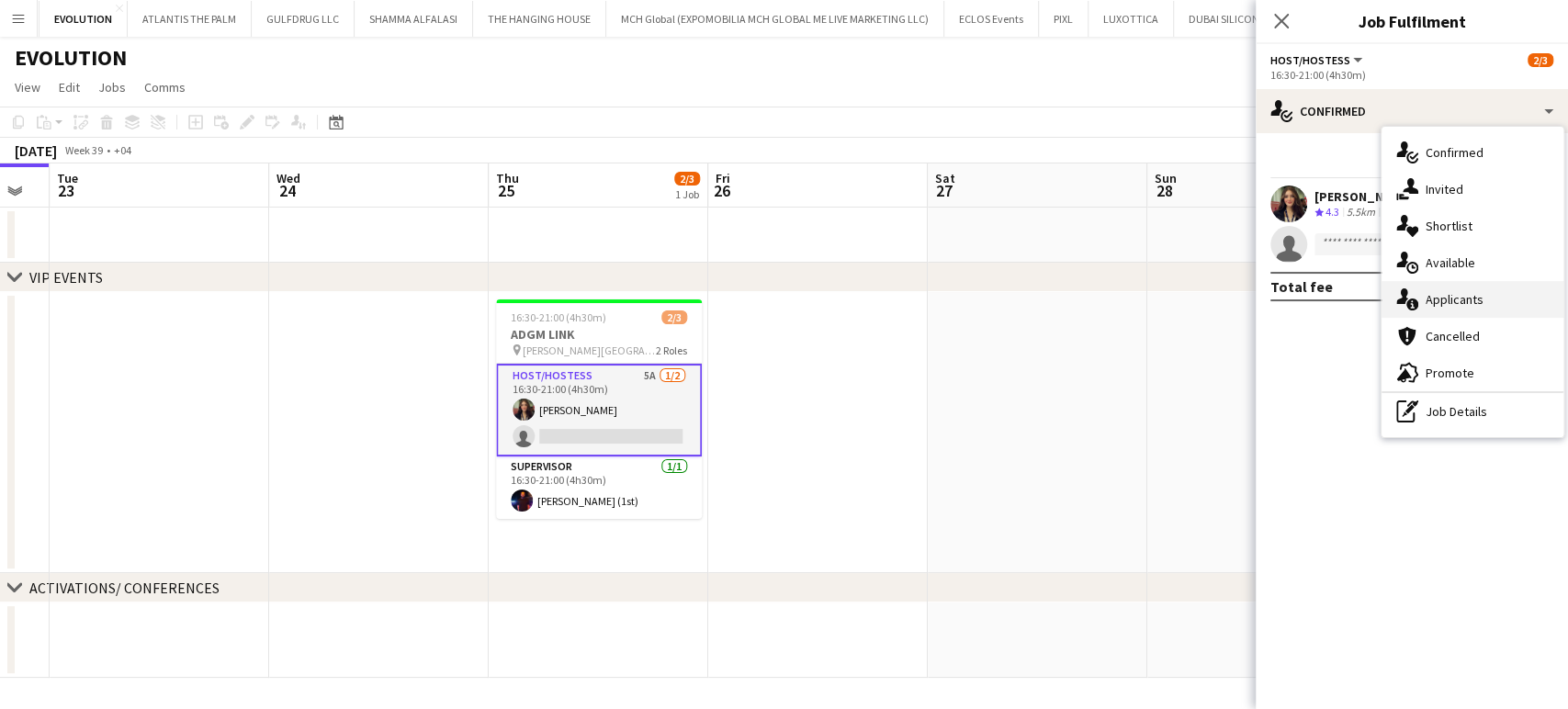
click at [1463, 298] on span "Applicants" at bounding box center [1454, 299] width 58 height 16
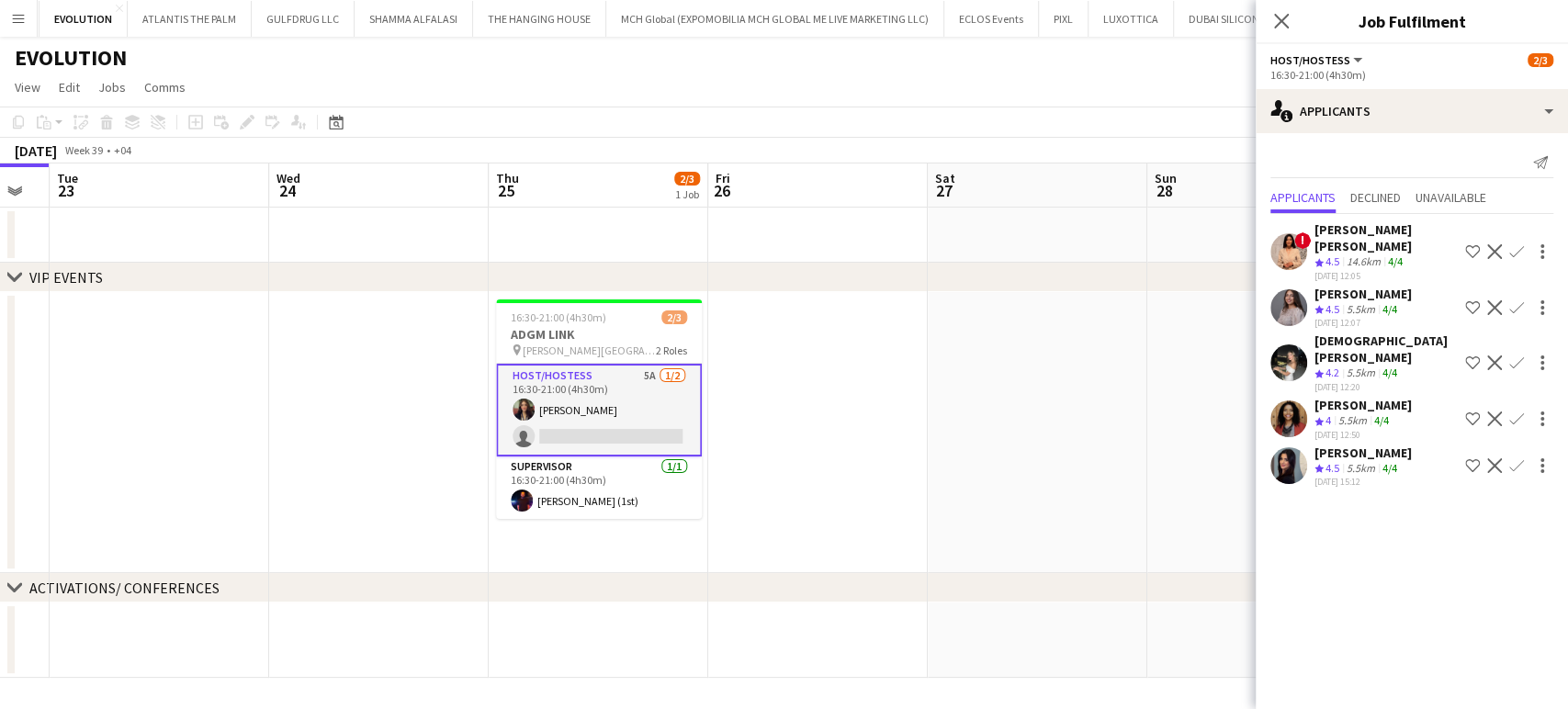
click at [1474, 244] on app-icon "Shortlist crew" at bounding box center [1471, 251] width 14 height 14
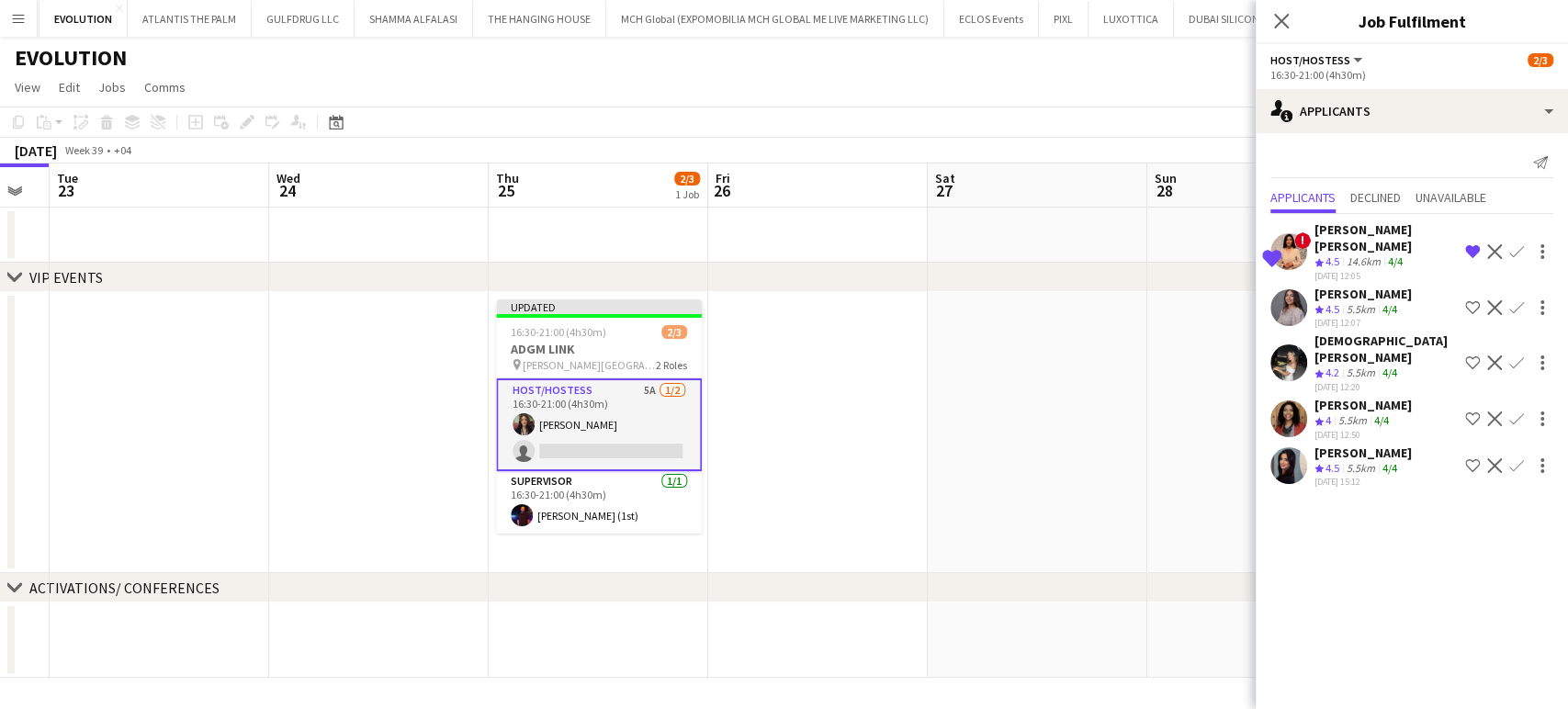
click at [1470, 300] on app-icon "Shortlist crew" at bounding box center [1471, 307] width 14 height 14
click at [1356, 476] on div "[DATE] 15:12" at bounding box center [1362, 482] width 98 height 12
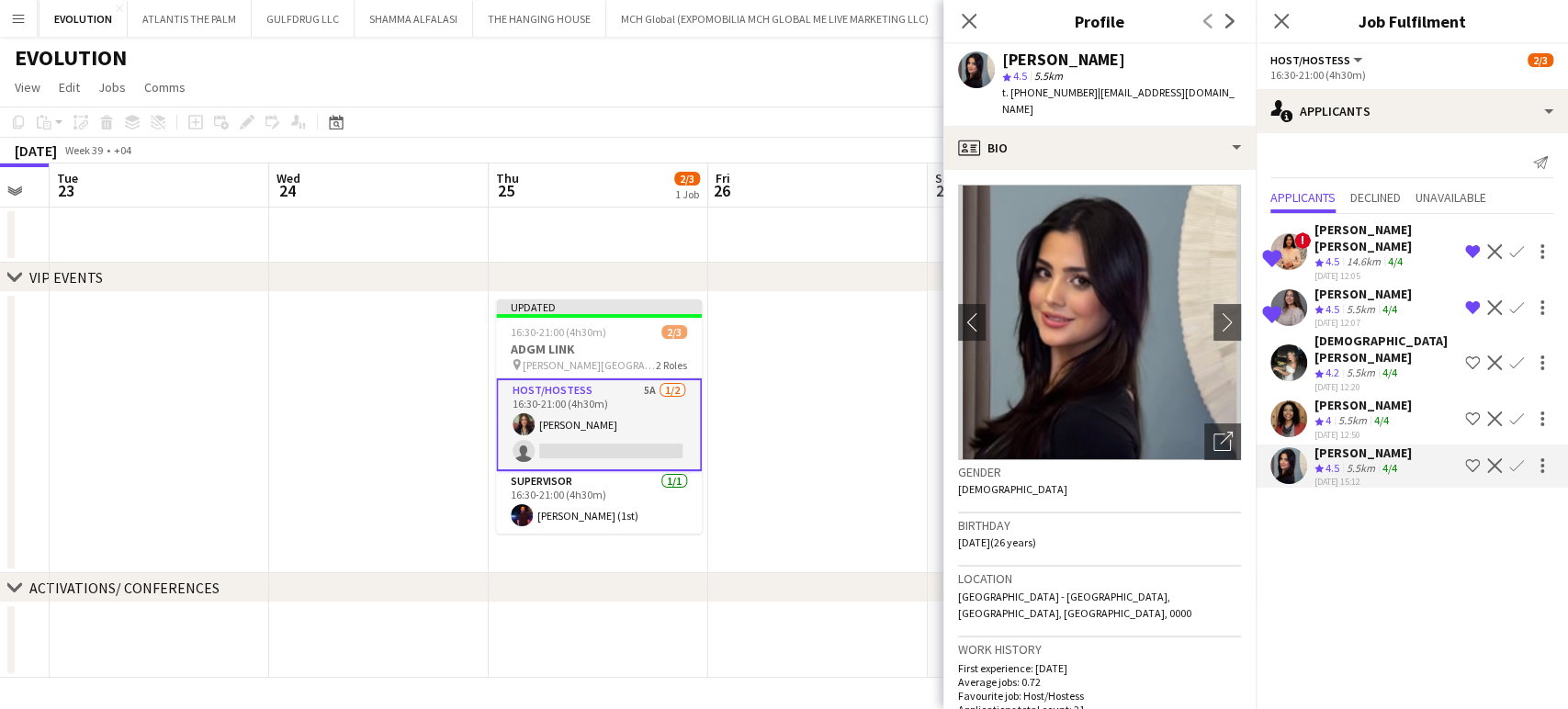
click at [1467, 459] on app-icon "Shortlist crew" at bounding box center [1471, 466] width 14 height 14
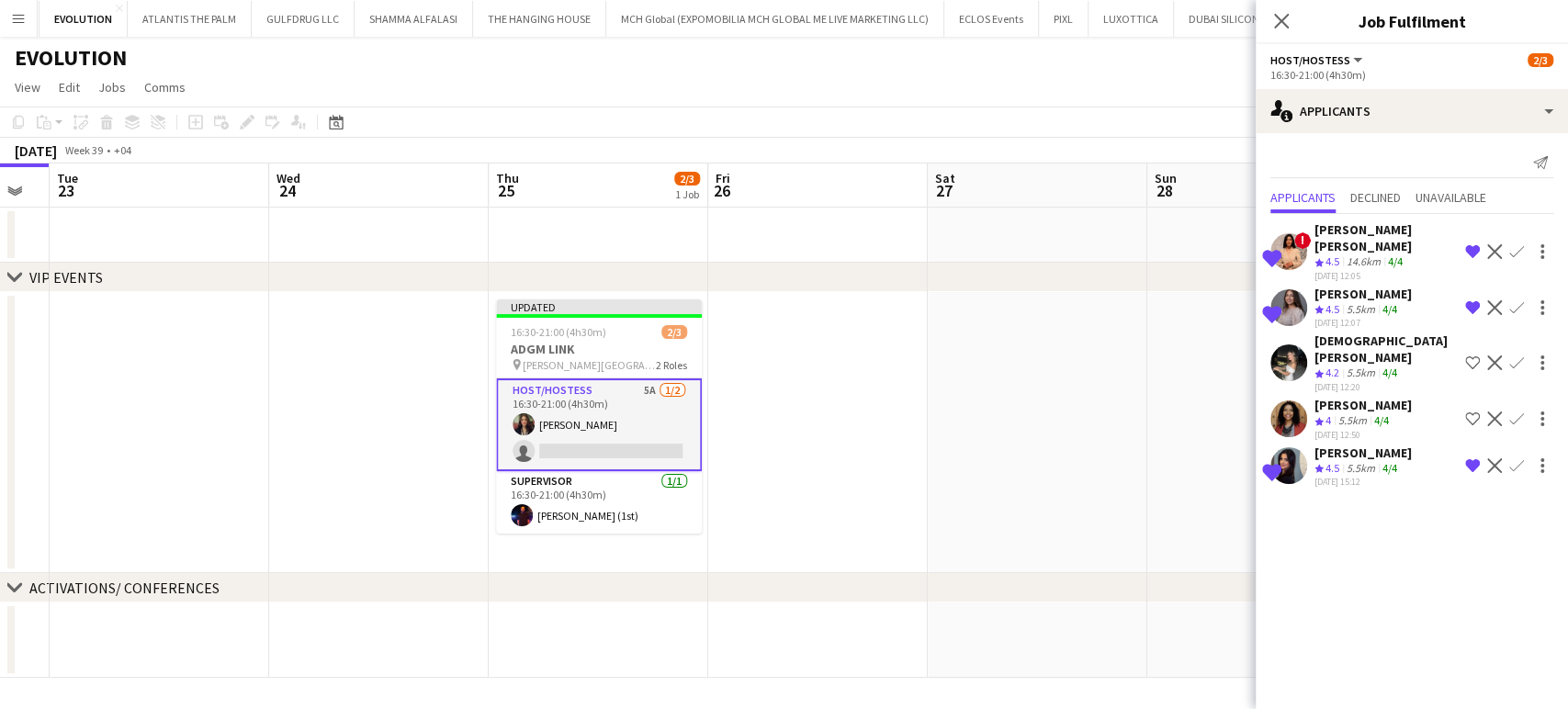
click at [1476, 355] on app-icon "Shortlist crew" at bounding box center [1471, 362] width 14 height 14
click at [1472, 411] on app-icon "Shortlist crew" at bounding box center [1471, 418] width 14 height 14
click at [1476, 411] on app-icon "Remove crew from shortlist" at bounding box center [1471, 418] width 14 height 14
click at [1335, 332] on div "[DEMOGRAPHIC_DATA][PERSON_NAME]" at bounding box center [1386, 349] width 143 height 33
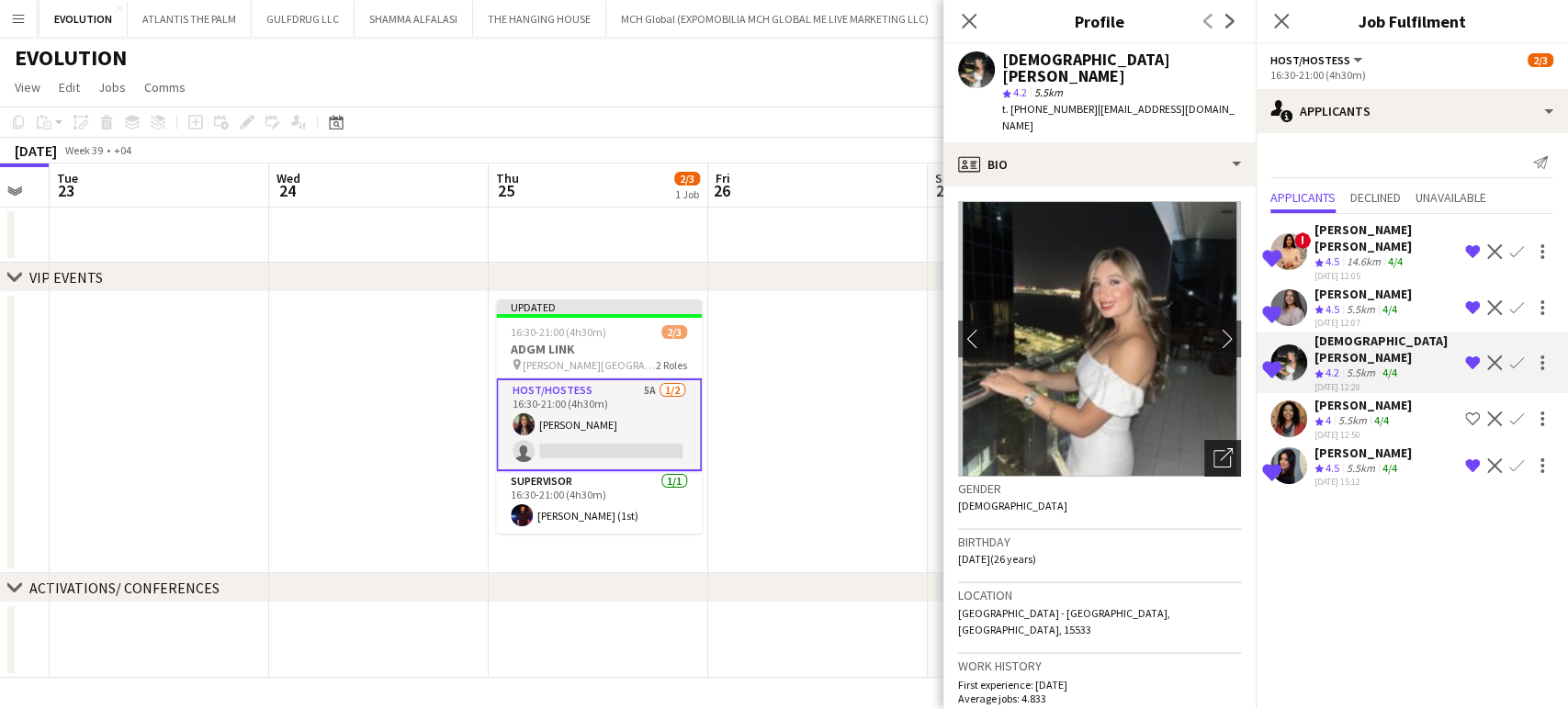
click at [1214, 448] on icon "Open photos pop-in" at bounding box center [1223, 458] width 19 height 19
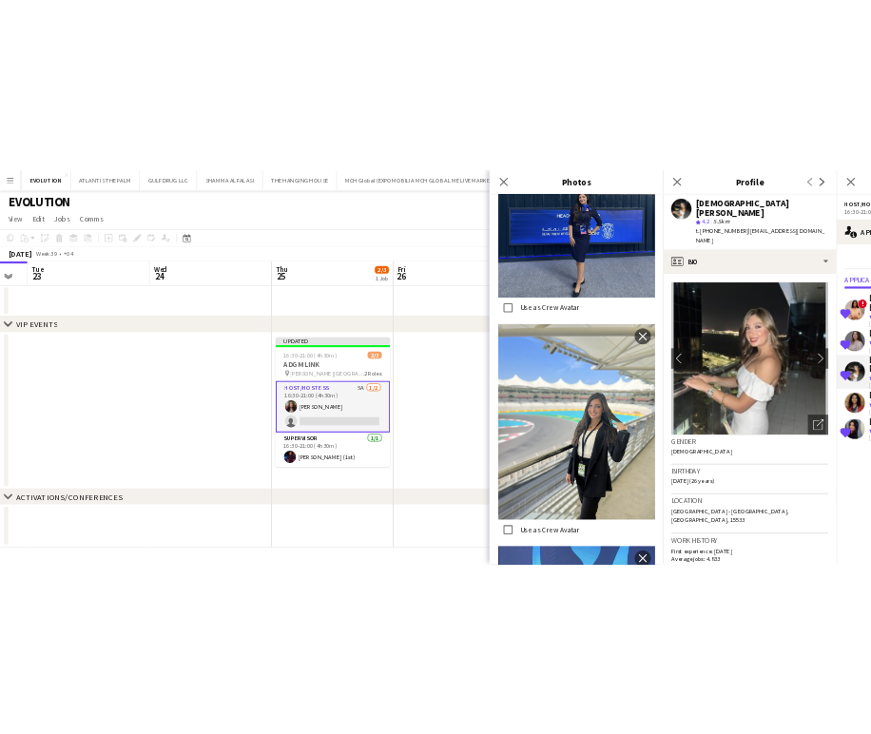
scroll to position [1585, 0]
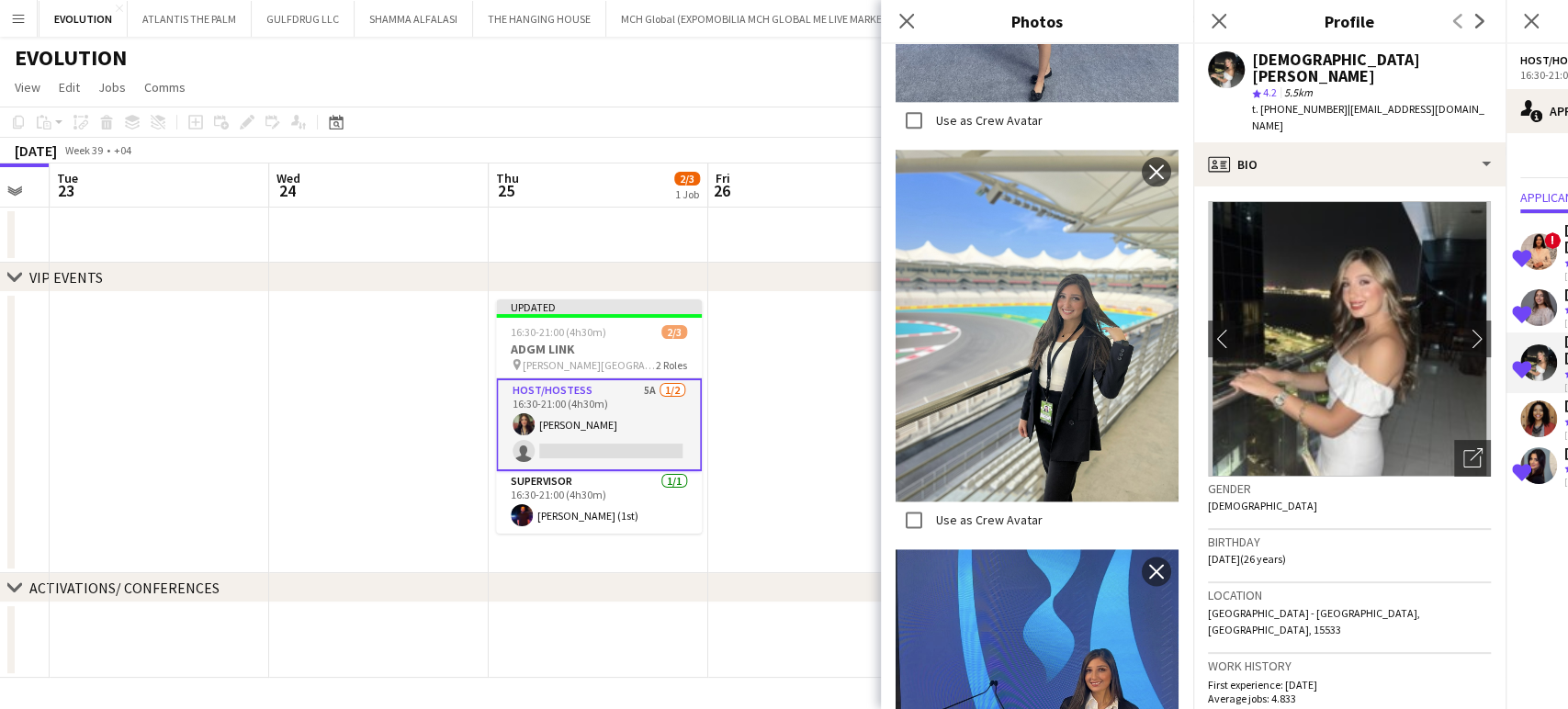
click at [810, 386] on app-date-cell at bounding box center [817, 433] width 219 height 281
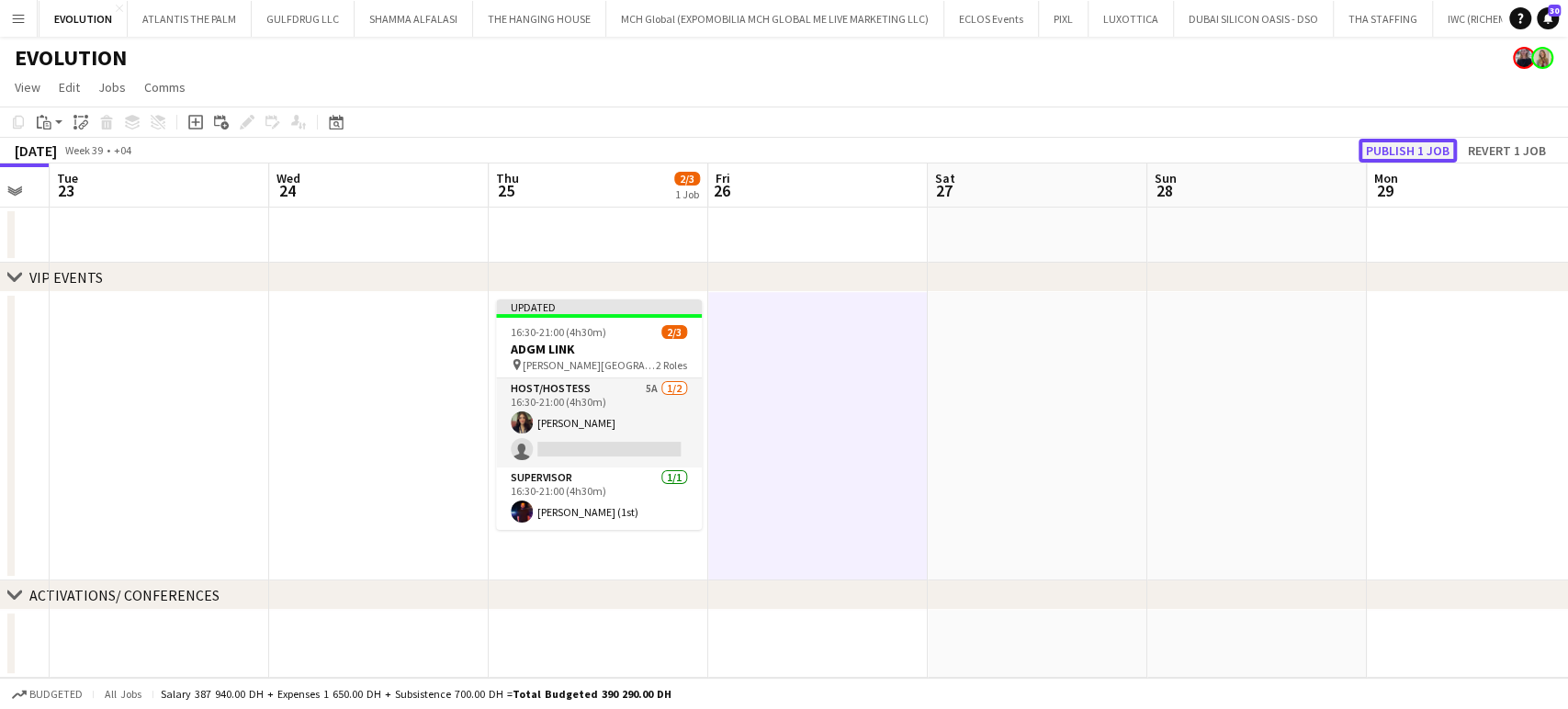
click at [1416, 147] on button "Publish 1 job" at bounding box center [1408, 151] width 98 height 24
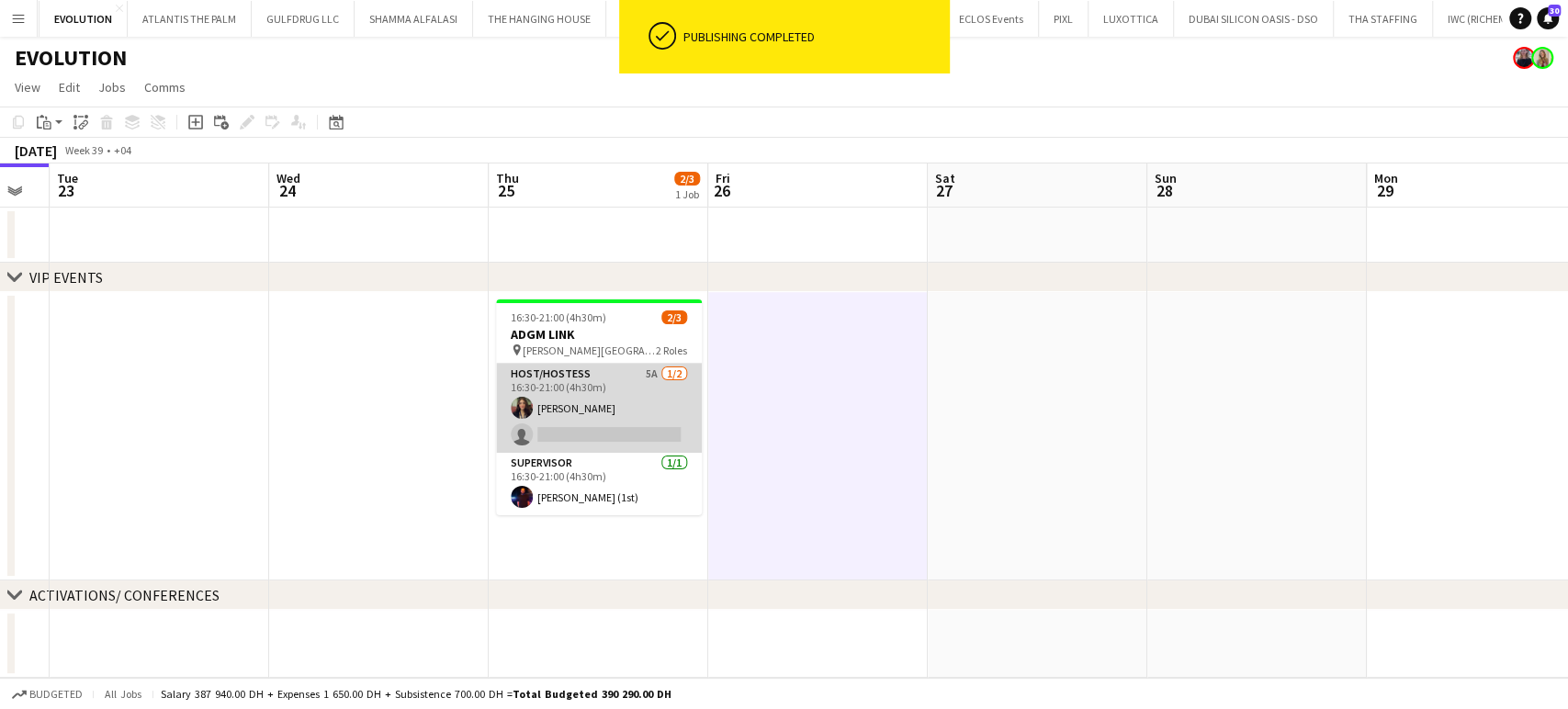
click at [642, 395] on app-card-role "Host/Hostess 5A [DATE] 16:30-21:00 (4h30m) [PERSON_NAME] single-neutral-actions" at bounding box center [599, 409] width 206 height 89
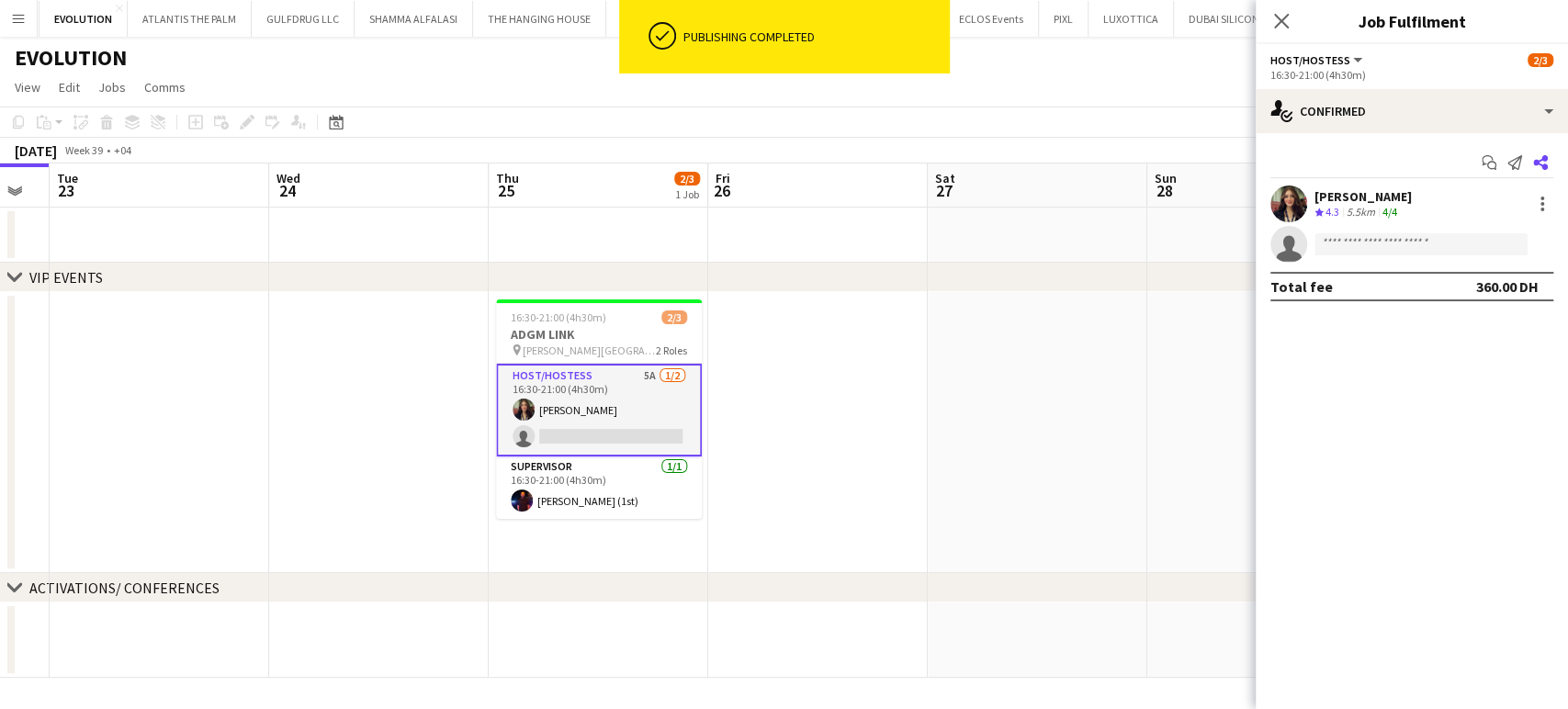
click at [1538, 160] on icon at bounding box center [1540, 162] width 14 height 14
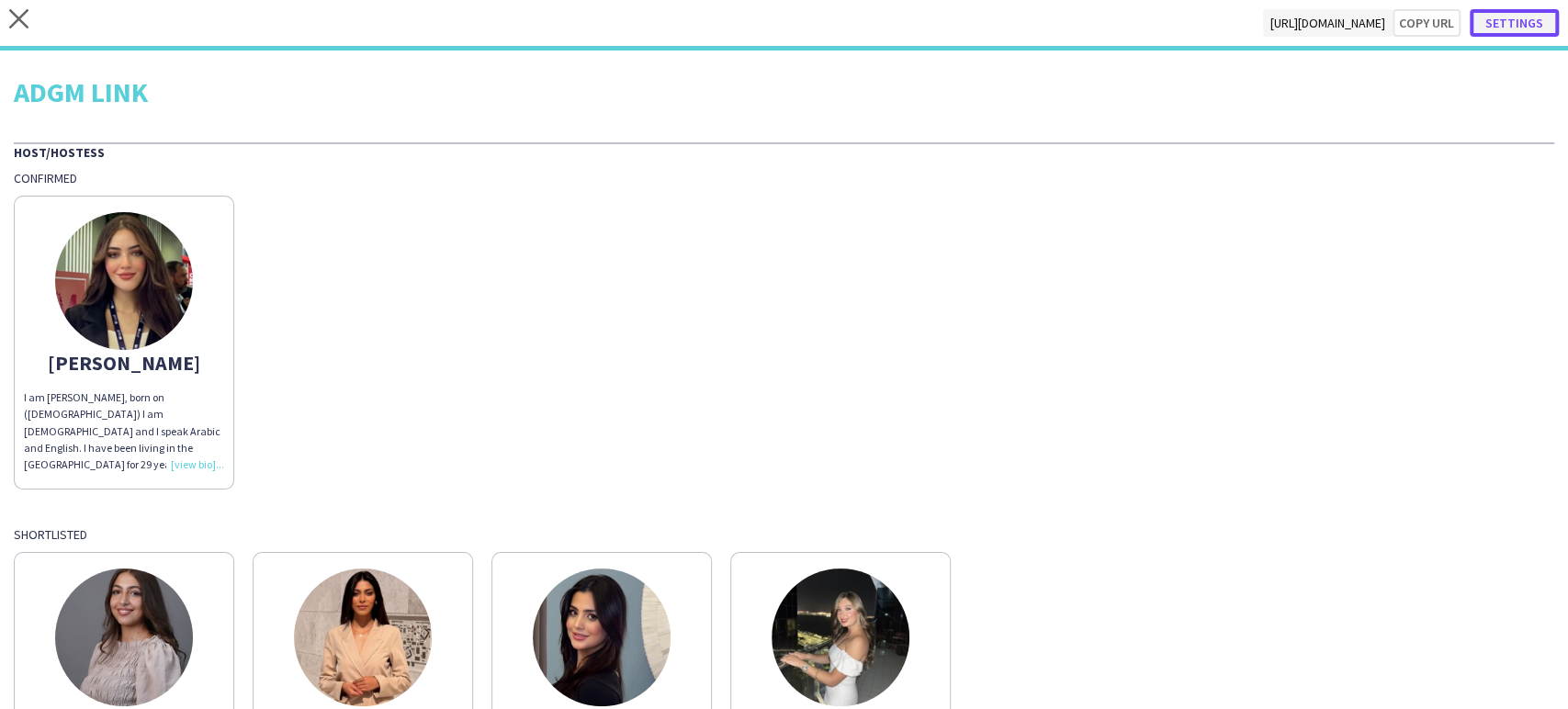
click at [1524, 14] on button "Settings" at bounding box center [1514, 23] width 89 height 28
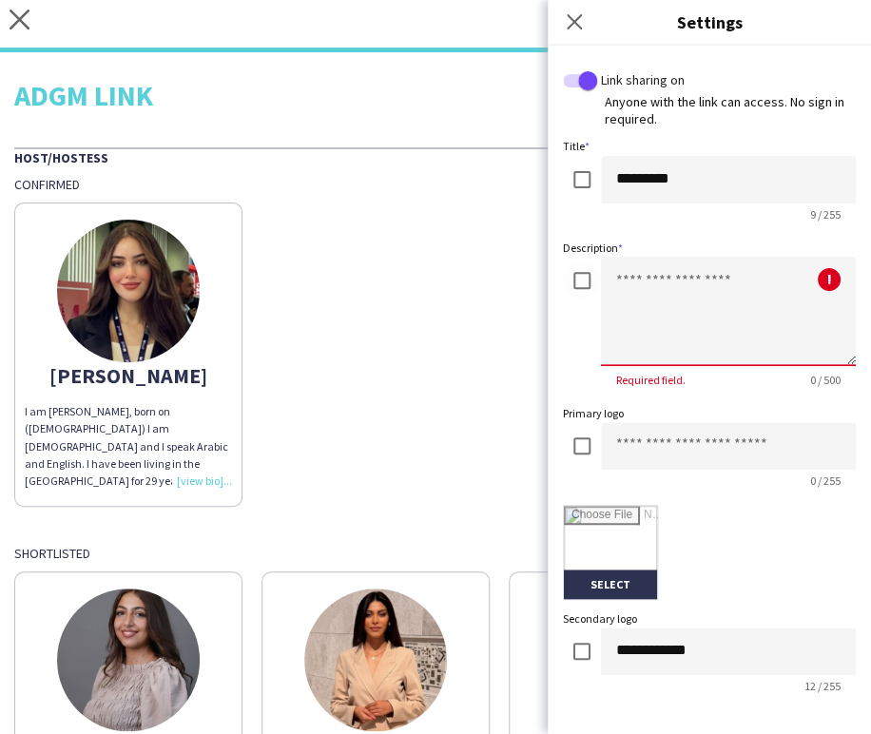
click at [658, 285] on textarea at bounding box center [728, 311] width 255 height 109
type textarea "**********"
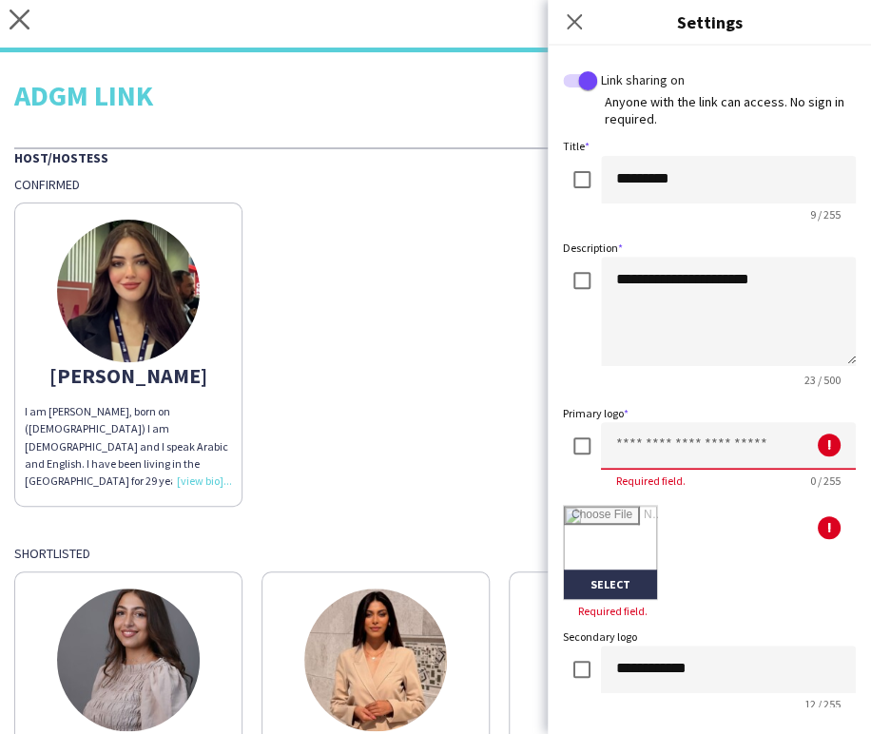
click at [624, 439] on input at bounding box center [728, 446] width 255 height 48
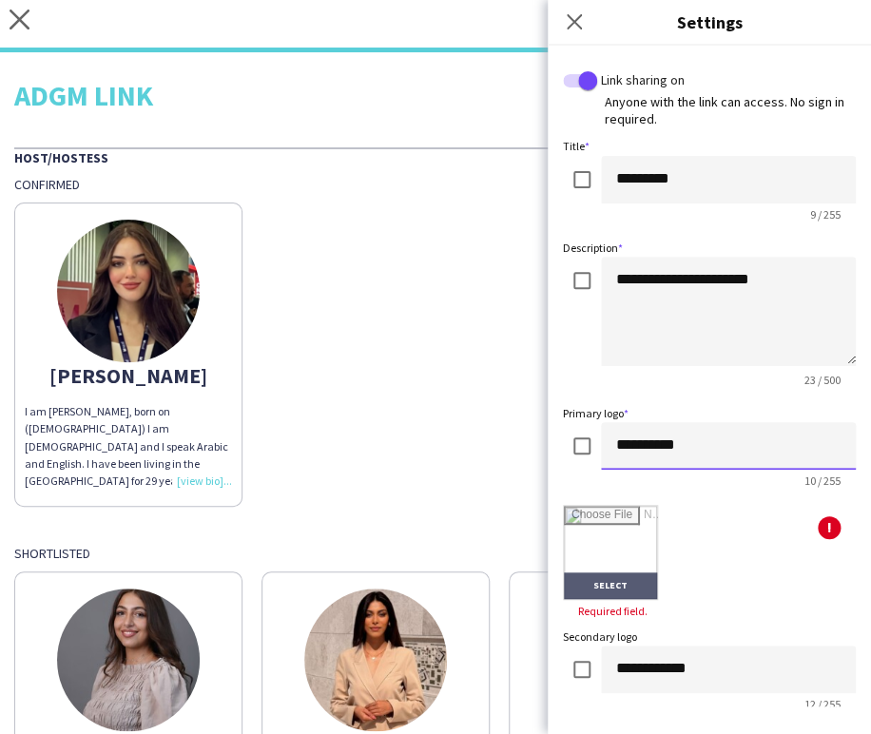
type input "*********"
click at [621, 544] on input "file" at bounding box center [610, 552] width 93 height 93
type input "**********"
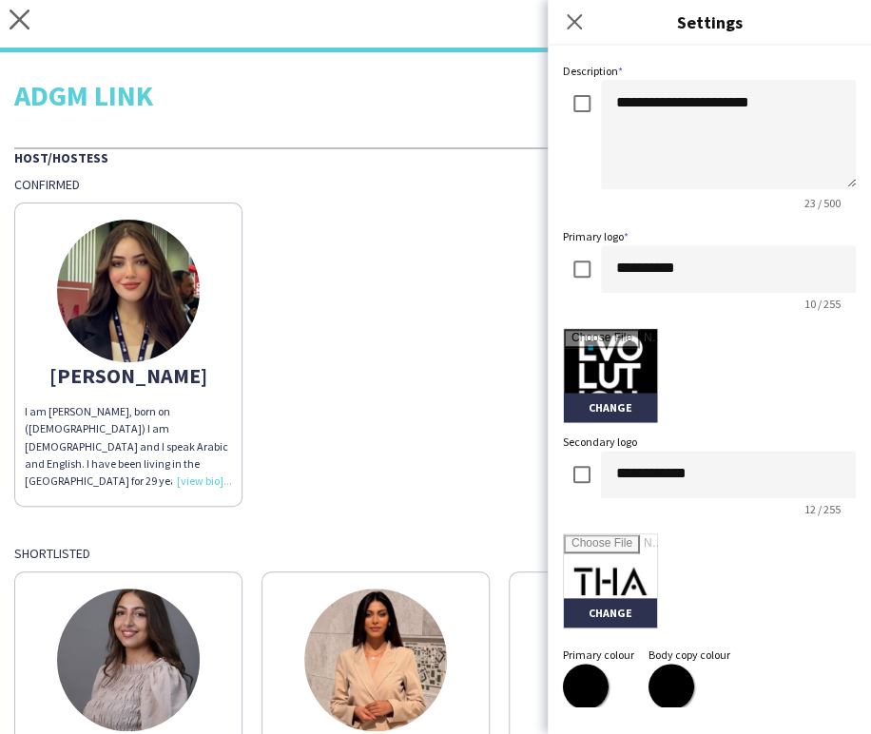
scroll to position [382, 0]
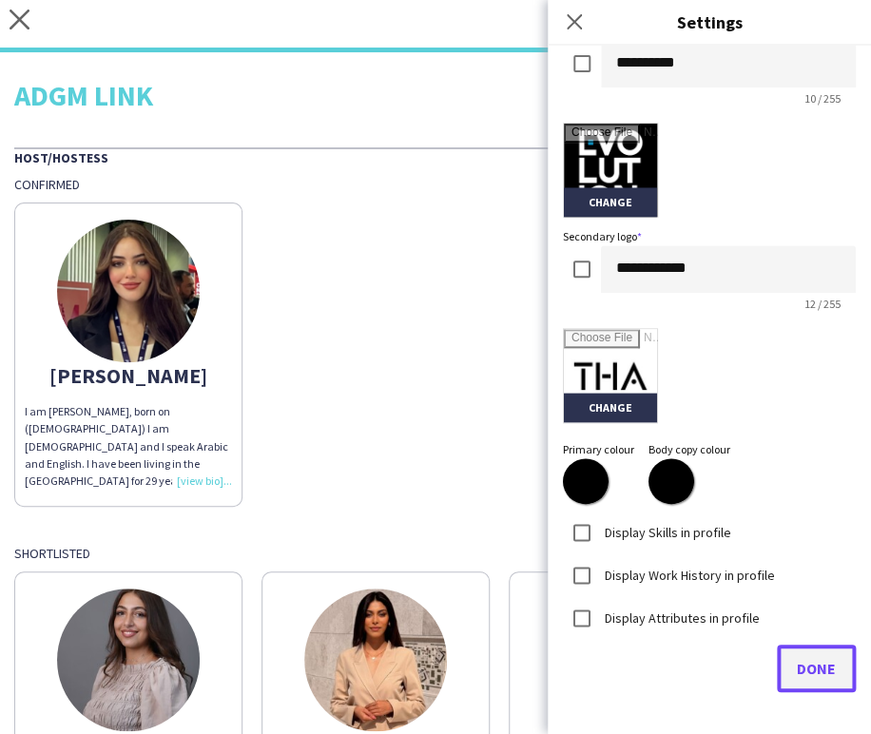
click at [800, 668] on span "Done" at bounding box center [816, 668] width 39 height 19
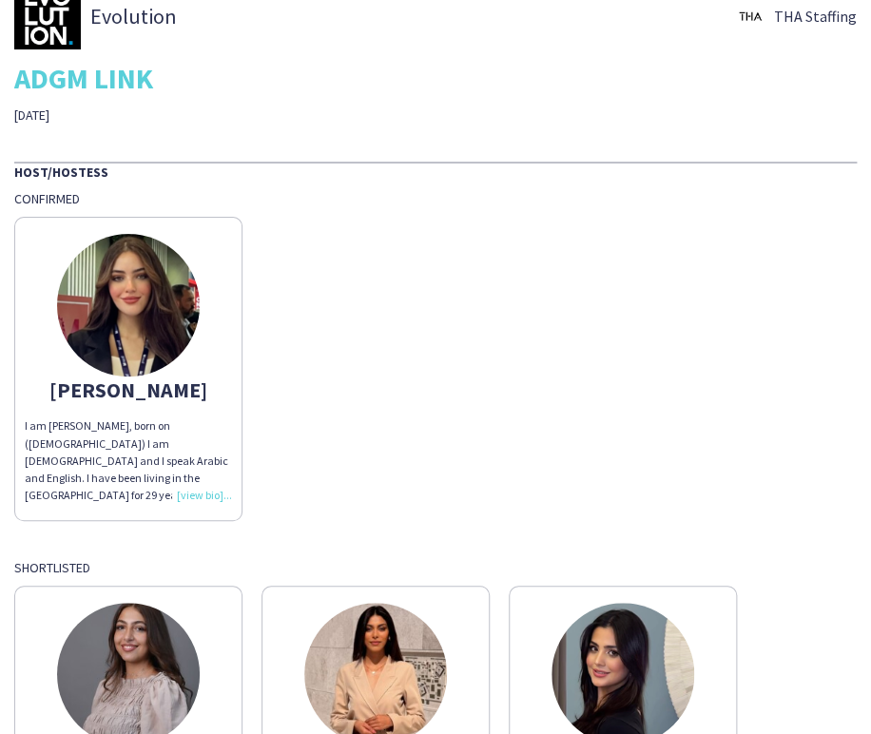
scroll to position [0, 0]
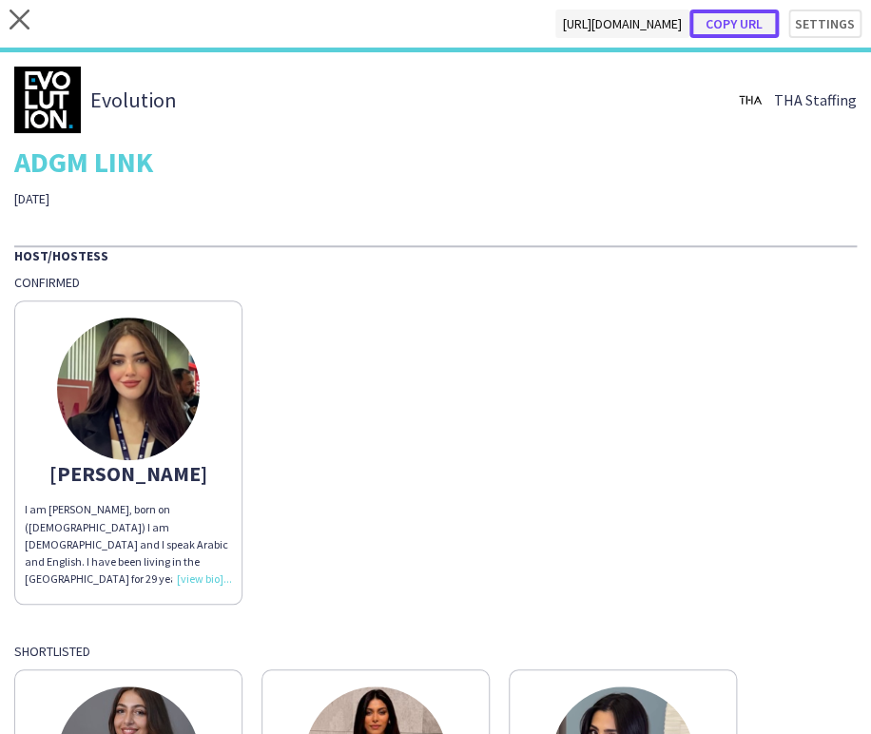
click at [729, 28] on button "Copy url" at bounding box center [734, 24] width 89 height 29
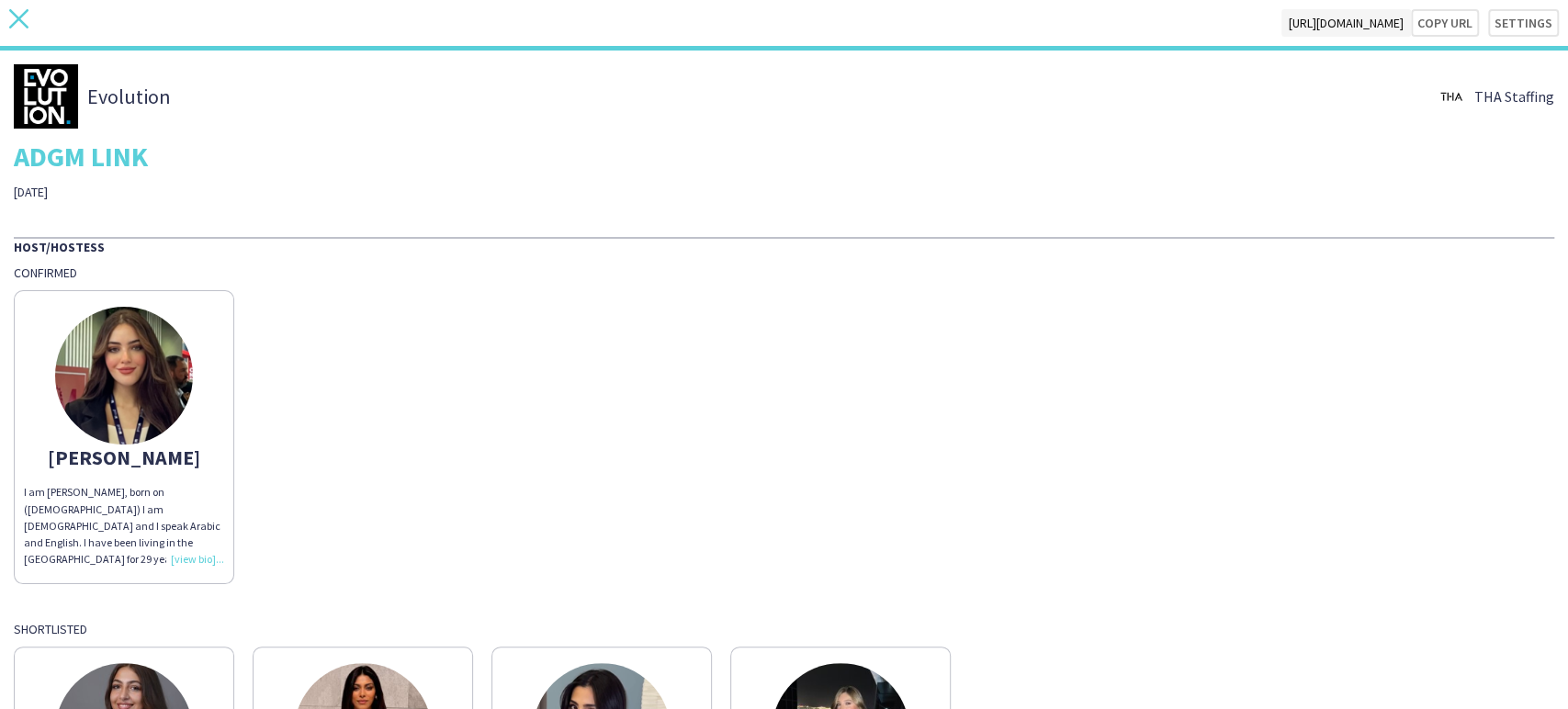
click at [20, 20] on icon at bounding box center [19, 19] width 19 height 19
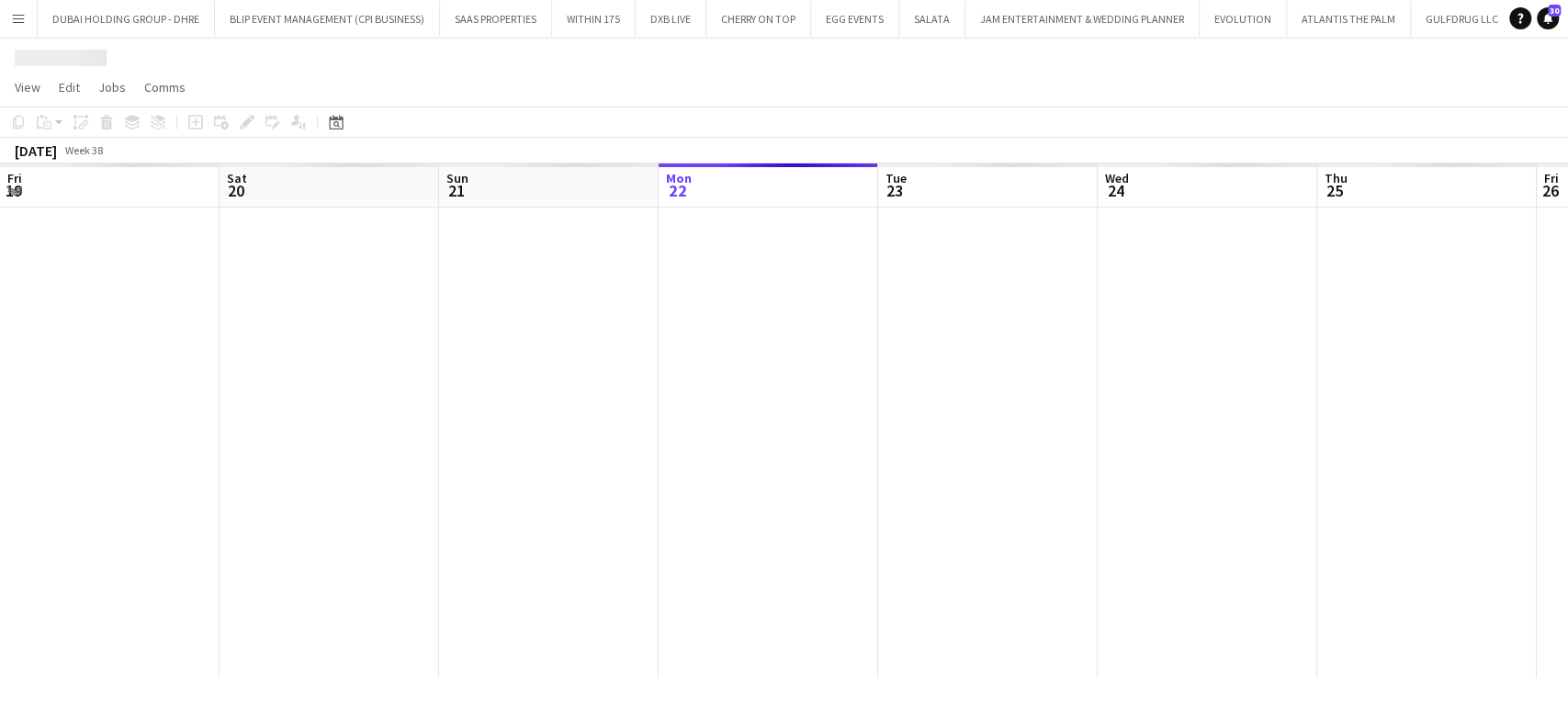
scroll to position [0, 439]
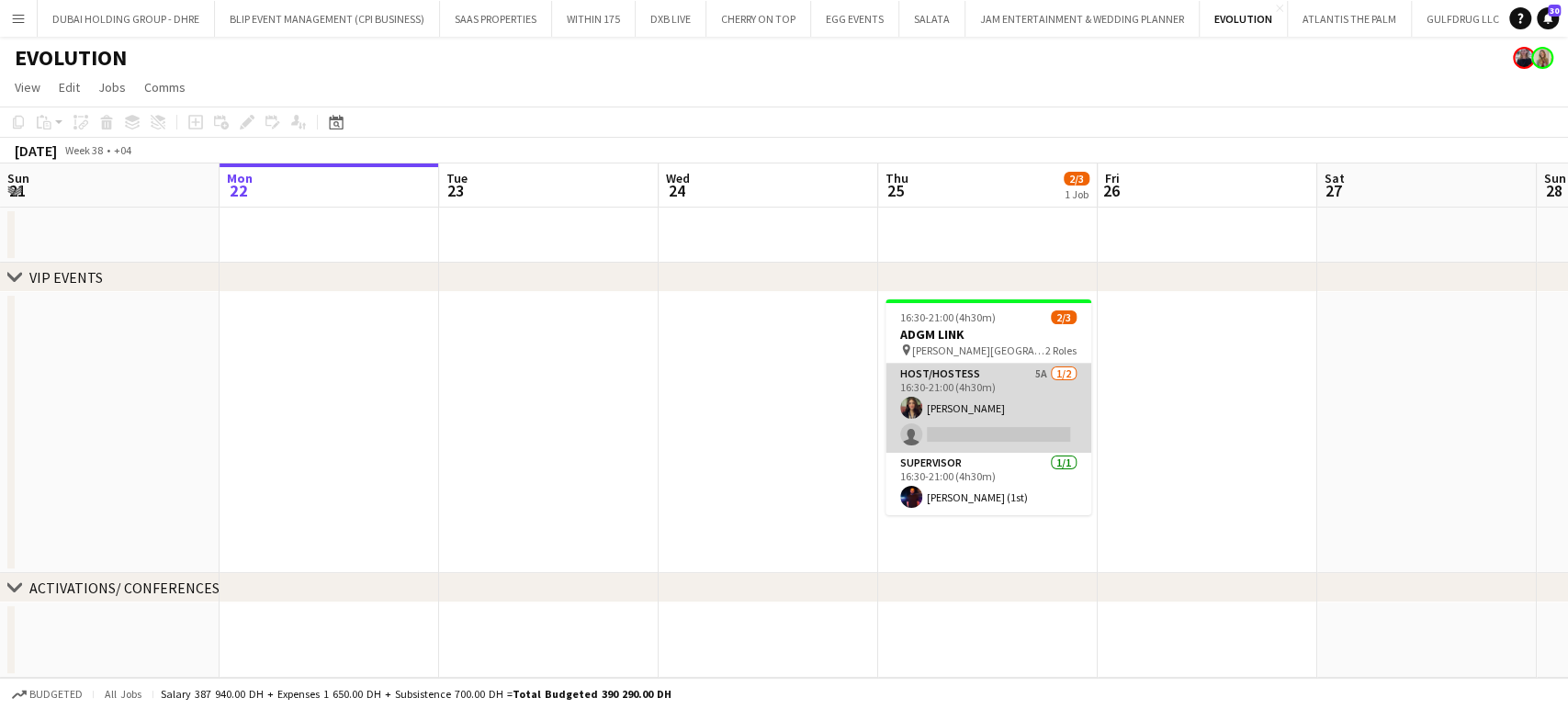
click at [971, 433] on app-card-role "Host/Hostess 5A [DATE] 16:30-21:00 (4h30m) [PERSON_NAME] single-neutral-actions" at bounding box center [988, 409] width 206 height 89
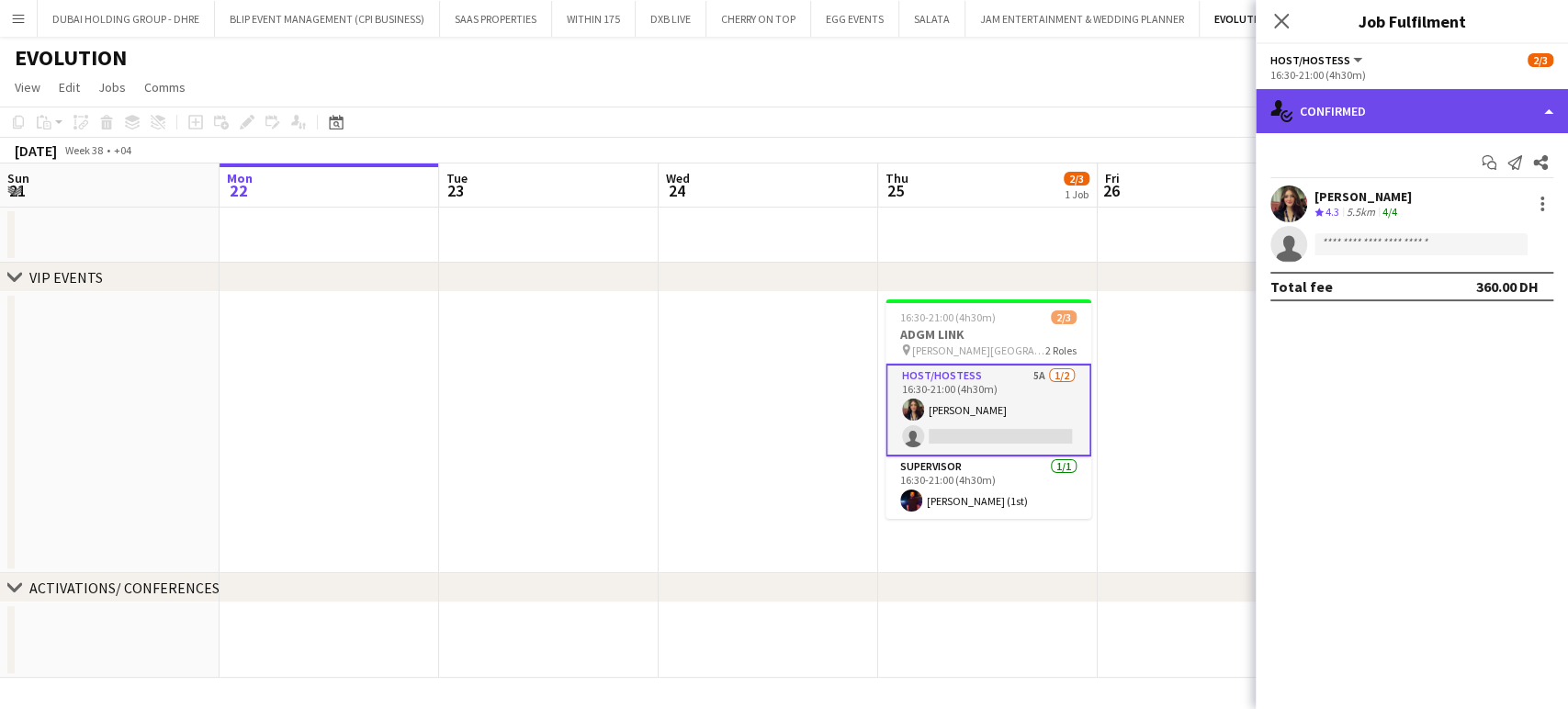
click at [1536, 109] on div "single-neutral-actions-check-2 Confirmed" at bounding box center [1411, 111] width 312 height 44
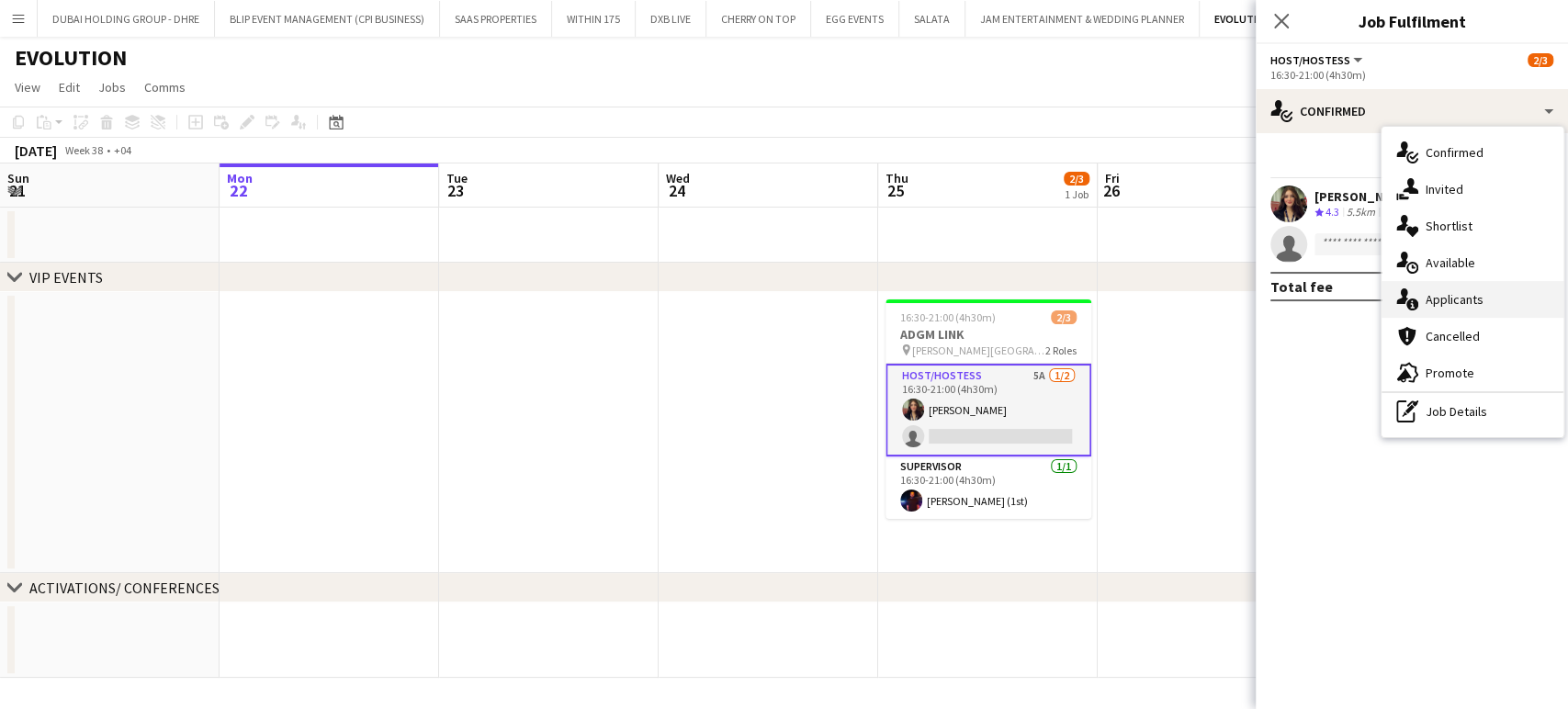
click at [1470, 301] on span "Applicants" at bounding box center [1454, 299] width 58 height 16
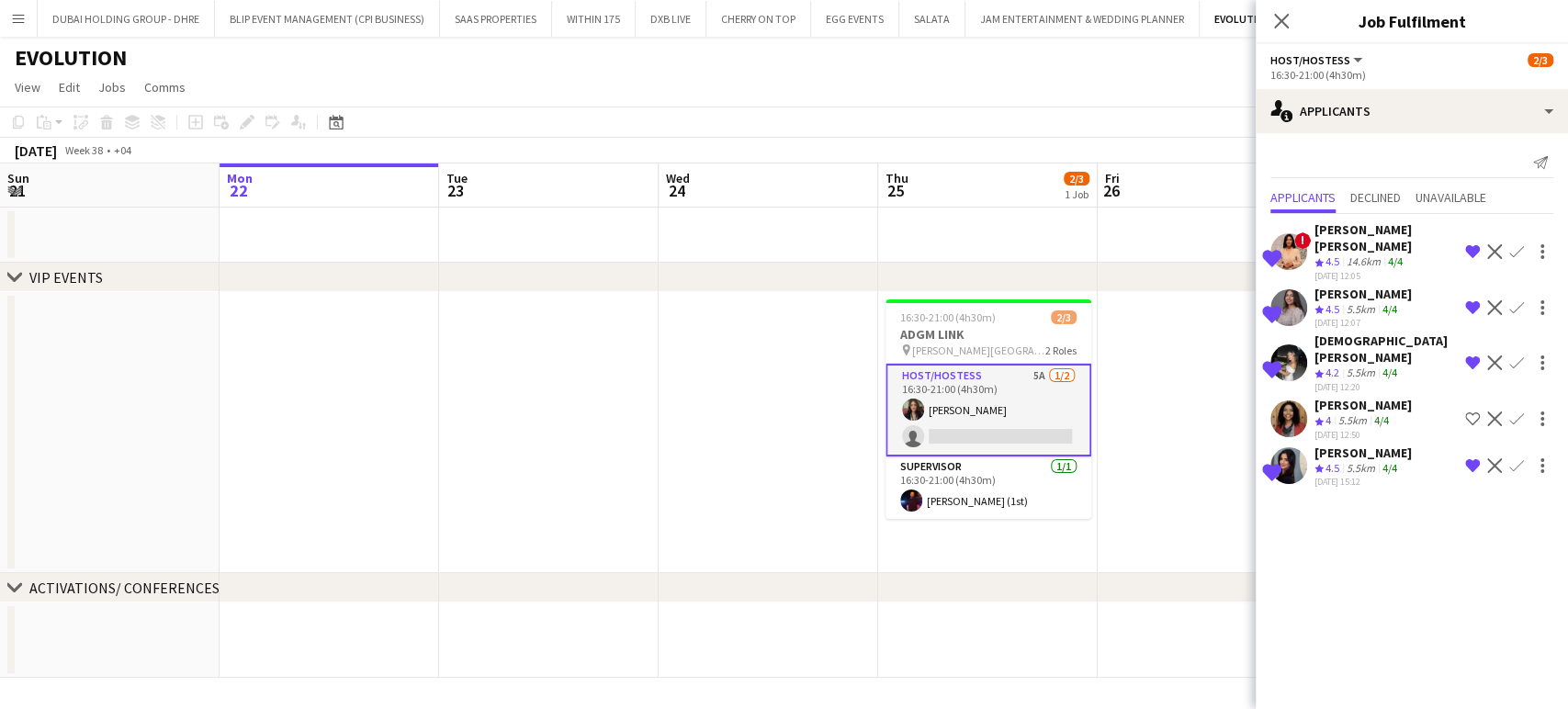
click at [1337, 444] on div "[PERSON_NAME]" at bounding box center [1362, 452] width 98 height 16
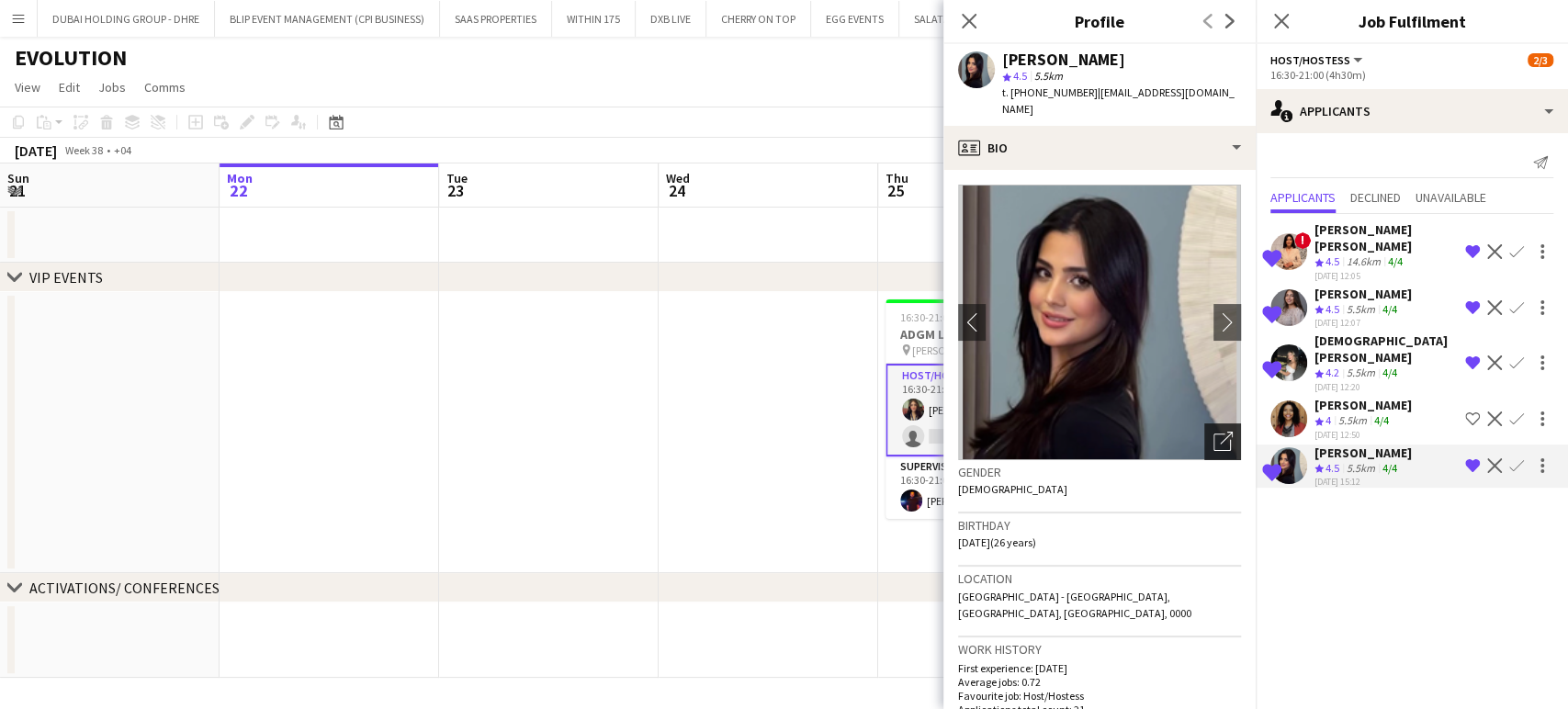
click at [1214, 432] on icon "Open photos pop-in" at bounding box center [1223, 441] width 19 height 19
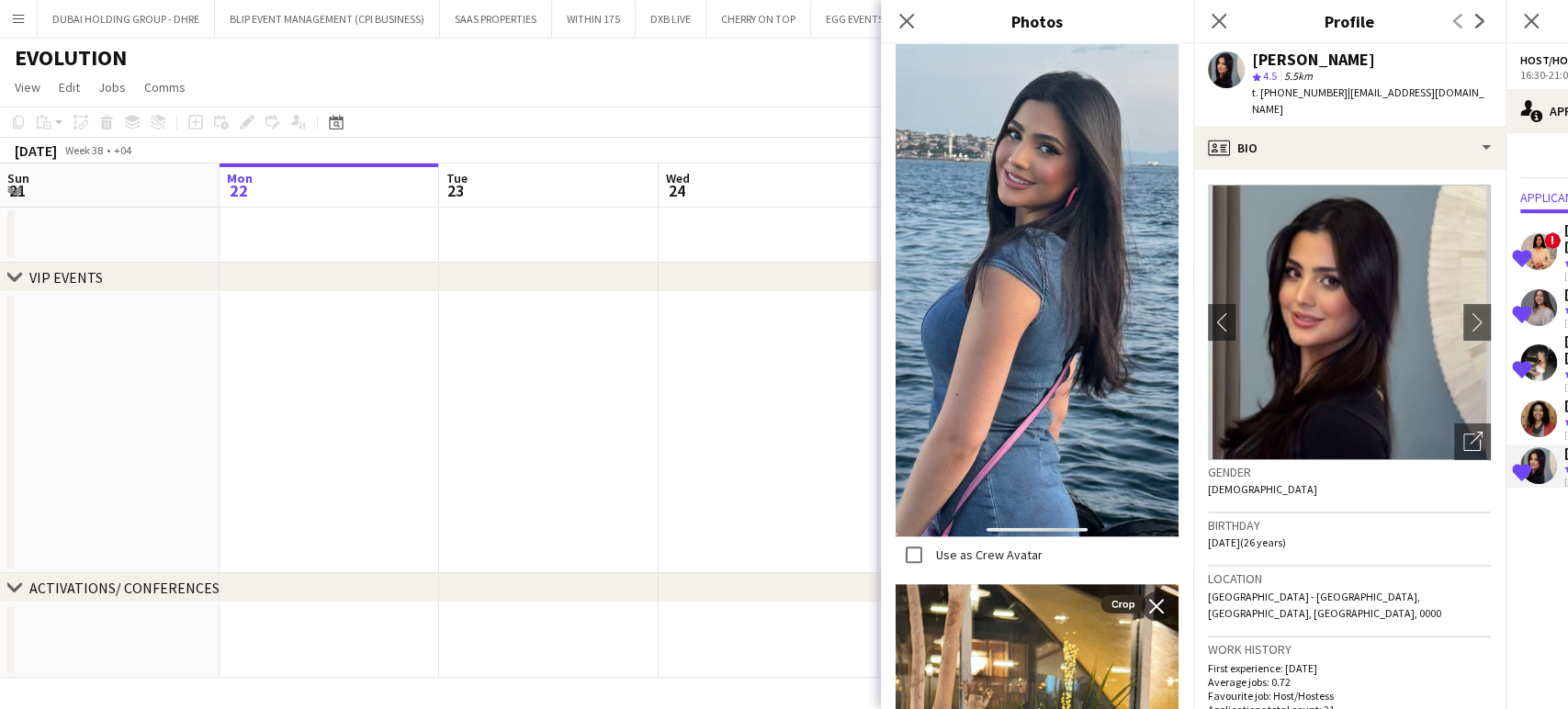
scroll to position [435, 0]
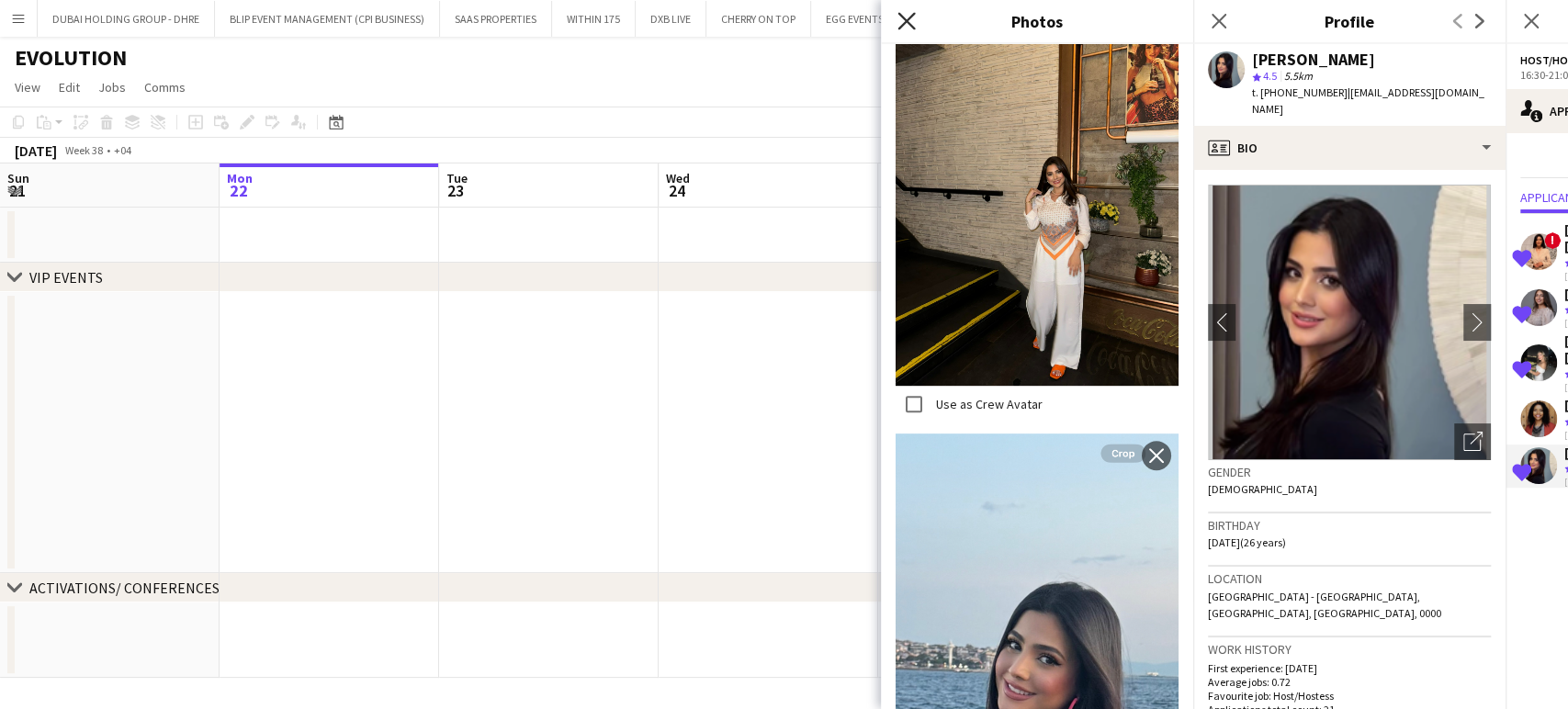
click at [903, 23] on icon "Close pop-in" at bounding box center [906, 20] width 17 height 17
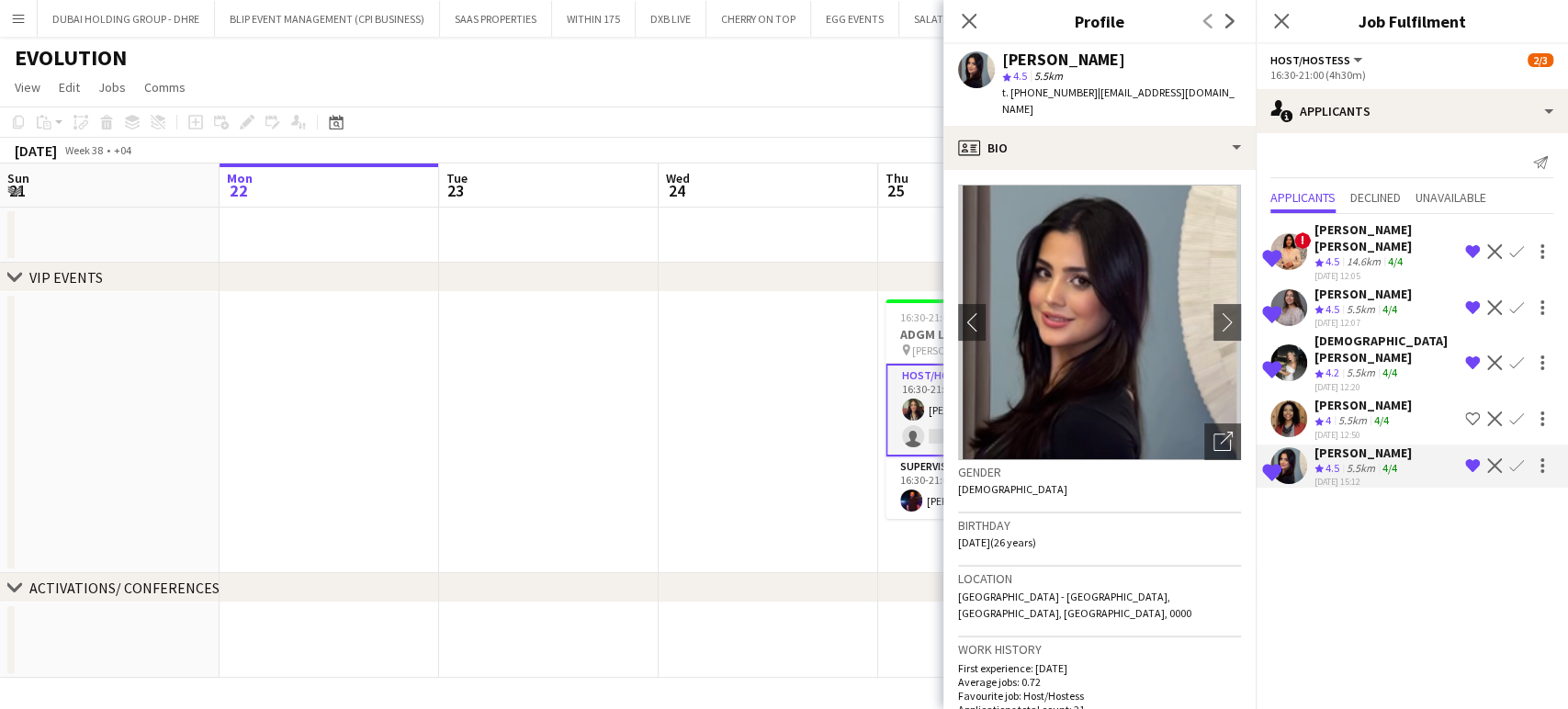
drag, startPoint x: 1342, startPoint y: 245, endPoint x: 1361, endPoint y: 245, distance: 19.0
click at [1340, 255] on div "Crew rating 4.5" at bounding box center [1328, 263] width 28 height 15
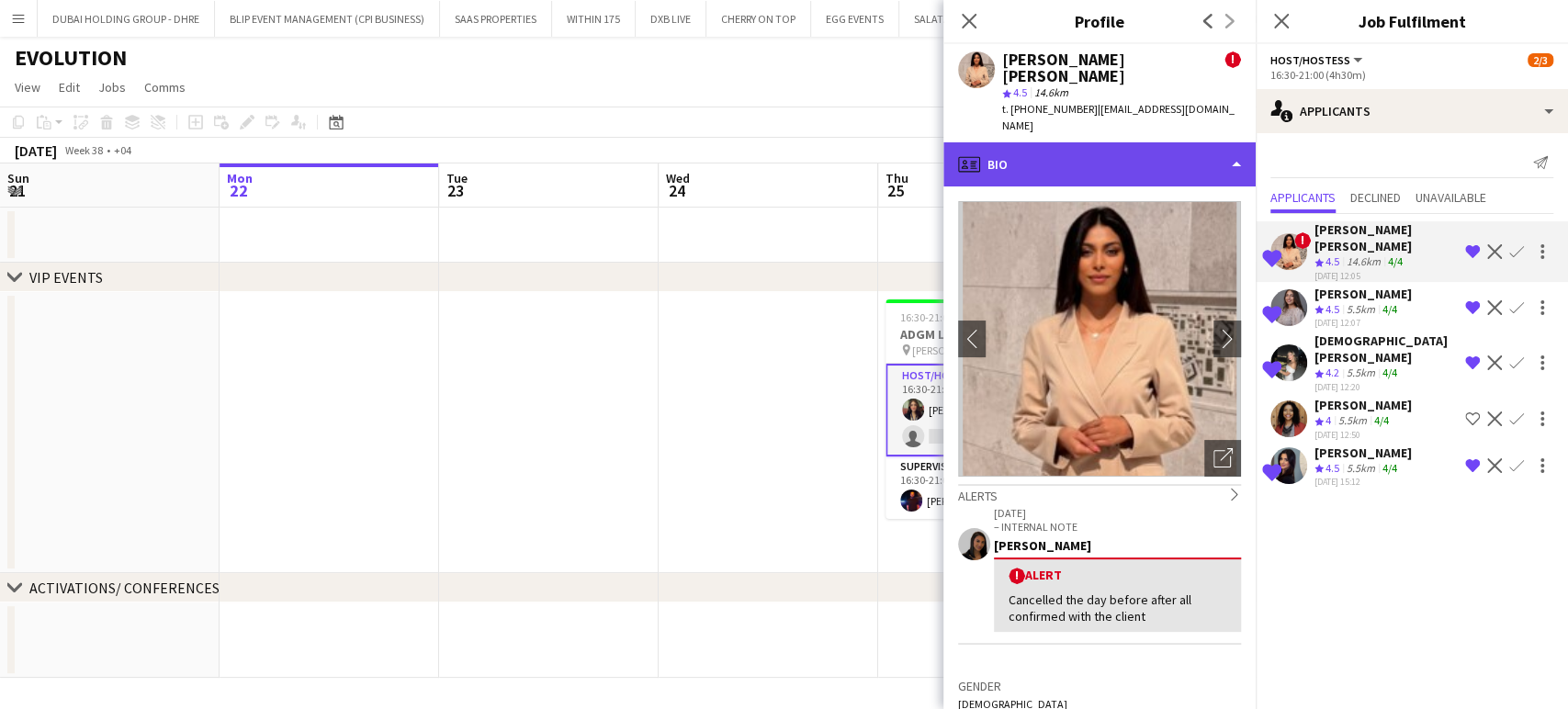
click at [1186, 142] on div "profile Bio" at bounding box center [1099, 164] width 312 height 44
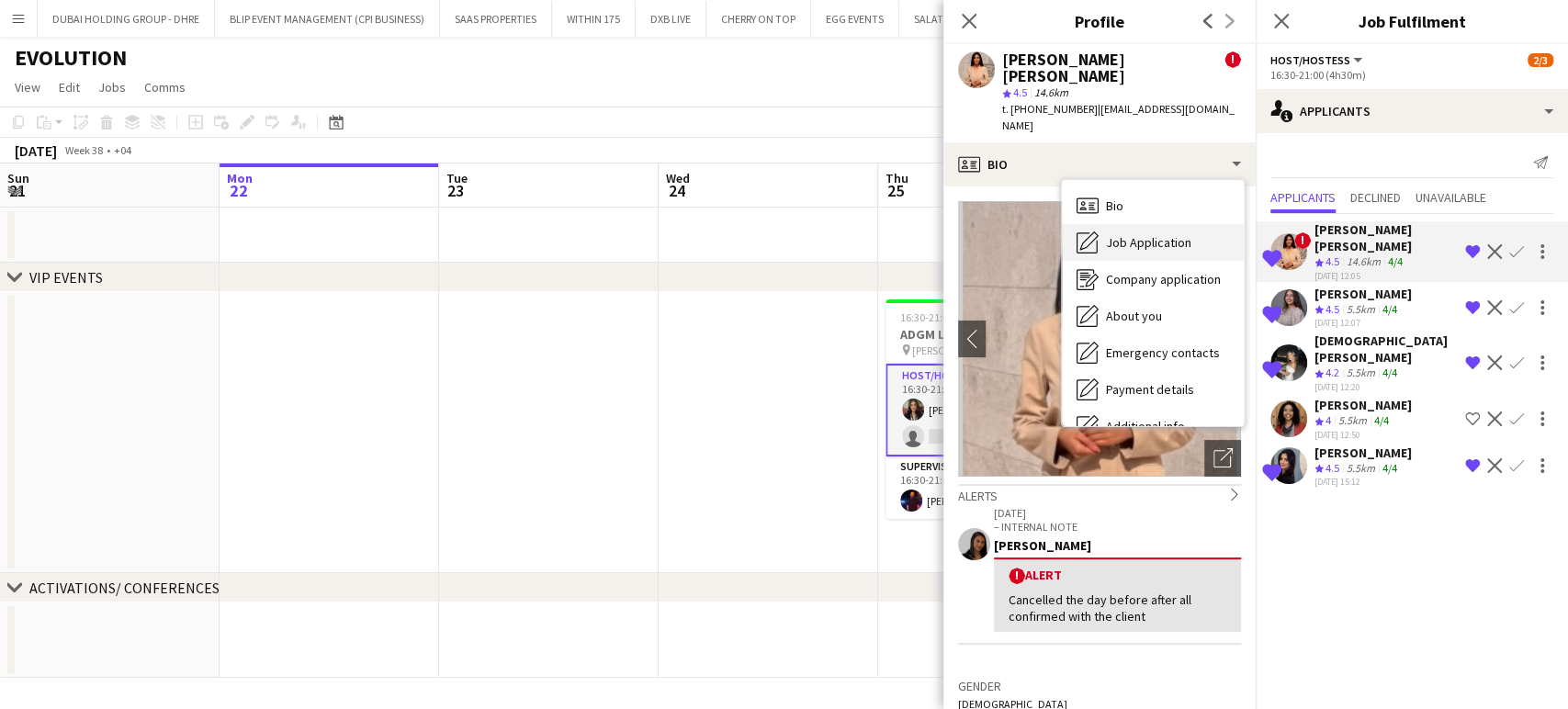
click at [1166, 235] on span "Job Application" at bounding box center [1148, 242] width 85 height 16
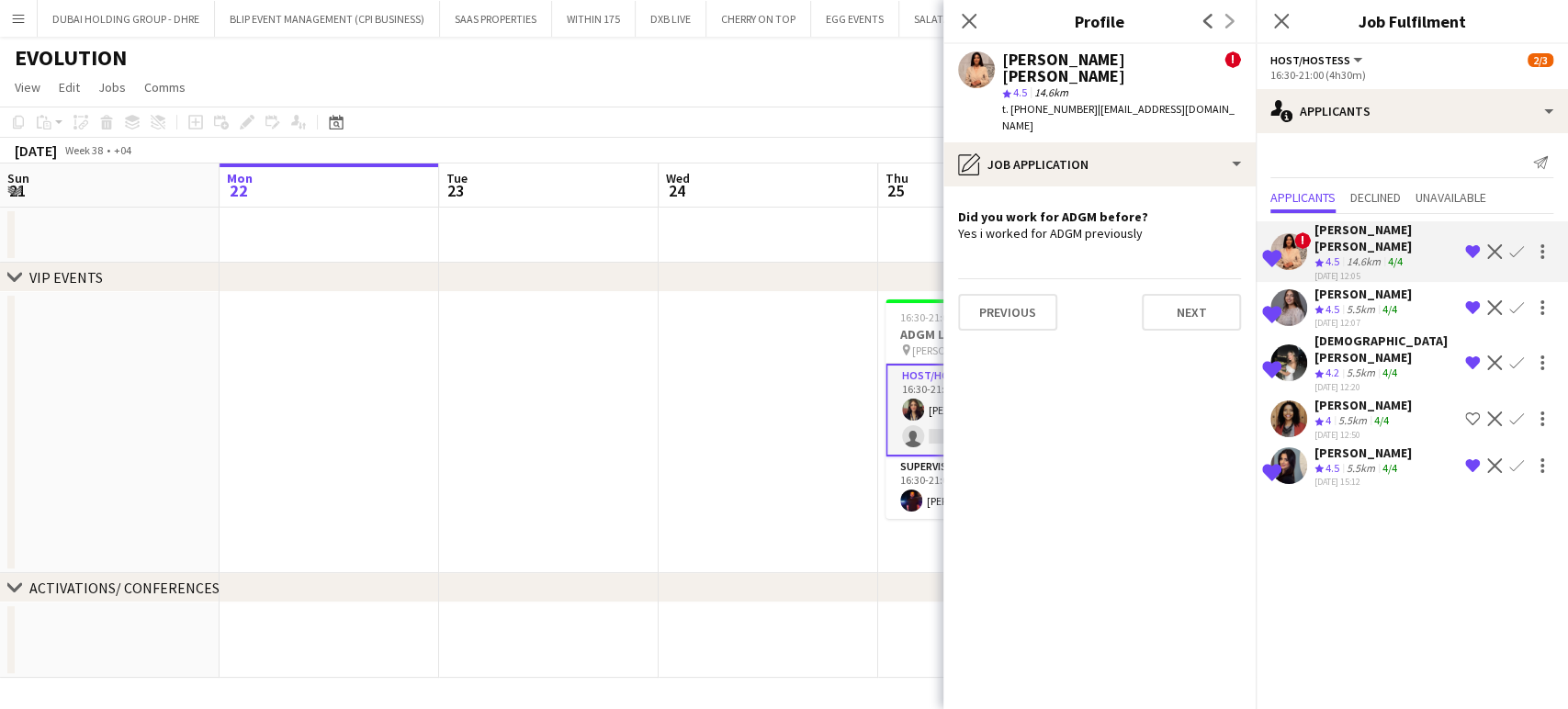
click at [1322, 258] on icon "Crew rating" at bounding box center [1319, 263] width 10 height 10
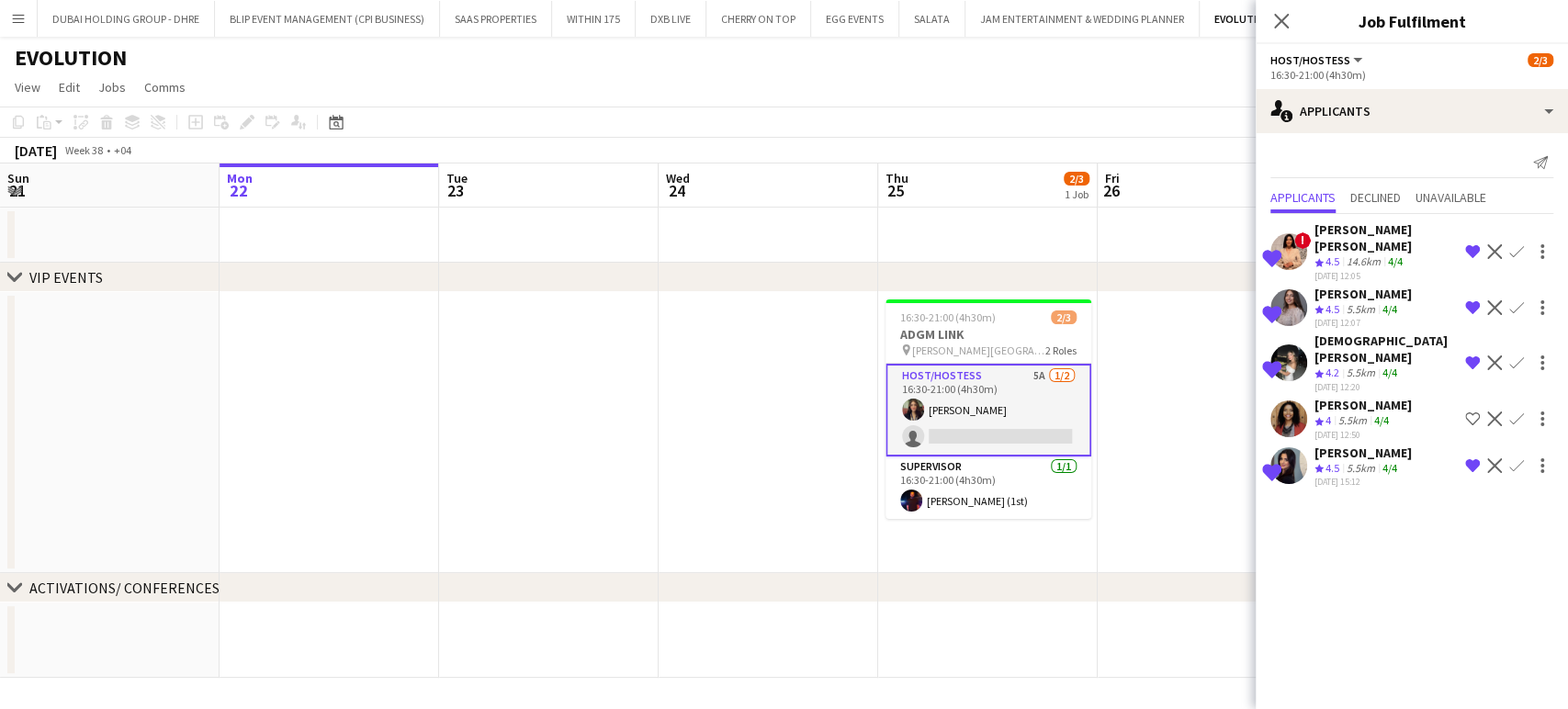
click at [1330, 302] on span "4.5" at bounding box center [1332, 309] width 14 height 14
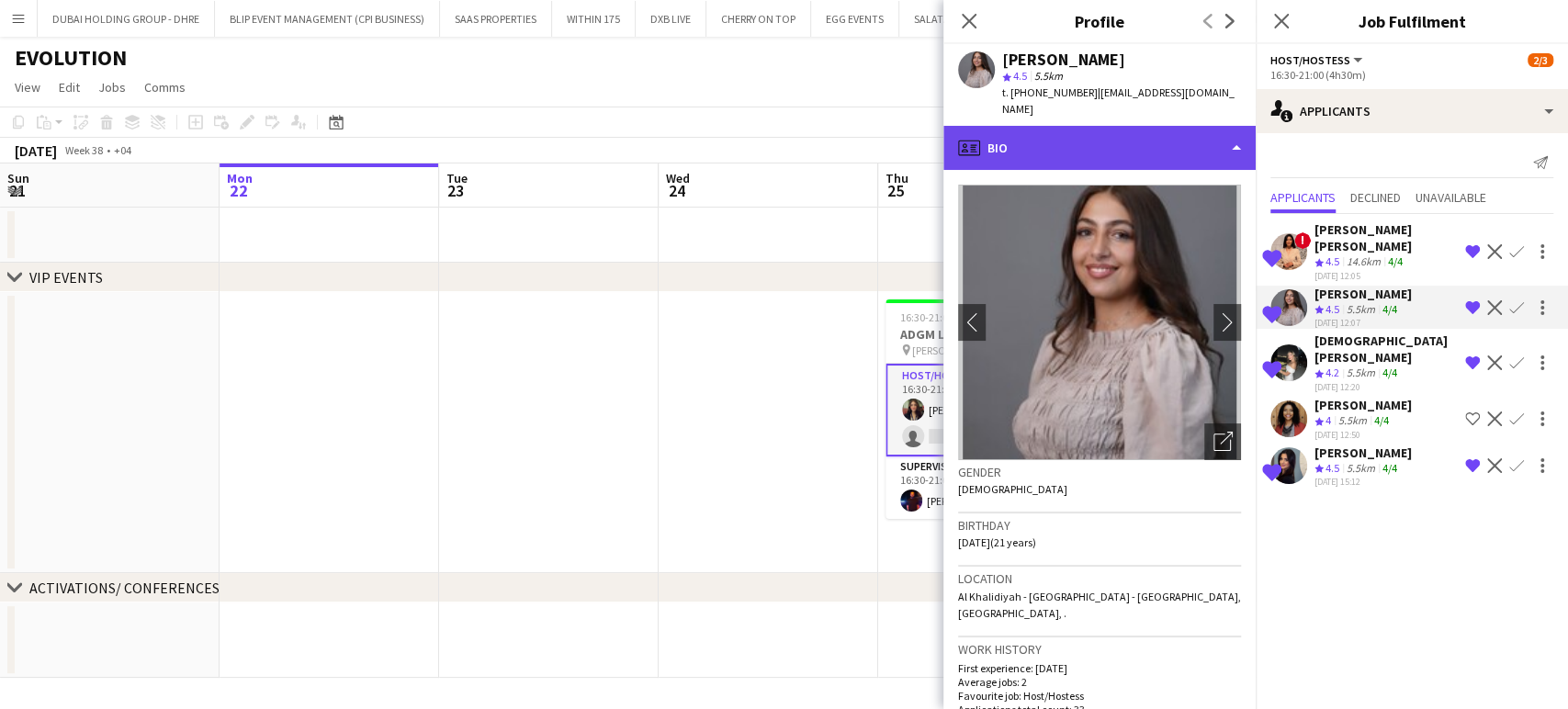
click at [1191, 130] on div "profile Bio" at bounding box center [1099, 148] width 312 height 44
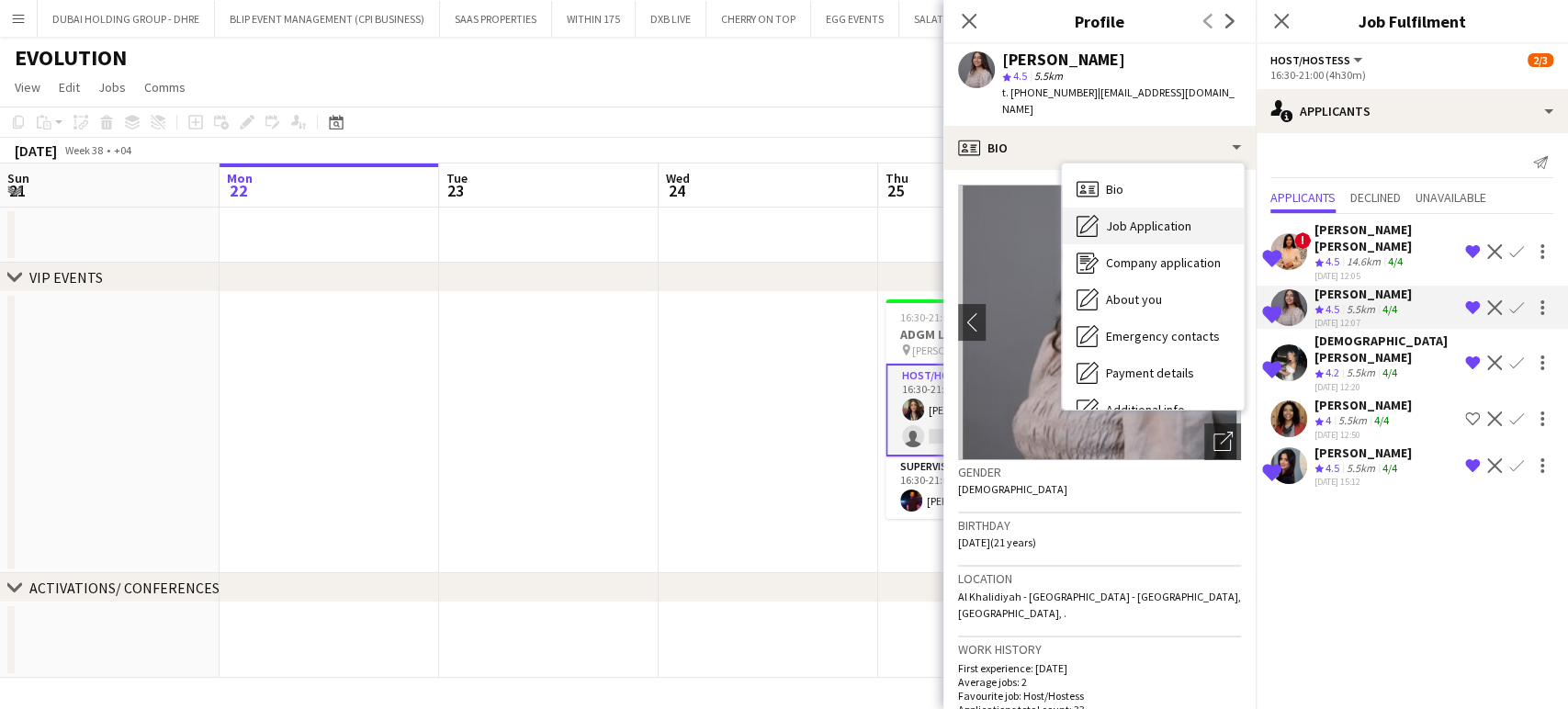
click at [1168, 217] on span "Job Application" at bounding box center [1148, 225] width 85 height 16
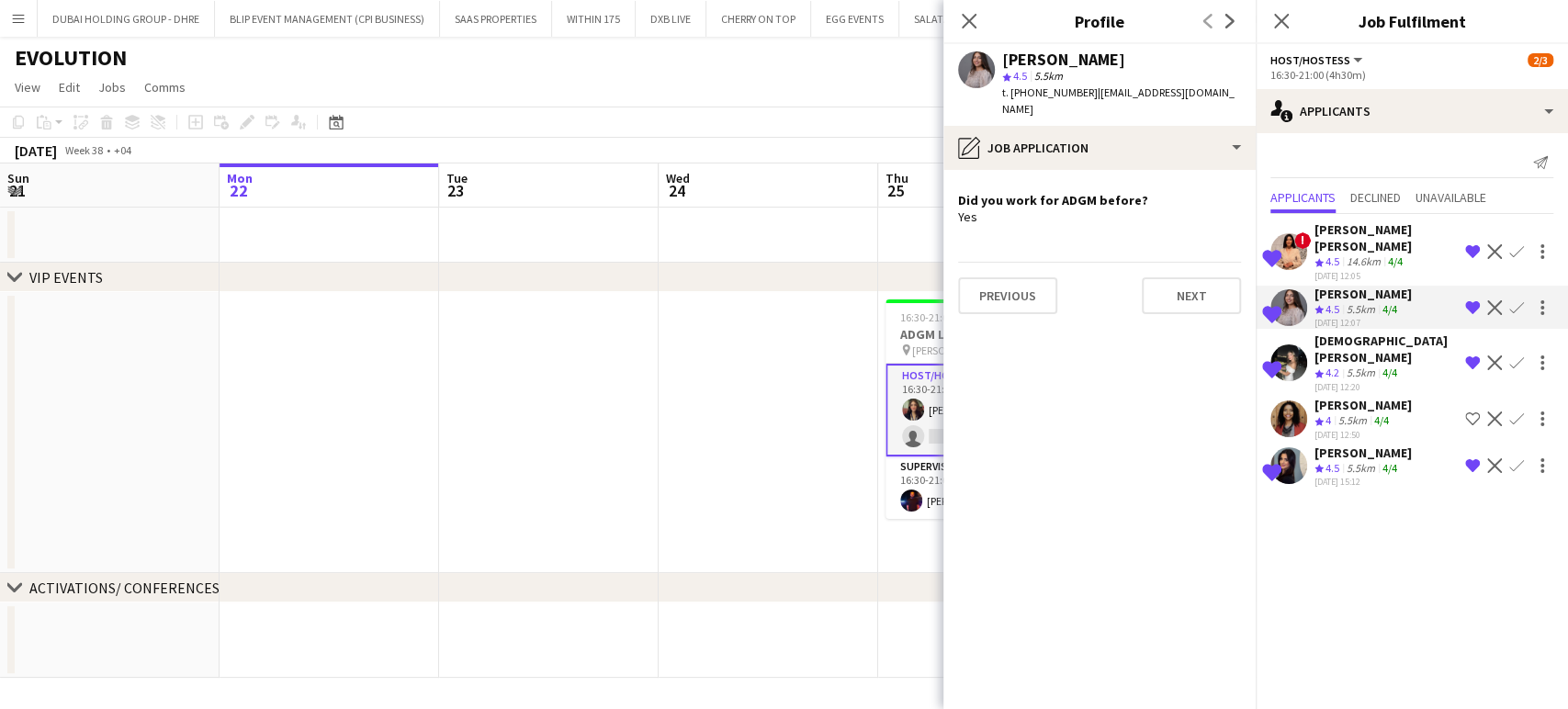
click at [1318, 369] on polygon at bounding box center [1319, 374] width 10 height 10
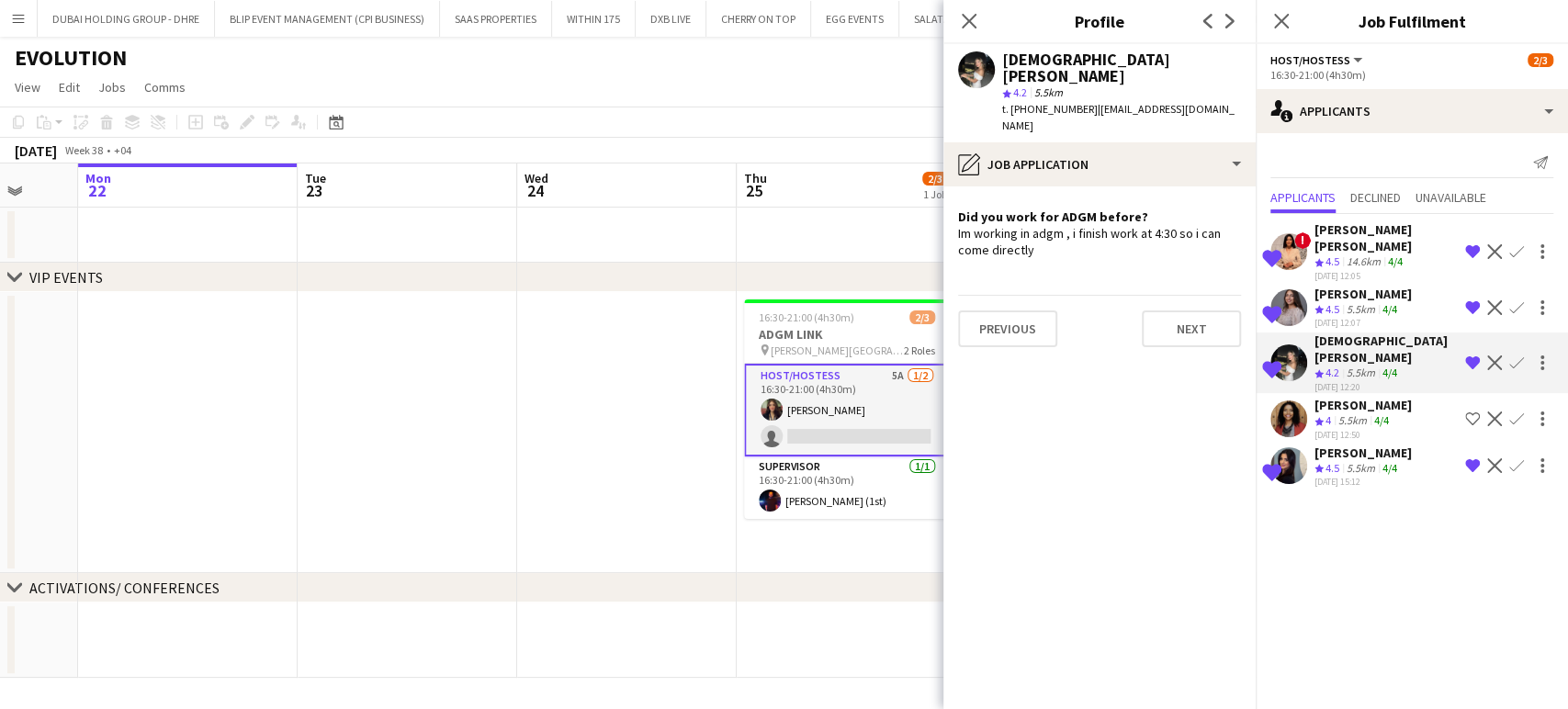
drag, startPoint x: 841, startPoint y: 373, endPoint x: 691, endPoint y: 373, distance: 150.0
click at [691, 373] on app-calendar-viewport "Fri 19 Sat 20 Sun 21 Mon 22 Tue 23 Wed 24 Thu 25 2/3 1 Job Fri 26 Sat 27 Sun 28…" at bounding box center [784, 420] width 1568 height 515
click at [1471, 355] on app-icon "Remove crew from shortlist" at bounding box center [1471, 362] width 14 height 14
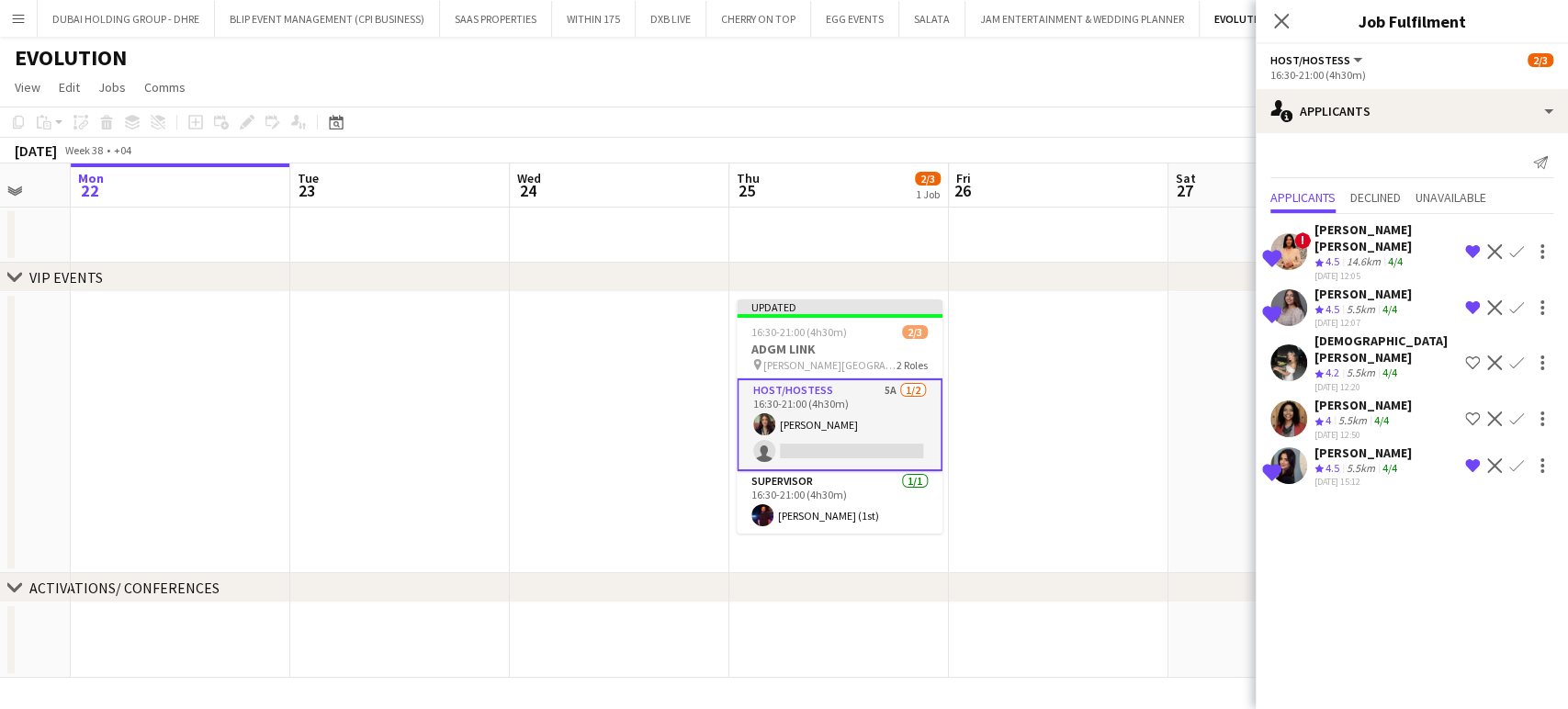
click at [1094, 373] on app-date-cell at bounding box center [1058, 433] width 219 height 281
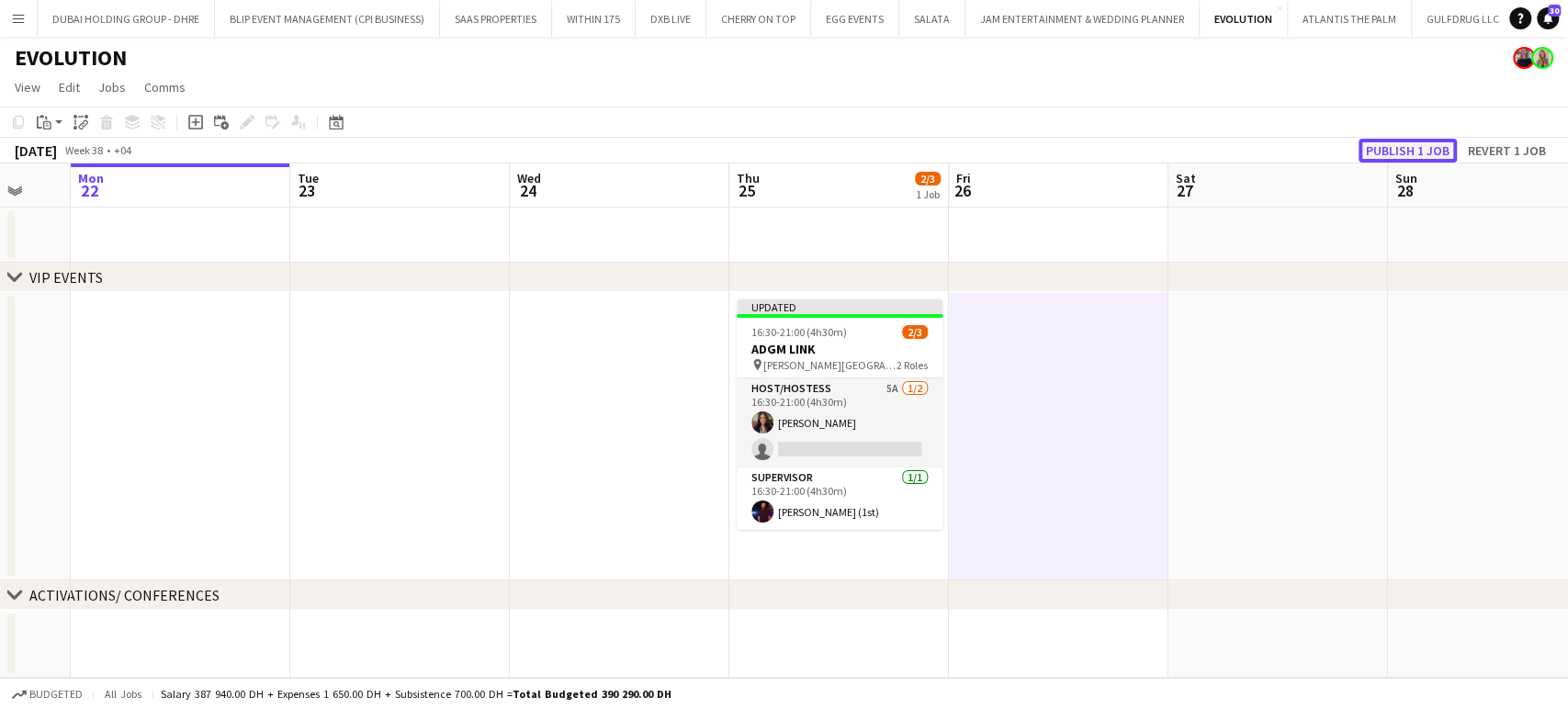
click at [1433, 160] on button "Publish 1 job" at bounding box center [1408, 151] width 98 height 24
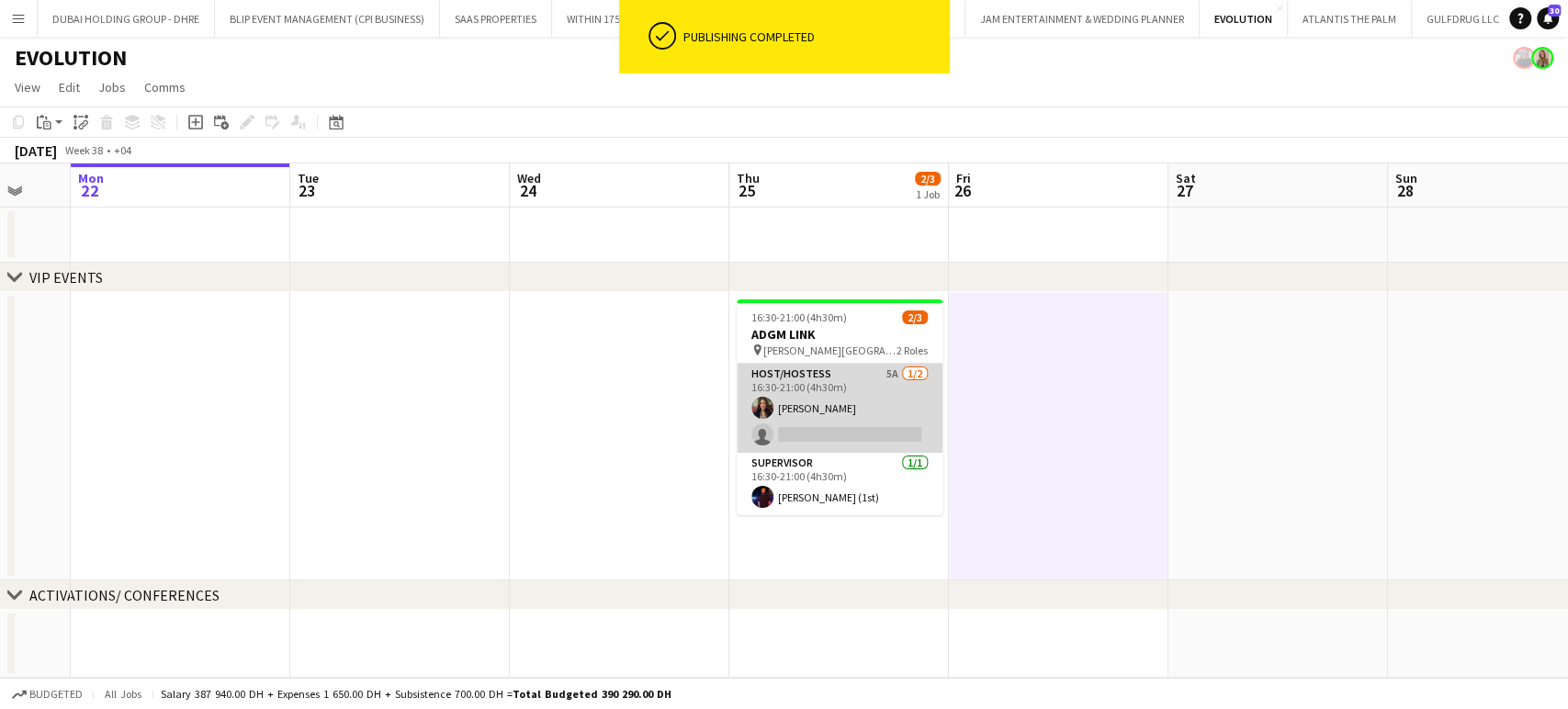
click at [810, 406] on app-card-role "Host/Hostess 5A [DATE] 16:30-21:00 (4h30m) [PERSON_NAME] single-neutral-actions" at bounding box center [839, 409] width 206 height 89
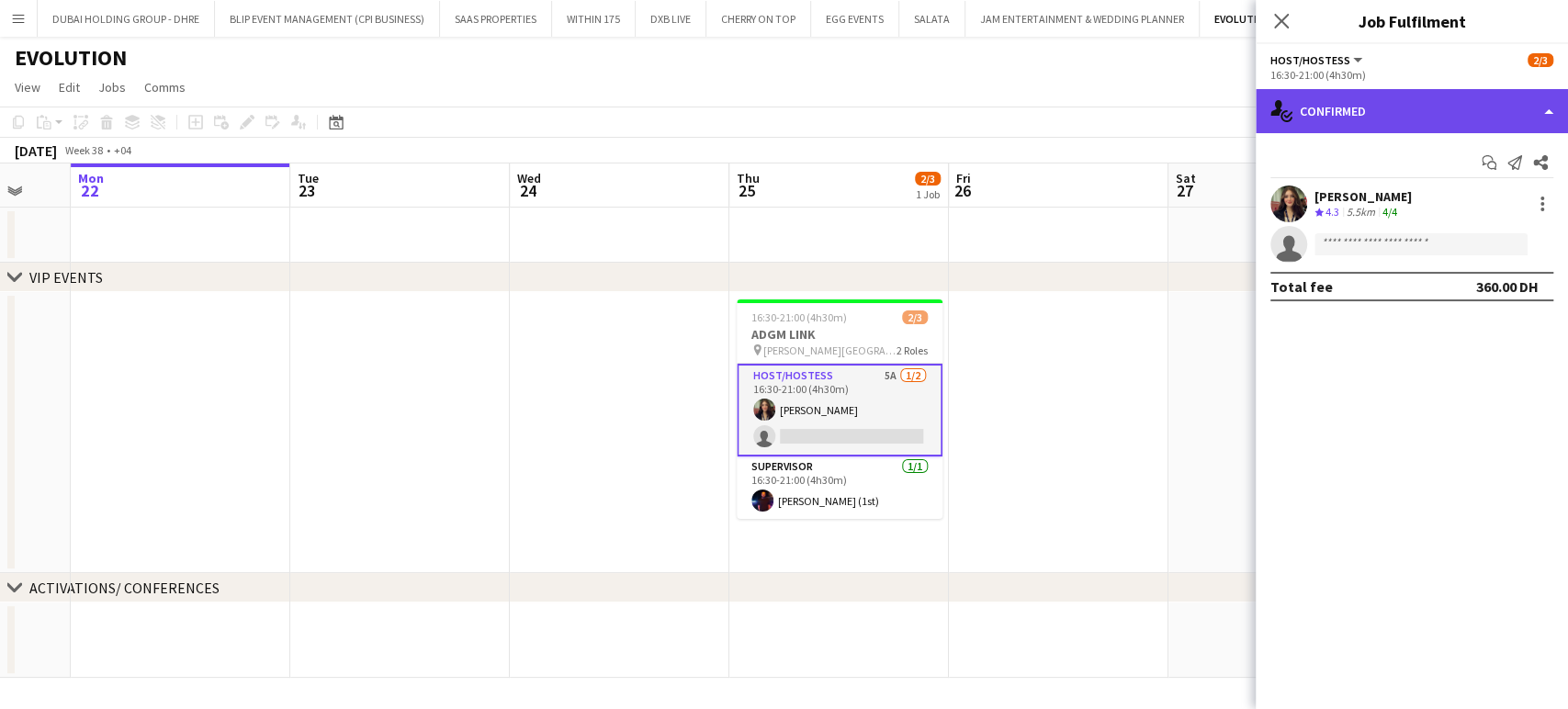
click at [1526, 103] on div "single-neutral-actions-check-2 Confirmed" at bounding box center [1411, 111] width 312 height 44
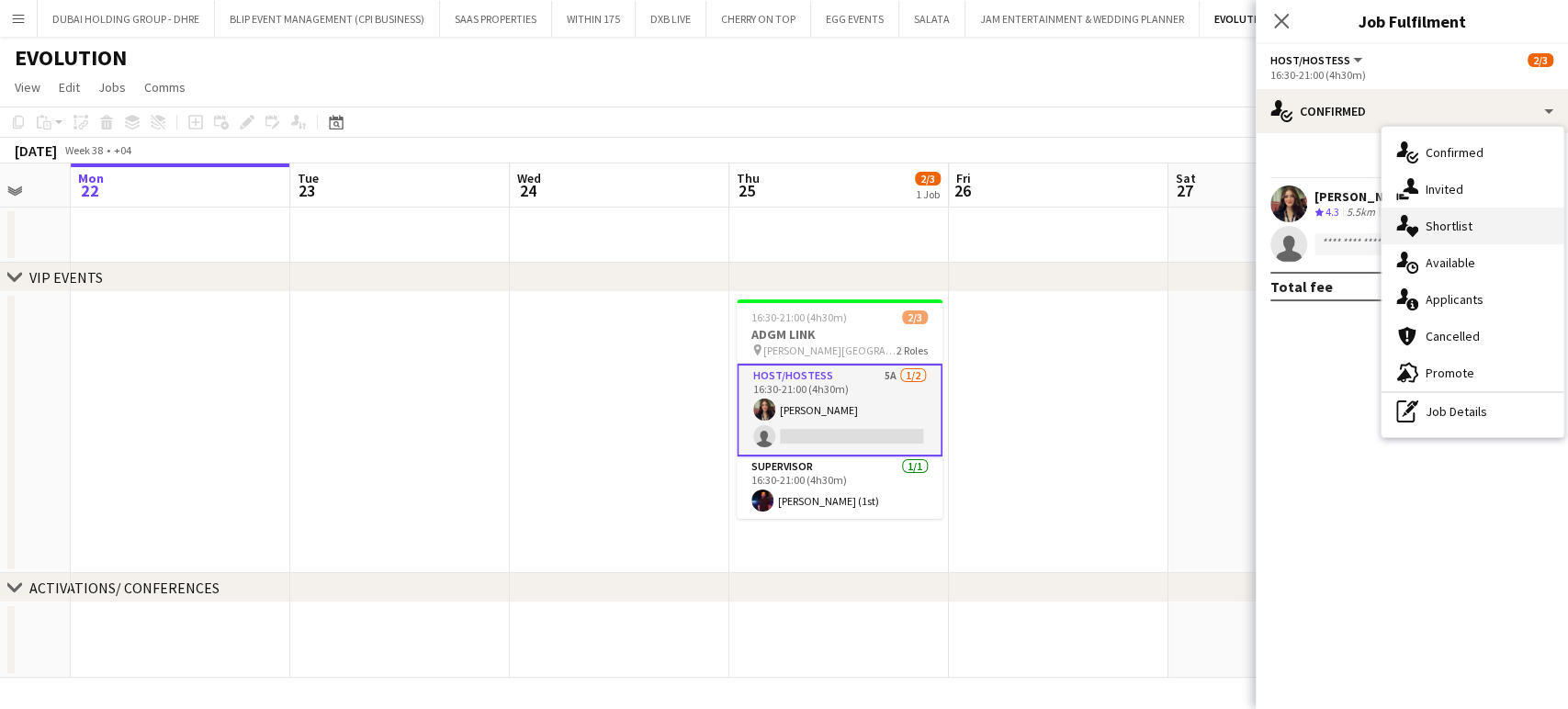
click at [1446, 224] on span "Shortlist" at bounding box center [1448, 225] width 47 height 16
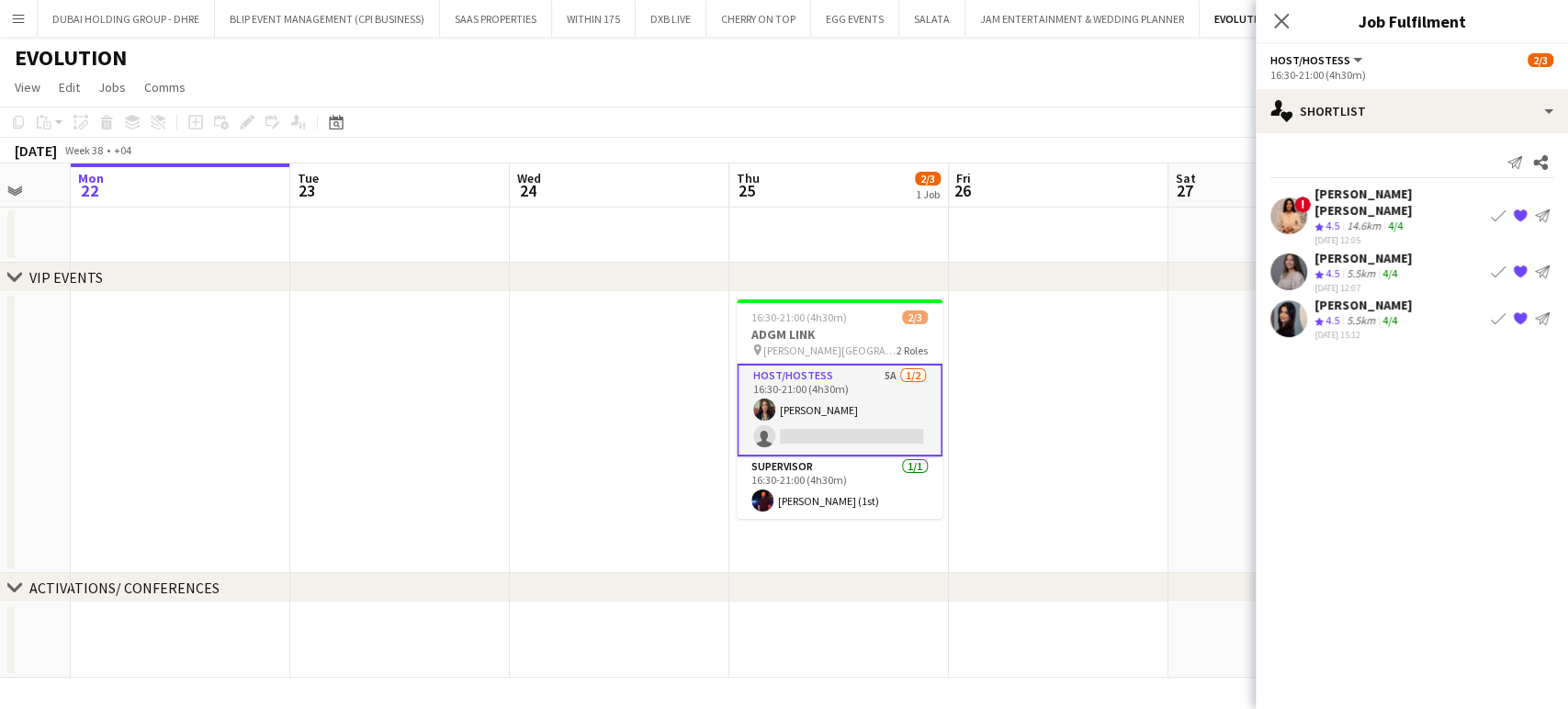
click at [1098, 438] on app-date-cell at bounding box center [1058, 433] width 219 height 281
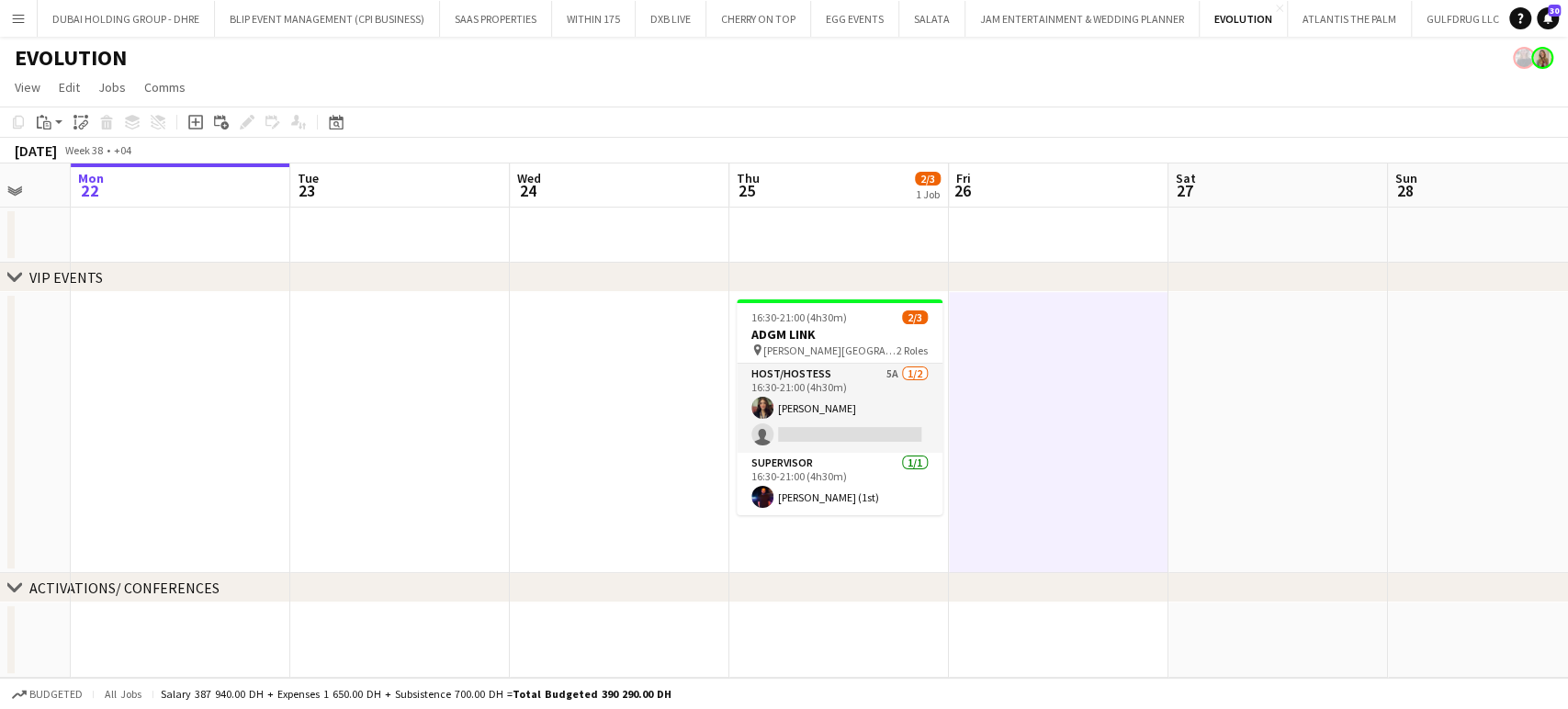
click at [595, 321] on app-date-cell at bounding box center [619, 433] width 219 height 281
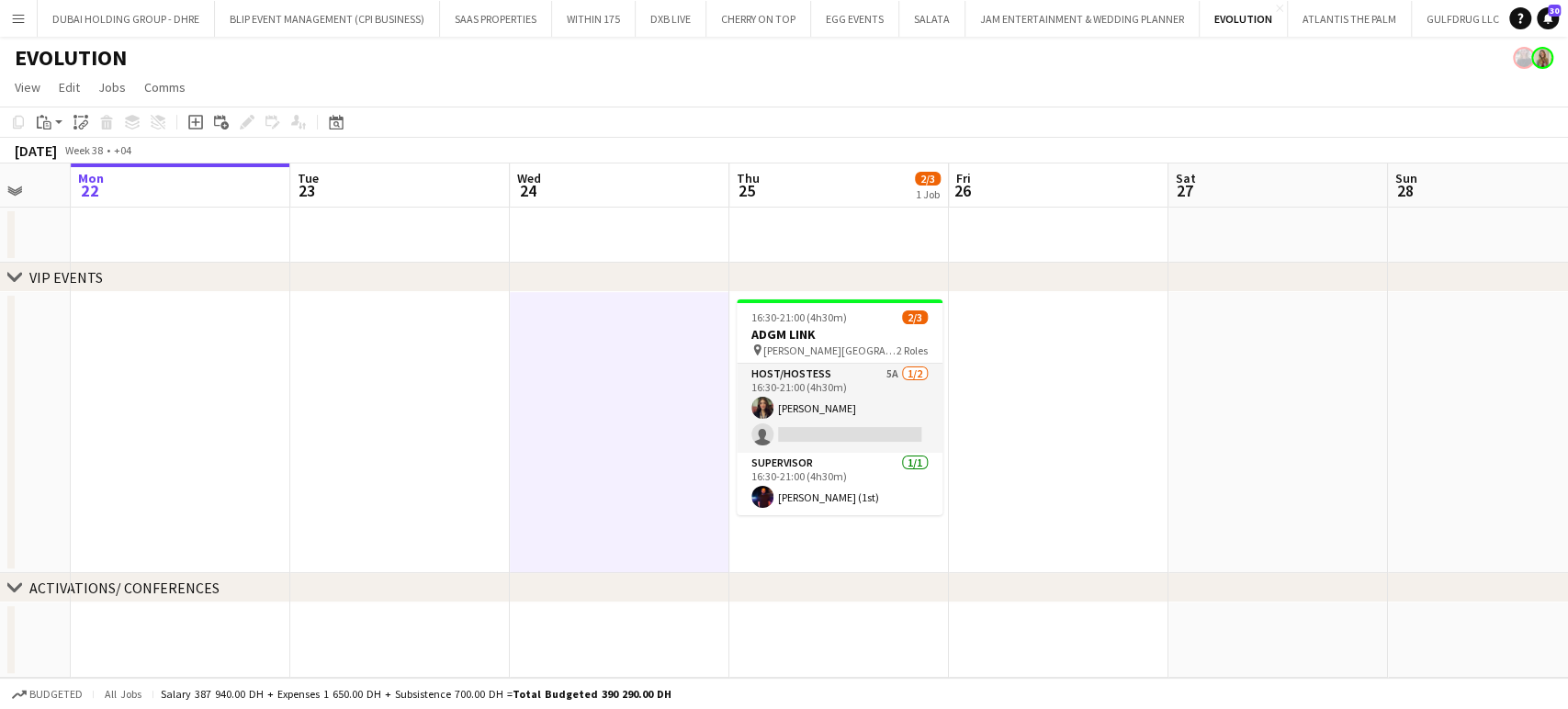
click at [16, 17] on app-icon "Menu" at bounding box center [17, 17] width 14 height 14
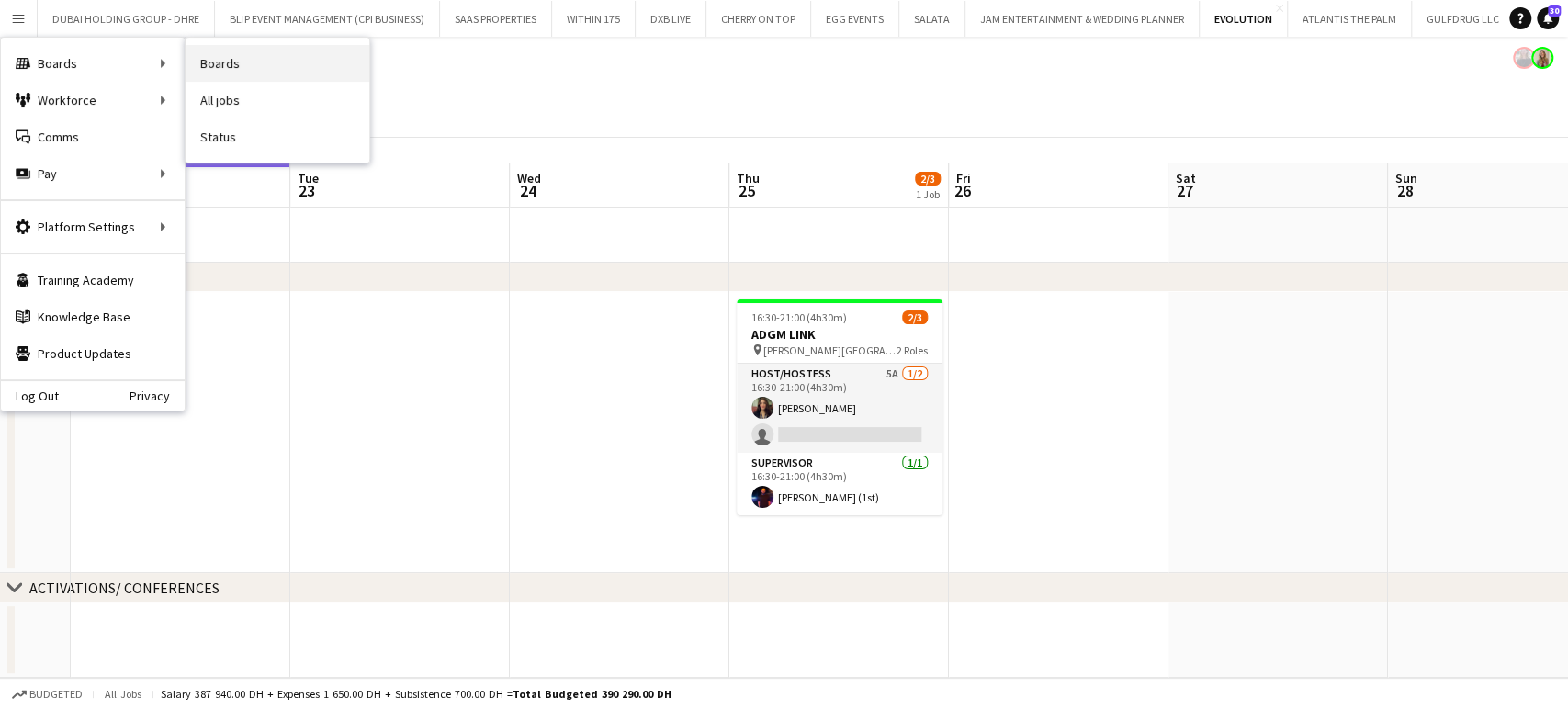
click at [239, 63] on link "Boards" at bounding box center [277, 64] width 183 height 37
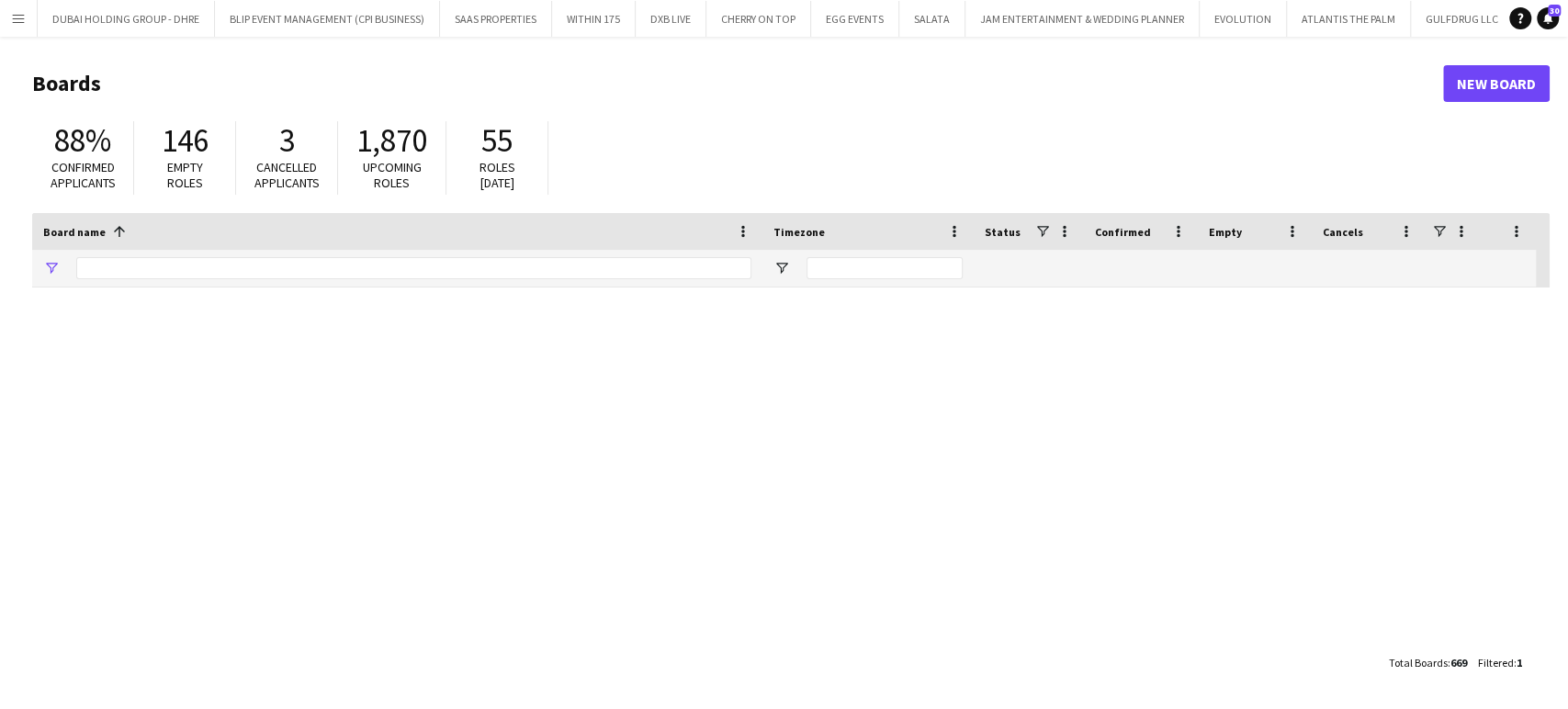
type input "*****"
drag, startPoint x: 208, startPoint y: 277, endPoint x: 35, endPoint y: 277, distance: 173.0
click at [35, 277] on div "*****" at bounding box center [397, 269] width 730 height 37
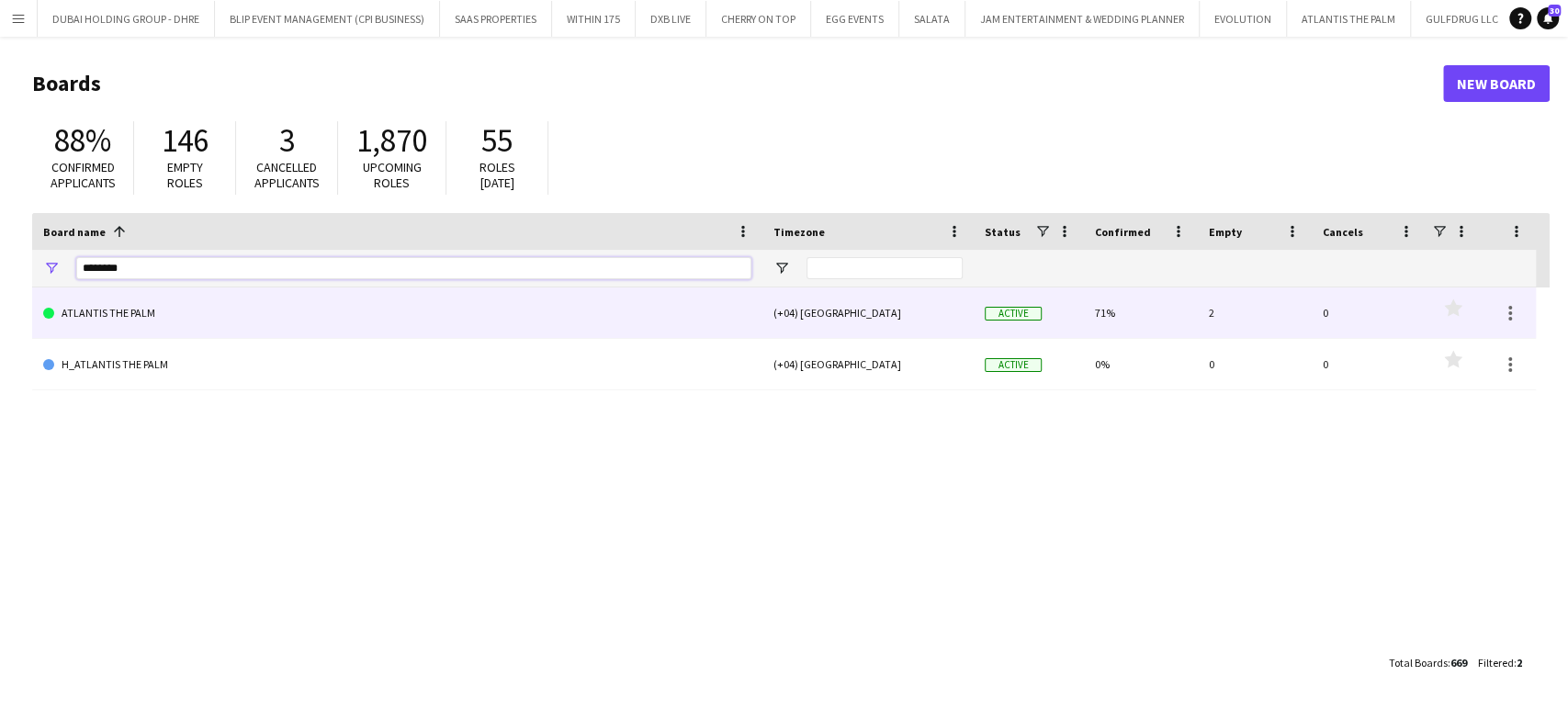
type input "********"
click at [90, 313] on link "ATLANTIS THE PALM" at bounding box center [397, 313] width 708 height 51
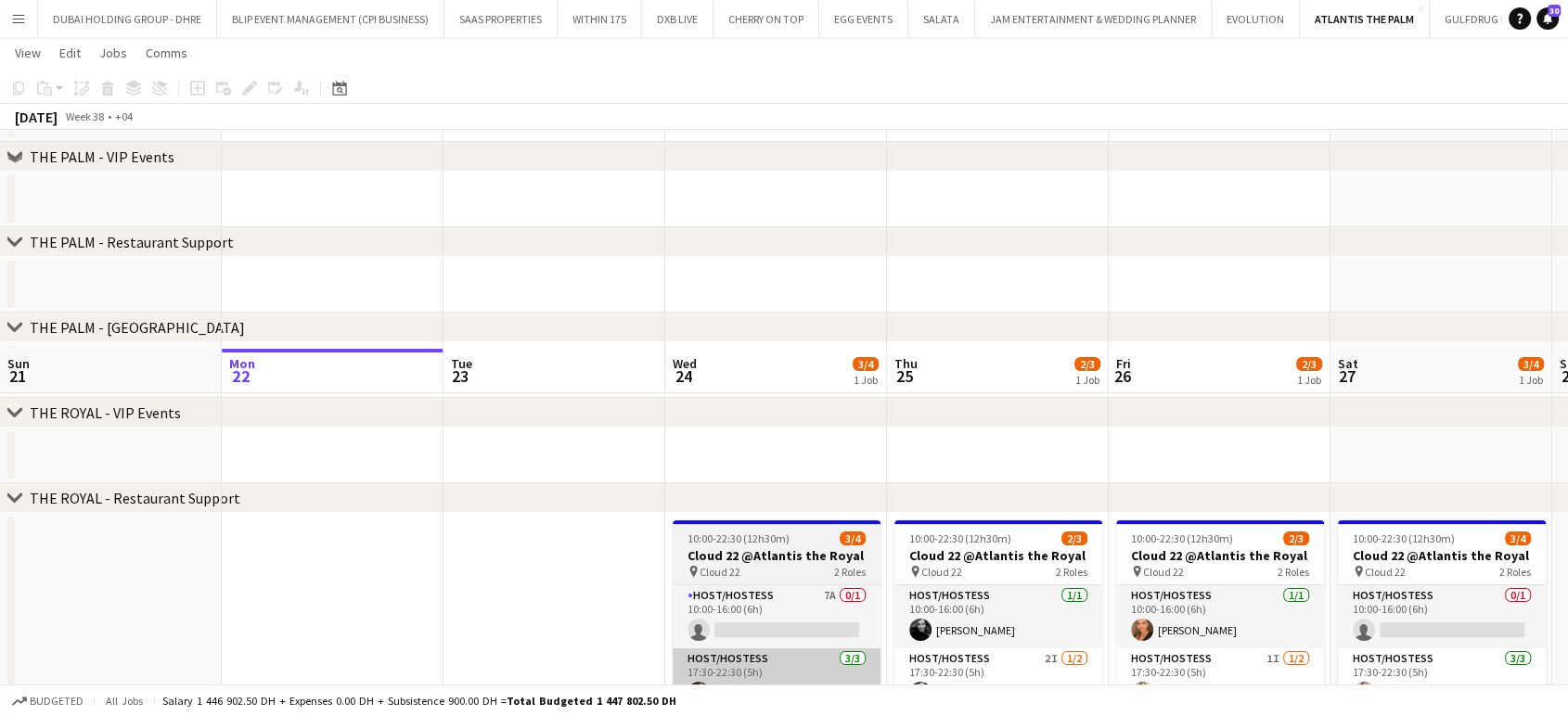
scroll to position [341, 0]
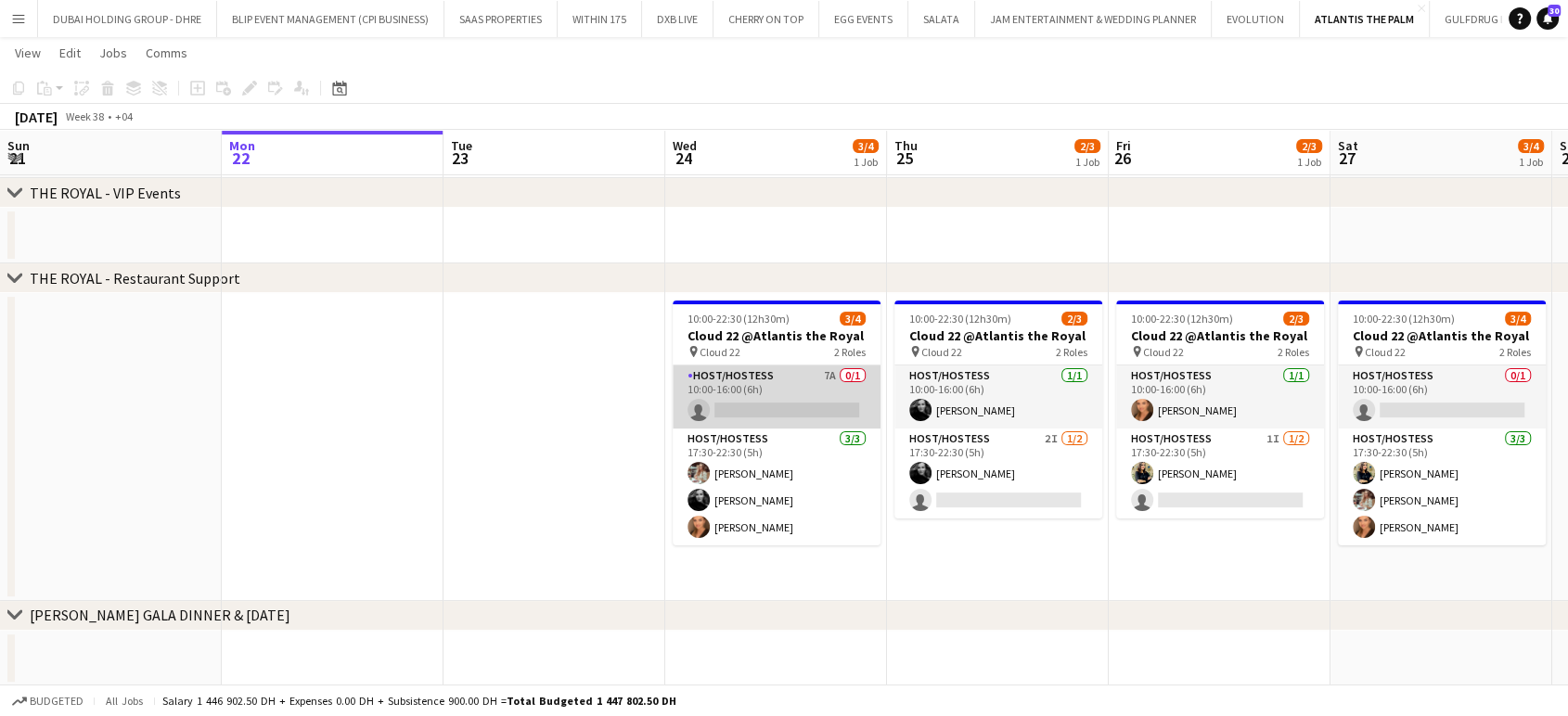
click at [816, 384] on app-card-role "Host/Hostess 7A 0/1 10:00-16:00 (6h) single-neutral-actions" at bounding box center [776, 397] width 208 height 63
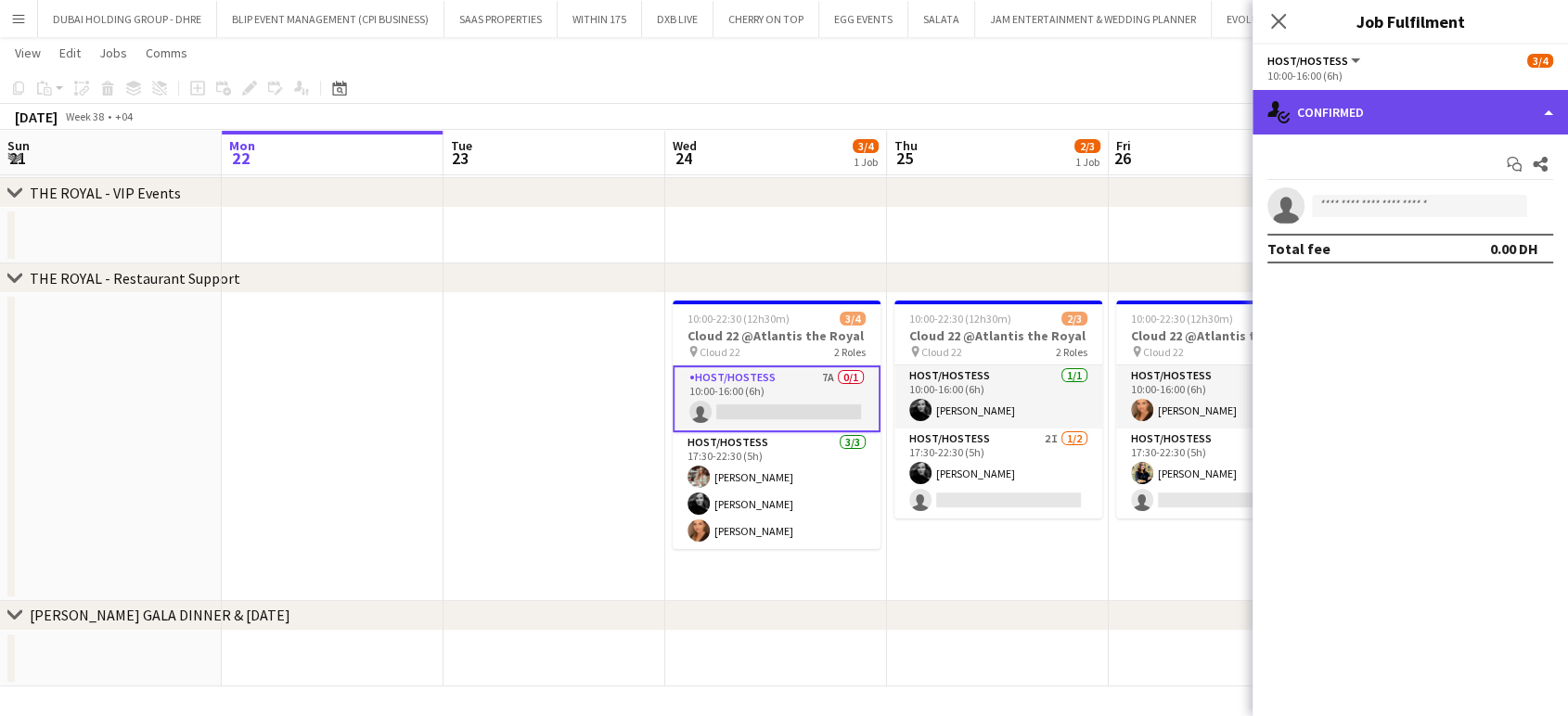
click at [1538, 104] on div "single-neutral-actions-check-2 Confirmed" at bounding box center [1409, 112] width 315 height 45
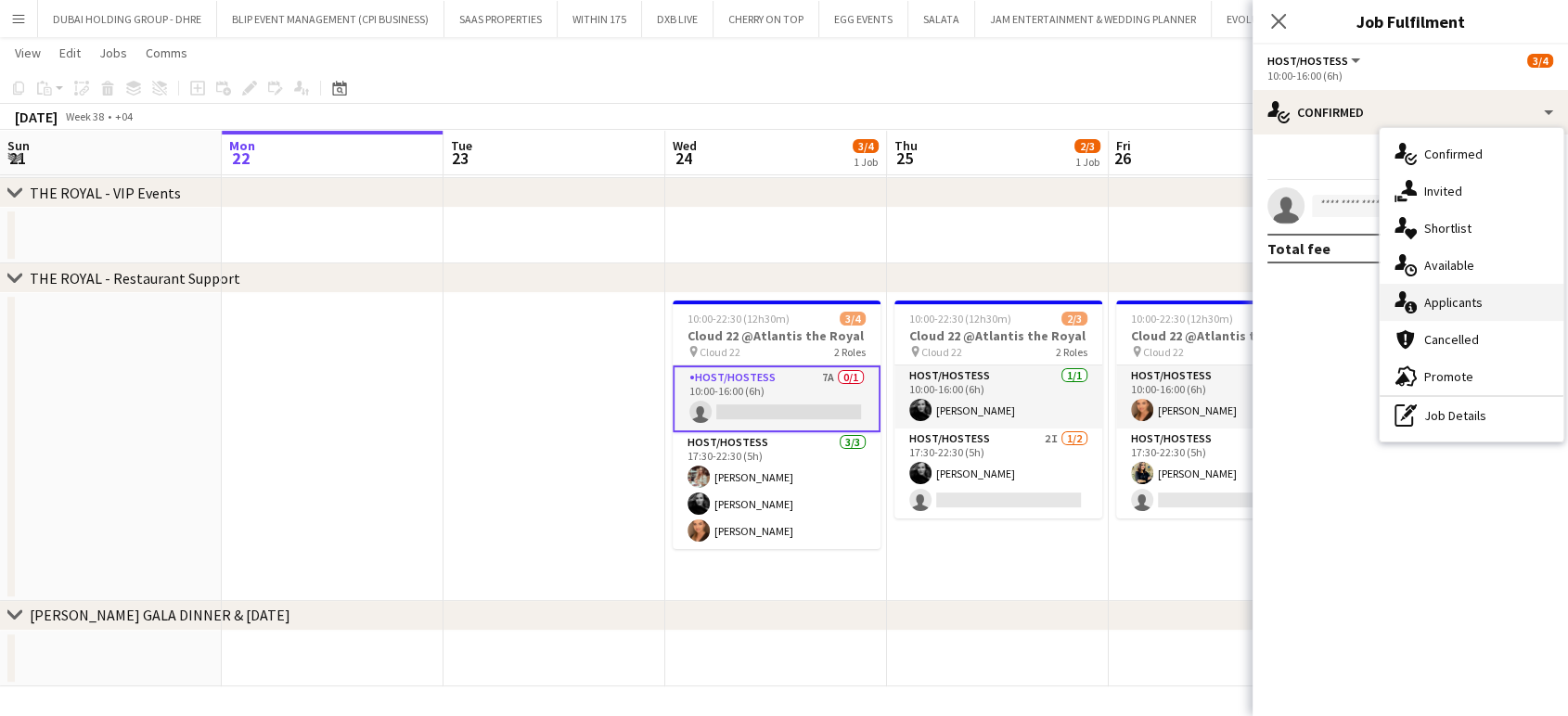
click at [1474, 307] on span "Applicants" at bounding box center [1453, 302] width 59 height 17
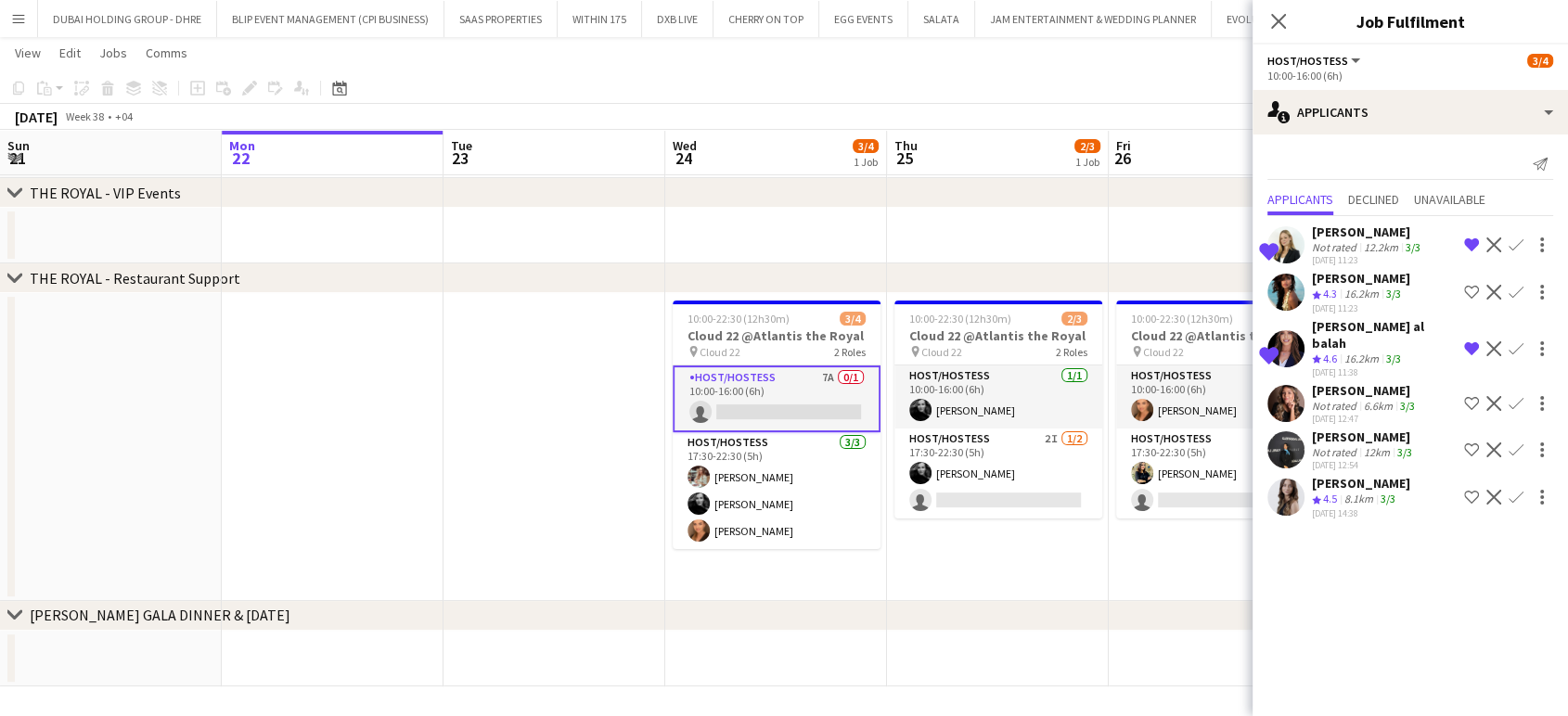
click at [1335, 382] on div "[PERSON_NAME]" at bounding box center [1364, 390] width 106 height 17
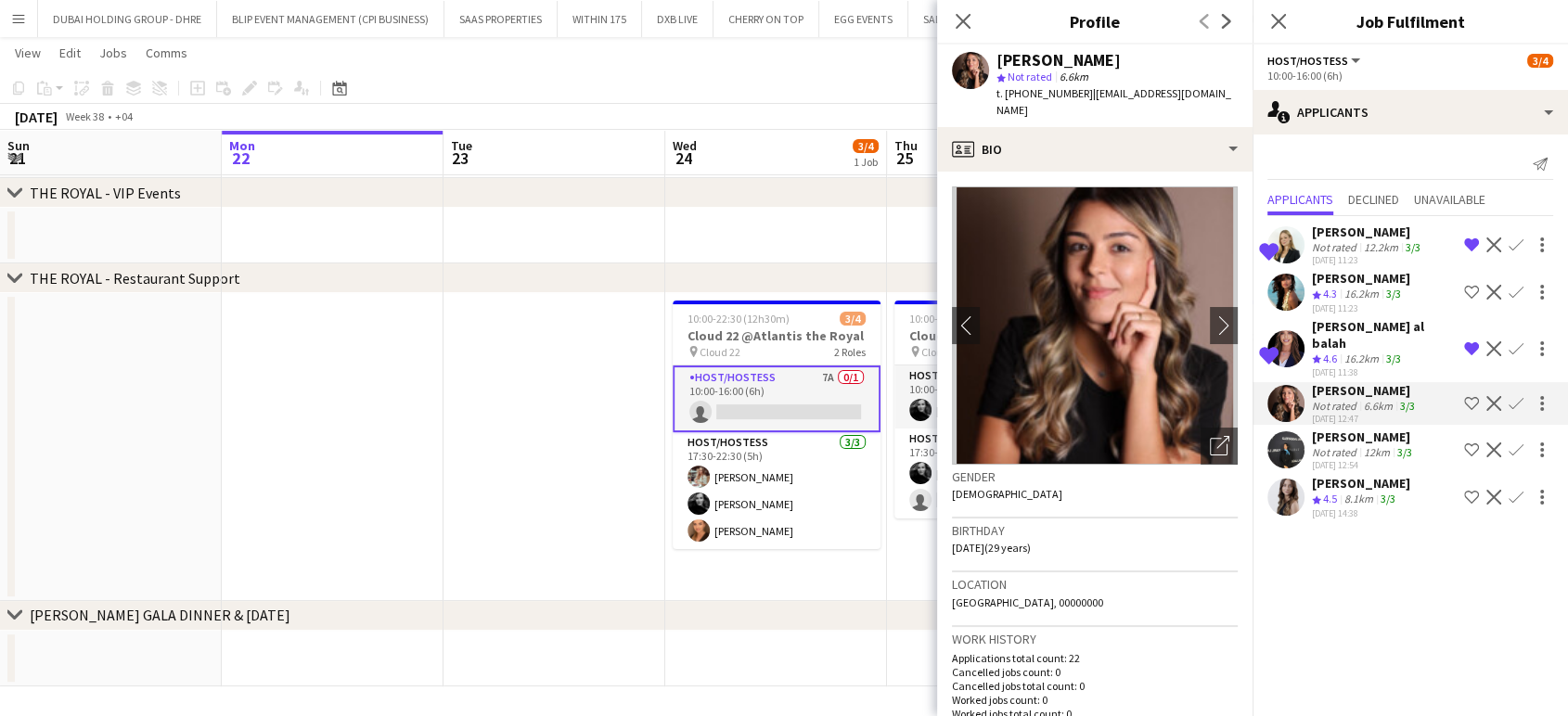
click at [1357, 428] on div "[PERSON_NAME]" at bounding box center [1363, 436] width 104 height 17
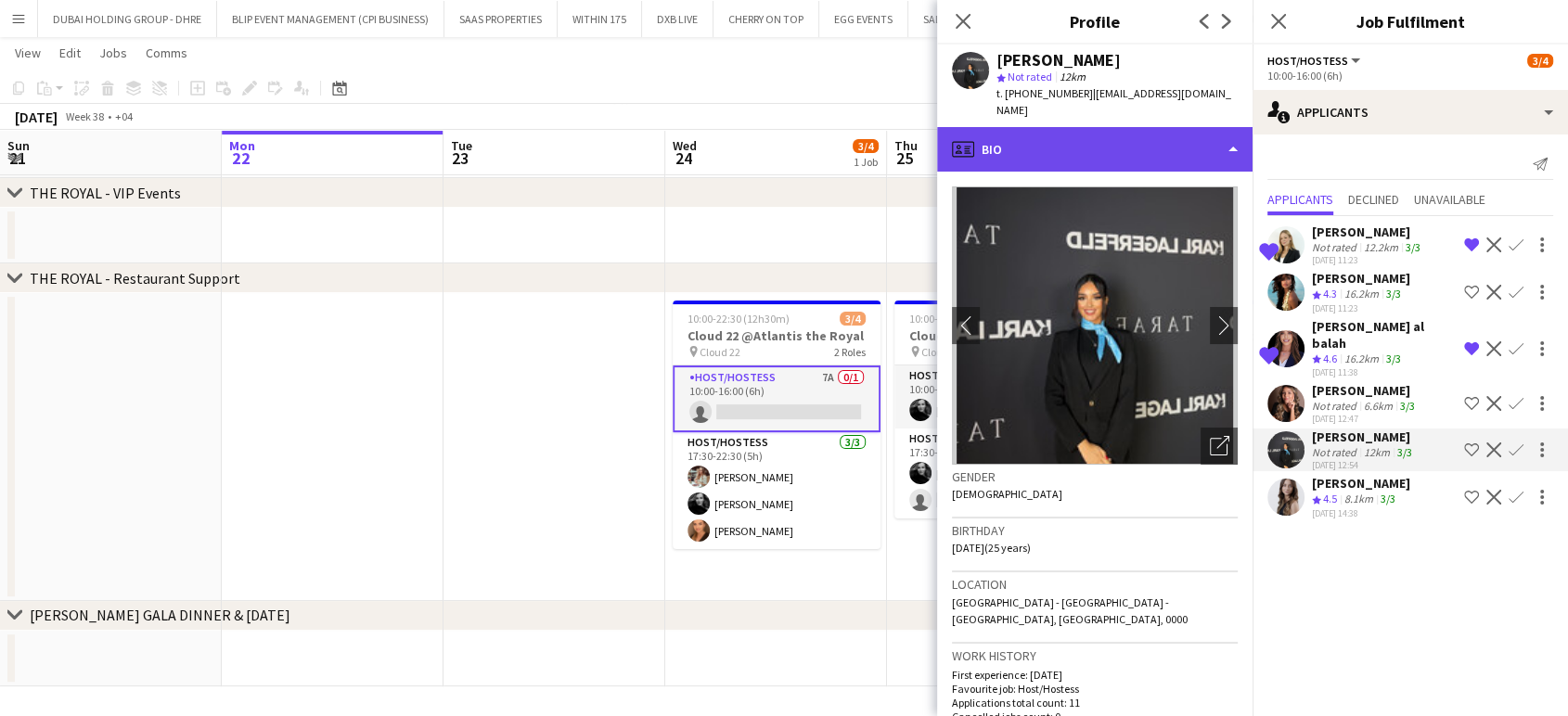
click at [1202, 127] on div "profile Bio" at bounding box center [1094, 149] width 315 height 45
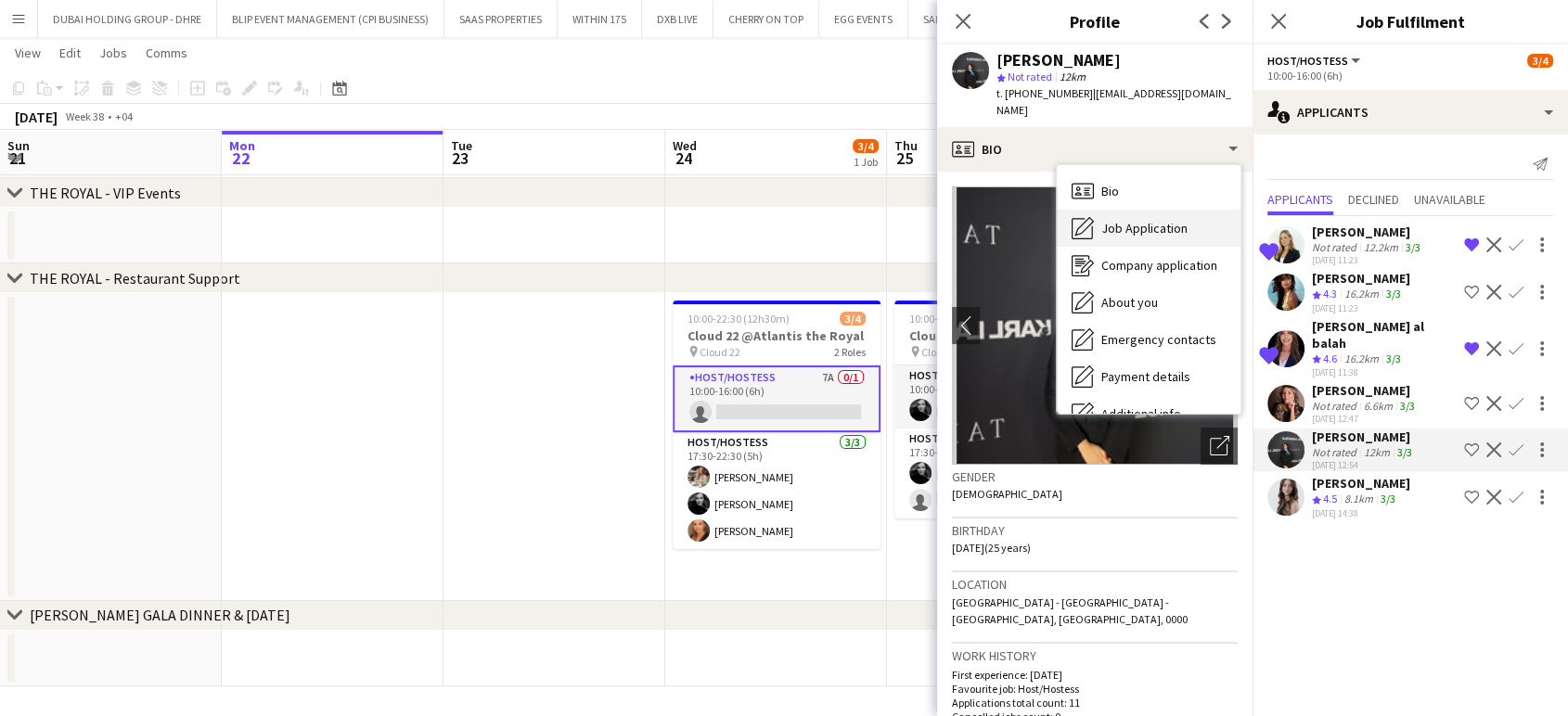
click at [1159, 219] on span "Job Application" at bounding box center [1144, 227] width 86 height 17
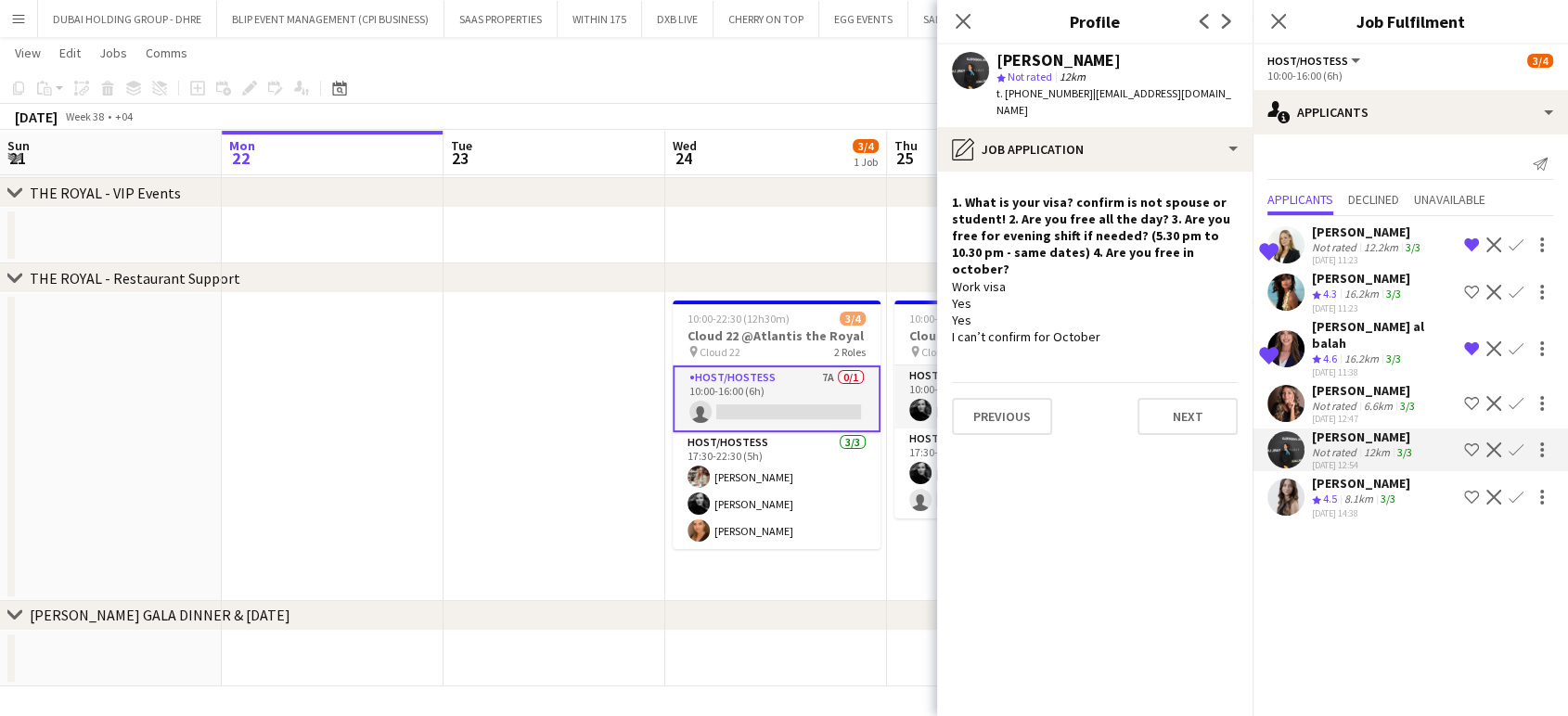
click at [1365, 507] on div "[DATE] 14:38" at bounding box center [1360, 513] width 98 height 12
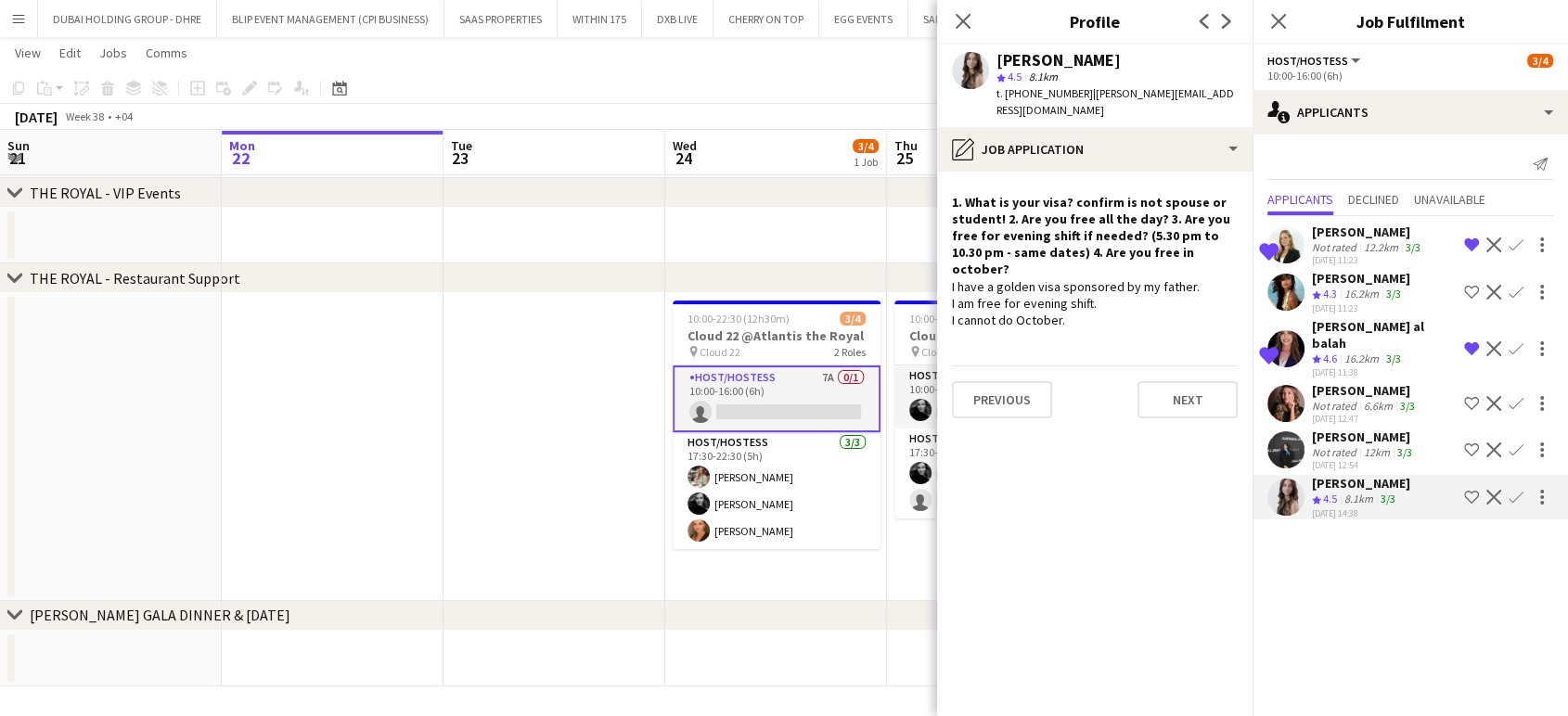
click at [1343, 238] on div "[PERSON_NAME]" at bounding box center [1367, 231] width 112 height 17
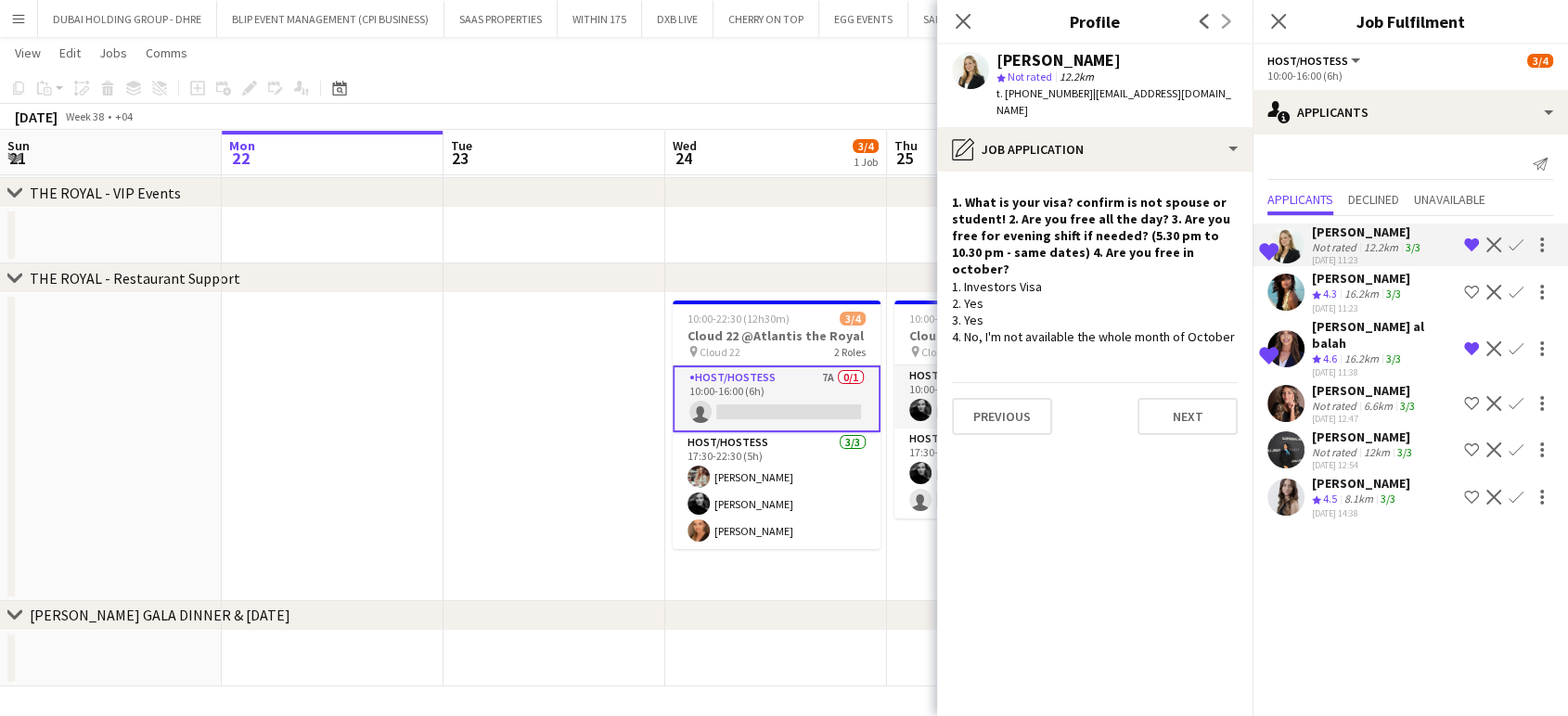
click at [1321, 329] on div "[PERSON_NAME] al balah" at bounding box center [1384, 335] width 144 height 33
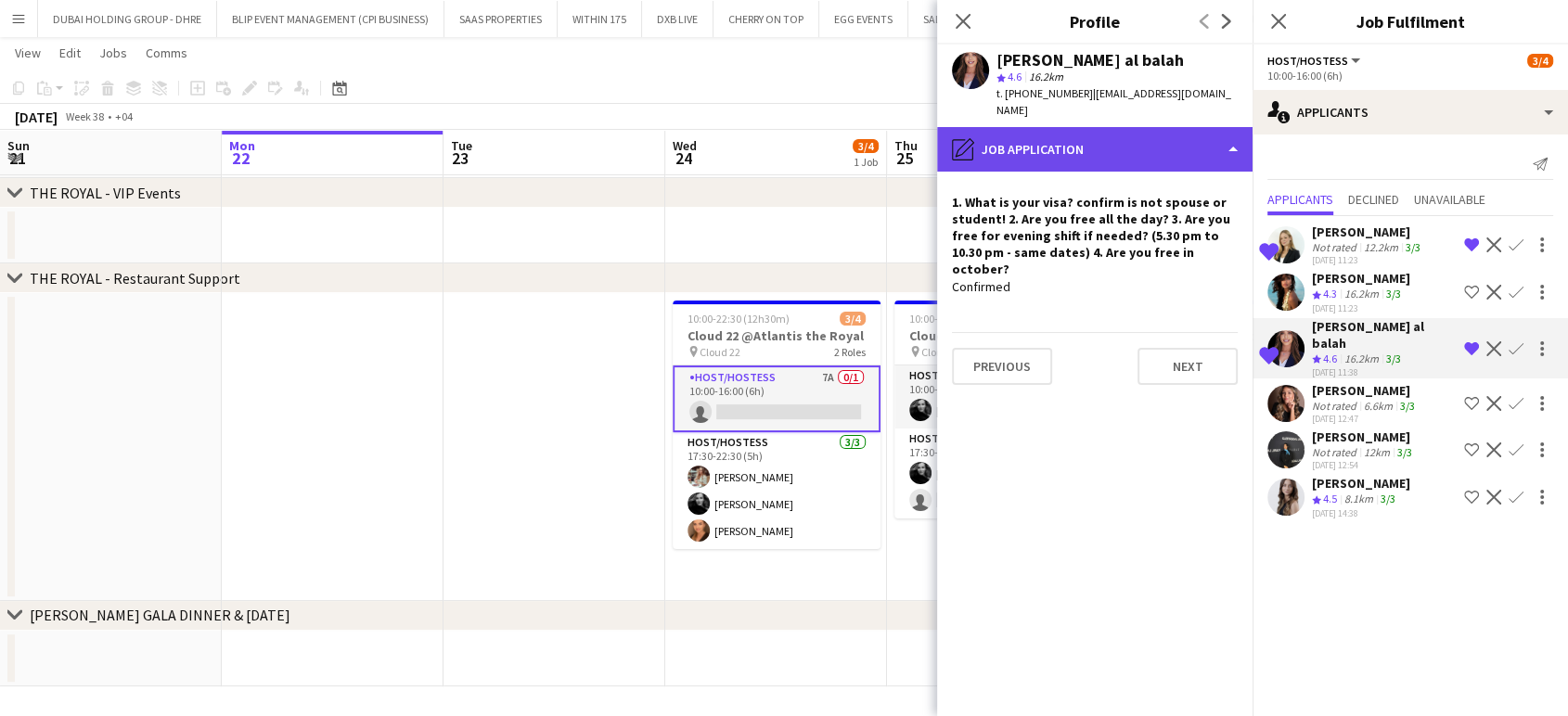
click at [1193, 128] on div "pencil4 Job Application" at bounding box center [1094, 149] width 315 height 45
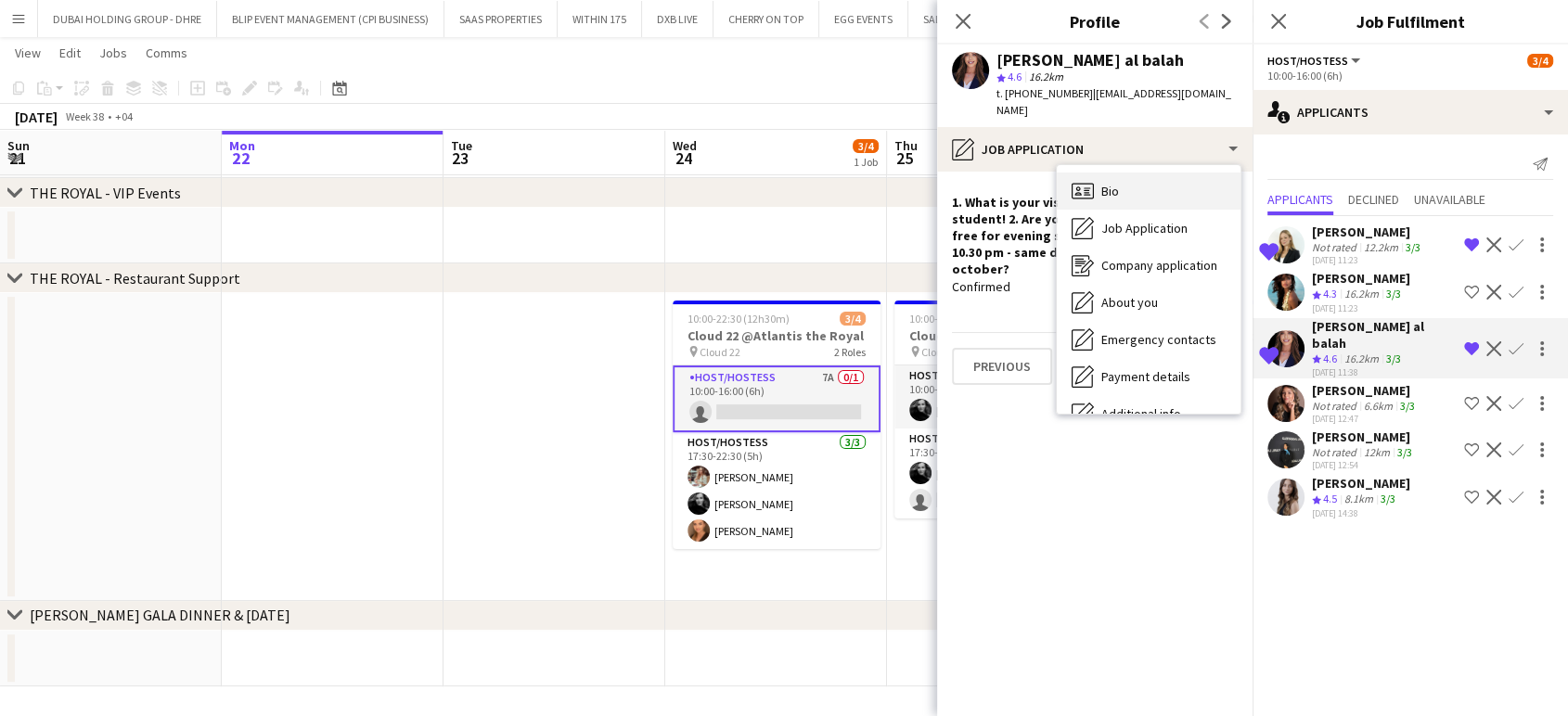
click at [1126, 173] on div "Bio Bio" at bounding box center [1149, 191] width 183 height 37
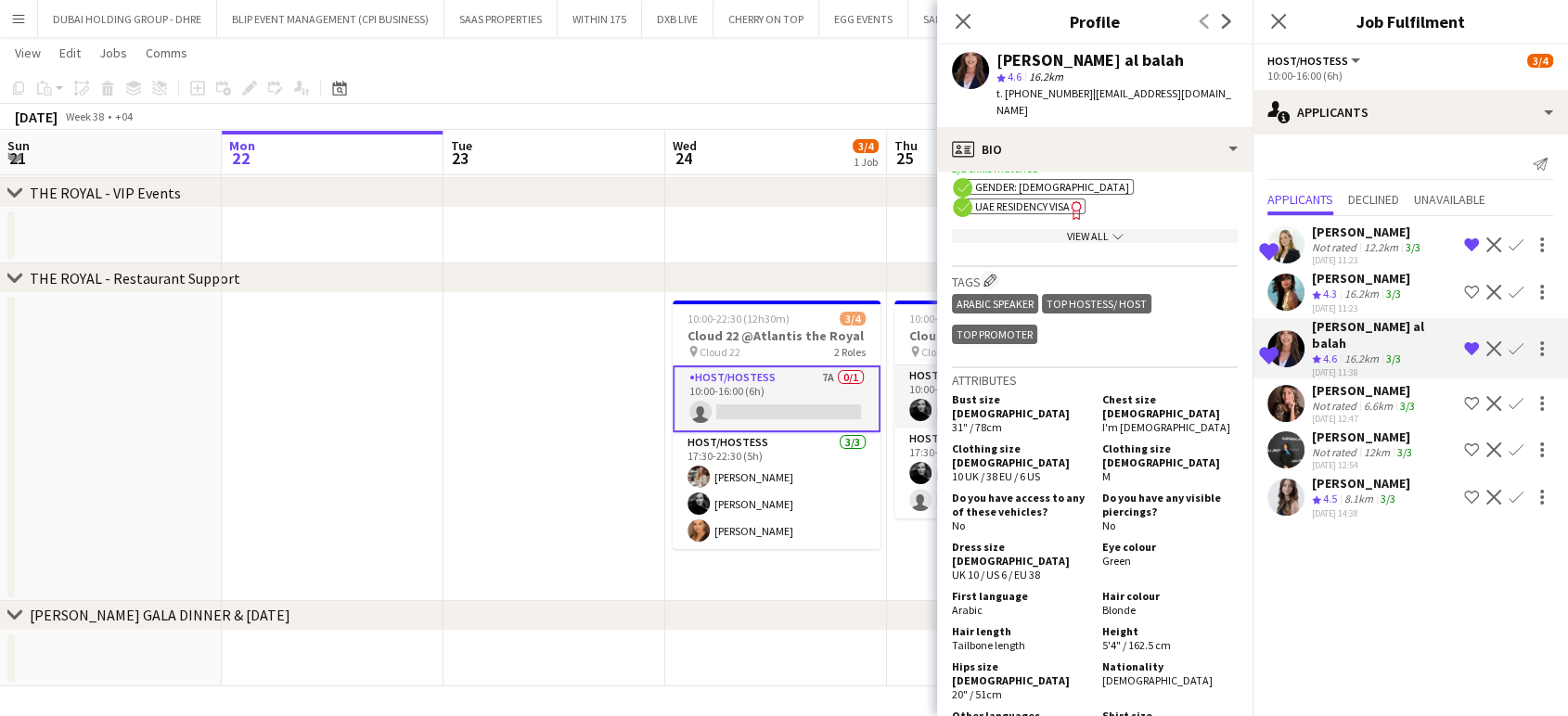
scroll to position [618, 0]
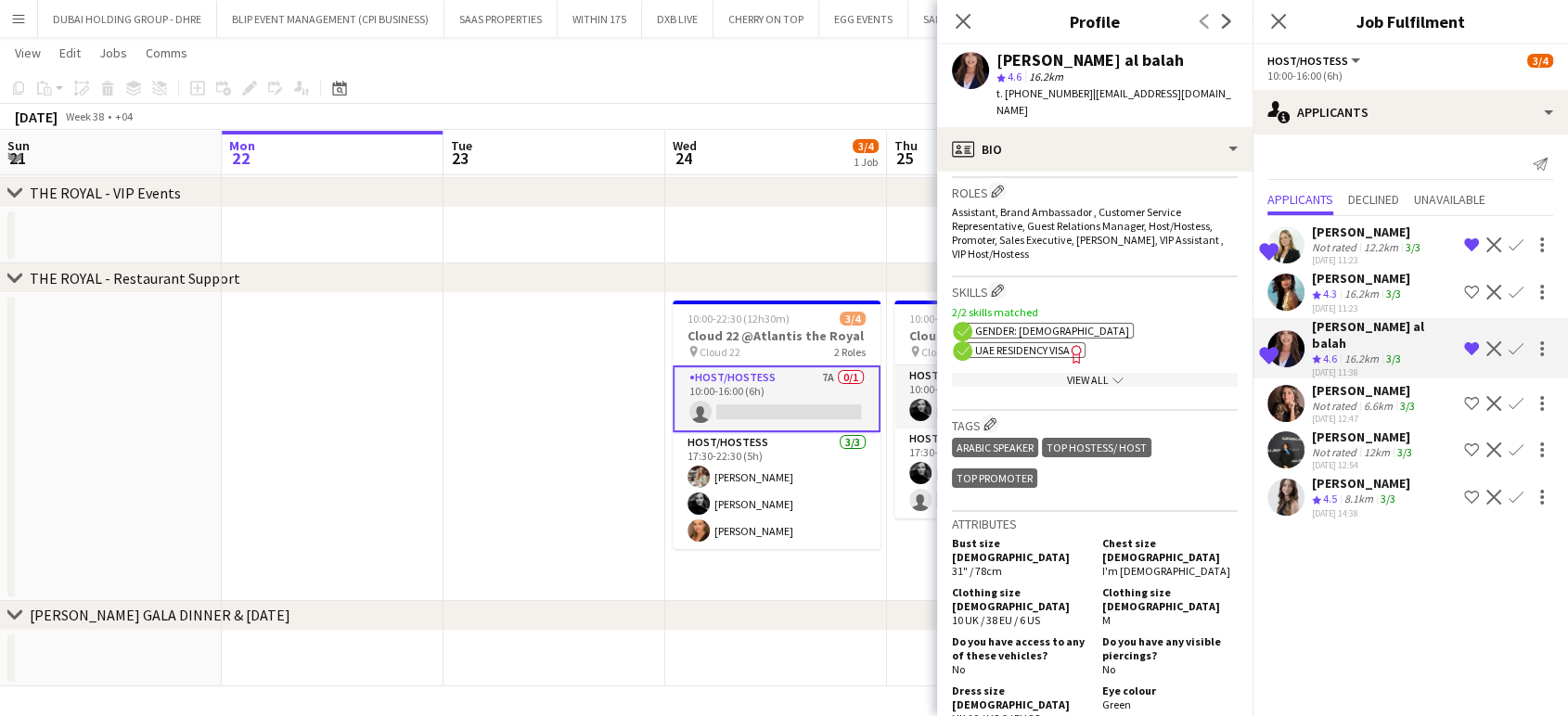
click at [1020, 343] on span "UAE Residency Visa" at bounding box center [1022, 350] width 95 height 14
click at [1358, 428] on div "[PERSON_NAME]" at bounding box center [1363, 436] width 104 height 17
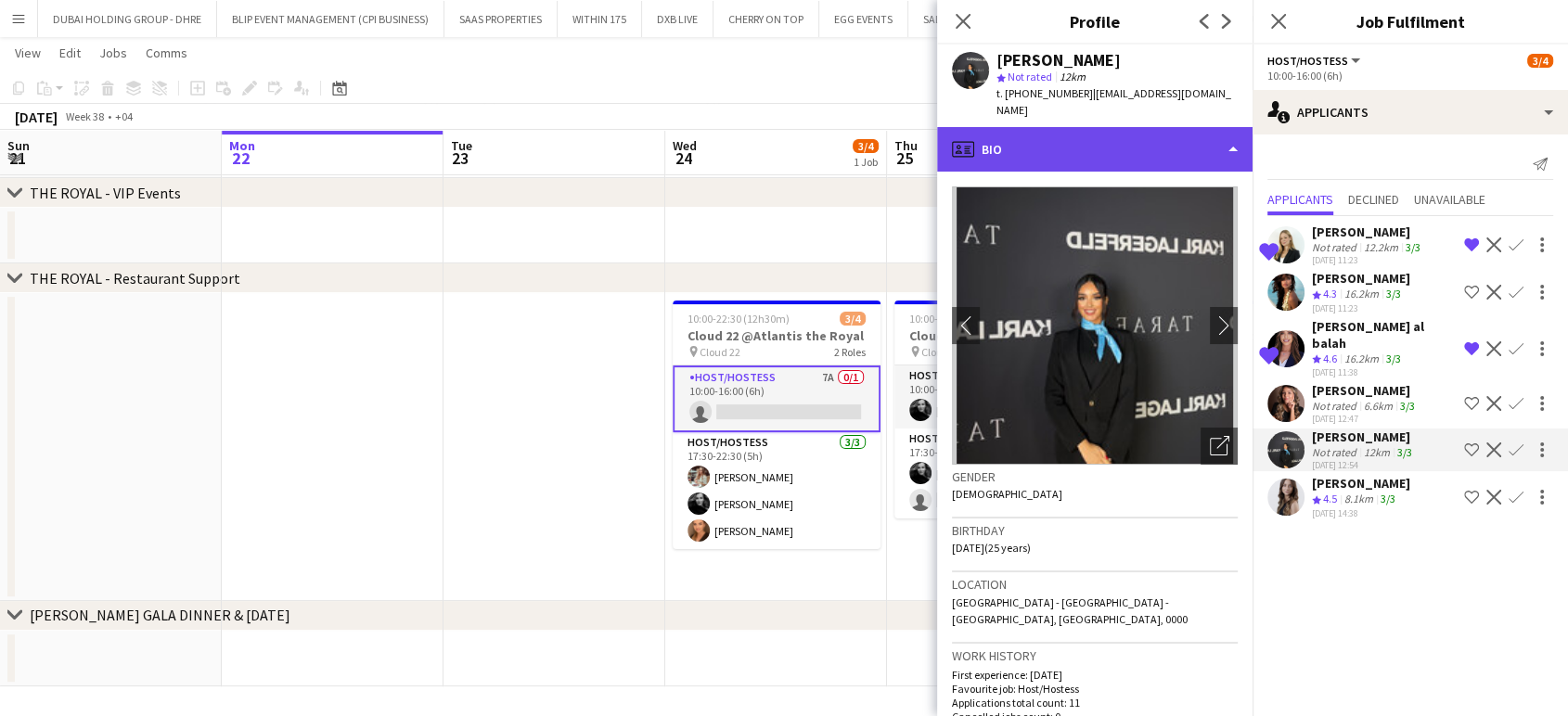
click at [1169, 139] on div "profile Bio" at bounding box center [1094, 149] width 315 height 45
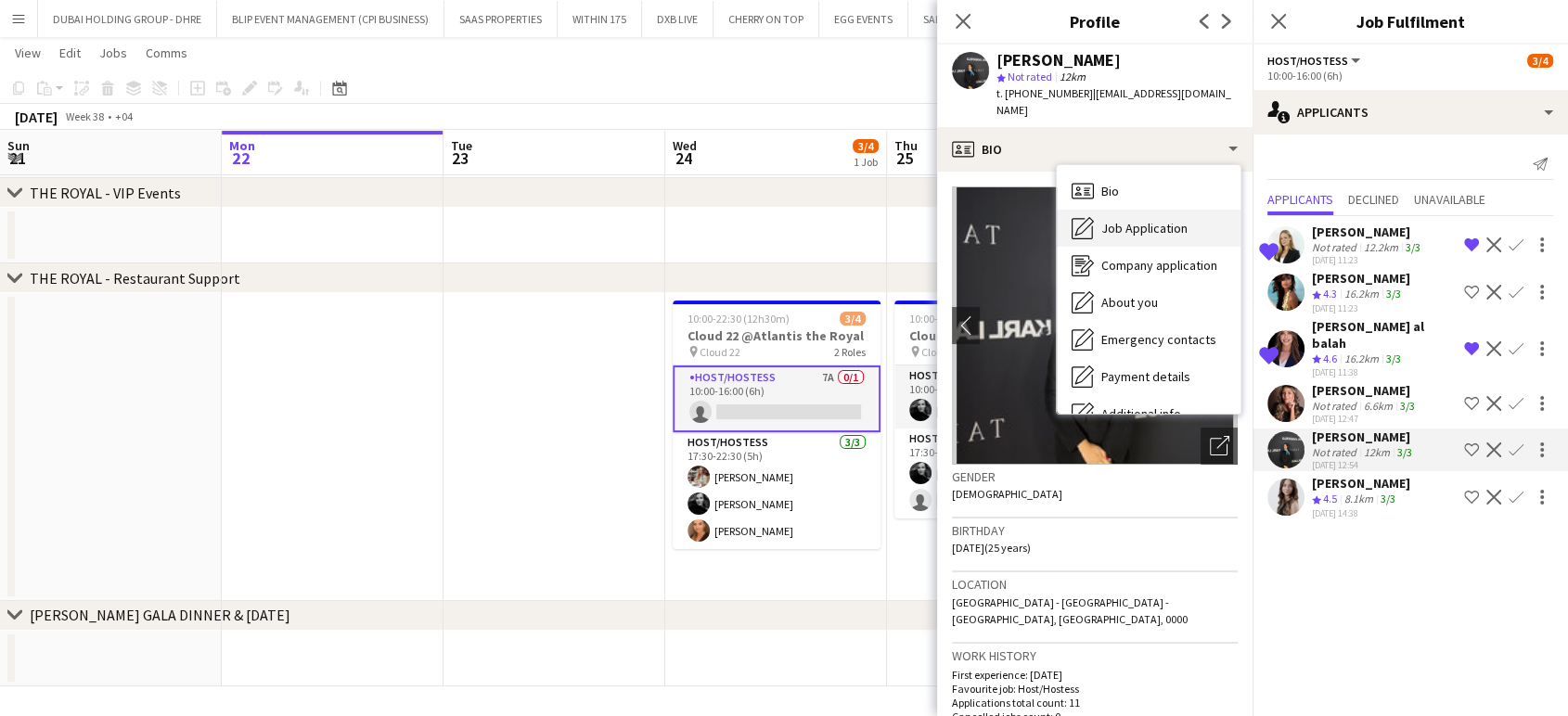
click at [1156, 224] on div "Job Application Job Application" at bounding box center [1149, 228] width 183 height 37
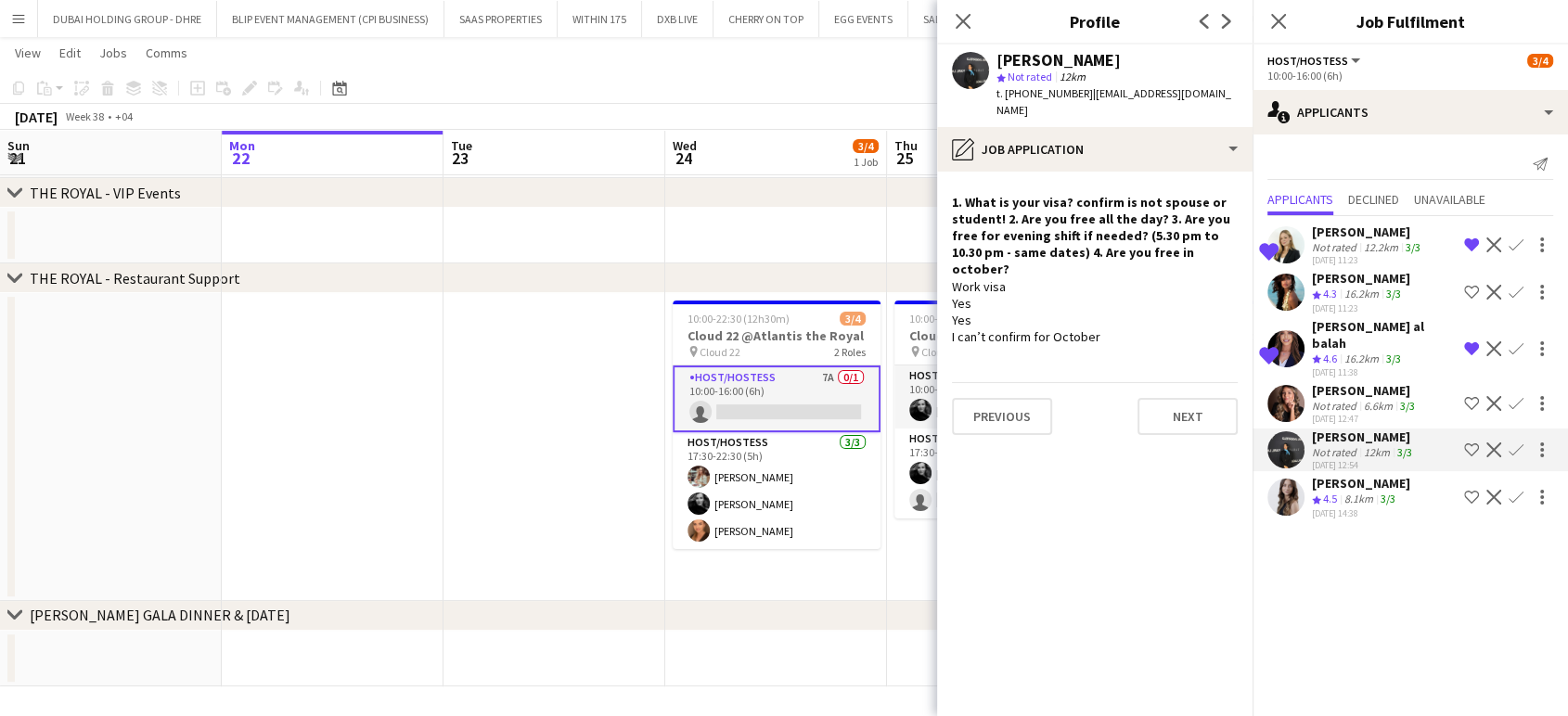
click at [1472, 443] on app-icon "Shortlist crew" at bounding box center [1470, 450] width 15 height 15
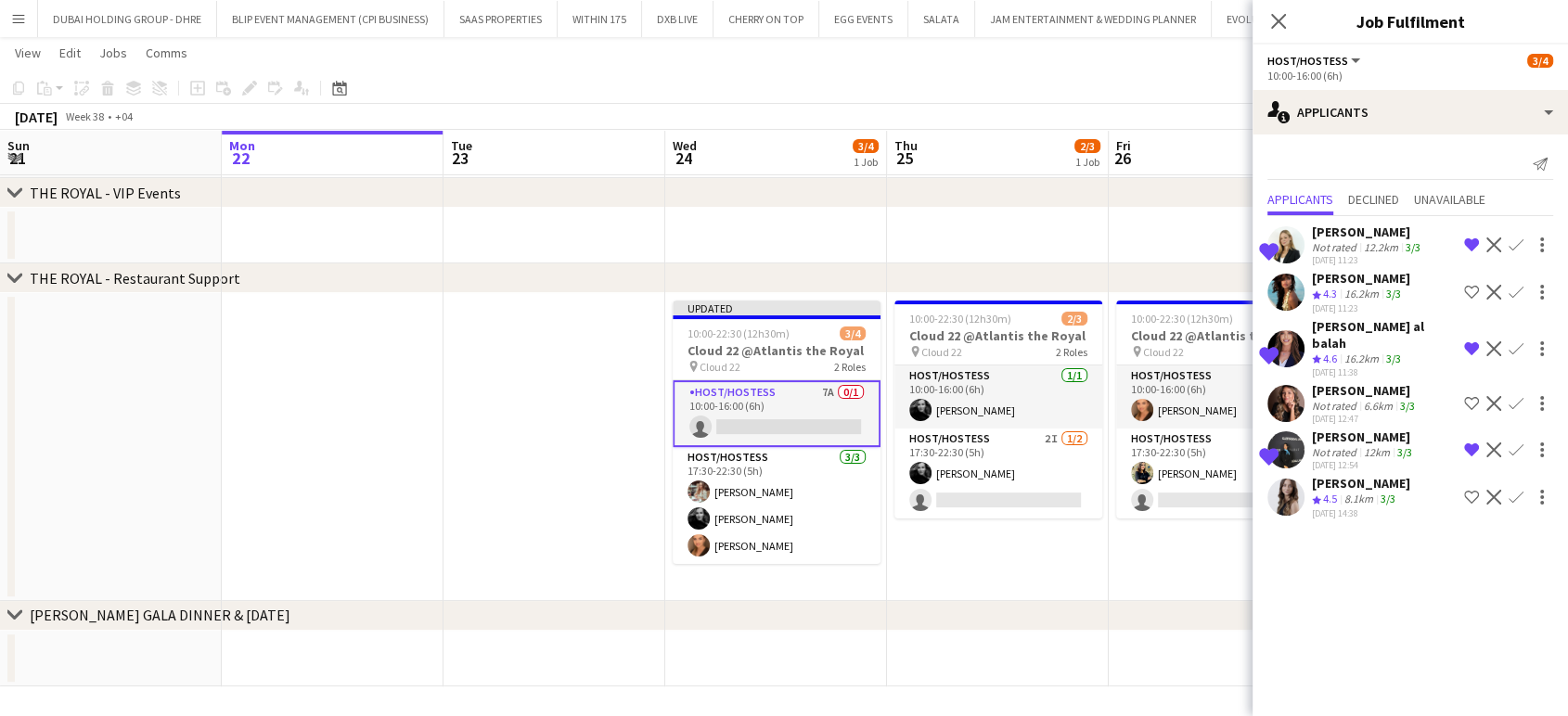
click at [1330, 246] on div "Not rated" at bounding box center [1335, 247] width 48 height 14
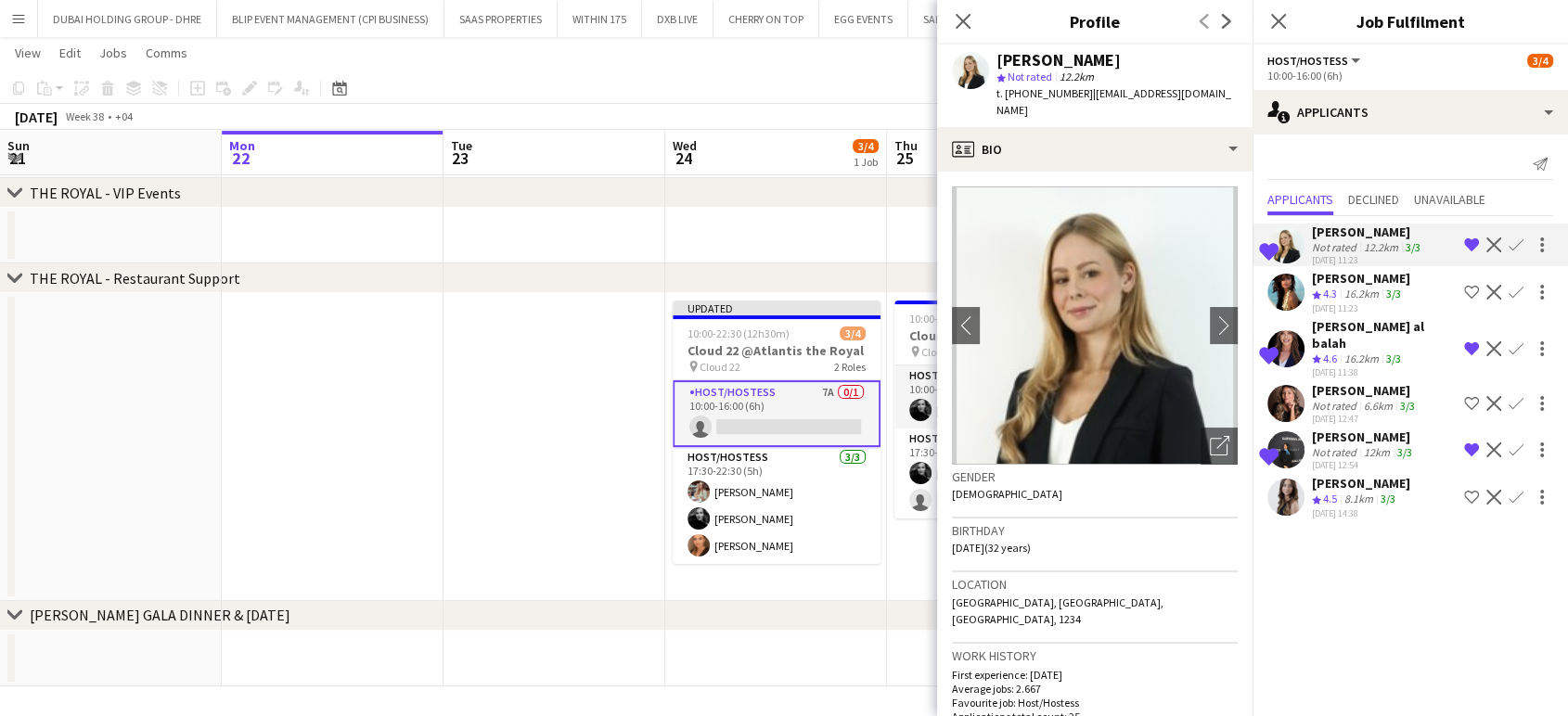
click at [855, 213] on app-date-cell at bounding box center [775, 235] width 221 height 56
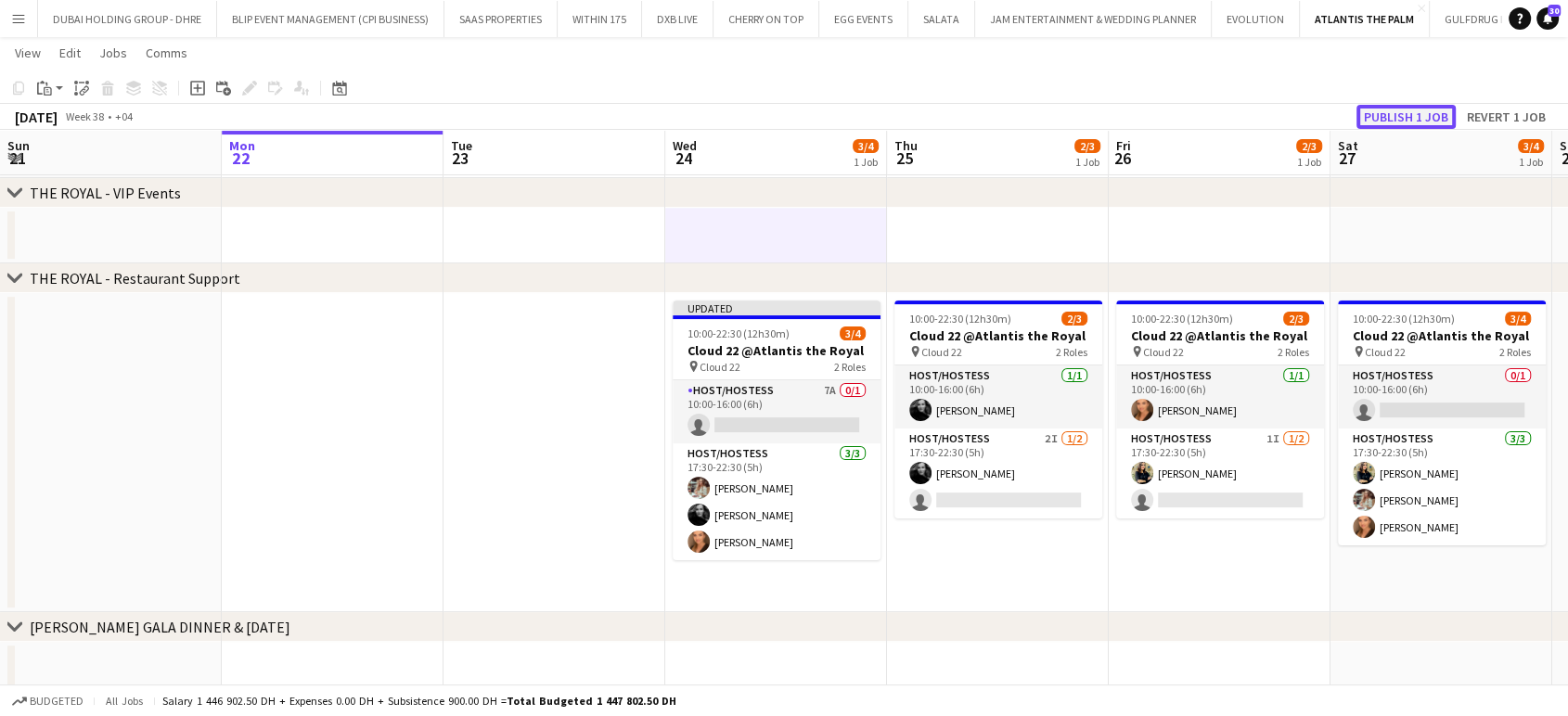
click at [1402, 111] on button "Publish 1 job" at bounding box center [1406, 116] width 99 height 24
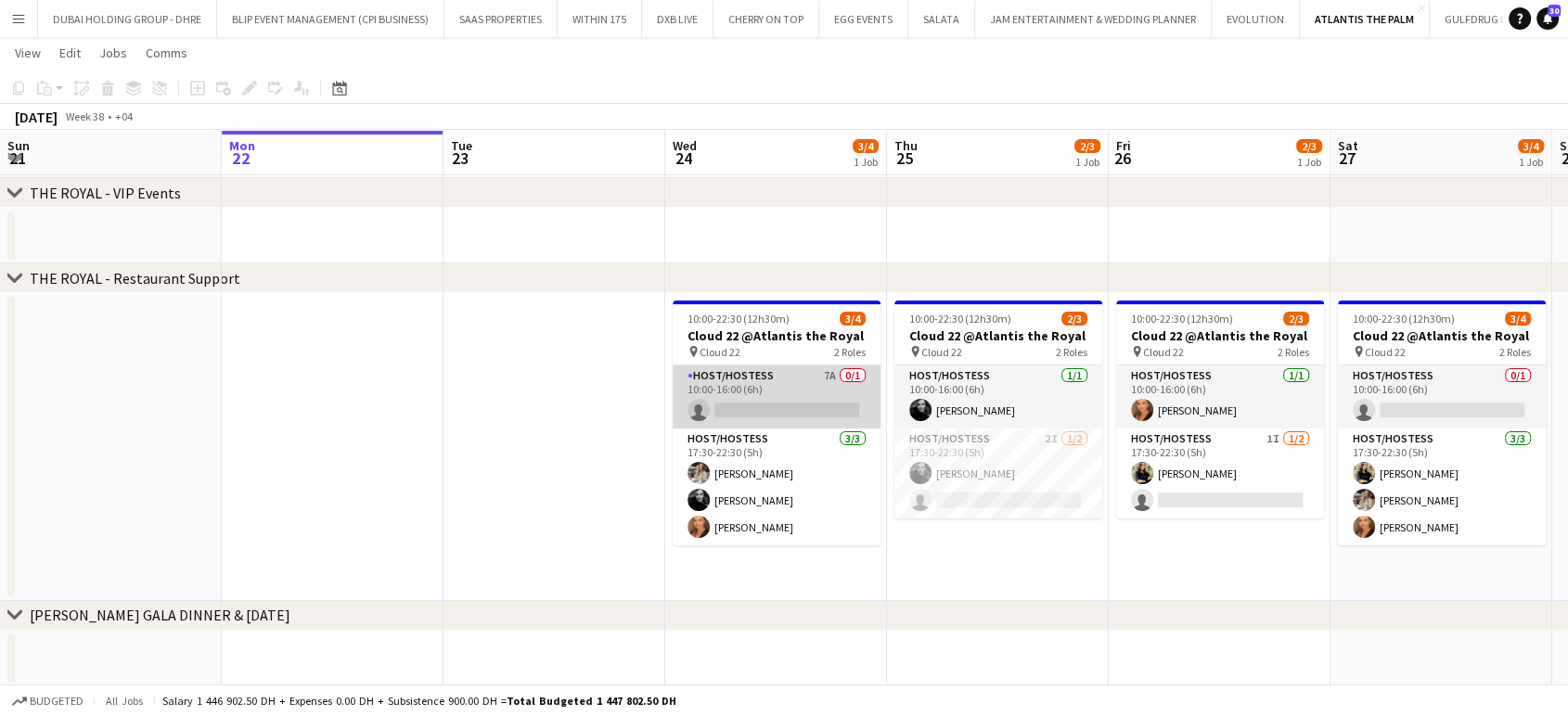
click at [852, 399] on app-card-role "Host/Hostess 7A 0/1 10:00-16:00 (6h) single-neutral-actions" at bounding box center [776, 397] width 208 height 63
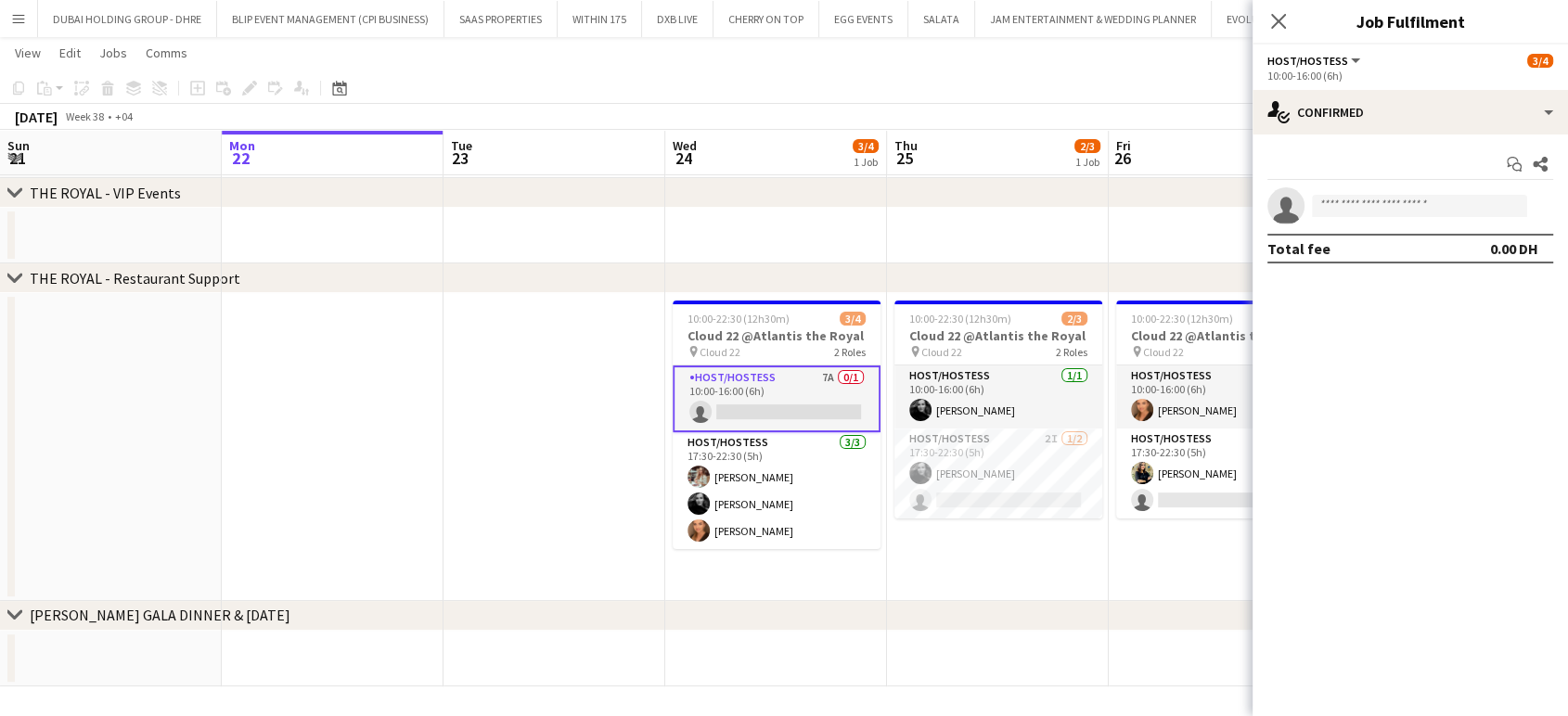
click at [713, 398] on app-card-role "Host/Hostess 7A 0/1 10:00-16:00 (6h) single-neutral-actions" at bounding box center [776, 399] width 208 height 66
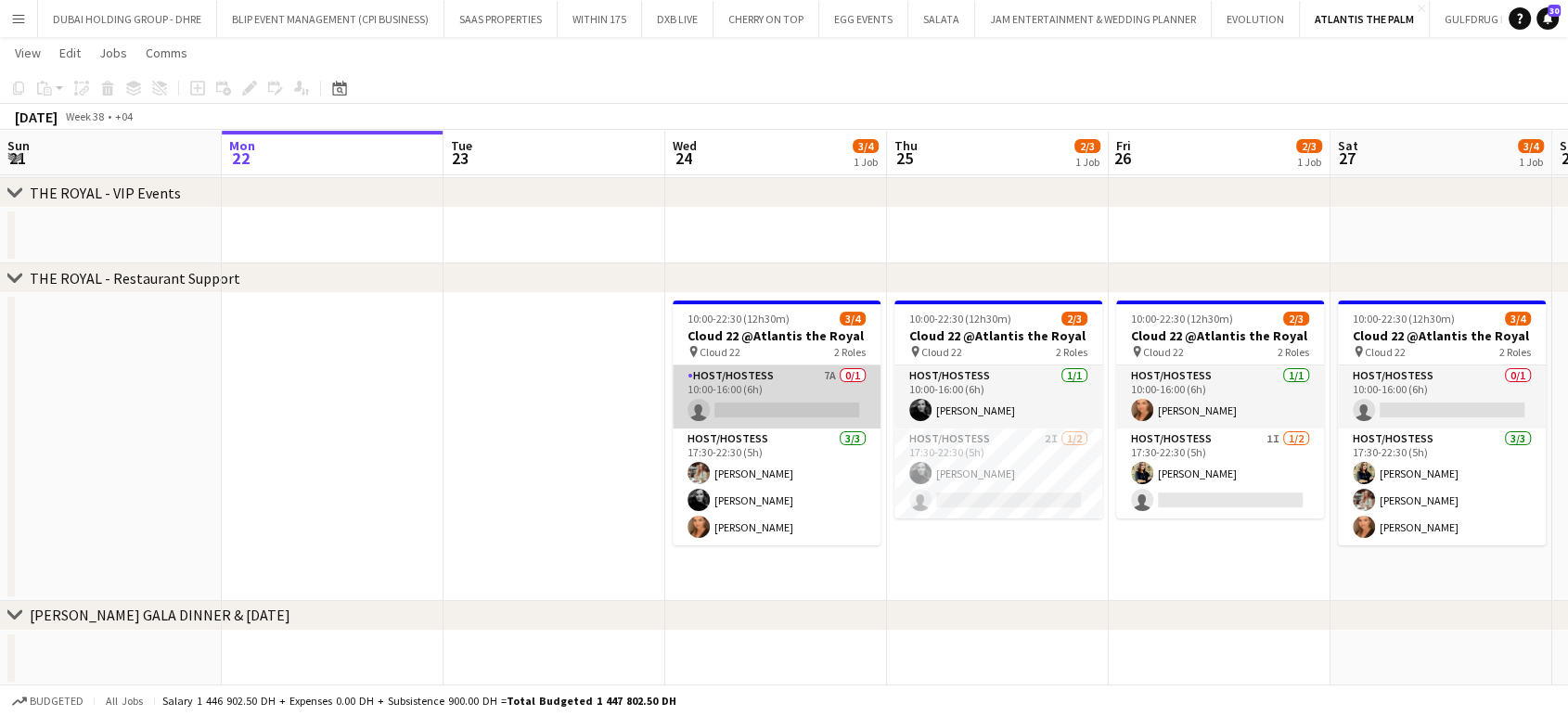
click at [746, 396] on app-card-role "Host/Hostess 7A 0/1 10:00-16:00 (6h) single-neutral-actions" at bounding box center [776, 397] width 208 height 63
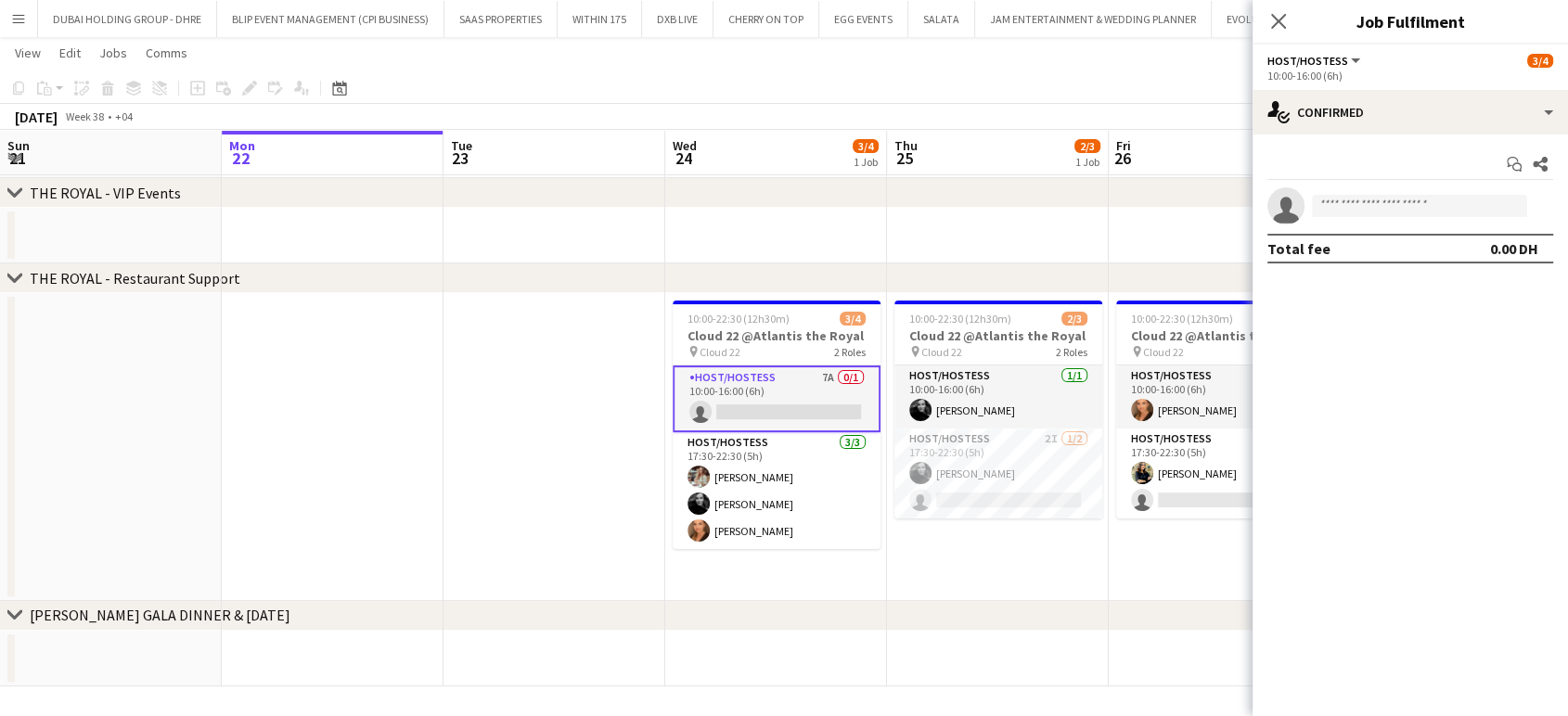
click at [490, 485] on app-date-cell at bounding box center [554, 448] width 221 height 308
